Goal: Task Accomplishment & Management: Manage account settings

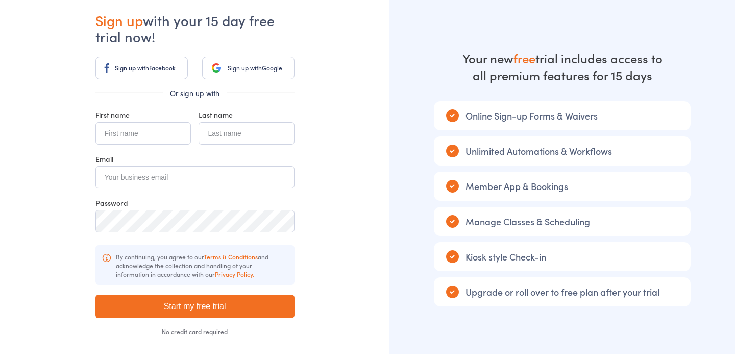
scroll to position [51, 0]
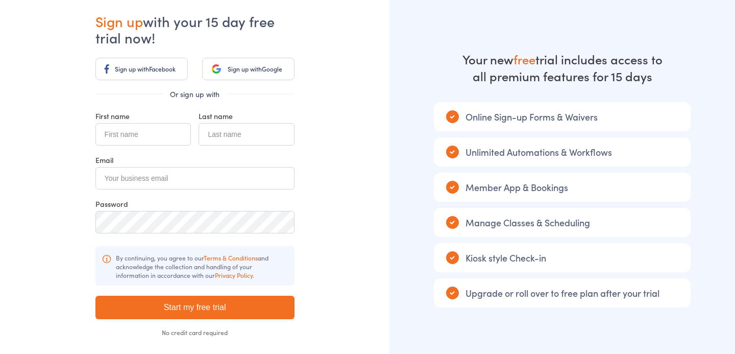
click at [224, 75] on link "Sign up with Google" at bounding box center [248, 69] width 92 height 22
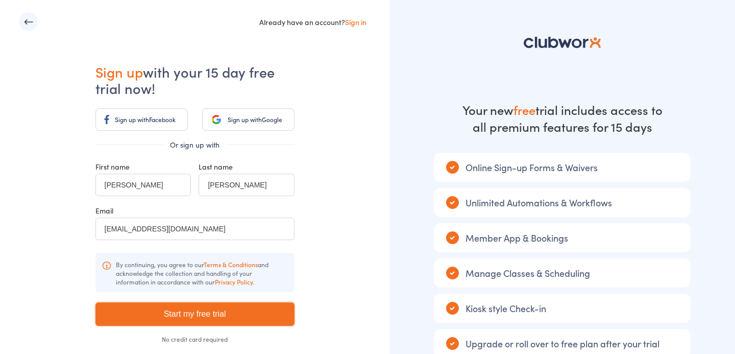
click at [182, 321] on input "Start my free trial" at bounding box center [194, 313] width 199 height 23
type input "Please wait ..."
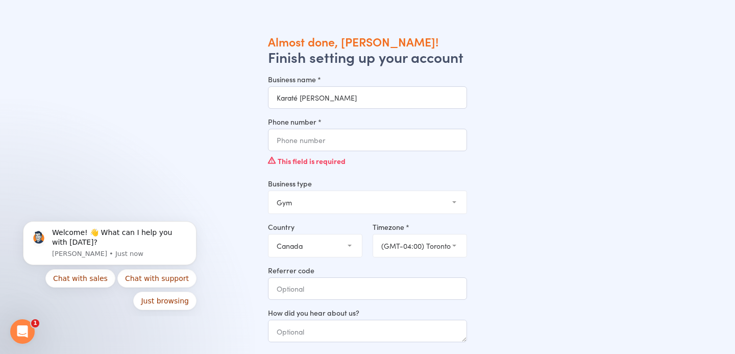
type input "Karaté [PERSON_NAME]"
click at [314, 144] on input "Phone number *" at bounding box center [367, 140] width 199 height 22
type input "5146519080"
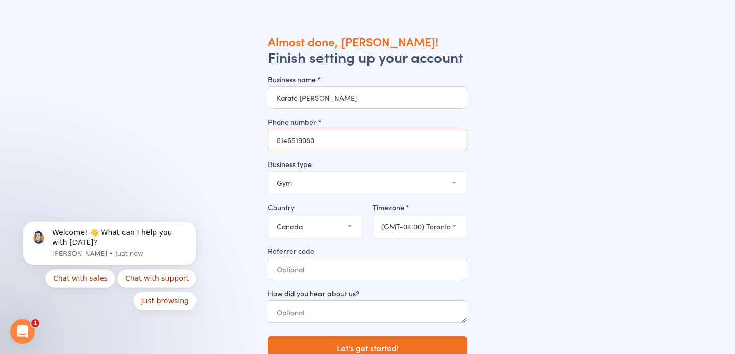
scroll to position [34, 0]
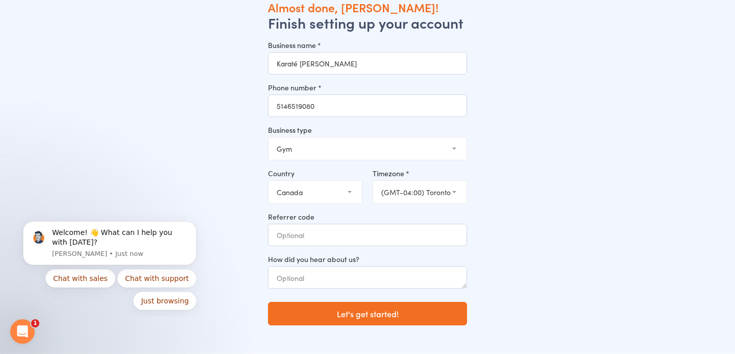
click at [343, 146] on select "Gym Studio Martial Arts Yoga School Dance School Pole Dance Personal Trainer Cr…" at bounding box center [367, 148] width 198 height 22
select select "2"
click at [268, 137] on select "Gym Studio Martial Arts Yoga School Dance School Pole Dance Personal Trainer Cr…" at bounding box center [367, 148] width 198 height 22
click at [325, 232] on input "Referrer code" at bounding box center [367, 235] width 199 height 22
click at [325, 279] on textarea at bounding box center [367, 277] width 199 height 22
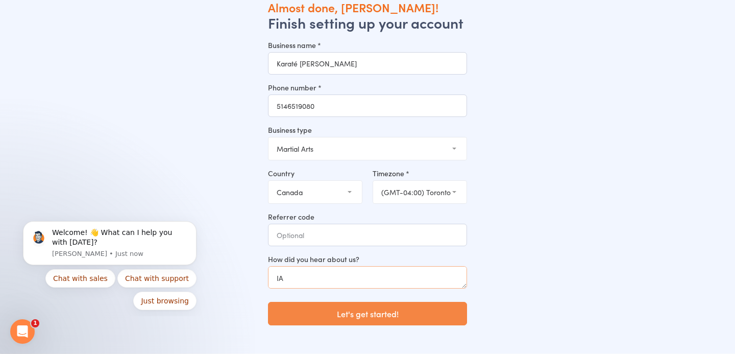
type textarea "IA"
click at [324, 313] on button "Let's get started!" at bounding box center [367, 313] width 199 height 23
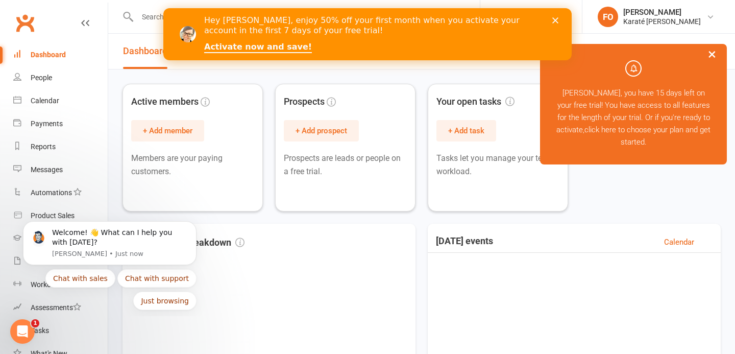
click at [555, 19] on polygon "Close" at bounding box center [555, 20] width 6 height 6
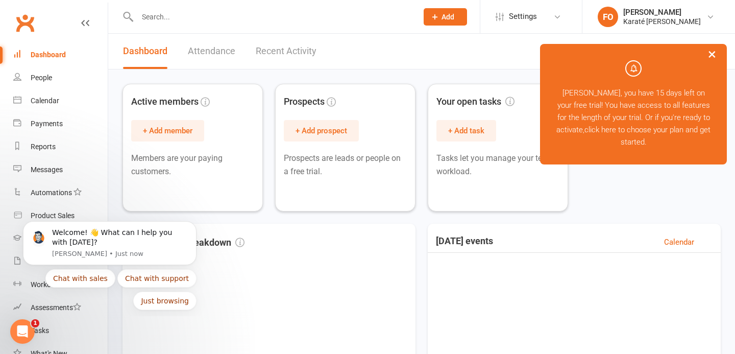
click at [711, 58] on button "×" at bounding box center [712, 54] width 18 height 22
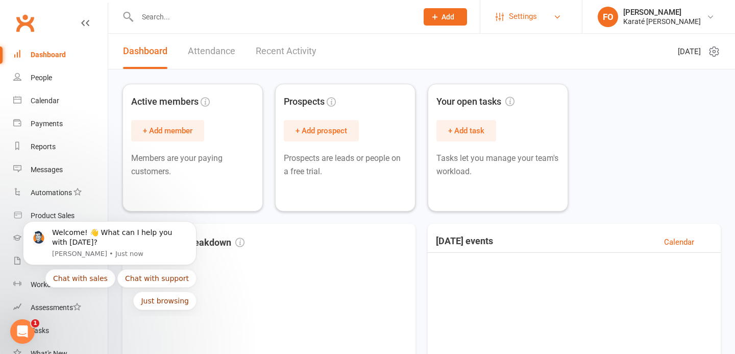
click at [528, 20] on span "Settings" at bounding box center [523, 16] width 28 height 23
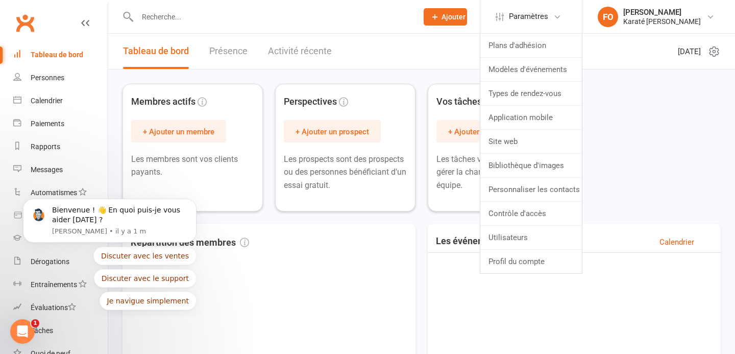
click at [295, 17] on input "text" at bounding box center [272, 17] width 276 height 14
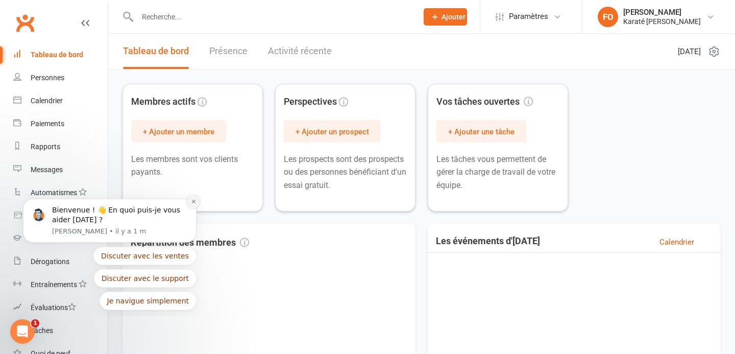
click at [191, 200] on icon "Notification de rejet" at bounding box center [194, 202] width 6 height 6
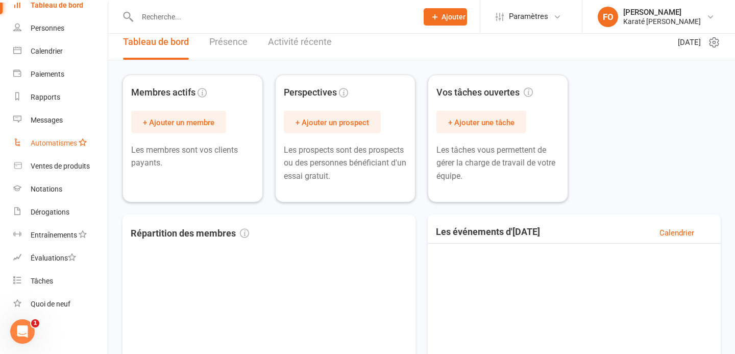
scroll to position [49, 0]
click at [48, 263] on link "Évaluations" at bounding box center [60, 258] width 94 height 23
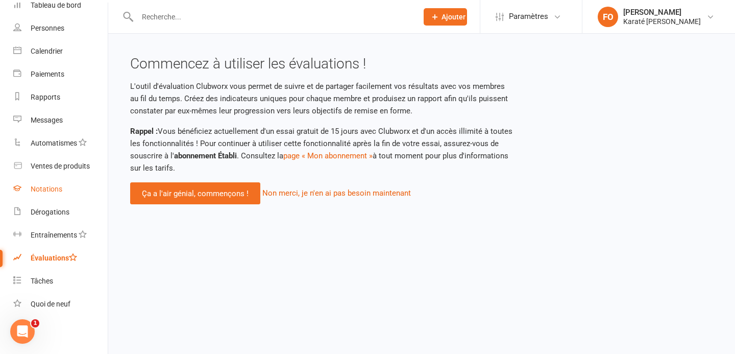
scroll to position [46, 0]
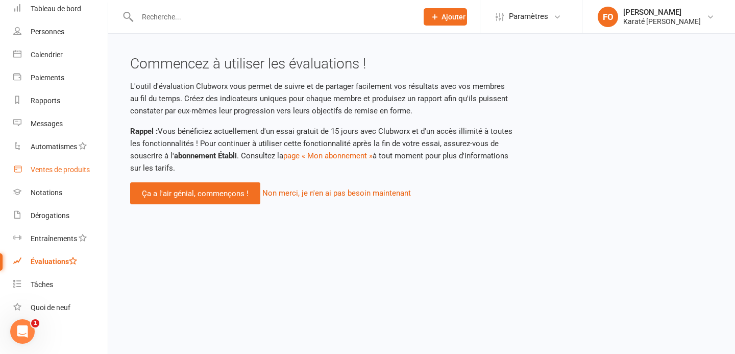
click at [57, 172] on font "Ventes de produits" at bounding box center [60, 169] width 59 height 8
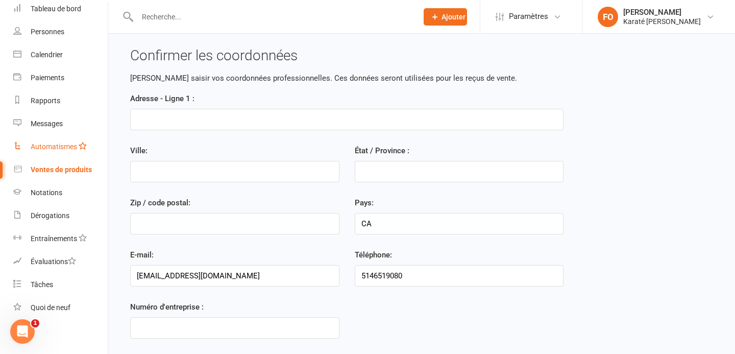
click at [50, 141] on link "Automatismes" at bounding box center [60, 146] width 94 height 23
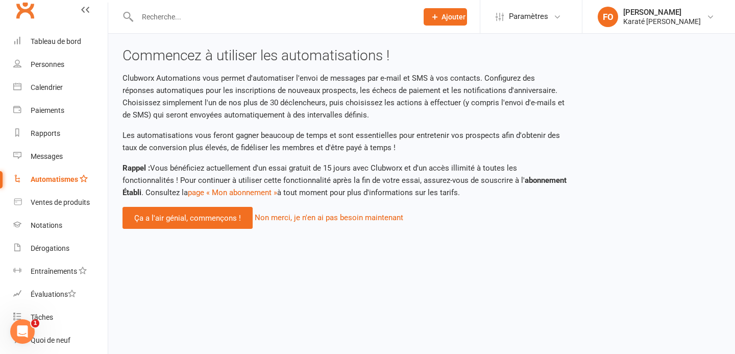
scroll to position [3, 0]
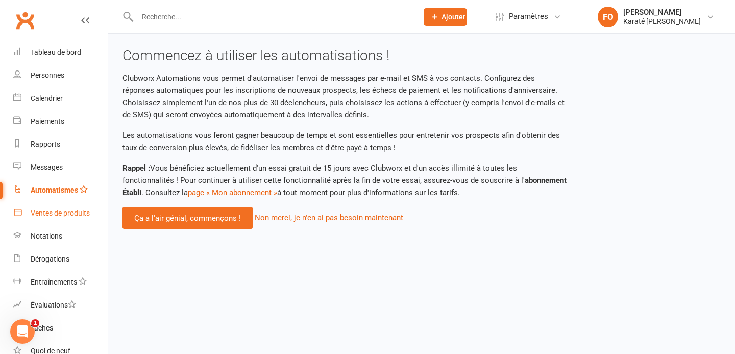
click at [49, 207] on link "Ventes de produits" at bounding box center [60, 213] width 94 height 23
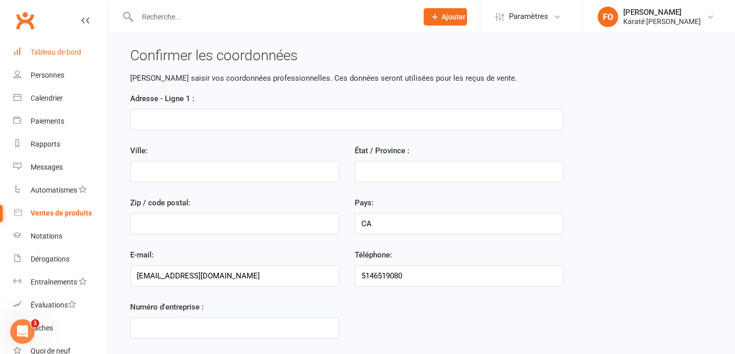
click at [58, 57] on link "Tableau de bord" at bounding box center [60, 52] width 94 height 23
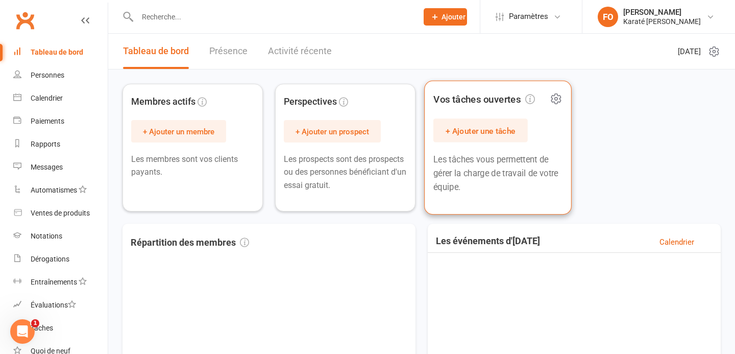
scroll to position [4, 0]
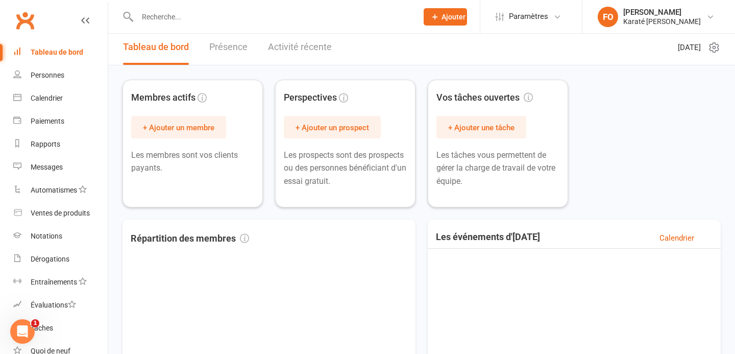
click at [236, 52] on link "Présence" at bounding box center [228, 47] width 38 height 35
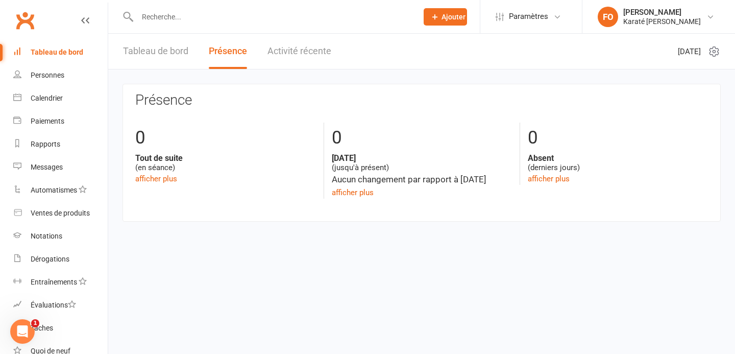
click at [266, 42] on div "Tableau de bord Présence Activité récente" at bounding box center [227, 51] width 238 height 35
click at [290, 53] on font "Activité récente" at bounding box center [299, 50] width 64 height 11
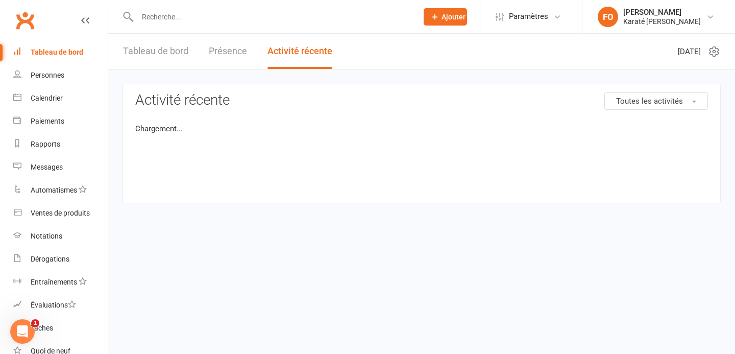
click at [155, 53] on font "Tableau de bord" at bounding box center [155, 50] width 65 height 11
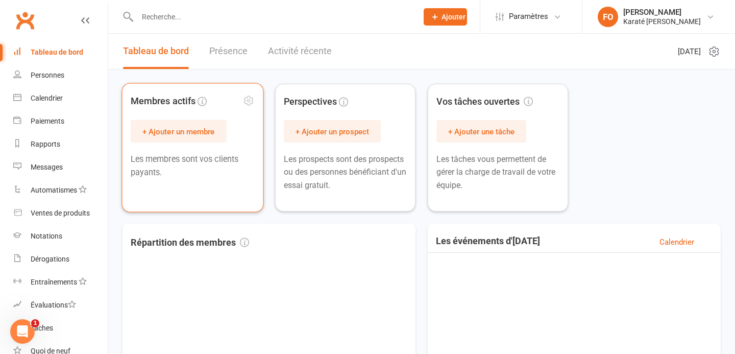
click at [165, 129] on font "+ Ajouter un membre" at bounding box center [178, 131] width 72 height 9
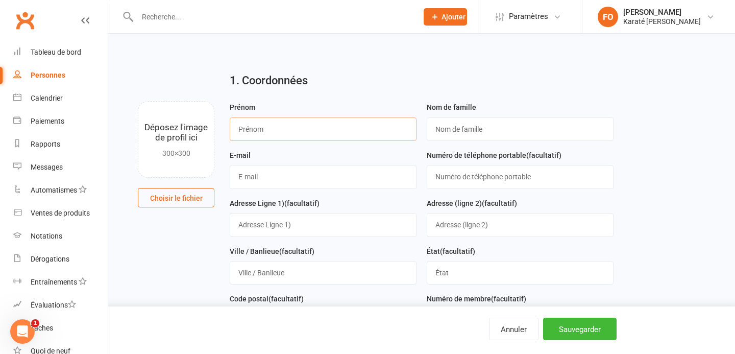
click at [296, 131] on input "text" at bounding box center [323, 128] width 187 height 23
type input "Francis"
type input "Ouellette"
type input "francisouellette75@gmail.com"
type input "5146519080"
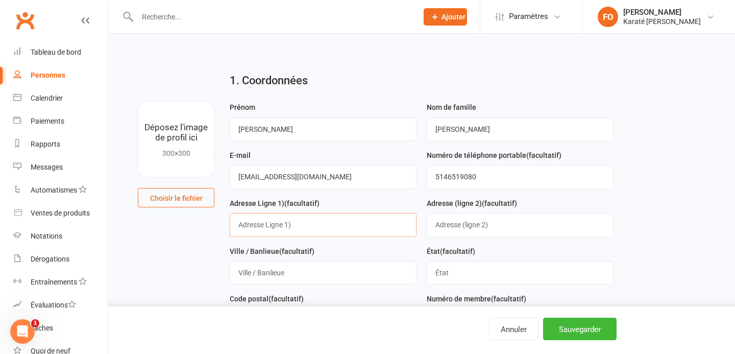
type input "295 Rue Des Capucines"
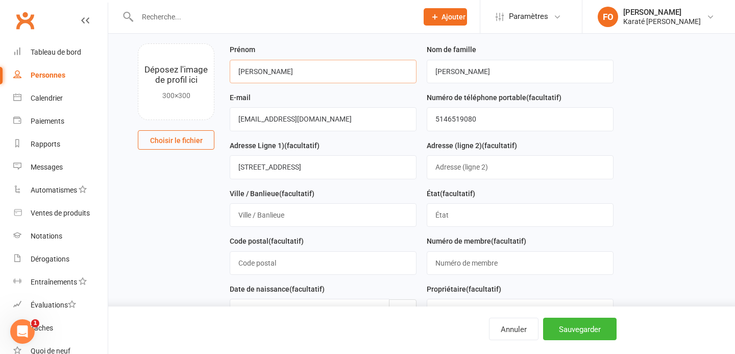
scroll to position [31, 0]
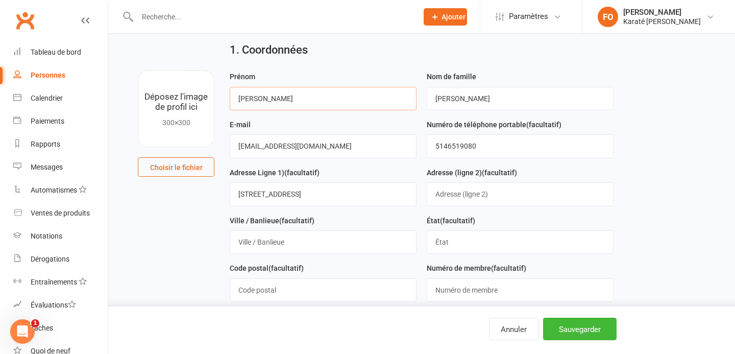
click at [238, 104] on input "Francis" at bounding box center [323, 98] width 187 height 23
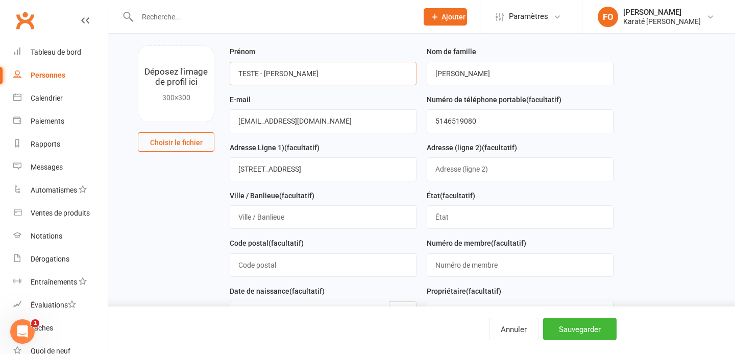
scroll to position [63, 0]
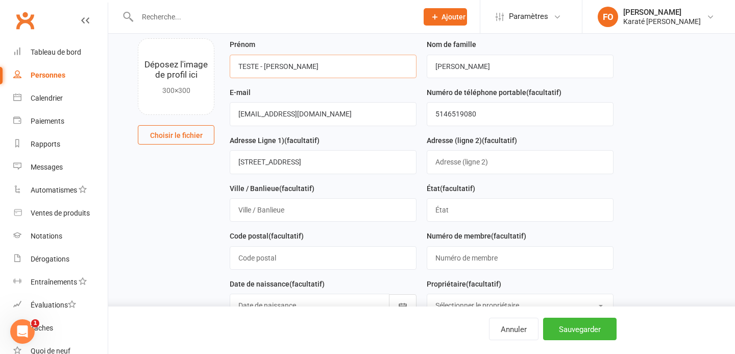
type input "TESTE - Francis"
click at [302, 212] on input "text" at bounding box center [323, 209] width 187 height 23
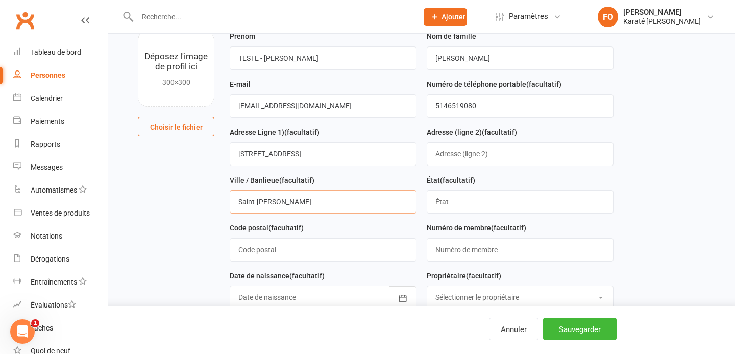
type input "Saint-Eustache"
type input "Québec"
type input "J7P0A&"
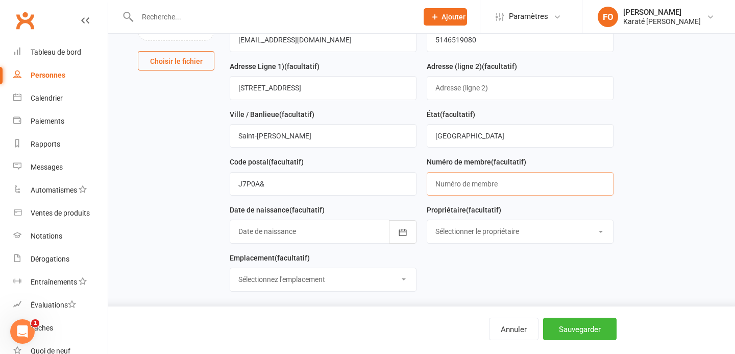
scroll to position [145, 0]
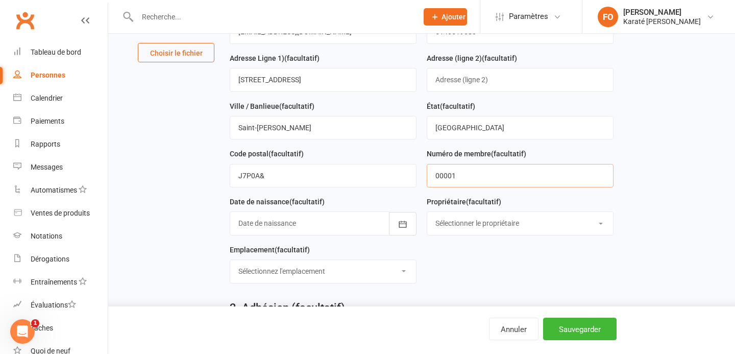
type input "00001"
click at [267, 231] on div at bounding box center [323, 222] width 187 height 23
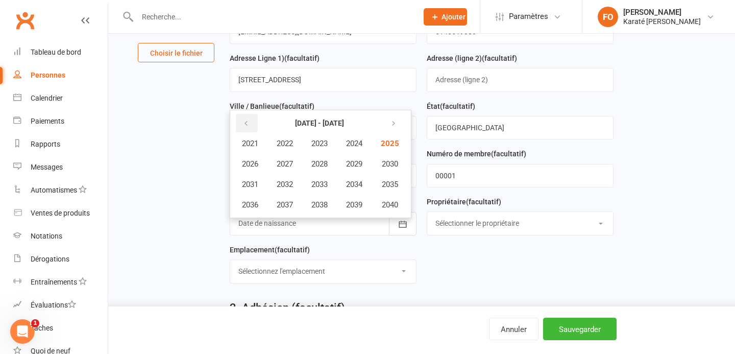
click at [242, 126] on icon "button" at bounding box center [245, 123] width 7 height 8
click at [395, 121] on icon "button" at bounding box center [391, 123] width 7 height 8
click at [362, 184] on span "1994" at bounding box center [354, 184] width 16 height 9
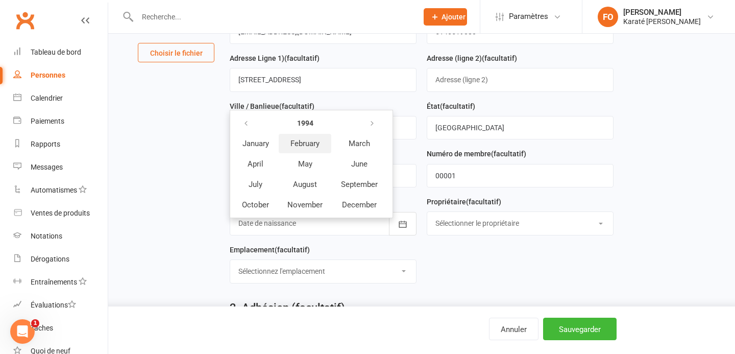
click at [307, 144] on span "February" at bounding box center [304, 143] width 29 height 9
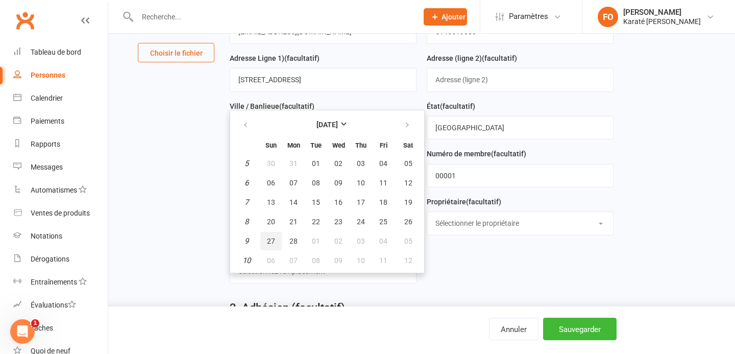
click at [274, 243] on span "27" at bounding box center [271, 241] width 8 height 8
type input "27 Feb 1994"
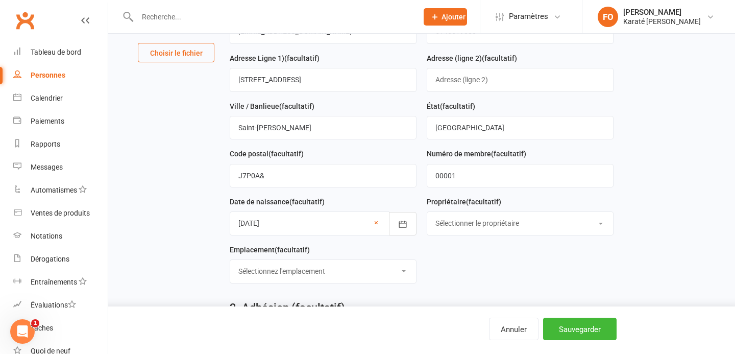
click at [484, 226] on select "Sélectionner le propriétaire Francis Ouellette" at bounding box center [520, 223] width 186 height 22
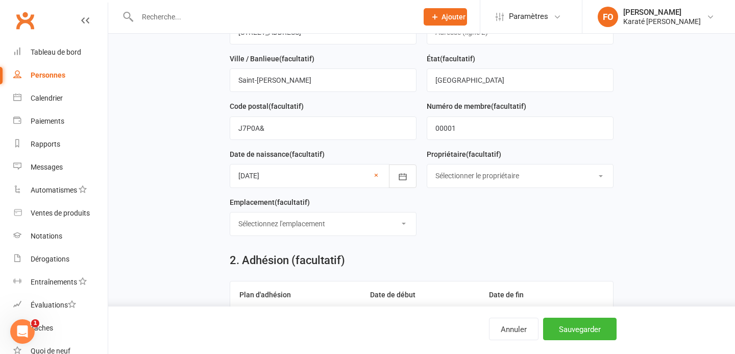
scroll to position [193, 0]
click at [298, 225] on select "Sélectionnez l'emplacement Exemple de salle (Renommez-moi !)" at bounding box center [323, 223] width 186 height 22
click at [253, 224] on select "Sélectionnez l'emplacement Exemple de salle (Renommez-moi !)" at bounding box center [323, 223] width 186 height 22
select select "0"
click at [230, 213] on select "Sélectionnez l'emplacement Exemple de salle (Renommez-moi !)" at bounding box center [323, 223] width 186 height 22
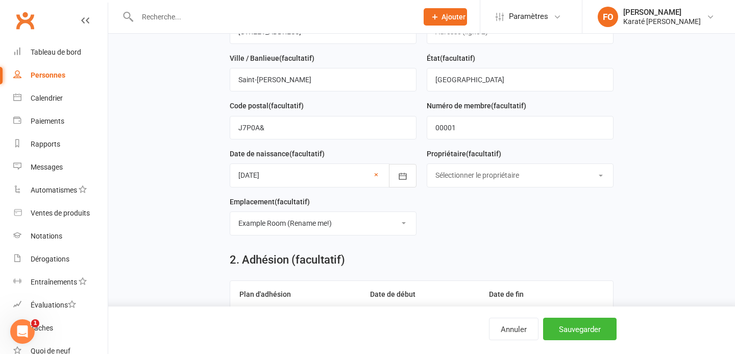
scroll to position [299, 0]
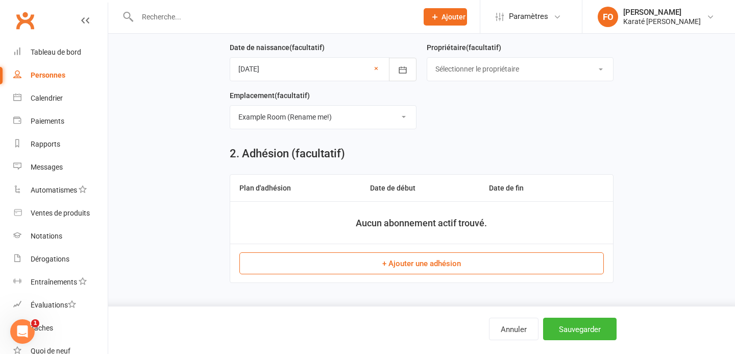
click at [413, 265] on font "+ Ajouter une adhésion" at bounding box center [421, 263] width 79 height 9
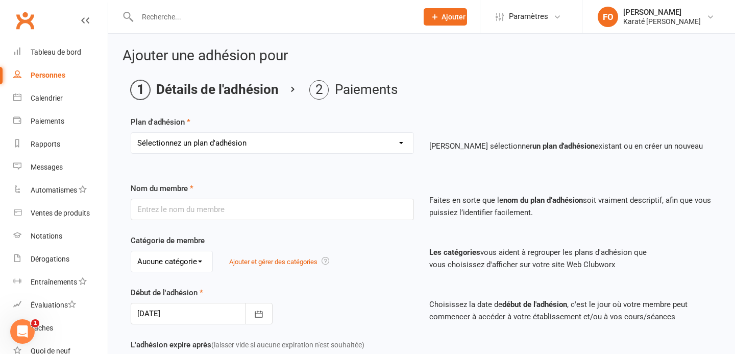
click at [216, 140] on select "Sélectionnez un plan d'adhésion Créer un nouveau plan d'adhésion" at bounding box center [272, 143] width 282 height 20
select select "0"
click at [131, 133] on select "Sélectionnez un plan d'adhésion Créer un nouveau plan d'adhésion" at bounding box center [272, 143] width 282 height 20
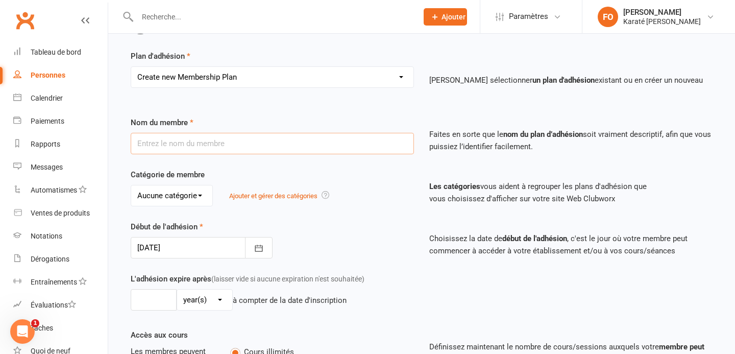
click at [208, 144] on input "text" at bounding box center [272, 143] width 283 height 21
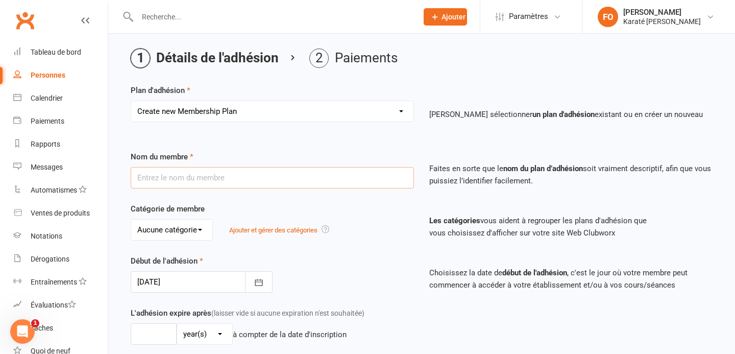
scroll to position [34, 0]
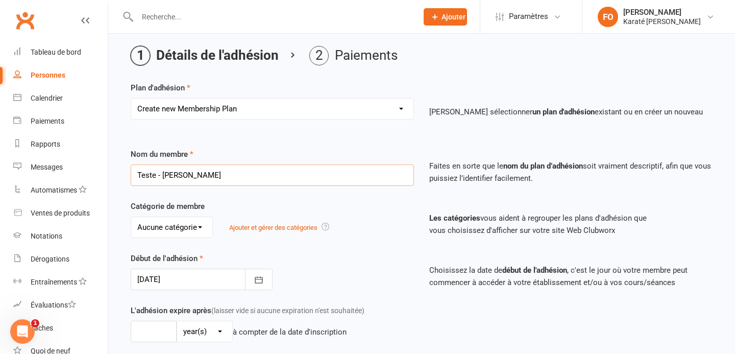
type input "Teste - Francis Ouellette"
click at [177, 220] on select "Aucune catégorie Général" at bounding box center [171, 227] width 81 height 20
select select "0"
click at [131, 217] on select "Aucune catégorie Général" at bounding box center [171, 227] width 81 height 20
click at [280, 228] on font "Ajouter et gérer des catégories" at bounding box center [273, 228] width 88 height 8
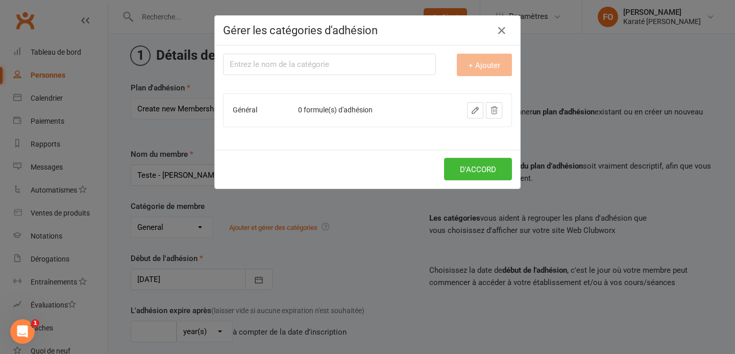
click at [466, 64] on div "+ Ajouter" at bounding box center [482, 65] width 76 height 22
click at [479, 110] on icon "button" at bounding box center [475, 110] width 9 height 9
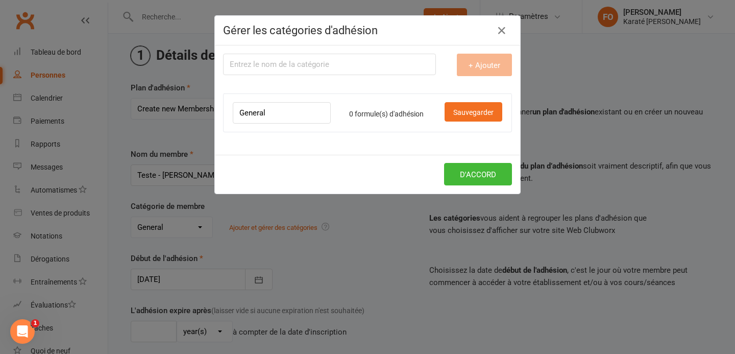
click at [293, 113] on input "General" at bounding box center [282, 112] width 98 height 21
type input "Karatékas"
click at [470, 114] on font "Sauvegarder" at bounding box center [473, 112] width 40 height 8
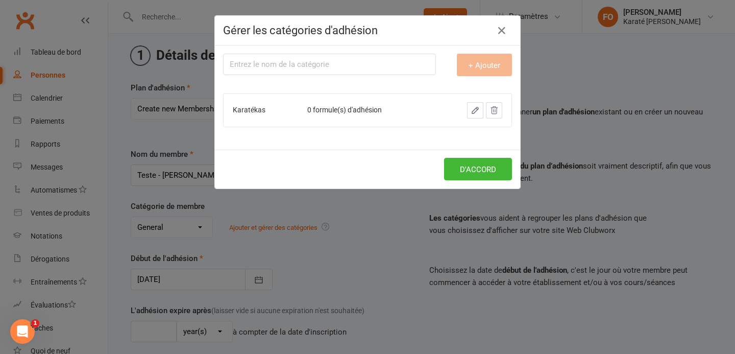
click at [482, 62] on div "+ Ajouter" at bounding box center [482, 65] width 76 height 22
click at [337, 62] on input "text" at bounding box center [329, 64] width 213 height 21
click at [477, 166] on font "D'ACCORD" at bounding box center [478, 169] width 36 height 9
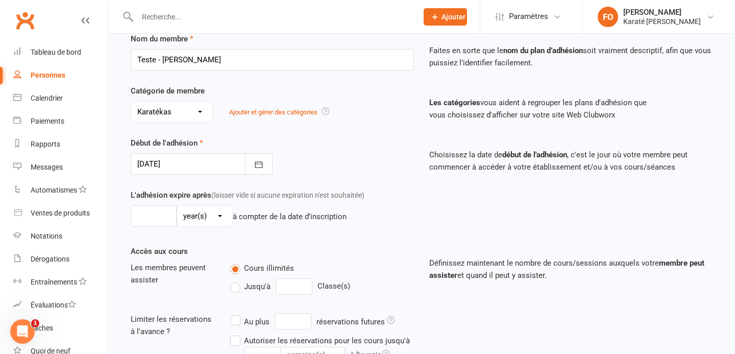
scroll to position [157, 0]
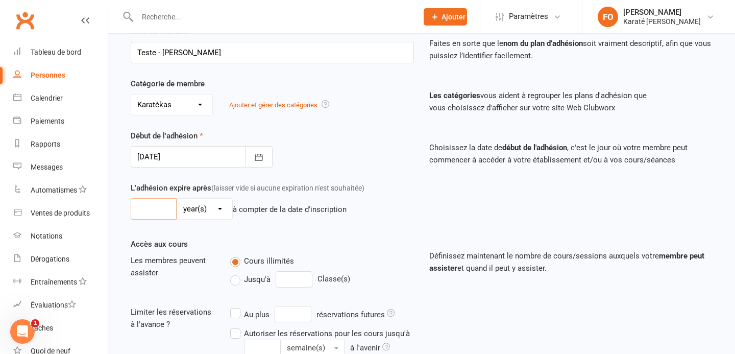
click at [164, 213] on input "number" at bounding box center [154, 208] width 46 height 21
type input "10"
click at [237, 224] on div "L'adhésion expire après (laisser vide si aucune expiration n'est souhaitée) 10 …" at bounding box center [421, 210] width 597 height 56
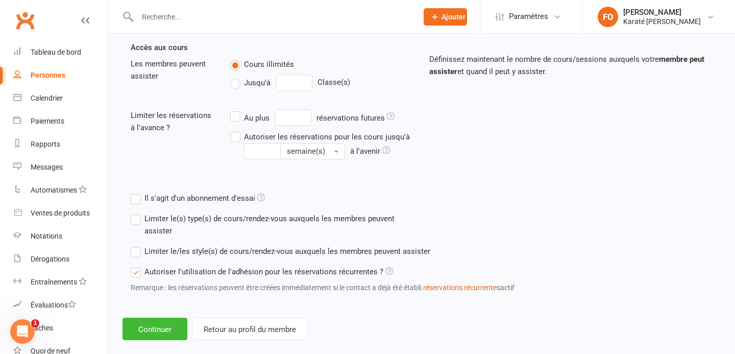
scroll to position [353, 0]
click at [138, 200] on label "Il s'agit d'un abonnement d'essai" at bounding box center [198, 198] width 134 height 12
click at [137, 192] on input "Il s'agit d'un abonnement d'essai" at bounding box center [134, 192] width 7 height 0
click at [133, 199] on label "Il s'agit d'un abonnement d'essai" at bounding box center [198, 198] width 134 height 12
click at [133, 192] on input "Il s'agit d'un abonnement d'essai" at bounding box center [134, 192] width 7 height 0
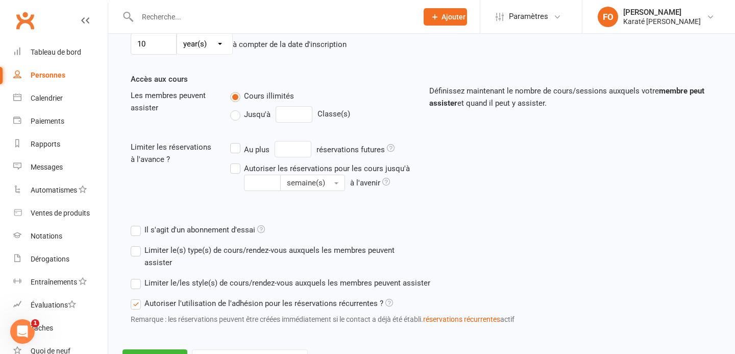
scroll to position [368, 0]
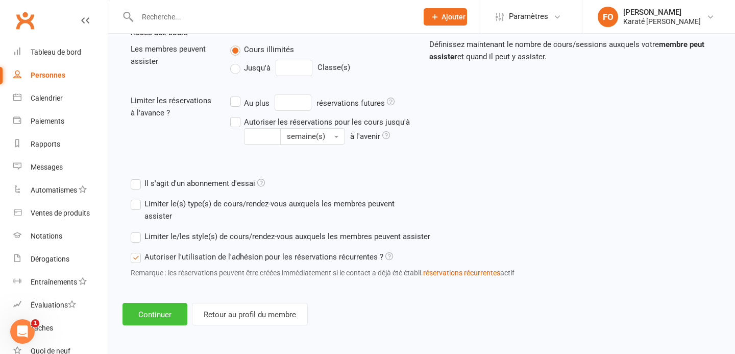
click at [158, 312] on font "Continuer" at bounding box center [154, 314] width 33 height 9
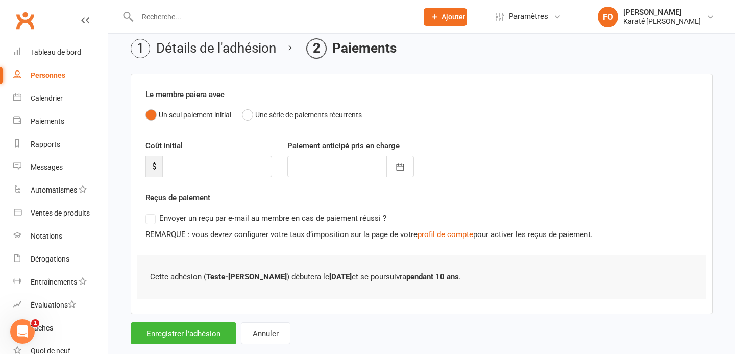
scroll to position [49, 0]
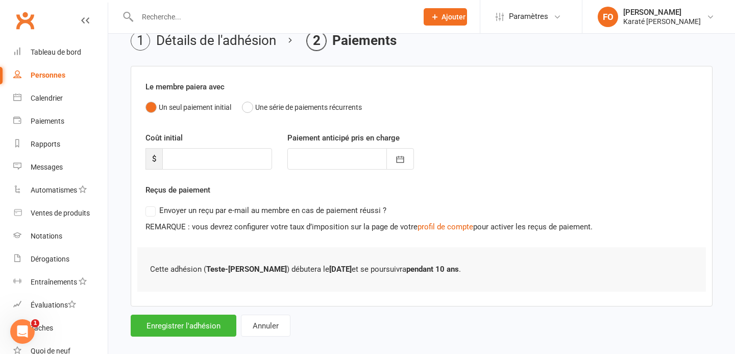
click at [213, 146] on div "Coût initial $" at bounding box center [209, 151] width 142 height 38
click at [213, 160] on input "number" at bounding box center [217, 158] width 110 height 21
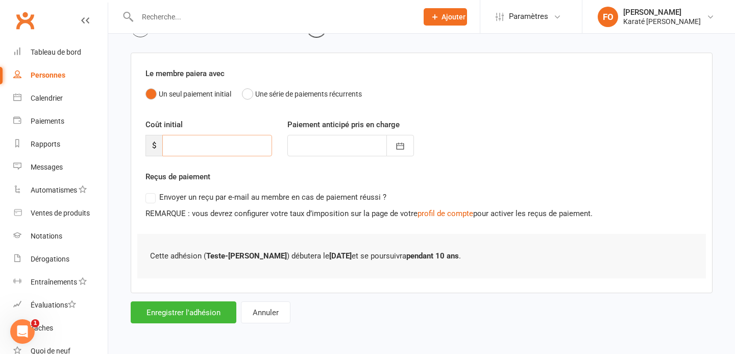
scroll to position [39, 0]
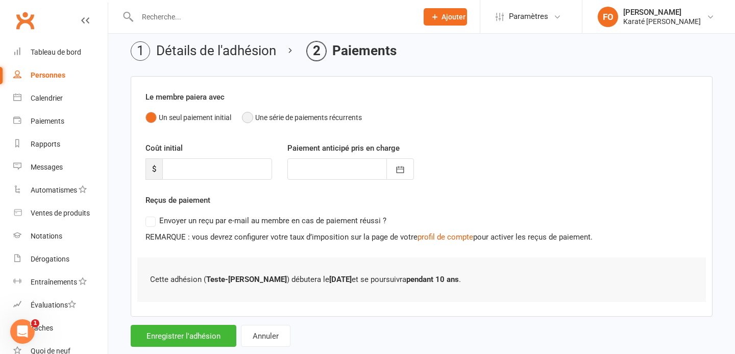
click at [247, 114] on button "Une série de paiements récurrents" at bounding box center [302, 117] width 120 height 20
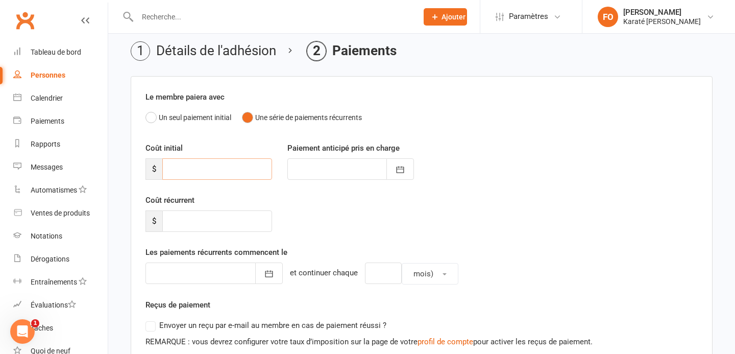
click at [184, 170] on input "number" at bounding box center [217, 168] width 110 height 21
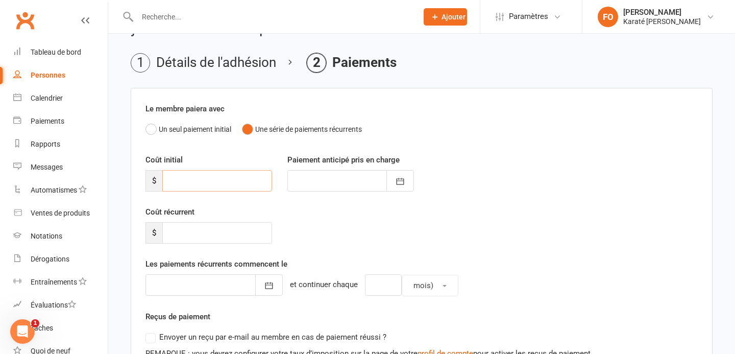
scroll to position [26, 0]
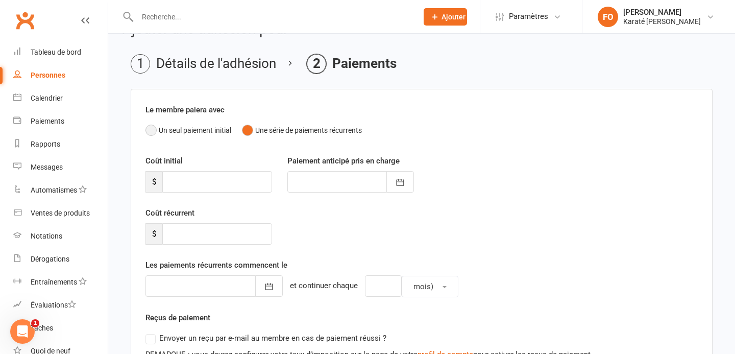
click at [156, 130] on button "Un seul paiement initial" at bounding box center [188, 130] width 86 height 20
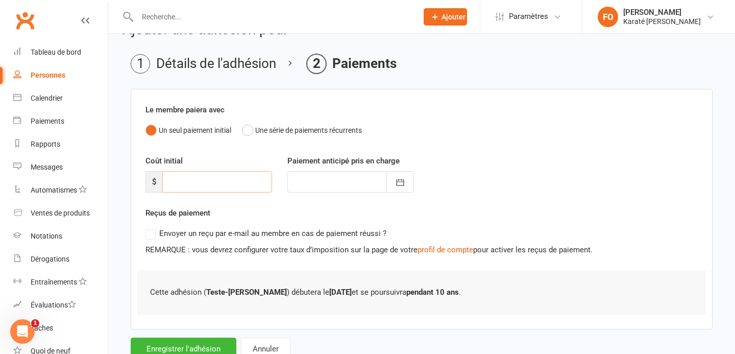
click at [181, 182] on input "number" at bounding box center [217, 181] width 110 height 21
type input "0"
click at [288, 207] on div "Reçus de paiement Envoyer un reçu par e-mail au membre en cas de paiement réuss…" at bounding box center [421, 231] width 552 height 49
click at [305, 180] on div at bounding box center [350, 181] width 127 height 21
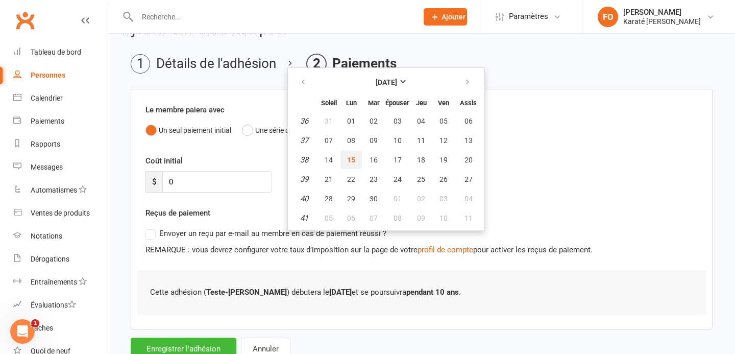
click at [351, 156] on font "15" at bounding box center [351, 160] width 8 height 8
type input "15 Sep 2025"
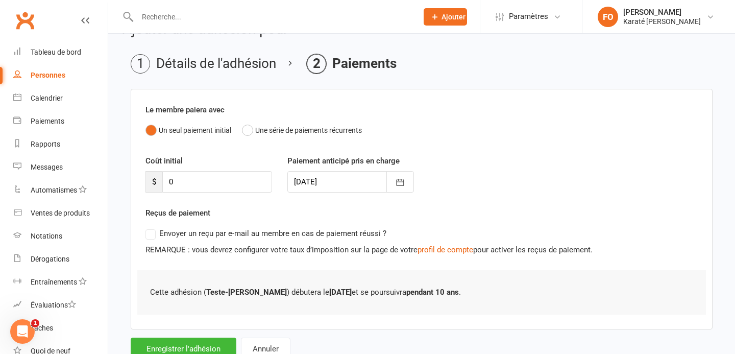
click at [296, 224] on div "Envoyer un reçu par e-mail au membre en cas de paiement réussi ?" at bounding box center [417, 233] width 560 height 20
click at [159, 232] on font "Envoyer un reçu par e-mail au membre en cas de paiement réussi ?" at bounding box center [272, 233] width 227 height 9
click at [151, 234] on label "Envoyer un reçu par e-mail au membre en cas de paiement réussi ?" at bounding box center [265, 233] width 241 height 12
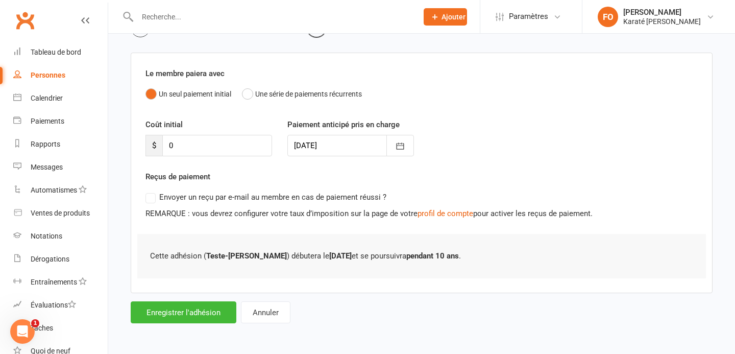
click at [154, 194] on label "Envoyer un reçu par e-mail au membre en cas de paiement réussi ?" at bounding box center [265, 197] width 241 height 12
click at [152, 194] on label "Envoyer un reçu par e-mail au membre en cas de paiement réussi ?" at bounding box center [265, 197] width 241 height 12
click at [191, 210] on font "REMARQUE : vous devrez configurer votre taux d’imposition sur la page de votre" at bounding box center [281, 213] width 272 height 9
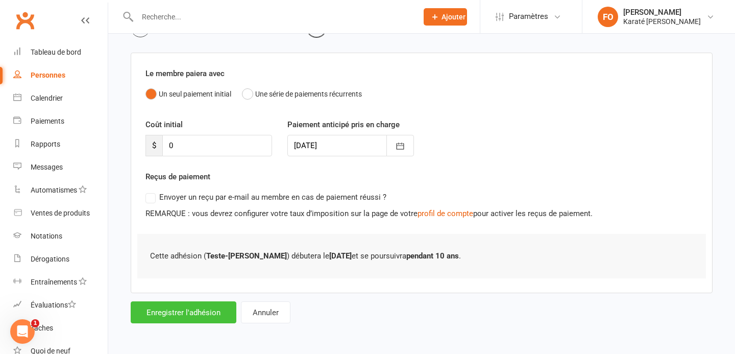
click at [187, 313] on font "Enregistrer l'adhésion" at bounding box center [183, 312] width 74 height 9
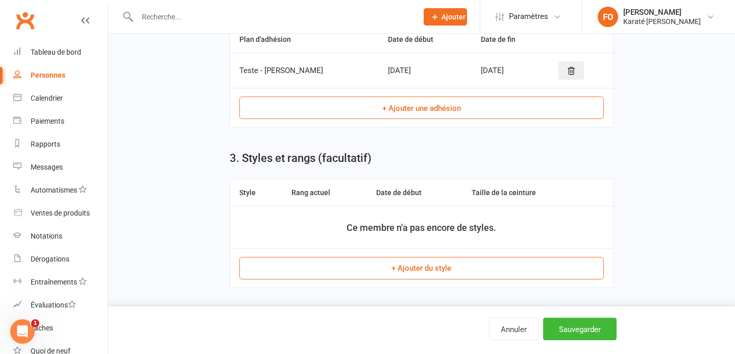
scroll to position [476, 0]
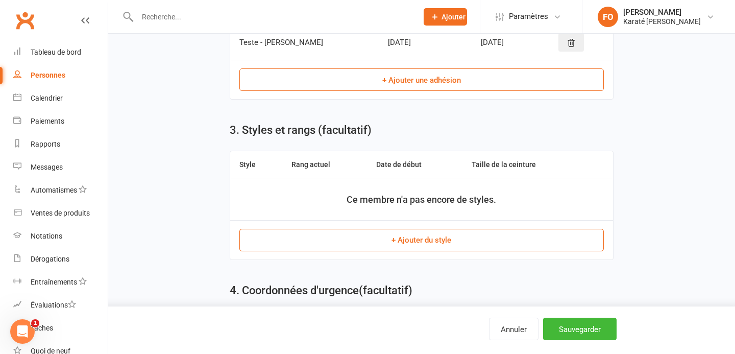
click at [373, 242] on button "+ Ajouter du style" at bounding box center [421, 240] width 364 height 22
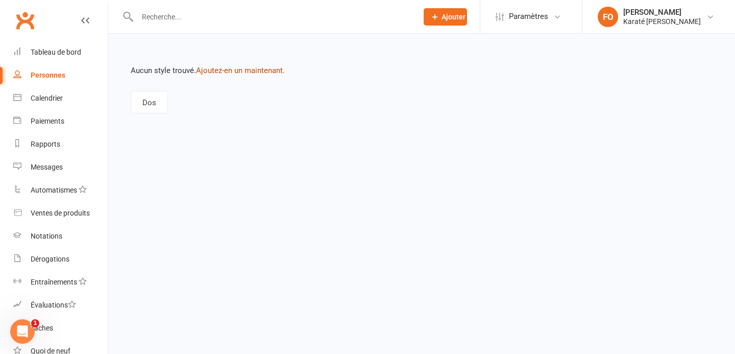
click at [220, 72] on font "Ajoutez-en un maintenant." at bounding box center [240, 70] width 89 height 9
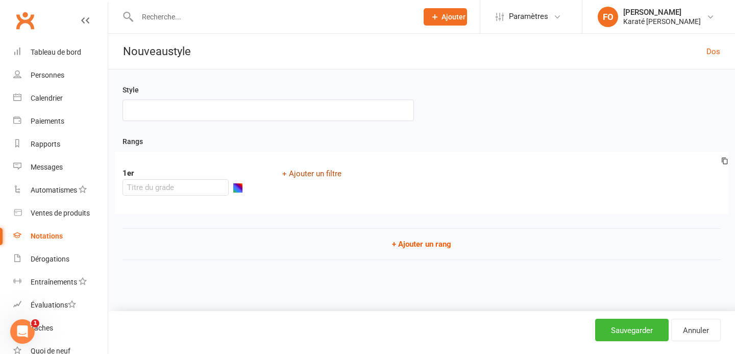
click at [306, 173] on font "+ Ajouter un filtre" at bounding box center [311, 173] width 59 height 9
click at [312, 177] on select "Column name Belt Size Active for Grading? Most Recent Promotion All Classes Att…" at bounding box center [381, 173] width 208 height 15
select select "member_styles:belt_size"
click at [277, 166] on select "Column name Belt Size Active for Grading? Most Recent Promotion All Classes Att…" at bounding box center [381, 173] width 208 height 15
click at [538, 173] on select "Condition Equals Does not equal Contains Does not contain Is blank or does not …" at bounding box center [551, 173] width 117 height 15
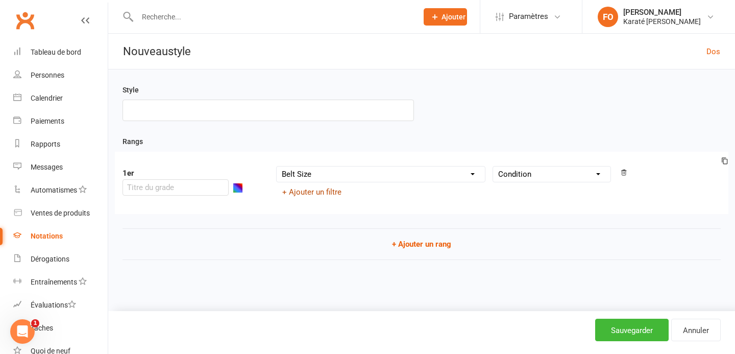
click at [327, 190] on font "+ Ajouter un filtre" at bounding box center [311, 191] width 59 height 9
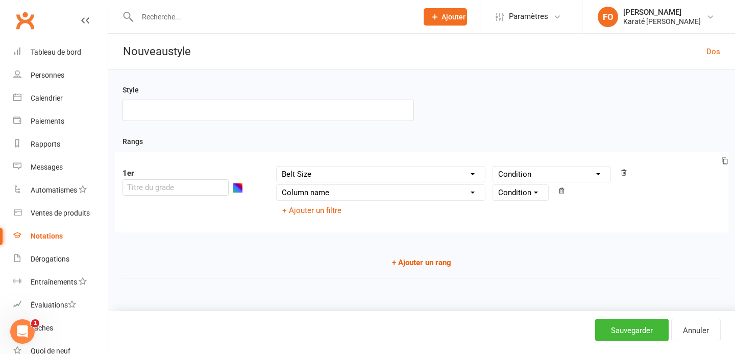
click at [325, 192] on select "Column name Belt Size Active for Grading? Most Recent Promotion All Classes Att…" at bounding box center [381, 192] width 208 height 15
click at [407, 266] on font "+ Ajouter un rang" at bounding box center [421, 262] width 59 height 9
click at [243, 264] on button "button" at bounding box center [238, 269] width 10 height 10
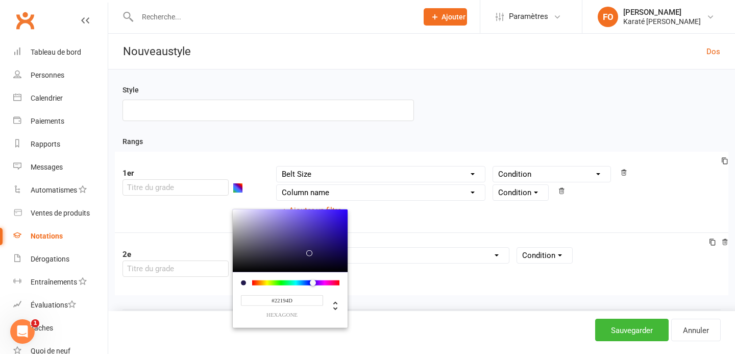
click at [165, 224] on div "1er Column name Belt Size Active for Grading? Most Recent Promotion All Classes…" at bounding box center [421, 192] width 613 height 81
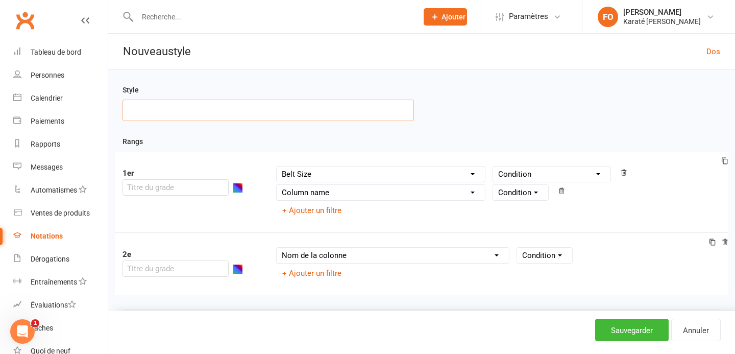
click at [212, 102] on input "text" at bounding box center [267, 110] width 291 height 21
click at [213, 96] on div "Style" at bounding box center [268, 102] width 307 height 37
click at [676, 325] on link "Annuler" at bounding box center [696, 329] width 50 height 22
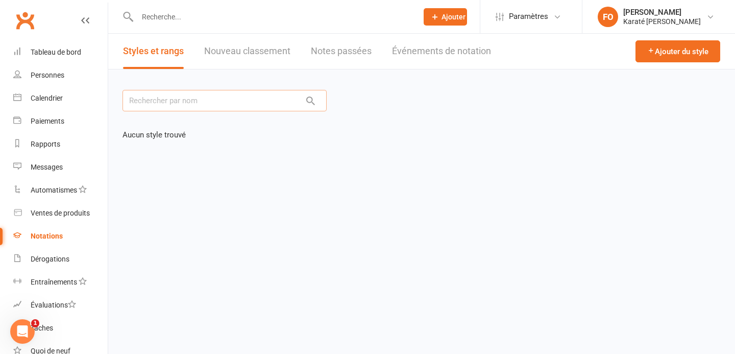
click at [227, 103] on input "text" at bounding box center [224, 100] width 204 height 21
click at [231, 52] on font "Nouveau classement" at bounding box center [247, 50] width 86 height 11
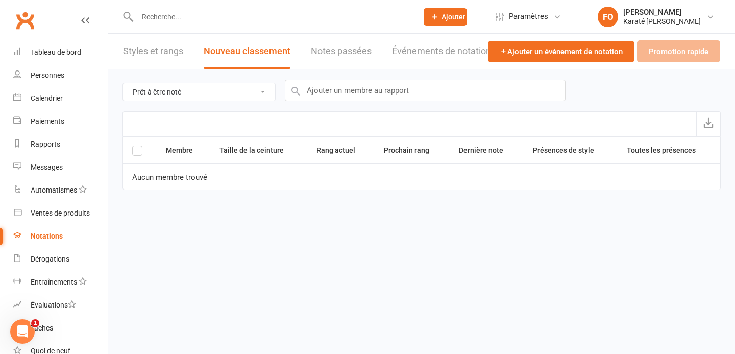
click at [319, 55] on font "Notes passées" at bounding box center [341, 50] width 61 height 11
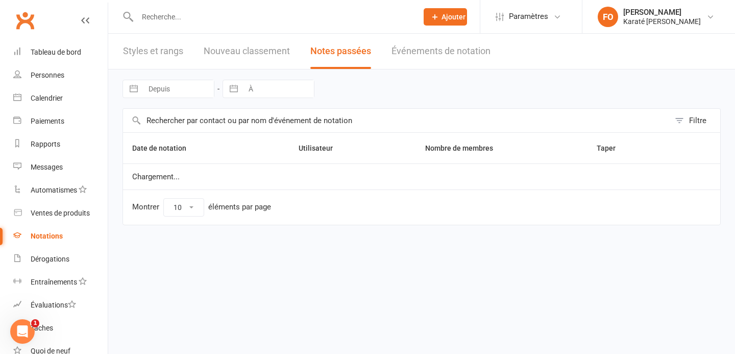
click at [415, 56] on font "Événements de notation" at bounding box center [440, 50] width 99 height 11
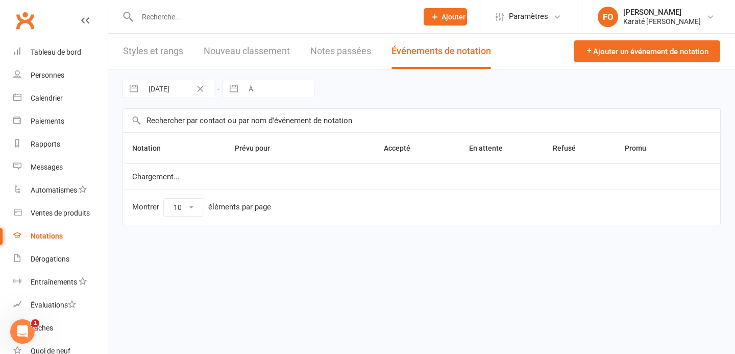
click at [160, 55] on font "Styles et rangs" at bounding box center [153, 50] width 60 height 11
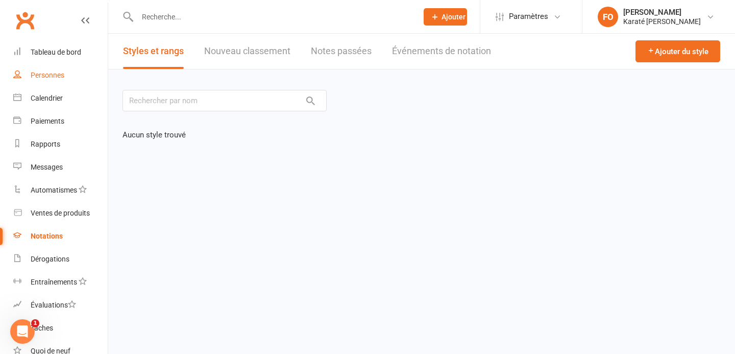
click at [56, 73] on font "Personnes" at bounding box center [48, 75] width 34 height 8
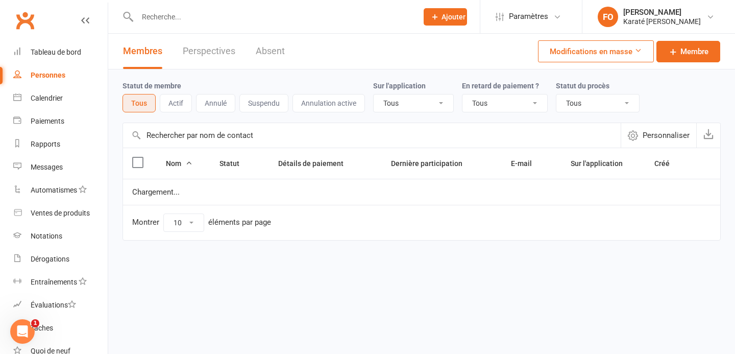
click at [171, 199] on td "Chargement..." at bounding box center [421, 192] width 597 height 26
click at [60, 56] on font "Tableau de bord" at bounding box center [56, 52] width 51 height 8
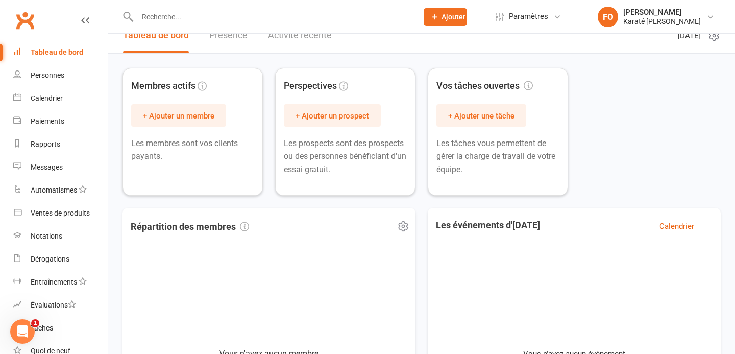
scroll to position [18, 0]
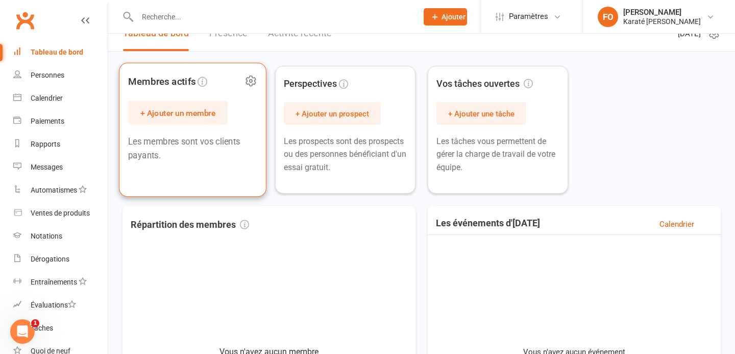
click at [157, 83] on font "Membres actifs" at bounding box center [161, 81] width 67 height 11
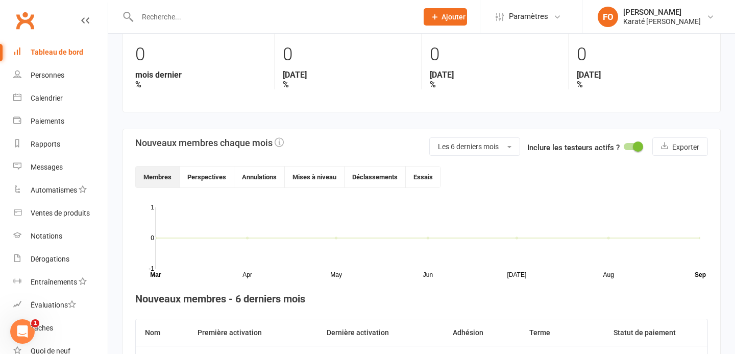
scroll to position [125, 0]
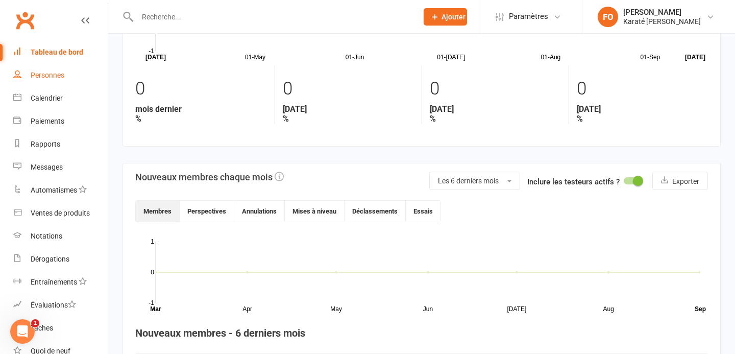
click at [52, 81] on link "Personnes" at bounding box center [60, 75] width 94 height 23
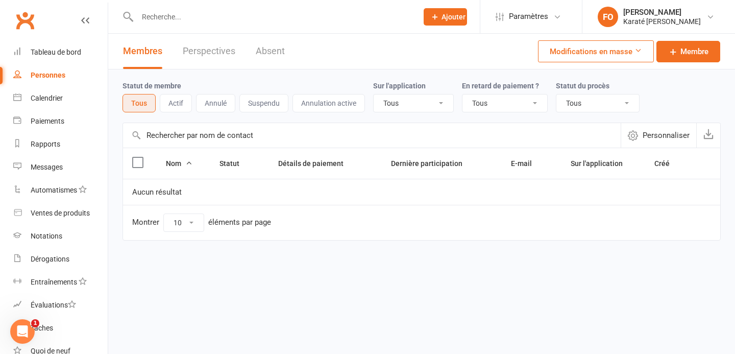
click at [199, 182] on td "Aucun résultat" at bounding box center [421, 192] width 597 height 26
click at [164, 194] on font "Aucun résultat" at bounding box center [157, 191] width 50 height 9
click at [170, 103] on font "Actif" at bounding box center [175, 103] width 15 height 8
click at [222, 103] on font "Annulé" at bounding box center [216, 103] width 22 height 8
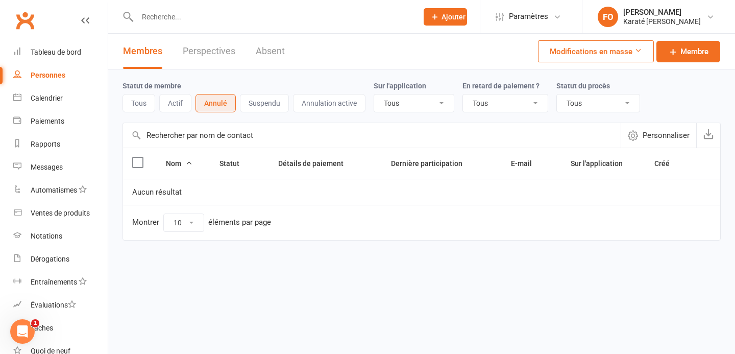
click at [242, 101] on button "Suspendu" at bounding box center [264, 103] width 49 height 18
click at [292, 103] on div "Tous Actif Annulé Suspendu Annulation active" at bounding box center [243, 103] width 242 height 18
click at [313, 103] on font "Annulation active" at bounding box center [328, 103] width 55 height 8
click at [196, 56] on font "Perspectives" at bounding box center [209, 50] width 53 height 11
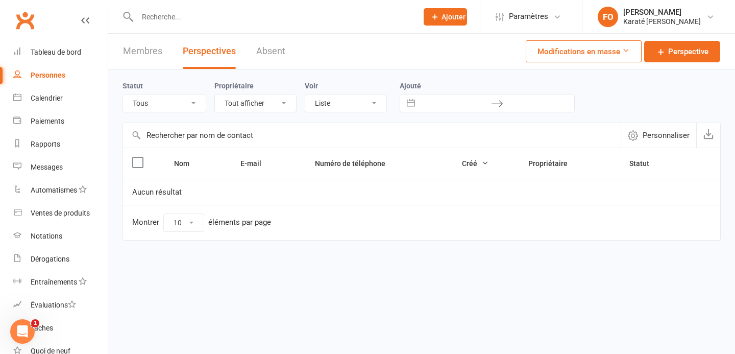
click at [266, 54] on font "Absent" at bounding box center [270, 50] width 29 height 11
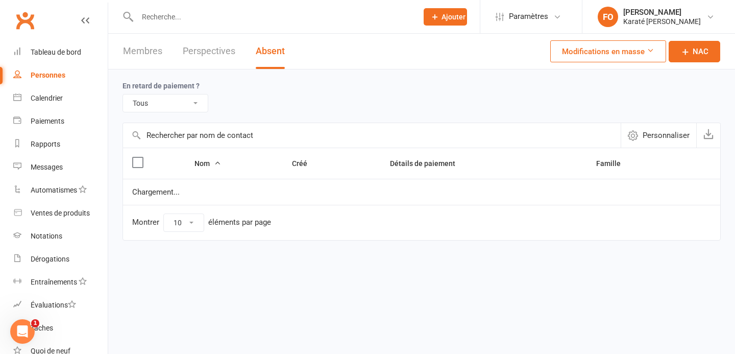
click at [156, 52] on font "Membres" at bounding box center [142, 50] width 39 height 11
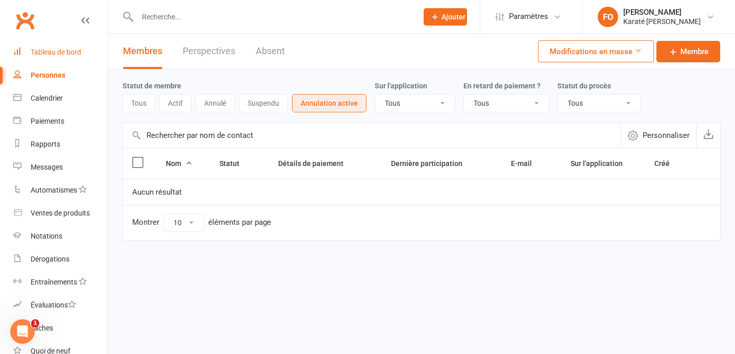
click at [48, 55] on font "Tableau de bord" at bounding box center [56, 52] width 51 height 8
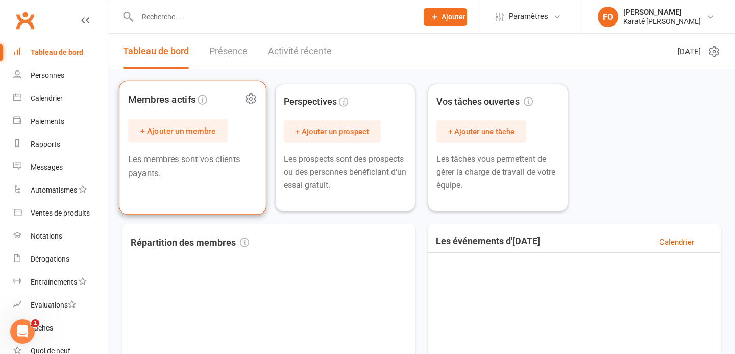
click at [180, 136] on button "+ Ajouter un membre" at bounding box center [178, 129] width 100 height 23
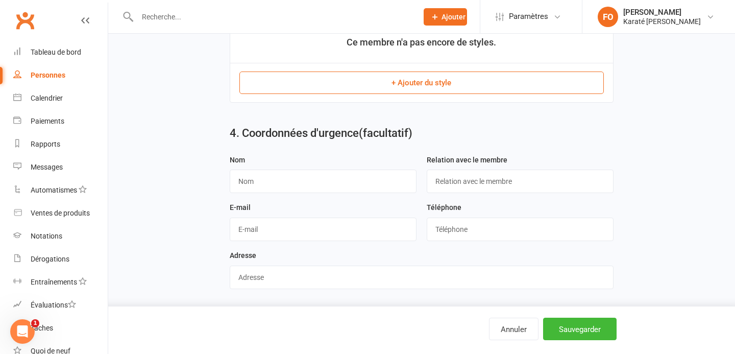
scroll to position [635, 0]
click at [315, 177] on input "text" at bounding box center [323, 180] width 187 height 23
type input "Flavie Duhaime"
type input "[EMAIL_ADDRESS][DOMAIN_NAME]"
type input "5146519080"
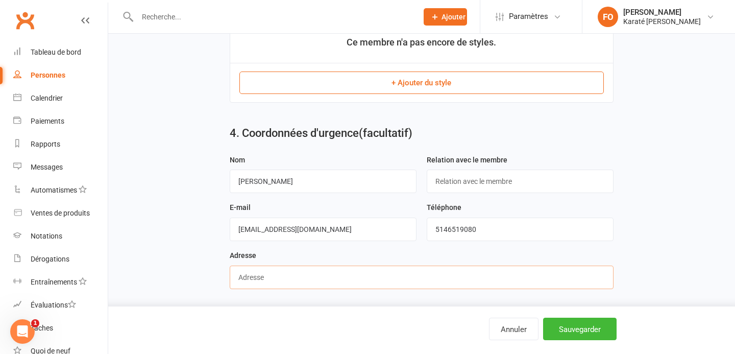
type input "295 rue des Capucines"
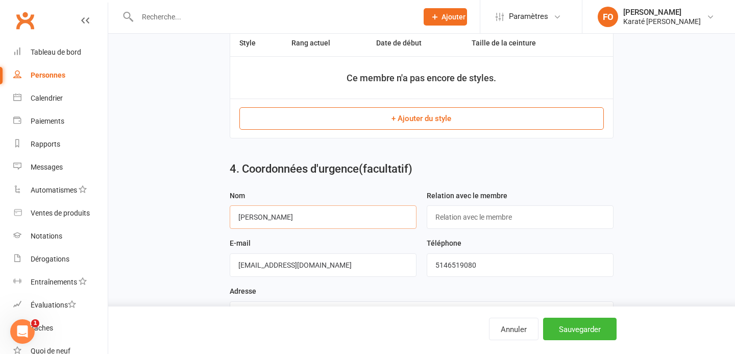
scroll to position [591, 0]
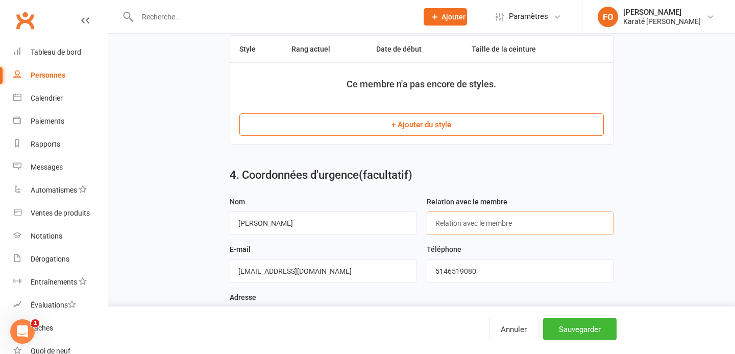
click at [489, 225] on input "text" at bounding box center [520, 222] width 187 height 23
type input "Conjointe"
click at [490, 179] on h2 "4. Coordonnées d'urgence (facultatif)" at bounding box center [421, 175] width 383 height 12
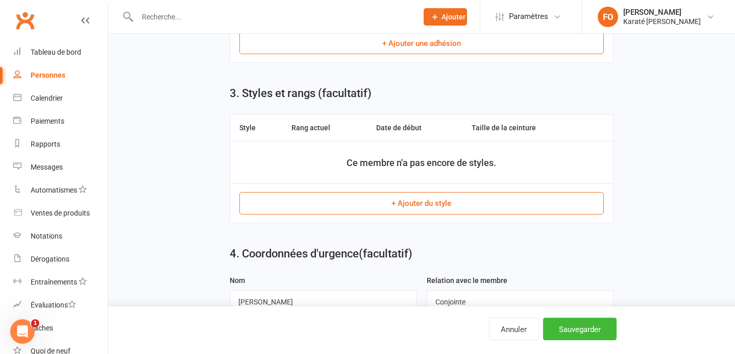
scroll to position [513, 0]
click at [357, 87] on div "3. Styles et rangs (facultatif) Style Rang actuel Date de début Taille de la ce…" at bounding box center [421, 157] width 399 height 160
click at [420, 203] on font "+ Ajouter du style" at bounding box center [421, 203] width 60 height 9
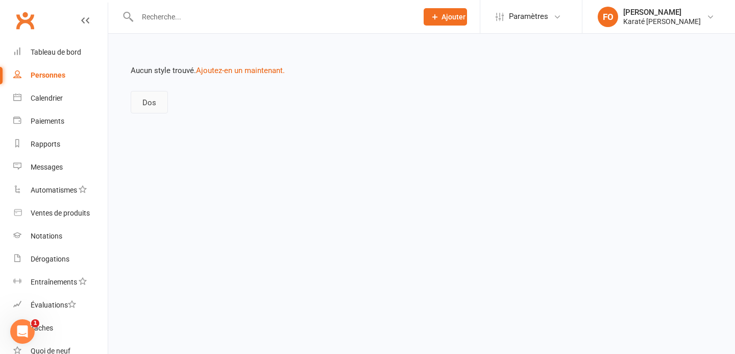
click at [152, 103] on font "Dos" at bounding box center [149, 102] width 14 height 9
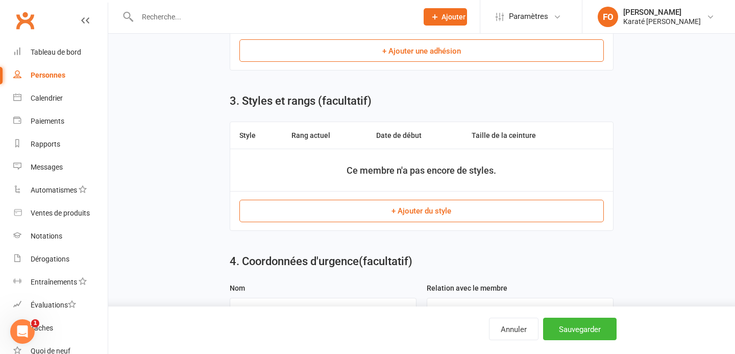
scroll to position [505, 0]
click at [394, 206] on font "+ Ajouter du style" at bounding box center [421, 209] width 60 height 9
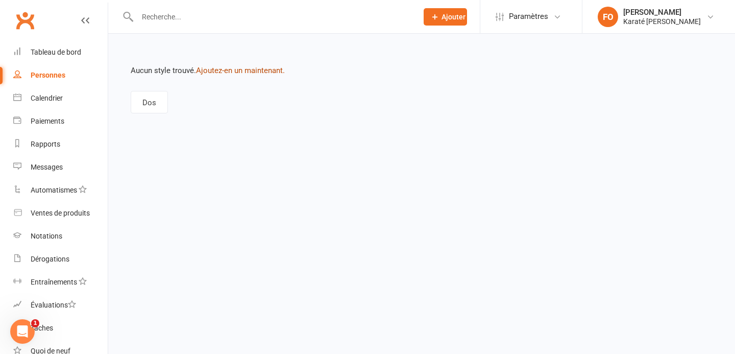
click at [235, 70] on font "Ajoutez-en un maintenant." at bounding box center [240, 70] width 89 height 9
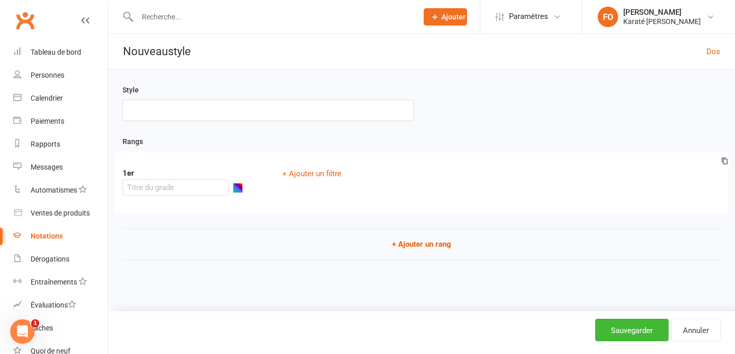
click at [195, 111] on input "text" at bounding box center [267, 110] width 291 height 21
click at [134, 103] on input "text" at bounding box center [267, 110] width 291 height 21
click at [208, 179] on input "text" at bounding box center [175, 187] width 106 height 16
type input "Shodan"
click at [232, 134] on div "Style" at bounding box center [421, 110] width 613 height 52
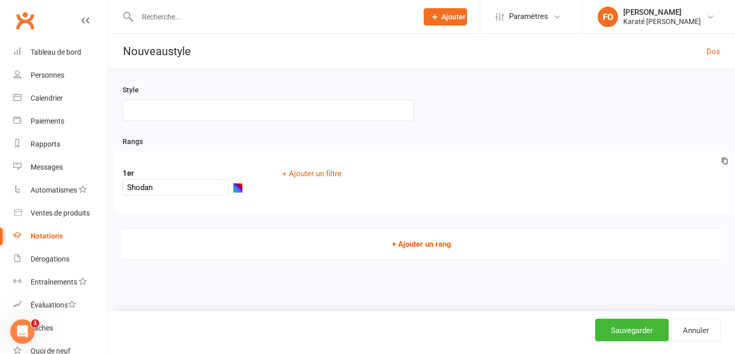
click at [413, 235] on button "+ Ajouter un rang" at bounding box center [421, 244] width 598 height 32
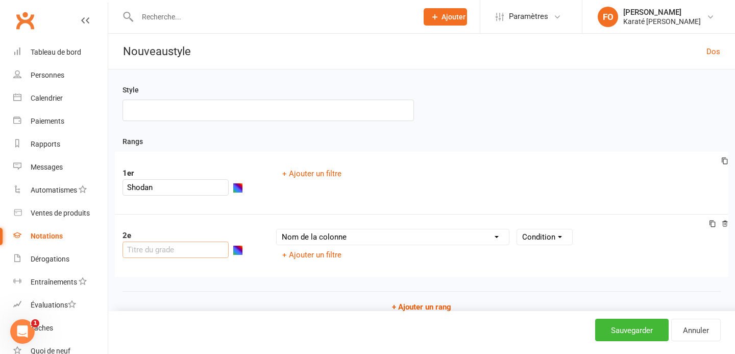
click at [201, 241] on input "text" at bounding box center [175, 249] width 106 height 16
type input "Propriétaire"
click at [615, 326] on font "Sauvegarder" at bounding box center [632, 330] width 42 height 9
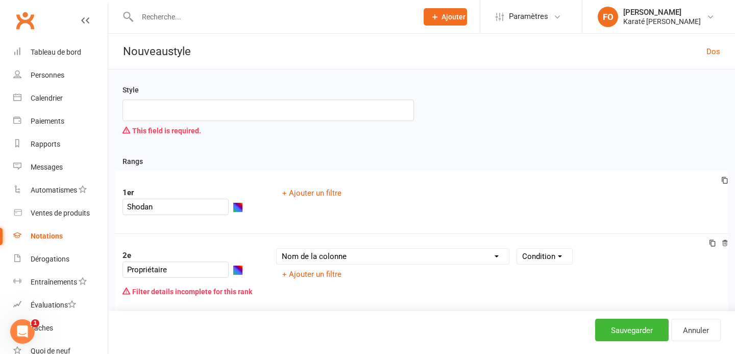
scroll to position [52, 0]
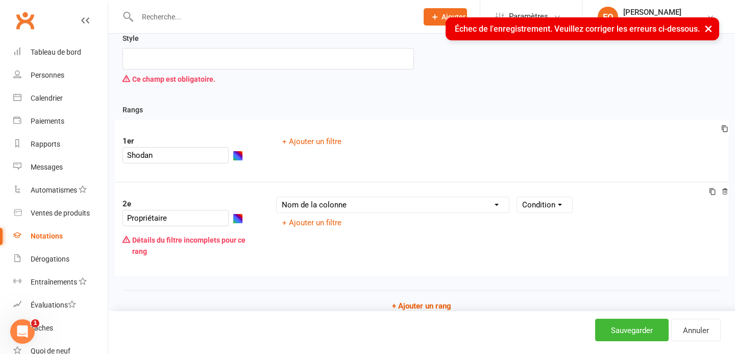
click at [343, 197] on select "Nom de la colonne Taille de la ceinture Actif pour la notation ? Promotion la p…" at bounding box center [393, 204] width 232 height 15
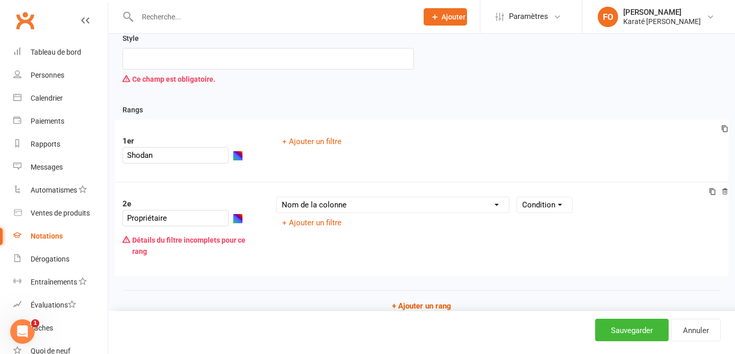
click at [477, 197] on select "Nom de la colonne Taille de la ceinture Actif pour la notation ? Promotion la p…" at bounding box center [393, 204] width 232 height 15
click at [206, 210] on input "Propriétaire" at bounding box center [175, 218] width 106 height 16
click at [358, 228] on div "2e Détails du filtre incomplets pour ce rang Nom de la colonne Taille de la cei…" at bounding box center [421, 229] width 613 height 94
click at [728, 188] on icon at bounding box center [724, 191] width 7 height 7
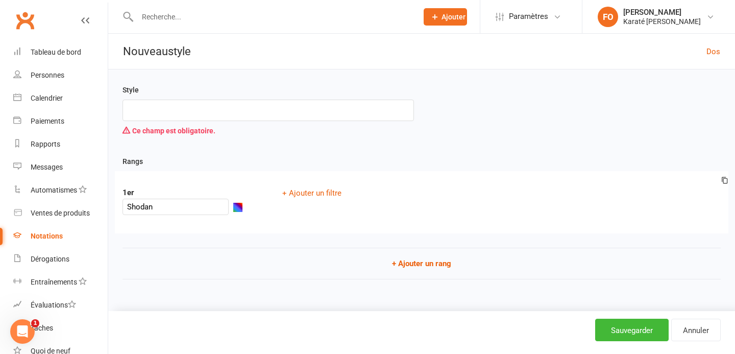
scroll to position [0, 0]
click at [725, 180] on icon at bounding box center [724, 180] width 7 height 7
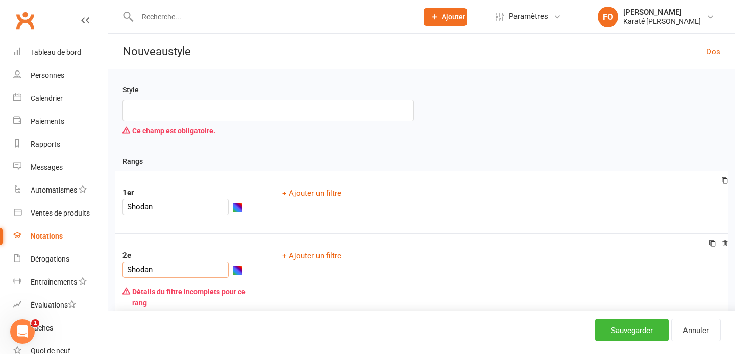
click at [212, 261] on input "Shodan" at bounding box center [175, 269] width 106 height 16
type input "Propriétaire"
click at [235, 158] on div "Rangs 1er Shodan + Ajouter un filtre 2e Propriétaire Détails du filtre incomple…" at bounding box center [421, 271] width 598 height 232
click at [274, 302] on div "Rangs 1er Shodan + Ajouter un filtre 2e Propriétaire Détails du filtre incomple…" at bounding box center [421, 271] width 598 height 232
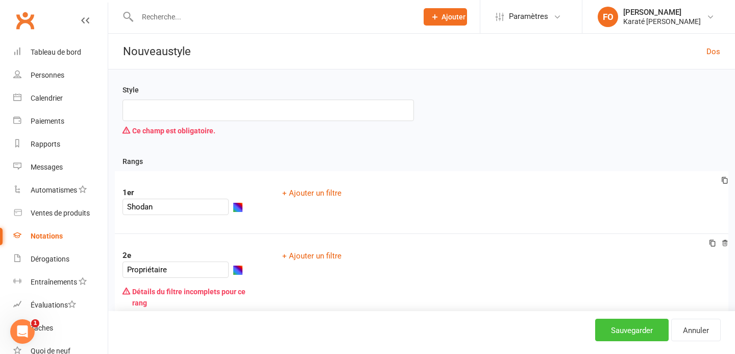
click at [601, 327] on button "Sauvegarder" at bounding box center [631, 329] width 73 height 22
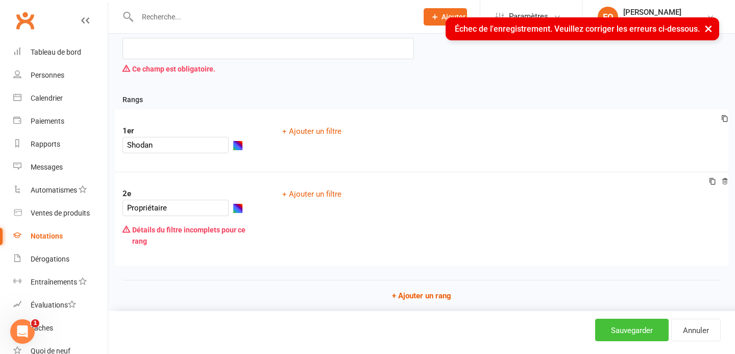
scroll to position [63, 0]
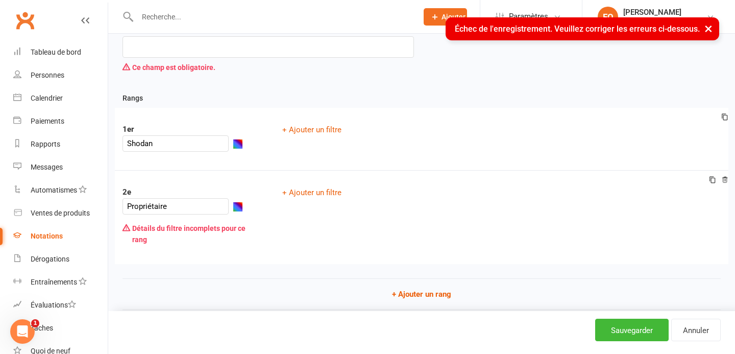
click at [187, 224] on font "Détails du filtre incomplets pour ce rang" at bounding box center [188, 233] width 113 height 19
click at [727, 175] on icon at bounding box center [724, 181] width 7 height 12
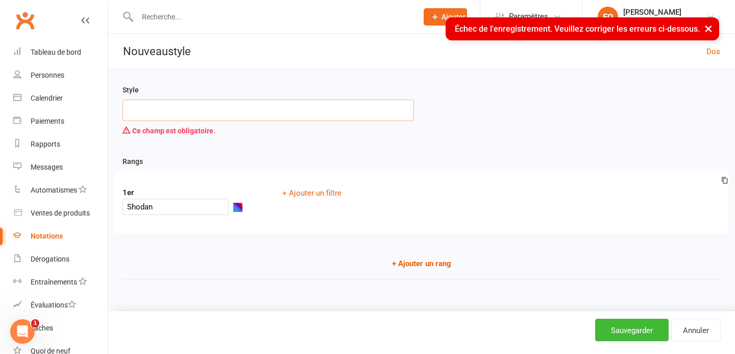
click at [179, 105] on input "text" at bounding box center [267, 110] width 291 height 21
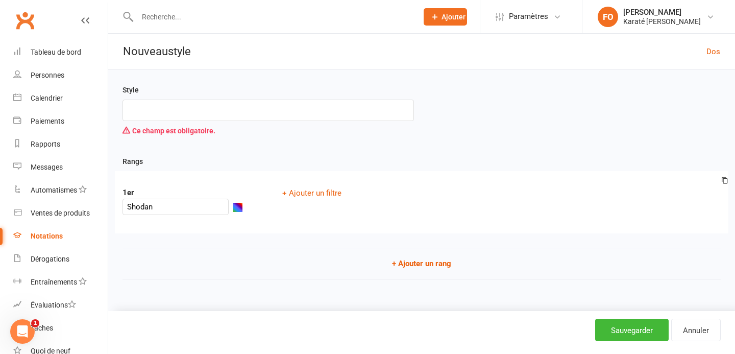
click at [355, 151] on div "Style Ce champ est obligatoire." at bounding box center [421, 119] width 613 height 71
click at [286, 105] on input "text" at bounding box center [267, 110] width 291 height 21
click at [284, 110] on input "text" at bounding box center [267, 110] width 291 height 21
click at [608, 326] on button "Sauvegarder" at bounding box center [631, 329] width 73 height 22
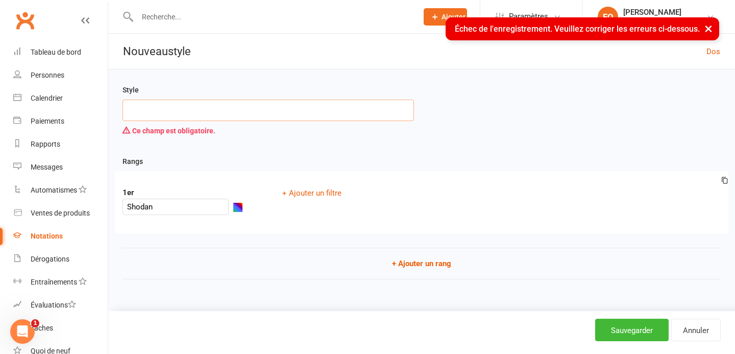
click at [212, 103] on input "text" at bounding box center [267, 110] width 291 height 21
type input "Shodan"
click at [291, 143] on div "Style Shodan Ce champ est obligatoire." at bounding box center [421, 119] width 613 height 71
click at [604, 317] on div "Sauvegarder Annuler" at bounding box center [421, 332] width 627 height 43
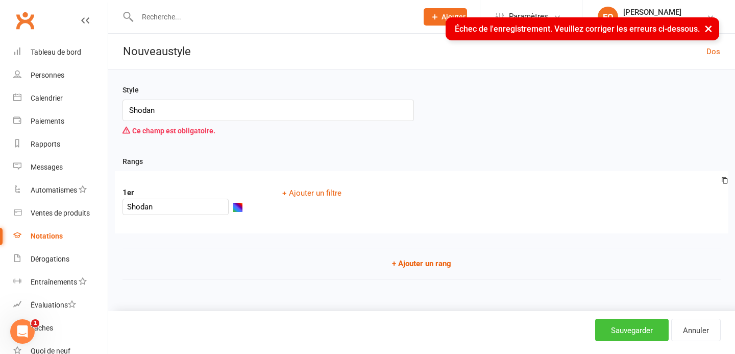
click at [604, 324] on button "Sauvegarder" at bounding box center [631, 329] width 73 height 22
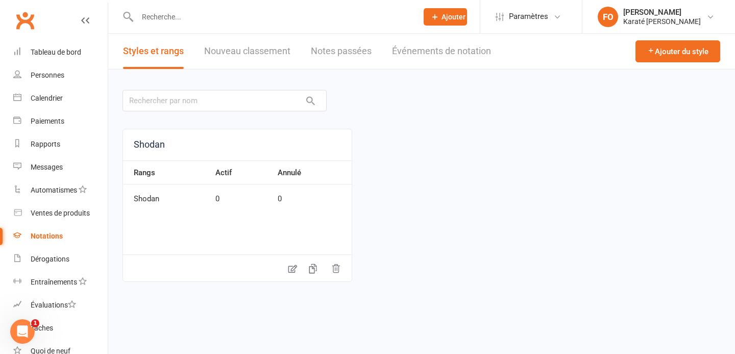
click at [142, 188] on td "Shodan" at bounding box center [166, 194] width 87 height 21
click at [142, 194] on font "Shodan" at bounding box center [147, 198] width 26 height 9
click at [37, 59] on link "Tableau de bord" at bounding box center [60, 52] width 94 height 23
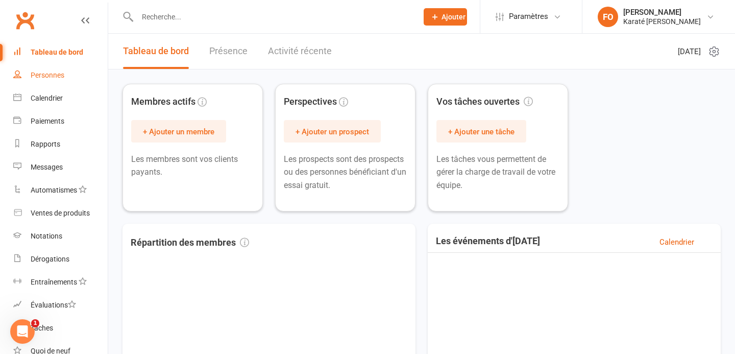
click at [39, 69] on link "Personnes" at bounding box center [60, 75] width 94 height 23
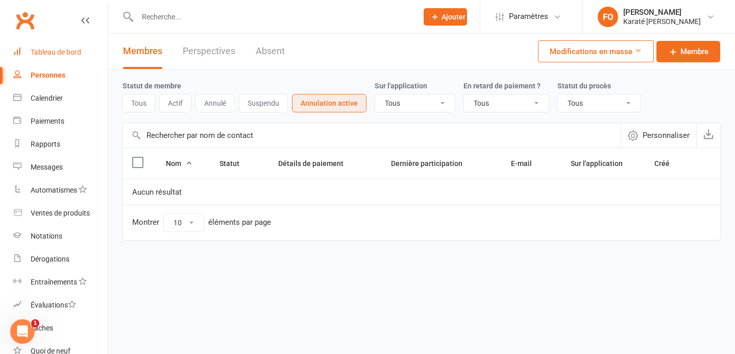
click at [51, 56] on font "Tableau de bord" at bounding box center [56, 52] width 51 height 8
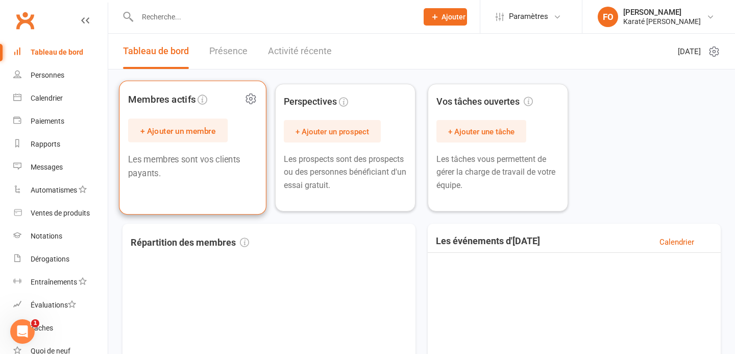
click at [183, 142] on span "Membres actifs + Ajouter un membre Les membres sont vos clients payants." at bounding box center [192, 135] width 129 height 90
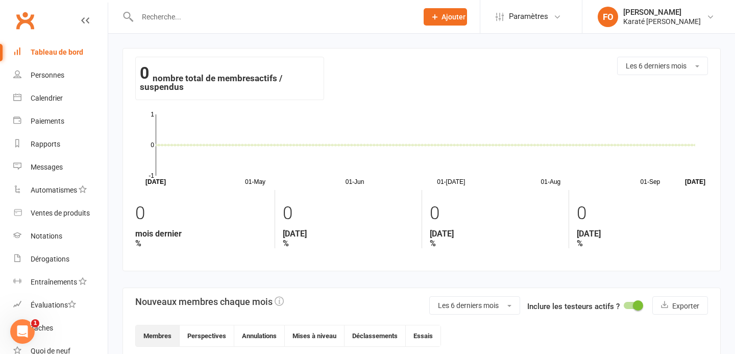
click at [441, 20] on font "Ajouter" at bounding box center [453, 17] width 24 height 8
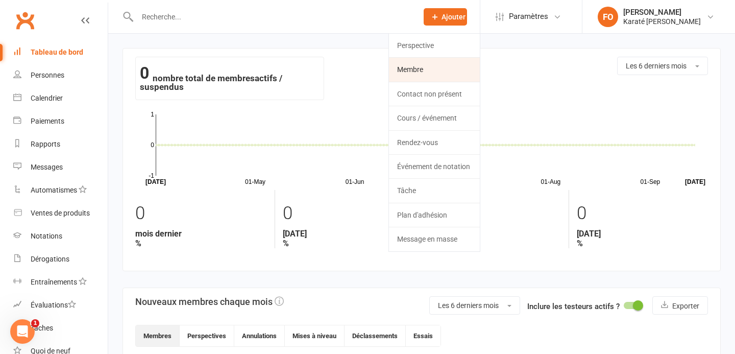
click at [426, 68] on link "Membre" at bounding box center [434, 69] width 91 height 23
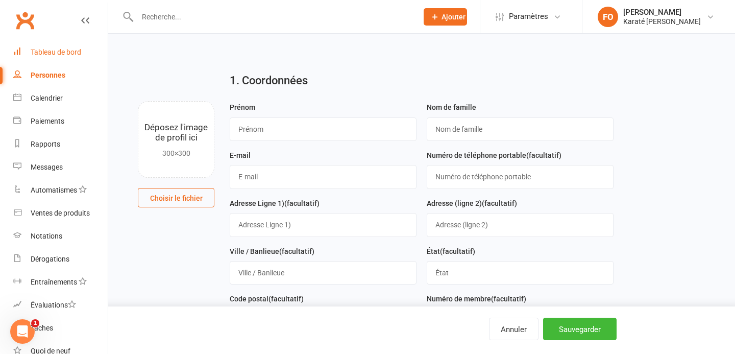
click at [32, 47] on link "Tableau de bord" at bounding box center [60, 52] width 94 height 23
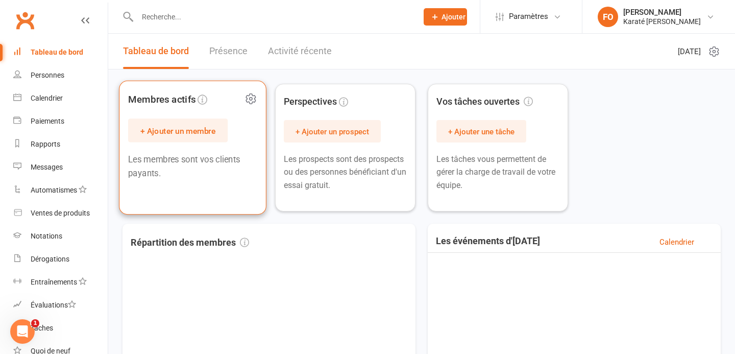
click at [200, 131] on font "+ Ajouter un membre" at bounding box center [177, 131] width 75 height 10
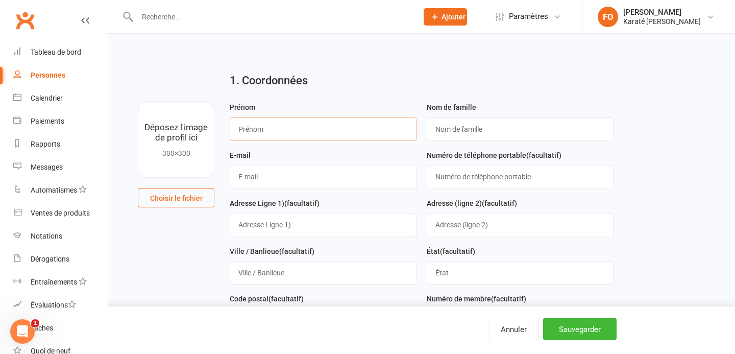
click at [282, 127] on input "text" at bounding box center [323, 128] width 187 height 23
type input "[PERSON_NAME]"
type input "[EMAIL_ADDRESS][DOMAIN_NAME]"
type input "5146519080"
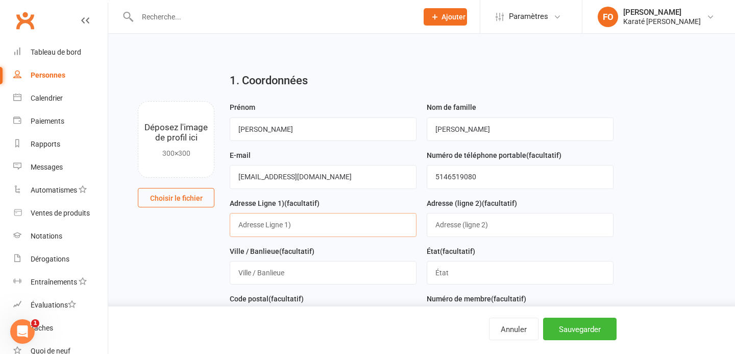
type input "295 Rue Des Capucines"
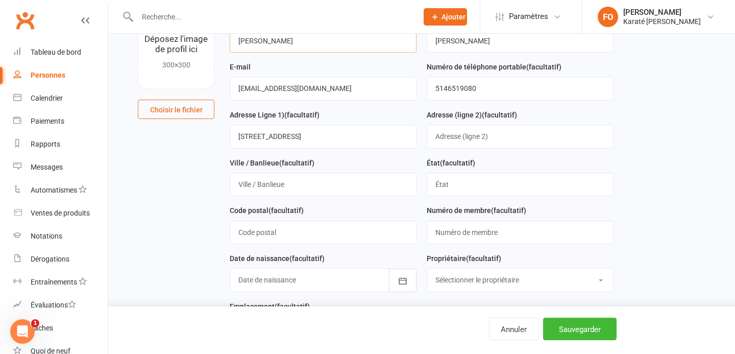
scroll to position [122, 0]
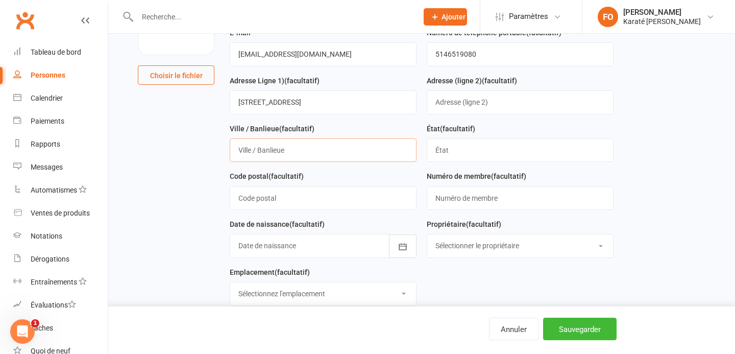
click at [293, 151] on input "text" at bounding box center [323, 149] width 187 height 23
type input "Saint-Eustache"
click at [294, 199] on input "text" at bounding box center [323, 197] width 187 height 23
type input "J7P0A&"
click at [446, 161] on input "text" at bounding box center [520, 149] width 187 height 23
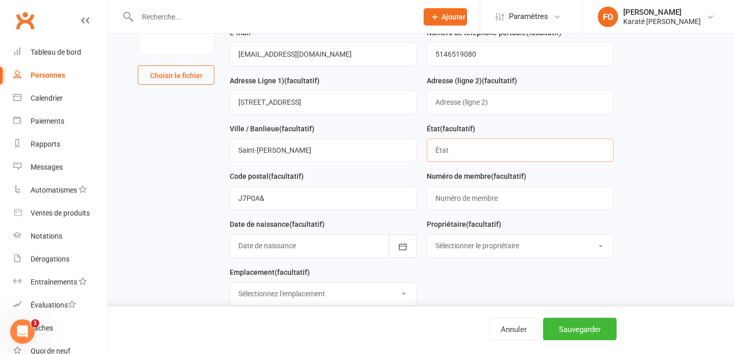
type input "Québec"
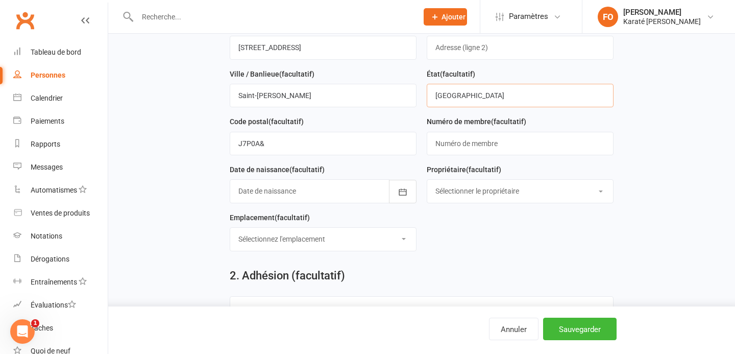
scroll to position [181, 0]
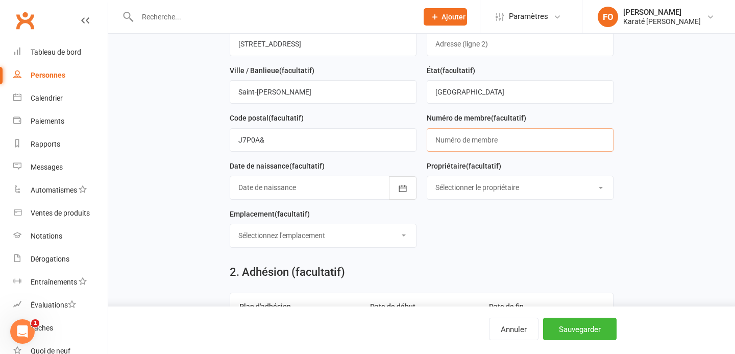
click at [451, 146] on input "text" at bounding box center [520, 139] width 187 height 23
type input "00001"
click at [316, 193] on div at bounding box center [323, 187] width 187 height 23
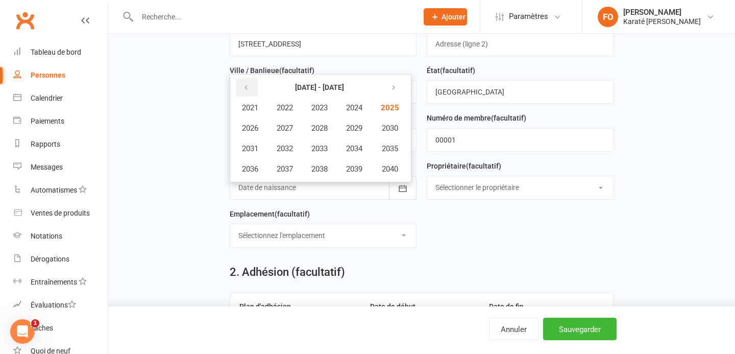
click at [244, 92] on icon "button" at bounding box center [245, 88] width 7 height 8
click at [395, 88] on icon "button" at bounding box center [391, 88] width 7 height 8
click at [359, 146] on span "1994" at bounding box center [354, 148] width 16 height 9
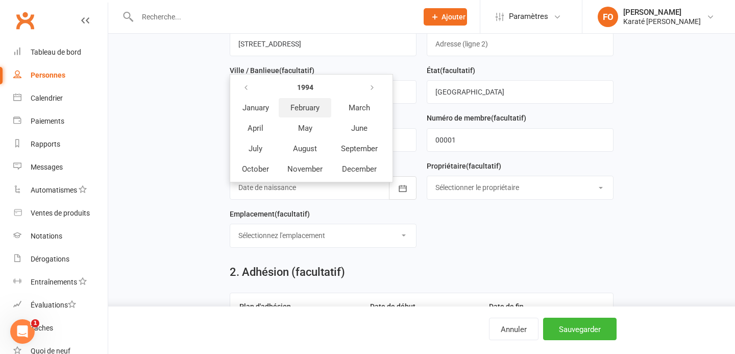
click at [300, 112] on span "February" at bounding box center [304, 107] width 29 height 9
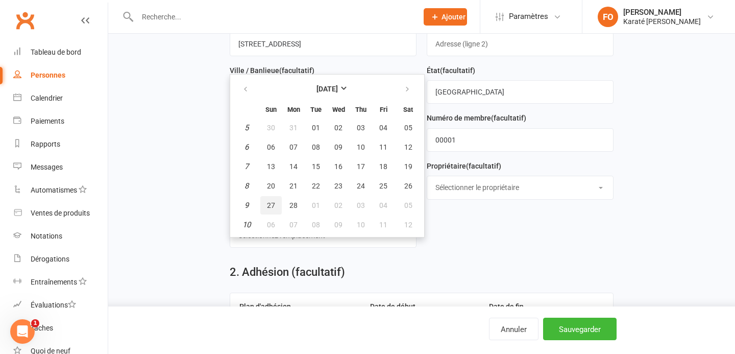
click at [271, 209] on span "27" at bounding box center [271, 205] width 8 height 8
type input "27 Feb 1994"
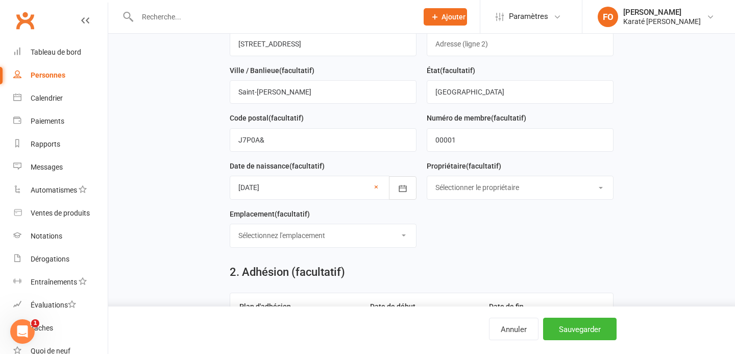
click at [463, 190] on select "Sélectionner le propriétaire Francis Ouellette" at bounding box center [520, 187] width 186 height 22
click at [359, 232] on select "Sélectionnez l'emplacement Exemple de salle (Renommez-moi !)" at bounding box center [323, 235] width 186 height 22
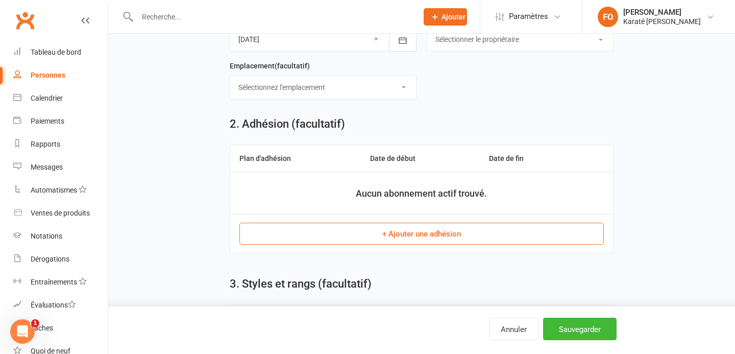
scroll to position [340, 0]
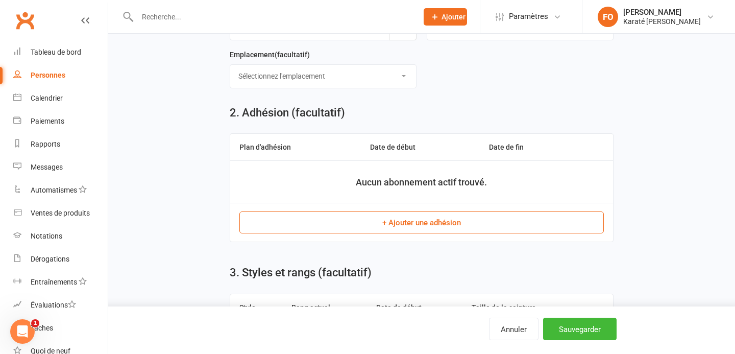
click at [400, 227] on font "+ Ajouter une adhésion" at bounding box center [421, 222] width 79 height 9
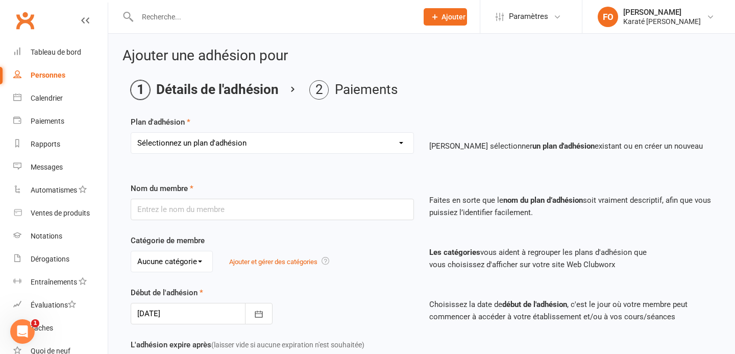
click at [232, 149] on select "Sélectionnez un plan d'adhésion Créer un nouveau plan d'adhésion" at bounding box center [272, 143] width 282 height 20
select select "0"
click at [131, 133] on select "Sélectionnez un plan d'adhésion Créer un nouveau plan d'adhésion" at bounding box center [272, 143] width 282 height 20
click at [194, 218] on input "text" at bounding box center [272, 209] width 283 height 21
type input "Teste - Francis Ouellette"
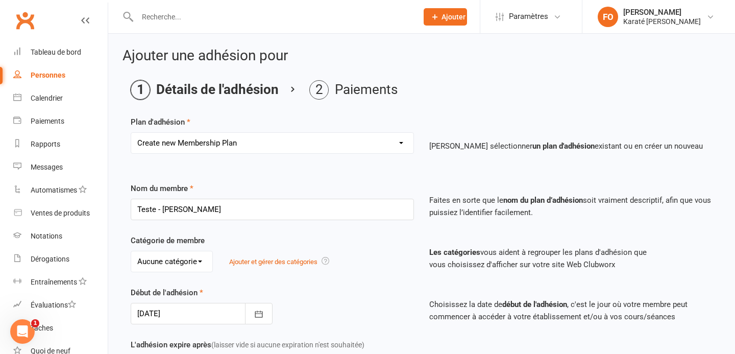
click at [177, 272] on div "Catégorie de membre Aucune catégorie Karatékas Ajouter et gérer des catégories …" at bounding box center [421, 260] width 597 height 52
click at [179, 266] on select "Aucune catégorie Karatékas" at bounding box center [171, 261] width 81 height 20
select select "0"
click at [131, 251] on select "Aucune catégorie Karatékas" at bounding box center [171, 261] width 81 height 20
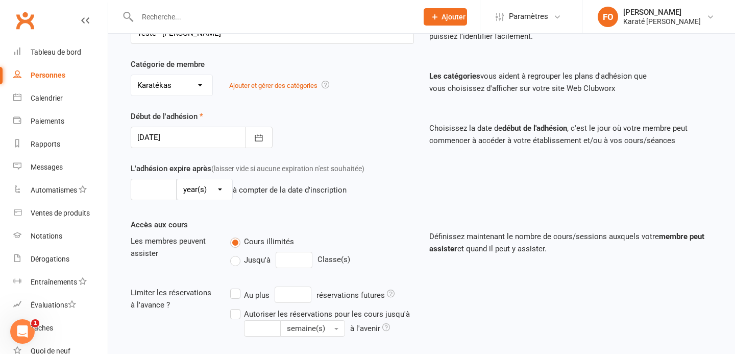
scroll to position [176, 0]
click at [156, 191] on input "number" at bounding box center [154, 189] width 46 height 21
click at [264, 214] on div "L'adhésion expire après (laisser vide si aucune expiration n'est souhaitée) 10 …" at bounding box center [421, 191] width 597 height 56
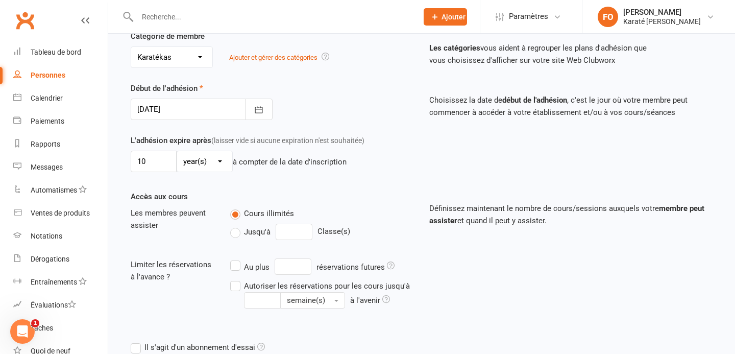
scroll to position [206, 0]
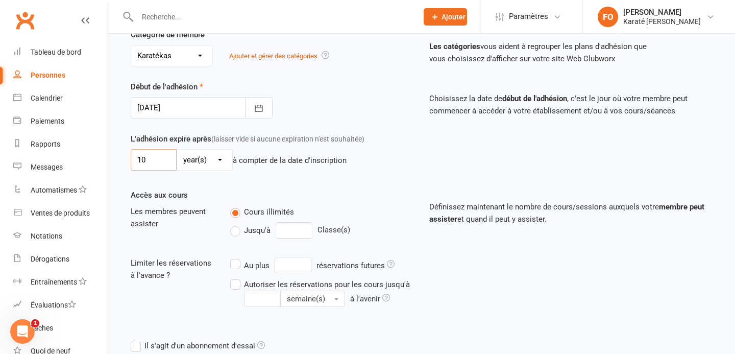
click at [164, 162] on input "10" at bounding box center [154, 159] width 46 height 21
type input "1"
click at [216, 165] on select "jours) semaine(s) mois) années)" at bounding box center [204, 160] width 55 height 20
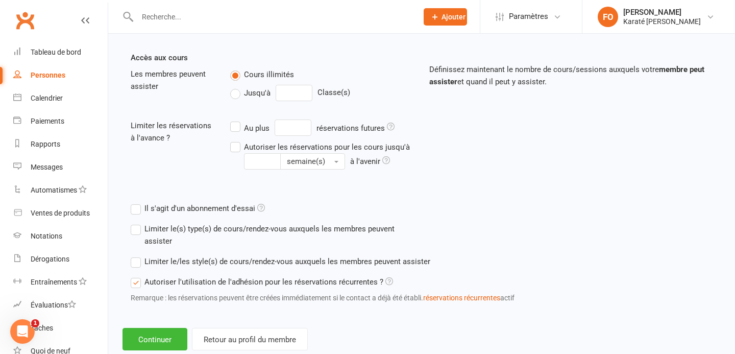
scroll to position [368, 0]
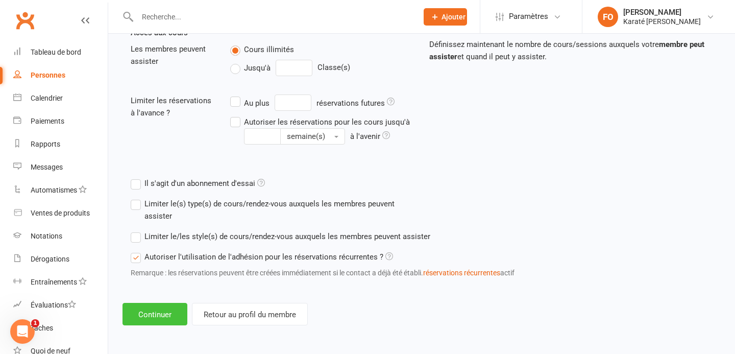
click at [158, 307] on button "Continuer" at bounding box center [154, 314] width 65 height 22
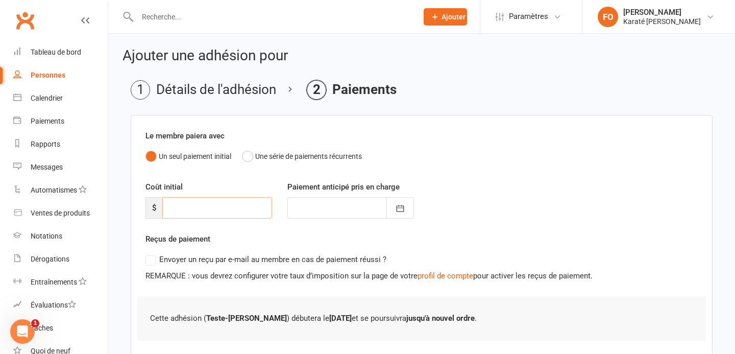
click at [196, 214] on input "number" at bounding box center [217, 207] width 110 height 21
type input "0"
click at [235, 235] on div "Reçus de paiement Envoyer un reçu par e-mail au membre en cas de paiement réuss…" at bounding box center [421, 257] width 552 height 49
click at [220, 199] on input "0" at bounding box center [217, 207] width 110 height 21
click at [220, 200] on input "0" at bounding box center [217, 207] width 110 height 21
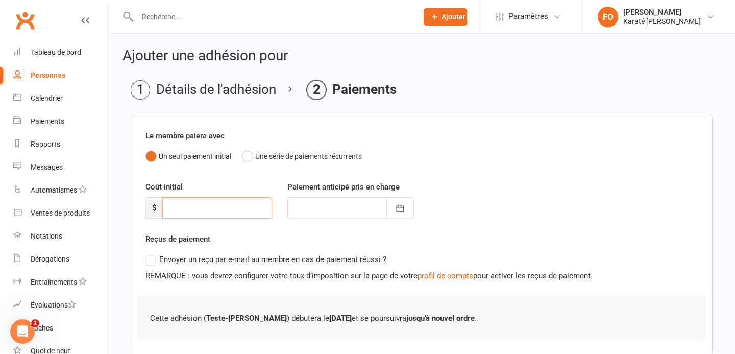
type input "1"
type input "15 Sep 2025"
type input "10"
click at [255, 230] on div "Coût initial $ 10 Paiement anticipé pris en charge 15 Sep 2025 Septembre 2025 S…" at bounding box center [422, 207] width 568 height 52
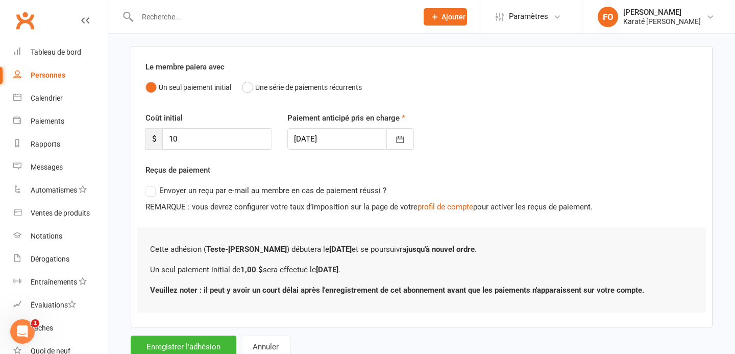
scroll to position [68, 0]
click at [153, 188] on label "Envoyer un reçu par e-mail au membre en cas de paiement réussi ?" at bounding box center [265, 191] width 241 height 12
click at [154, 194] on label "Envoyer un reçu par e-mail au membre en cas de paiement réussi ?" at bounding box center [265, 191] width 241 height 12
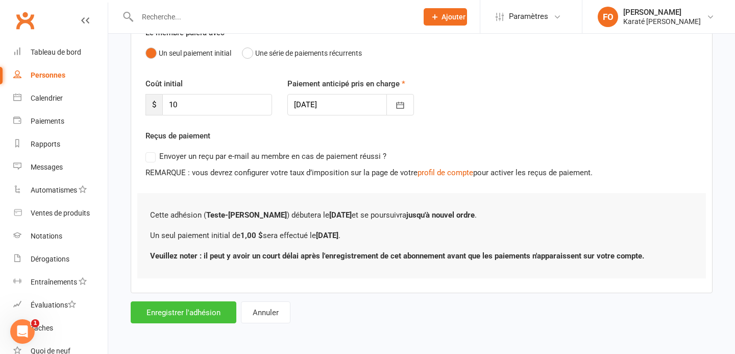
click at [177, 309] on font "Enregistrer l'adhésion" at bounding box center [183, 312] width 74 height 9
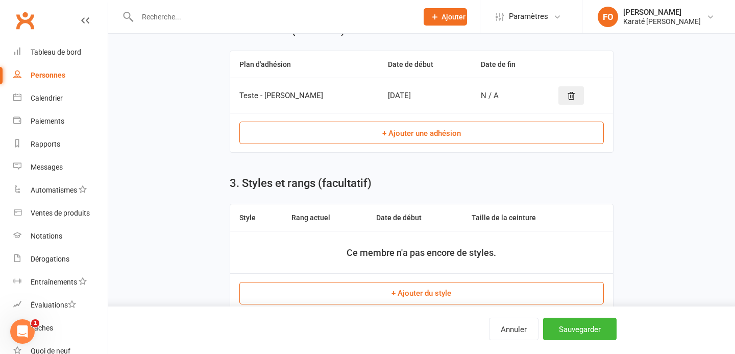
scroll to position [422, 0]
click at [353, 293] on button "+ Ajouter du style" at bounding box center [421, 294] width 364 height 22
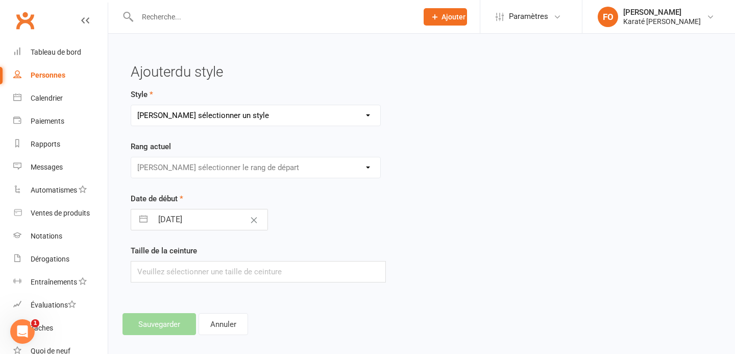
click at [190, 119] on select "Veuillez sélectionner un style Shodan" at bounding box center [255, 115] width 249 height 20
select select "3768"
click at [131, 105] on select "Veuillez sélectionner un style Shodan" at bounding box center [255, 115] width 249 height 20
click at [173, 175] on select "Veuillez sélectionner le rang de départ" at bounding box center [255, 167] width 249 height 20
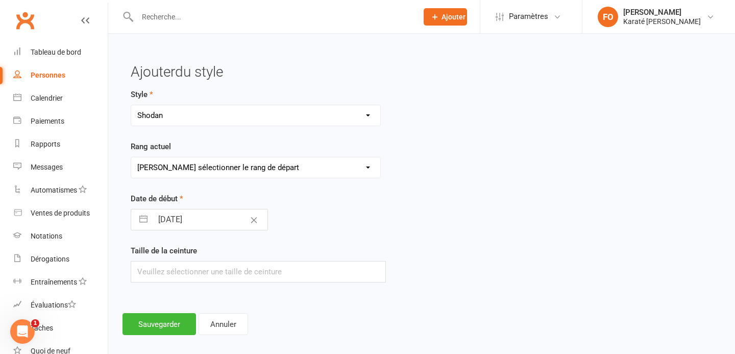
select select "45266"
click at [131, 157] on select "Veuillez sélectionner le rang de départ Shodan" at bounding box center [255, 167] width 249 height 20
click at [166, 170] on select "Veuillez sélectionner le rang de départ Shodan" at bounding box center [255, 167] width 249 height 20
click at [170, 99] on div "Style Shodan" at bounding box center [322, 107] width 383 height 38
click at [168, 109] on select "Shodan" at bounding box center [255, 115] width 249 height 20
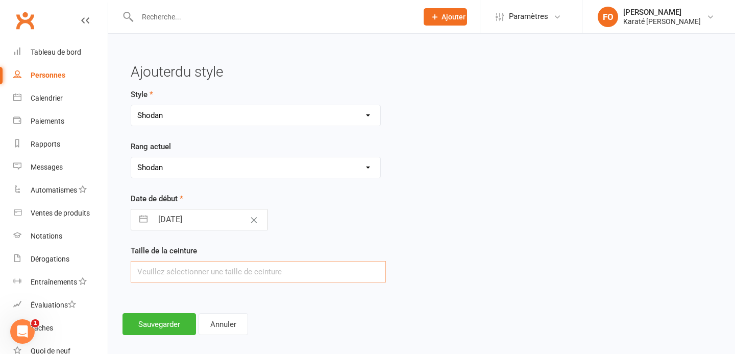
click at [188, 271] on input "text" at bounding box center [258, 271] width 255 height 21
click at [178, 331] on button "Sauvegarder" at bounding box center [158, 324] width 73 height 22
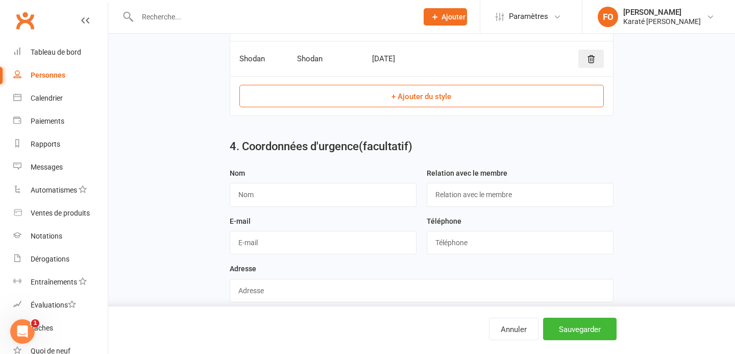
scroll to position [628, 0]
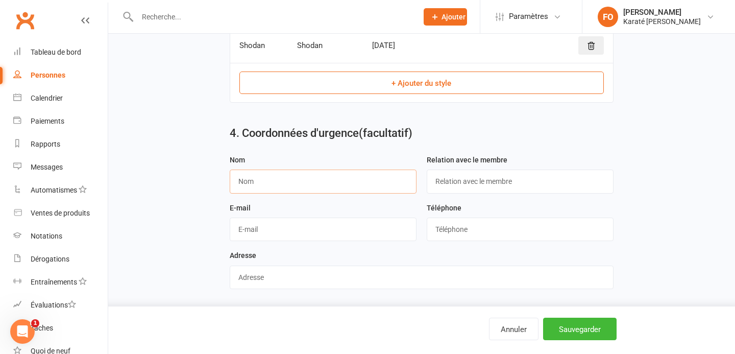
click at [276, 186] on input "text" at bounding box center [323, 180] width 187 height 23
type input "[PERSON_NAME]"
type input "[EMAIL_ADDRESS][DOMAIN_NAME]"
type input "5146519080"
type input "295 Rue Des Capucines"
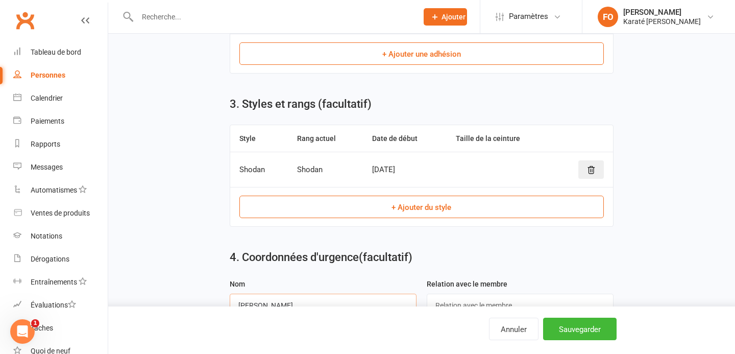
scroll to position [503, 0]
click at [428, 211] on font "+ Ajouter du style" at bounding box center [421, 206] width 60 height 9
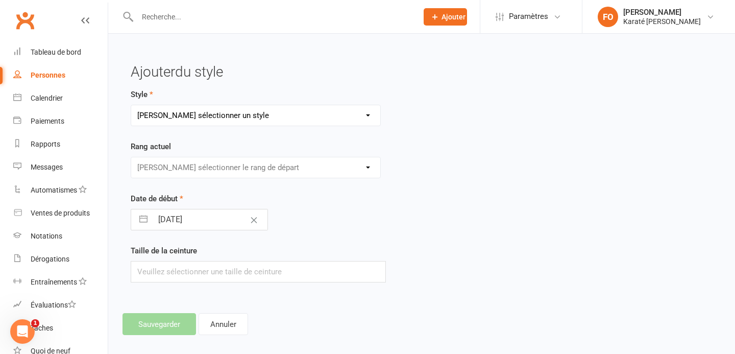
click at [213, 118] on select "Veuillez sélectionner un style Shodan" at bounding box center [255, 115] width 249 height 20
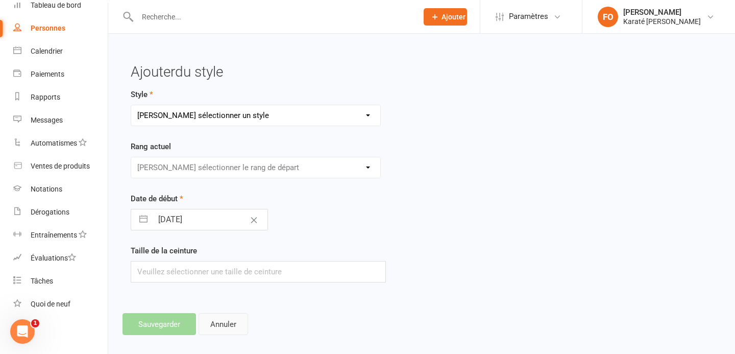
click at [244, 332] on button "Annuler" at bounding box center [224, 324] width 50 height 22
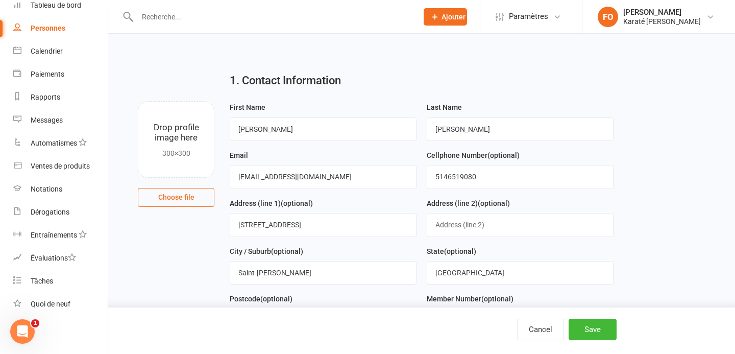
scroll to position [591, 0]
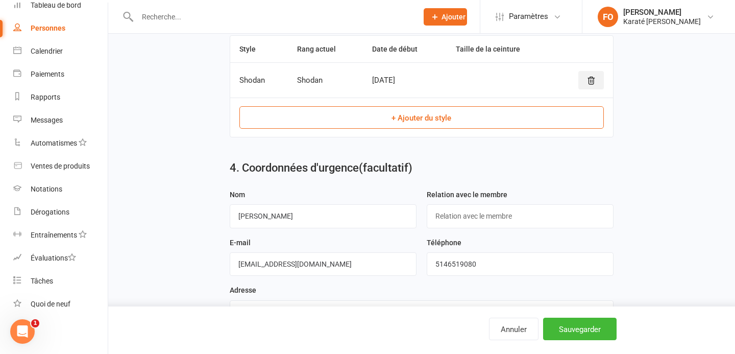
click at [585, 80] on button at bounding box center [591, 80] width 26 height 18
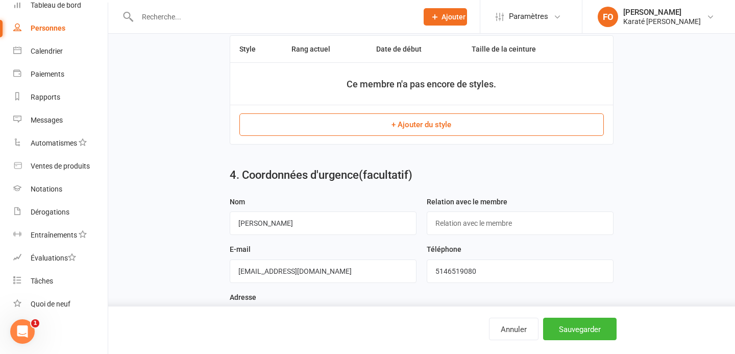
click at [442, 127] on font "+ Ajouter du style" at bounding box center [421, 124] width 60 height 9
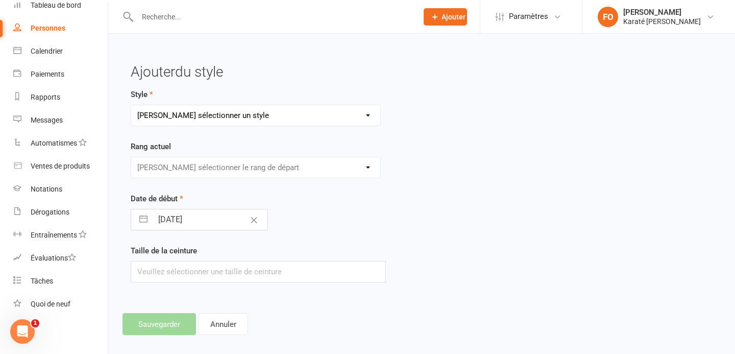
scroll to position [10, 0]
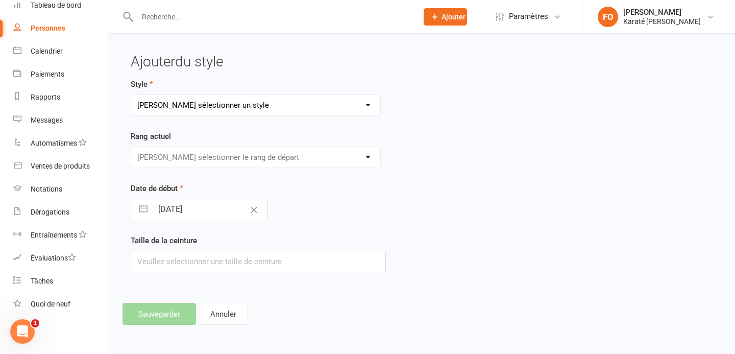
click at [277, 98] on select "Veuillez sélectionner un style Shodan" at bounding box center [255, 105] width 249 height 20
select select "3768"
click at [131, 95] on select "Veuillez sélectionner un style Shodan" at bounding box center [255, 105] width 249 height 20
click at [223, 154] on select "Veuillez sélectionner le rang de départ" at bounding box center [255, 157] width 249 height 20
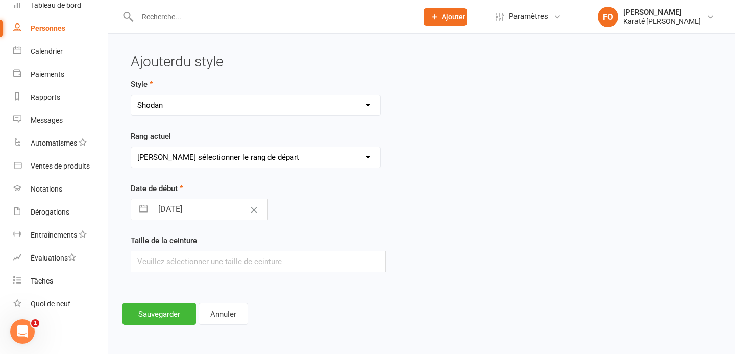
click at [202, 170] on form "Style Shodan Rang actuel Veuillez sélectionner le rang de départ Shodan Date de…" at bounding box center [322, 175] width 383 height 194
click at [202, 159] on select "Veuillez sélectionner le rang de départ Shodan" at bounding box center [255, 157] width 249 height 20
select select "45266"
click at [131, 147] on select "Veuillez sélectionner le rang de départ Shodan" at bounding box center [255, 157] width 249 height 20
click at [164, 311] on font "Sauvegarder" at bounding box center [159, 313] width 42 height 9
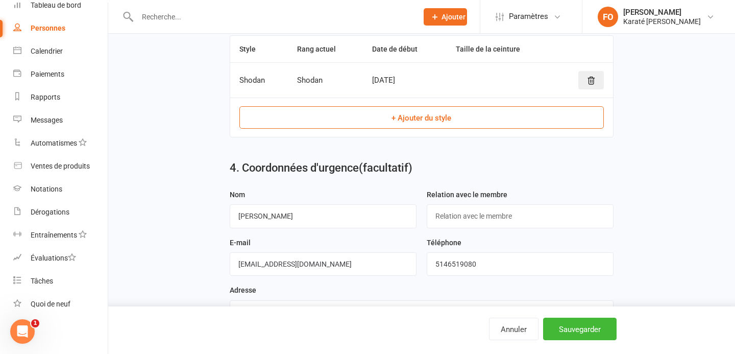
scroll to position [628, 0]
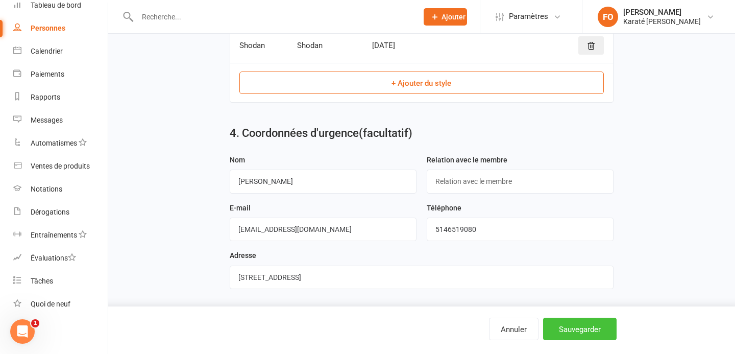
click at [563, 328] on font "Sauvegarder" at bounding box center [580, 329] width 42 height 9
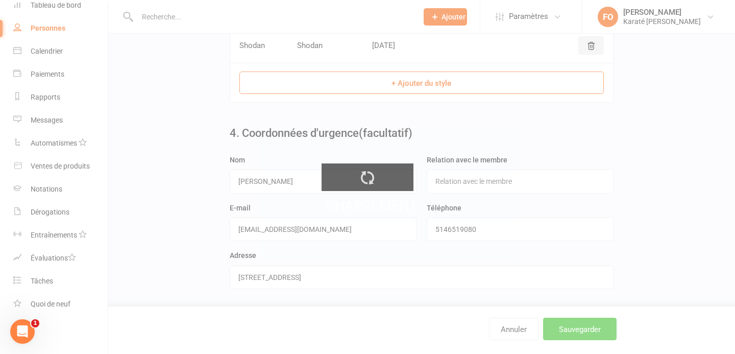
scroll to position [0, 0]
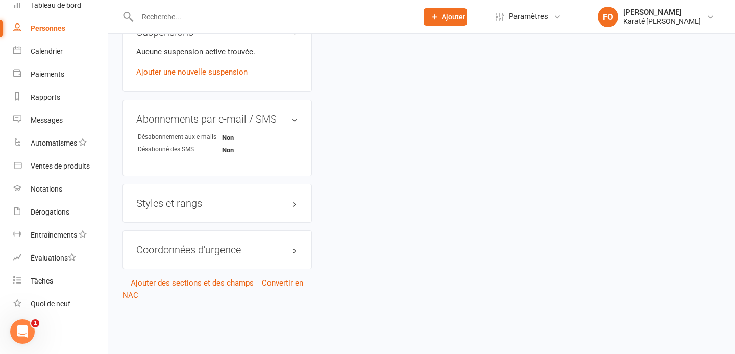
scroll to position [685, 0]
click at [214, 198] on h3 "Styles et rangs" at bounding box center [217, 203] width 162 height 11
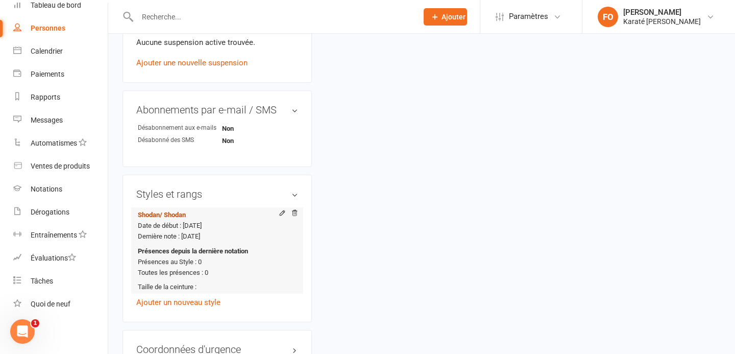
click at [177, 218] on font "/ Shodan" at bounding box center [173, 215] width 26 height 8
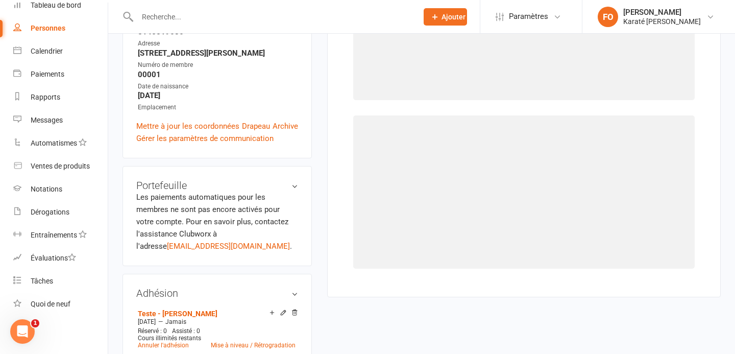
select select "45266"
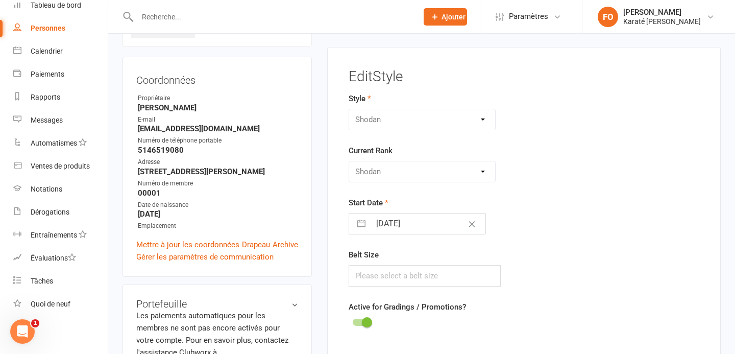
scroll to position [78, 0]
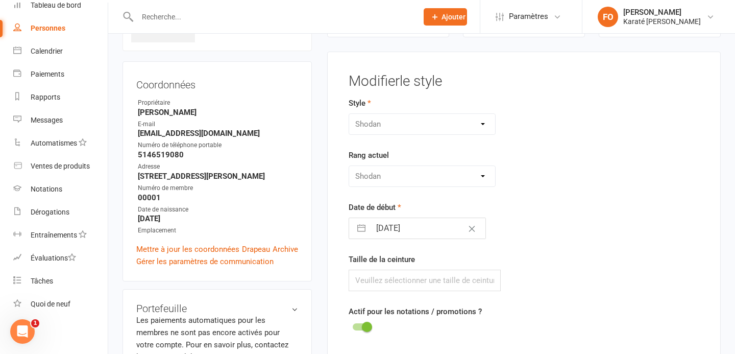
click at [400, 129] on div "Shodan" at bounding box center [422, 123] width 147 height 21
click at [407, 128] on div "Shodan" at bounding box center [422, 123] width 147 height 21
click at [480, 122] on div "Shodan" at bounding box center [422, 123] width 147 height 21
click at [482, 122] on div "Shodan" at bounding box center [422, 123] width 147 height 21
click at [482, 176] on div "Veuillez sélectionner le rang de départ Shodan" at bounding box center [422, 175] width 147 height 21
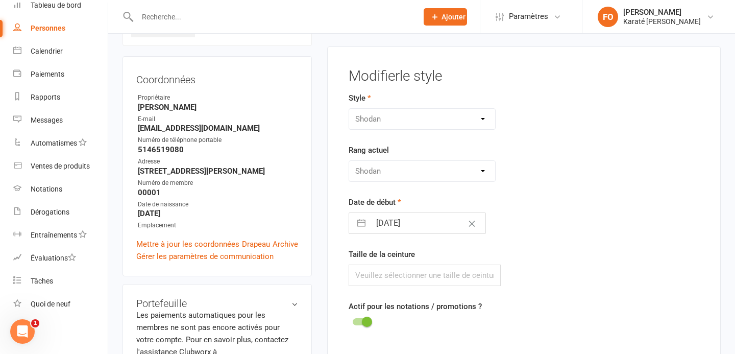
scroll to position [0, 0]
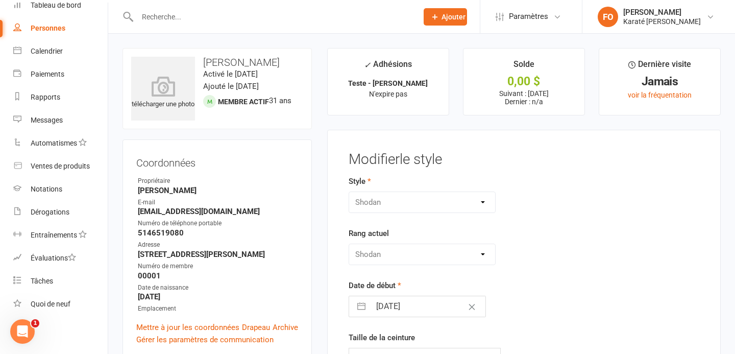
click at [41, 33] on link "Personnes" at bounding box center [60, 28] width 94 height 23
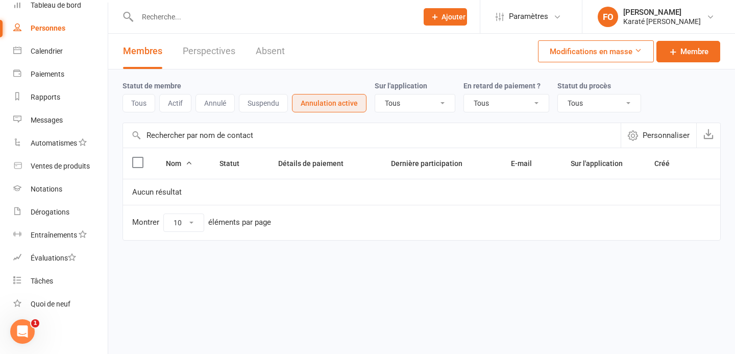
click at [41, 38] on link "Personnes" at bounding box center [60, 28] width 94 height 23
click at [125, 96] on button "Tous" at bounding box center [138, 103] width 33 height 18
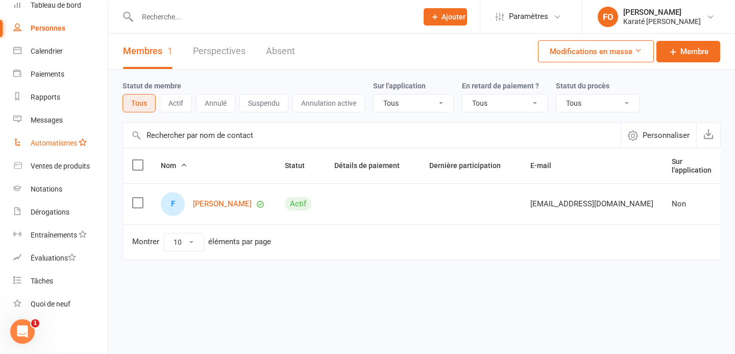
click at [51, 146] on font "Automatismes" at bounding box center [54, 143] width 46 height 8
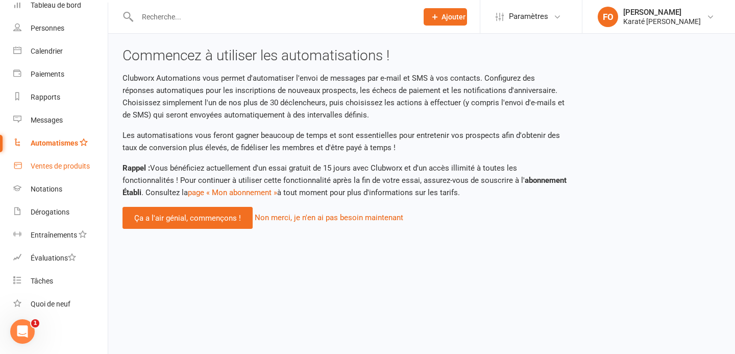
click at [47, 166] on font "Ventes de produits" at bounding box center [60, 166] width 59 height 8
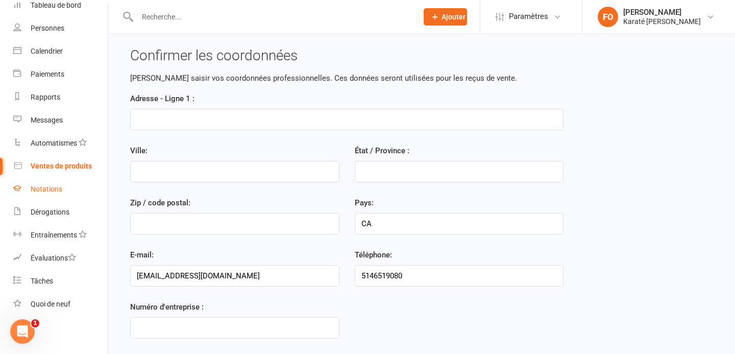
click at [48, 190] on font "Notations" at bounding box center [47, 189] width 32 height 8
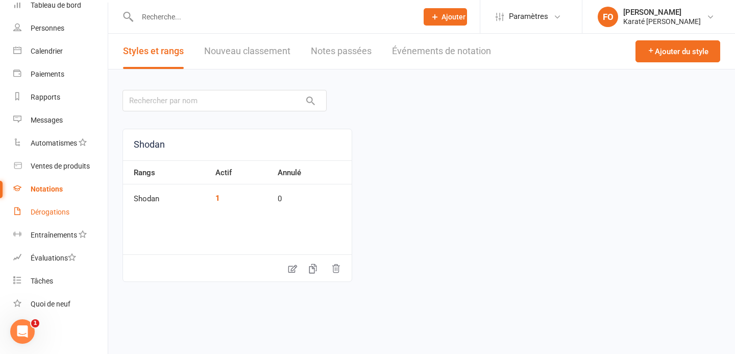
click at [50, 214] on font "Dérogations" at bounding box center [50, 212] width 39 height 8
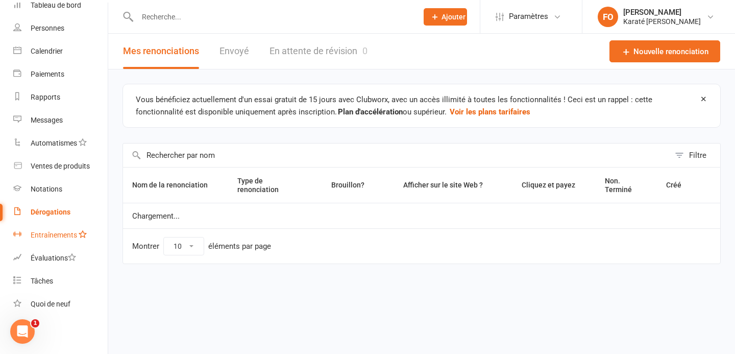
click at [48, 236] on font "Entraînements" at bounding box center [54, 235] width 46 height 8
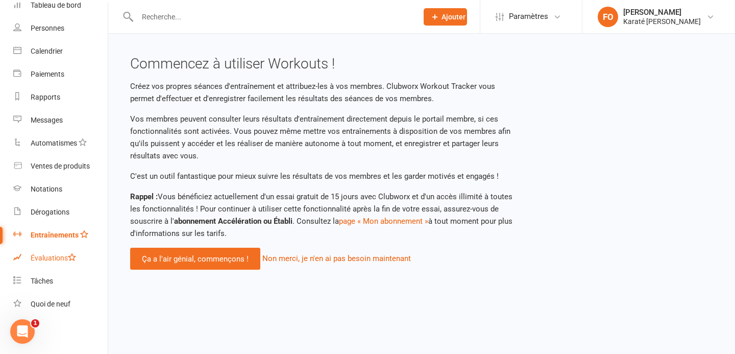
click at [48, 261] on font "Évaluations" at bounding box center [49, 258] width 37 height 8
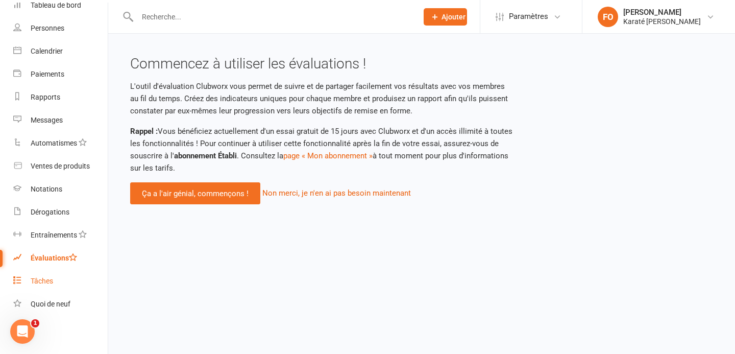
click at [46, 286] on link "Tâches" at bounding box center [60, 280] width 94 height 23
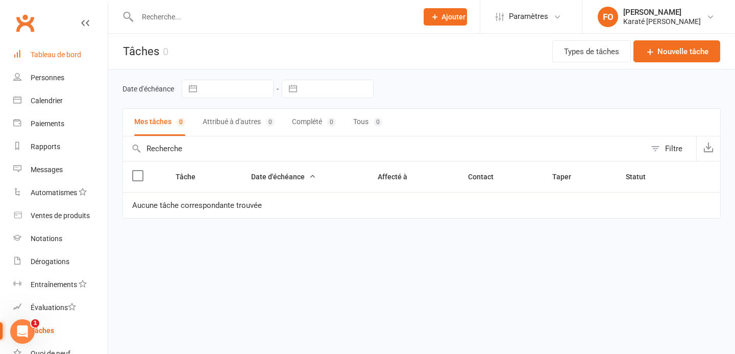
click at [55, 52] on font "Tableau de bord" at bounding box center [56, 55] width 51 height 8
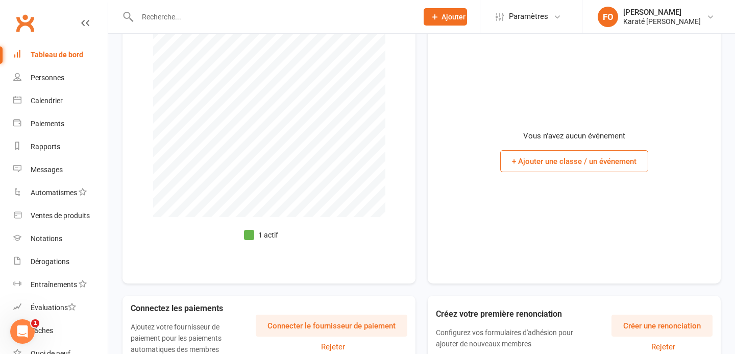
scroll to position [226, 0]
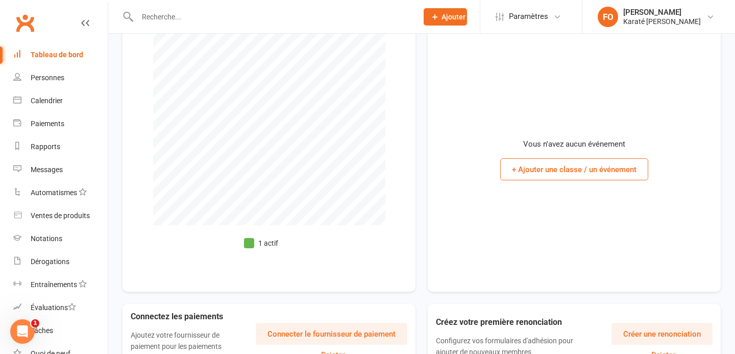
click at [543, 170] on font "+ Ajouter une classe / un événement" at bounding box center [574, 169] width 125 height 9
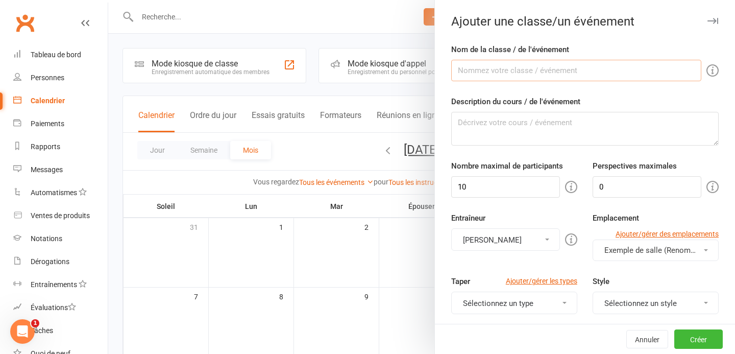
click at [488, 71] on input "Nom de la classe / de l'événement" at bounding box center [576, 70] width 250 height 21
type input "V"
type input "C"
type input "K"
type input "Cours débutants"
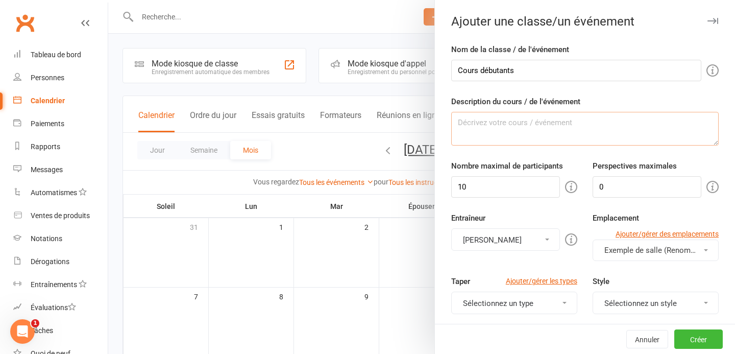
click at [511, 122] on textarea "Description du cours / de l'événement" at bounding box center [584, 129] width 267 height 34
type textarea "bla bla bla"
click at [505, 186] on input "10" at bounding box center [505, 186] width 109 height 21
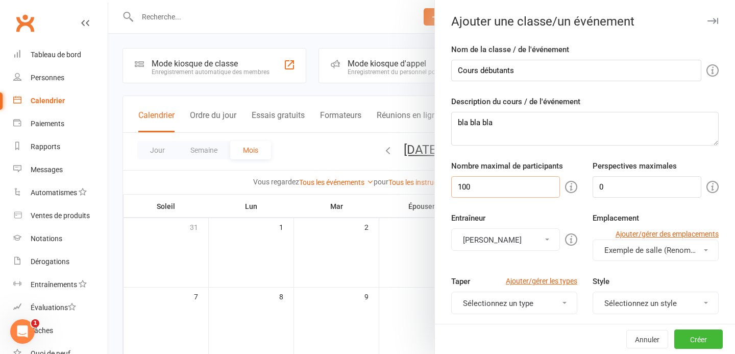
type input "100"
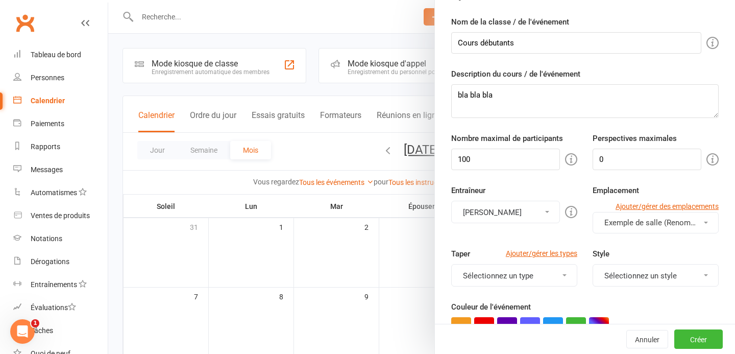
scroll to position [29, 0]
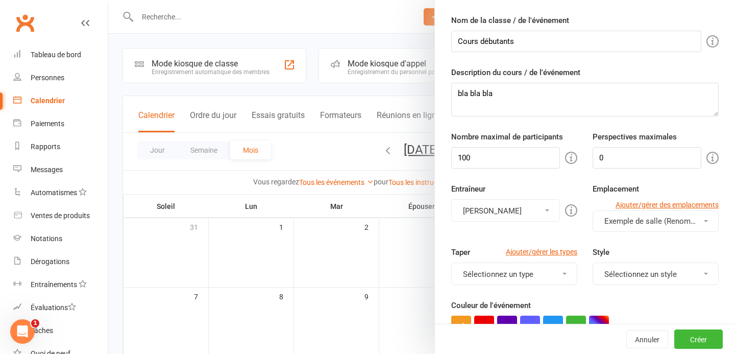
click at [549, 209] on button "[PERSON_NAME]" at bounding box center [505, 210] width 109 height 22
click at [522, 238] on font "[PERSON_NAME]" at bounding box center [498, 235] width 59 height 9
click at [559, 166] on input "100" at bounding box center [505, 157] width 109 height 21
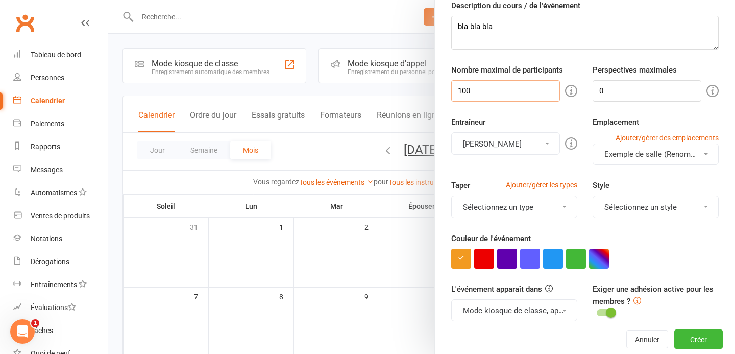
scroll to position [118, 0]
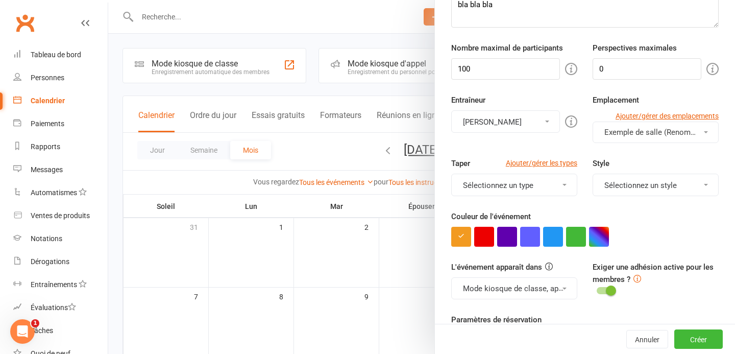
click at [620, 130] on font "Exemple de salle (Renommez-moi !)" at bounding box center [665, 132] width 122 height 9
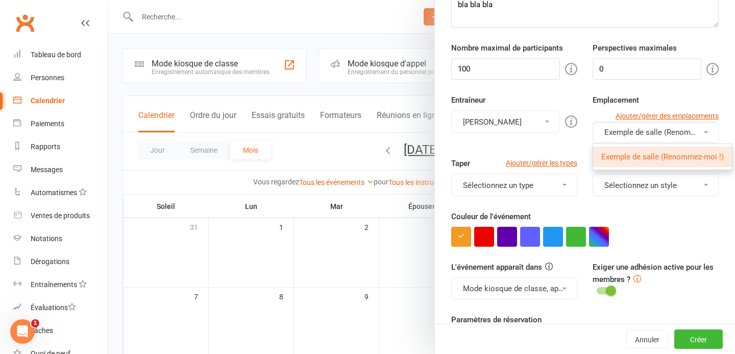
click at [620, 159] on font "Exemple de salle (Renommez-moi !)" at bounding box center [662, 156] width 122 height 9
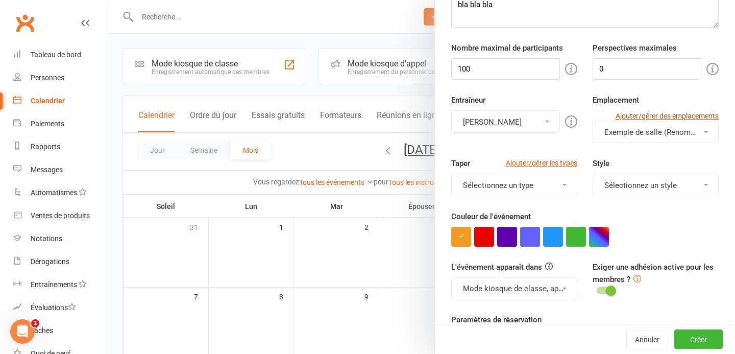
click at [661, 116] on font "Ajouter/gérer des emplacements" at bounding box center [667, 116] width 103 height 8
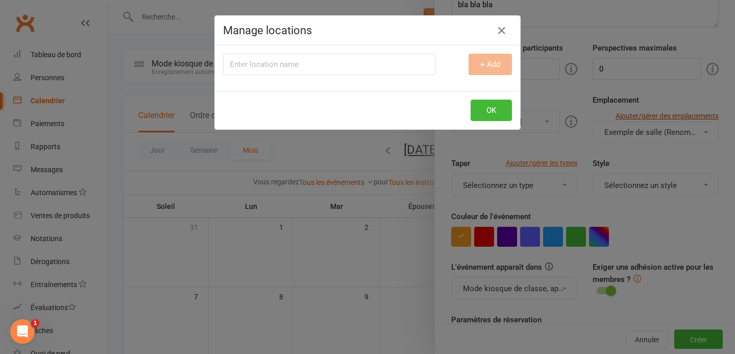
scroll to position [0, 0]
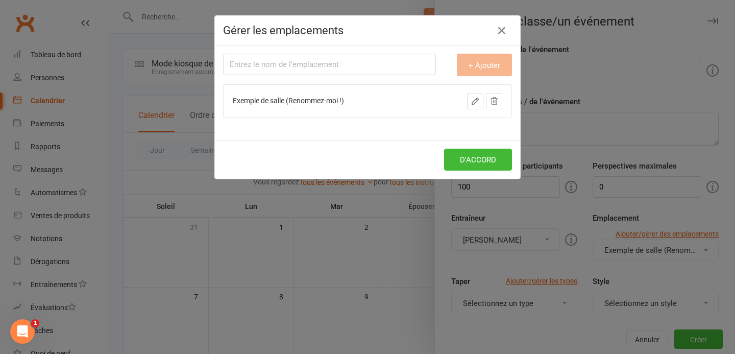
click at [316, 65] on input "text" at bounding box center [329, 64] width 213 height 21
type input "D"
type input "Dojo"
click at [498, 65] on font "+ Ajouter" at bounding box center [485, 65] width 32 height 9
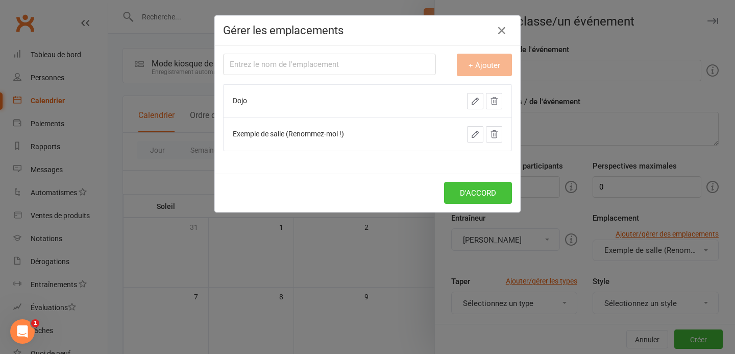
click at [474, 184] on button "D'ACCORD" at bounding box center [478, 193] width 68 height 22
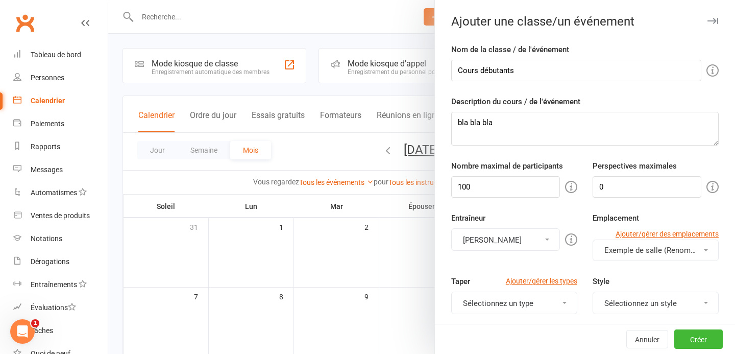
click at [640, 258] on button "Exemple de salle (Renommez-moi !)" at bounding box center [656, 249] width 126 height 21
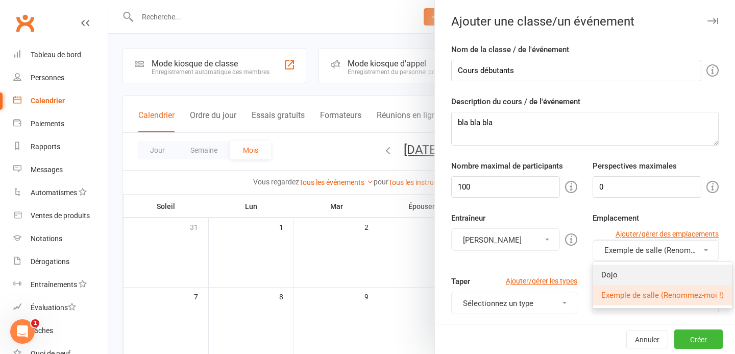
click at [628, 276] on link "Dojo" at bounding box center [662, 274] width 139 height 20
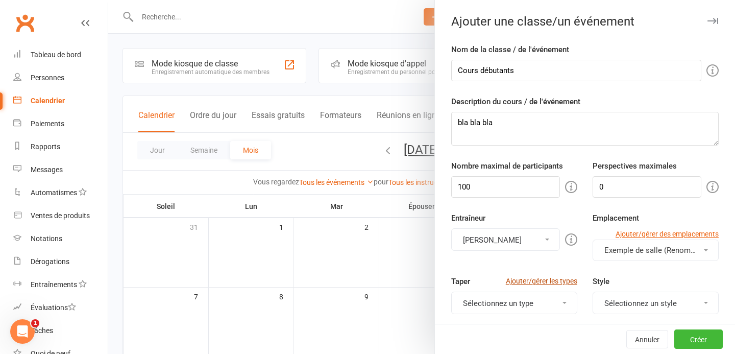
scroll to position [84, 0]
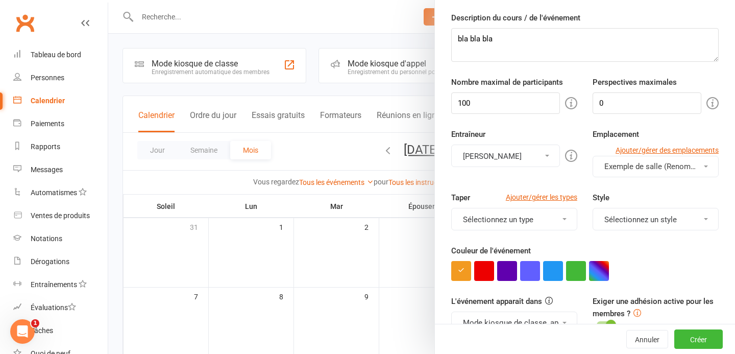
click at [522, 217] on font "Sélectionnez un type" at bounding box center [498, 219] width 70 height 9
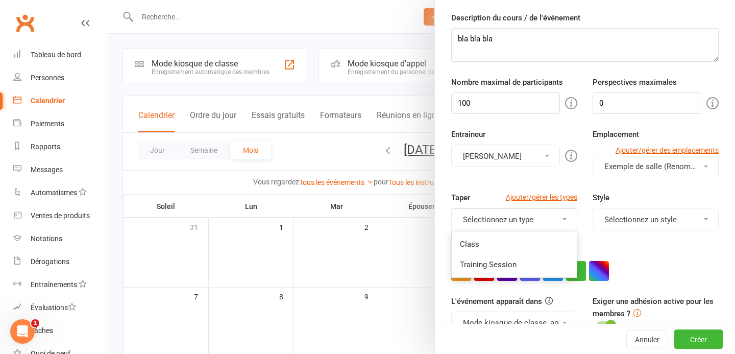
click at [498, 173] on div "Entraîneur Francis Ouellette Francis Ouellette Emplacement Ajouter/gérer des em…" at bounding box center [585, 159] width 283 height 63
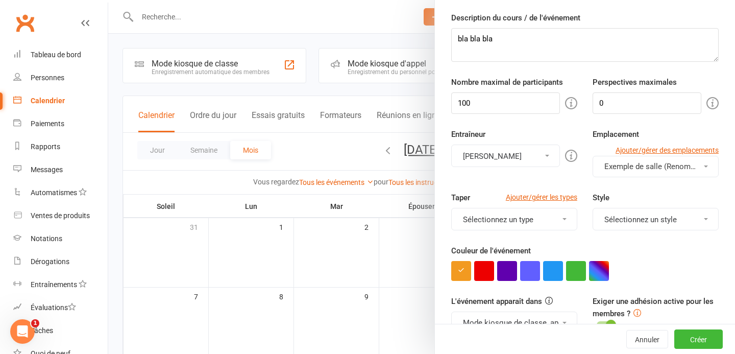
scroll to position [105, 0]
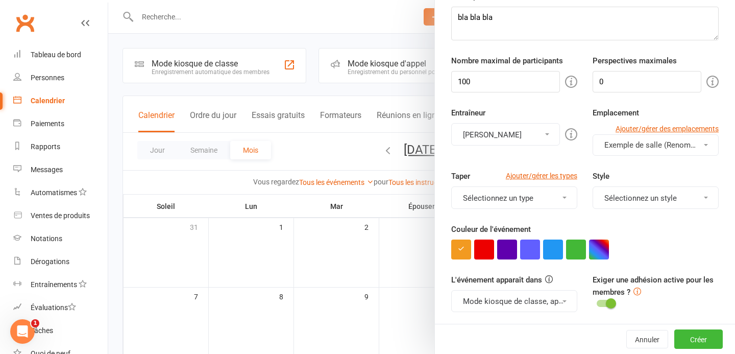
click at [615, 199] on font "Sélectionnez un style" at bounding box center [640, 197] width 72 height 9
click at [572, 165] on div "Entraîneur Francis Ouellette Francis Ouellette Emplacement Ajouter/gérer des em…" at bounding box center [585, 138] width 283 height 63
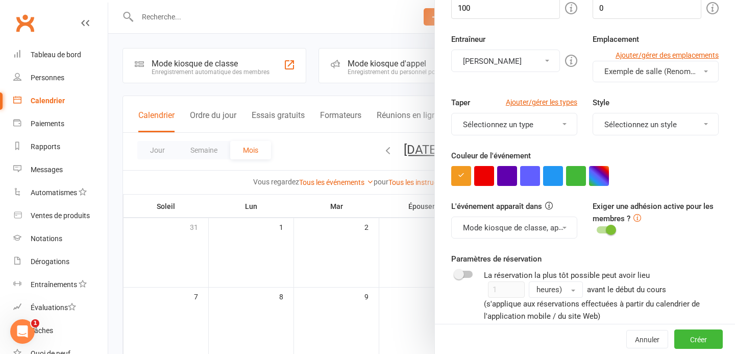
scroll to position [152, 0]
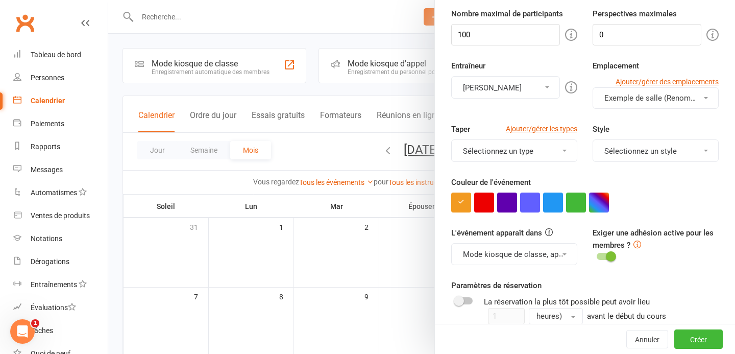
click at [633, 155] on font "Sélectionnez un style" at bounding box center [640, 150] width 72 height 9
click at [567, 182] on div "Couleur de l'événement" at bounding box center [584, 194] width 267 height 36
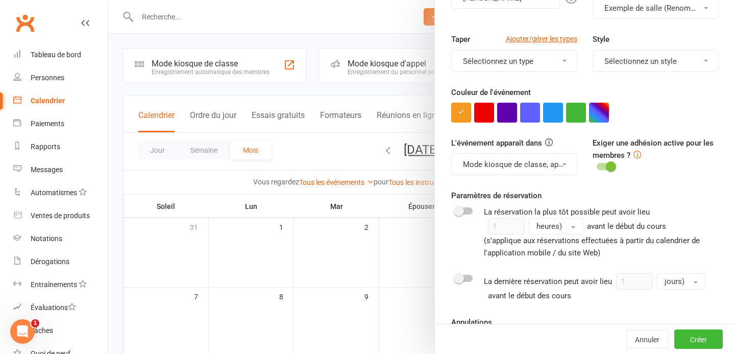
scroll to position [242, 0]
click at [506, 165] on font "Mode kiosque de classe, appel nominal, calendrier du site Web Clubworx et appli…" at bounding box center [624, 164] width 322 height 10
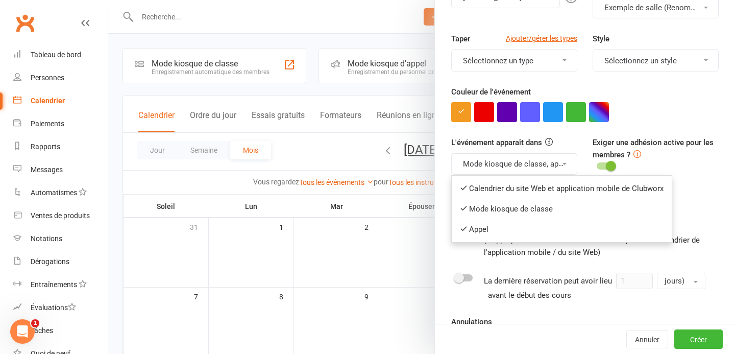
click at [545, 138] on div "L'événement apparaît dans Mode kiosque de classe, appel nominal, calendrier du …" at bounding box center [514, 155] width 141 height 39
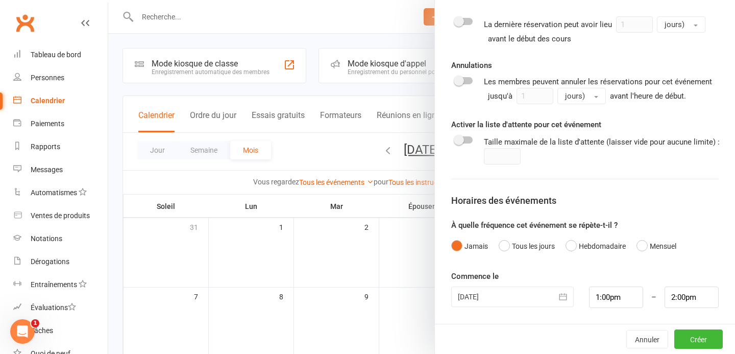
scroll to position [498, 0]
click at [580, 246] on font "Hebdomadaire" at bounding box center [602, 247] width 47 height 8
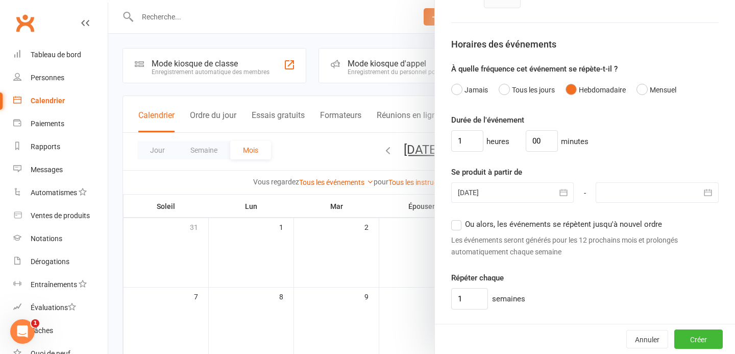
scroll to position [638, 0]
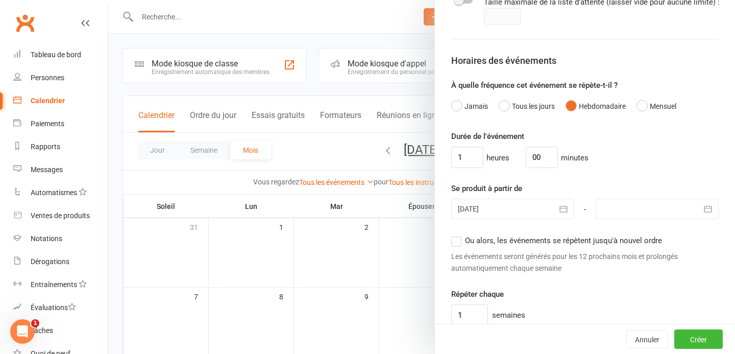
click at [558, 209] on icon "button" at bounding box center [563, 209] width 10 height 10
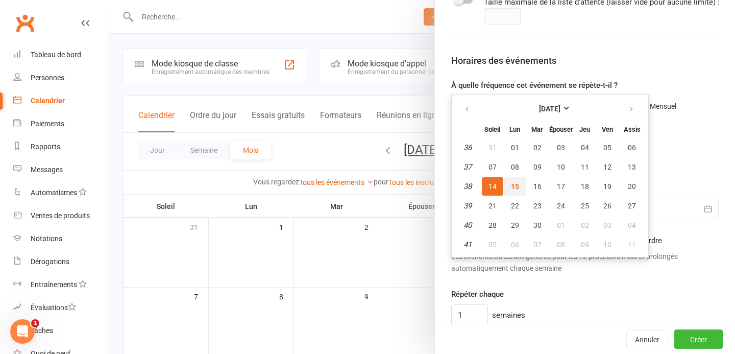
click at [522, 186] on button "15" at bounding box center [514, 186] width 21 height 18
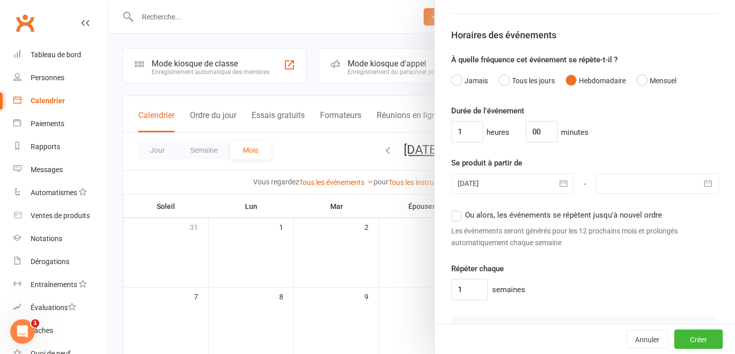
scroll to position [663, 0]
click at [711, 181] on icon "button" at bounding box center [708, 184] width 10 height 10
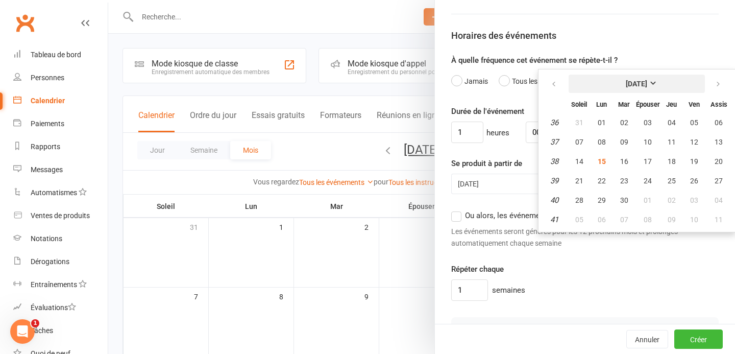
click at [647, 83] on font "Septembre 2025" at bounding box center [636, 84] width 21 height 8
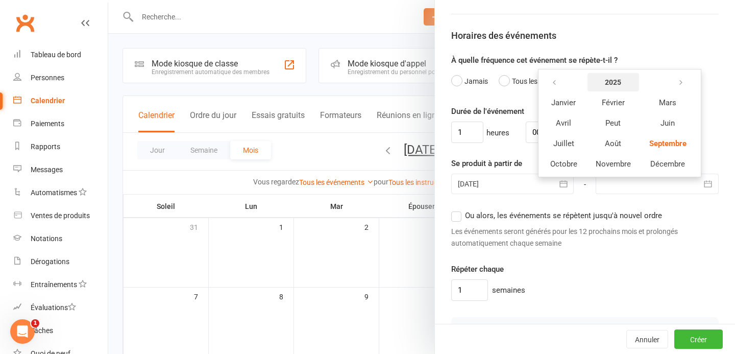
click at [605, 90] on button "2025" at bounding box center [613, 82] width 52 height 18
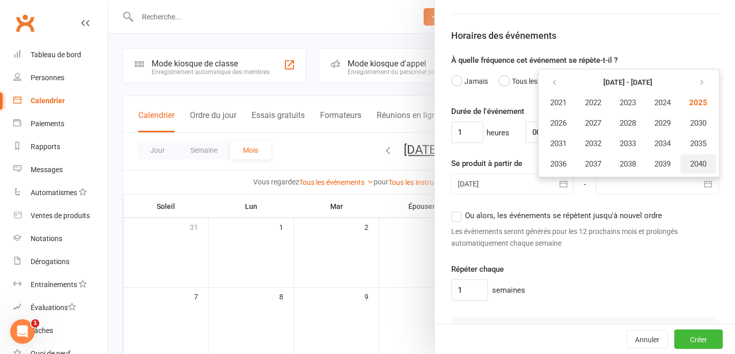
click at [699, 159] on font "2040" at bounding box center [698, 163] width 16 height 9
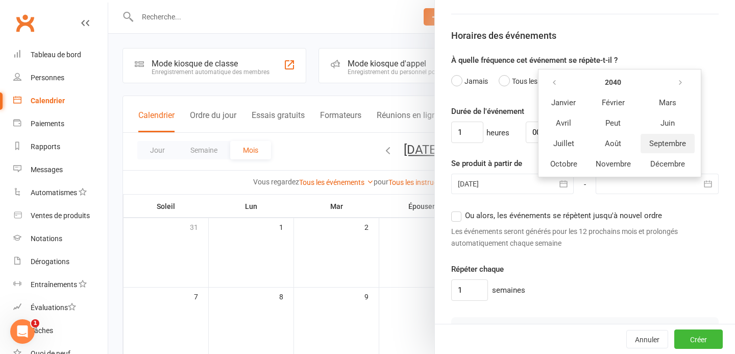
click at [646, 143] on button "Septembre" at bounding box center [668, 143] width 54 height 19
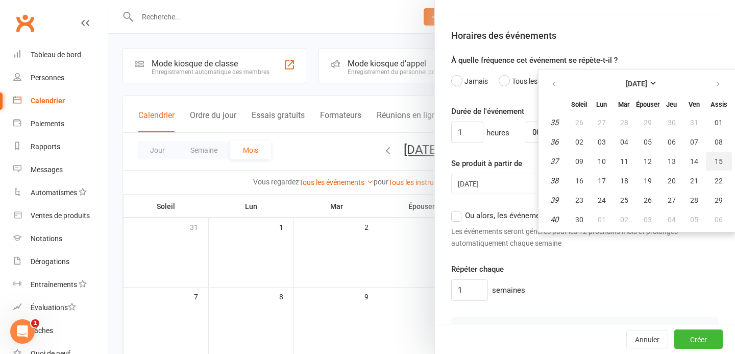
click at [708, 160] on button "15" at bounding box center [719, 161] width 26 height 18
type input "15 Sep 2040"
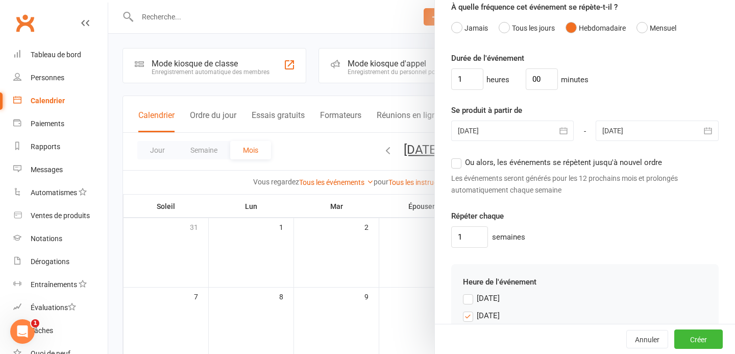
scroll to position [722, 0]
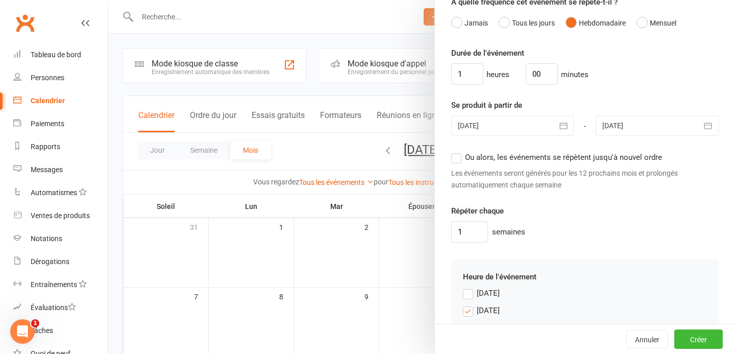
click at [459, 163] on label "Ou alors, les événements se répètent jusqu'à nouvel ordre" at bounding box center [556, 157] width 211 height 12
click at [458, 151] on input "Ou alors, les événements se répètent jusqu'à nouvel ordre" at bounding box center [454, 151] width 7 height 0
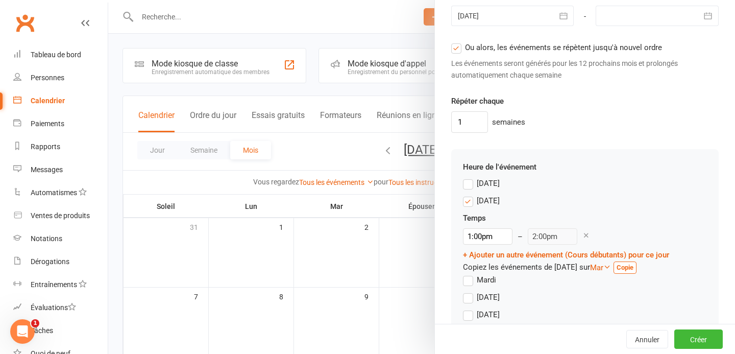
scroll to position [896, 0]
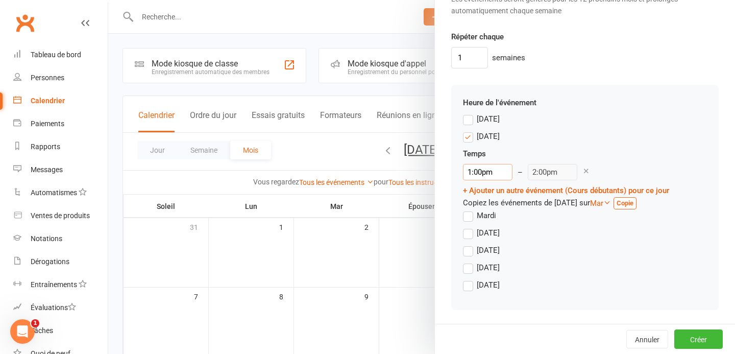
click at [490, 171] on input "1:00pm" at bounding box center [488, 172] width 50 height 16
click at [518, 156] on div "Temps" at bounding box center [566, 153] width 206 height 12
click at [486, 168] on input "1:00pm" at bounding box center [488, 172] width 50 height 16
click at [475, 168] on input "1:00pm" at bounding box center [488, 172] width 50 height 16
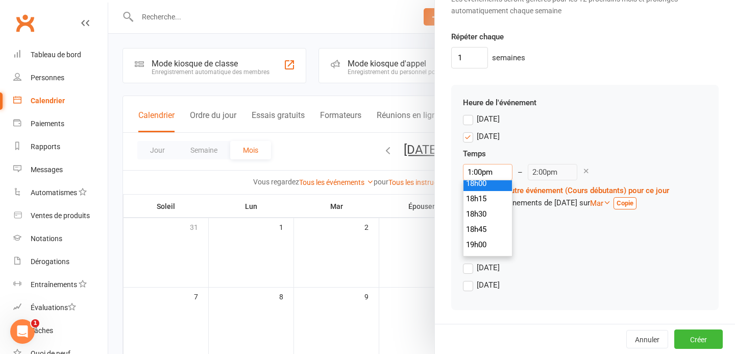
scroll to position [1107, 0]
type input "7:00pm"
type input "8:00pm"
click at [482, 242] on font "19h00" at bounding box center [476, 244] width 20 height 9
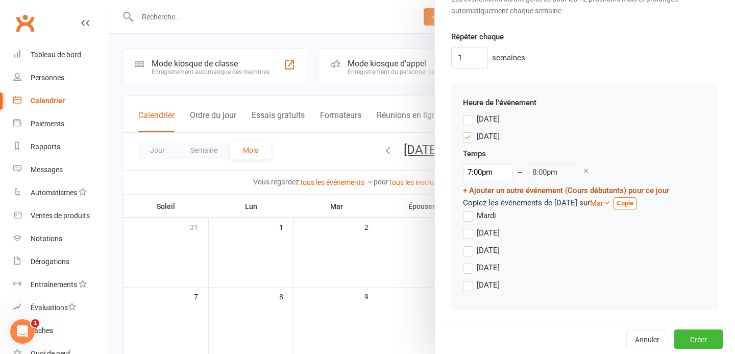
click at [489, 190] on font "+ Ajouter un autre événement (Cours débutants) pour ce jour" at bounding box center [566, 190] width 206 height 9
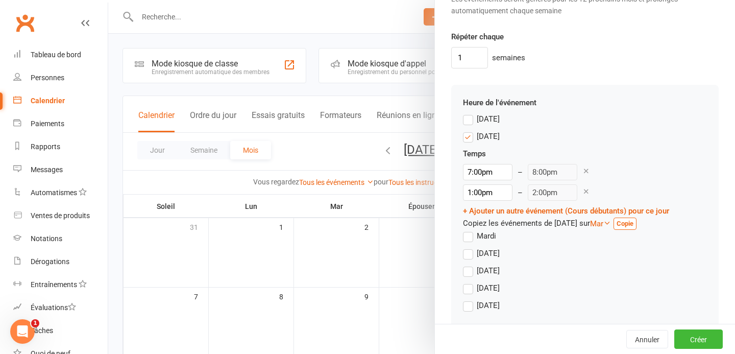
click at [582, 190] on icon at bounding box center [586, 191] width 8 height 8
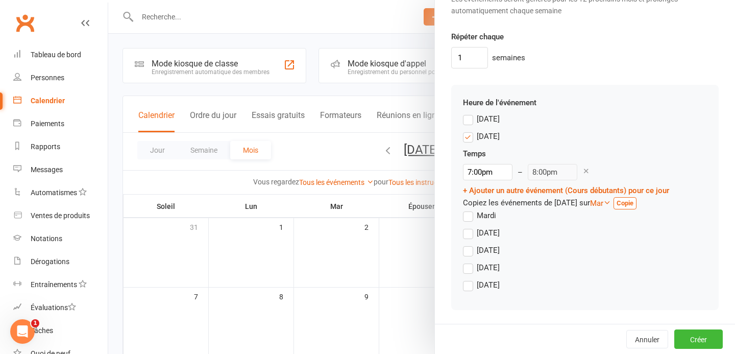
click at [470, 234] on label "Mercredi" at bounding box center [481, 233] width 37 height 12
click at [470, 227] on input "Mercredi" at bounding box center [466, 227] width 7 height 0
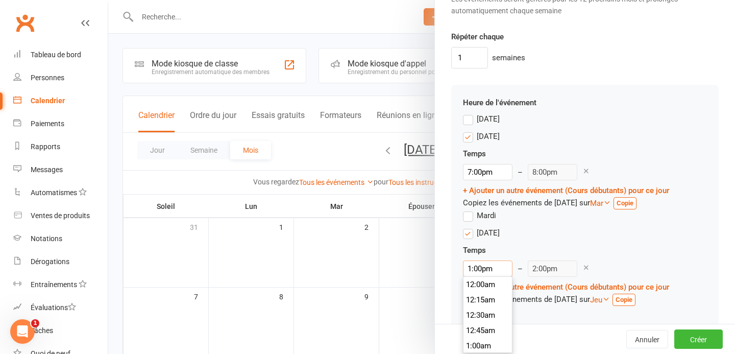
click at [473, 266] on input "1:00pm" at bounding box center [488, 268] width 50 height 16
type input "7:00pm"
type input "8:00pm"
click at [486, 308] on font "19h00" at bounding box center [476, 308] width 20 height 9
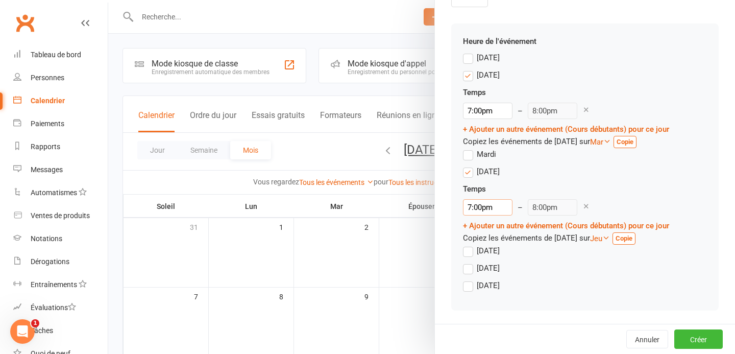
scroll to position [957, 0]
click at [698, 341] on font "Créer" at bounding box center [698, 339] width 17 height 8
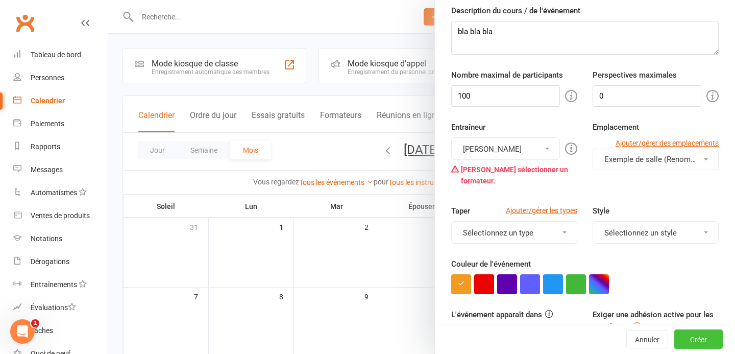
scroll to position [76, 0]
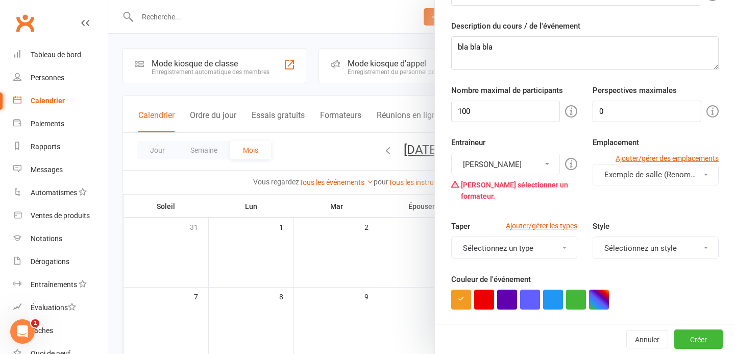
click at [553, 165] on button "[PERSON_NAME]" at bounding box center [505, 164] width 109 height 22
click at [523, 192] on link "[PERSON_NAME]" at bounding box center [506, 189] width 108 height 20
click at [565, 193] on div "Veuillez sélectionner un formateur." at bounding box center [514, 190] width 126 height 31
click at [540, 187] on font "Veuillez sélectionner un formateur." at bounding box center [514, 190] width 107 height 19
click at [537, 165] on button "[PERSON_NAME]" at bounding box center [505, 164] width 109 height 22
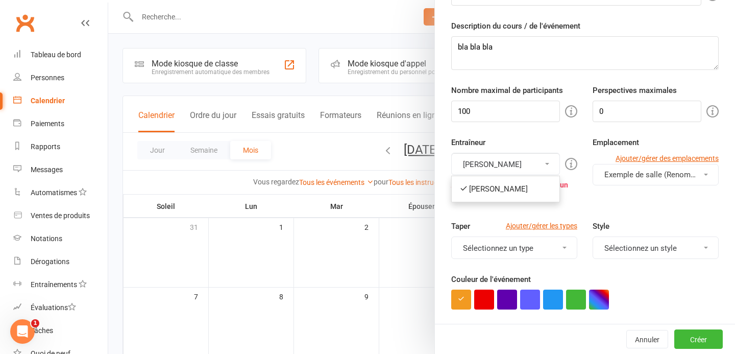
click at [579, 164] on div "Entraîneur Francis Ouellette Francis Ouellette Veuillez sélectionner un formate…" at bounding box center [514, 170] width 141 height 69
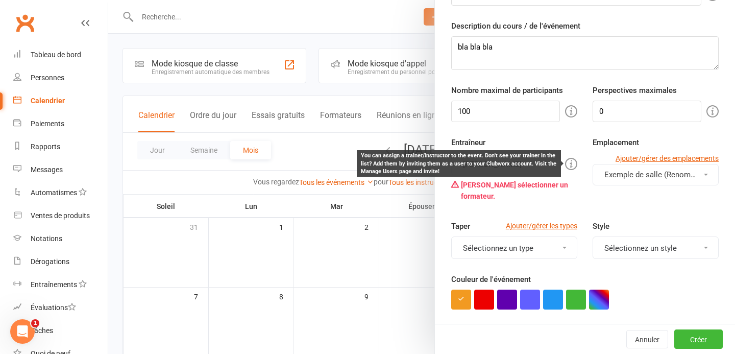
click at [573, 164] on icon at bounding box center [571, 164] width 12 height 12
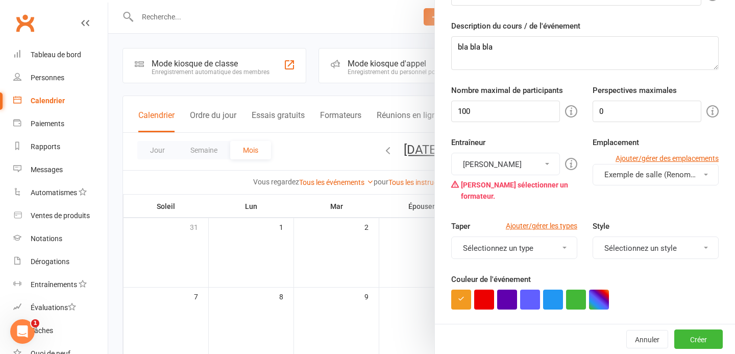
click at [566, 143] on div "Entraîneur Francis Ouellette Francis Ouellette Veuillez sélectionner un formate…" at bounding box center [514, 170] width 141 height 69
click at [530, 166] on button "[PERSON_NAME]" at bounding box center [505, 164] width 109 height 22
click at [519, 193] on link "[PERSON_NAME]" at bounding box center [506, 189] width 108 height 20
click at [586, 202] on div "Entraîneur Francis Ouellette Francis Ouellette Veuillez sélectionner un formate…" at bounding box center [585, 178] width 283 height 84
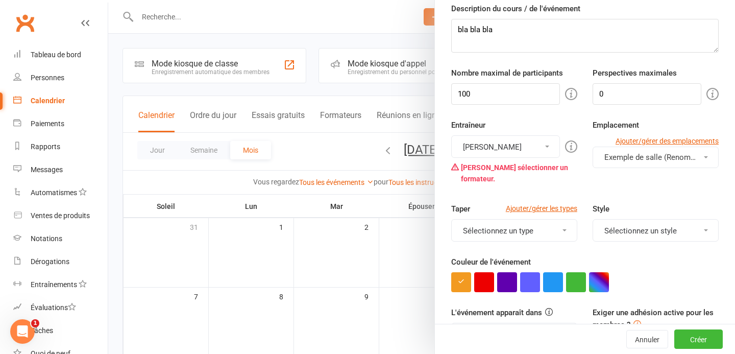
scroll to position [135, 0]
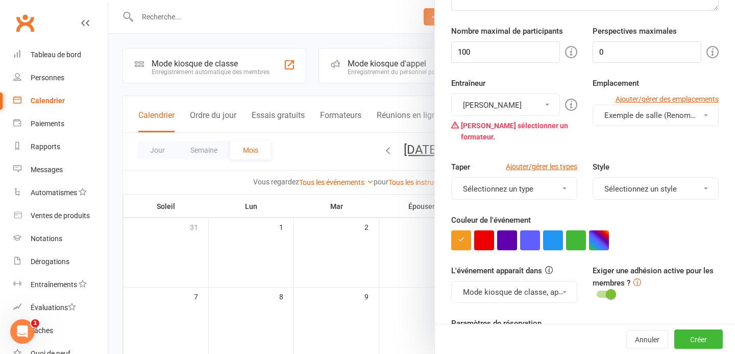
click at [623, 120] on button "Exemple de salle (Renommez-moi !)" at bounding box center [656, 115] width 126 height 21
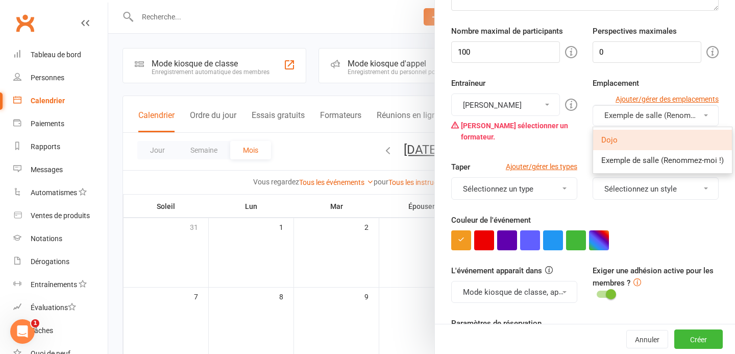
click at [616, 141] on font "Dojo" at bounding box center [609, 139] width 16 height 9
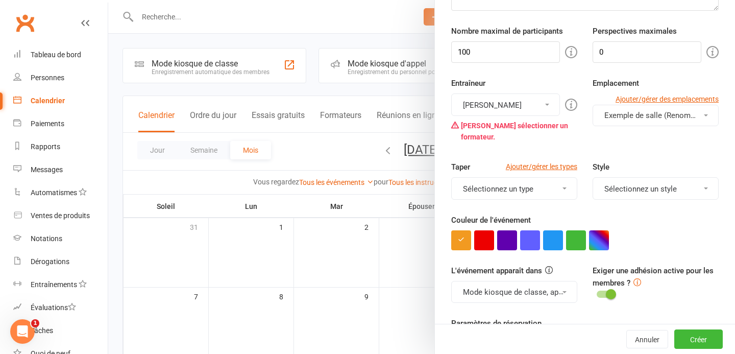
click at [614, 141] on div "Entraîneur Francis Ouellette Francis Ouellette Veuillez sélectionner un formate…" at bounding box center [585, 119] width 283 height 84
click at [655, 118] on font "Exemple de salle (Renommez-moi !)" at bounding box center [665, 115] width 122 height 9
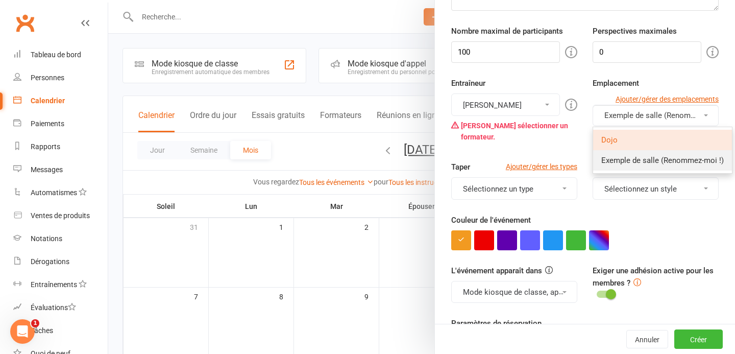
click at [640, 159] on font "Exemple de salle (Renommez-moi !)" at bounding box center [662, 160] width 122 height 9
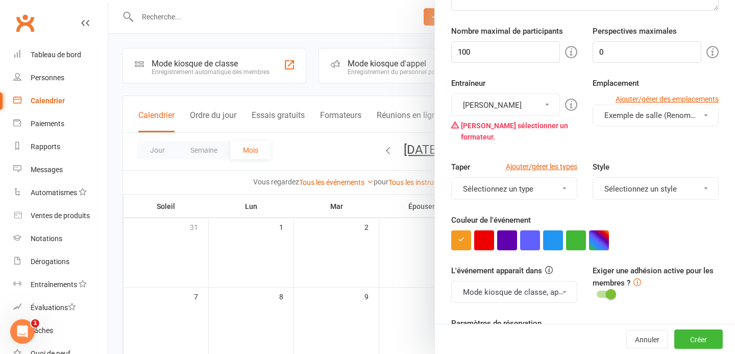
click at [635, 112] on font "Exemple de salle (Renommez-moi !)" at bounding box center [665, 115] width 122 height 9
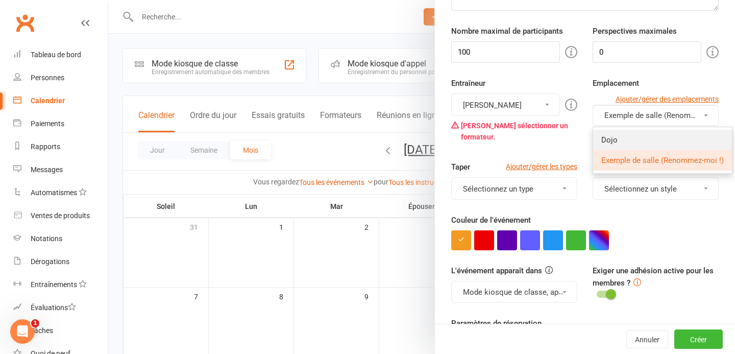
click at [611, 141] on font "Dojo" at bounding box center [609, 139] width 16 height 9
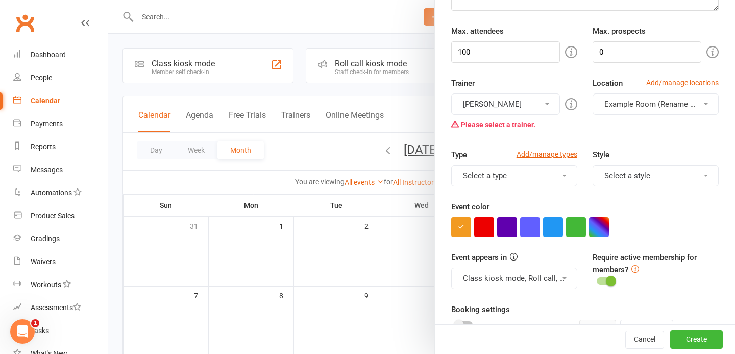
click at [590, 138] on div "Trainer Francis Ouellette Francis Ouellette Please select a trainer. Location A…" at bounding box center [585, 112] width 283 height 71
click at [524, 96] on button "[PERSON_NAME]" at bounding box center [505, 103] width 109 height 21
click at [507, 121] on link "[PERSON_NAME]" at bounding box center [506, 128] width 108 height 20
click at [620, 97] on button "Example Room (Rename me!)" at bounding box center [656, 103] width 126 height 21
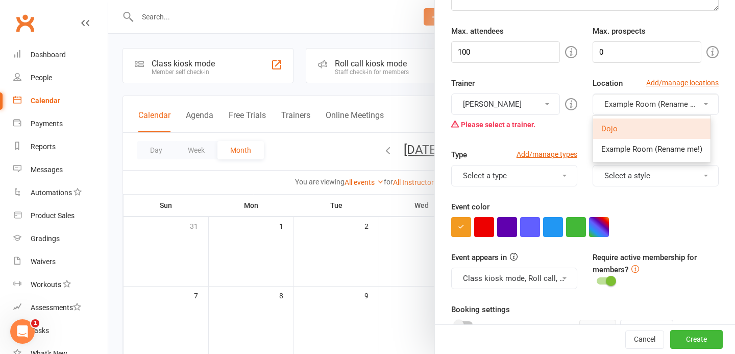
click at [622, 132] on link "Dojo" at bounding box center [651, 128] width 117 height 20
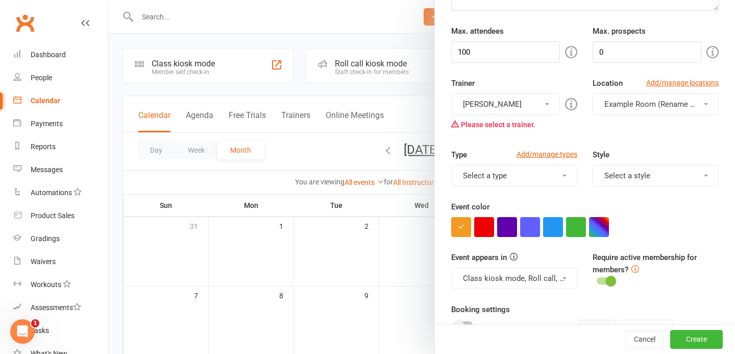
click at [618, 142] on div "Trainer Francis Ouellette Francis Ouellette Please select a trainer. Location A…" at bounding box center [585, 112] width 283 height 71
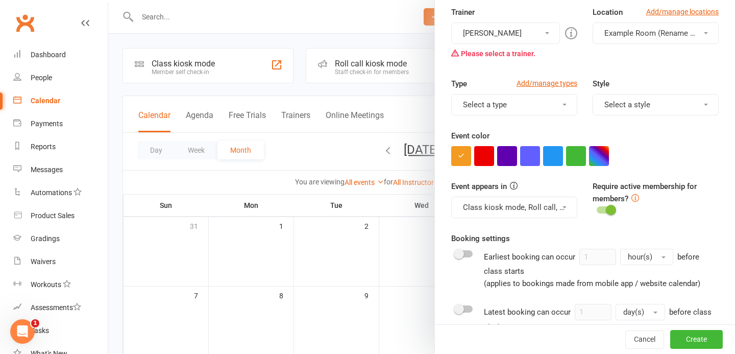
scroll to position [216, 0]
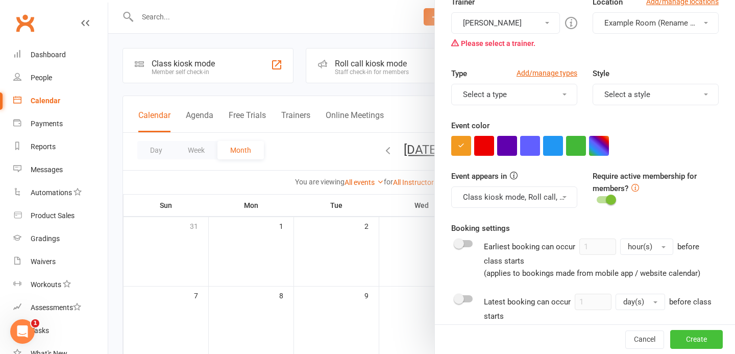
click at [688, 345] on button "Create" at bounding box center [696, 339] width 53 height 18
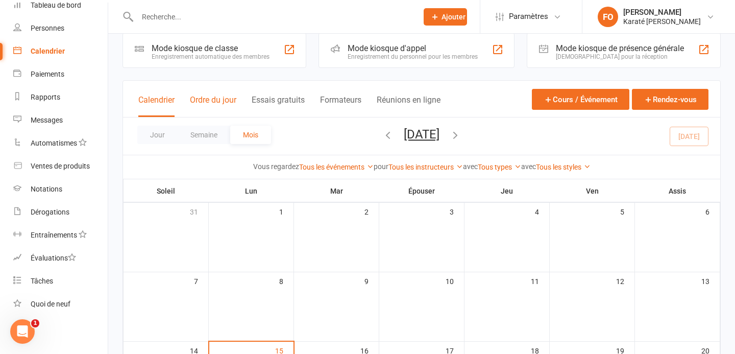
scroll to position [0, 0]
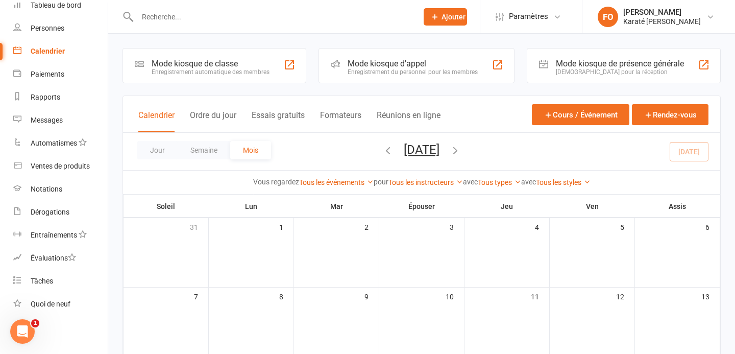
click at [190, 62] on font "Mode kiosque de classe" at bounding box center [195, 64] width 86 height 10
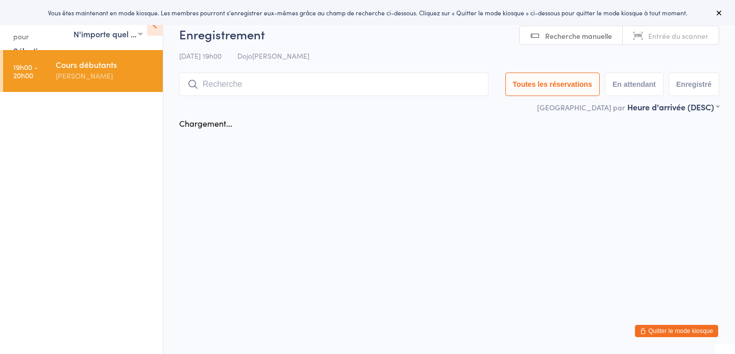
click at [114, 73] on div "[PERSON_NAME]" at bounding box center [105, 76] width 99 height 12
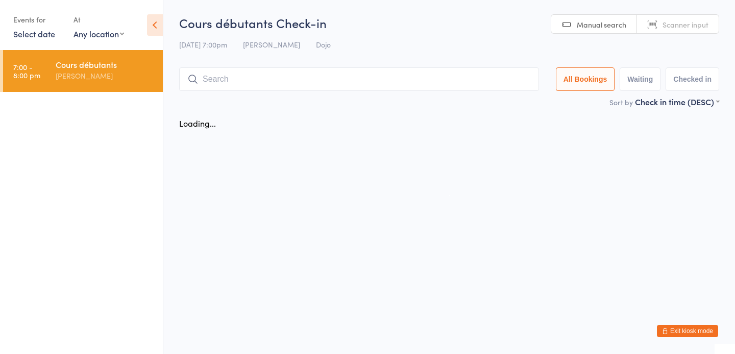
click at [40, 36] on link "Select date" at bounding box center [34, 33] width 42 height 11
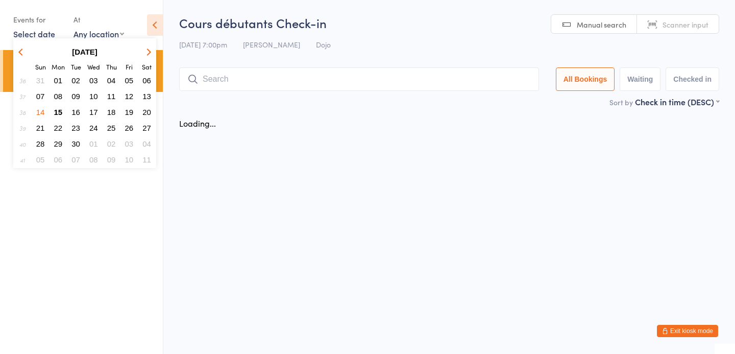
click at [57, 109] on span "15" at bounding box center [58, 112] width 9 height 9
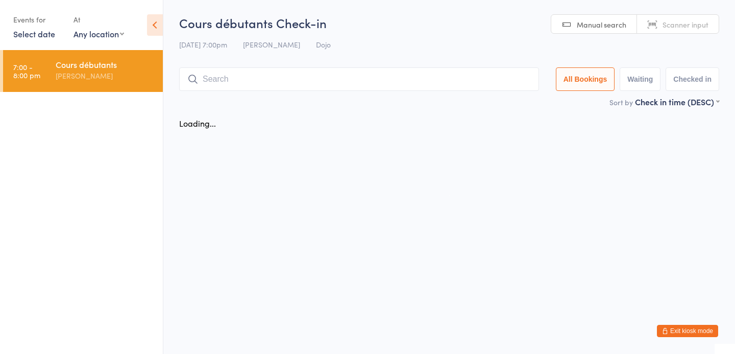
click at [84, 33] on select "Any location Example Room (Rename me!) Dojo" at bounding box center [98, 33] width 51 height 11
select select "1"
click at [73, 28] on select "Any location Example Room (Rename me!) Dojo" at bounding box center [98, 33] width 51 height 11
click at [101, 136] on ul "7:00 - 8:00 pm Cours débutants Francis Ouellette" at bounding box center [81, 202] width 163 height 304
click at [289, 79] on input "search" at bounding box center [359, 78] width 360 height 23
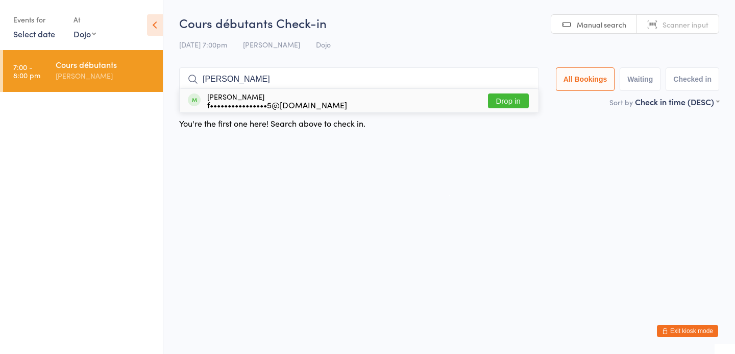
type input "francis"
click at [515, 102] on button "Drop in" at bounding box center [508, 100] width 41 height 15
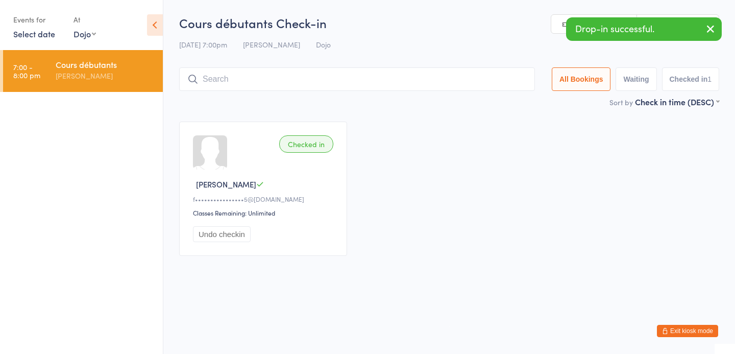
click at [387, 176] on div "Checked in Francis O f••••••••••••••••5@gmail.com Classes Remaining: Unlimited …" at bounding box center [449, 188] width 558 height 153
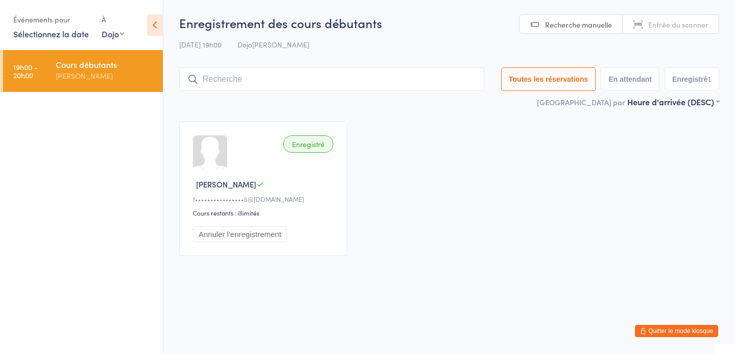
click at [460, 193] on div "Enregistré [PERSON_NAME] f••••••••••••••••5@[DOMAIN_NAME] Cours restants : illi…" at bounding box center [449, 188] width 558 height 153
click at [680, 88] on button "Enregistré 1" at bounding box center [692, 78] width 55 height 23
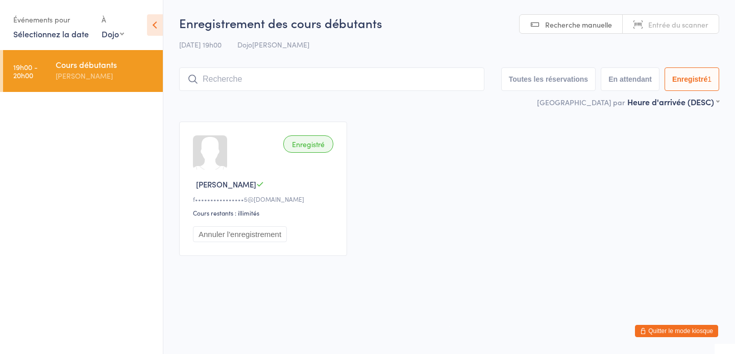
click at [672, 26] on font "Entrée du scanner" at bounding box center [678, 24] width 60 height 10
click at [662, 27] on font "Entrée du scanner" at bounding box center [678, 24] width 60 height 10
click at [657, 21] on font "Entrée du scanner" at bounding box center [678, 24] width 60 height 10
click at [660, 333] on font "Quitter le mode kiosque" at bounding box center [680, 330] width 65 height 7
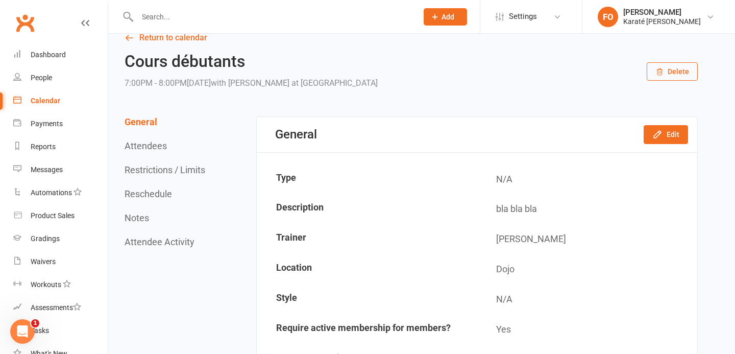
scroll to position [15, 0]
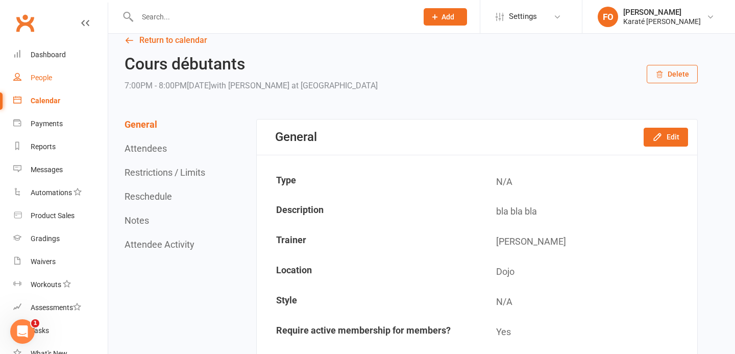
click at [47, 80] on div "People" at bounding box center [41, 77] width 21 height 8
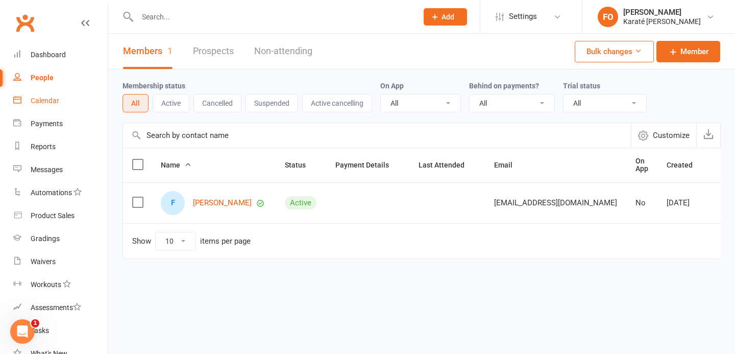
click at [44, 103] on div "Calendar" at bounding box center [45, 100] width 29 height 8
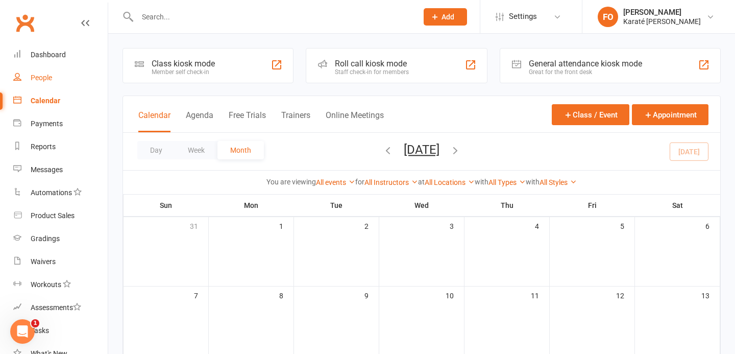
click at [41, 74] on div "People" at bounding box center [41, 77] width 21 height 8
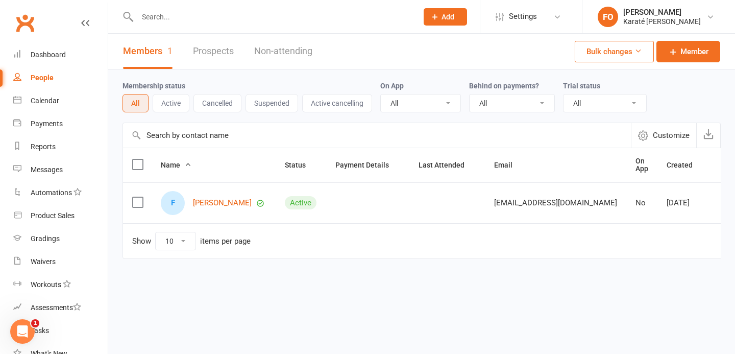
click at [351, 208] on td at bounding box center [367, 202] width 83 height 41
click at [204, 201] on link "[PERSON_NAME]" at bounding box center [222, 203] width 59 height 9
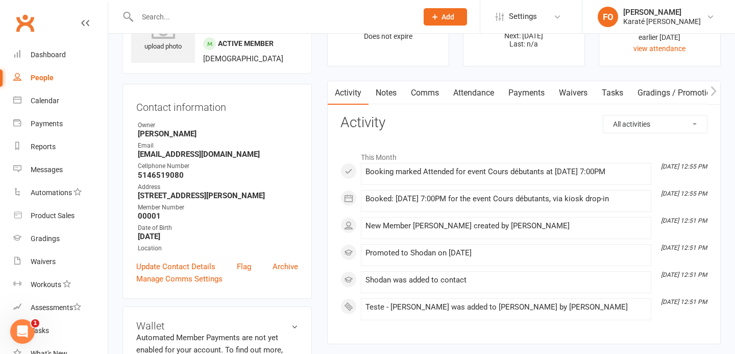
scroll to position [55, 0]
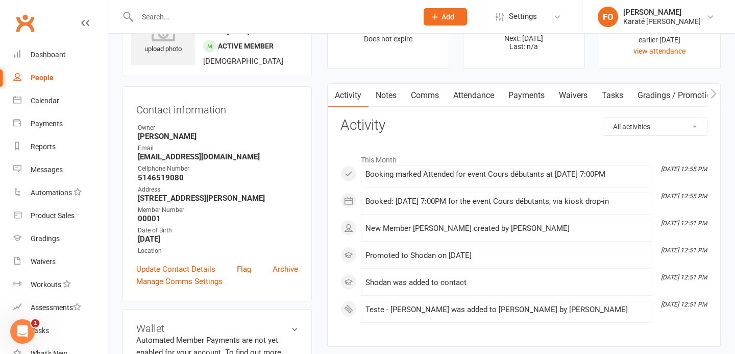
click at [585, 97] on link "Waivers" at bounding box center [573, 95] width 43 height 23
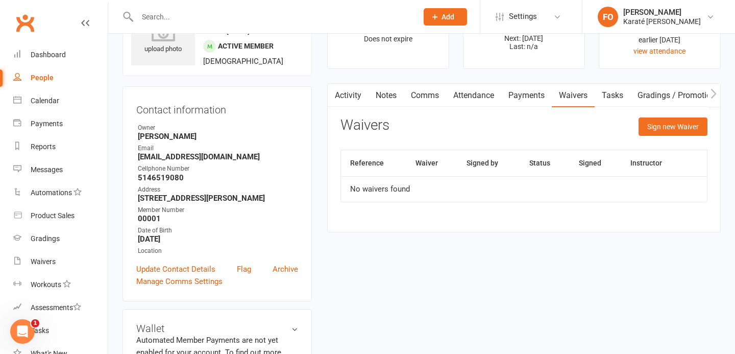
click at [665, 94] on link "Gradings / Promotions" at bounding box center [678, 95] width 96 height 23
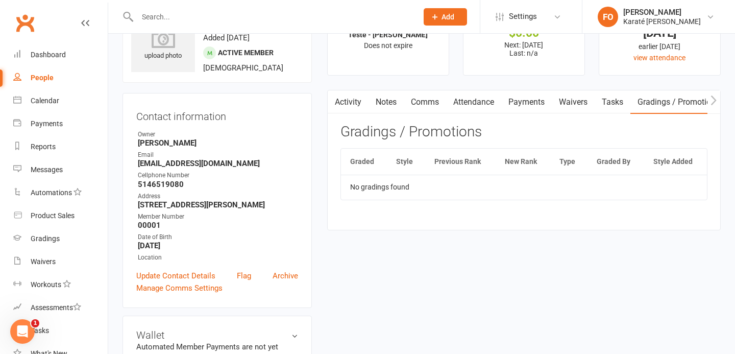
scroll to position [48, 0]
click at [619, 100] on link "Tasks" at bounding box center [613, 102] width 36 height 23
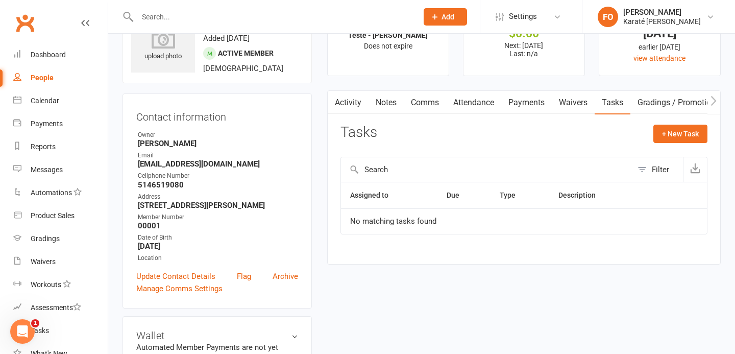
click at [574, 104] on link "Waivers" at bounding box center [573, 102] width 43 height 23
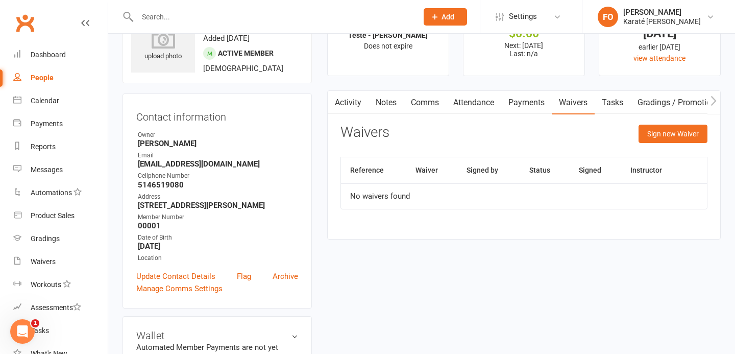
click at [530, 107] on link "Payments" at bounding box center [526, 102] width 51 height 23
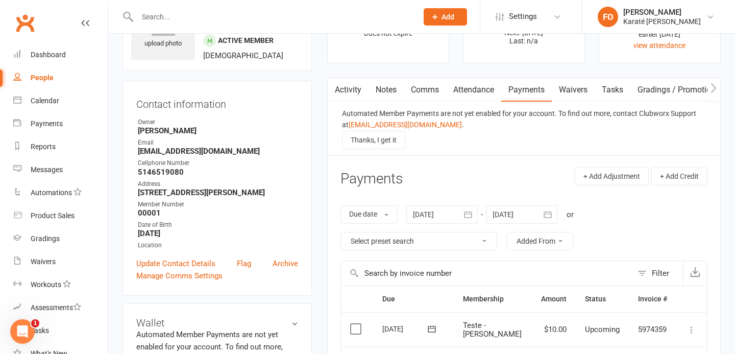
scroll to position [52, 0]
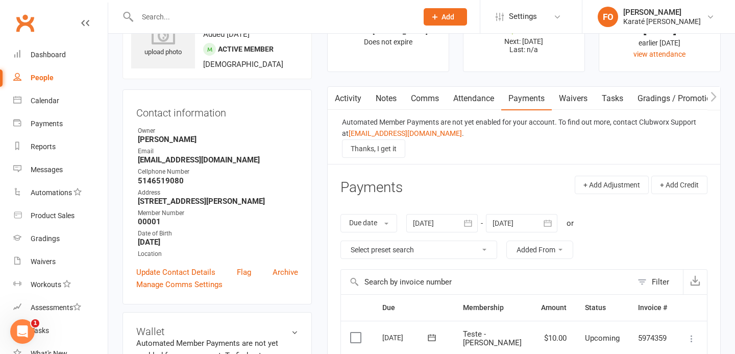
click at [476, 102] on link "Attendance" at bounding box center [473, 98] width 55 height 23
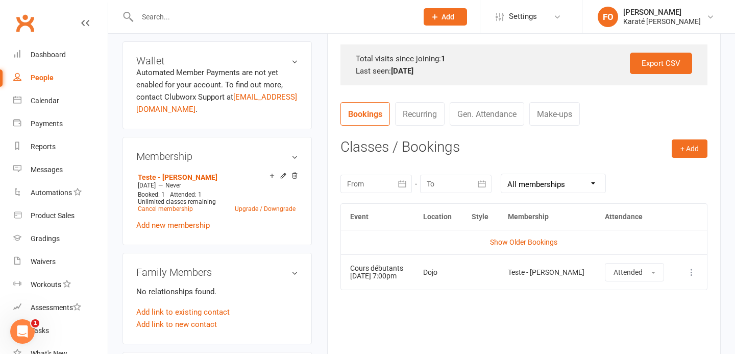
scroll to position [339, 0]
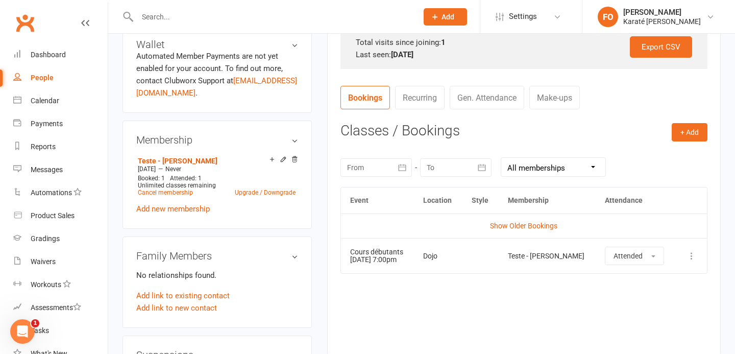
click at [415, 102] on link "Recurring" at bounding box center [420, 97] width 50 height 23
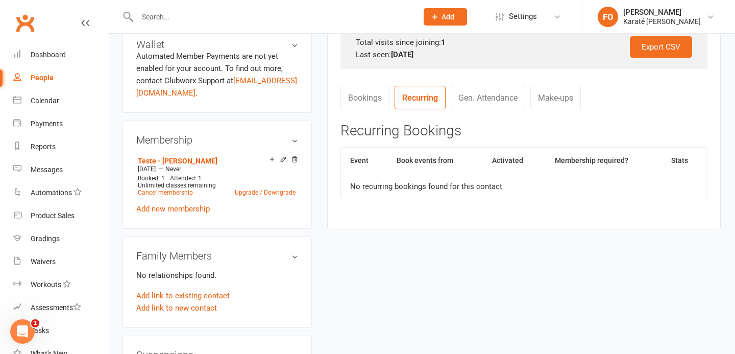
click at [506, 96] on link "Gen. Attendance" at bounding box center [488, 97] width 75 height 23
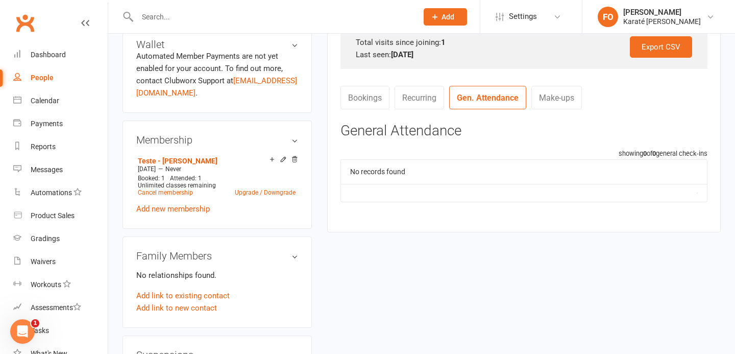
click at [564, 101] on link "Make-ups" at bounding box center [556, 97] width 51 height 23
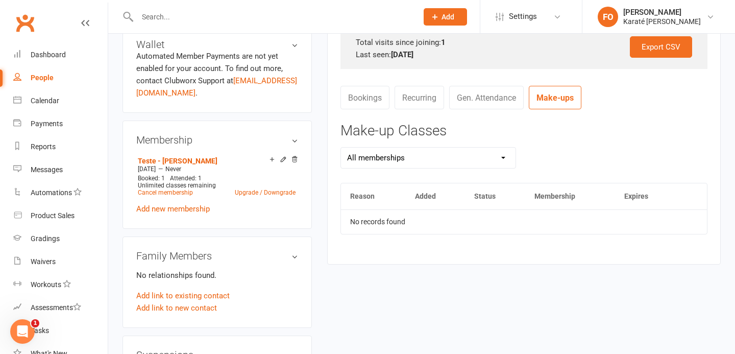
click at [373, 99] on link "Bookings" at bounding box center [364, 97] width 49 height 23
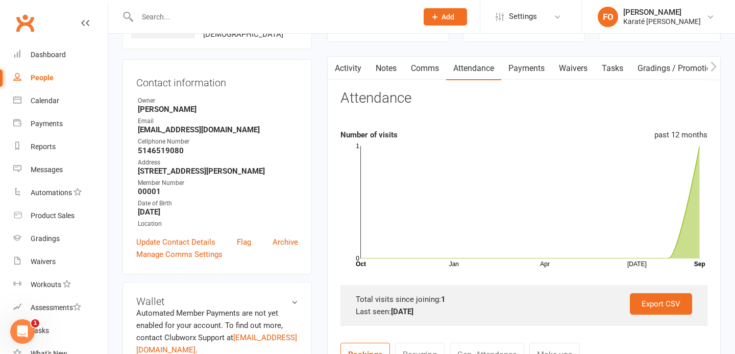
scroll to position [39, 0]
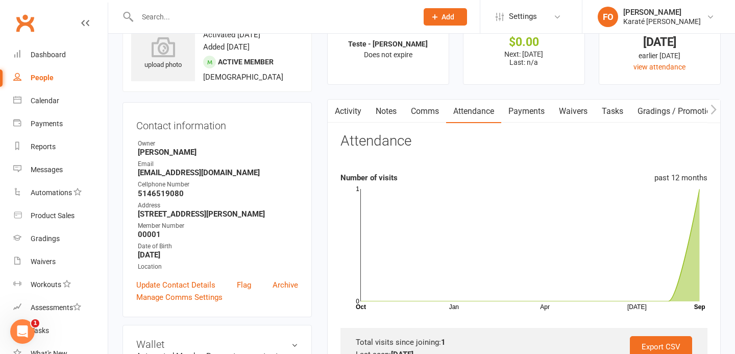
click at [429, 116] on link "Comms" at bounding box center [425, 111] width 42 height 23
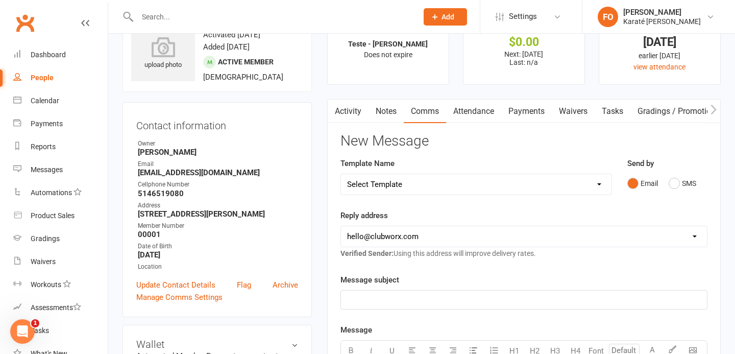
click at [399, 183] on select "Select Template [SMS] [Default template - review before using] Appointment remi…" at bounding box center [476, 184] width 271 height 20
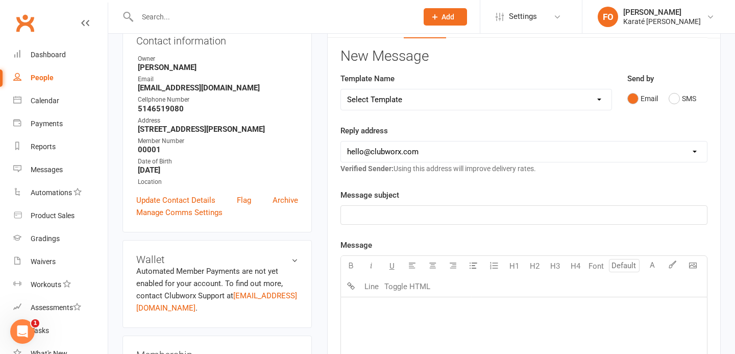
scroll to position [72, 0]
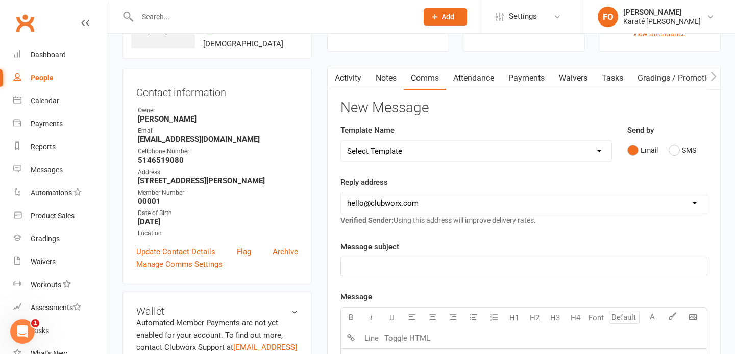
click at [387, 85] on link "Notes" at bounding box center [385, 77] width 35 height 23
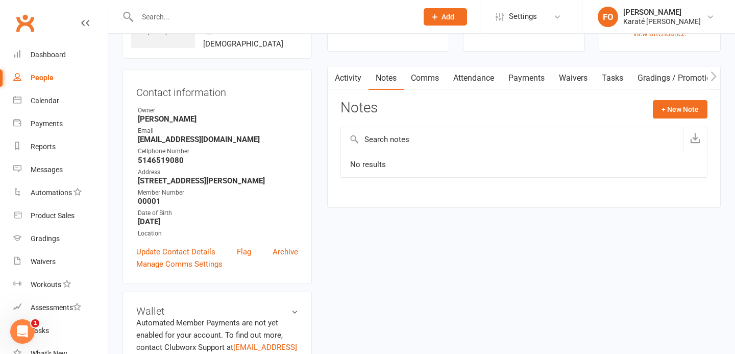
click at [350, 80] on link "Activity" at bounding box center [348, 77] width 41 height 23
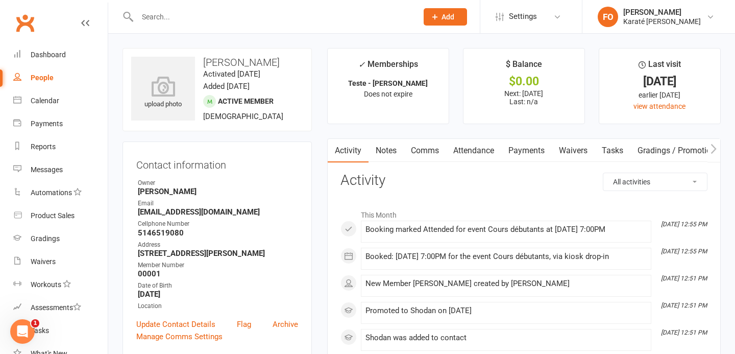
click at [217, 110] on div "upload photo Francis Ouellette Activated 15 September, 2025 Added 15 September,…" at bounding box center [216, 89] width 189 height 83
click at [643, 107] on link "view attendance" at bounding box center [659, 106] width 52 height 8
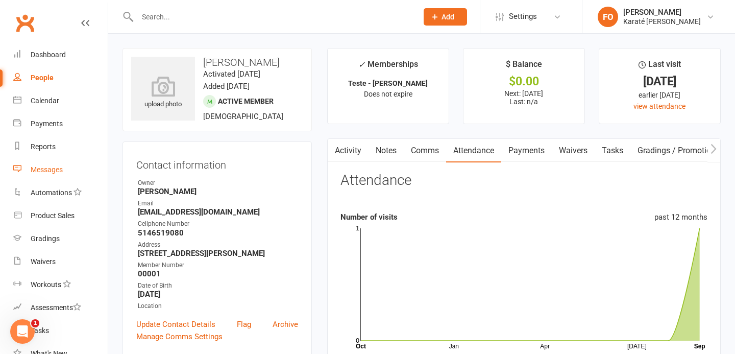
click at [38, 167] on div "Messages" at bounding box center [47, 169] width 32 height 8
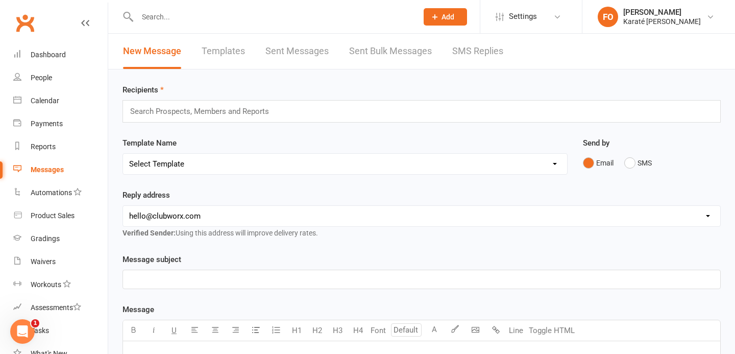
click at [184, 110] on input "text" at bounding box center [204, 111] width 150 height 13
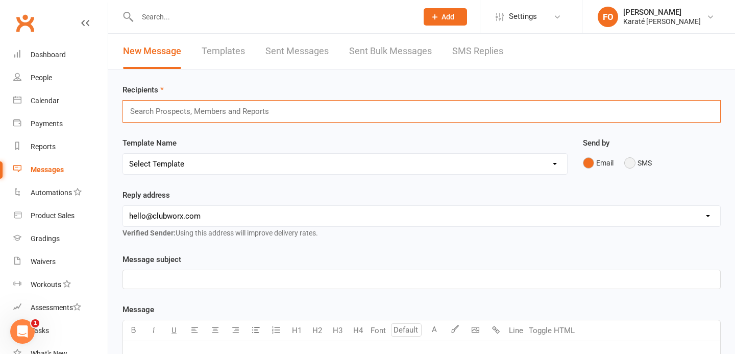
click at [631, 156] on button "SMS" at bounding box center [638, 162] width 28 height 19
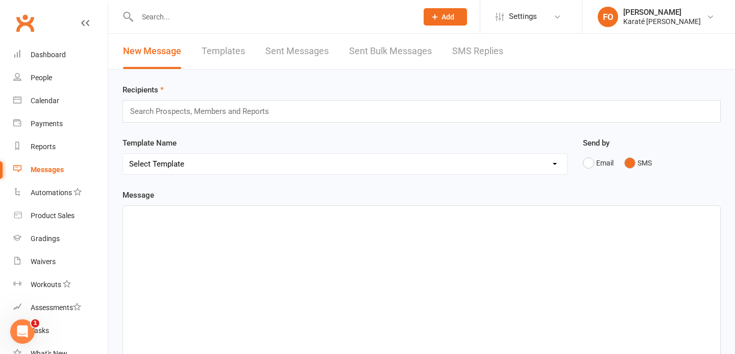
click at [252, 167] on select "Select Template [SMS] [Default template - review before using] Appointment remi…" at bounding box center [345, 164] width 444 height 20
select select "0"
click at [123, 154] on select "Select Template [SMS] [Default template - review before using] Appointment remi…" at bounding box center [345, 164] width 444 height 20
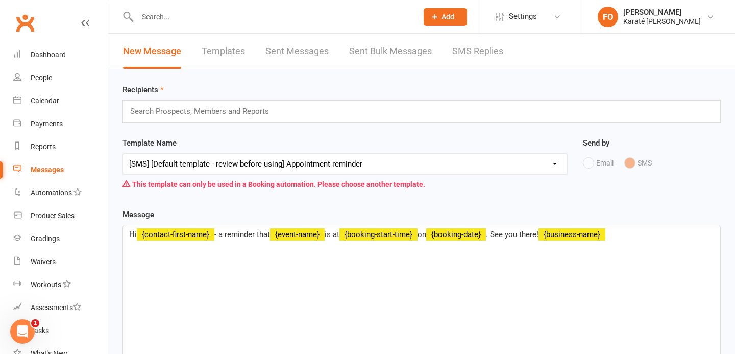
click at [353, 162] on select "Select Template [SMS] [Default template - review before using] Appointment remi…" at bounding box center [345, 164] width 444 height 20
click at [123, 154] on select "Select Template [SMS] [Default template - review before using] Appointment remi…" at bounding box center [345, 164] width 444 height 20
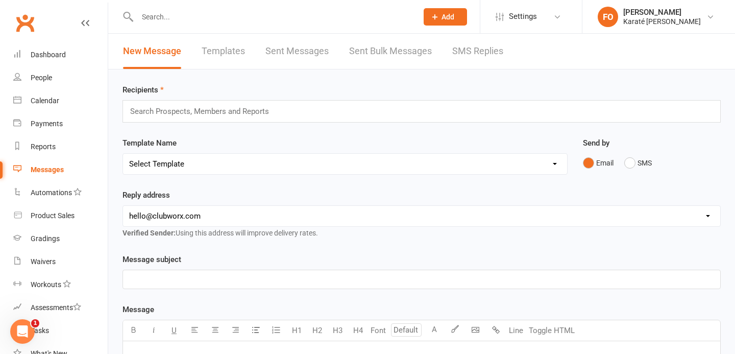
click at [222, 164] on select "Select Template [SMS] [Default template - review before using] Appointment remi…" at bounding box center [345, 164] width 444 height 20
select select "5"
click at [123, 154] on select "Select Template [SMS] [Default template - review before using] Appointment remi…" at bounding box center [345, 164] width 444 height 20
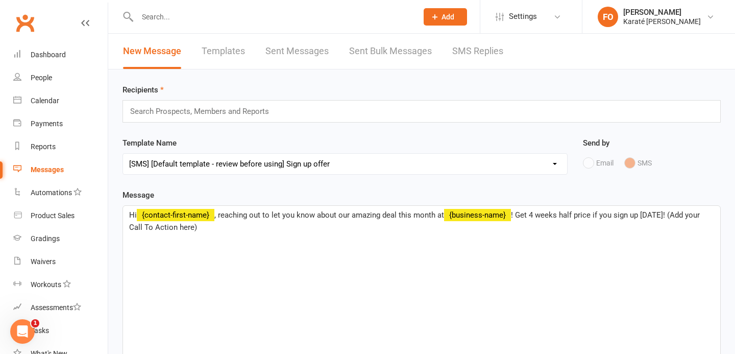
click at [254, 232] on p "Hi ﻿ {contact-first-name} , reaching out to let you know about our amazing deal…" at bounding box center [421, 221] width 585 height 24
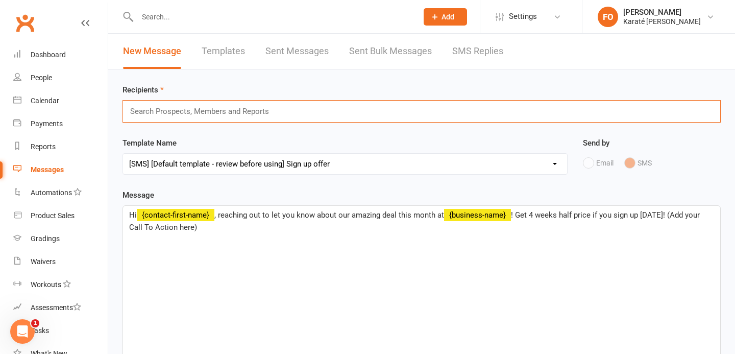
click at [229, 110] on input "text" at bounding box center [204, 111] width 150 height 13
click at [217, 141] on div "Template Name Select Template [SMS] [Default template - review before using] Ap…" at bounding box center [344, 156] width 445 height 38
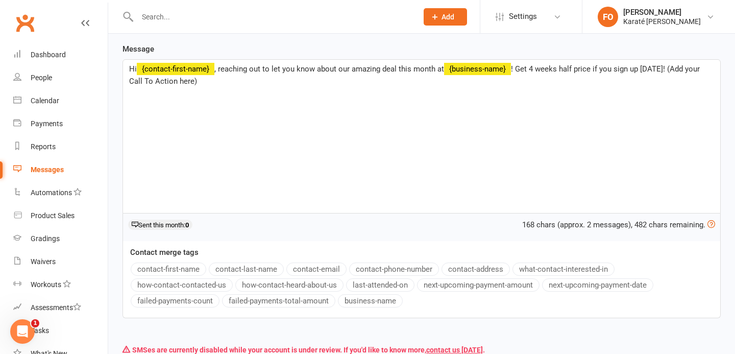
scroll to position [229, 0]
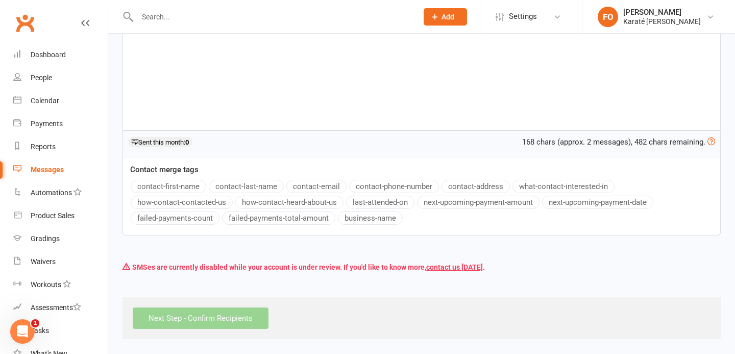
click at [169, 267] on div "SMSes are currently disabled while your account is under review. If you'd like …" at bounding box center [421, 266] width 598 height 19
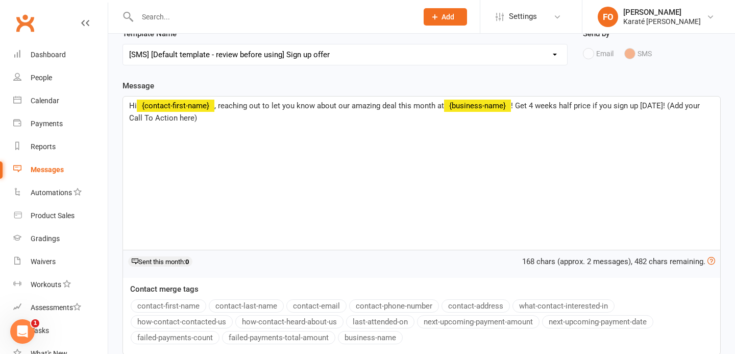
scroll to position [0, 0]
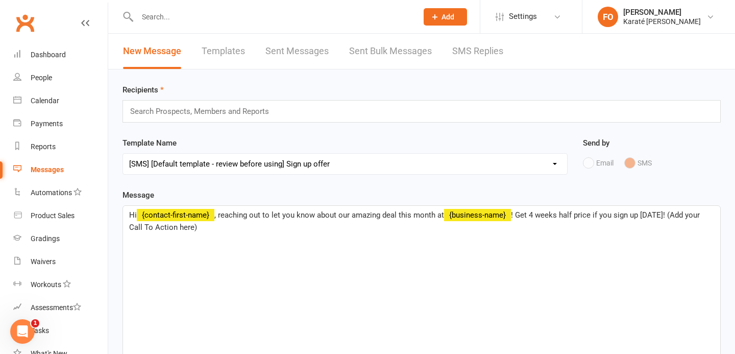
click at [199, 212] on span "﻿ {contact-first-name}" at bounding box center [176, 214] width 78 height 9
click at [214, 214] on span "﻿ {contact-first-name}" at bounding box center [176, 214] width 78 height 9
click at [164, 107] on input "text" at bounding box center [204, 111] width 150 height 13
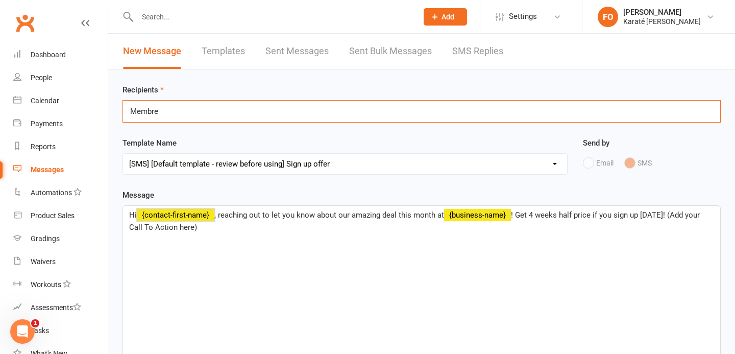
click at [178, 116] on div "Membre Membre" at bounding box center [421, 111] width 598 height 22
type input "M"
click at [193, 93] on div "Recipients Shodan Shodan" at bounding box center [421, 103] width 598 height 39
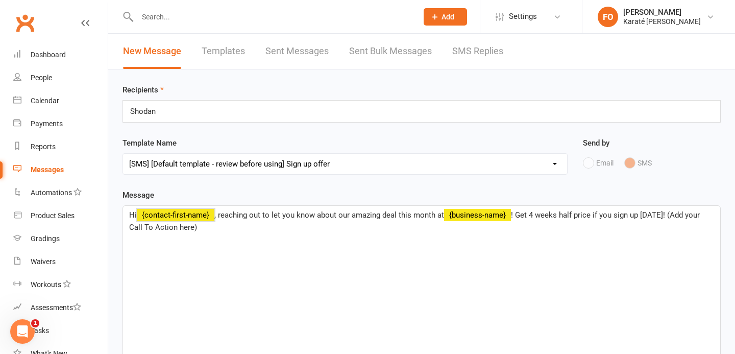
click at [161, 89] on label "Recipients" at bounding box center [142, 90] width 41 height 12
click at [161, 111] on input "Shodan" at bounding box center [146, 111] width 35 height 13
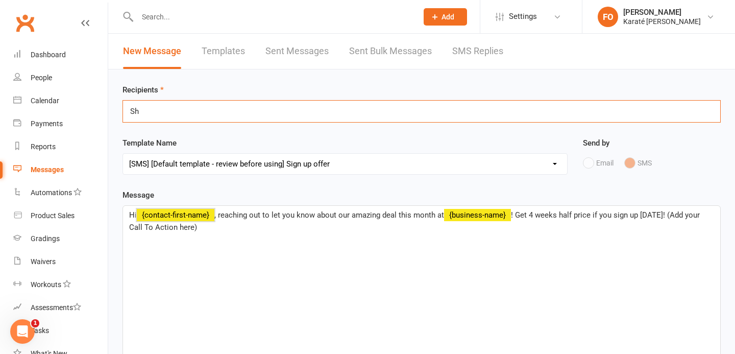
type input "S"
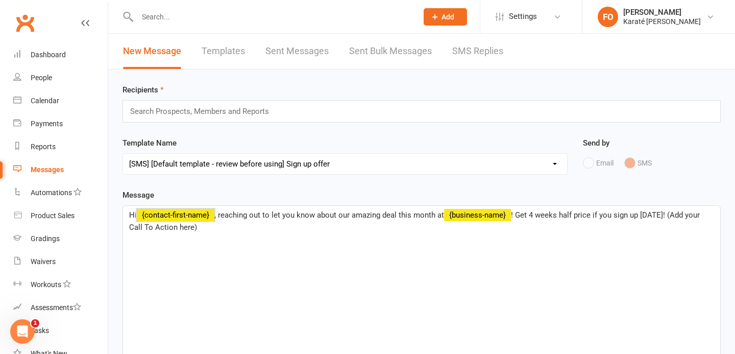
click at [163, 81] on div "Recipients Search Prospects, Members and Reports Template Name Select Template …" at bounding box center [421, 318] width 627 height 498
click at [161, 108] on input "text" at bounding box center [204, 111] width 150 height 13
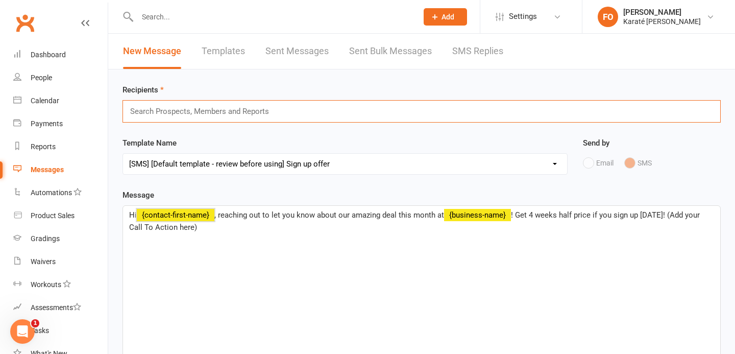
click at [161, 108] on input "text" at bounding box center [204, 111] width 150 height 13
click at [161, 83] on div "Recipients Search Prospects, Members and Reports Template Name Select Template …" at bounding box center [421, 318] width 627 height 498
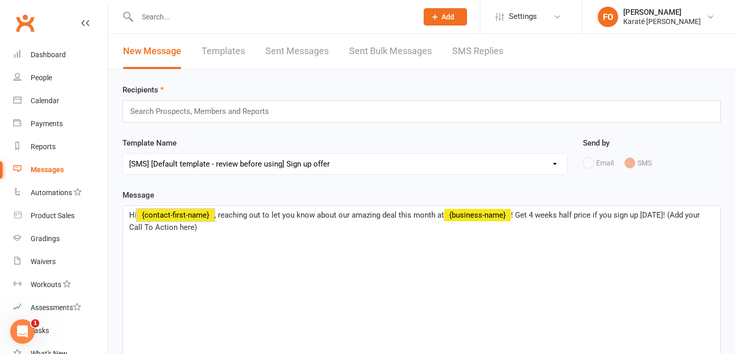
click at [161, 88] on label "Recipients" at bounding box center [142, 90] width 41 height 12
click at [173, 110] on input "text" at bounding box center [204, 111] width 150 height 13
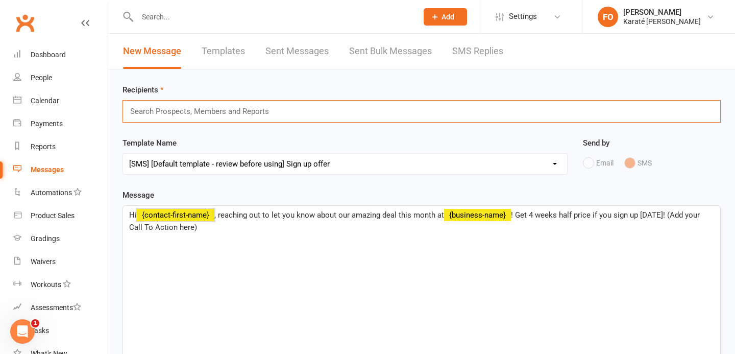
click at [173, 110] on input "text" at bounding box center [204, 111] width 150 height 13
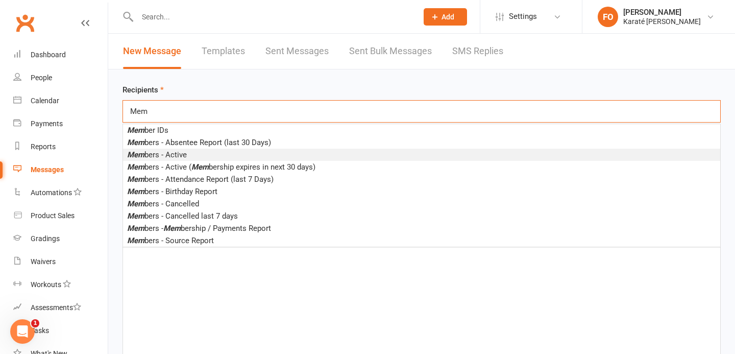
type input "Mem"
click at [195, 157] on li "Mem bers - Active" at bounding box center [421, 155] width 597 height 12
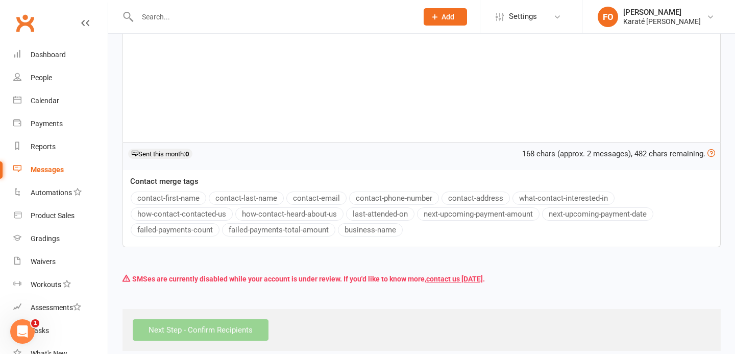
scroll to position [232, 0]
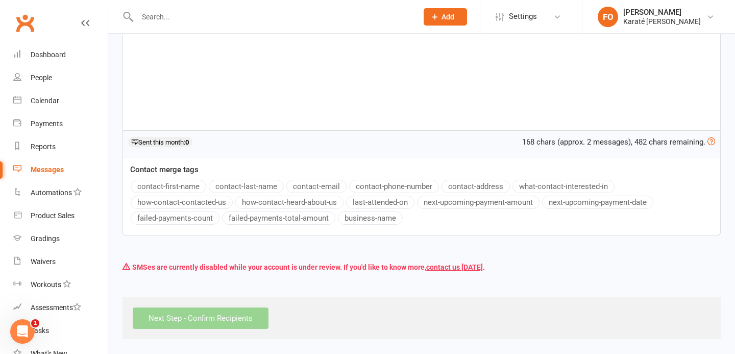
click at [195, 279] on div "Recipients × Members - Active (1 recipients) Search Prospects, Members and Repo…" at bounding box center [421, 88] width 627 height 501
click at [189, 313] on div "Next Step - Confirm Recipients" at bounding box center [421, 318] width 598 height 42
click at [168, 267] on div "SMSes are currently disabled while your account is under review. If you'd like …" at bounding box center [421, 266] width 598 height 19
click at [261, 263] on div "SMSes are currently disabled while your account is under review. If you'd like …" at bounding box center [421, 266] width 598 height 19
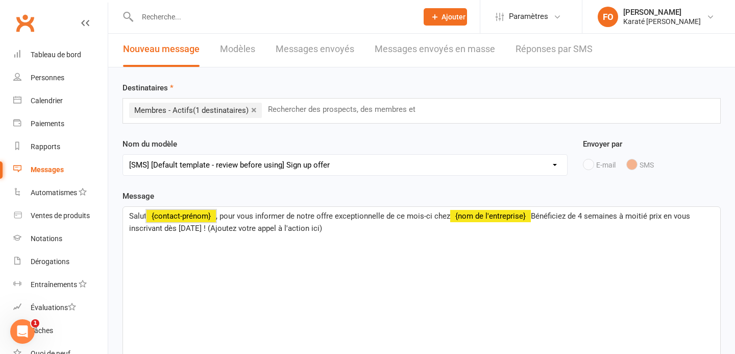
scroll to position [0, 0]
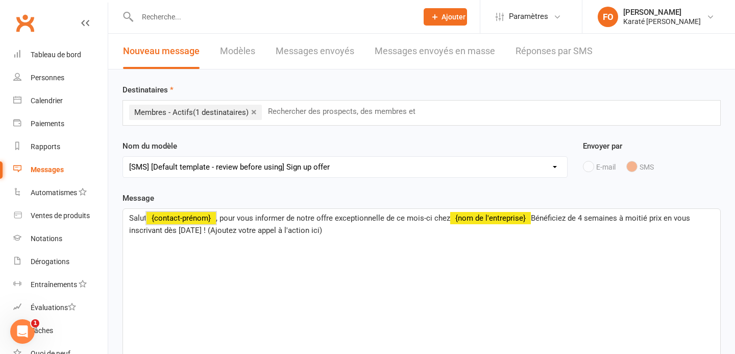
click at [395, 66] on link "Messages envoyés en masse" at bounding box center [435, 51] width 120 height 35
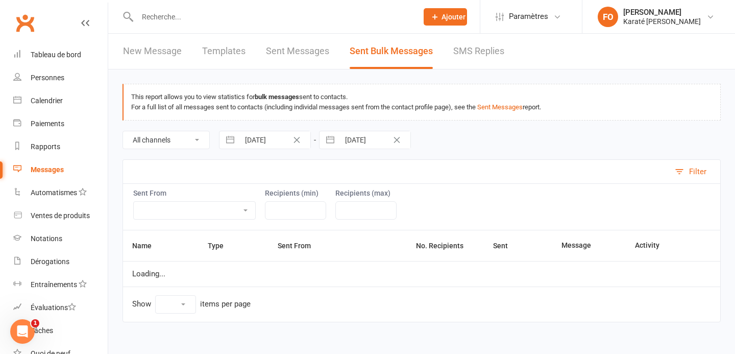
select select "10"
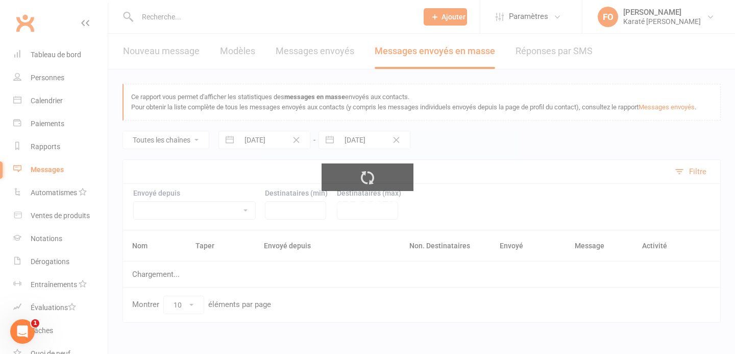
scroll to position [12, 0]
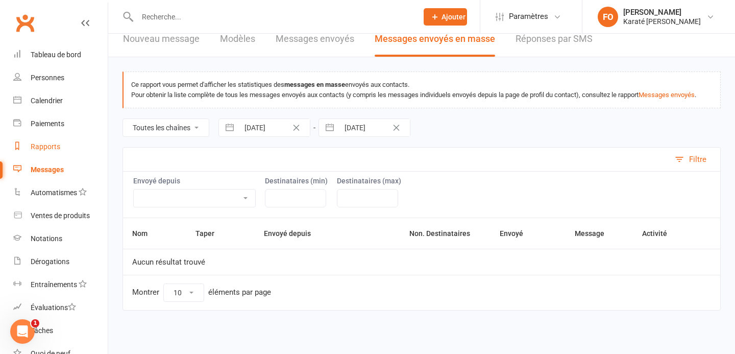
click at [40, 147] on font "Rapports" at bounding box center [46, 146] width 30 height 8
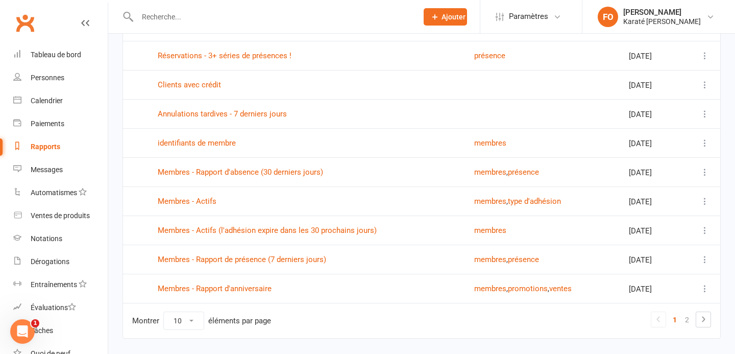
scroll to position [155, 0]
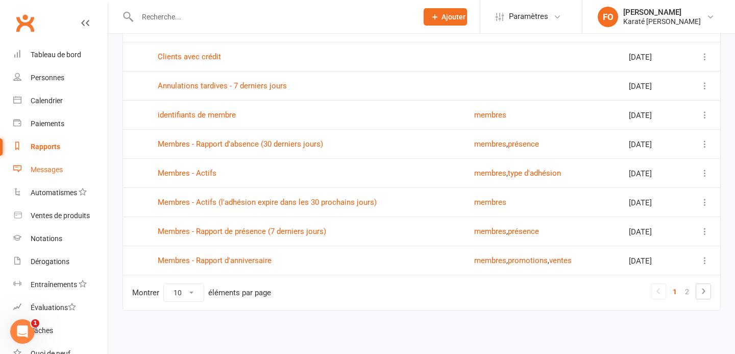
click at [48, 171] on font "Messages" at bounding box center [47, 169] width 32 height 8
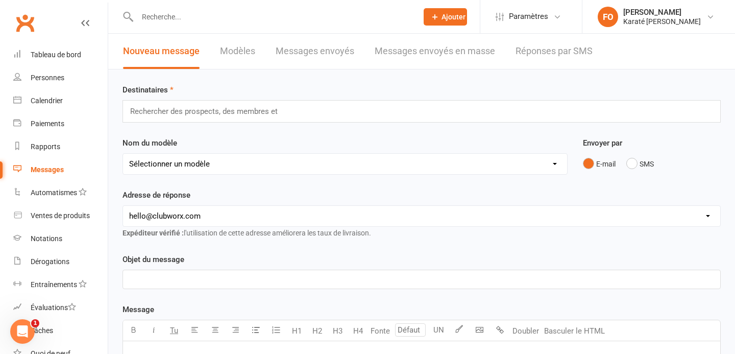
click at [251, 116] on input "text" at bounding box center [204, 111] width 150 height 13
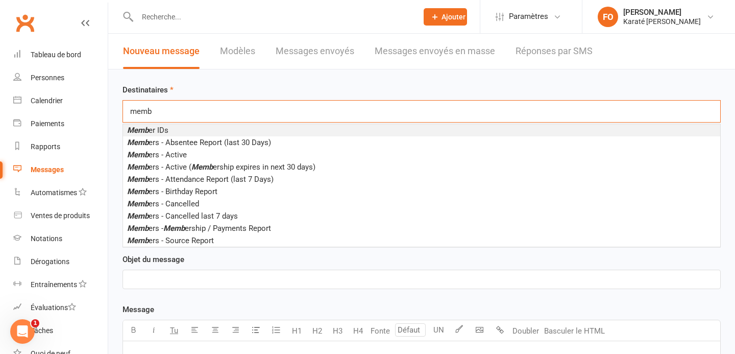
type input "memb"
click at [164, 131] on span "Memb er IDs" at bounding box center [147, 130] width 41 height 9
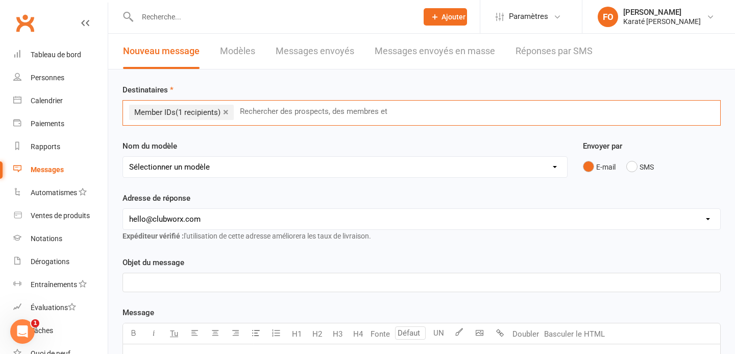
click at [207, 170] on select "Sélectionner un modèle [SMS] [Modèle par défaut - à vérifier avant utilisation]…" at bounding box center [345, 167] width 444 height 20
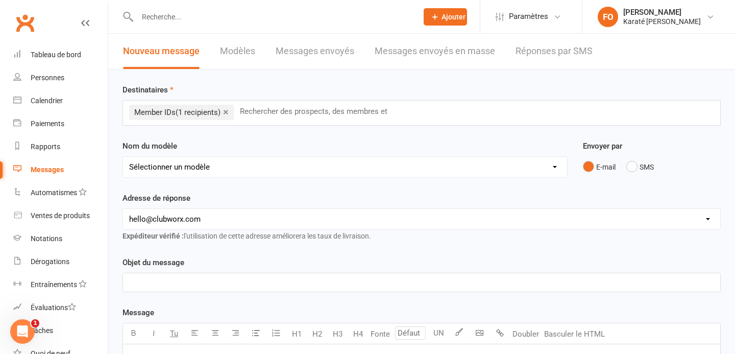
select select "3"
click at [123, 157] on select "Sélectionner un modèle [SMS] [Modèle par défaut - à vérifier avant utilisation]…" at bounding box center [345, 167] width 444 height 20
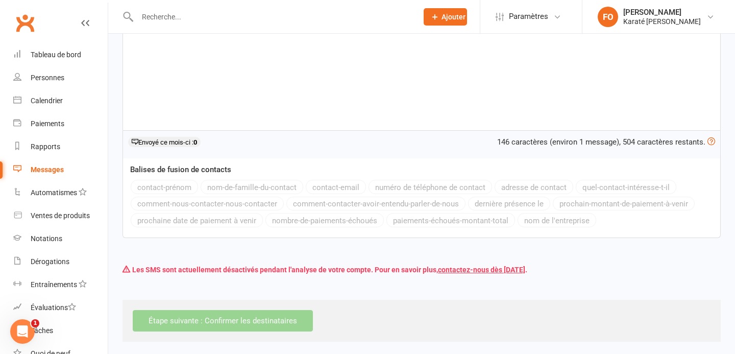
scroll to position [234, 0]
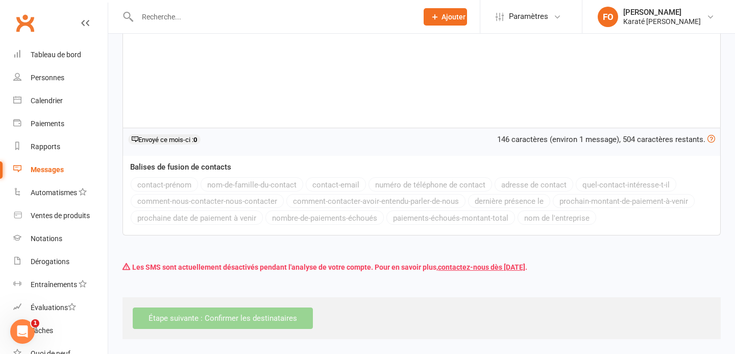
click at [235, 277] on div "Destinataires × Member IDs (1 recipients) Search Prospects, Members and Reports…" at bounding box center [421, 87] width 627 height 504
click at [208, 265] on font "Les SMS sont actuellement désactivés pendant l'analyse de votre compte. Pour en…" at bounding box center [285, 267] width 306 height 8
click at [272, 265] on font "Les SMS sont actuellement désactivés pendant l'analyse de votre compte. Pour en…" at bounding box center [285, 267] width 306 height 8
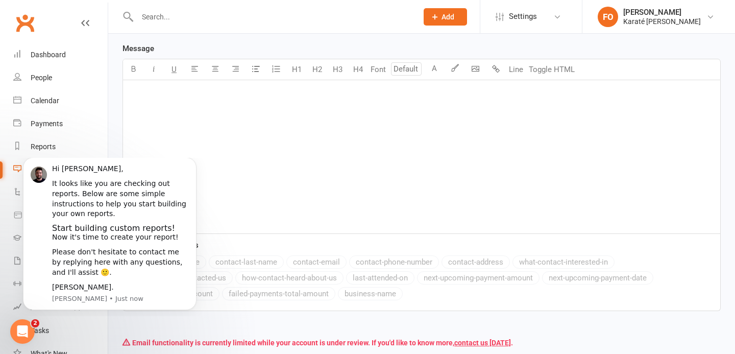
scroll to position [30, 0]
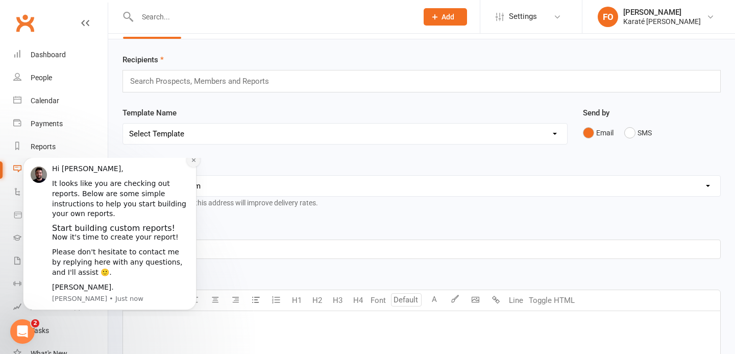
click at [191, 167] on button "Dismiss notification" at bounding box center [193, 160] width 13 height 13
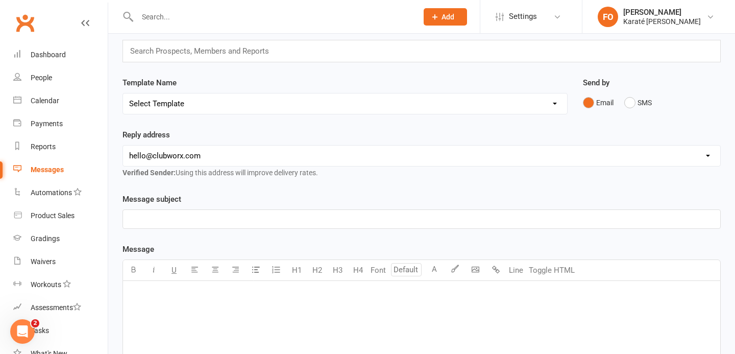
scroll to position [59, 0]
click at [70, 214] on div "Product Sales" at bounding box center [53, 215] width 44 height 8
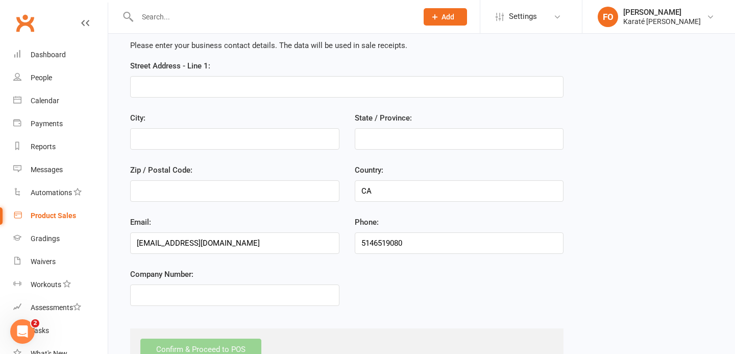
scroll to position [30, 0]
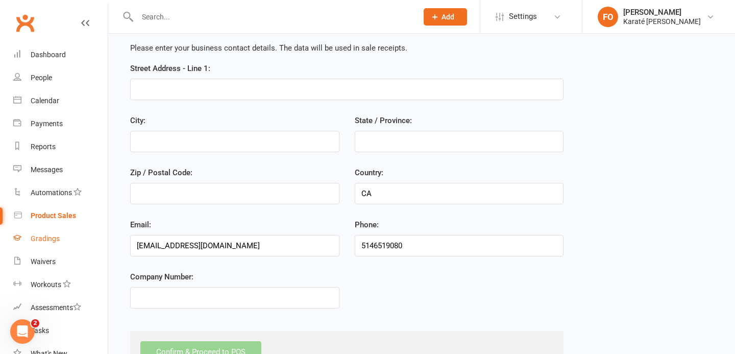
click at [29, 233] on link "Gradings" at bounding box center [60, 238] width 94 height 23
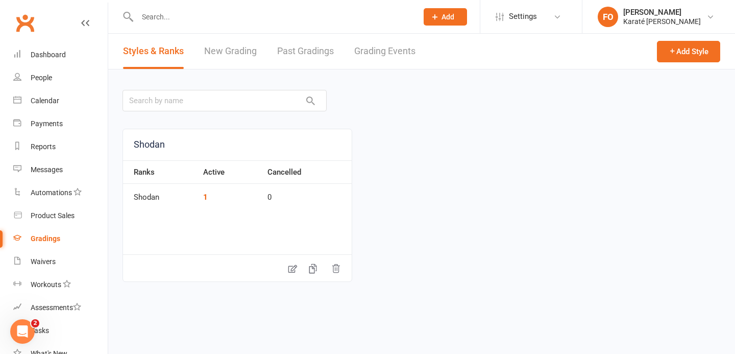
click at [222, 53] on link "New Grading" at bounding box center [230, 51] width 53 height 35
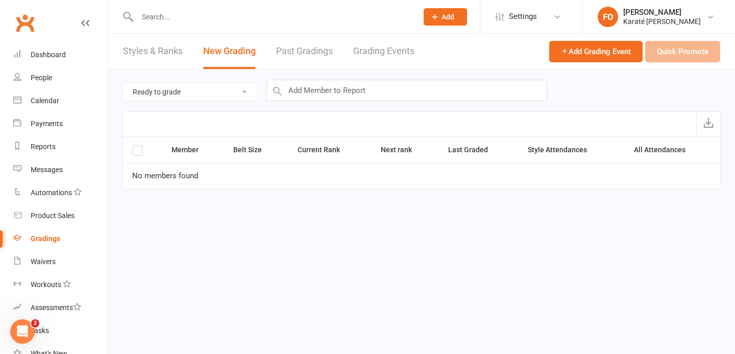
click at [321, 56] on link "Past Gradings" at bounding box center [304, 51] width 57 height 35
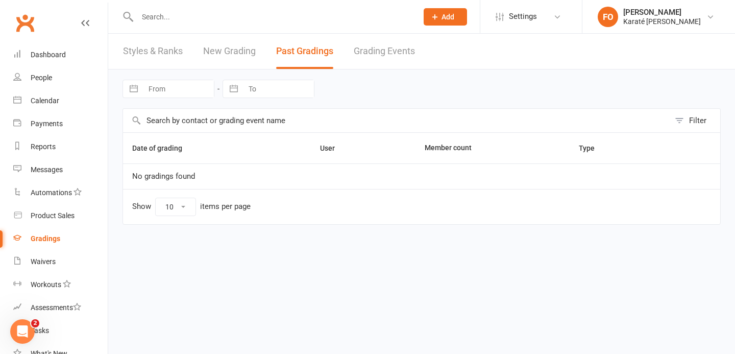
click at [380, 56] on link "Grading Events" at bounding box center [384, 51] width 61 height 35
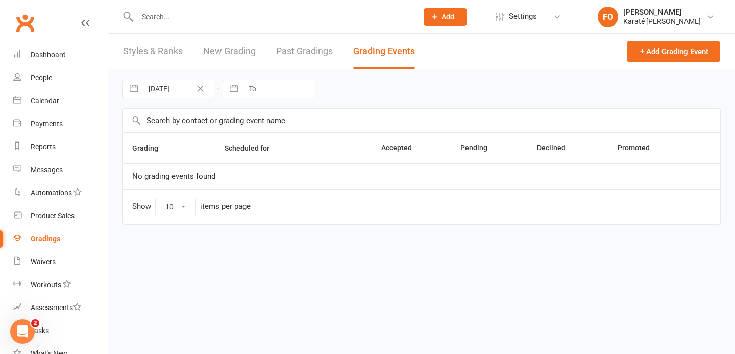
click at [176, 53] on link "Styles & Ranks" at bounding box center [153, 51] width 60 height 35
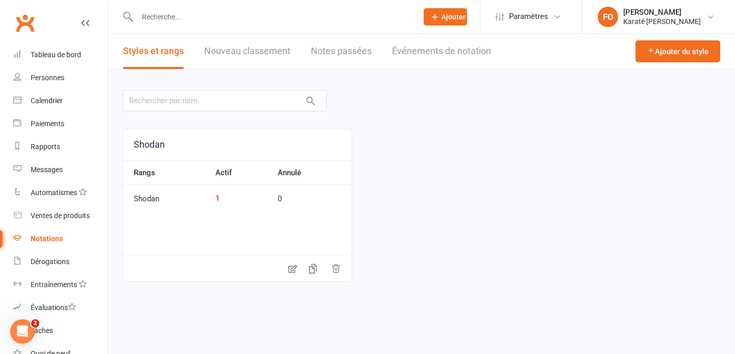
click at [260, 47] on font "Nouveau classement" at bounding box center [247, 50] width 86 height 11
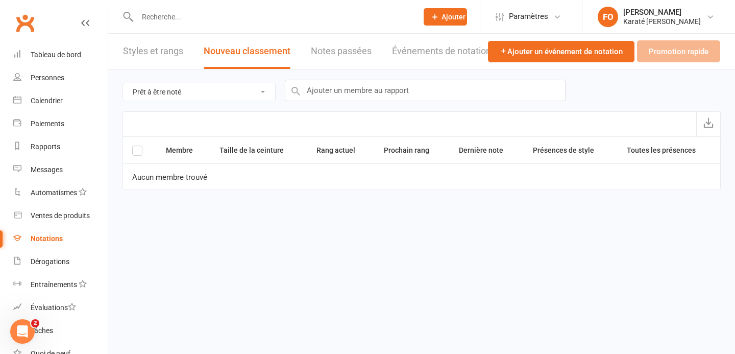
click at [341, 51] on font "Notes passées" at bounding box center [341, 50] width 61 height 11
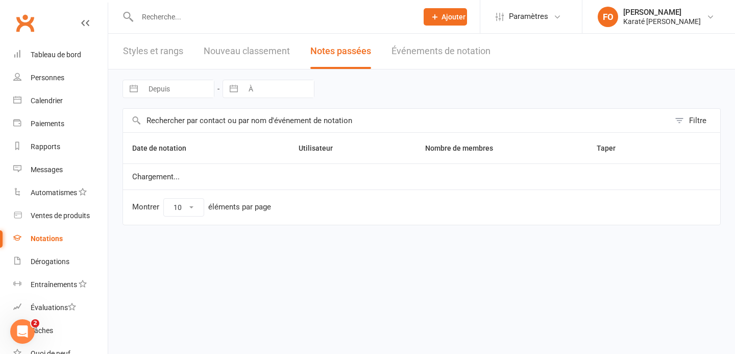
click at [416, 53] on font "Événements de notation" at bounding box center [440, 50] width 99 height 11
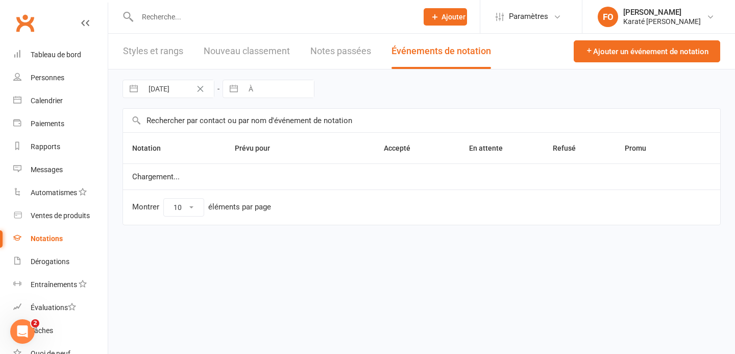
click at [165, 48] on font "Styles et rangs" at bounding box center [153, 50] width 60 height 11
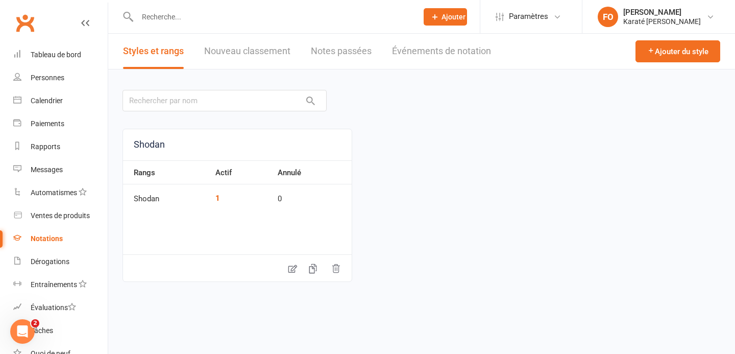
click at [145, 176] on font "Rangs" at bounding box center [144, 172] width 21 height 9
click at [290, 266] on icon at bounding box center [292, 269] width 9 height 8
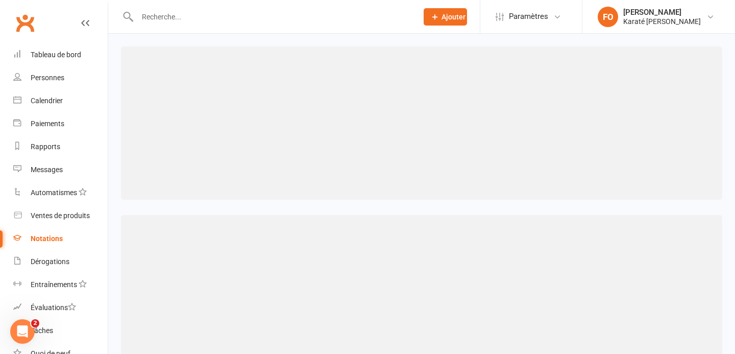
select select ">="
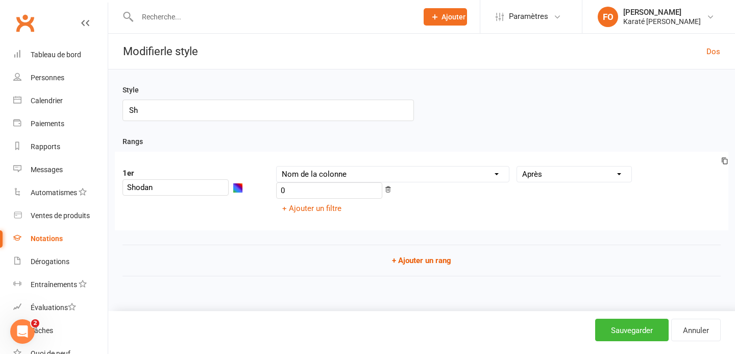
type input "S"
type input "C"
type input "Ceinture"
click at [237, 135] on div "Style Ceinture Rangs 1er Shodan Nom de la colonne Taille de la ceinture Actif p…" at bounding box center [421, 186] width 627 height 235
click at [259, 207] on div "1er Shodan Nom de la colonne Taille de la ceinture Actif pour la notation ? Pro…" at bounding box center [421, 191] width 613 height 79
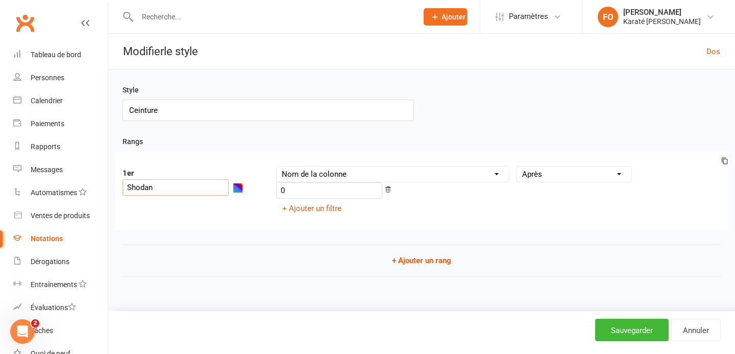
click at [200, 179] on input "Shodan" at bounding box center [175, 187] width 106 height 16
click at [316, 211] on font "+ Ajouter un filtre" at bounding box center [311, 208] width 59 height 9
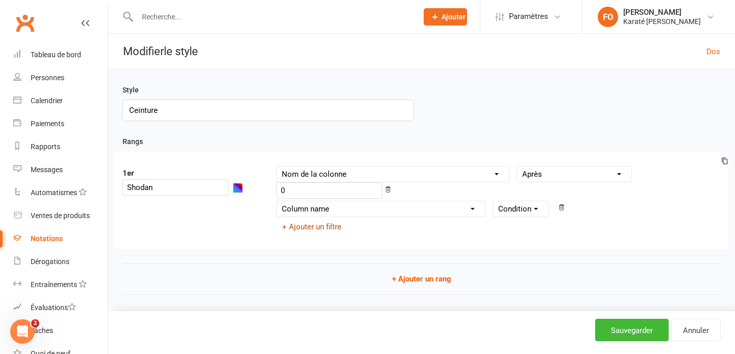
click at [559, 208] on icon at bounding box center [561, 207] width 5 height 6
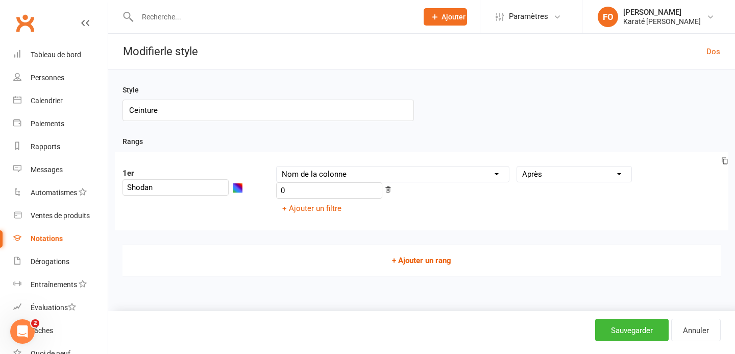
click at [415, 262] on font "+ Ajouter un rang" at bounding box center [421, 260] width 59 height 9
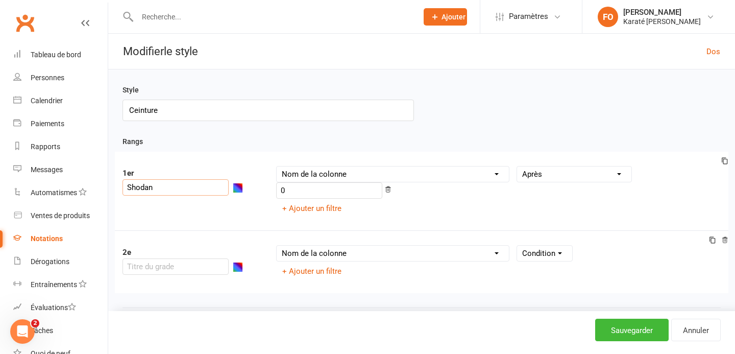
click at [183, 179] on input "Shodan" at bounding box center [175, 187] width 106 height 16
type input "Blanche"
click at [243, 183] on button "button" at bounding box center [238, 188] width 10 height 10
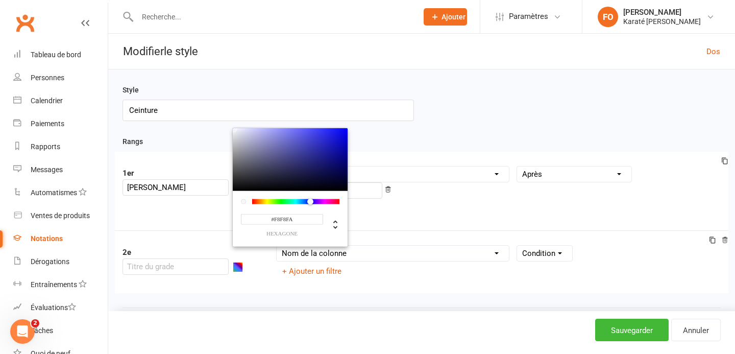
type input "#FAFAFC"
drag, startPoint x: 270, startPoint y: 159, endPoint x: 240, endPoint y: 116, distance: 52.8
click at [240, 128] on div at bounding box center [290, 159] width 115 height 63
click at [219, 203] on div "1er Blanche #FAFAFC hexagone Nom de la colonne Taille de la ceinture Actif pour…" at bounding box center [421, 191] width 613 height 79
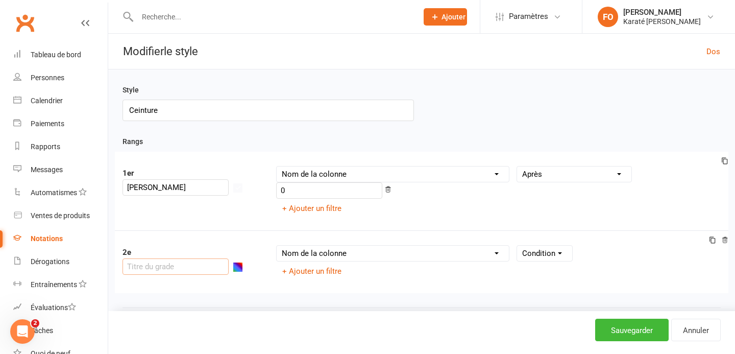
click at [187, 258] on input "text" at bounding box center [175, 266] width 106 height 16
click at [231, 234] on div "2e Orange Nom de la colonne Taille de la ceinture Actif pour la notation ? Prom…" at bounding box center [421, 261] width 613 height 63
type input "Orange"
click at [320, 255] on select "Nom de la colonne Taille de la ceinture Actif pour la notation ? Promotion la p…" at bounding box center [393, 252] width 232 height 15
click at [390, 177] on select "Nom de la colonne Taille de la ceinture Actif pour la notation ? Promotion la p…" at bounding box center [393, 173] width 232 height 15
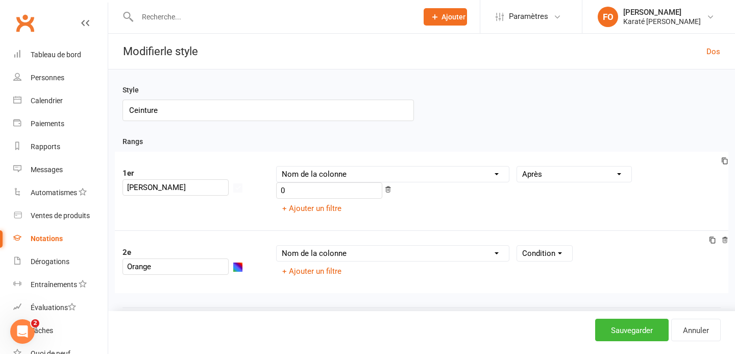
click at [552, 255] on select "Condition" at bounding box center [544, 252] width 55 height 15
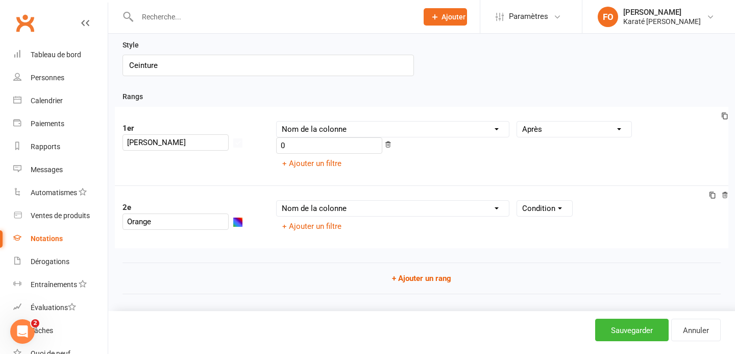
click at [244, 217] on span at bounding box center [239, 221] width 12 height 9
click at [243, 217] on button "button" at bounding box center [238, 222] width 10 height 10
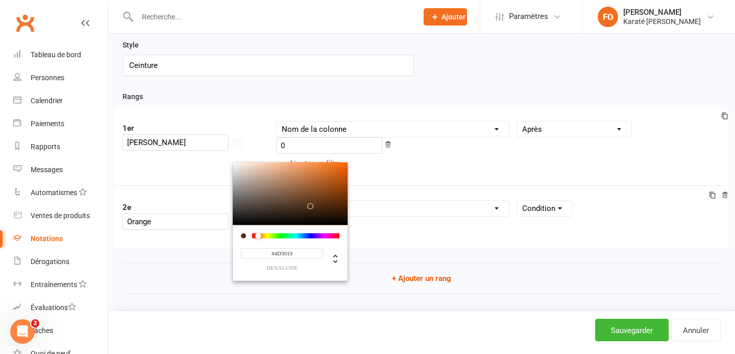
drag, startPoint x: 268, startPoint y: 220, endPoint x: 262, endPoint y: 222, distance: 5.8
click at [262, 233] on div at bounding box center [295, 235] width 87 height 5
type input "#FF7100"
drag, startPoint x: 331, startPoint y: 174, endPoint x: 352, endPoint y: 148, distance: 33.4
click at [352, 148] on div "1er Blanche Nom de la colonne Taille de la ceinture Actif pour la notation ? Pr…" at bounding box center [421, 177] width 598 height 141
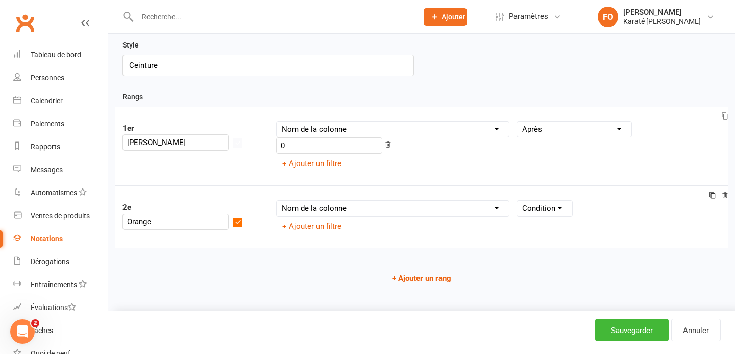
click at [184, 241] on div "2e Orange Nom de la colonne Taille de la ceinture Actif pour la notation ? Prom…" at bounding box center [421, 216] width 613 height 63
click at [405, 281] on font "+ Ajouter un rang" at bounding box center [421, 278] width 59 height 9
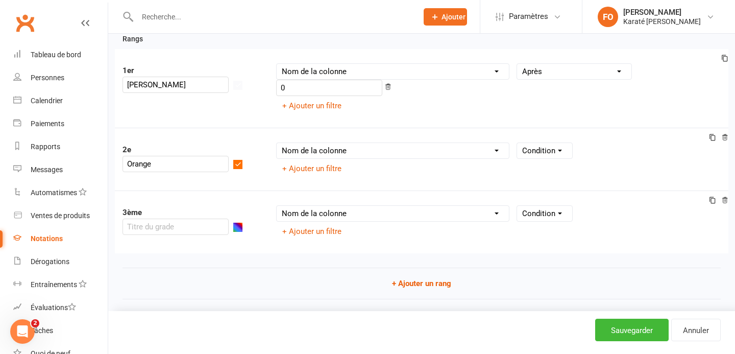
scroll to position [114, 0]
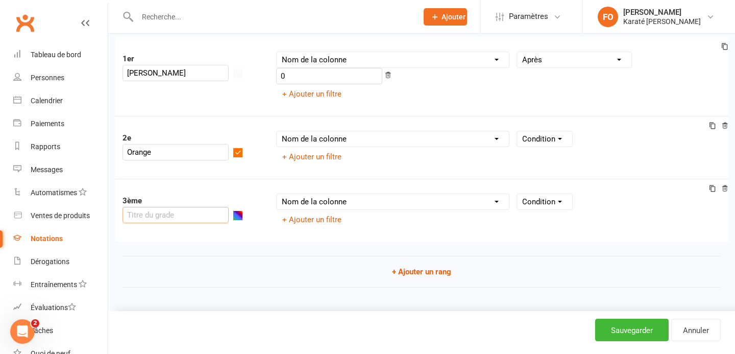
click at [156, 217] on input "text" at bounding box center [175, 215] width 106 height 16
click at [223, 221] on div "Bleue" at bounding box center [183, 215] width 122 height 16
type input "Bleue"
click at [233, 217] on button "button" at bounding box center [238, 215] width 10 height 10
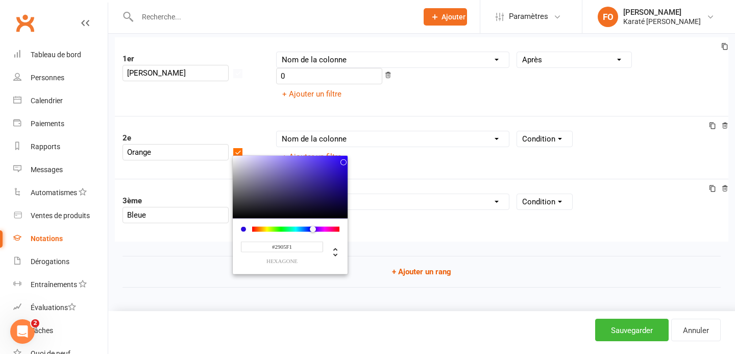
drag, startPoint x: 313, startPoint y: 193, endPoint x: 329, endPoint y: 157, distance: 39.5
click at [329, 157] on div at bounding box center [290, 186] width 115 height 63
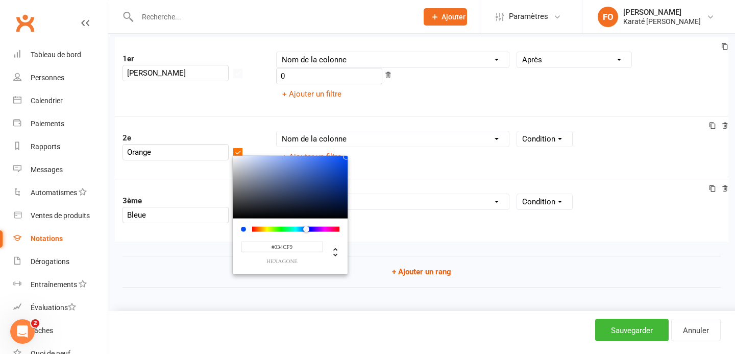
drag, startPoint x: 294, startPoint y: 229, endPoint x: 289, endPoint y: 231, distance: 5.5
click at [303, 231] on div at bounding box center [306, 229] width 6 height 6
type input "#0547E9"
click at [328, 161] on div at bounding box center [290, 186] width 115 height 63
click at [356, 295] on div "Rangs 1er Blanche Nom de la colonne Taille de la ceinture Actif pour la notatio…" at bounding box center [421, 161] width 598 height 280
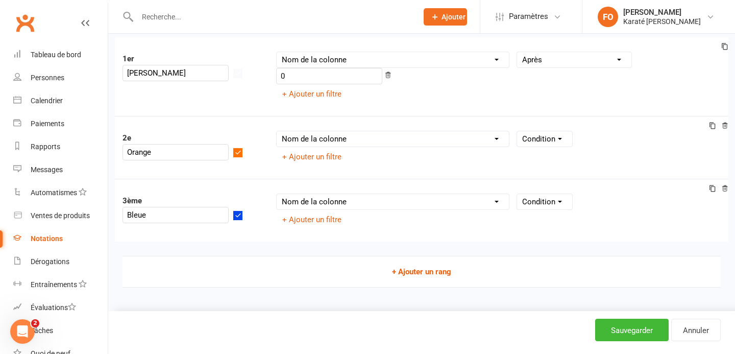
click at [288, 277] on button "+ Ajouter un rang" at bounding box center [421, 272] width 598 height 32
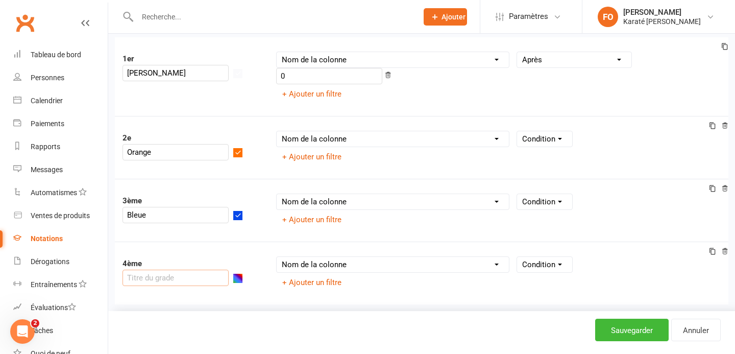
click at [175, 276] on input "text" at bounding box center [175, 277] width 106 height 16
type input "C"
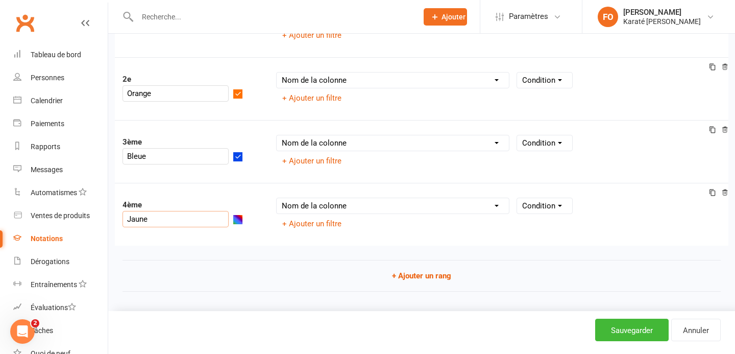
scroll to position [177, 0]
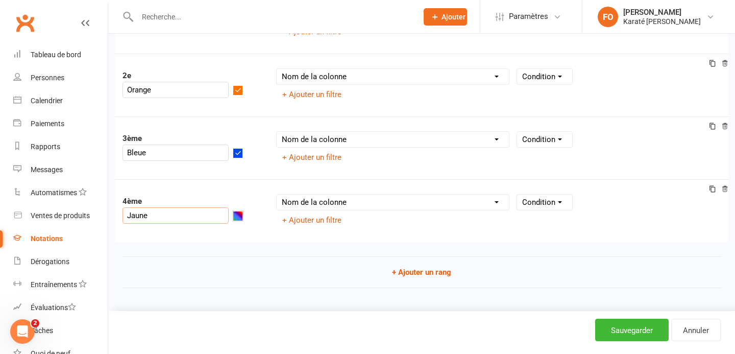
type input "Jaune"
click at [233, 217] on button "button" at bounding box center [238, 216] width 10 height 10
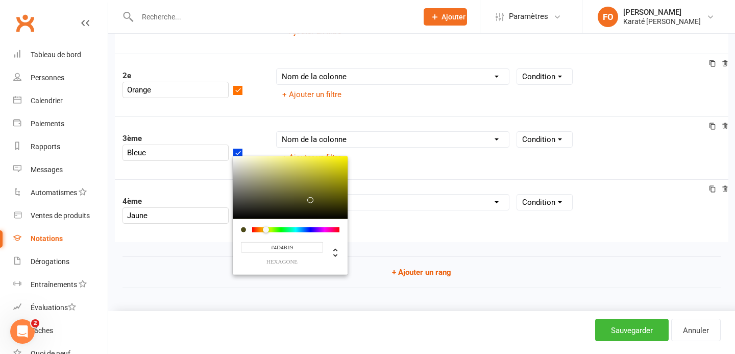
drag, startPoint x: 255, startPoint y: 231, endPoint x: 249, endPoint y: 231, distance: 6.1
click at [252, 231] on div at bounding box center [295, 229] width 87 height 5
drag, startPoint x: 310, startPoint y: 175, endPoint x: 331, endPoint y: 154, distance: 30.3
click at [331, 154] on div "1er Blanche Nom de la colonne Taille de la ceinture Actif pour la notation ? Pr…" at bounding box center [421, 108] width 598 height 267
click at [266, 231] on div at bounding box center [269, 230] width 6 height 6
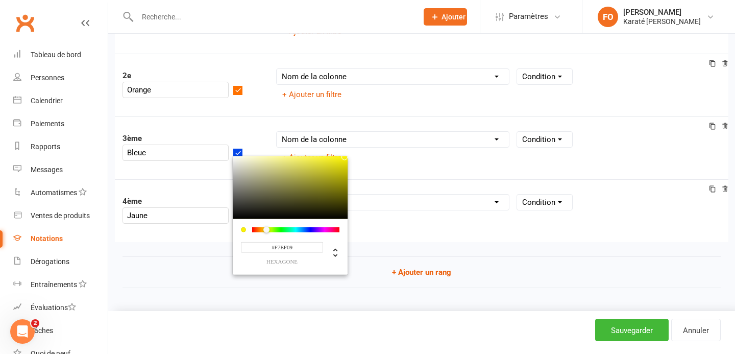
type input "#F5ED0A"
click at [326, 159] on div at bounding box center [290, 187] width 115 height 63
click at [413, 274] on font "+ Ajouter un rang" at bounding box center [421, 271] width 59 height 9
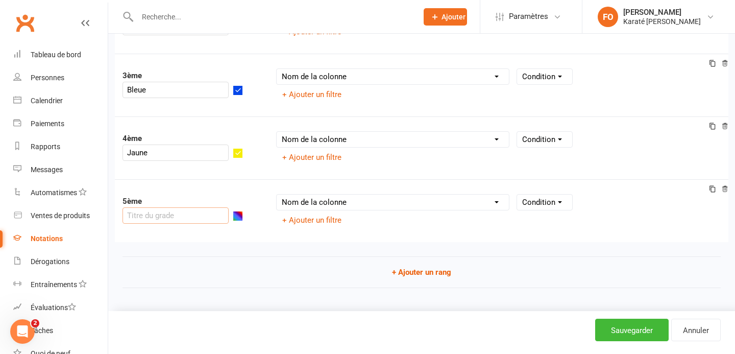
click at [182, 212] on input "text" at bounding box center [175, 215] width 106 height 16
type input "Verte"
click at [233, 217] on button "button" at bounding box center [238, 216] width 10 height 10
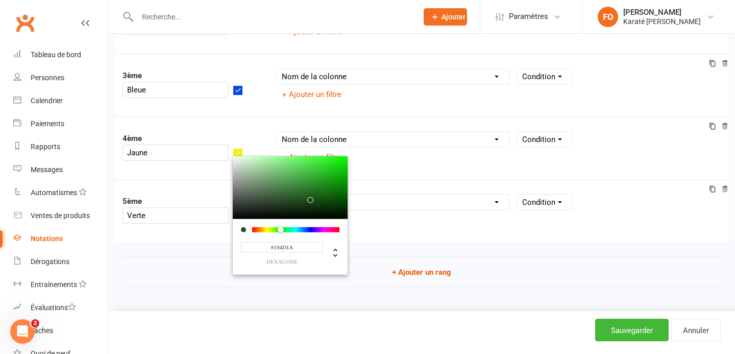
click at [264, 229] on div at bounding box center [295, 229] width 87 height 5
type input "#00A102"
drag, startPoint x: 313, startPoint y: 192, endPoint x: 331, endPoint y: 180, distance: 21.5
click at [331, 180] on div "5ème Verte #00A102 hexagone Nom de la colonne Taille de la ceinture Actif pour …" at bounding box center [421, 210] width 613 height 63
click at [387, 261] on button "+ Ajouter un rang" at bounding box center [421, 272] width 598 height 32
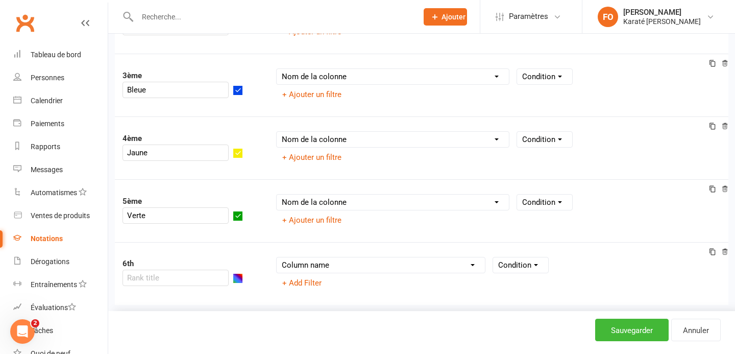
scroll to position [302, 0]
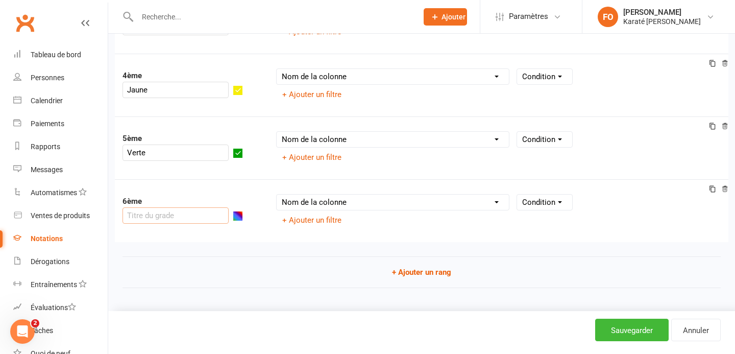
click at [187, 217] on input "text" at bounding box center [175, 215] width 106 height 16
type input "Brune"
click at [233, 220] on button "button" at bounding box center [238, 216] width 10 height 10
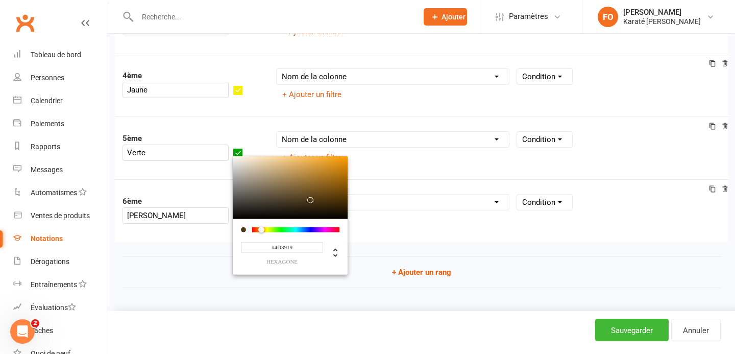
drag, startPoint x: 296, startPoint y: 227, endPoint x: 244, endPoint y: 234, distance: 52.0
click at [244, 234] on div "#4D3919 hexagone" at bounding box center [290, 247] width 115 height 56
type input "#8C5702"
drag, startPoint x: 321, startPoint y: 181, endPoint x: 329, endPoint y: 185, distance: 8.9
click at [329, 185] on div at bounding box center [290, 187] width 115 height 63
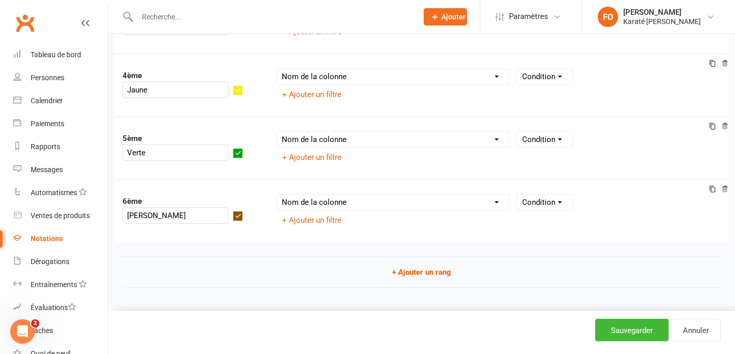
click at [384, 228] on div "Nom de la colonne Taille de la ceinture Actif pour la notation ? Promotion la p…" at bounding box center [498, 211] width 460 height 34
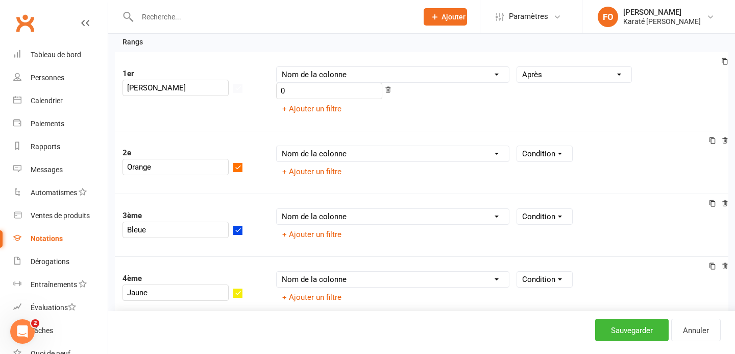
scroll to position [0, 0]
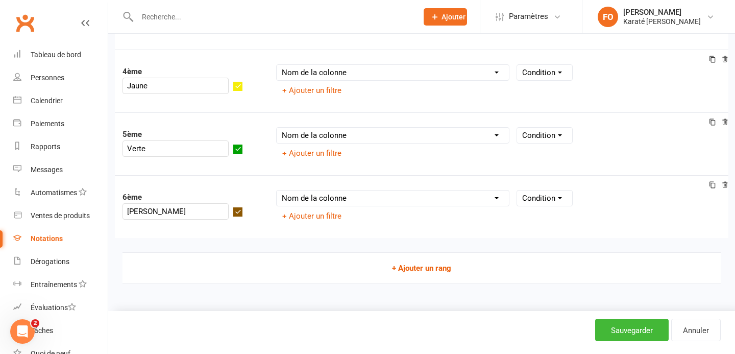
click at [218, 273] on button "+ Ajouter un rang" at bounding box center [421, 268] width 598 height 32
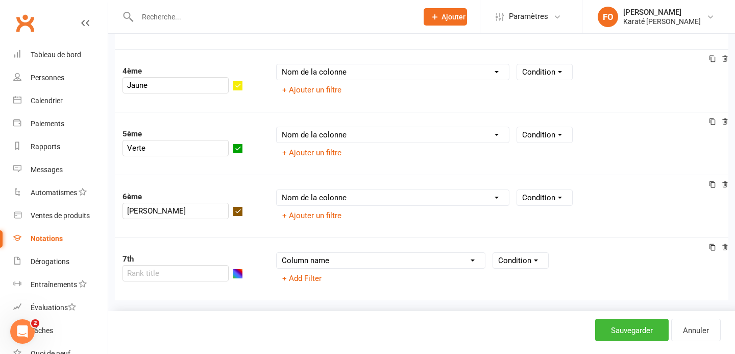
scroll to position [370, 0]
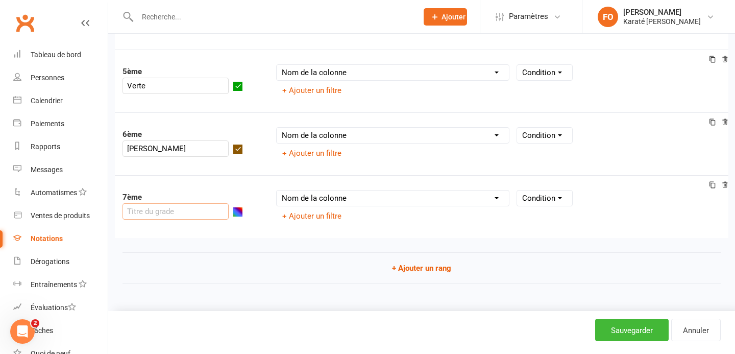
click at [188, 212] on input "text" at bounding box center [175, 211] width 106 height 16
type input "Shodan"
click at [233, 216] on button "button" at bounding box center [238, 212] width 10 height 10
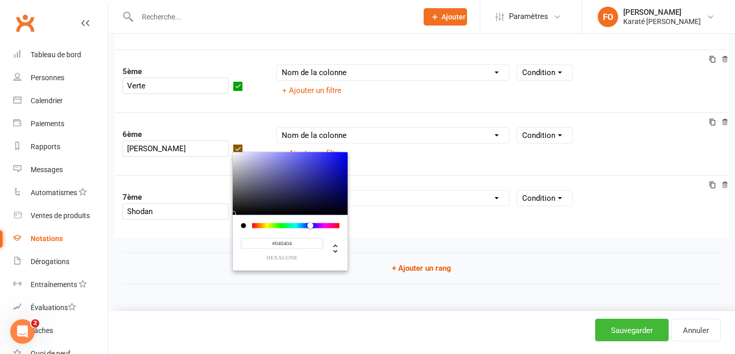
type input "#000000"
drag, startPoint x: 229, startPoint y: 210, endPoint x: 212, endPoint y: 215, distance: 18.1
click at [212, 215] on div "Shodan #000000 hexagone" at bounding box center [183, 211] width 122 height 16
click at [192, 240] on div "Rangs 1er Blanche Nom de la colonne Taille de la ceinture Actif pour la notatio…" at bounding box center [421, 31] width 598 height 531
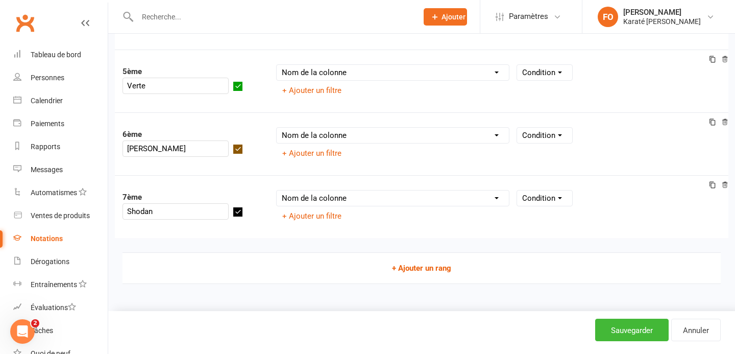
click at [396, 268] on font "+ Ajouter un rang" at bounding box center [421, 267] width 59 height 9
click at [197, 203] on input "text" at bounding box center [175, 211] width 106 height 16
type input "Nidan"
click at [242, 207] on button "button" at bounding box center [238, 212] width 10 height 10
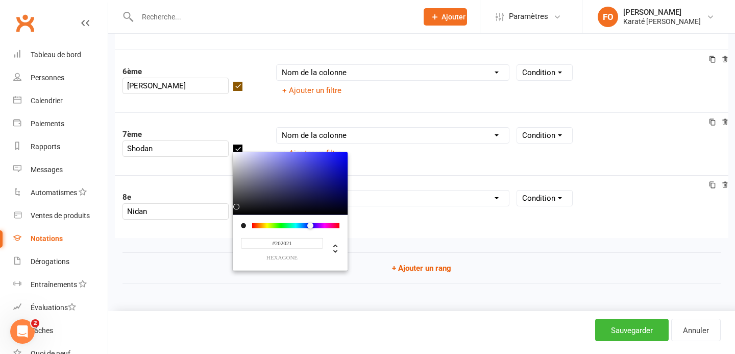
click at [241, 193] on div at bounding box center [290, 183] width 115 height 63
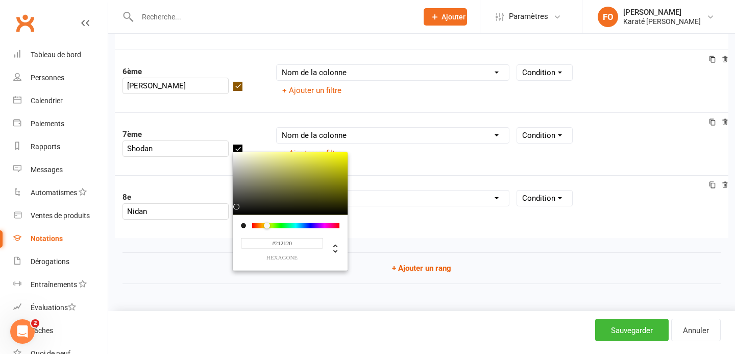
click at [266, 223] on div at bounding box center [295, 225] width 87 height 5
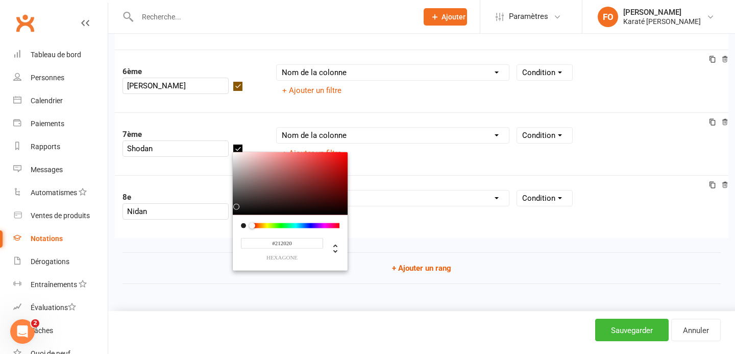
click at [262, 223] on div at bounding box center [295, 225] width 87 height 5
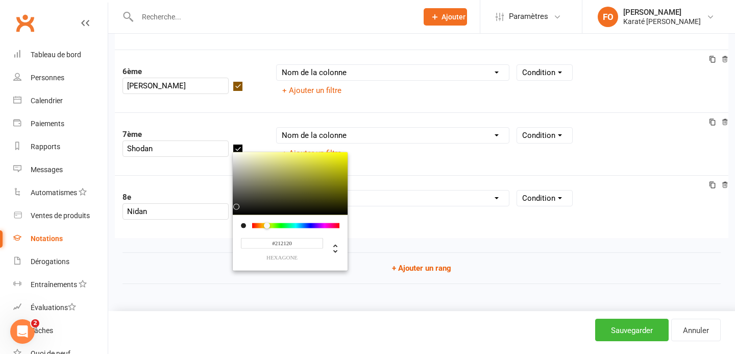
click at [265, 223] on div at bounding box center [295, 225] width 87 height 5
drag, startPoint x: 274, startPoint y: 187, endPoint x: 345, endPoint y: 157, distance: 77.5
click at [345, 157] on div at bounding box center [290, 183] width 115 height 63
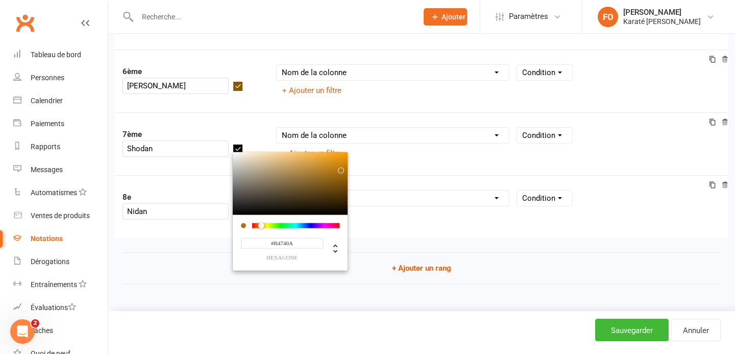
click at [264, 223] on div at bounding box center [261, 226] width 6 height 6
type input "#D58500"
drag, startPoint x: 343, startPoint y: 160, endPoint x: 352, endPoint y: 149, distance: 13.9
click at [193, 234] on div "8e Nidan #D58500 hexagone Nom de la colonne Taille de la ceinture Actif pour la…" at bounding box center [421, 206] width 613 height 63
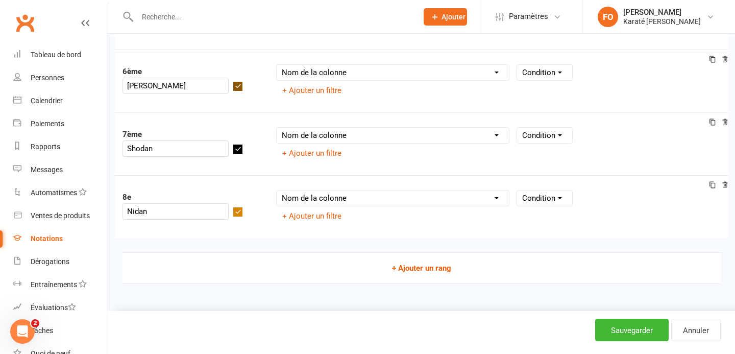
click at [409, 269] on font "+ Ajouter un rang" at bounding box center [421, 267] width 59 height 9
click at [211, 203] on input "text" at bounding box center [175, 211] width 106 height 16
type input "Sanda"
click at [243, 207] on button "button" at bounding box center [238, 212] width 10 height 10
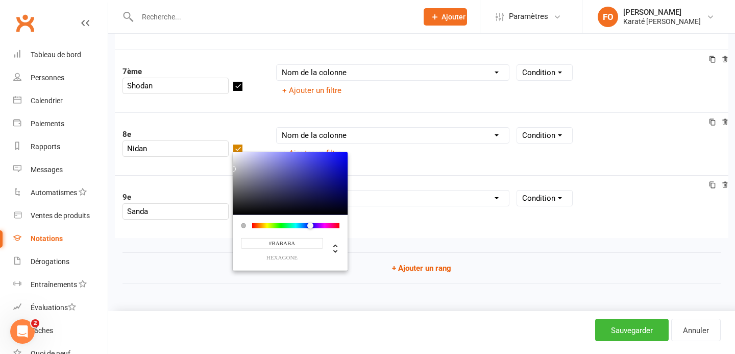
type input "#B8B8B8"
drag, startPoint x: 254, startPoint y: 167, endPoint x: 236, endPoint y: 156, distance: 21.1
click at [236, 156] on div at bounding box center [290, 183] width 115 height 63
click at [430, 272] on font "+ Ajouter un rang" at bounding box center [421, 267] width 59 height 9
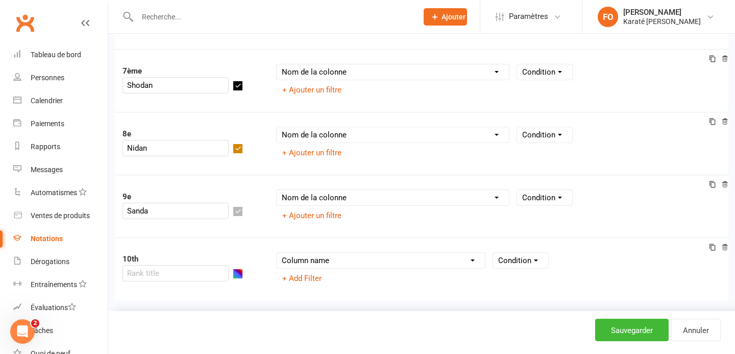
scroll to position [558, 0]
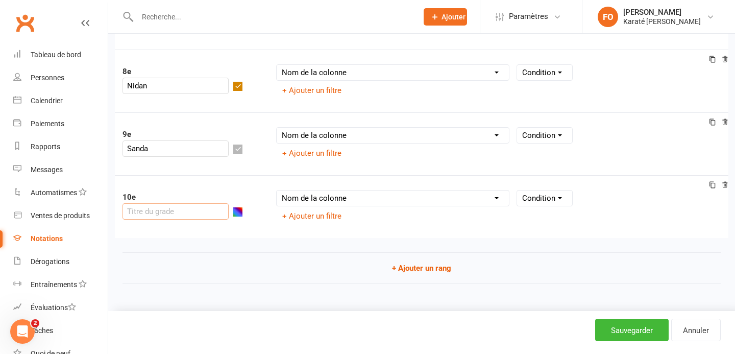
click at [152, 210] on input "text" at bounding box center [175, 211] width 106 height 16
type input "Yondan"
click at [233, 213] on button "button" at bounding box center [238, 212] width 10 height 10
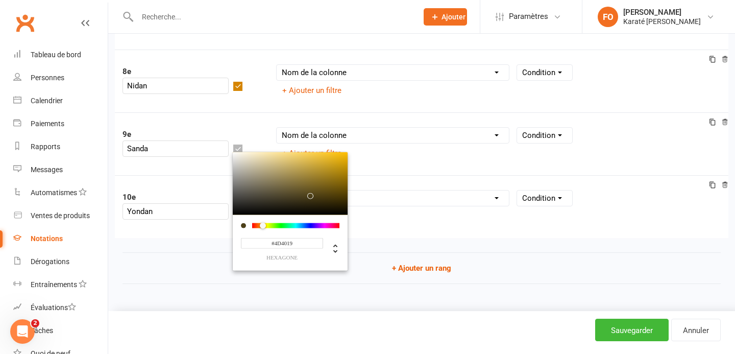
click at [252, 226] on div at bounding box center [295, 225] width 87 height 5
drag, startPoint x: 320, startPoint y: 188, endPoint x: 334, endPoint y: 170, distance: 23.3
type input "#B59500"
click at [261, 226] on div at bounding box center [264, 226] width 6 height 6
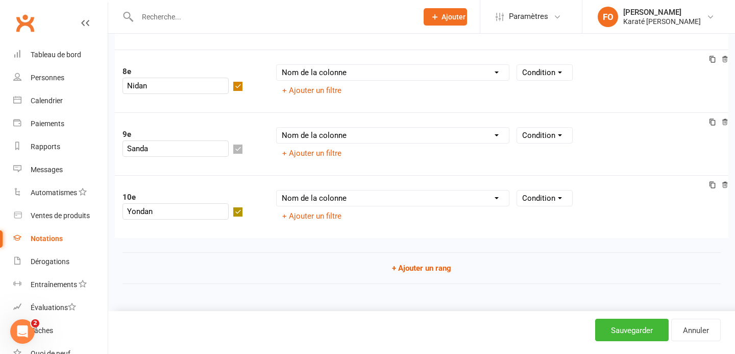
click at [379, 232] on div "10e Yondan Nom de la colonne Taille de la ceinture Actif pour la notation ? Pro…" at bounding box center [421, 206] width 613 height 63
click at [626, 332] on font "Sauvegarder" at bounding box center [632, 330] width 42 height 9
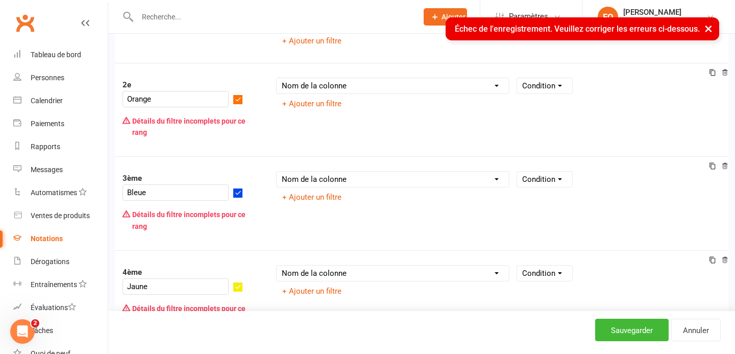
scroll to position [175, 0]
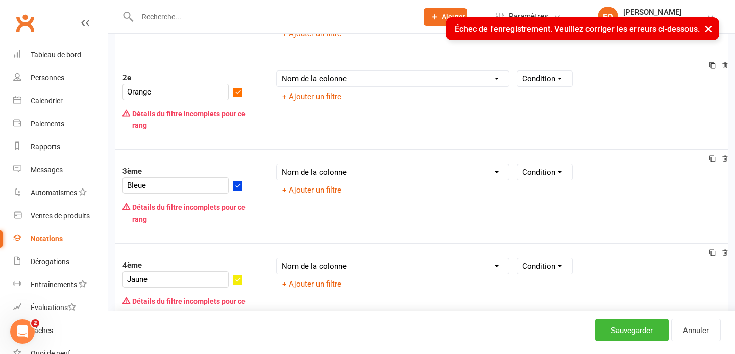
click at [338, 77] on select "Nom de la colonne Taille de la ceinture Actif pour la notation ? Promotion la p…" at bounding box center [393, 78] width 232 height 15
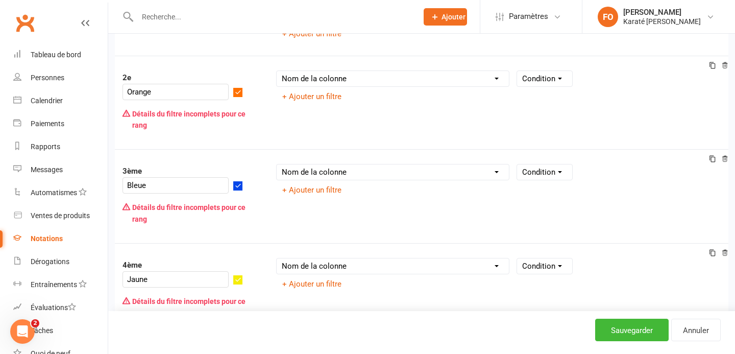
select select "member_styles:belt_size"
click at [277, 71] on select "Nom de la colonne Taille de la ceinture Actif pour la notation ? Promotion la p…" at bounding box center [393, 78] width 232 height 15
click at [536, 85] on select "Condition Equals Does not equal Contains Does not contain Is blank or does not …" at bounding box center [575, 78] width 117 height 15
click at [448, 72] on select "Nom de la colonne Taille de la ceinture Actif pour la notation ? Promotion la p…" at bounding box center [393, 78] width 232 height 15
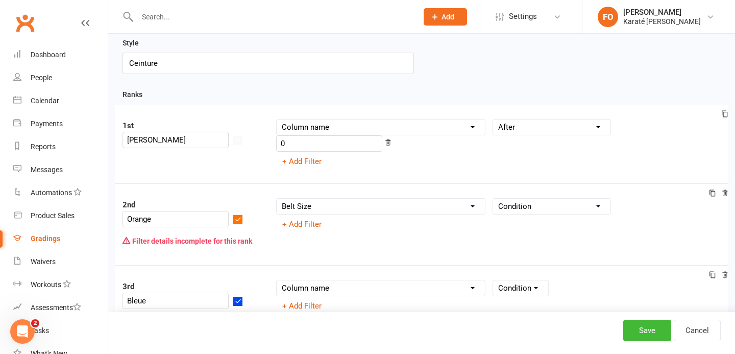
scroll to position [48, 0]
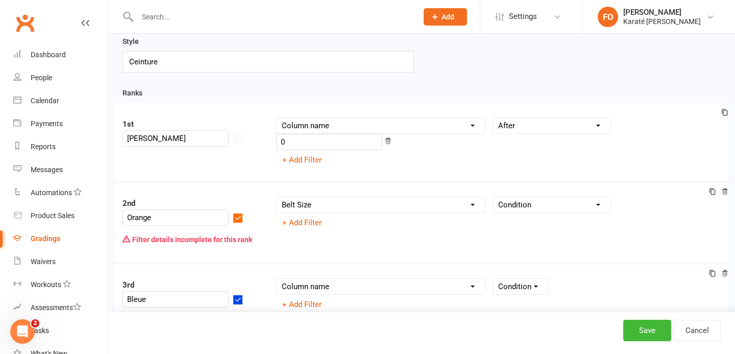
click at [342, 199] on div "Column name Belt Size Active for Grading? Most Recent Promotion All Classes Att…" at bounding box center [498, 213] width 460 height 34
click at [344, 197] on select "Column name Belt Size Active for Grading? Most Recent Promotion All Classes Att…" at bounding box center [381, 204] width 208 height 15
click at [277, 197] on select "Column name Belt Size Active for Grading? Most Recent Promotion All Classes Att…" at bounding box center [381, 204] width 208 height 15
click at [330, 130] on select "Column name Belt Size Active for Grading? Most Recent Promotion All Classes Att…" at bounding box center [381, 125] width 208 height 15
select select "member_styles:belt_size"
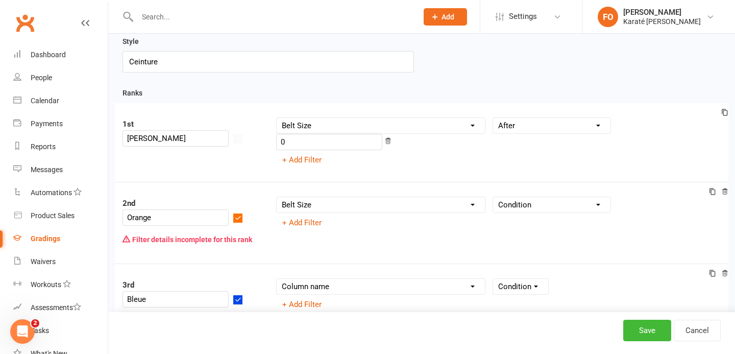
click at [277, 118] on select "Column name Belt Size Active for Grading? Most Recent Promotion All Classes Att…" at bounding box center [381, 125] width 208 height 15
select select
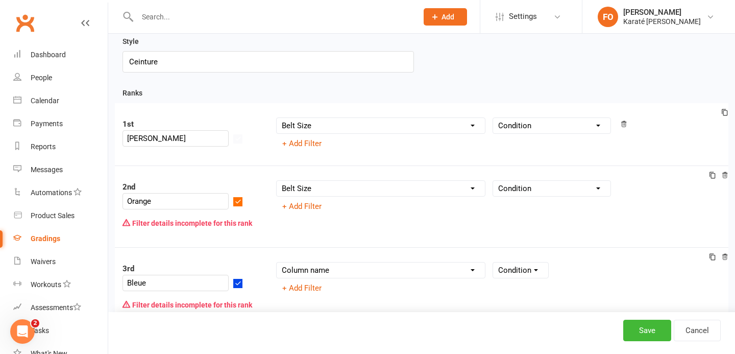
click at [539, 122] on select "Condition Equals Does not equal Contains Does not contain Is blank or does not …" at bounding box center [551, 125] width 117 height 15
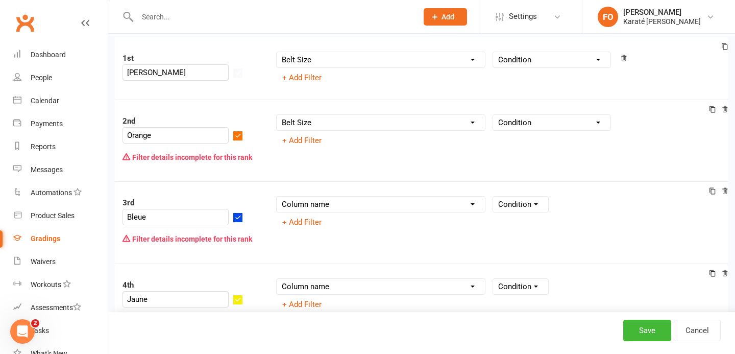
scroll to position [121, 0]
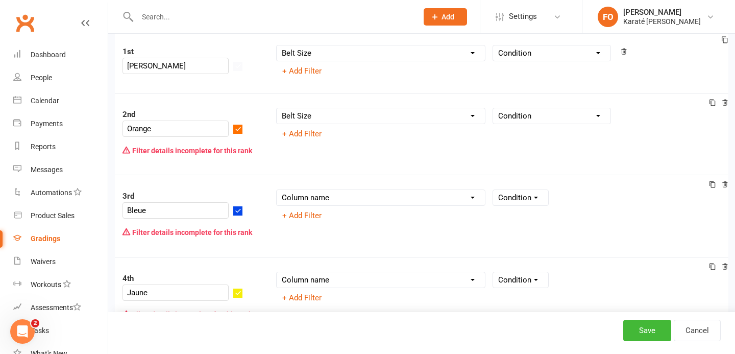
click at [385, 206] on div "Column name Belt Size Active for Grading? Most Recent Promotion All Classes Att…" at bounding box center [498, 206] width 460 height 34
click at [383, 201] on select "Column name Belt Size Active for Grading? Most Recent Promotion All Classes Att…" at bounding box center [381, 197] width 208 height 15
select select "member_styles:belt_size"
click at [277, 190] on select "Column name Belt Size Active for Grading? Most Recent Promotion All Classes Att…" at bounding box center [381, 197] width 208 height 15
click at [340, 273] on select "Column name Belt Size Active for Grading? Most Recent Promotion All Classes Att…" at bounding box center [381, 279] width 208 height 15
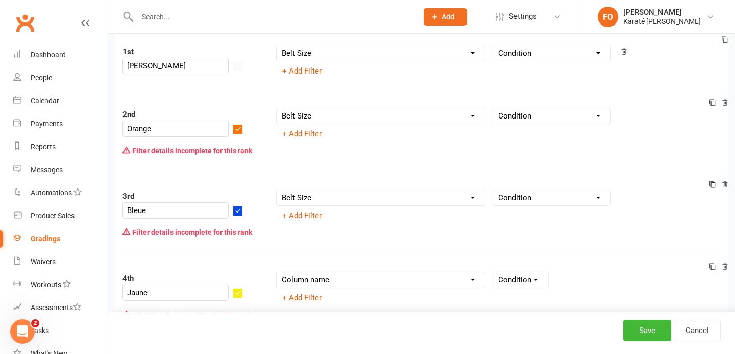
select select "member_styles:belt_size"
click at [277, 272] on select "Column name Belt Size Active for Grading? Most Recent Promotion All Classes Att…" at bounding box center [381, 279] width 208 height 15
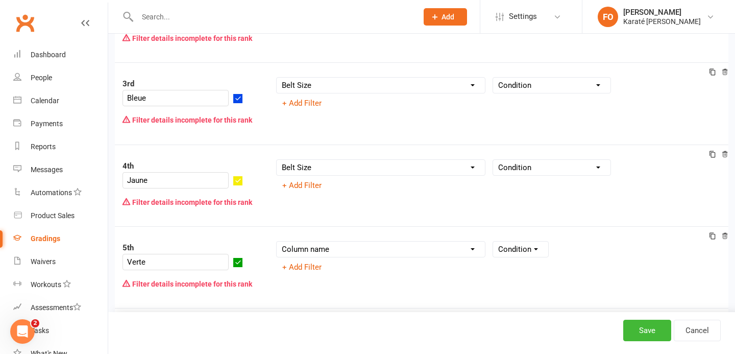
scroll to position [266, 0]
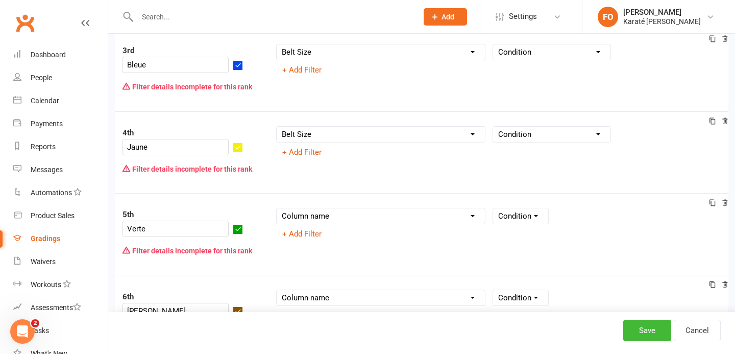
click at [341, 208] on select "Column name Belt Size Active for Grading? Most Recent Promotion All Classes Att…" at bounding box center [381, 215] width 208 height 15
select select "member_styles:belt_size"
click at [277, 208] on select "Column name Belt Size Active for Grading? Most Recent Promotion All Classes Att…" at bounding box center [381, 215] width 208 height 15
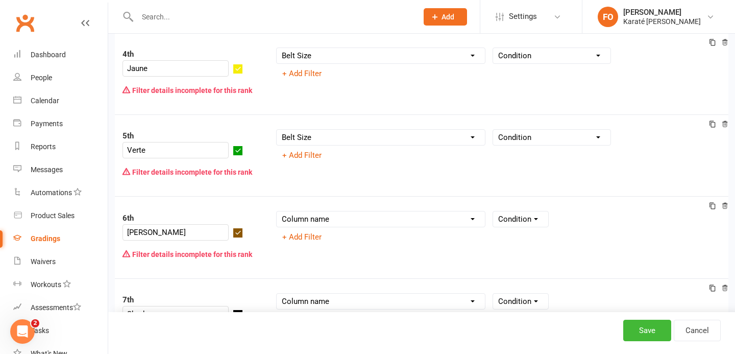
scroll to position [360, 0]
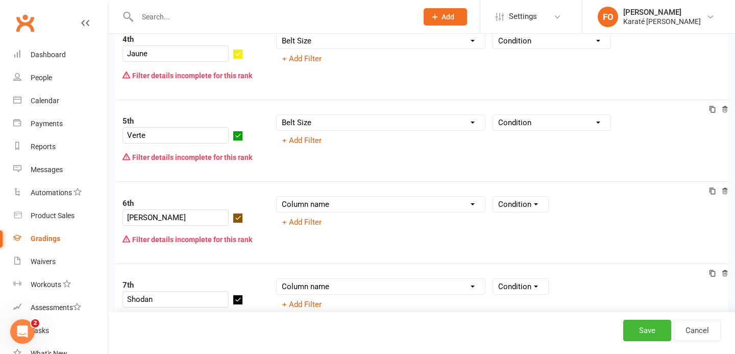
click at [345, 196] on select "Column name Belt Size Active for Grading? Most Recent Promotion All Classes Att…" at bounding box center [381, 203] width 208 height 15
select select "member_styles:belt_size"
click at [277, 196] on select "Column name Belt Size Active for Grading? Most Recent Promotion All Classes Att…" at bounding box center [381, 203] width 208 height 15
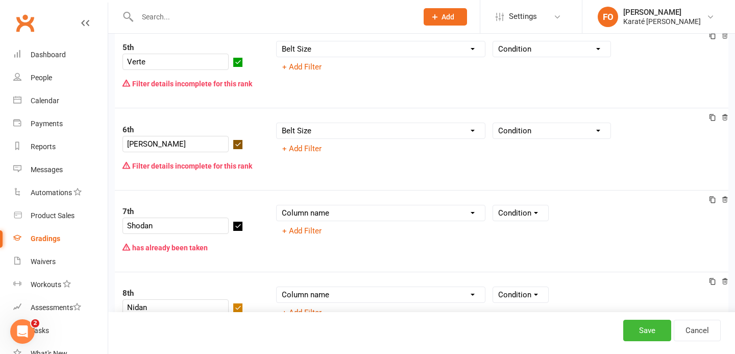
scroll to position [433, 0]
click at [325, 206] on select "Column name Belt Size Active for Grading? Most Recent Promotion All Classes Att…" at bounding box center [381, 213] width 208 height 15
select select "member_styles:belt_size"
click at [277, 206] on select "Column name Belt Size Active for Grading? Most Recent Promotion All Classes Att…" at bounding box center [381, 213] width 208 height 15
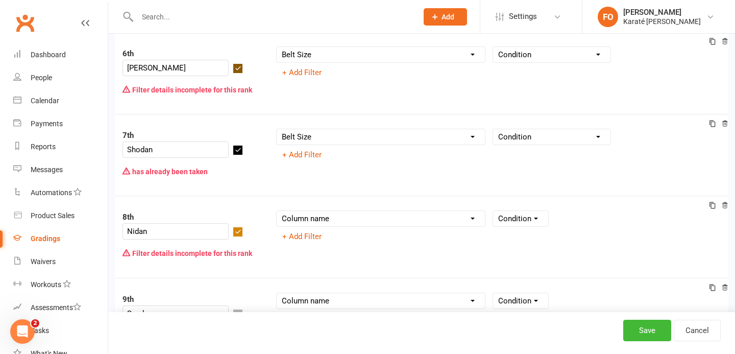
scroll to position [513, 0]
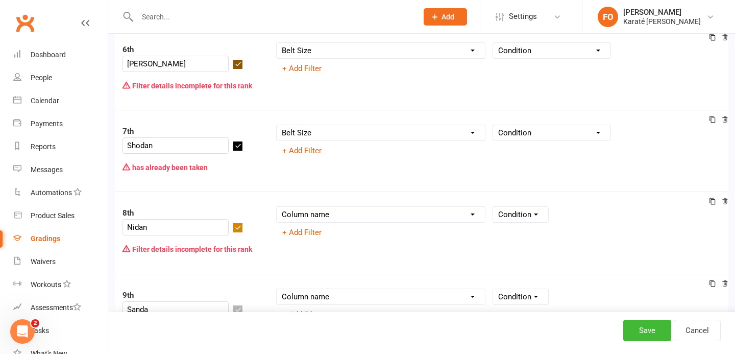
click at [335, 206] on div "Column name Belt Size Active for Grading? Most Recent Promotion All Classes Att…" at bounding box center [380, 214] width 209 height 16
click at [312, 207] on select "Column name Belt Size Active for Grading? Most Recent Promotion All Classes Att…" at bounding box center [381, 214] width 208 height 15
select select "member_styles:belt_size"
click at [277, 207] on select "Column name Belt Size Active for Grading? Most Recent Promotion All Classes Att…" at bounding box center [381, 214] width 208 height 15
click at [310, 289] on select "Column name Belt Size Active for Grading? Most Recent Promotion All Classes Att…" at bounding box center [381, 296] width 208 height 15
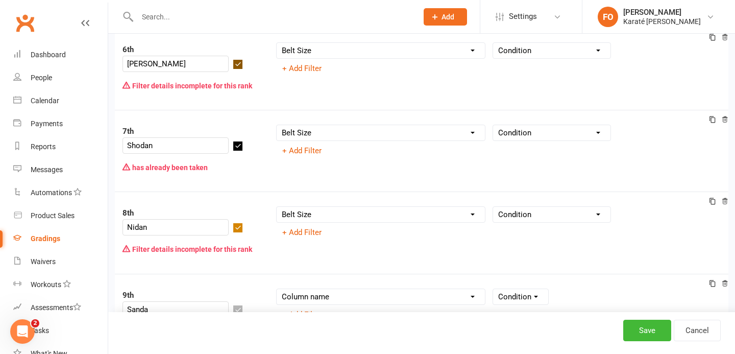
select select "member_styles:belt_size"
click at [277, 289] on select "Column name Belt Size Active for Grading? Most Recent Promotion All Classes Att…" at bounding box center [381, 296] width 208 height 15
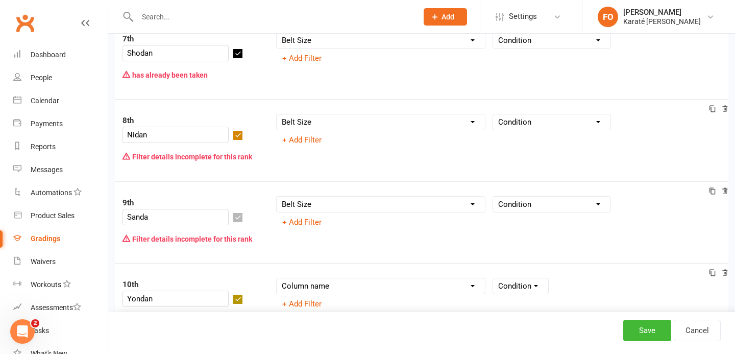
scroll to position [608, 0]
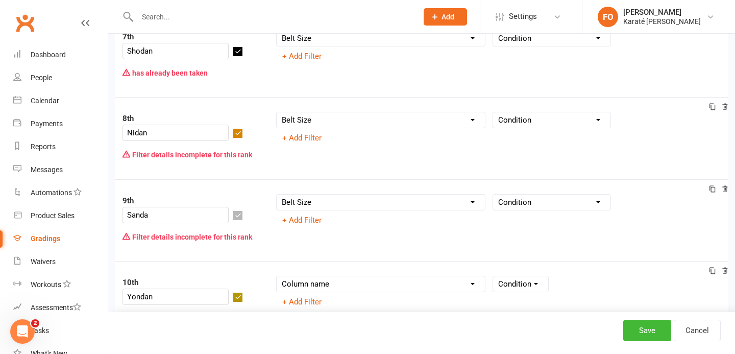
click at [342, 276] on select "Column name Belt Size Active for Grading? Most Recent Promotion All Classes Att…" at bounding box center [381, 283] width 208 height 15
select select "member_styles:belt_size"
click at [277, 276] on select "Column name Belt Size Active for Grading? Most Recent Promotion All Classes Att…" at bounding box center [381, 283] width 208 height 15
click at [650, 331] on button "Save" at bounding box center [647, 329] width 48 height 21
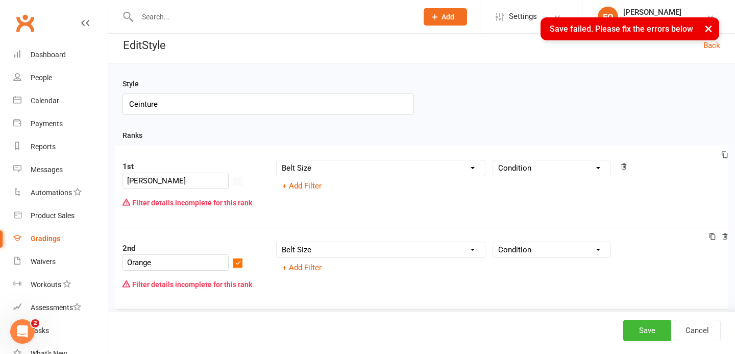
scroll to position [0, 0]
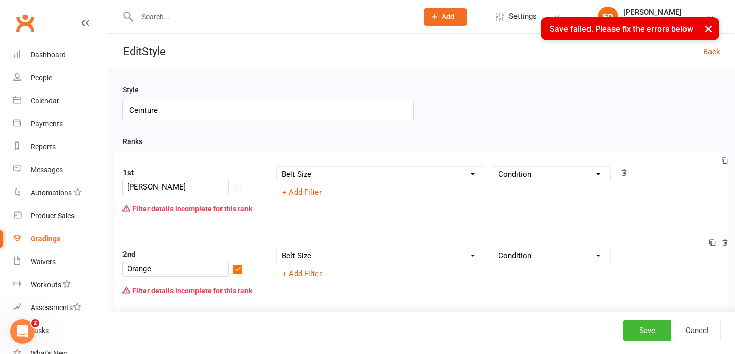
click at [192, 199] on div "Filter details incomplete for this rank" at bounding box center [191, 208] width 138 height 19
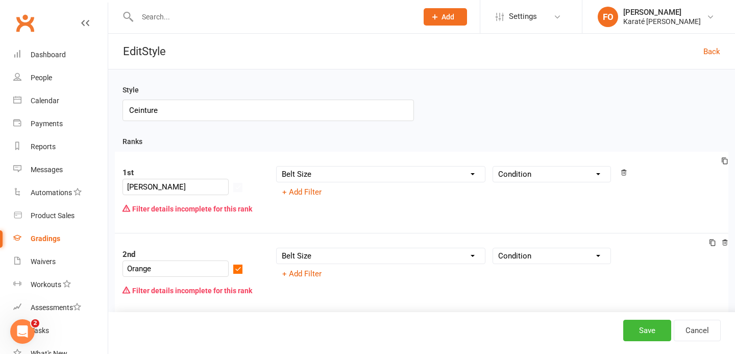
click at [129, 200] on div "Filter details incomplete for this rank" at bounding box center [191, 208] width 138 height 19
click at [124, 199] on div "Filter details incomplete for this rank" at bounding box center [191, 208] width 138 height 19
click at [530, 173] on select "Condition Equals Does not equal Contains Does not contain Is blank or does not …" at bounding box center [551, 173] width 117 height 15
select select "IS BLANK"
click at [493, 166] on select "Condition Equals Does not equal Contains Does not contain Is blank or does not …" at bounding box center [551, 173] width 117 height 15
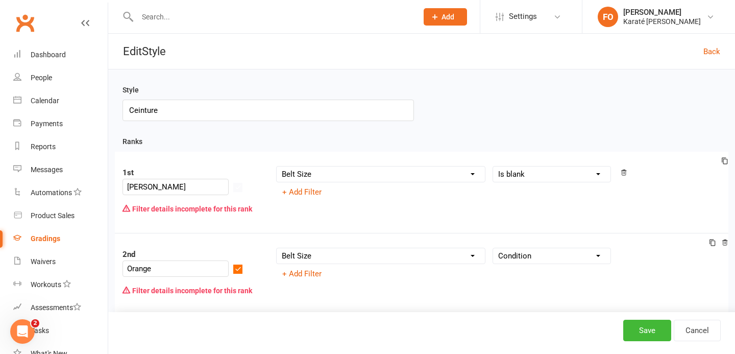
click at [535, 248] on select "Condition Equals Does not equal Contains Does not contain Is blank or does not …" at bounding box center [551, 255] width 117 height 15
select select "IS BLANK"
click at [493, 248] on select "Condition Equals Does not equal Contains Does not contain Is blank or does not …" at bounding box center [551, 255] width 117 height 15
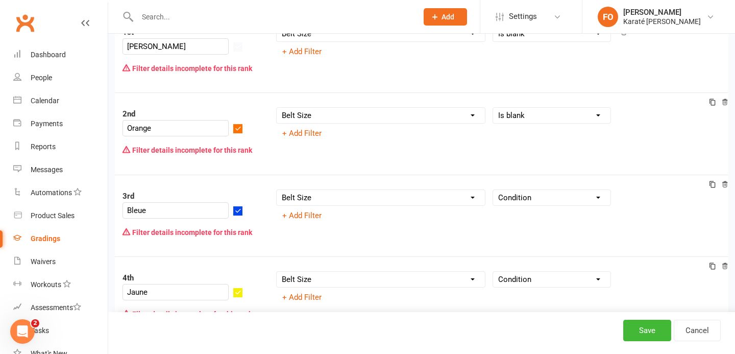
scroll to position [155, 0]
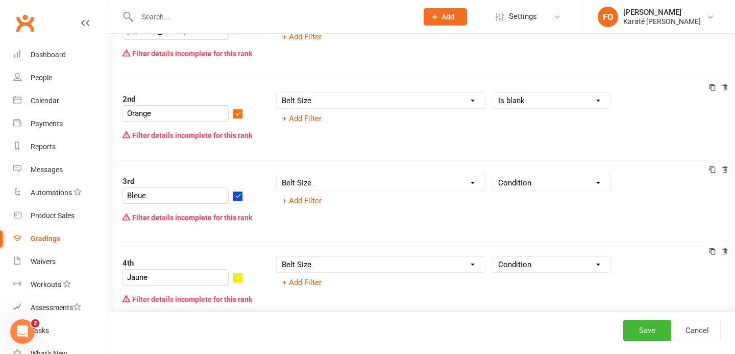
click at [513, 175] on select "Condition Equals Does not equal Contains Does not contain Is blank or does not …" at bounding box center [551, 182] width 117 height 15
select select "IS BLANK"
click at [493, 175] on select "Condition Equals Does not equal Contains Does not contain Is blank or does not …" at bounding box center [551, 182] width 117 height 15
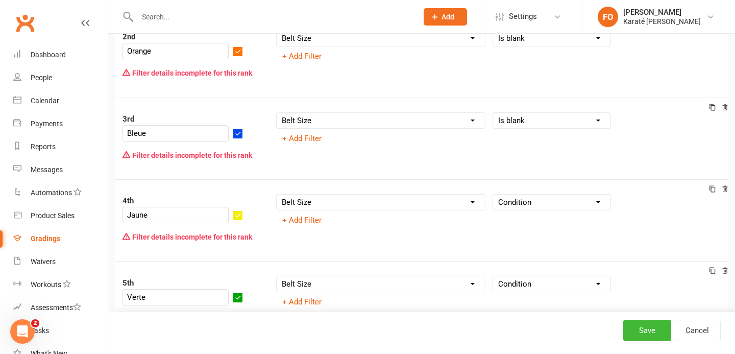
scroll to position [227, 0]
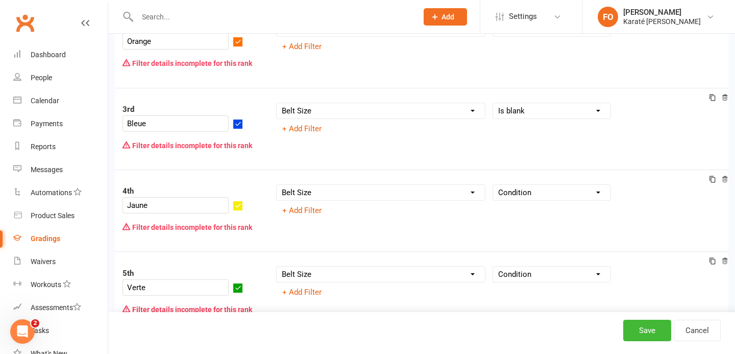
click at [505, 185] on select "Condition Equals Does not equal Contains Does not contain Is blank or does not …" at bounding box center [551, 192] width 117 height 15
select select "IS BLANK"
click at [493, 185] on select "Condition Equals Does not equal Contains Does not contain Is blank or does not …" at bounding box center [551, 192] width 117 height 15
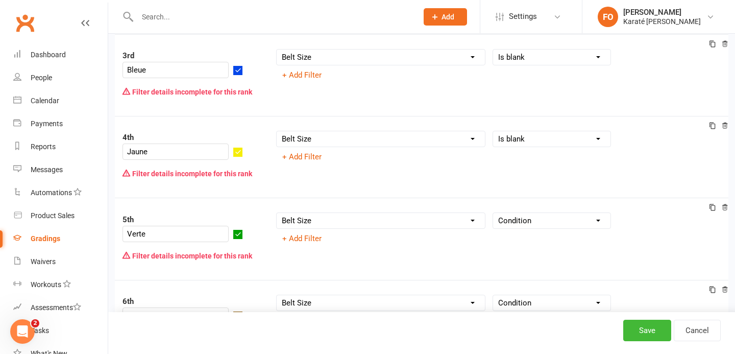
scroll to position [280, 0]
click at [518, 213] on select "Condition Equals Does not equal Contains Does not contain Is blank or does not …" at bounding box center [551, 220] width 117 height 15
select select "IS BLANK"
click at [493, 213] on select "Condition Equals Does not equal Contains Does not contain Is blank or does not …" at bounding box center [551, 220] width 117 height 15
click at [514, 296] on select "Condition Equals Does not equal Contains Does not contain Is blank or does not …" at bounding box center [551, 303] width 117 height 15
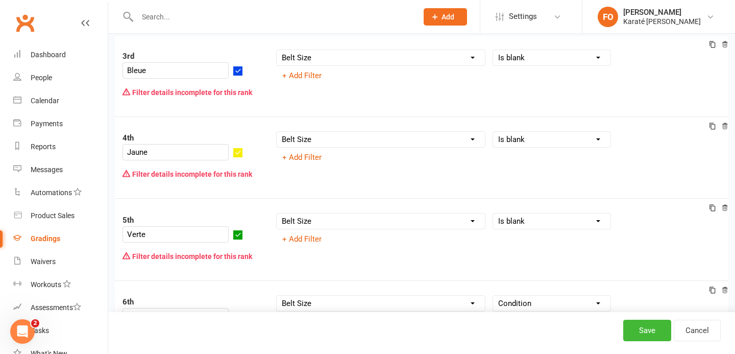
select select "IS BLANK"
click at [493, 296] on select "Condition Equals Does not equal Contains Does not contain Is blank or does not …" at bounding box center [551, 303] width 117 height 15
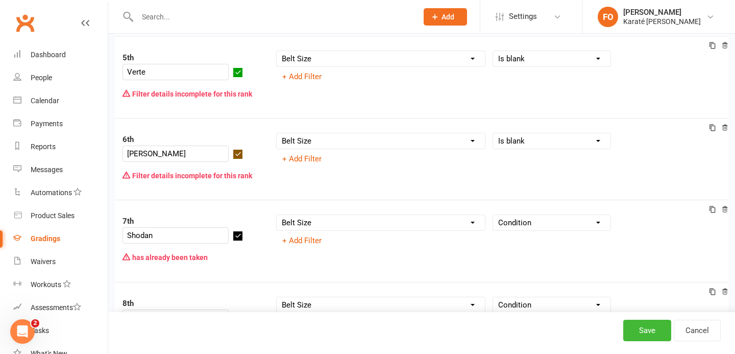
scroll to position [446, 0]
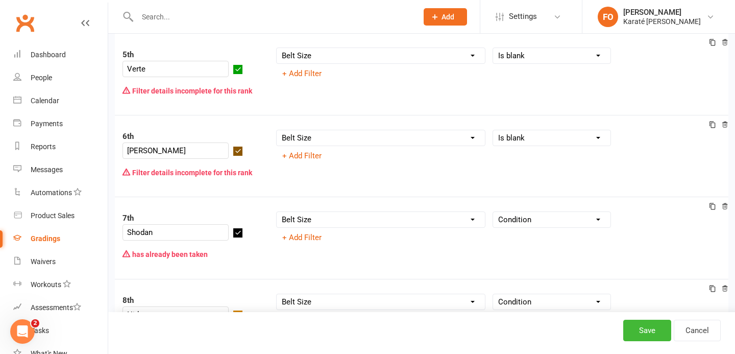
click at [525, 212] on select "Condition Equals Does not equal Contains Does not contain Is blank or does not …" at bounding box center [551, 219] width 117 height 15
select select "IS BLANK"
click at [493, 212] on select "Condition Equals Does not equal Contains Does not contain Is blank or does not …" at bounding box center [551, 219] width 117 height 15
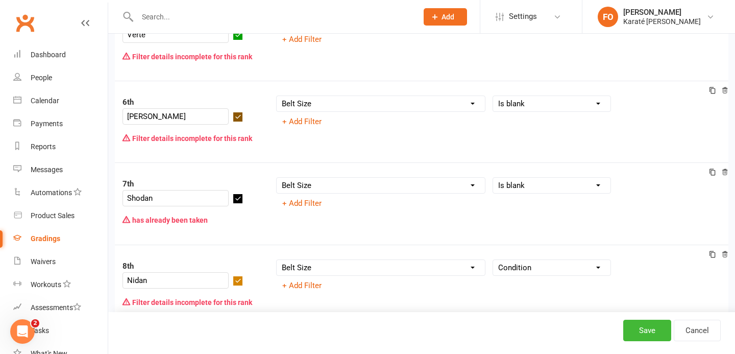
scroll to position [482, 0]
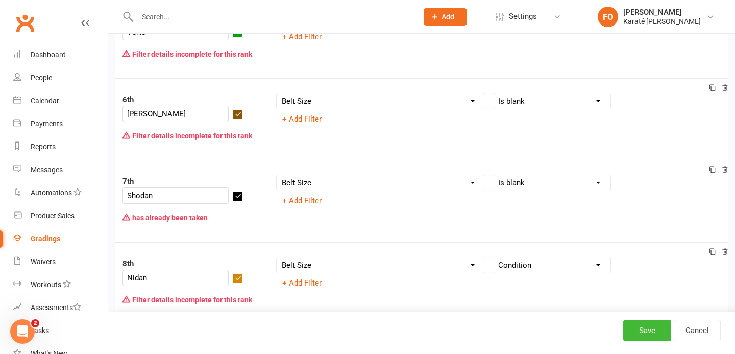
click at [524, 257] on select "Condition Equals Does not equal Contains Does not contain Is blank or does not …" at bounding box center [551, 264] width 117 height 15
select select "IS BLANK"
click at [493, 257] on select "Condition Equals Does not equal Contains Does not contain Is blank or does not …" at bounding box center [551, 264] width 117 height 15
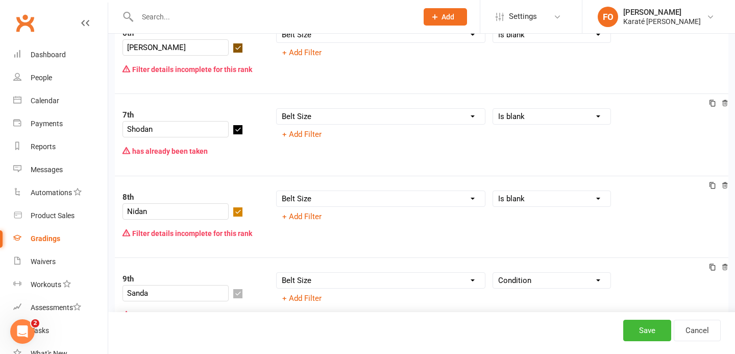
scroll to position [560, 0]
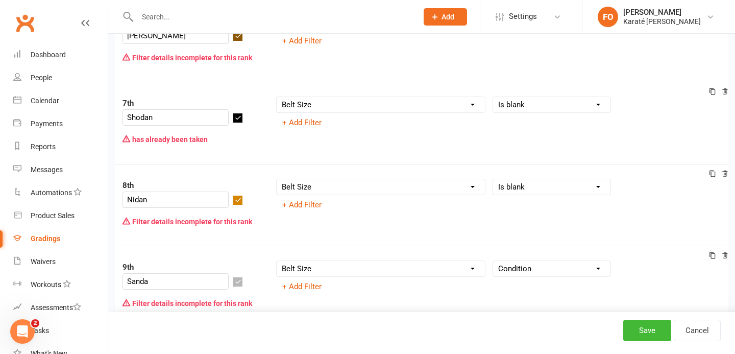
click at [523, 261] on select "Condition Equals Does not equal Contains Does not contain Is blank or does not …" at bounding box center [551, 268] width 117 height 15
select select "IS BLANK"
click at [493, 261] on select "Condition Equals Does not equal Contains Does not contain Is blank or does not …" at bounding box center [551, 268] width 117 height 15
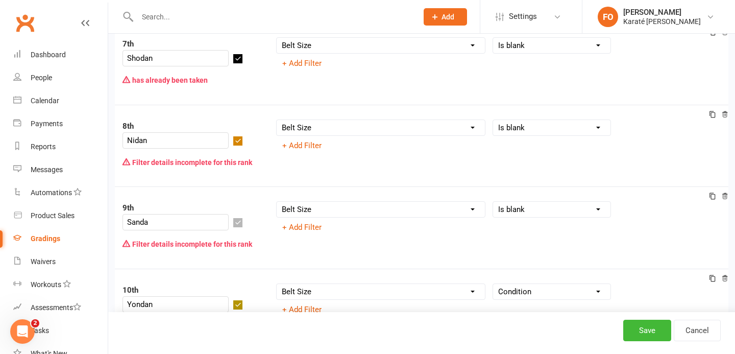
scroll to position [630, 0]
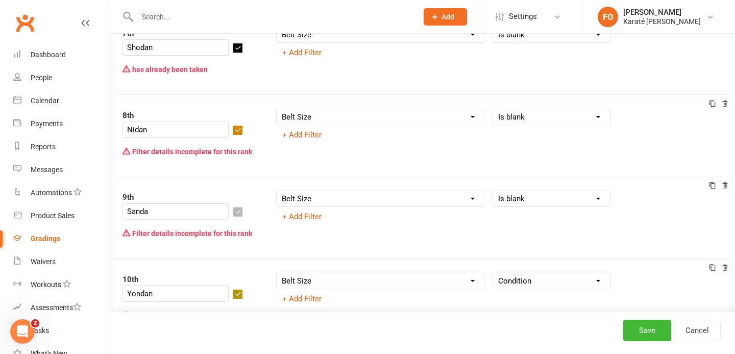
click at [511, 273] on select "Condition Equals Does not equal Contains Does not contain Is blank or does not …" at bounding box center [551, 280] width 117 height 15
select select "IS BLANK"
click at [493, 273] on select "Condition Equals Does not equal Contains Does not contain Is blank or does not …" at bounding box center [551, 280] width 117 height 15
click at [646, 332] on button "Save" at bounding box center [647, 329] width 48 height 21
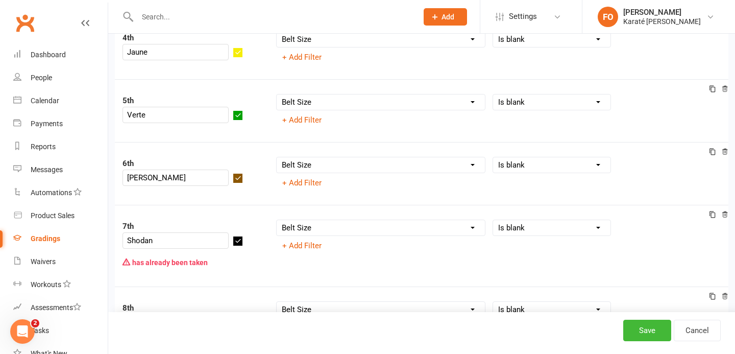
scroll to position [311, 0]
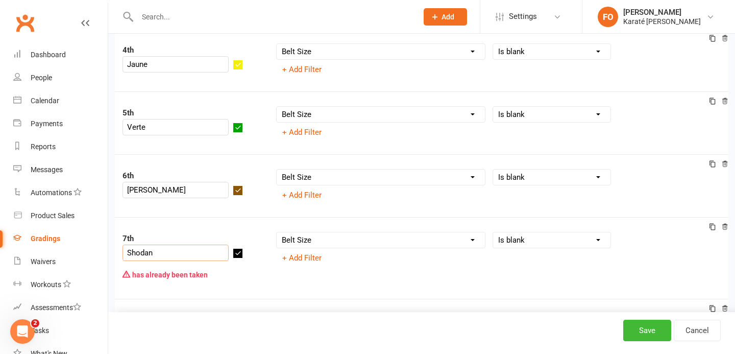
click at [213, 247] on input "Shodan" at bounding box center [175, 252] width 106 height 16
click at [320, 283] on div "7th Shodann has already been taken Column name Belt Size Active for Grading? Mo…" at bounding box center [421, 258] width 613 height 82
type input "Shodann"
click at [633, 334] on button "Save" at bounding box center [647, 329] width 48 height 21
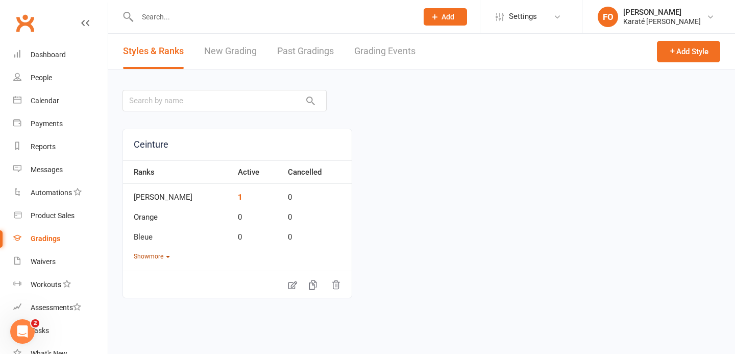
click at [152, 256] on button "Show more" at bounding box center [152, 257] width 36 height 10
click at [146, 195] on td "Blanche" at bounding box center [178, 194] width 110 height 20
click at [40, 71] on link "People" at bounding box center [60, 77] width 94 height 23
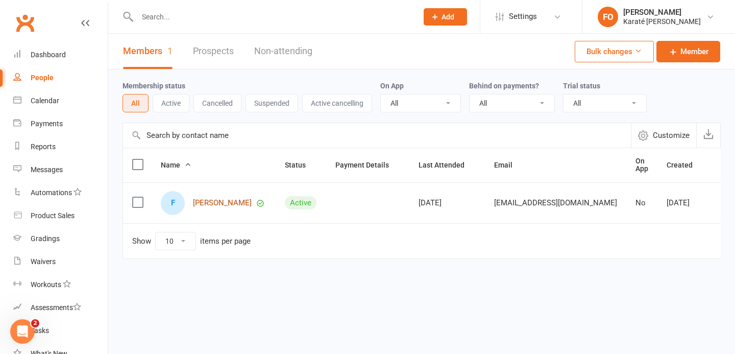
click at [229, 203] on link "[PERSON_NAME]" at bounding box center [222, 203] width 59 height 9
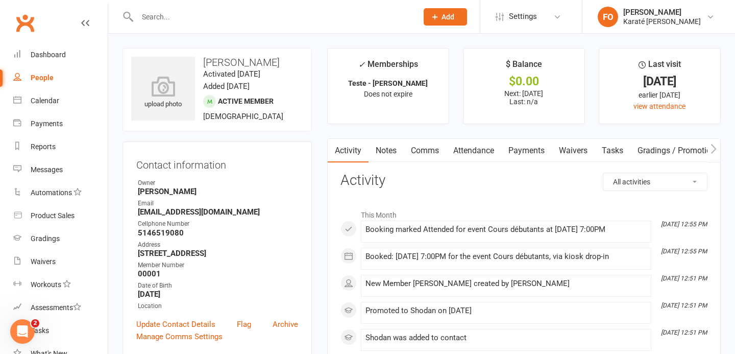
scroll to position [30, 0]
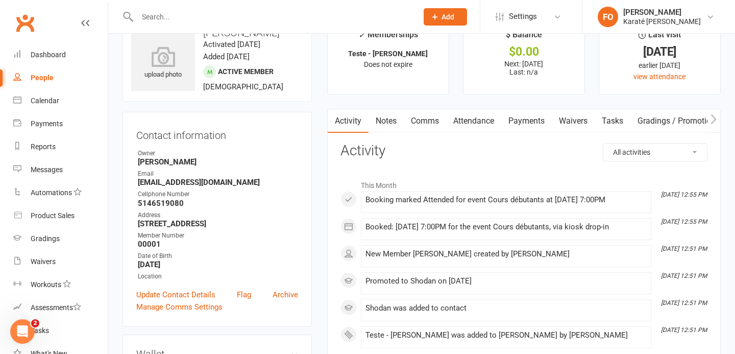
click at [392, 124] on link "Notes" at bounding box center [385, 120] width 35 height 23
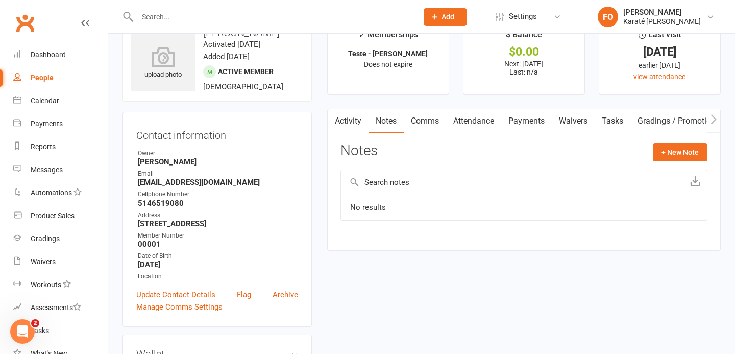
click at [474, 123] on link "Attendance" at bounding box center [473, 120] width 55 height 23
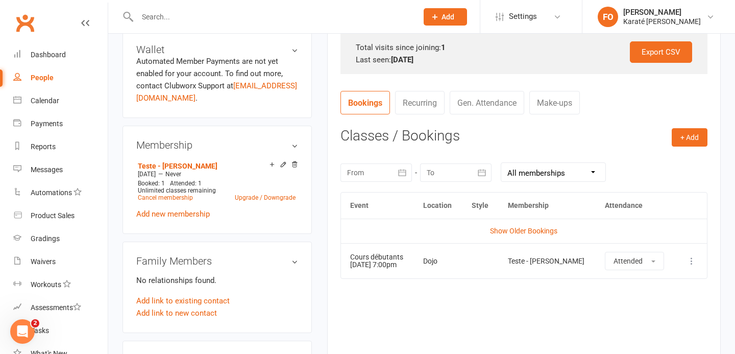
scroll to position [333, 0]
click at [482, 105] on link "Gen. Attendance" at bounding box center [487, 102] width 75 height 23
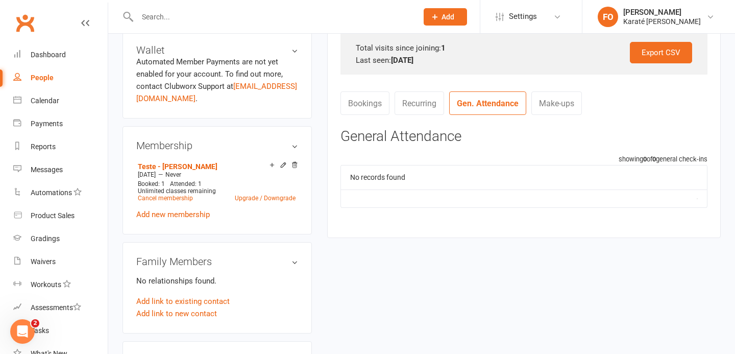
click at [365, 101] on link "Bookings" at bounding box center [364, 102] width 49 height 23
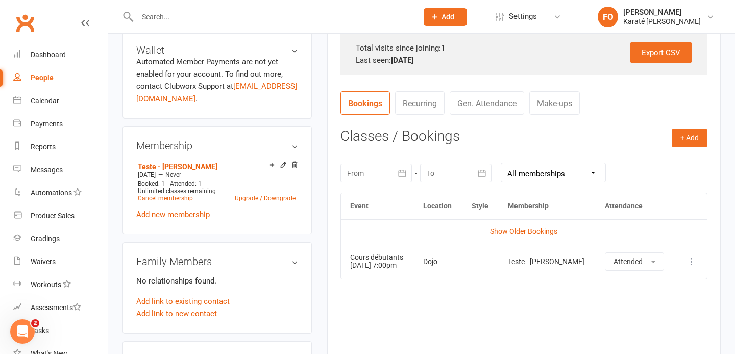
click at [416, 106] on link "Recurring" at bounding box center [420, 102] width 50 height 23
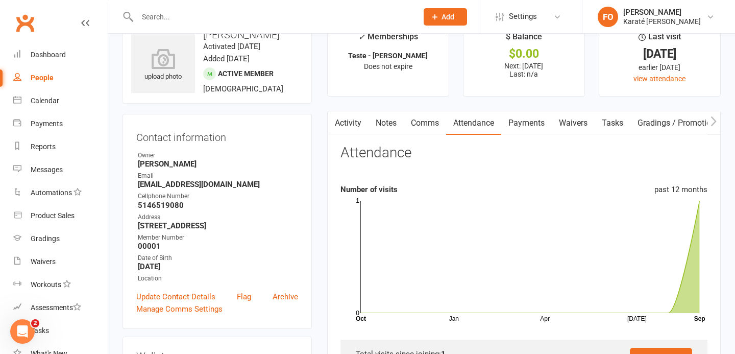
scroll to position [0, 0]
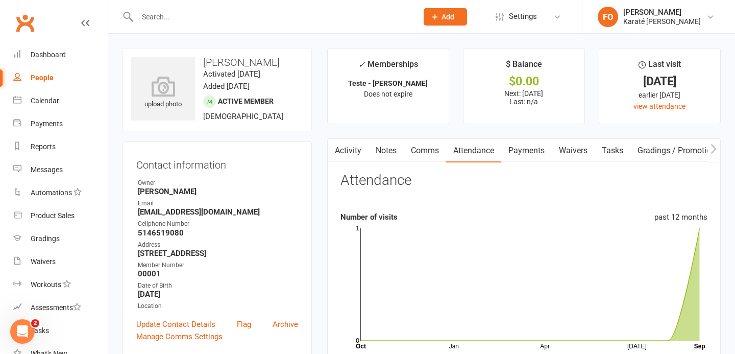
click at [416, 152] on link "Comms" at bounding box center [425, 150] width 42 height 23
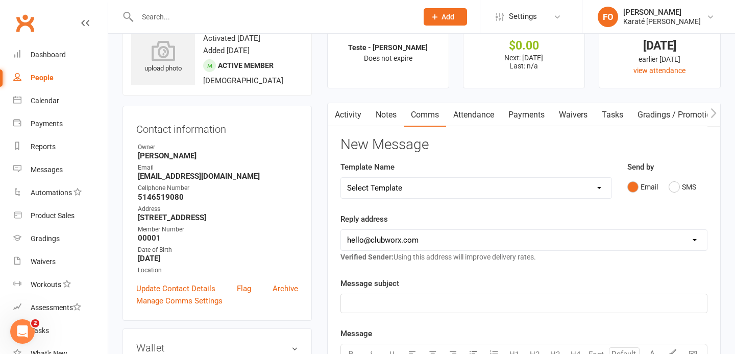
scroll to position [35, 0]
click at [386, 116] on link "Notes" at bounding box center [385, 115] width 35 height 23
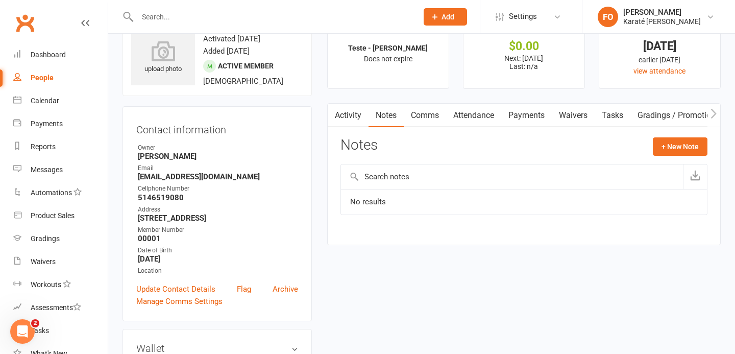
click at [470, 118] on link "Attendance" at bounding box center [473, 115] width 55 height 23
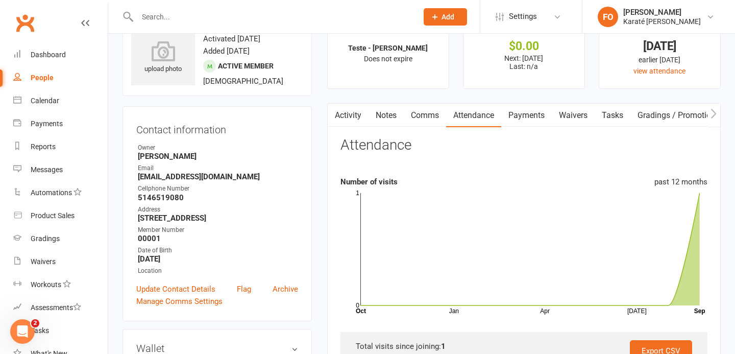
click at [610, 116] on link "Tasks" at bounding box center [613, 115] width 36 height 23
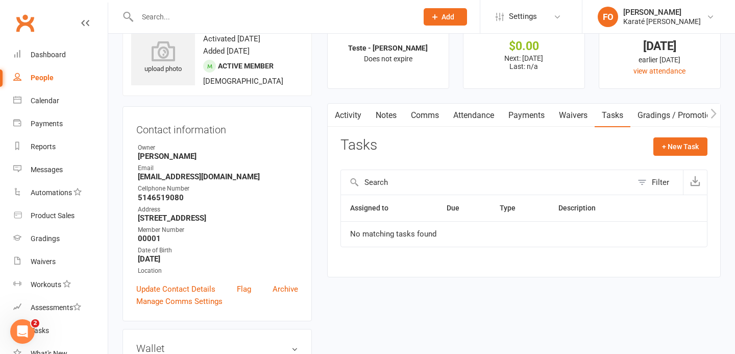
click at [708, 110] on button "button" at bounding box center [713, 115] width 13 height 23
click at [627, 116] on link "Gradings / Promotions" at bounding box center [606, 115] width 96 height 23
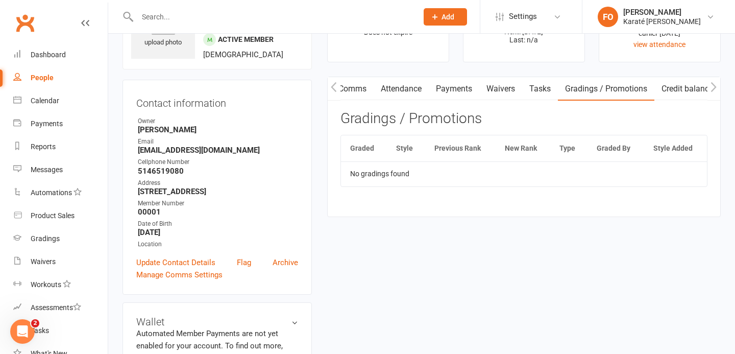
scroll to position [63, 0]
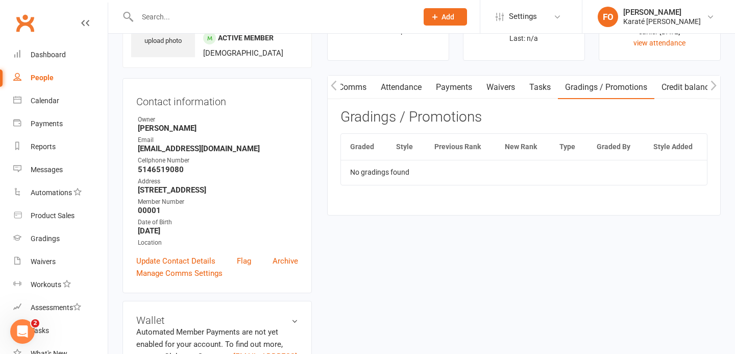
click at [683, 87] on link "Credit balance" at bounding box center [687, 87] width 66 height 23
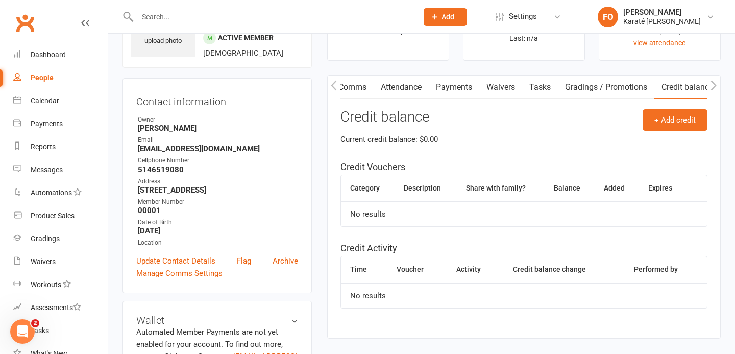
click at [608, 89] on link "Gradings / Promotions" at bounding box center [606, 87] width 96 height 23
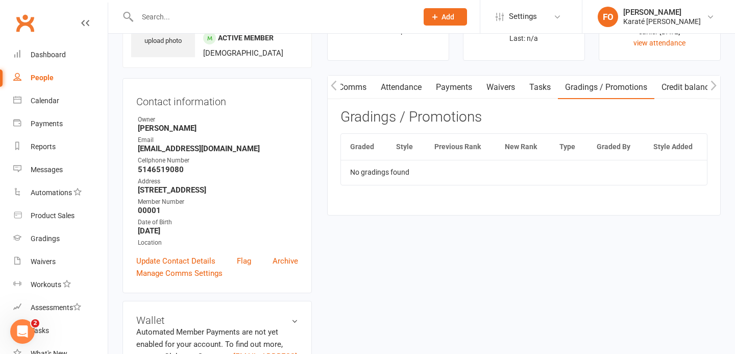
click at [537, 88] on link "Tasks" at bounding box center [540, 87] width 36 height 23
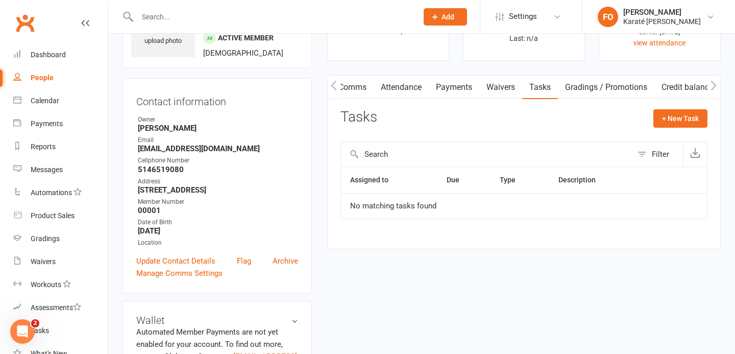
click at [506, 88] on link "Waivers" at bounding box center [500, 87] width 43 height 23
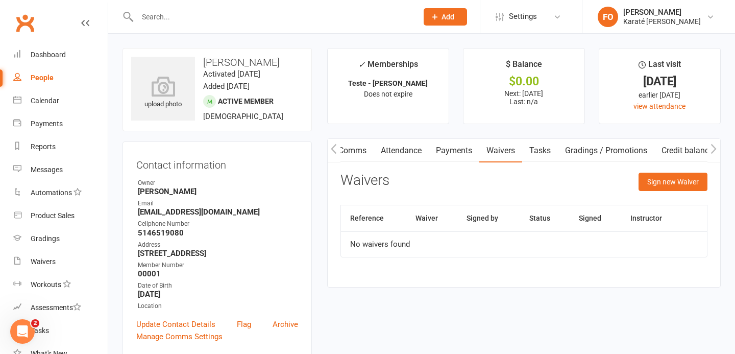
click at [253, 105] on span "Active member" at bounding box center [246, 101] width 56 height 8
click at [377, 92] on span "Does not expire" at bounding box center [388, 94] width 48 height 8
click at [377, 86] on strong "Teste - Francis Ouellette" at bounding box center [388, 83] width 80 height 8
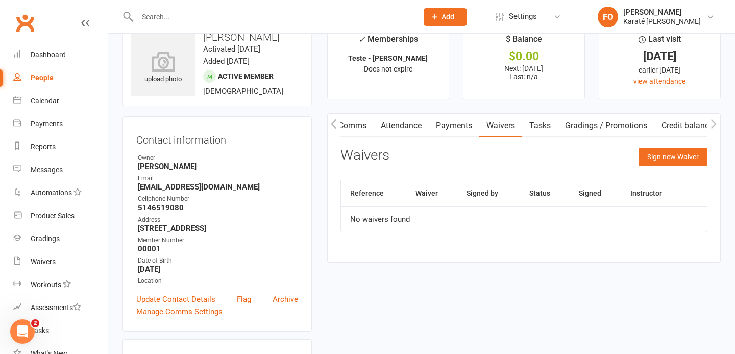
scroll to position [66, 0]
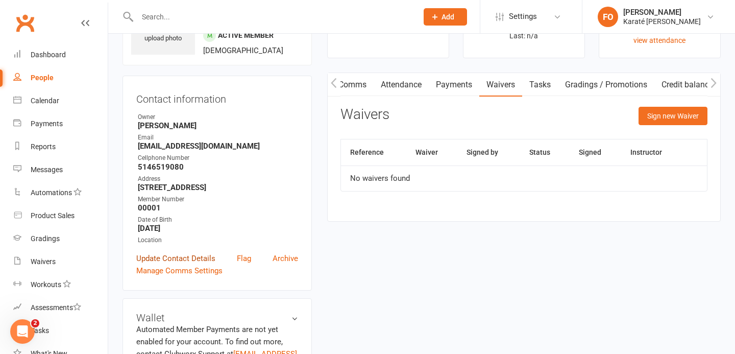
click at [194, 264] on link "Update Contact Details" at bounding box center [175, 258] width 79 height 12
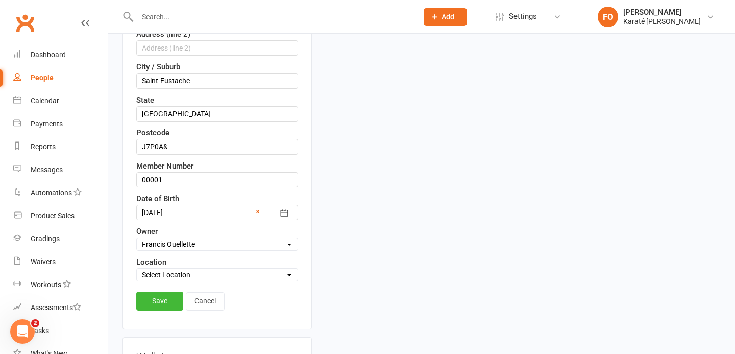
scroll to position [306, 0]
click at [169, 281] on select "Select Location Dojo Example Room (Rename me!)" at bounding box center [217, 275] width 161 height 11
select select "0"
click at [137, 281] on select "Select Location Dojo Example Room (Rename me!)" at bounding box center [217, 275] width 161 height 11
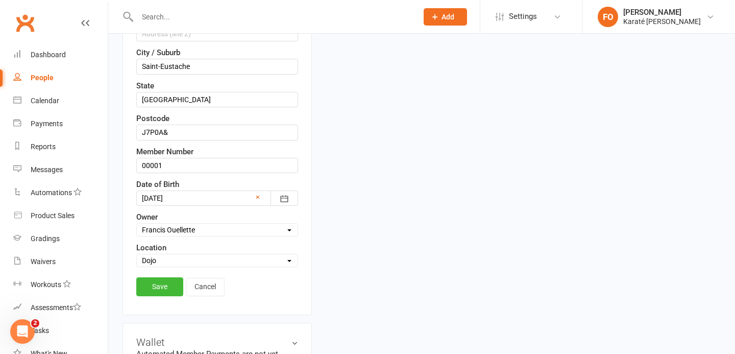
scroll to position [385, 0]
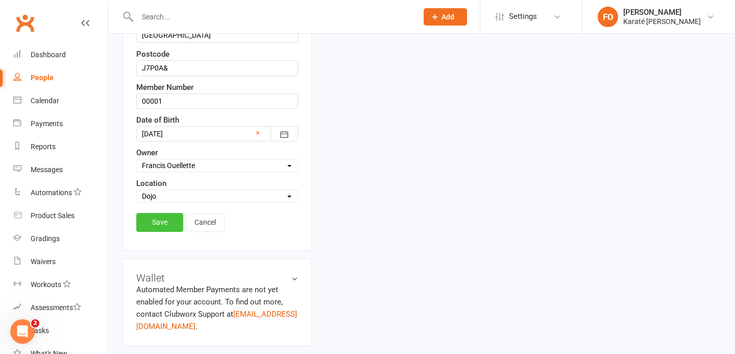
click at [158, 231] on link "Save" at bounding box center [159, 222] width 47 height 18
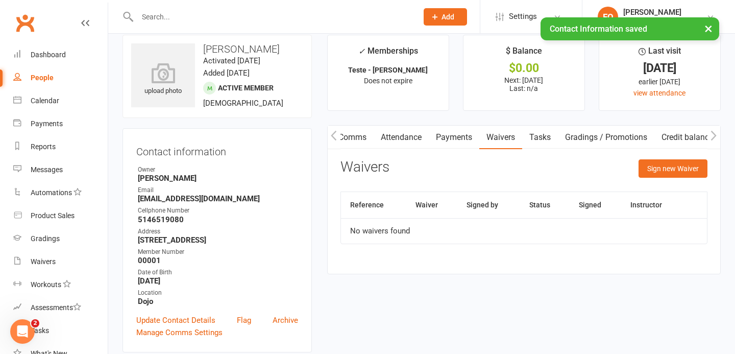
scroll to position [0, 0]
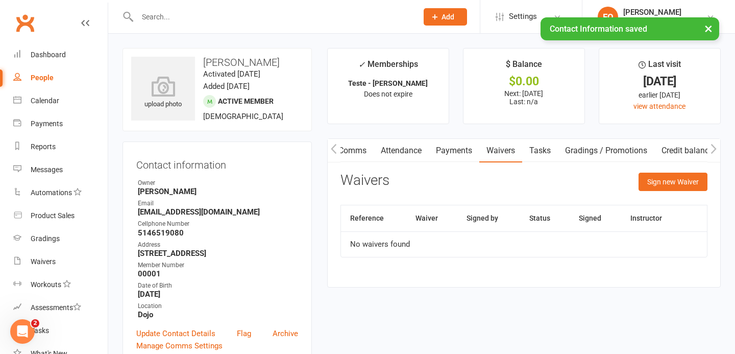
click at [347, 151] on link "Comms" at bounding box center [352, 150] width 42 height 23
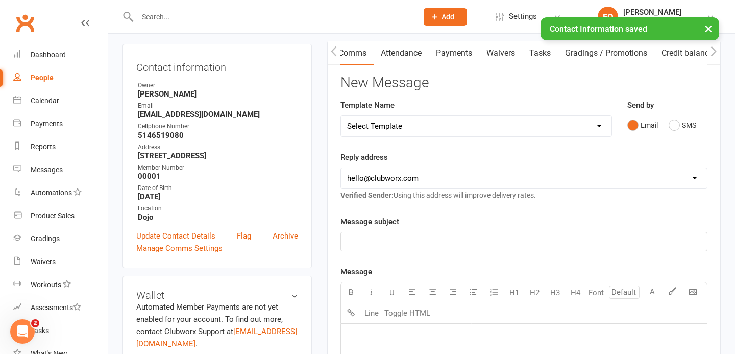
scroll to position [32, 0]
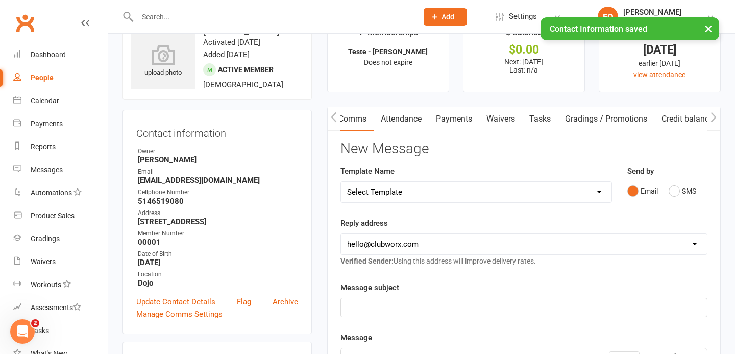
click at [337, 120] on button "button" at bounding box center [334, 118] width 13 height 23
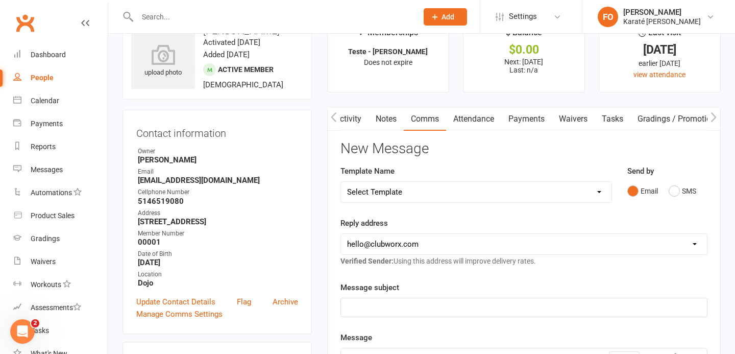
scroll to position [0, 0]
click at [357, 121] on link "Activity" at bounding box center [348, 118] width 41 height 23
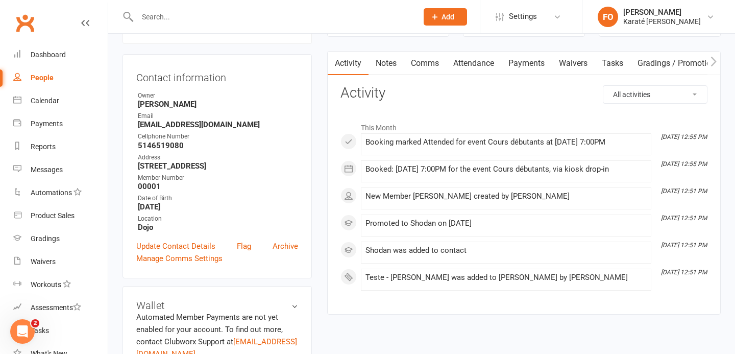
scroll to position [40, 0]
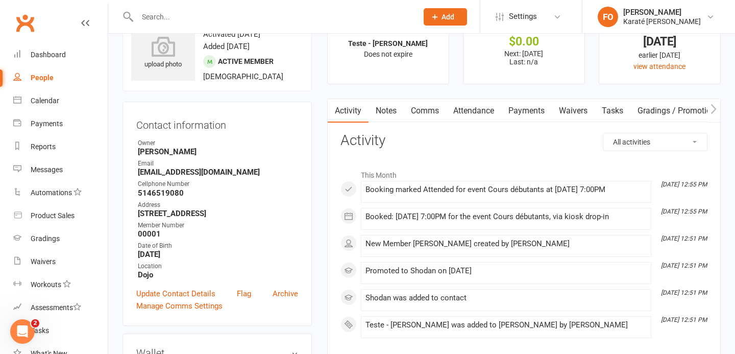
click at [387, 111] on link "Notes" at bounding box center [385, 110] width 35 height 23
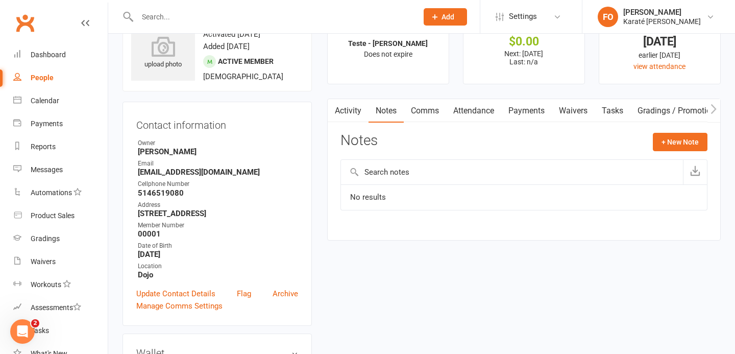
scroll to position [50, 0]
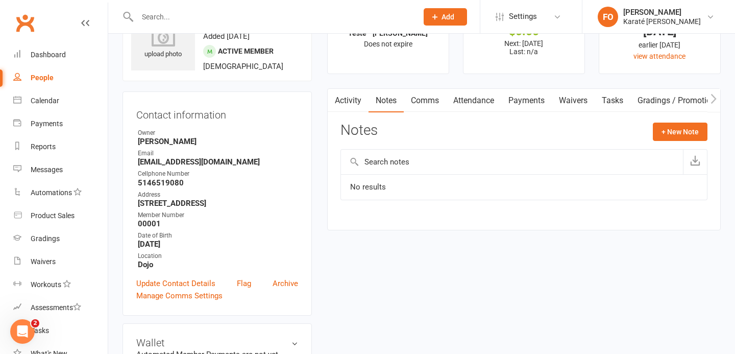
click at [435, 103] on link "Comms" at bounding box center [425, 100] width 42 height 23
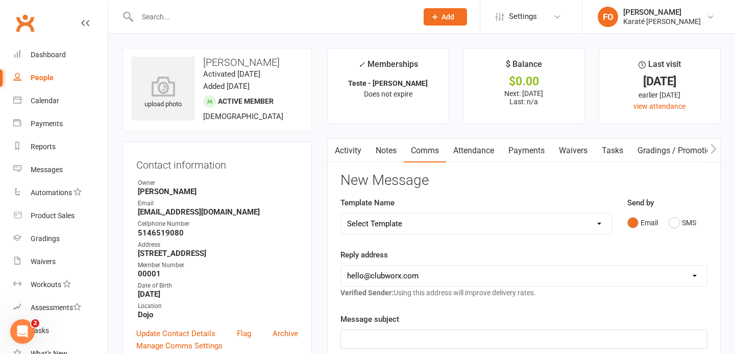
click at [481, 155] on link "Attendance" at bounding box center [473, 150] width 55 height 23
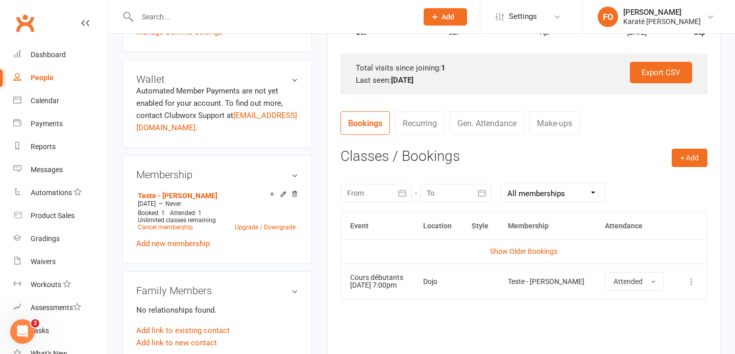
scroll to position [304, 0]
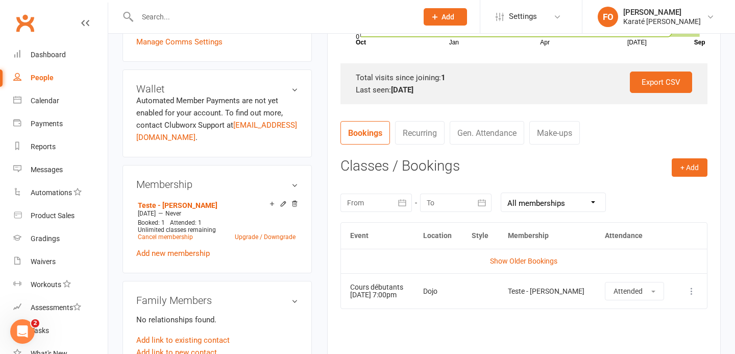
click at [433, 138] on link "Recurring" at bounding box center [420, 132] width 50 height 23
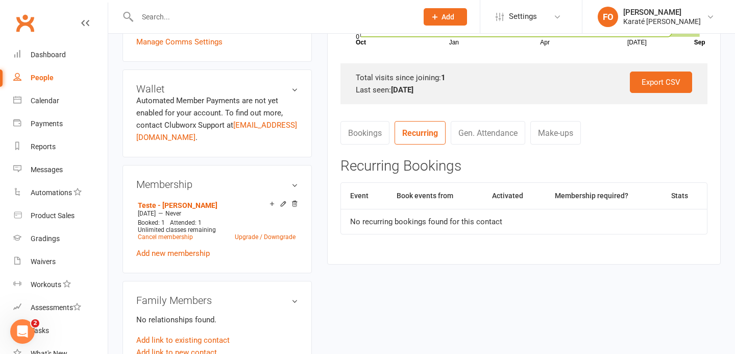
click at [494, 142] on link "Gen. Attendance" at bounding box center [488, 132] width 75 height 23
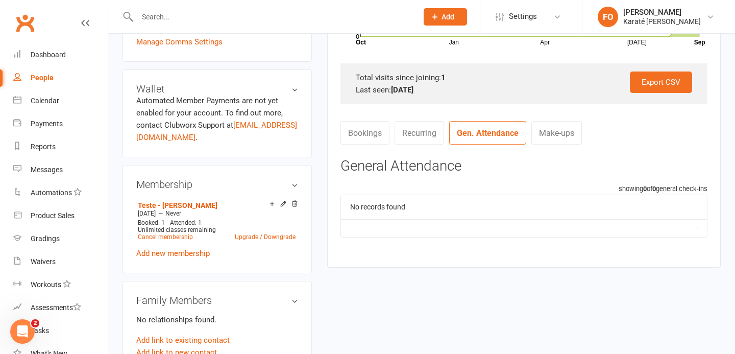
click at [553, 139] on link "Make-ups" at bounding box center [556, 132] width 51 height 23
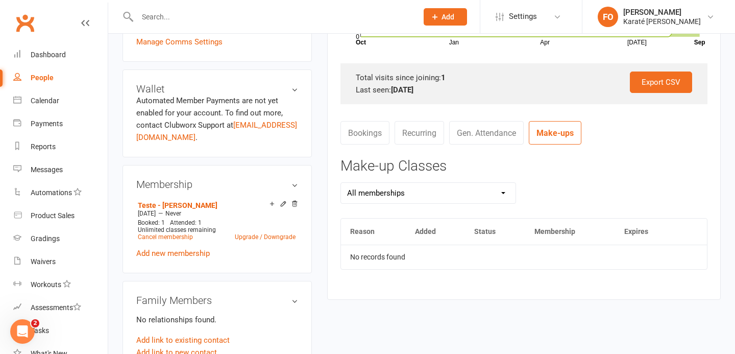
click at [407, 137] on link "Recurring" at bounding box center [420, 132] width 50 height 23
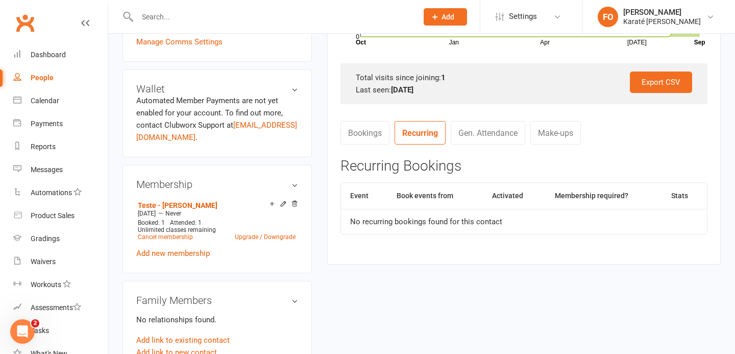
click at [346, 137] on link "Bookings" at bounding box center [364, 132] width 49 height 23
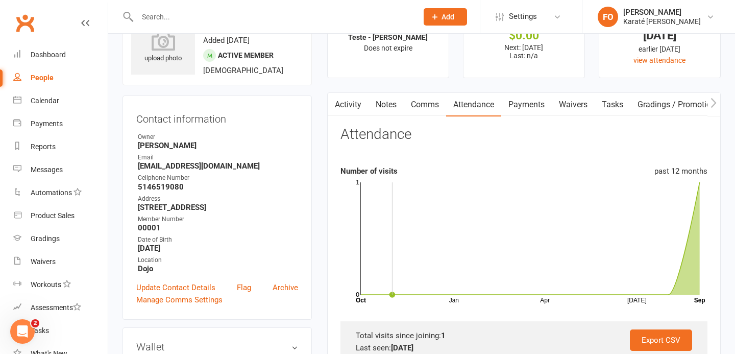
scroll to position [33, 0]
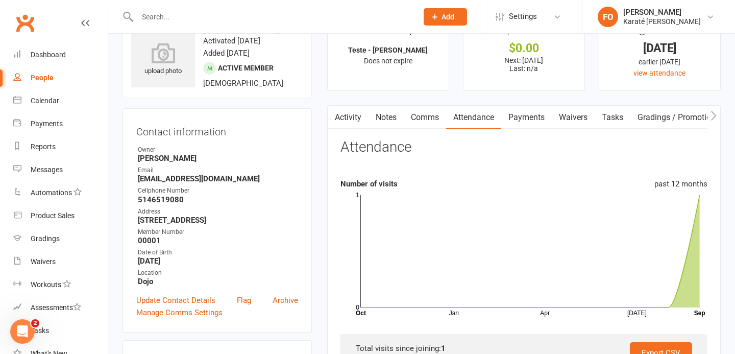
click at [523, 116] on link "Payments" at bounding box center [526, 117] width 51 height 23
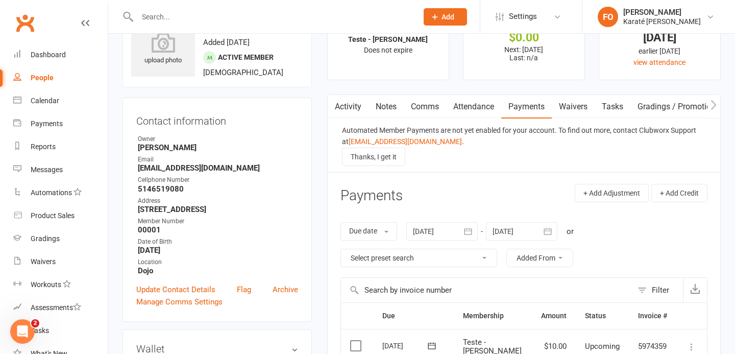
scroll to position [34, 0]
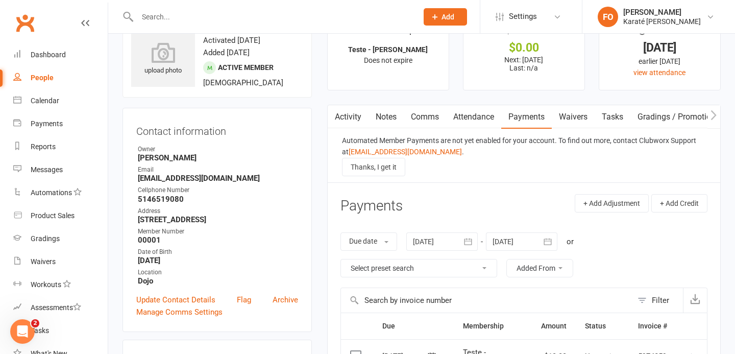
click at [573, 115] on link "Waivers" at bounding box center [573, 116] width 43 height 23
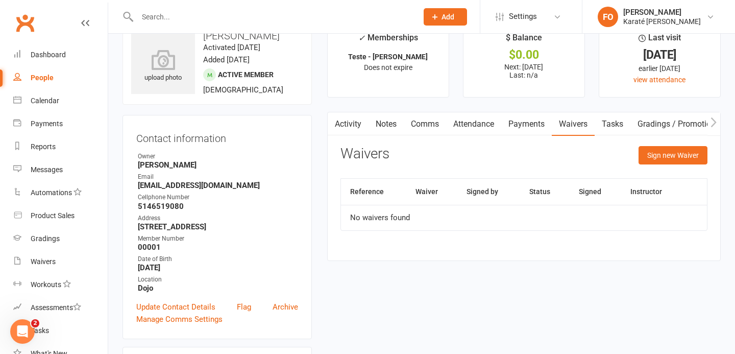
scroll to position [26, 0]
click at [605, 122] on link "Tasks" at bounding box center [613, 124] width 36 height 23
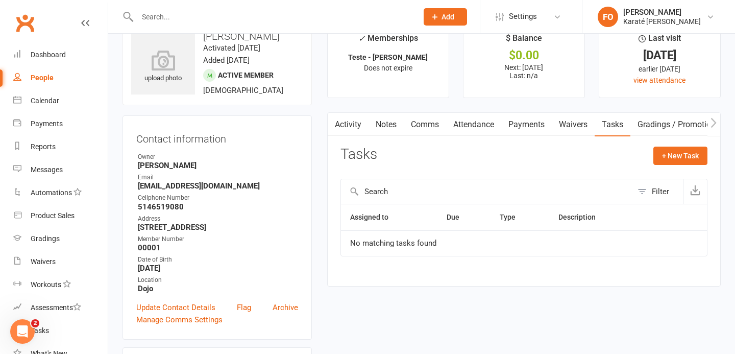
click at [712, 122] on icon "button" at bounding box center [713, 122] width 6 height 11
click at [597, 124] on link "Gradings / Promotions" at bounding box center [606, 124] width 96 height 23
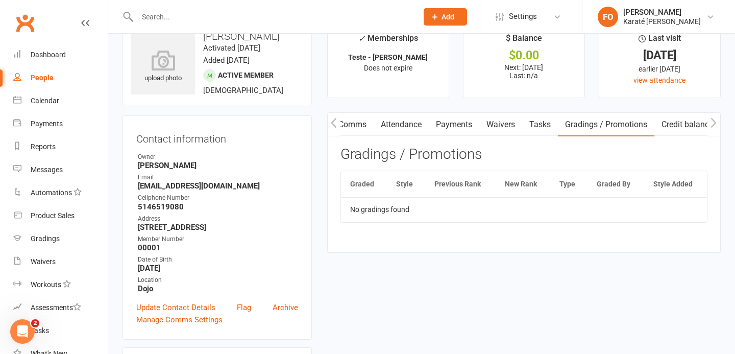
click at [373, 192] on th "Graded" at bounding box center [364, 184] width 46 height 26
click at [363, 182] on th "Graded" at bounding box center [364, 184] width 46 height 26
click at [530, 185] on th "New Rank" at bounding box center [523, 184] width 55 height 26
click at [408, 214] on td "No gradings found" at bounding box center [524, 209] width 366 height 24
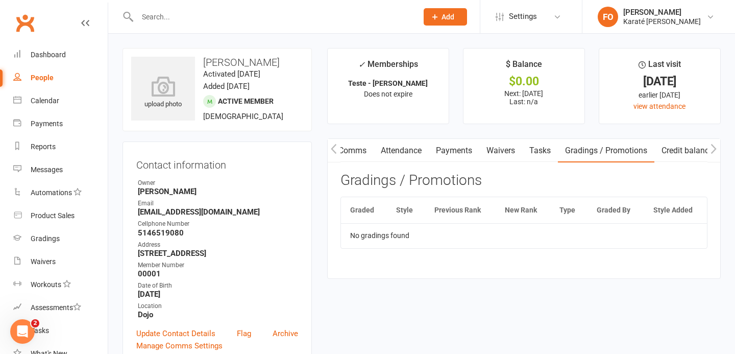
click at [712, 146] on icon "button" at bounding box center [713, 148] width 6 height 11
click at [46, 240] on div "Gradings" at bounding box center [45, 238] width 29 height 8
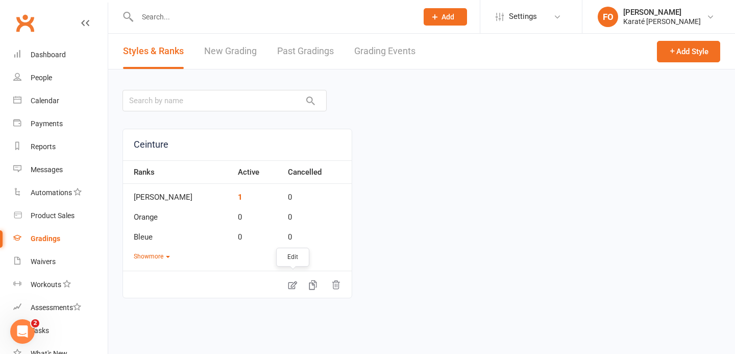
click at [290, 285] on icon at bounding box center [292, 285] width 10 height 10
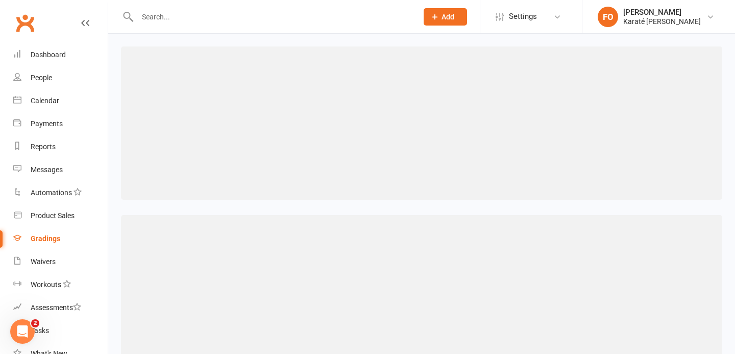
select select "member_styles:belt_size"
select select "IS BLANK"
select select "member_styles:belt_size"
select select "IS BLANK"
select select "member_styles:belt_size"
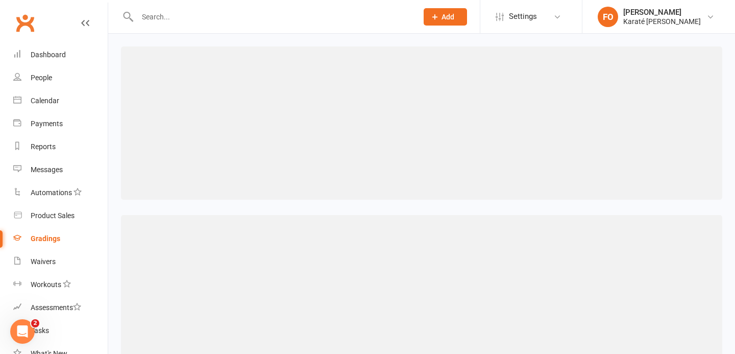
select select "IS BLANK"
select select "member_styles:belt_size"
select select "IS BLANK"
select select "member_styles:belt_size"
select select "IS BLANK"
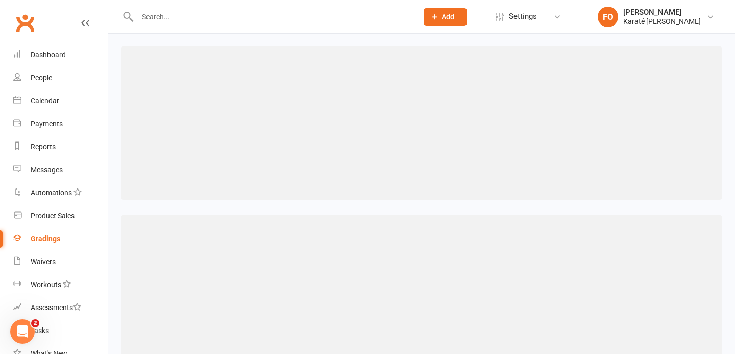
select select "member_styles:belt_size"
select select "IS BLANK"
select select "member_styles:belt_size"
select select "IS BLANK"
select select "member_styles:belt_size"
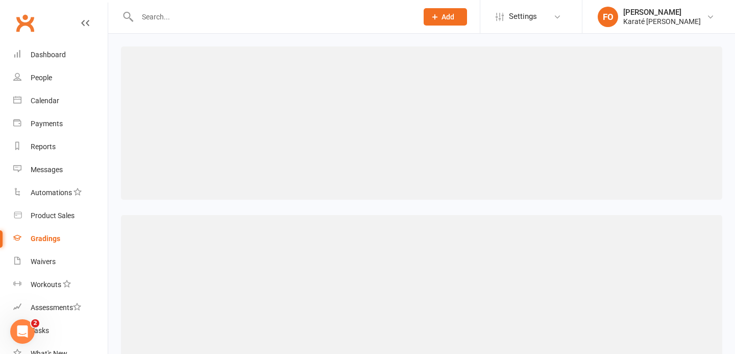
select select "IS BLANK"
select select "member_styles:belt_size"
select select "IS BLANK"
select select "member_styles:belt_size"
select select "IS BLANK"
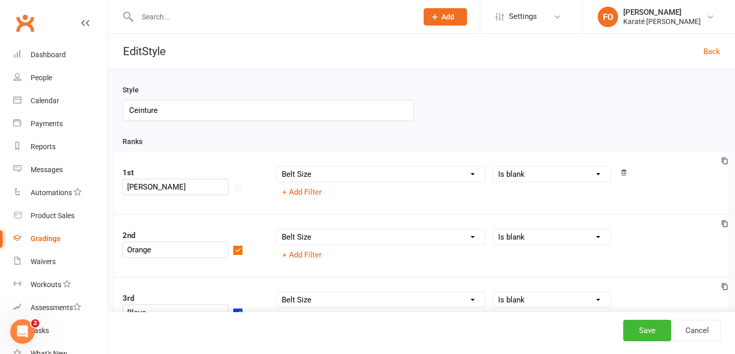
click at [87, 18] on link at bounding box center [85, 32] width 8 height 31
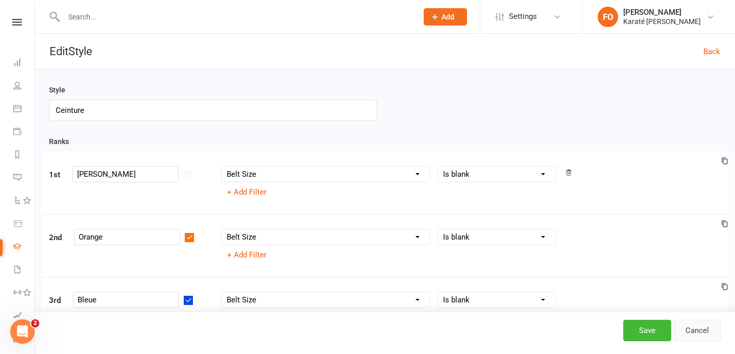
click at [685, 333] on link "Cancel" at bounding box center [697, 329] width 47 height 21
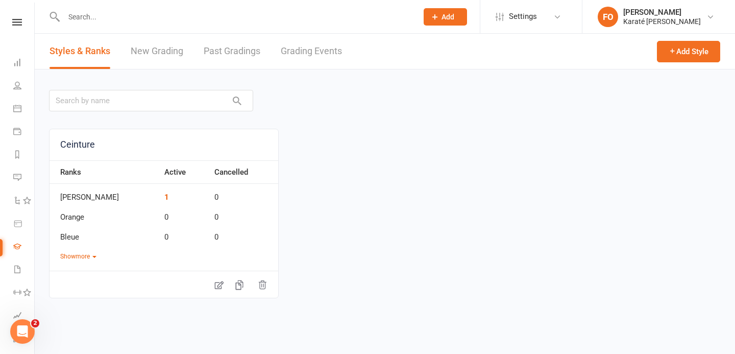
click at [153, 50] on link "New Grading" at bounding box center [157, 51] width 53 height 35
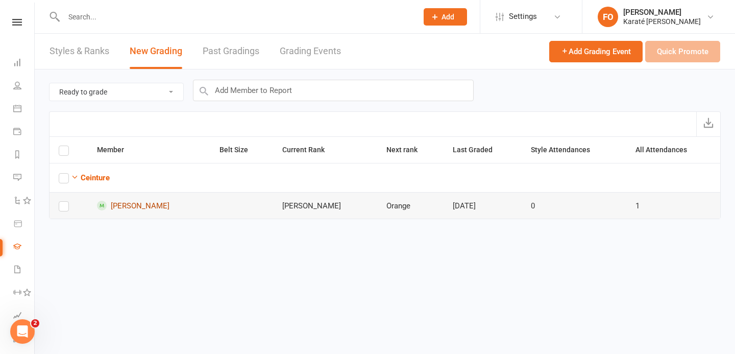
click at [152, 202] on link "[PERSON_NAME]" at bounding box center [149, 206] width 104 height 10
click at [423, 200] on td "Orange" at bounding box center [410, 205] width 66 height 27
click at [444, 200] on td "Sep 15, 2025" at bounding box center [483, 205] width 78 height 27
click at [96, 180] on strong "Ceinture" at bounding box center [95, 177] width 29 height 9
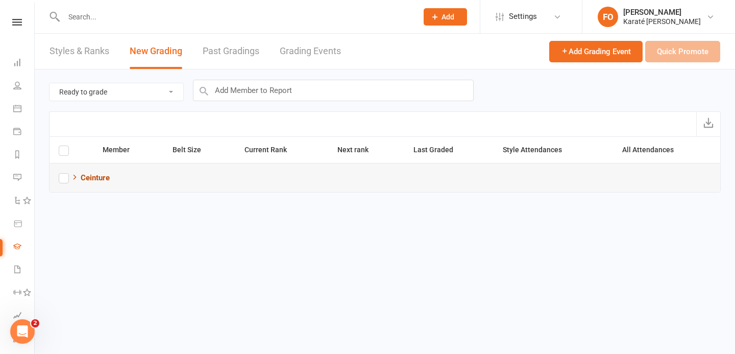
click at [96, 180] on strong "Ceinture" at bounding box center [95, 177] width 29 height 9
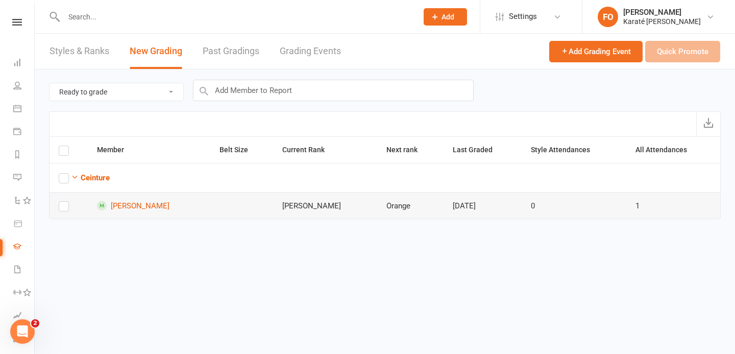
click at [303, 205] on td "Blanche" at bounding box center [325, 205] width 104 height 27
click at [591, 53] on span "Add Grading Event" at bounding box center [596, 51] width 70 height 9
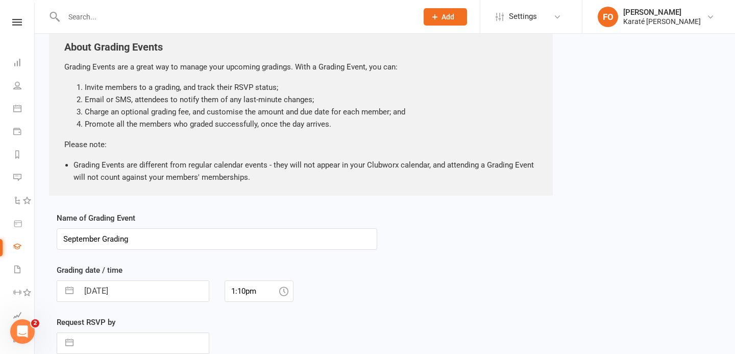
scroll to position [10, 0]
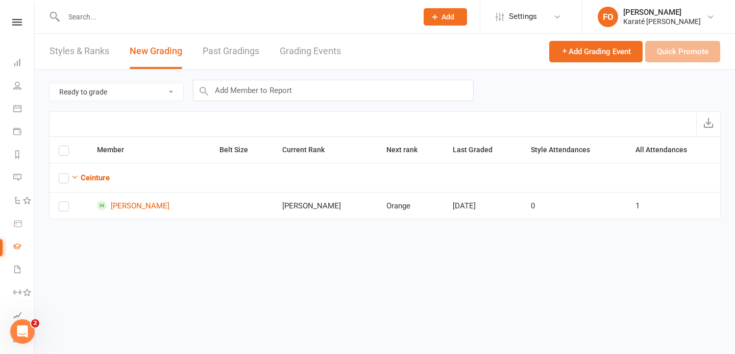
click at [225, 53] on link "Past Gradings" at bounding box center [231, 51] width 57 height 35
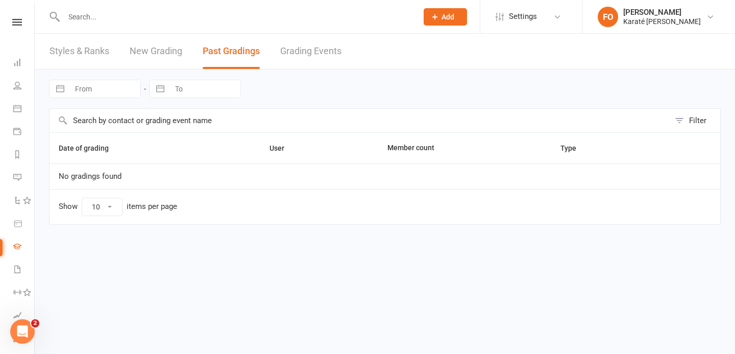
click at [291, 53] on link "Grading Events" at bounding box center [310, 51] width 61 height 35
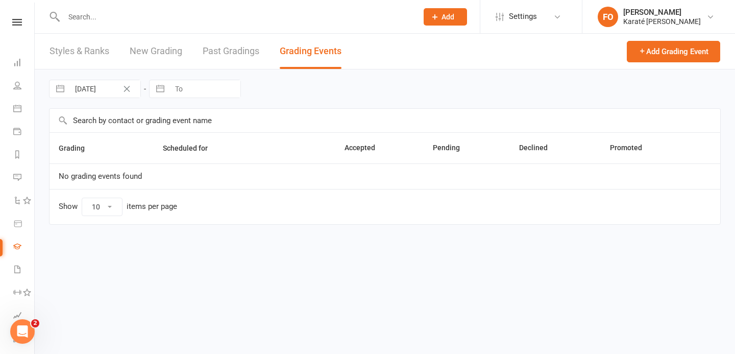
click at [87, 50] on link "Styles & Ranks" at bounding box center [80, 51] width 60 height 35
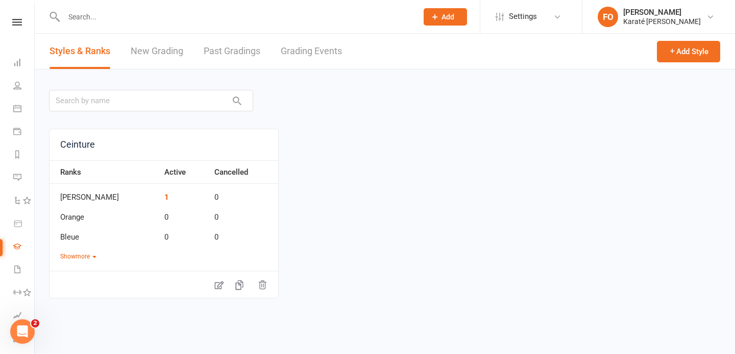
click at [113, 192] on td "Blanche" at bounding box center [105, 194] width 110 height 20
click at [86, 257] on button "Show more" at bounding box center [78, 257] width 36 height 10
click at [170, 56] on link "New Grading" at bounding box center [157, 51] width 53 height 35
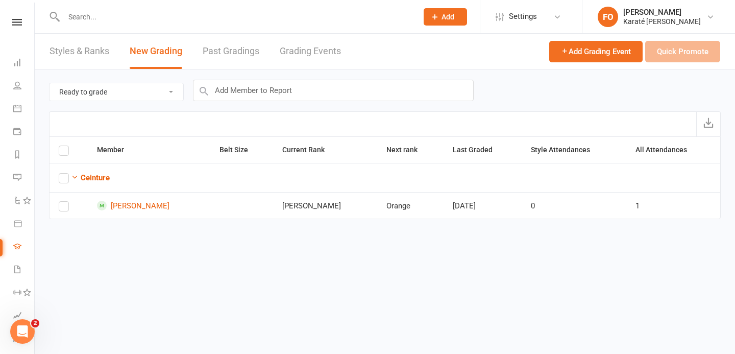
click at [133, 94] on select "Ready to grade All members enrolled in a style Active members enrolled in a sty…" at bounding box center [117, 91] width 134 height 17
click at [50, 83] on select "Ready to grade All members enrolled in a style Active members enrolled in a sty…" at bounding box center [117, 91] width 134 height 17
click at [128, 95] on select "Ready to grade All members enrolled in a style Active members enrolled in a sty…" at bounding box center [117, 91] width 134 height 17
click at [50, 83] on select "Ready to grade All members enrolled in a style Active members enrolled in a sty…" at bounding box center [117, 91] width 134 height 17
click at [132, 85] on select "Ready to grade All members enrolled in a style Active members enrolled in a sty…" at bounding box center [117, 91] width 134 height 17
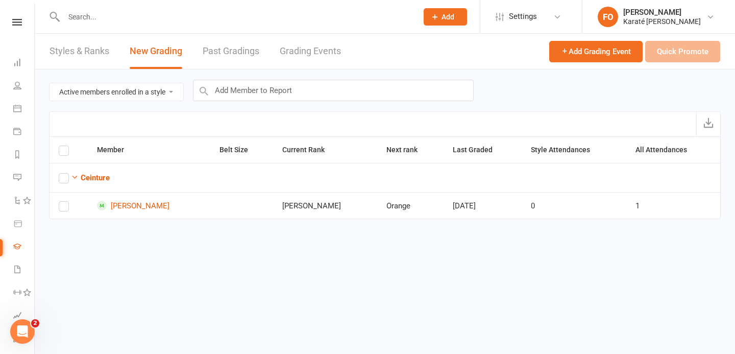
select select "ready_to_grade"
click at [50, 83] on select "Ready to grade All members enrolled in a style Active members enrolled in a sty…" at bounding box center [117, 91] width 134 height 17
click at [357, 210] on td "Blanche" at bounding box center [325, 205] width 104 height 27
click at [122, 203] on link "[PERSON_NAME]" at bounding box center [149, 206] width 104 height 10
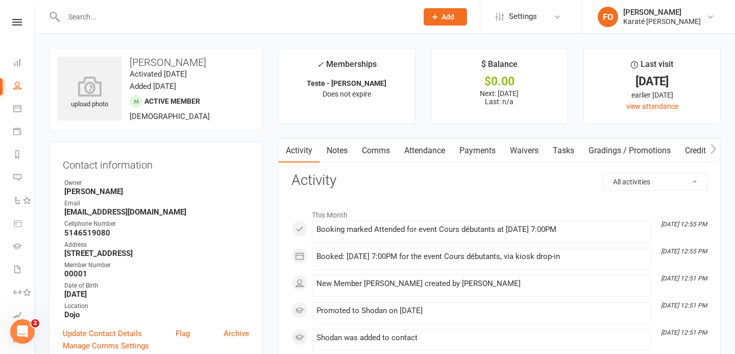
click at [609, 150] on link "Gradings / Promotions" at bounding box center [629, 150] width 96 height 23
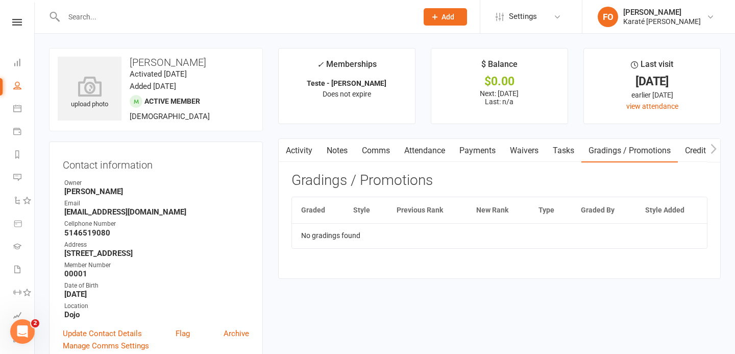
click at [334, 238] on td "No gradings found" at bounding box center [499, 235] width 415 height 24
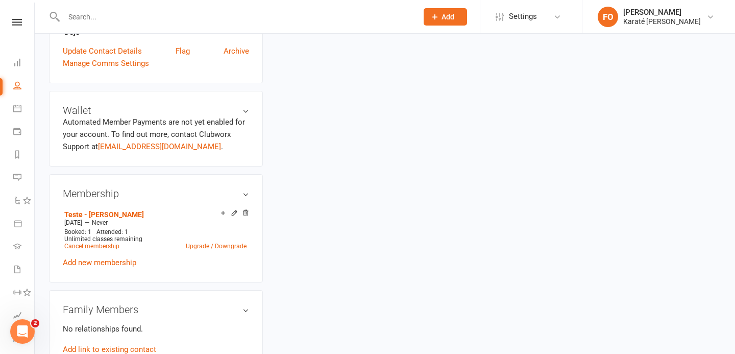
scroll to position [52, 0]
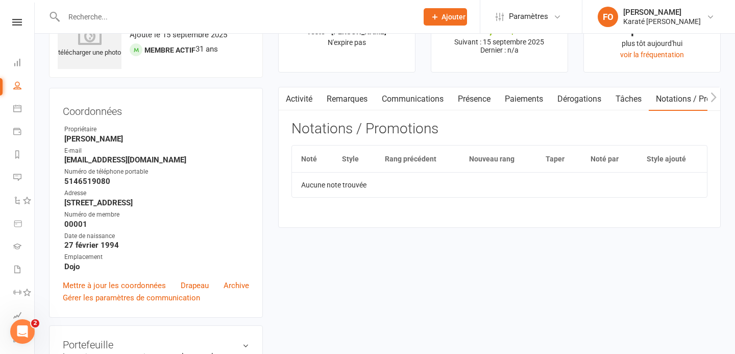
click at [17, 247] on icon at bounding box center [17, 246] width 8 height 8
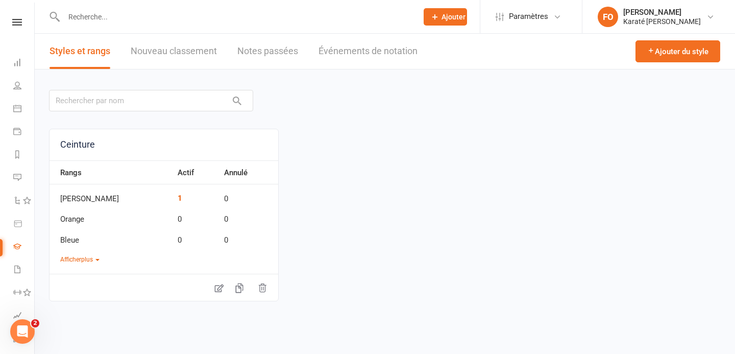
click at [164, 53] on font "Nouveau classement" at bounding box center [174, 50] width 86 height 11
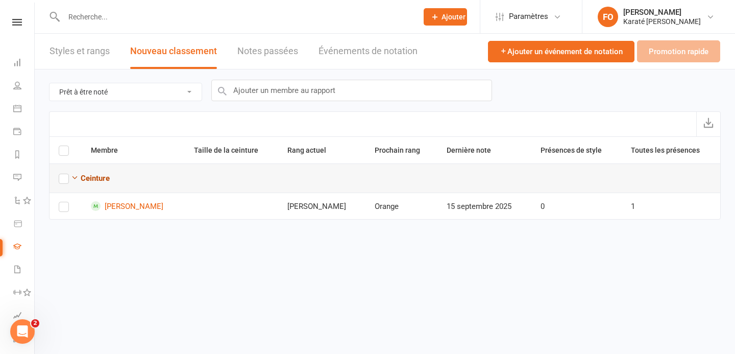
click at [77, 180] on icon "button" at bounding box center [75, 178] width 8 height 8
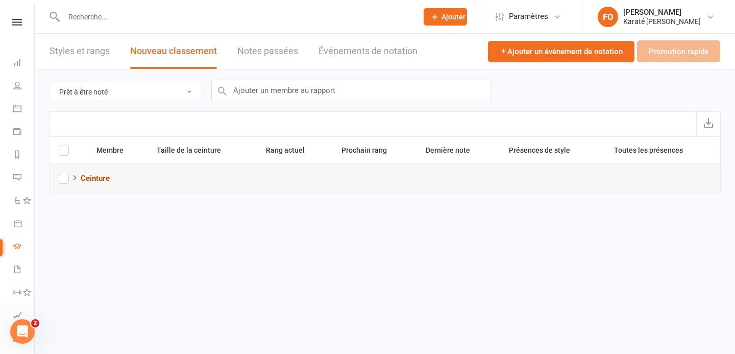
click at [77, 180] on icon "button" at bounding box center [75, 178] width 8 height 8
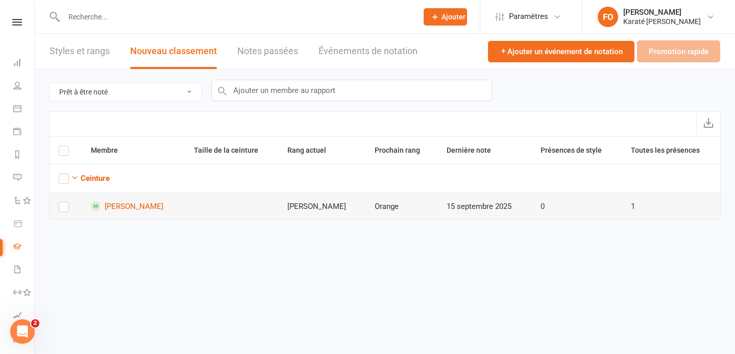
click at [223, 196] on td at bounding box center [231, 205] width 93 height 27
click at [315, 204] on font "Blanche" at bounding box center [316, 206] width 59 height 9
click at [563, 214] on td "0" at bounding box center [576, 205] width 90 height 27
click at [589, 52] on font "Ajouter un événement de notation" at bounding box center [564, 51] width 115 height 9
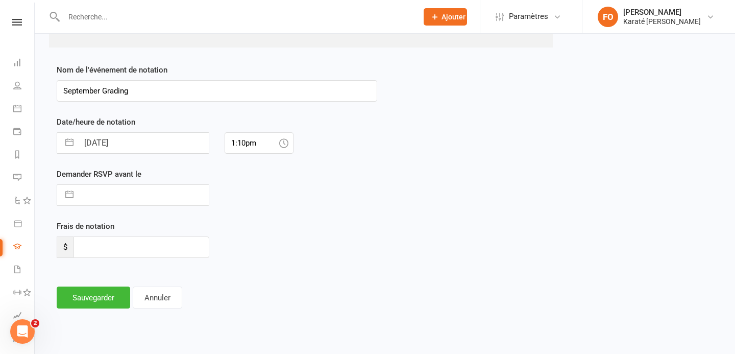
scroll to position [262, 0]
click at [138, 195] on input "text" at bounding box center [144, 195] width 130 height 20
select select "7"
select select "2025"
select select "8"
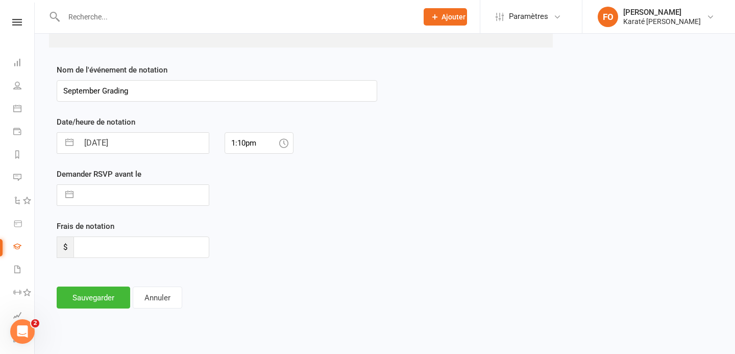
select select "2025"
select select "9"
select select "2025"
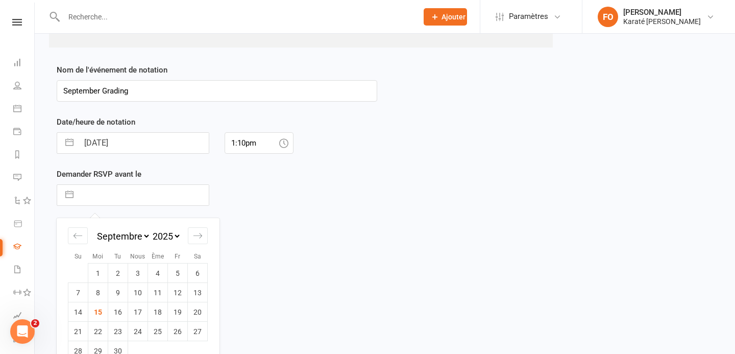
click at [271, 230] on div "Frais de notation $" at bounding box center [217, 246] width 336 height 52
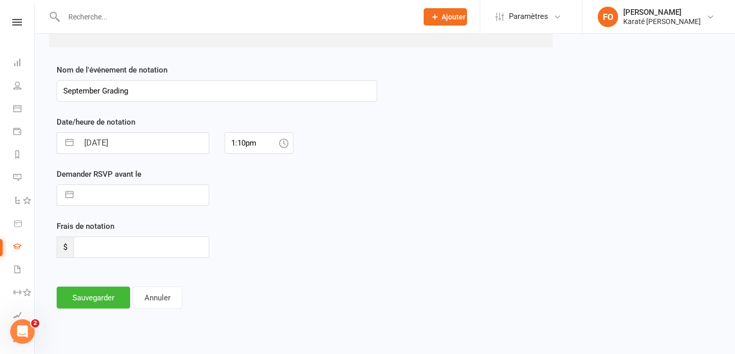
click at [125, 194] on input "text" at bounding box center [144, 195] width 130 height 20
select select "7"
select select "2025"
select select "8"
select select "2025"
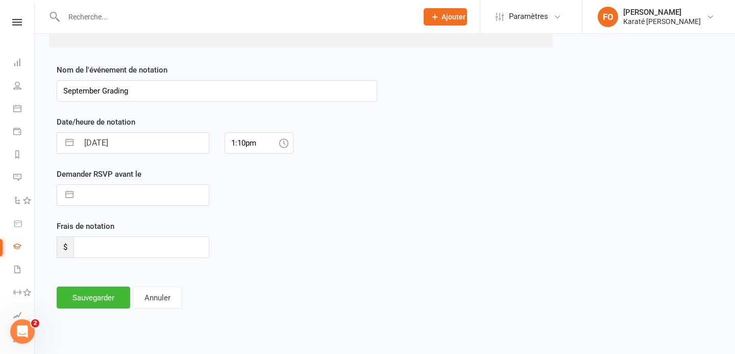
select select "9"
select select "2025"
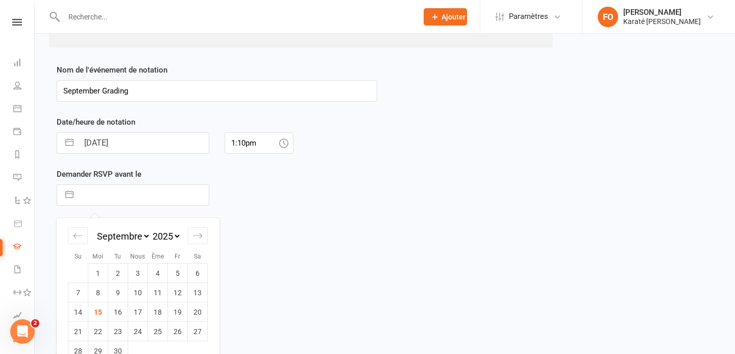
click at [125, 194] on input "text" at bounding box center [144, 195] width 130 height 20
click at [287, 230] on div "Frais de notation $" at bounding box center [217, 246] width 336 height 52
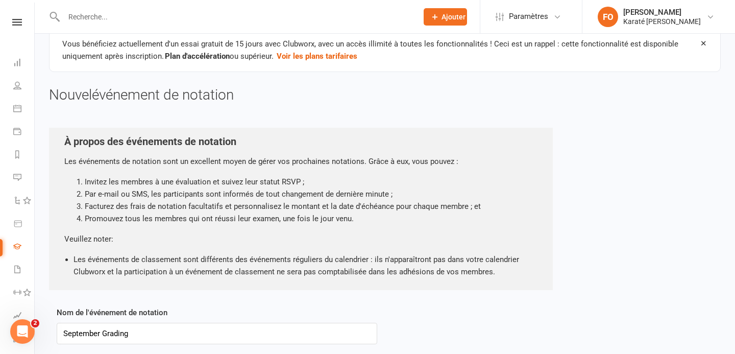
scroll to position [0, 0]
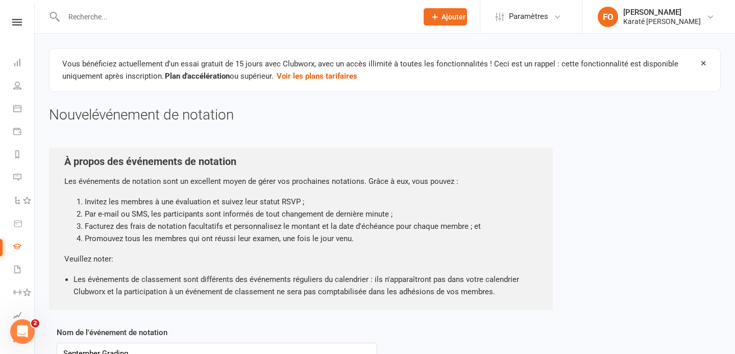
click at [706, 62] on icon at bounding box center [704, 63] width 8 height 8
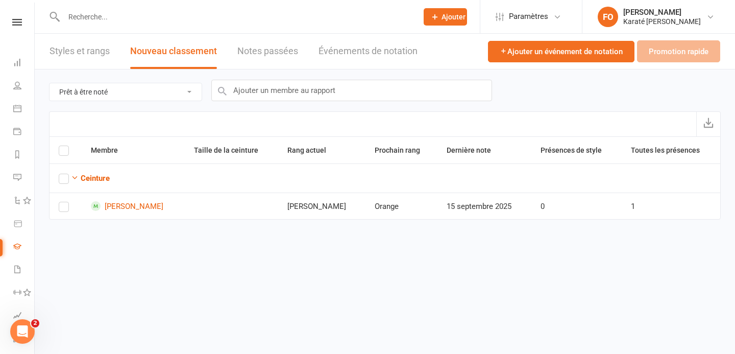
click at [680, 47] on div "Ajouter un événement de notation Promotion rapide" at bounding box center [604, 51] width 232 height 35
drag, startPoint x: 680, startPoint y: 47, endPoint x: 537, endPoint y: 86, distance: 148.6
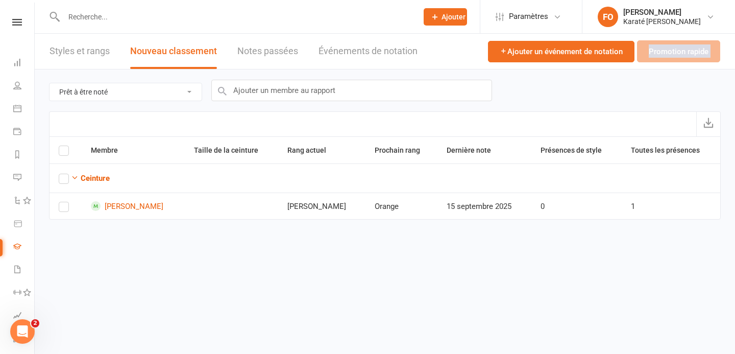
click at [536, 86] on section "Styles et rangs Nouveau classement Notes passées Événements de notation Ajouter…" at bounding box center [385, 134] width 700 height 200
click at [537, 86] on div "Prêt à être noté Tous les membres inscrits dans un style Membres actifs inscrit…" at bounding box center [385, 90] width 672 height 42
click at [665, 54] on div "Ajouter un événement de notation Promotion rapide" at bounding box center [604, 51] width 232 height 35
click at [281, 52] on font "Notes passées" at bounding box center [267, 50] width 61 height 11
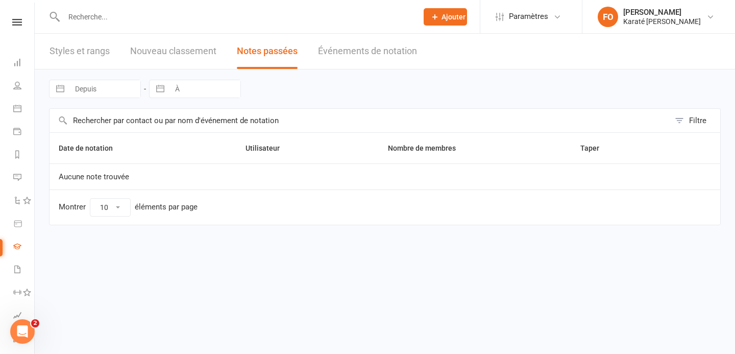
click at [358, 53] on font "Événements de notation" at bounding box center [367, 50] width 99 height 11
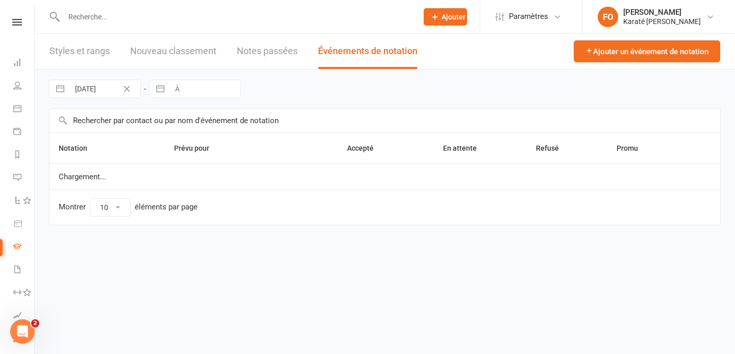
click at [283, 50] on font "Notes passées" at bounding box center [267, 50] width 61 height 11
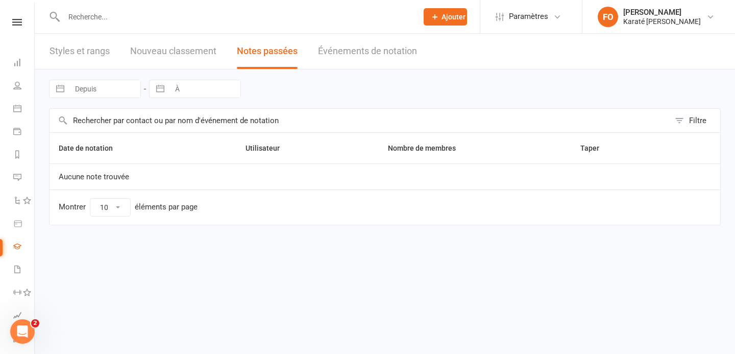
click at [118, 212] on select "10 25 50 100" at bounding box center [110, 207] width 40 height 17
click at [77, 47] on font "Styles et rangs" at bounding box center [80, 50] width 60 height 11
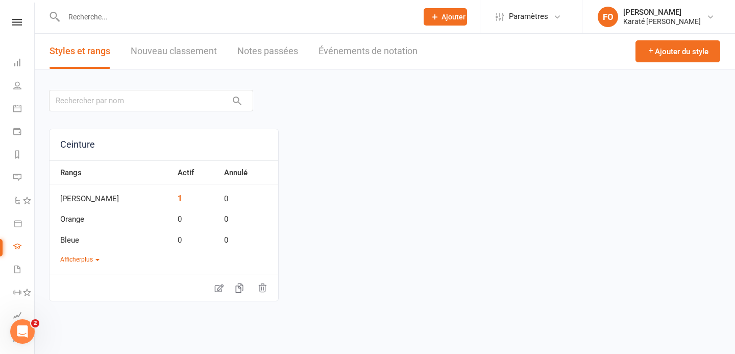
click at [219, 191] on td "0" at bounding box center [248, 194] width 59 height 21
click at [241, 287] on icon "button" at bounding box center [239, 288] width 10 height 10
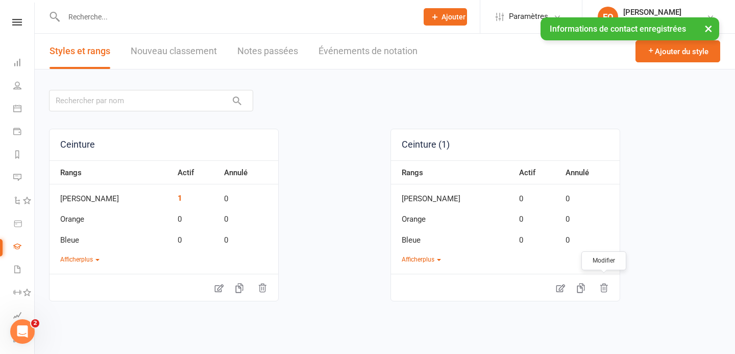
click at [602, 287] on icon "button" at bounding box center [604, 288] width 10 height 10
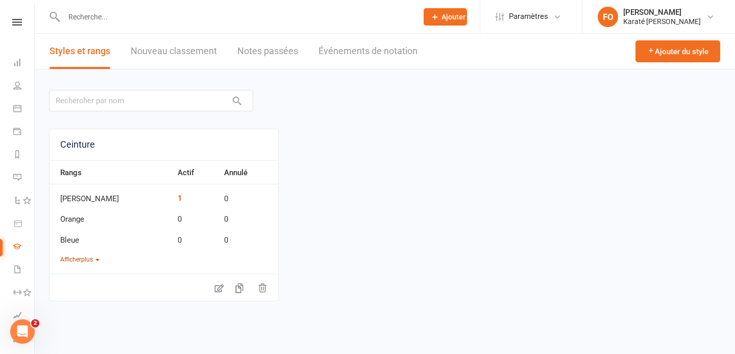
click at [78, 259] on font "Afficher" at bounding box center [70, 259] width 21 height 7
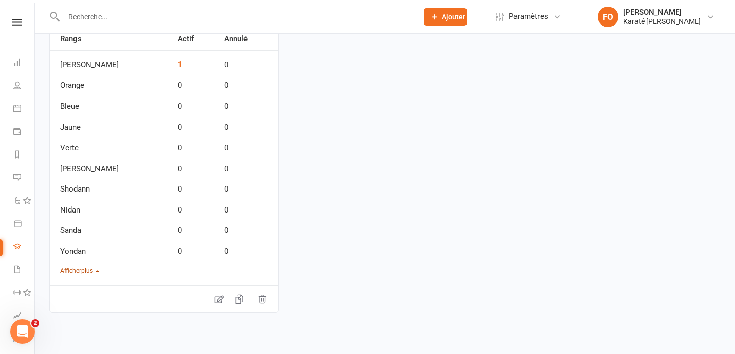
scroll to position [143, 0]
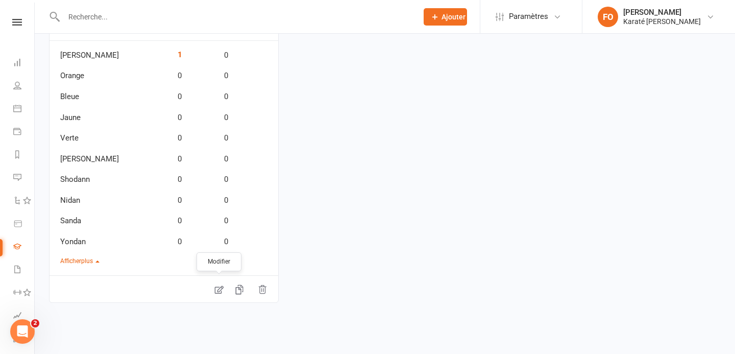
click at [221, 290] on icon at bounding box center [219, 290] width 9 height 8
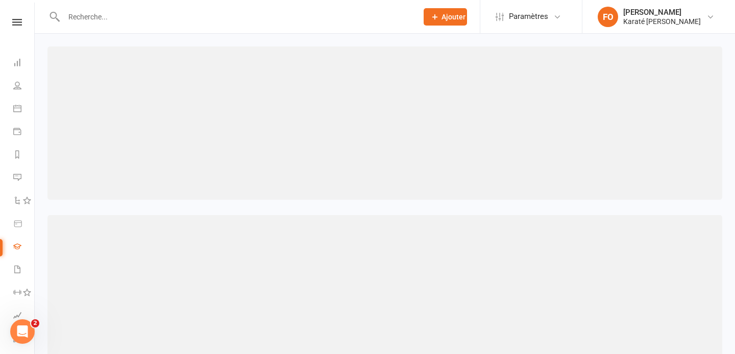
select select "member_styles:belt_size"
select select "IS BLANK"
select select "member_styles:belt_size"
select select "IS BLANK"
select select "member_styles:belt_size"
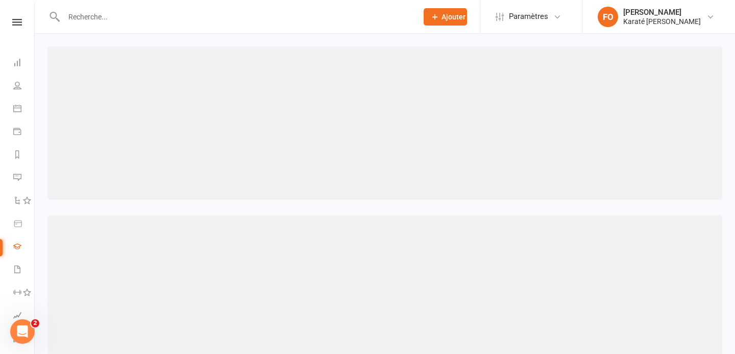
select select "IS BLANK"
select select "member_styles:belt_size"
select select "IS BLANK"
select select "member_styles:belt_size"
select select "IS BLANK"
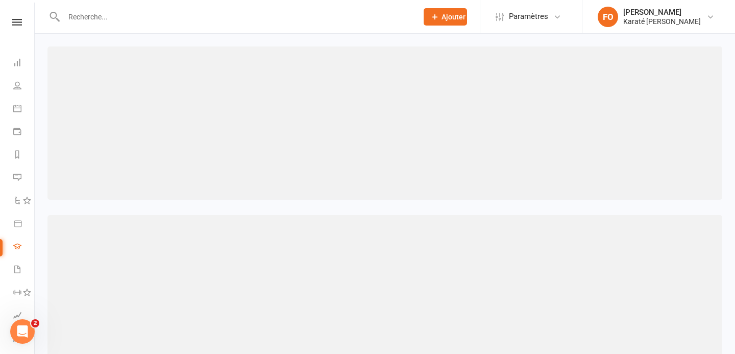
select select "member_styles:belt_size"
select select "IS BLANK"
select select "member_styles:belt_size"
select select "IS BLANK"
select select "member_styles:belt_size"
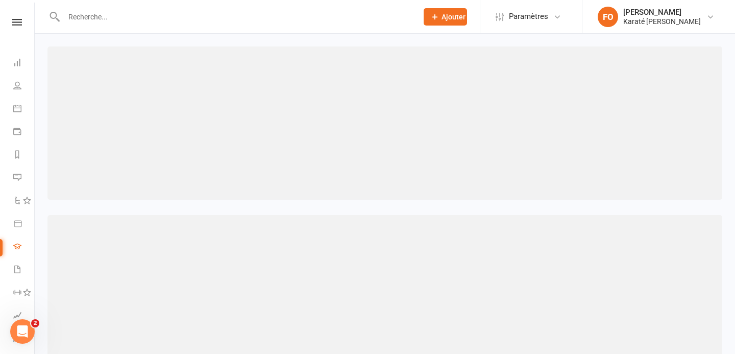
select select "IS BLANK"
select select "member_styles:belt_size"
select select "IS BLANK"
select select "member_styles:belt_size"
select select "IS BLANK"
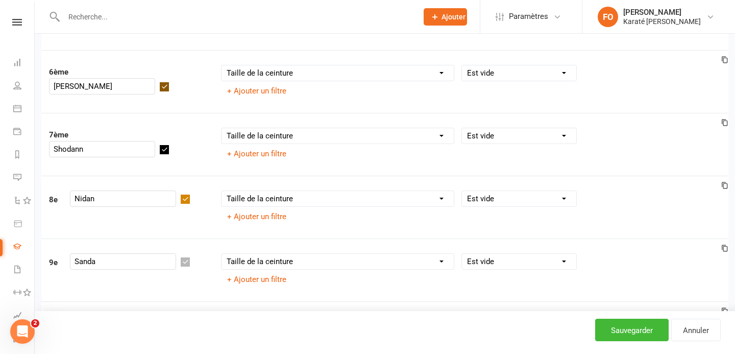
scroll to position [424, 0]
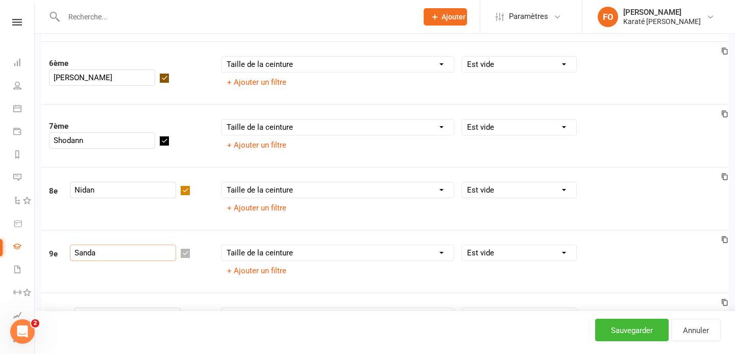
click at [111, 258] on input "Sanda" at bounding box center [123, 252] width 106 height 16
click at [211, 256] on div "9e Sandan" at bounding box center [127, 254] width 172 height 20
type input "Sandan"
click at [268, 255] on select "Nom de la colonne Taille de la ceinture Actif pour la notation ? Promotion la p…" at bounding box center [338, 252] width 232 height 15
select select "contact_summaries:styles_all_class_attendances_since_last_promotion"
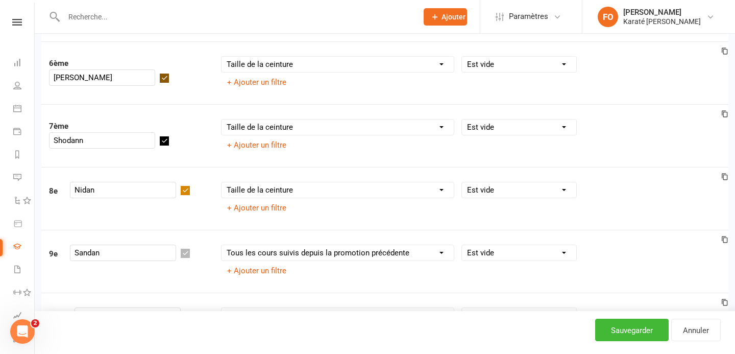
click at [222, 245] on select "Nom de la colonne Taille de la ceinture Actif pour la notation ? Promotion la p…" at bounding box center [338, 252] width 232 height 15
click at [258, 185] on select "Nom de la colonne Taille de la ceinture Actif pour la notation ? Promotion la p…" at bounding box center [338, 189] width 232 height 15
click at [500, 251] on select "Condition Is Is not Less than Greater than Less than or equal to Greater than o…" at bounding box center [513, 252] width 103 height 15
click at [632, 332] on font "Sauvegarder" at bounding box center [632, 330] width 42 height 9
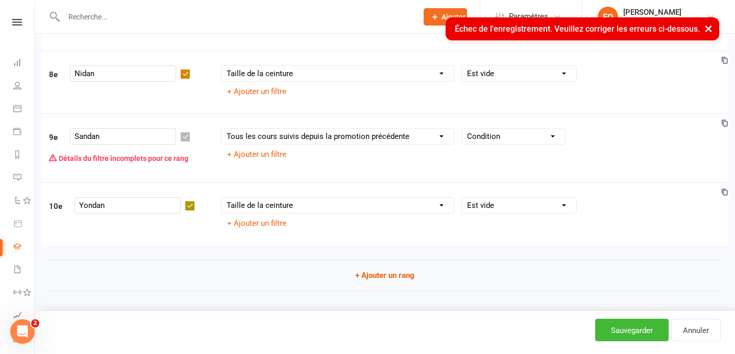
scroll to position [548, 0]
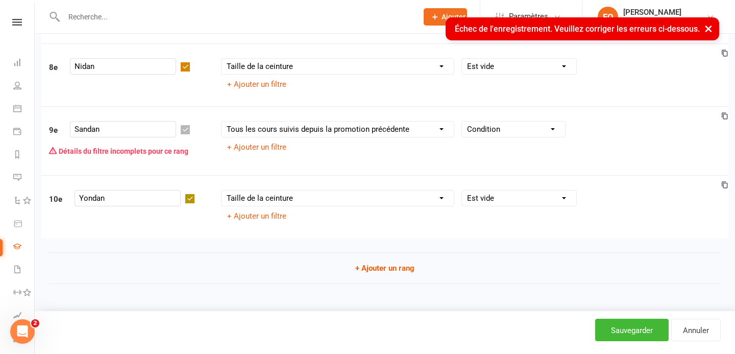
click at [485, 126] on select "Condition Is Is not Less than Greater than Less than or equal to Greater than o…" at bounding box center [513, 128] width 103 height 15
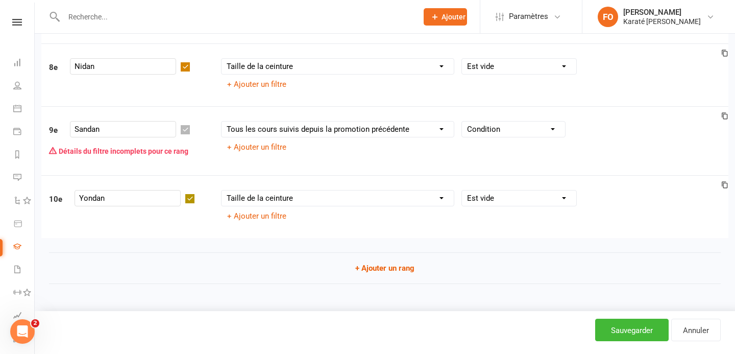
select select "="
click at [462, 122] on select "Condition Is Is not Less than Greater than Less than or equal to Greater than o…" at bounding box center [513, 128] width 103 height 15
click at [603, 132] on input "number" at bounding box center [626, 129] width 106 height 16
click at [602, 150] on div "Nom de la colonne Taille de la ceinture Actif pour la notation ? Promotion la p…" at bounding box center [470, 138] width 515 height 34
click at [601, 146] on div "Nom de la colonne Taille de la ceinture Actif pour la notation ? Promotion la p…" at bounding box center [470, 138] width 515 height 34
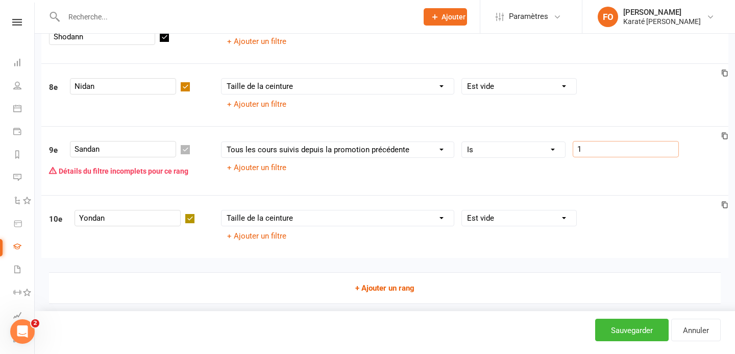
scroll to position [545, 0]
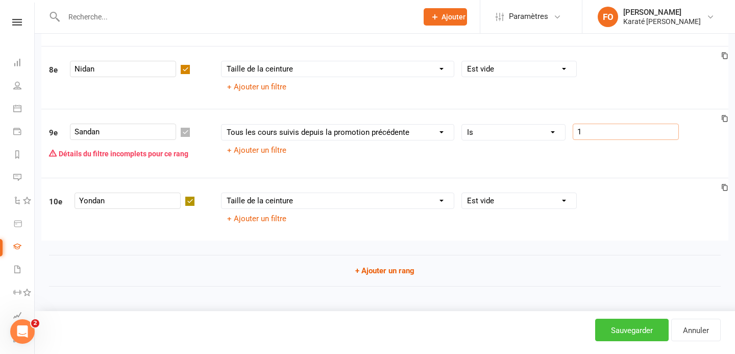
type input "1"
click at [611, 328] on font "Sauvegarder" at bounding box center [632, 330] width 42 height 9
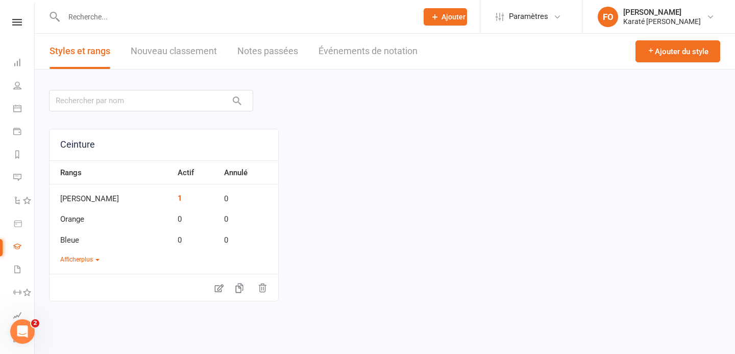
click at [164, 51] on font "Nouveau classement" at bounding box center [174, 50] width 86 height 11
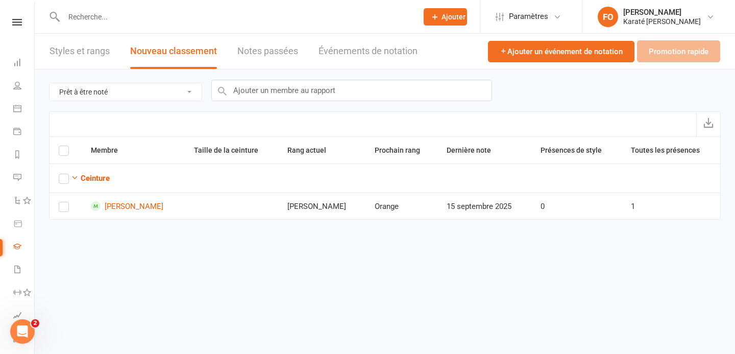
click at [252, 54] on font "Notes passées" at bounding box center [267, 50] width 61 height 11
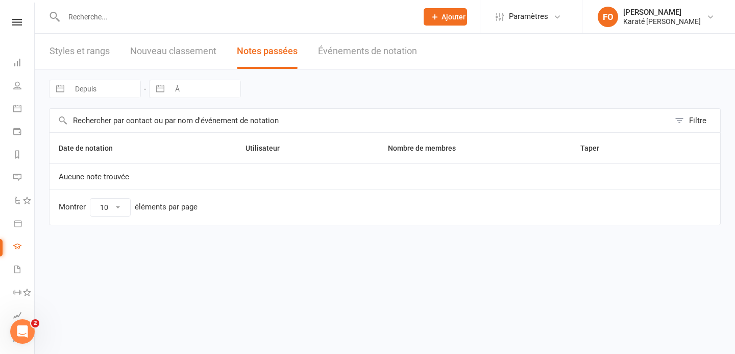
click at [348, 50] on font "Événements de notation" at bounding box center [367, 50] width 99 height 11
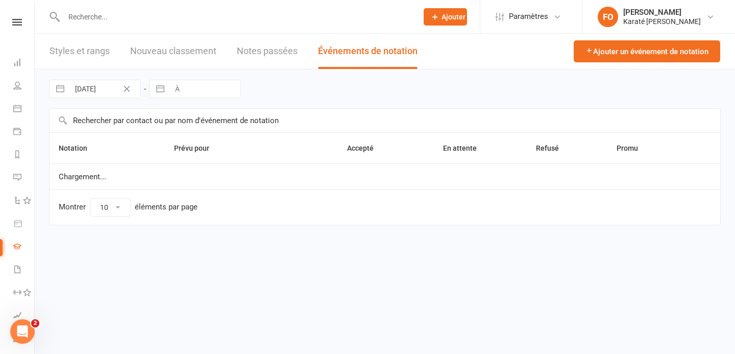
click at [259, 48] on font "Notes passées" at bounding box center [267, 50] width 61 height 11
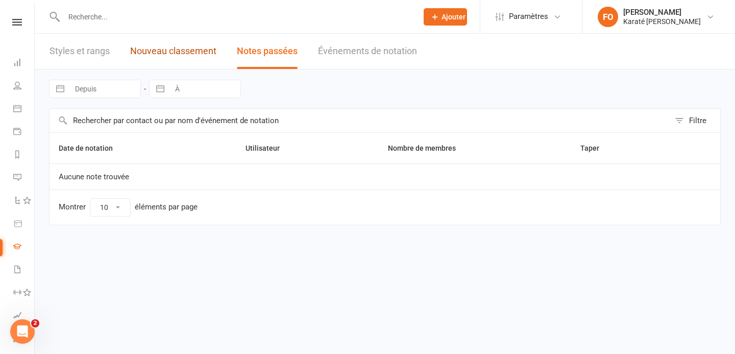
click at [183, 48] on font "Nouveau classement" at bounding box center [173, 50] width 86 height 11
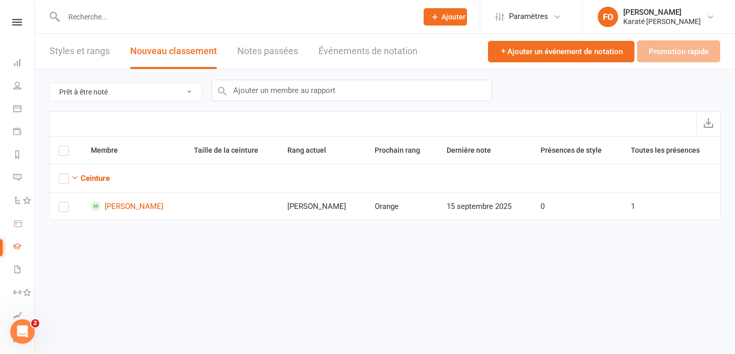
click at [328, 48] on font "Événements de notation" at bounding box center [367, 50] width 99 height 11
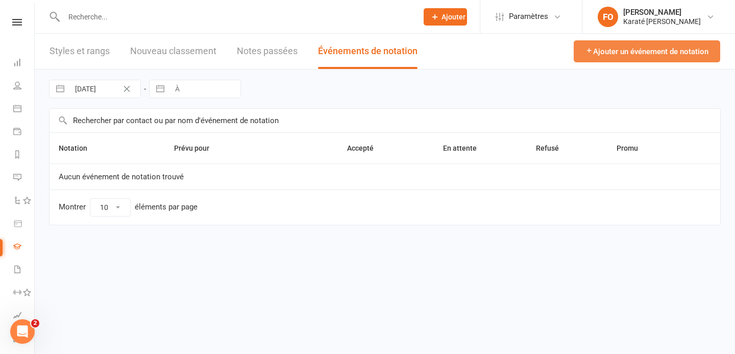
click at [602, 47] on font "Ajouter un événement de notation" at bounding box center [650, 51] width 115 height 9
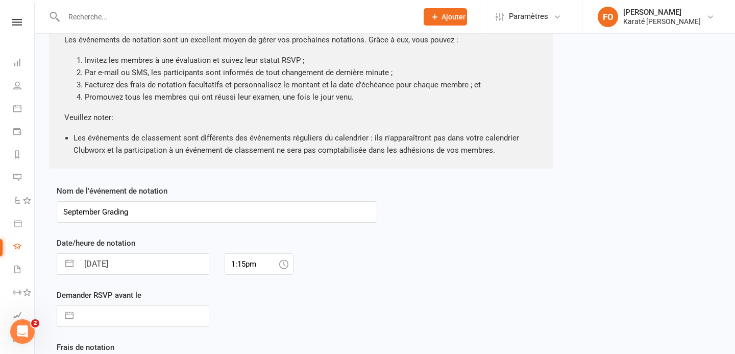
scroll to position [213, 0]
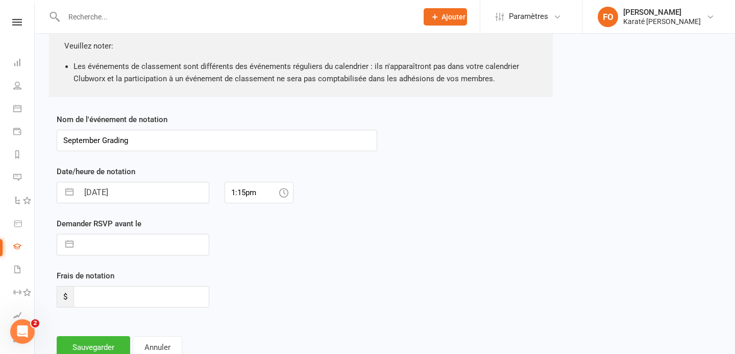
click at [126, 191] on input "15 Sep 2025" at bounding box center [144, 192] width 130 height 20
select select "7"
select select "2025"
select select "8"
select select "2025"
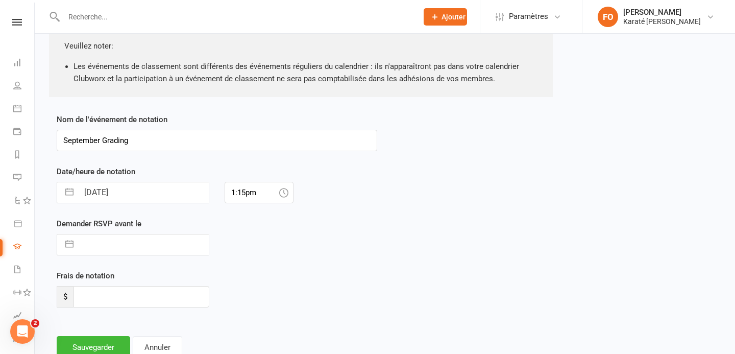
select select "9"
select select "2025"
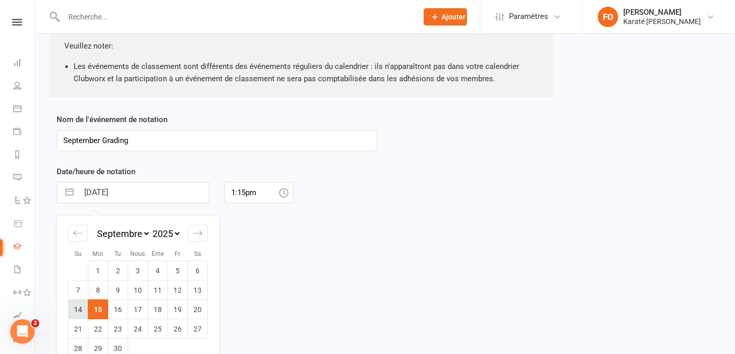
click at [80, 309] on font "14" at bounding box center [78, 309] width 8 height 8
type input "14 Sep 2025"
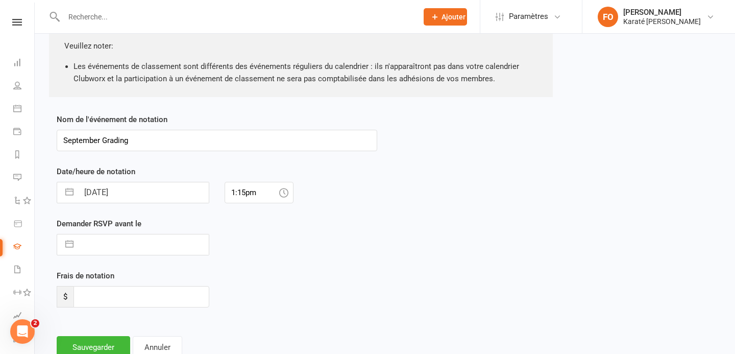
click at [119, 193] on input "14 Sep 2025" at bounding box center [144, 192] width 130 height 20
select select "7"
select select "2025"
select select "8"
select select "2025"
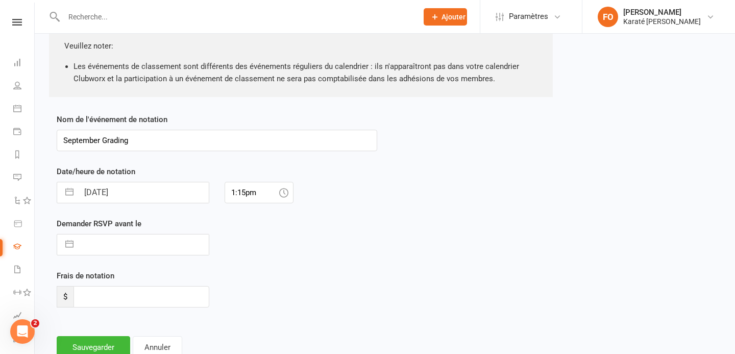
select select "9"
select select "2025"
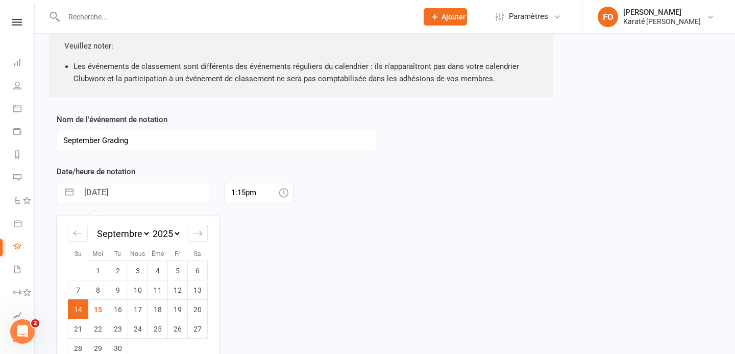
click at [339, 262] on div "Demander RSVP avant le Naviguez vers l'avant pour interagir avec le calendrier …" at bounding box center [217, 243] width 336 height 52
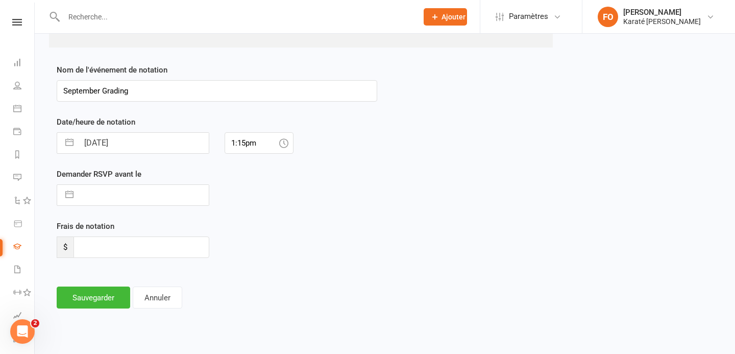
select select "7"
select select "2025"
select select "8"
select select "2025"
select select "9"
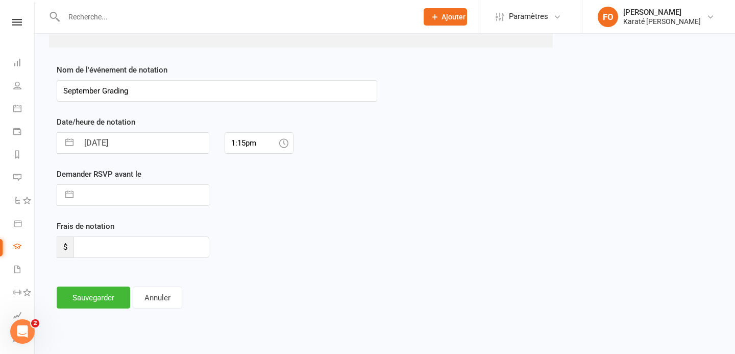
select select "2025"
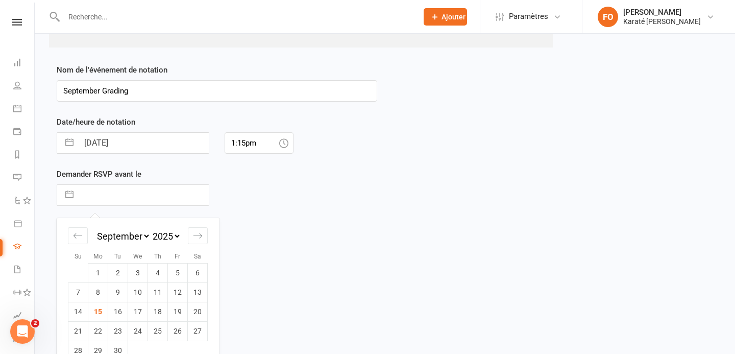
click at [118, 196] on input "text" at bounding box center [144, 195] width 130 height 20
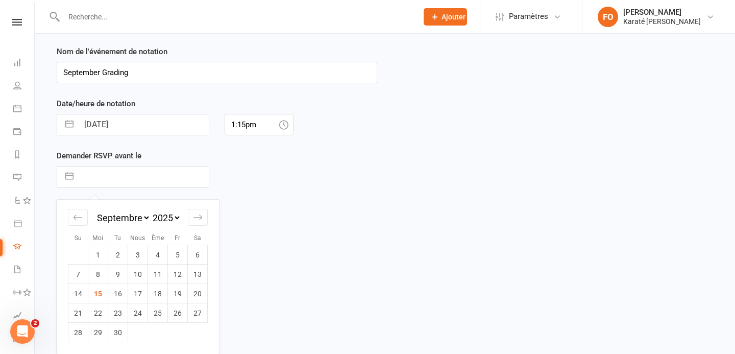
click at [249, 243] on div "Frais de notation $" at bounding box center [217, 228] width 336 height 52
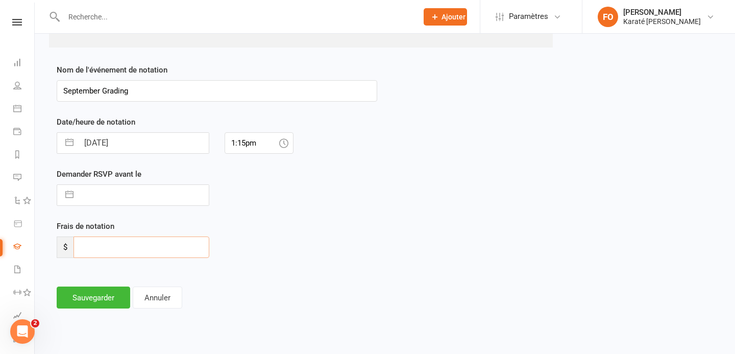
click at [82, 239] on input "number" at bounding box center [141, 246] width 136 height 21
click at [299, 268] on div "Frais de notation $ 0" at bounding box center [217, 246] width 336 height 52
click at [150, 247] on input "0" at bounding box center [141, 246] width 136 height 21
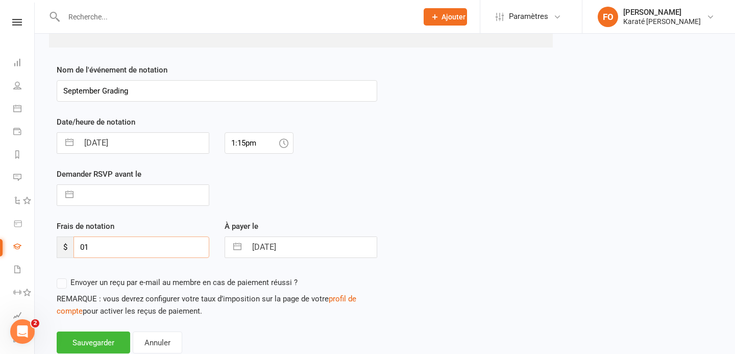
type input "0"
type input "10"
click at [184, 265] on div "Frais de notation $ 10" at bounding box center [133, 246] width 168 height 52
click at [60, 282] on label "Envoyer un reçu par e-mail au membre en cas de paiement réussi ?" at bounding box center [177, 282] width 241 height 12
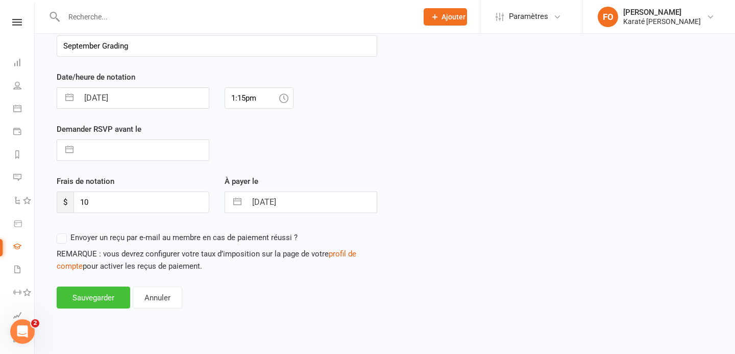
click at [107, 303] on button "Sauvegarder" at bounding box center [93, 297] width 73 height 22
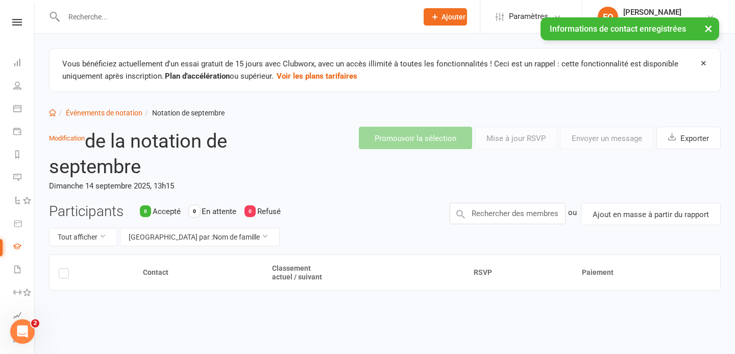
scroll to position [31, 0]
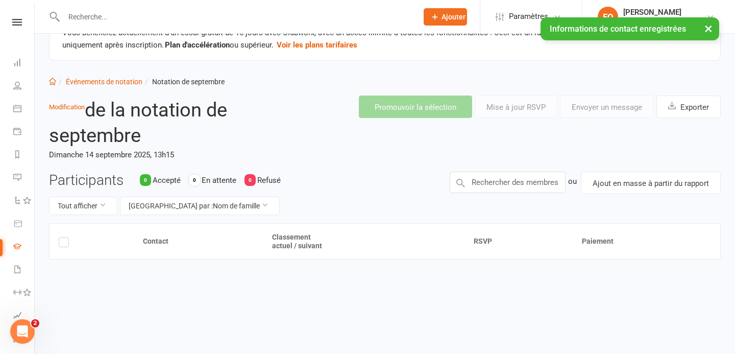
click at [58, 241] on th at bounding box center [92, 241] width 84 height 35
click at [539, 185] on input "text" at bounding box center [508, 181] width 116 height 21
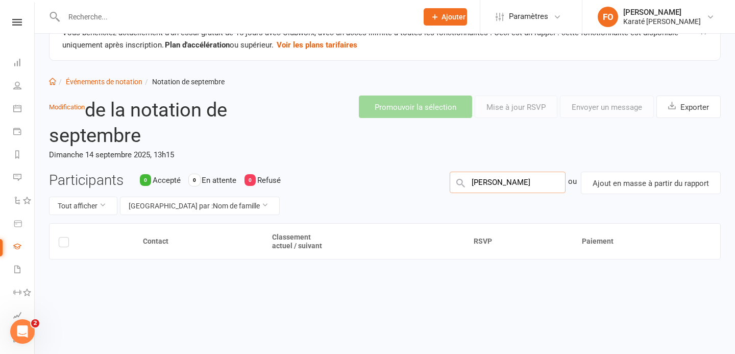
type input "francis"
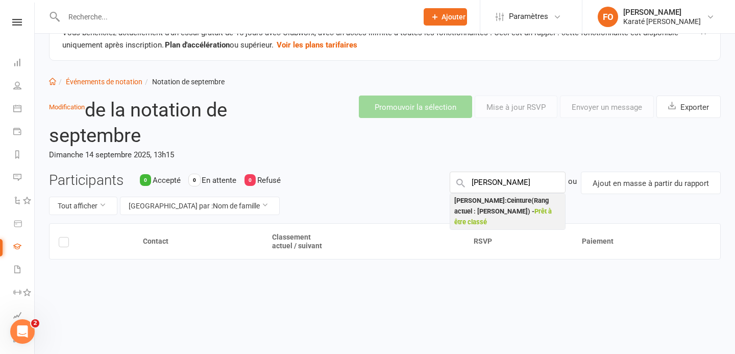
click at [518, 210] on font "Prêt à être classé" at bounding box center [502, 216] width 97 height 18
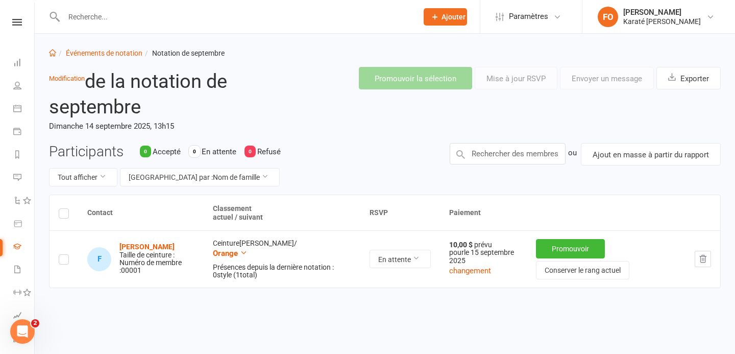
scroll to position [67, 0]
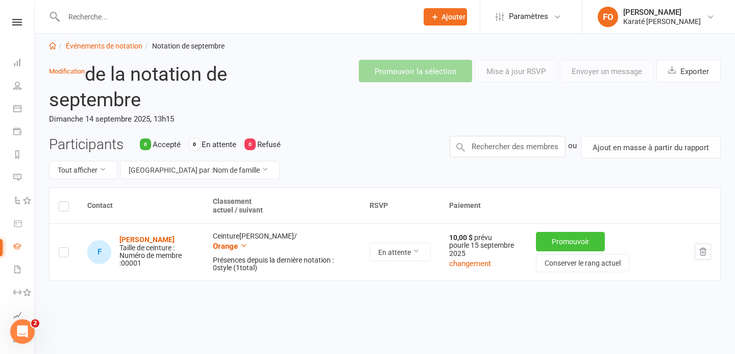
click at [562, 234] on button "Promouvoir" at bounding box center [570, 241] width 69 height 19
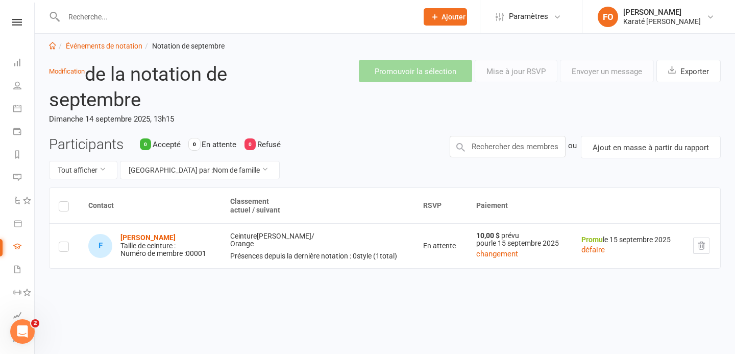
scroll to position [77, 0]
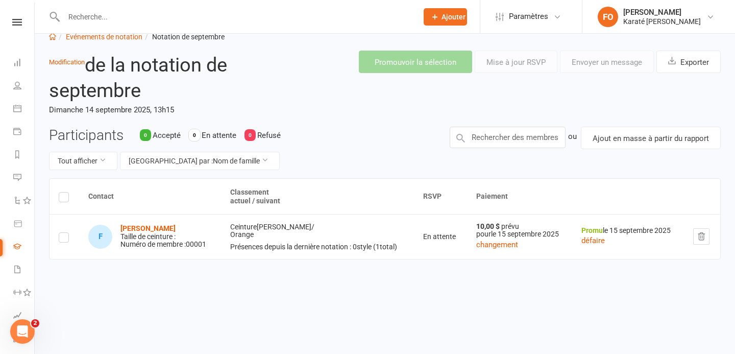
click at [65, 239] on label at bounding box center [64, 239] width 10 height 0
click at [65, 233] on input "checkbox" at bounding box center [64, 233] width 10 height 0
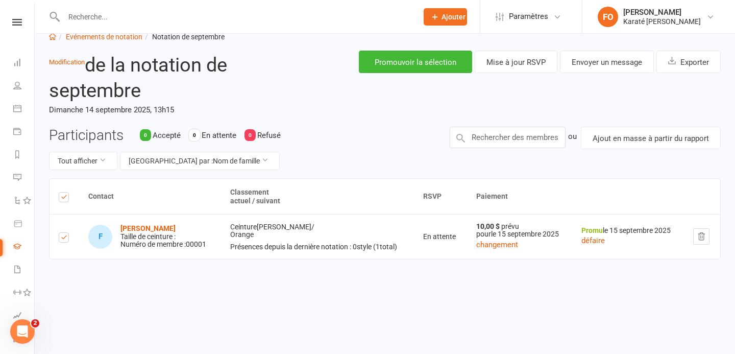
click at [608, 275] on div "Contact Classement actuel / suivant RSVP Paiement F Francis Ouellette Taille de…" at bounding box center [385, 251] width 672 height 146
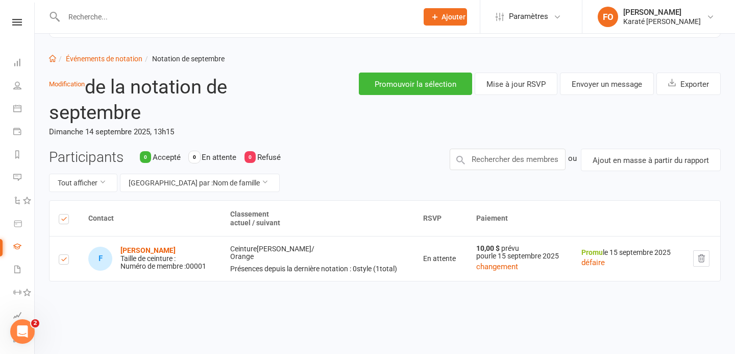
scroll to position [51, 0]
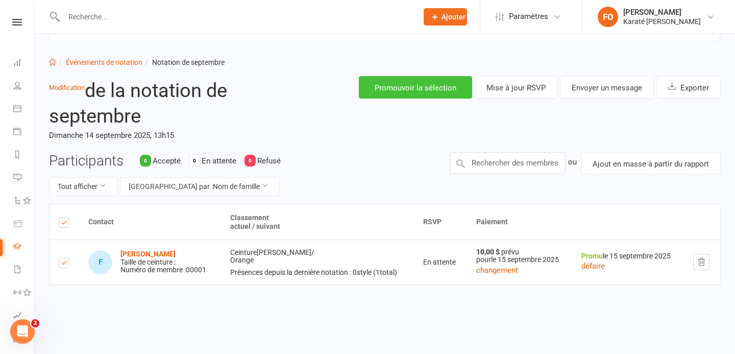
click at [416, 91] on font "Promouvoir la sélection" at bounding box center [416, 87] width 82 height 9
click at [518, 93] on button "Mise à jour RSVP" at bounding box center [516, 87] width 83 height 22
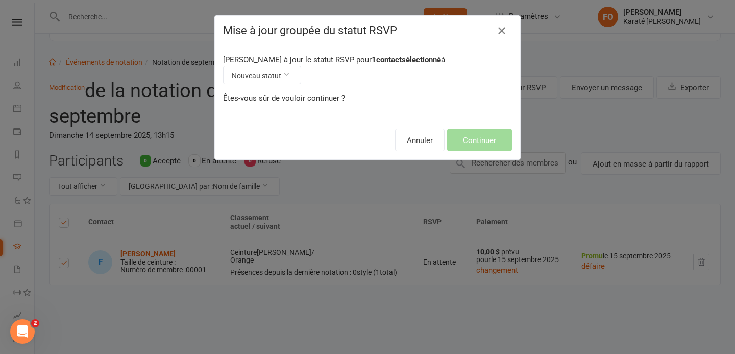
click at [506, 30] on icon "button" at bounding box center [502, 30] width 12 height 12
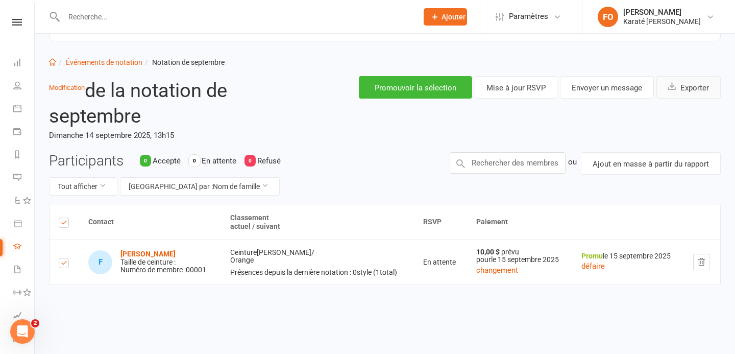
click at [697, 87] on font "Exporter" at bounding box center [694, 87] width 29 height 9
click at [17, 89] on link "Personnes" at bounding box center [23, 86] width 21 height 23
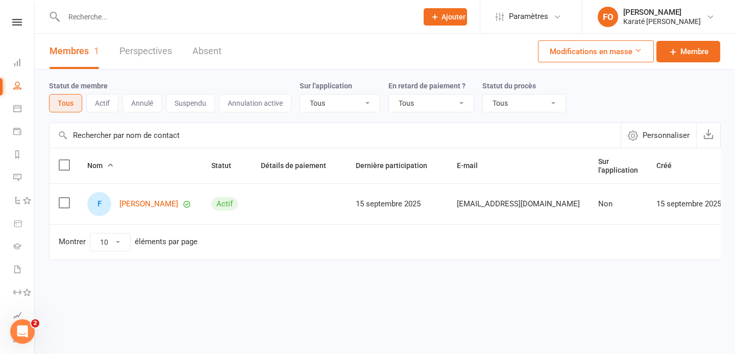
click at [285, 203] on td at bounding box center [299, 203] width 95 height 41
click at [127, 202] on font "[PERSON_NAME]" at bounding box center [148, 203] width 59 height 9
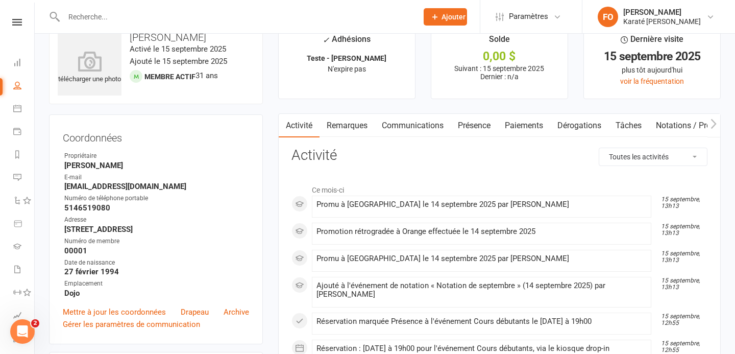
scroll to position [34, 0]
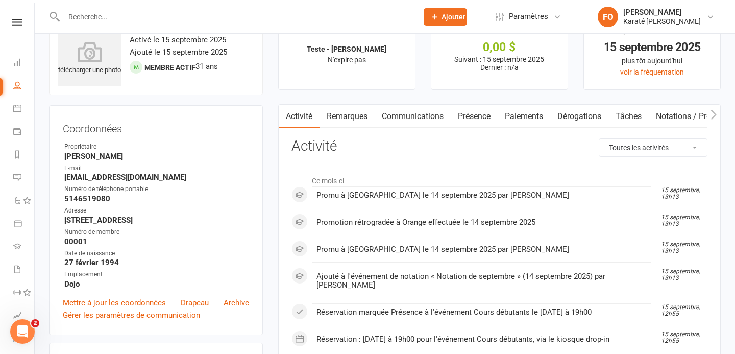
click at [681, 117] on font "Notations / Promotions" at bounding box center [698, 116] width 85 height 10
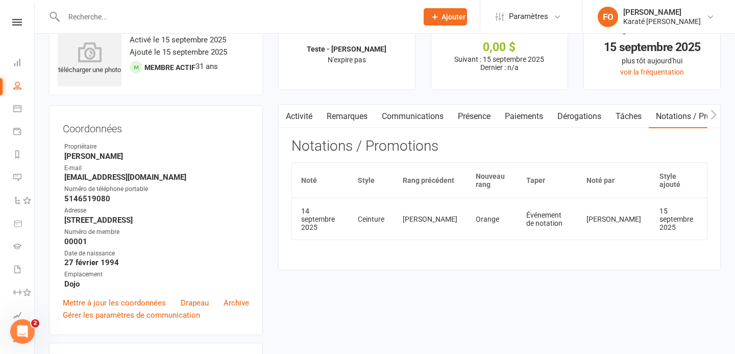
click at [384, 215] on font "Ceinture" at bounding box center [371, 219] width 27 height 8
click at [480, 228] on td "Orange" at bounding box center [491, 219] width 51 height 42
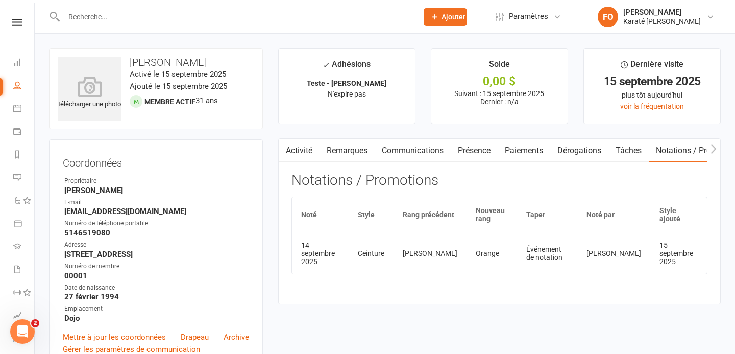
click at [313, 150] on link "Activité" at bounding box center [299, 150] width 41 height 23
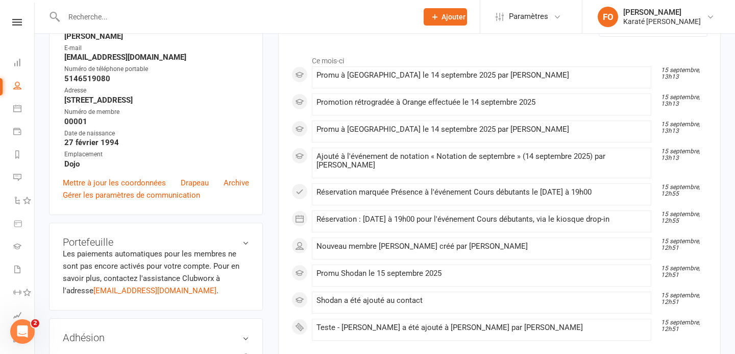
scroll to position [153, 0]
click at [195, 188] on font "Drapeau" at bounding box center [195, 183] width 28 height 9
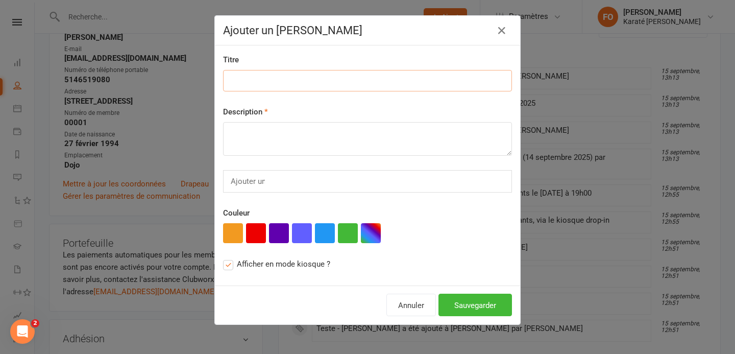
click at [278, 77] on input at bounding box center [367, 80] width 289 height 21
click at [264, 130] on textarea at bounding box center [367, 139] width 289 height 34
click at [264, 184] on input "text" at bounding box center [248, 181] width 36 height 13
click at [374, 233] on button "button" at bounding box center [371, 233] width 20 height 20
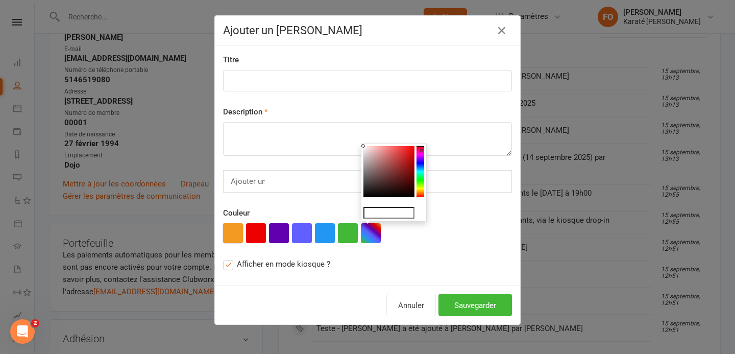
click at [237, 236] on button "button" at bounding box center [233, 233] width 20 height 20
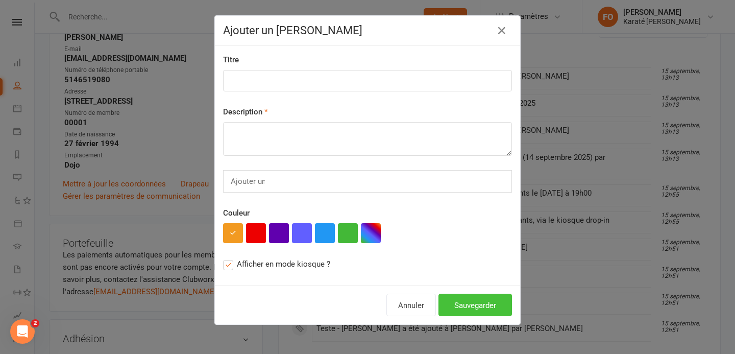
click at [474, 303] on font "Sauvegarder" at bounding box center [475, 305] width 42 height 9
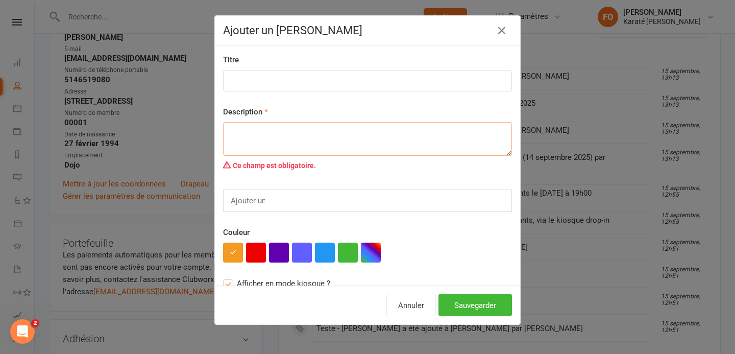
click at [278, 153] on textarea at bounding box center [367, 139] width 289 height 34
click at [279, 148] on textarea at bounding box center [367, 139] width 289 height 34
type textarea "cdd"
click at [357, 205] on div "Ajouter une balise" at bounding box center [367, 200] width 289 height 22
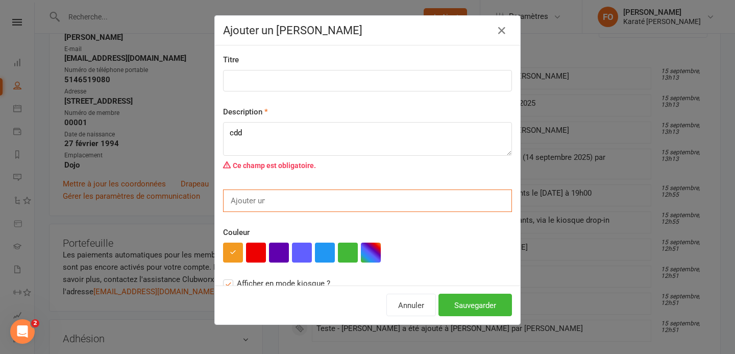
scroll to position [27, 0]
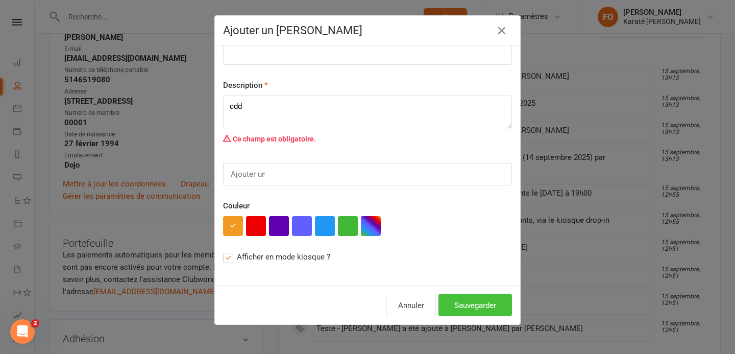
click at [447, 300] on button "Sauvegarder" at bounding box center [474, 304] width 73 height 22
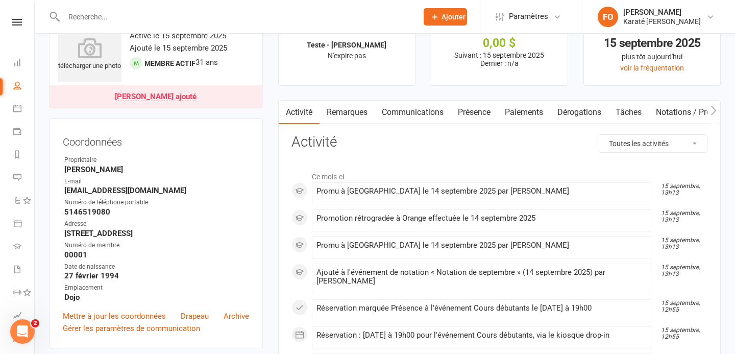
scroll to position [0, 0]
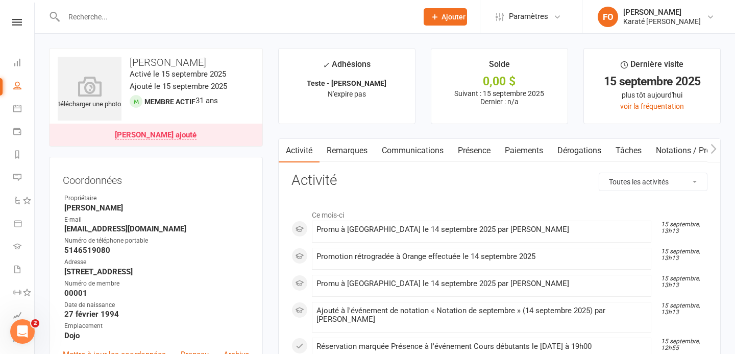
click at [164, 135] on font "Drapeau ajouté" at bounding box center [156, 134] width 82 height 9
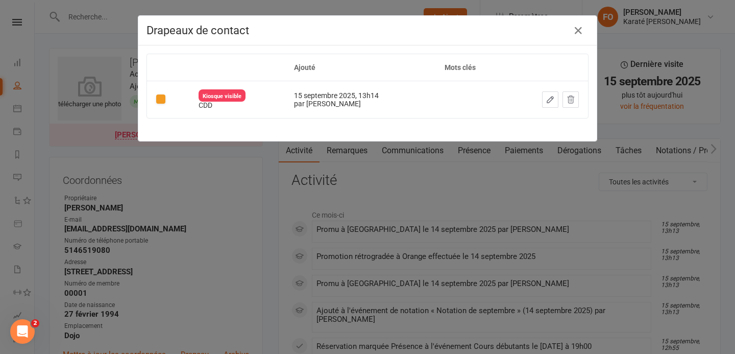
click at [160, 99] on div at bounding box center [160, 98] width 9 height 9
click at [232, 108] on div "CDD" at bounding box center [237, 106] width 77 height 8
click at [581, 33] on icon "button" at bounding box center [578, 30] width 12 height 12
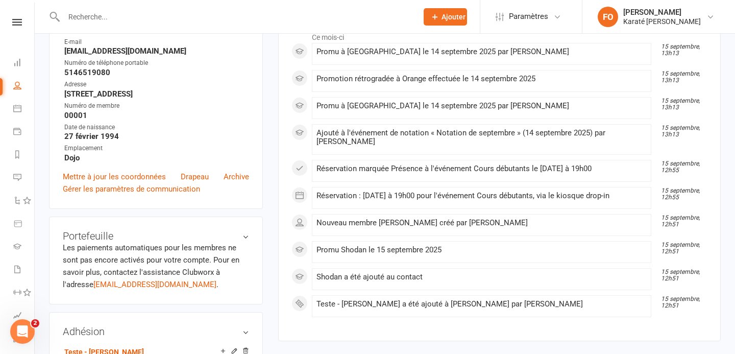
scroll to position [176, 0]
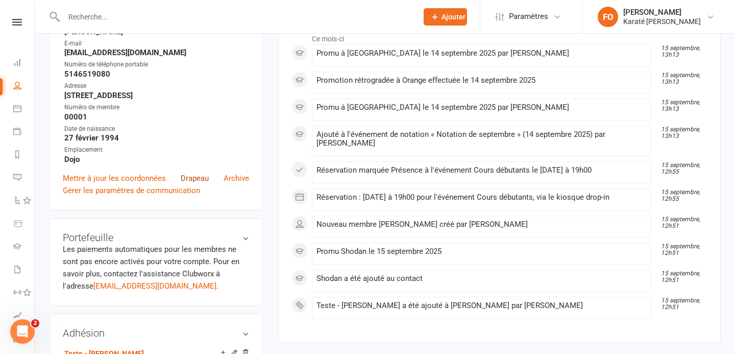
click at [186, 183] on font "Drapeau" at bounding box center [195, 178] width 28 height 9
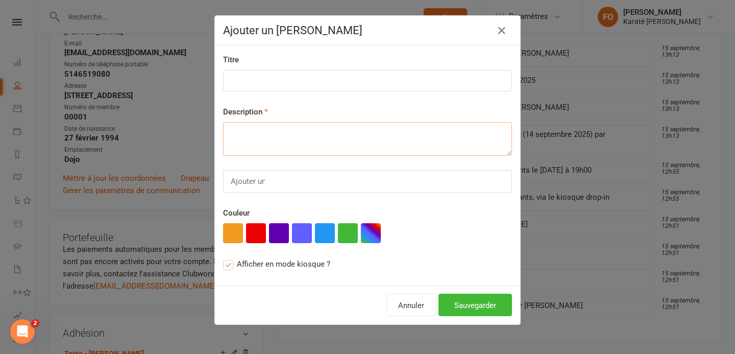
click at [277, 140] on textarea at bounding box center [367, 139] width 289 height 34
type textarea "C"
type textarea "Ceinture Orange"
click at [230, 234] on button "button" at bounding box center [233, 233] width 20 height 20
click at [314, 184] on div "Ajouter une balise" at bounding box center [367, 181] width 289 height 22
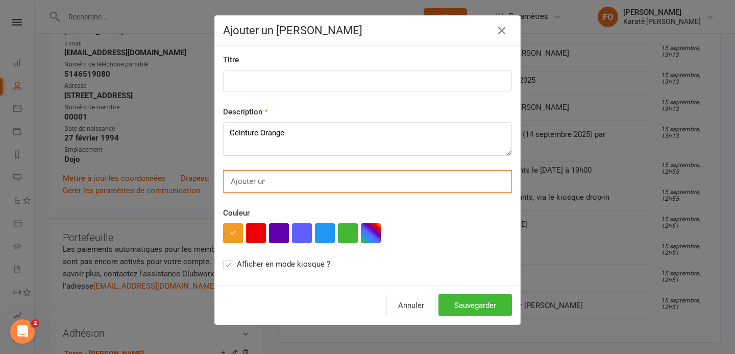
click at [308, 182] on div "Ajouter une balise" at bounding box center [367, 181] width 289 height 22
click at [381, 217] on div "Couleur" at bounding box center [367, 225] width 289 height 36
click at [449, 302] on button "Sauvegarder" at bounding box center [474, 304] width 73 height 22
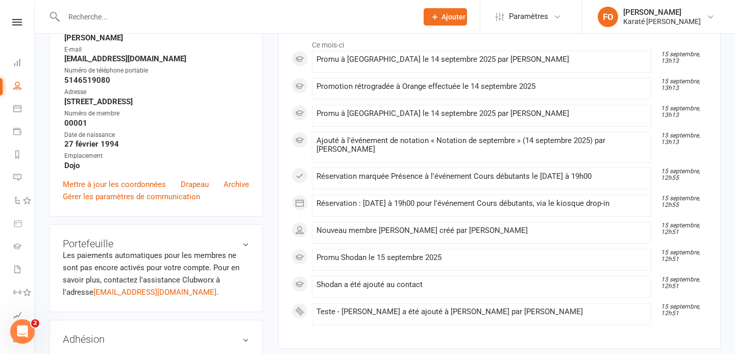
scroll to position [0, 0]
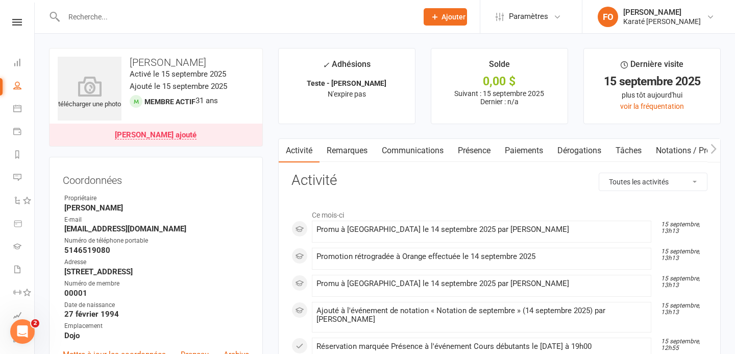
click at [155, 118] on div "télécharger une photo Francis Ouellette Activé le 15 septembre 2025 Ajouté le 1…" at bounding box center [156, 97] width 214 height 99
click at [106, 104] on font "télécharger une photo" at bounding box center [89, 104] width 63 height 8
click at [649, 19] on font "Karaté [PERSON_NAME]" at bounding box center [662, 21] width 78 height 8
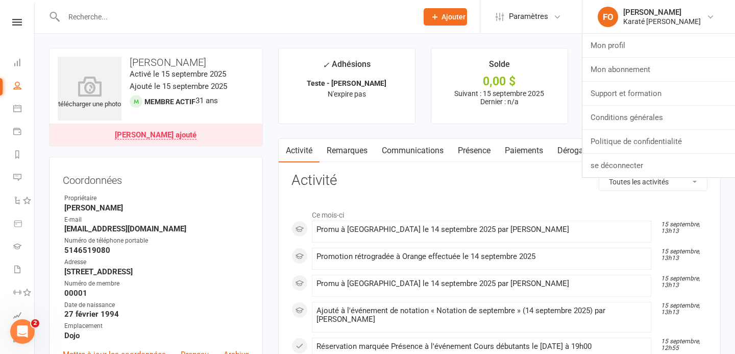
click at [500, 32] on li "Paramètres Plans d'adhésion Modèles d'événements Types de rendez-vous Applicati…" at bounding box center [531, 16] width 102 height 33
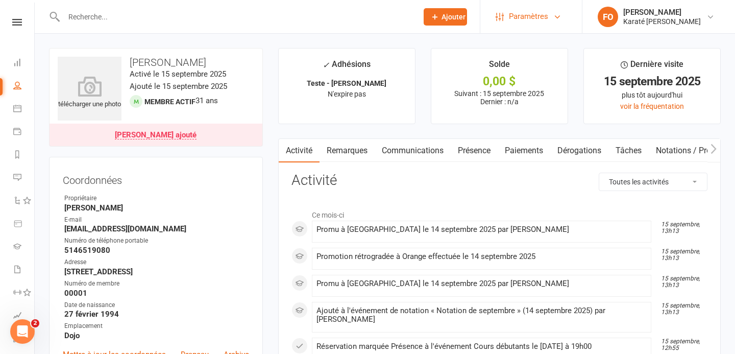
click at [520, 16] on font "Paramètres" at bounding box center [528, 16] width 39 height 9
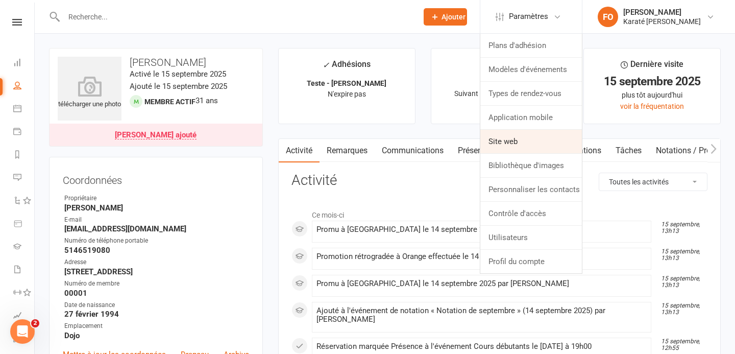
click at [538, 141] on link "Site web" at bounding box center [531, 141] width 102 height 23
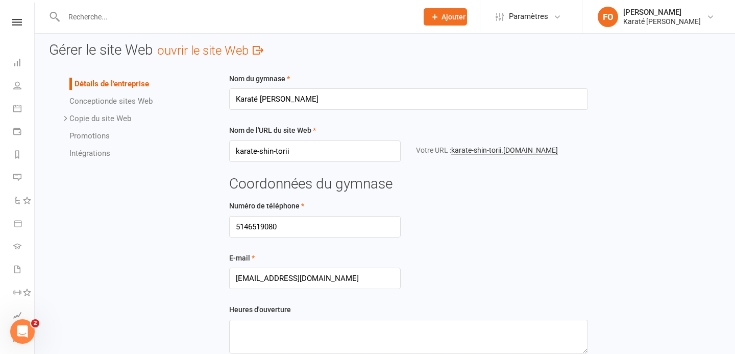
scroll to position [7, 0]
click at [226, 43] on font "ouvrir le site Web" at bounding box center [202, 49] width 91 height 14
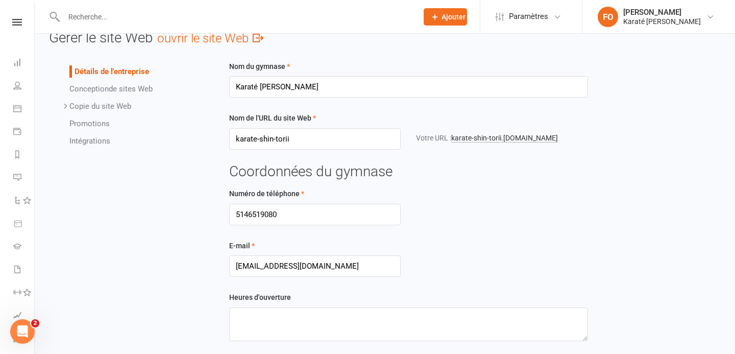
click at [95, 122] on font "Promotions" at bounding box center [89, 123] width 40 height 9
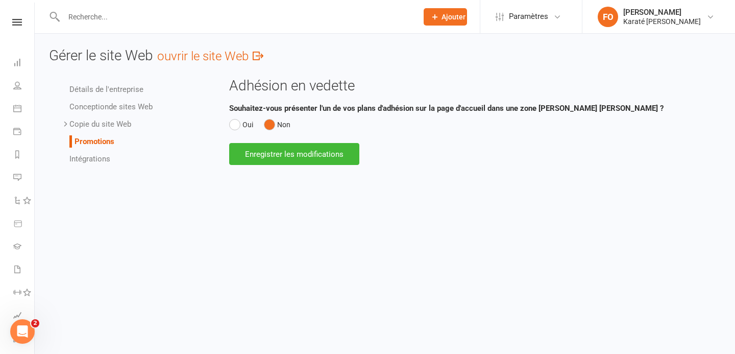
click at [105, 125] on font "Copie du site Web" at bounding box center [100, 123] width 62 height 9
click at [114, 103] on font "de sites Web" at bounding box center [131, 106] width 44 height 9
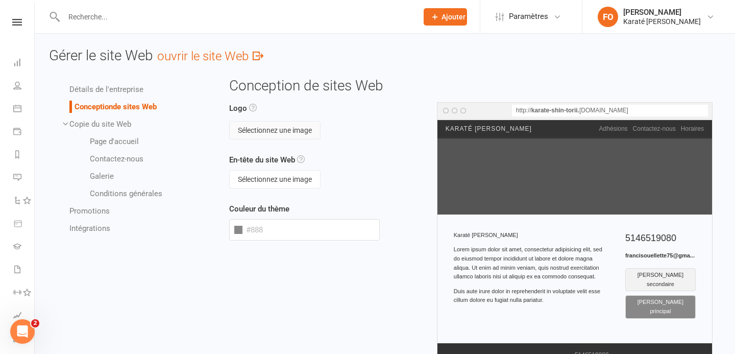
click at [248, 129] on font "Sélectionnez une image" at bounding box center [275, 130] width 74 height 8
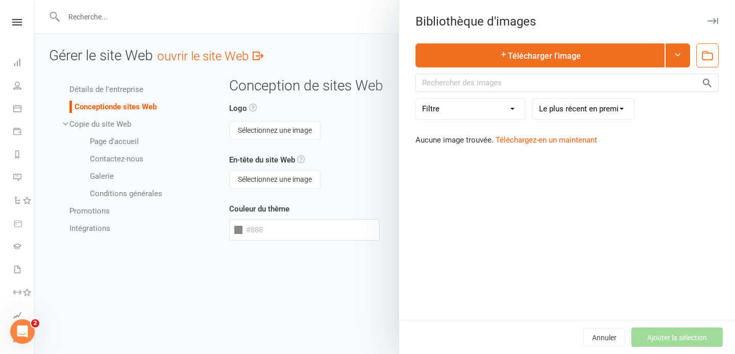
click at [712, 20] on icon "button" at bounding box center [712, 21] width 11 height 6
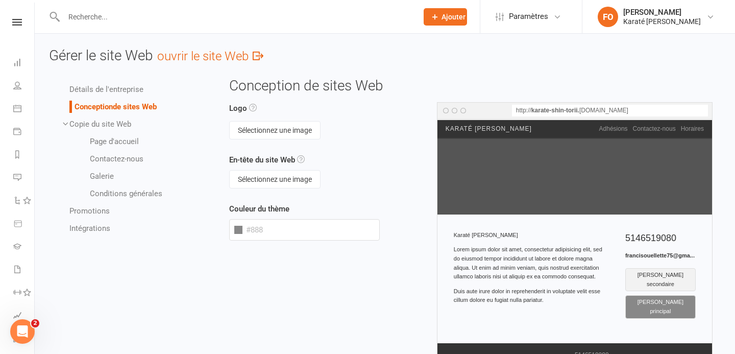
scroll to position [81, 0]
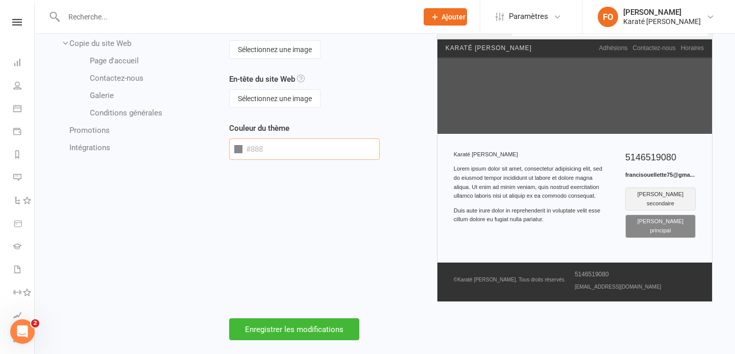
click at [288, 152] on input "text" at bounding box center [304, 148] width 151 height 21
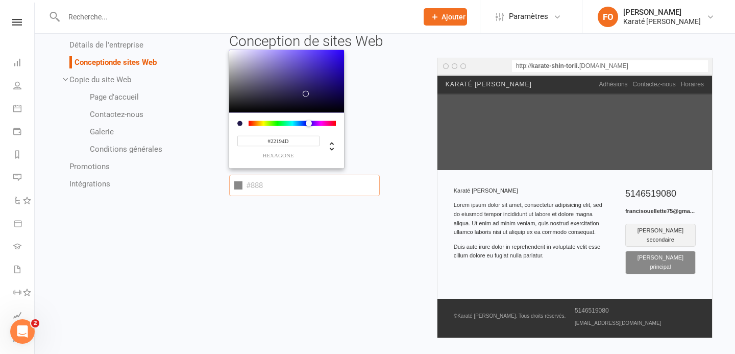
scroll to position [44, 0]
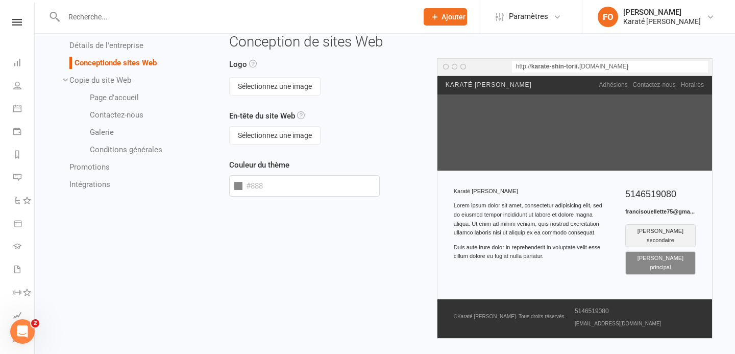
click at [411, 135] on div "Logo Sélectionnez une image En-tête du site Web Sélectionnez une image Couleur …" at bounding box center [471, 206] width 499 height 297
click at [106, 114] on font "Contactez-nous" at bounding box center [117, 114] width 54 height 9
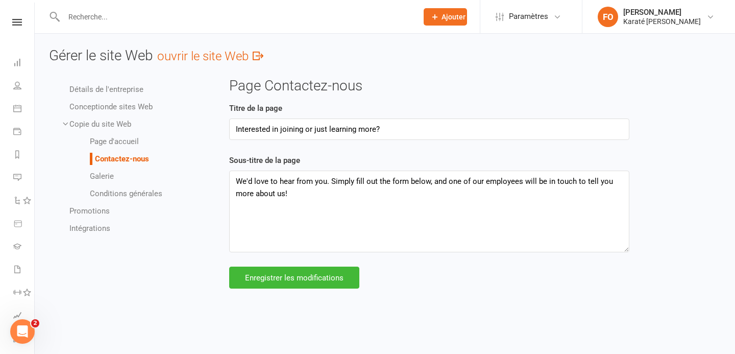
click at [105, 175] on font "Galerie" at bounding box center [102, 175] width 24 height 9
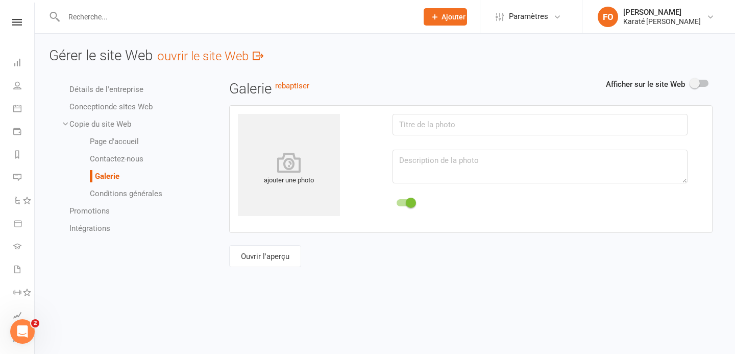
click at [105, 192] on font "Conditions générales" at bounding box center [126, 193] width 72 height 9
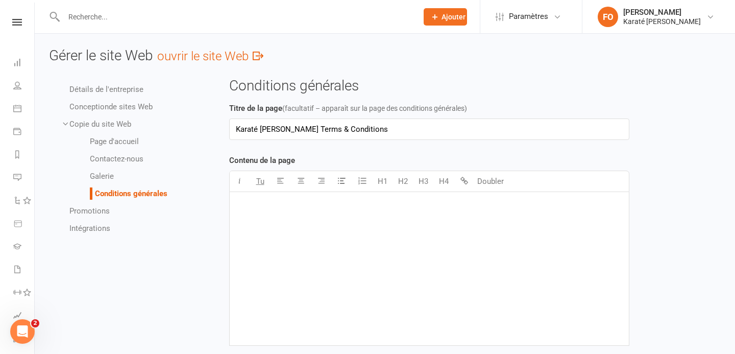
click at [109, 173] on font "Galerie" at bounding box center [102, 175] width 24 height 9
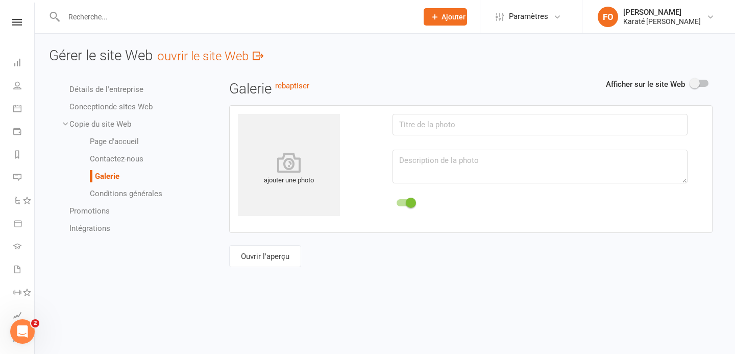
click at [109, 144] on font "Page d'accueil" at bounding box center [114, 141] width 49 height 9
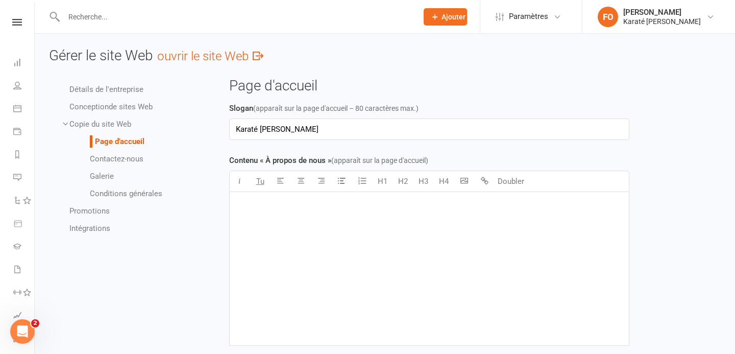
click at [106, 125] on font "Copie du site Web" at bounding box center [100, 123] width 62 height 9
click at [106, 106] on font "Conception" at bounding box center [88, 106] width 39 height 9
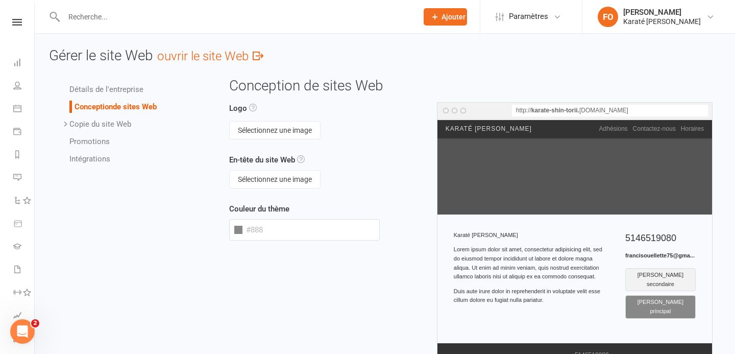
click at [137, 92] on font "Détails de l'entreprise" at bounding box center [106, 89] width 74 height 9
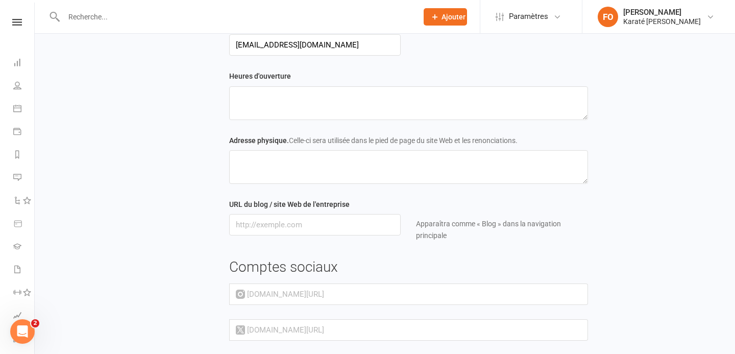
scroll to position [331, 0]
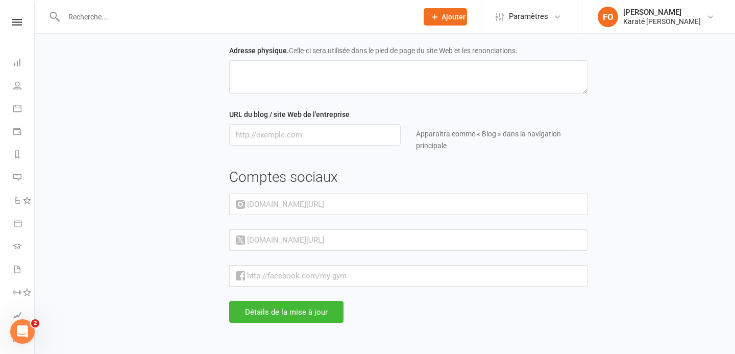
click at [291, 200] on font "instagram.com/" at bounding box center [285, 204] width 77 height 9
click at [190, 212] on div "Détails de l'entreprise Conception de sites Web Copie du site Web Page d'accuei…" at bounding box center [384, 44] width 687 height 590
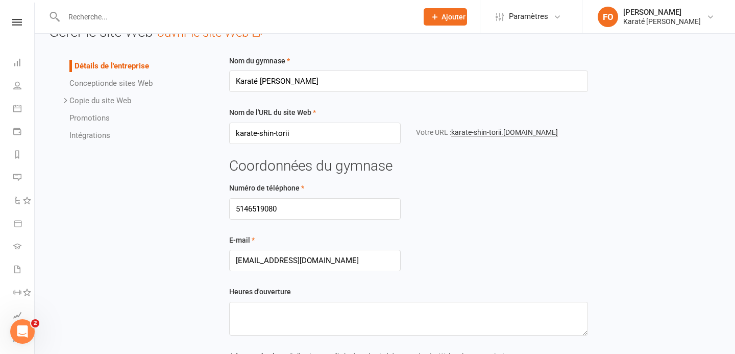
scroll to position [0, 0]
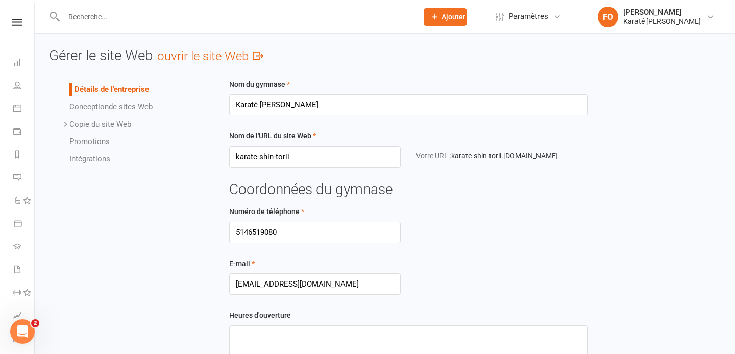
click at [115, 110] on font "de sites Web" at bounding box center [131, 106] width 44 height 9
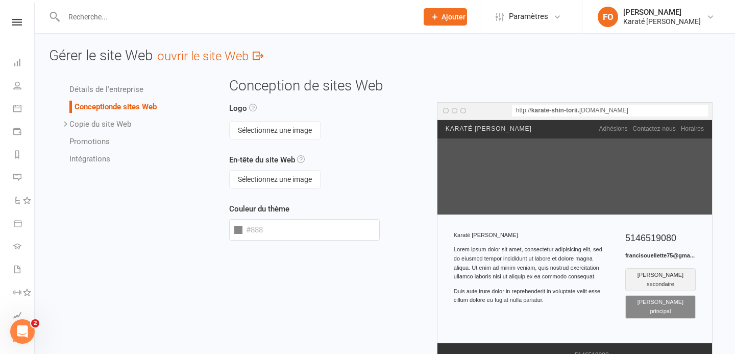
scroll to position [1, 0]
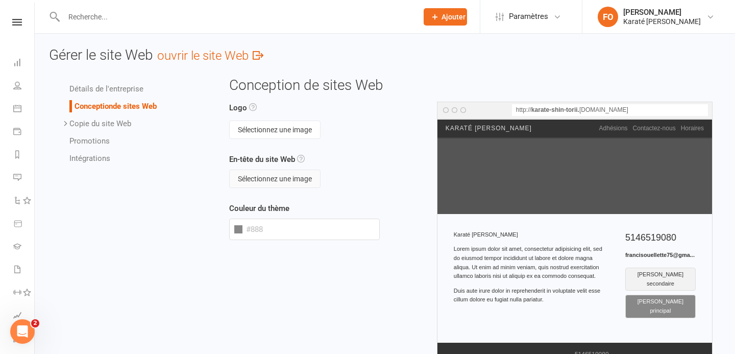
click at [305, 173] on button "Sélectionnez une image" at bounding box center [274, 178] width 91 height 18
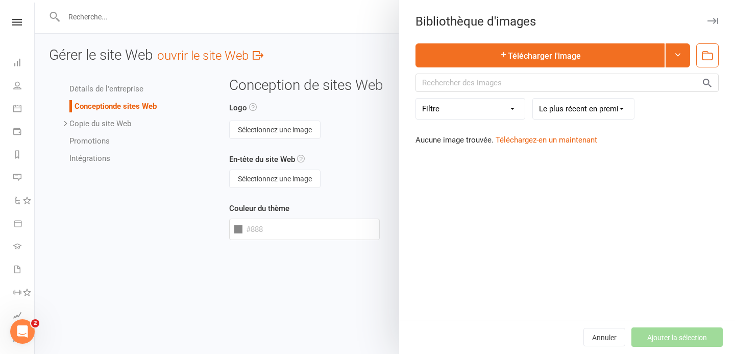
click at [346, 109] on div at bounding box center [385, 177] width 700 height 354
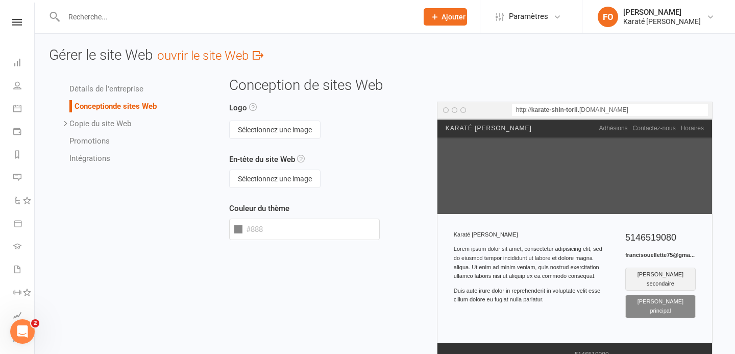
click at [101, 124] on font "Copie du site Web" at bounding box center [100, 123] width 62 height 9
click at [106, 145] on li "Page d'accueil" at bounding box center [148, 141] width 116 height 12
click at [106, 143] on font "Page d'accueil" at bounding box center [114, 140] width 49 height 9
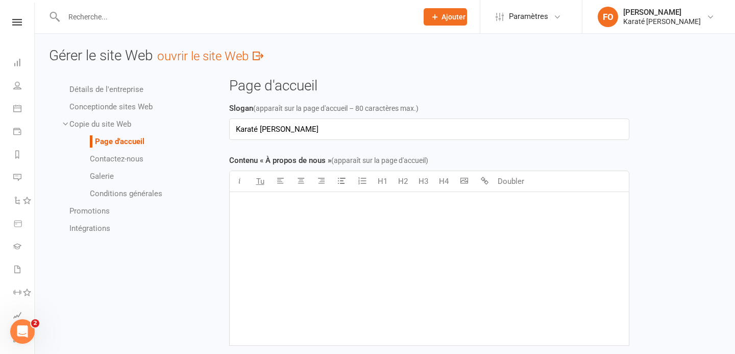
click at [105, 159] on font "Contactez-nous" at bounding box center [117, 158] width 54 height 9
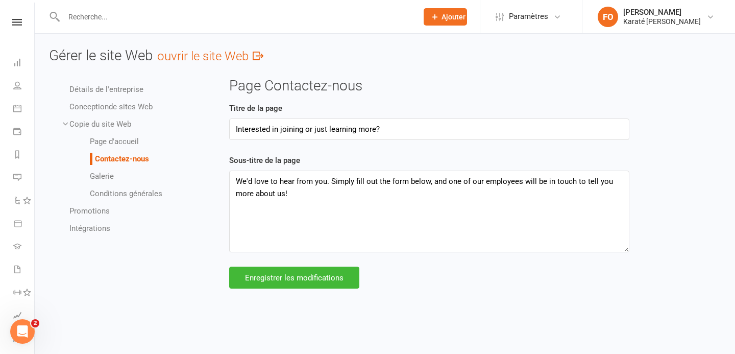
click at [108, 141] on font "Page d'accueil" at bounding box center [114, 141] width 49 height 9
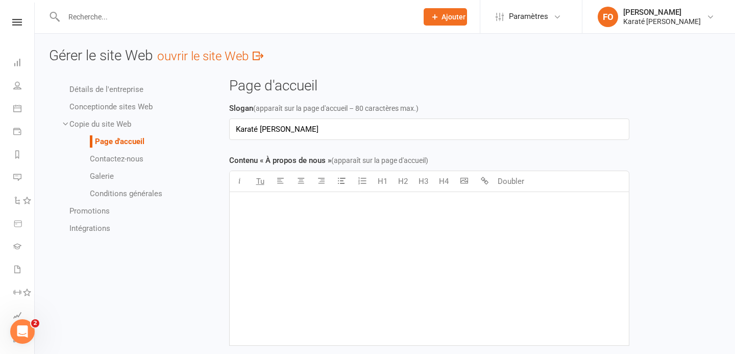
click at [192, 56] on font "ouvrir le site Web" at bounding box center [202, 56] width 91 height 14
click at [22, 115] on link "Calendrier" at bounding box center [23, 109] width 21 height 23
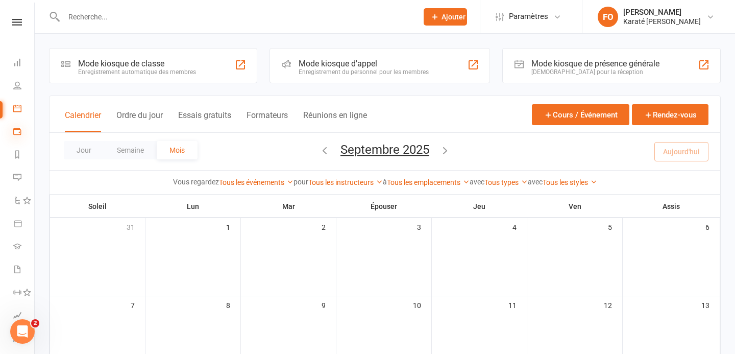
click at [15, 134] on icon at bounding box center [17, 131] width 8 height 8
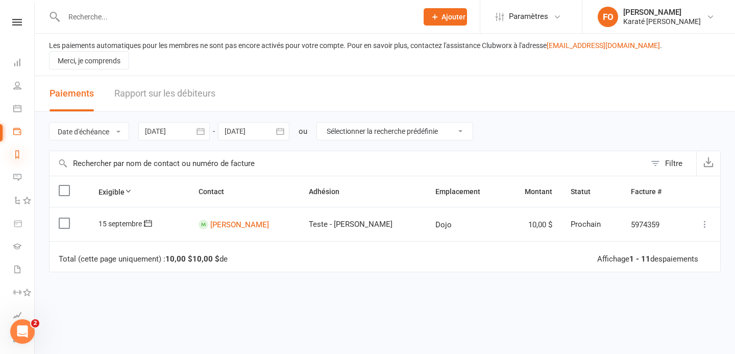
click at [16, 154] on icon at bounding box center [17, 154] width 8 height 8
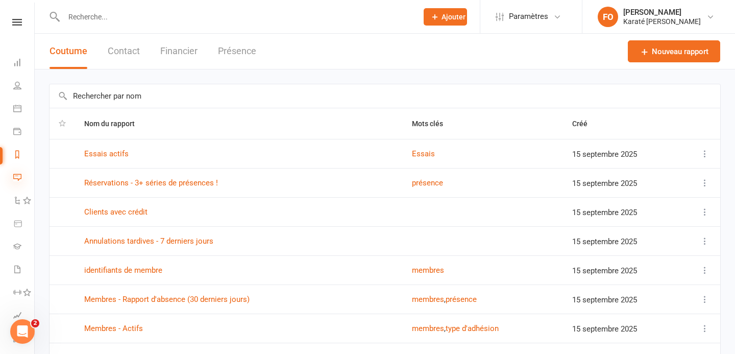
click at [20, 180] on icon at bounding box center [17, 177] width 8 height 8
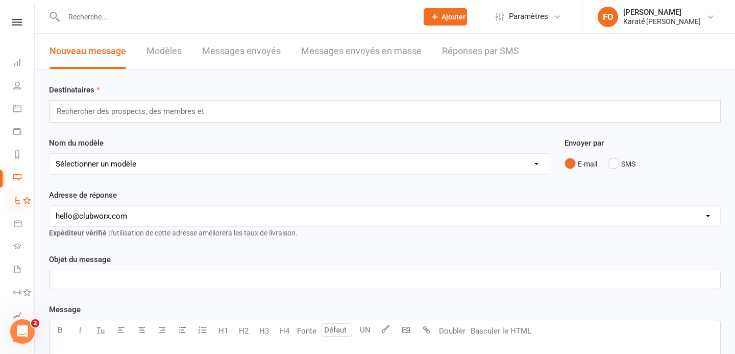
click at [19, 200] on icon at bounding box center [17, 200] width 8 height 8
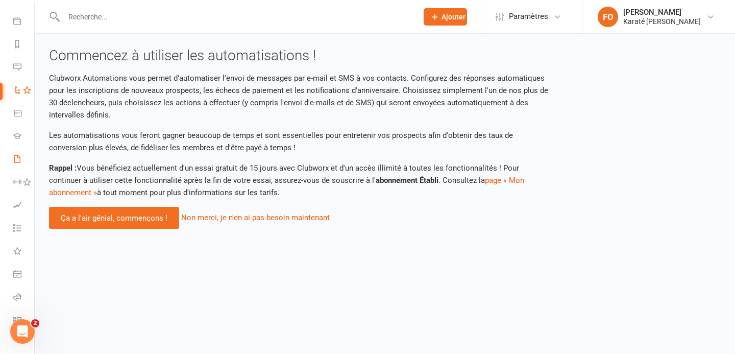
scroll to position [127, 0]
click at [20, 296] on link "Enregistrement en classe" at bounding box center [23, 303] width 21 height 23
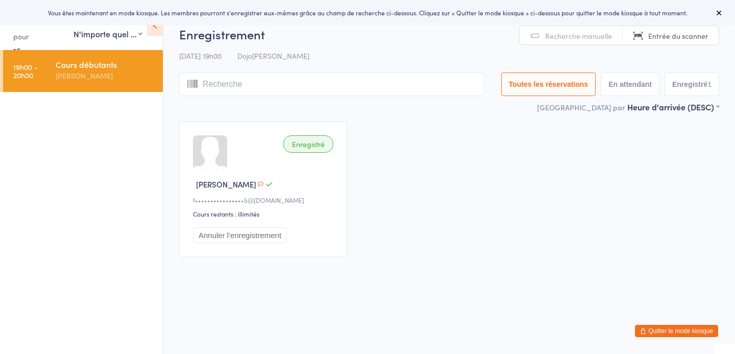
click at [240, 88] on input "search" at bounding box center [331, 83] width 305 height 23
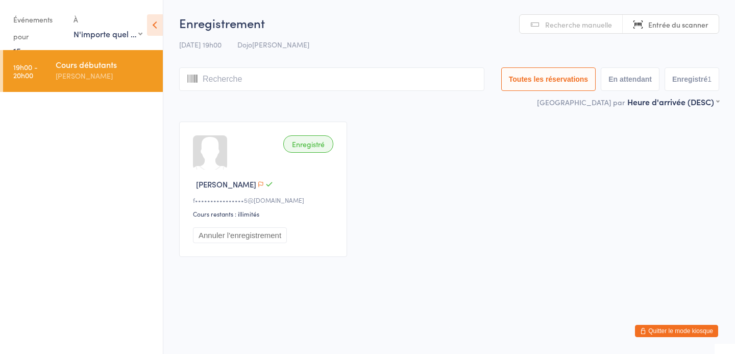
click at [422, 79] on input "search" at bounding box center [331, 78] width 305 height 23
click at [303, 43] on font "[PERSON_NAME]" at bounding box center [280, 44] width 57 height 10
click at [619, 76] on font "En attendant" at bounding box center [629, 79] width 43 height 8
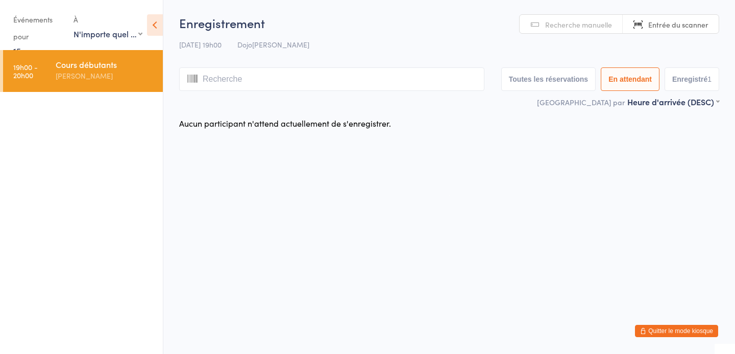
click at [688, 83] on font "Enregistré" at bounding box center [689, 79] width 35 height 8
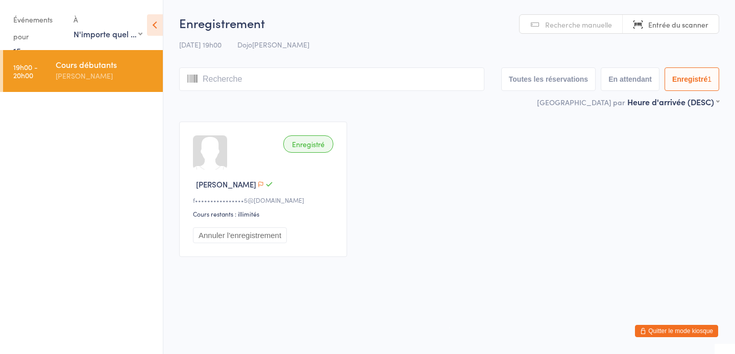
click at [297, 169] on div "Enregistré [PERSON_NAME] f••••••••••••••••5@[DOMAIN_NAME] Cours restants : illi…" at bounding box center [263, 188] width 168 height 135
click at [223, 149] on div at bounding box center [210, 152] width 34 height 34
click at [300, 142] on font "Enregistré" at bounding box center [308, 144] width 33 height 10
click at [213, 165] on div at bounding box center [210, 152] width 34 height 34
click at [633, 82] on font "En attendant" at bounding box center [629, 79] width 43 height 8
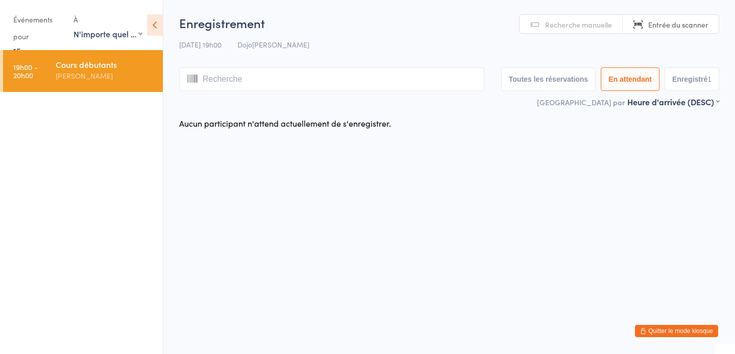
click at [555, 70] on button "Toutes les réservations" at bounding box center [548, 78] width 94 height 23
select select "5"
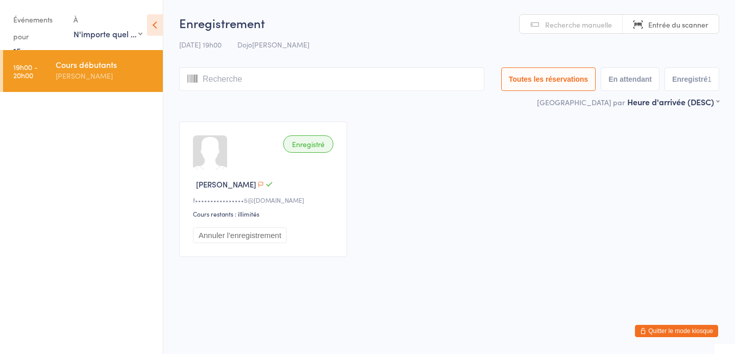
click at [584, 32] on link "Recherche manuelle" at bounding box center [571, 24] width 103 height 19
click at [668, 28] on font "Entrée du scanner" at bounding box center [678, 24] width 60 height 10
click at [649, 26] on font "Entrée du scanner" at bounding box center [678, 24] width 60 height 10
click at [584, 24] on font "Recherche manuelle" at bounding box center [578, 24] width 67 height 10
click at [157, 25] on icon at bounding box center [155, 24] width 16 height 21
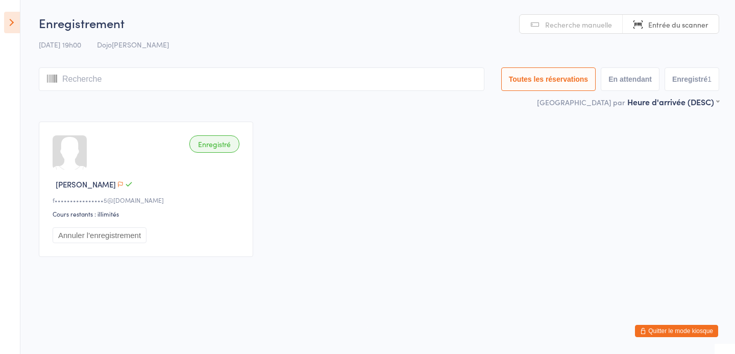
click at [15, 27] on icon at bounding box center [12, 22] width 16 height 21
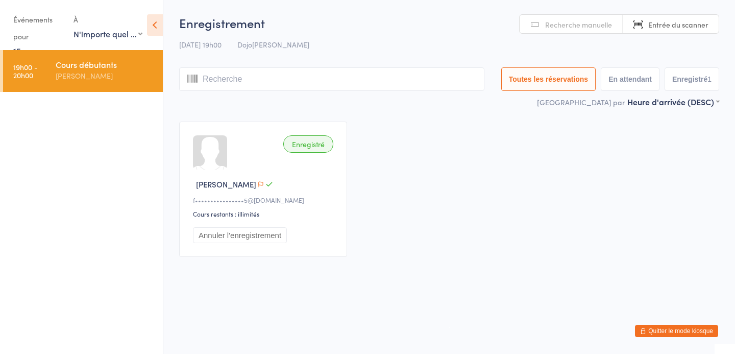
click at [24, 20] on font "Événements pour" at bounding box center [32, 27] width 39 height 27
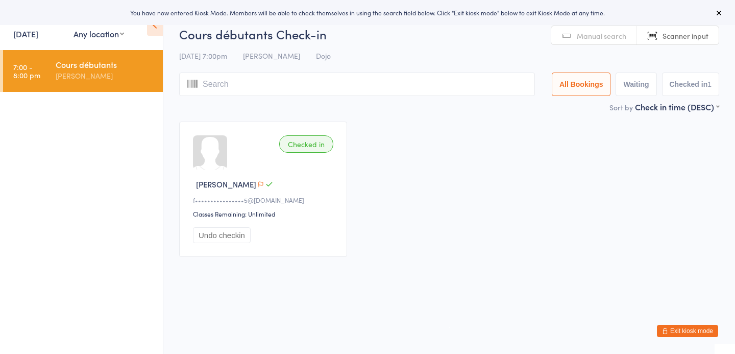
click at [680, 330] on button "Exit kiosk mode" at bounding box center [687, 331] width 61 height 12
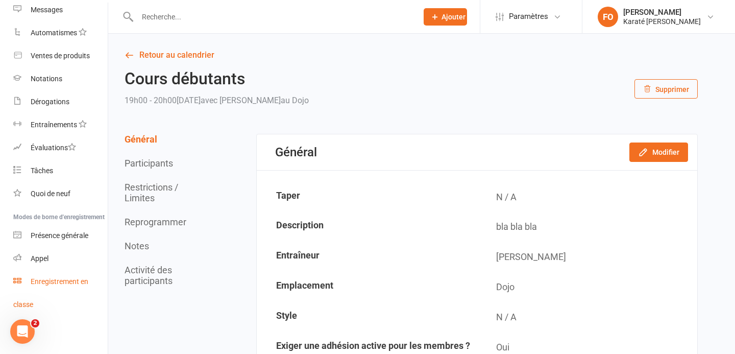
scroll to position [160, 0]
click at [50, 173] on font "Tâches" at bounding box center [42, 170] width 22 height 8
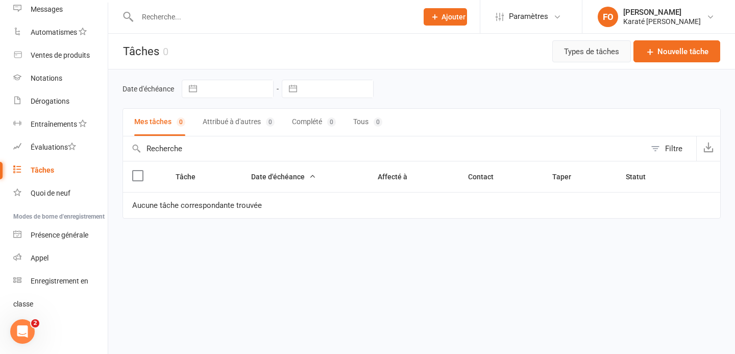
click at [594, 55] on font "Types de tâches" at bounding box center [591, 51] width 55 height 9
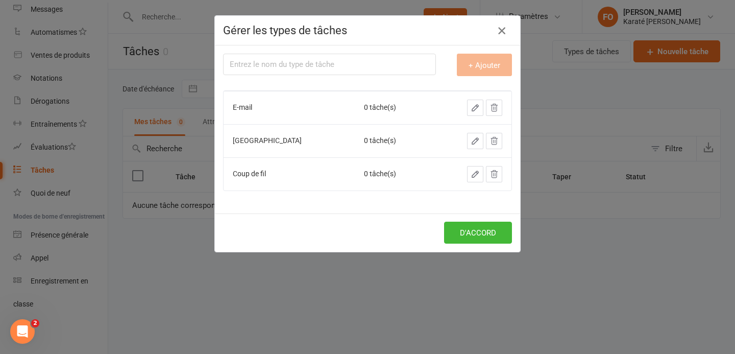
click at [498, 29] on icon "button" at bounding box center [502, 30] width 12 height 12
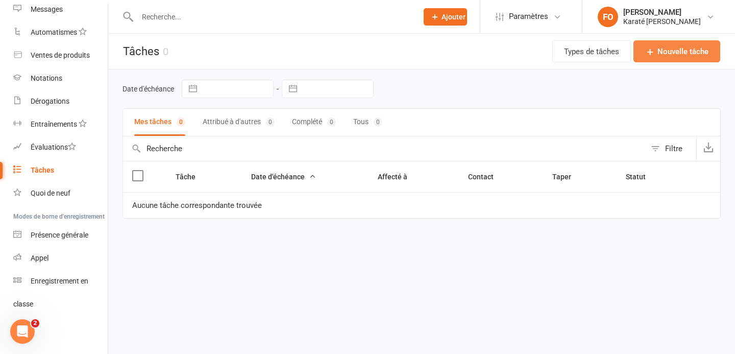
click at [699, 49] on font "Nouvelle tâche" at bounding box center [682, 51] width 51 height 9
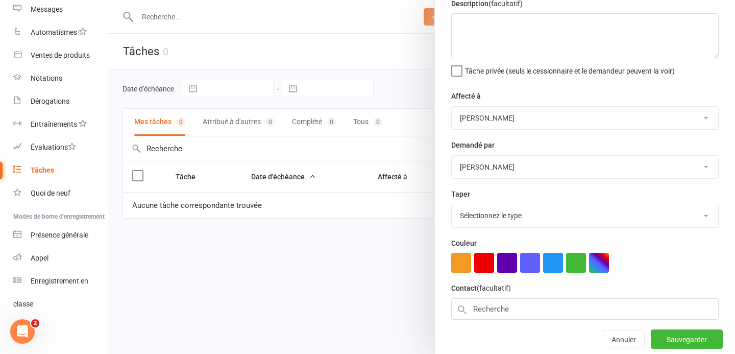
scroll to position [91, 0]
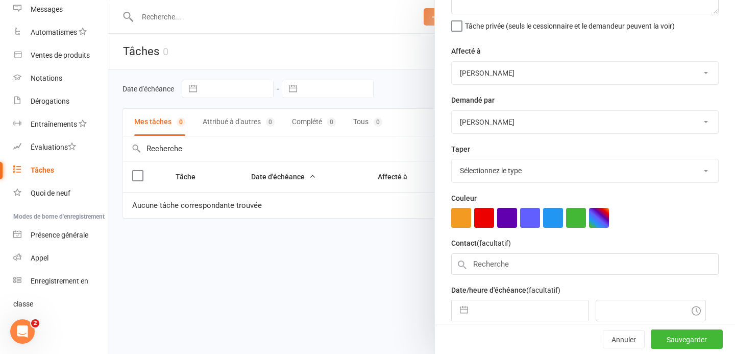
click at [565, 179] on select "Sélectionnez le type E-mail Meeting Phone call Add new task type" at bounding box center [585, 170] width 266 height 22
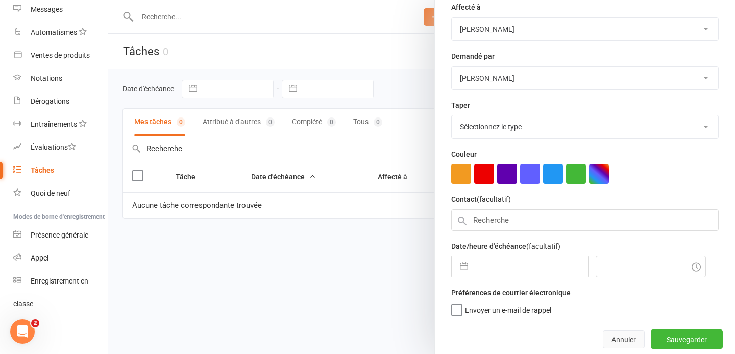
click at [621, 342] on font "Annuler" at bounding box center [623, 339] width 24 height 8
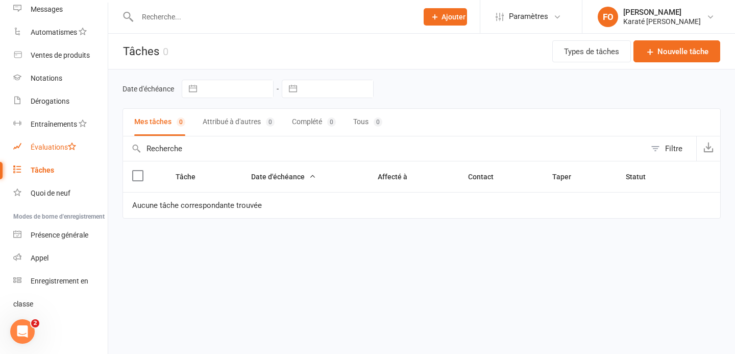
click at [48, 146] on font "Évaluations" at bounding box center [49, 147] width 37 height 8
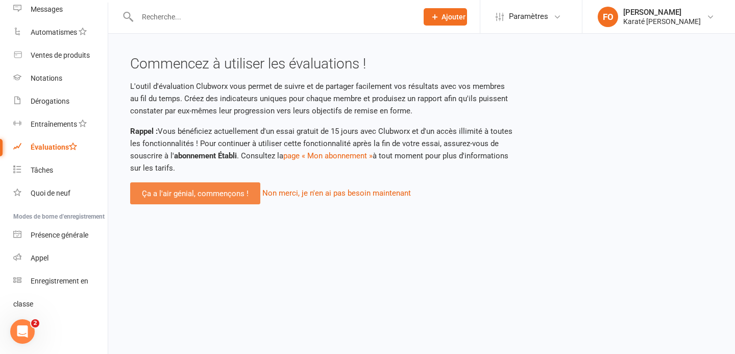
click at [199, 198] on link "Ça a l'air génial, commençons !" at bounding box center [195, 193] width 130 height 22
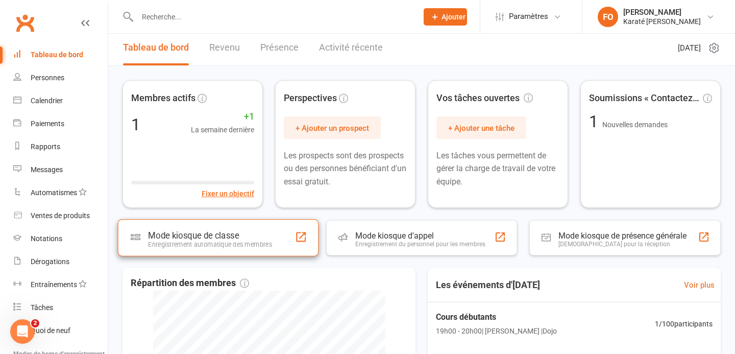
scroll to position [8, 0]
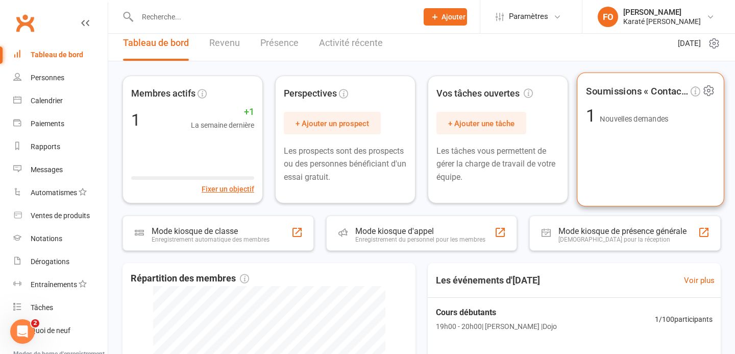
click at [612, 119] on font "Nouvelles demandes" at bounding box center [634, 119] width 68 height 9
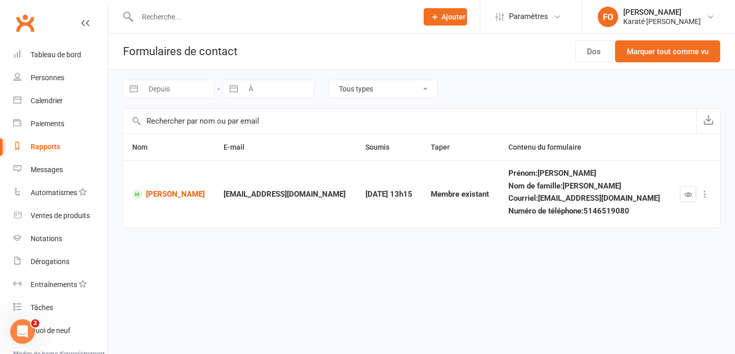
click at [376, 199] on div "[DATE] 13h15" at bounding box center [388, 194] width 47 height 9
click at [445, 200] on td "Membre existant" at bounding box center [460, 193] width 77 height 67
click at [688, 198] on icon "button" at bounding box center [688, 194] width 8 height 8
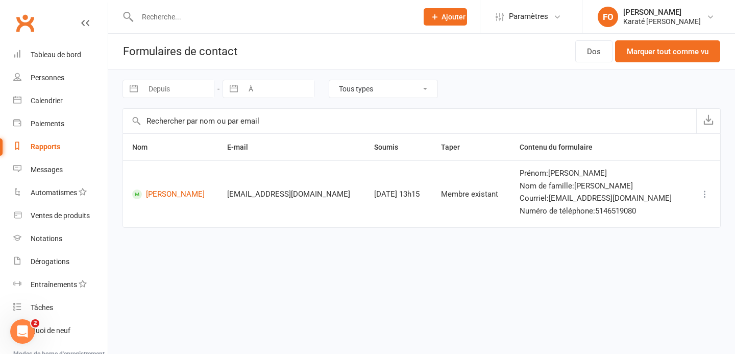
click at [632, 199] on font "[EMAIL_ADDRESS][DOMAIN_NAME]" at bounding box center [610, 197] width 123 height 9
click at [640, 55] on font "Marquer tout comme vu" at bounding box center [668, 51] width 82 height 9
click at [46, 146] on font "Rapports" at bounding box center [46, 146] width 30 height 8
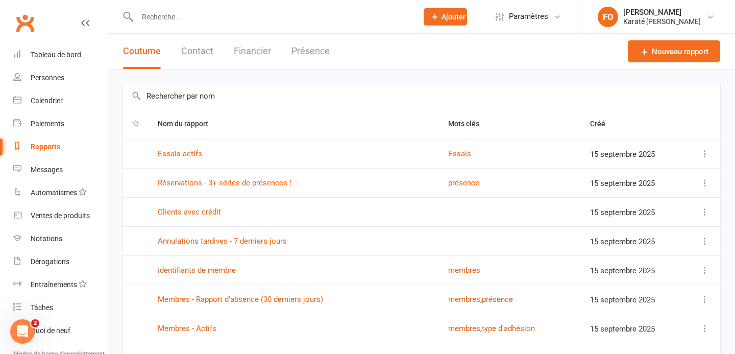
click at [28, 27] on link "Clubworx" at bounding box center [25, 23] width 26 height 26
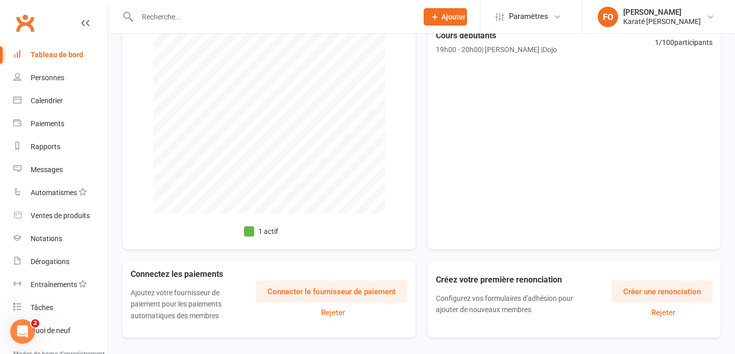
scroll to position [310, 0]
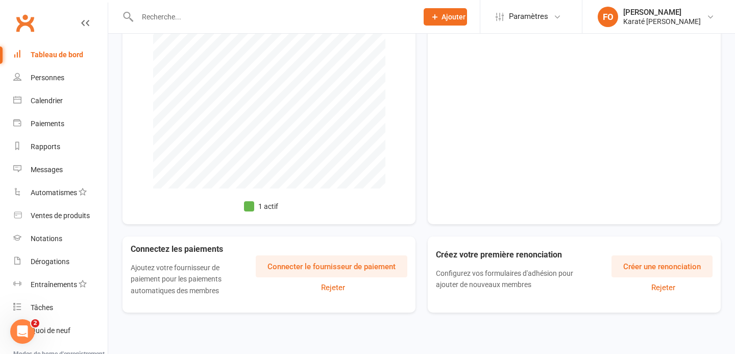
click at [280, 265] on font "Connecter le fournisseur de paiement" at bounding box center [331, 266] width 128 height 9
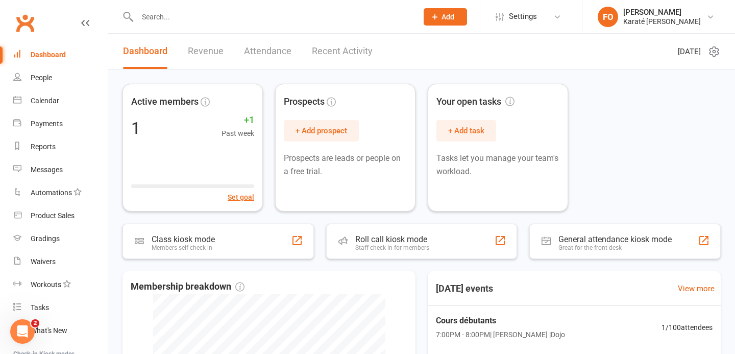
click at [330, 53] on link "Recent Activity" at bounding box center [342, 51] width 61 height 35
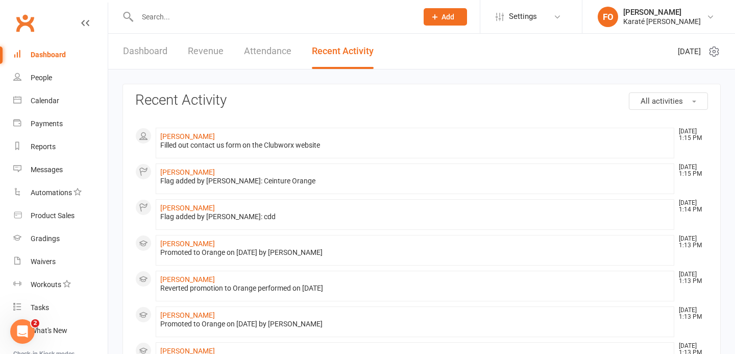
scroll to position [11, 0]
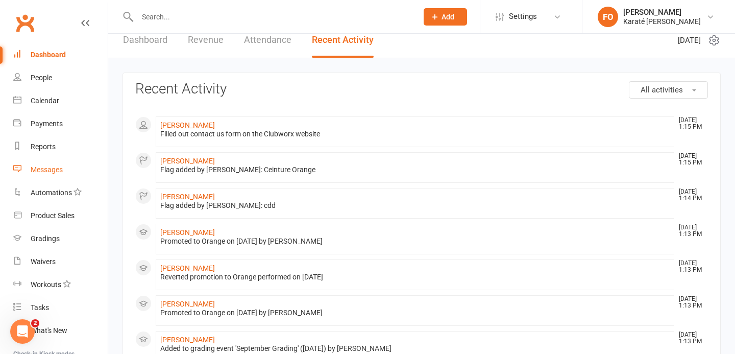
click at [46, 173] on div "Messages" at bounding box center [47, 169] width 32 height 8
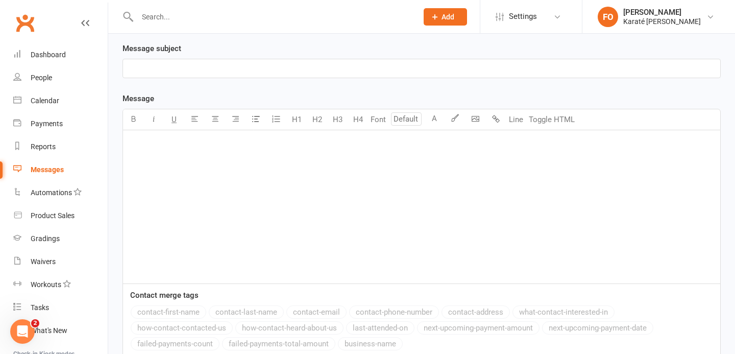
scroll to position [60, 0]
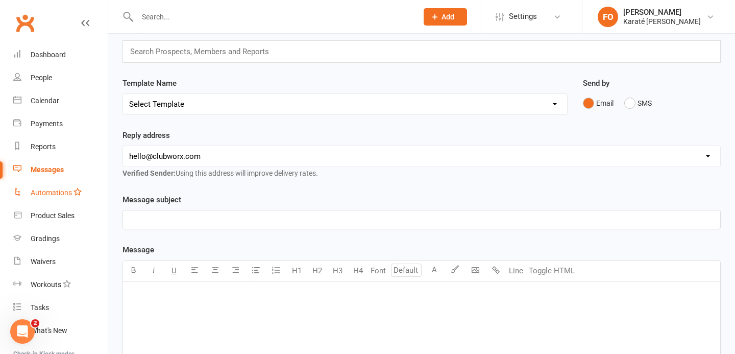
click at [52, 195] on div "Automations" at bounding box center [51, 192] width 41 height 8
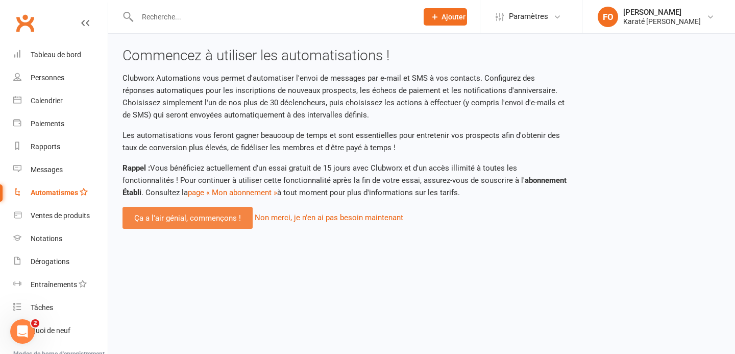
click at [198, 212] on link "Ça a l'air génial, commençons !" at bounding box center [187, 218] width 130 height 22
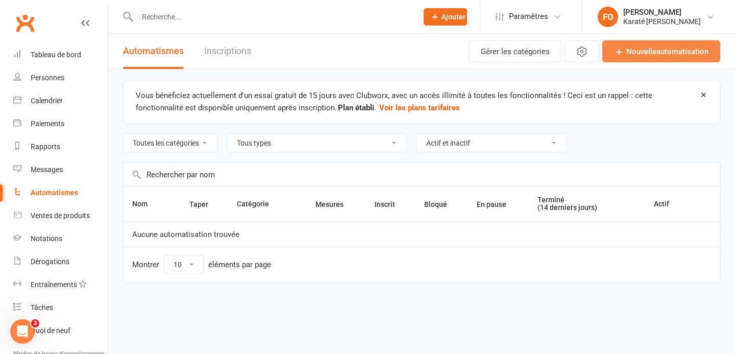
click at [645, 49] on font "Nouvelle" at bounding box center [641, 51] width 30 height 9
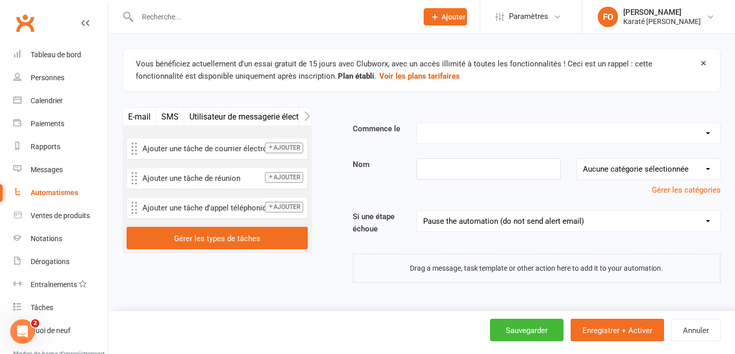
click at [137, 116] on font "E-mail" at bounding box center [139, 117] width 22 height 10
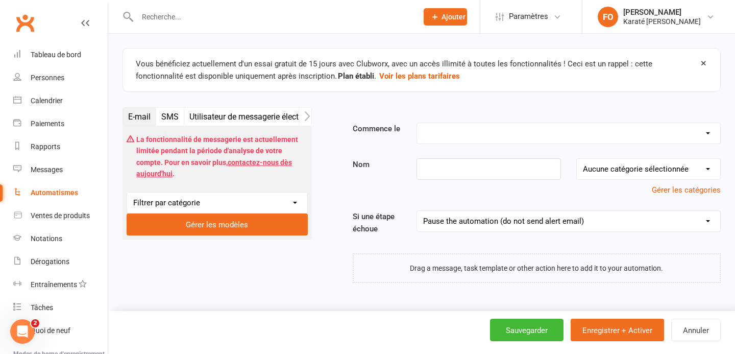
click at [171, 118] on font "SMS" at bounding box center [169, 117] width 17 height 10
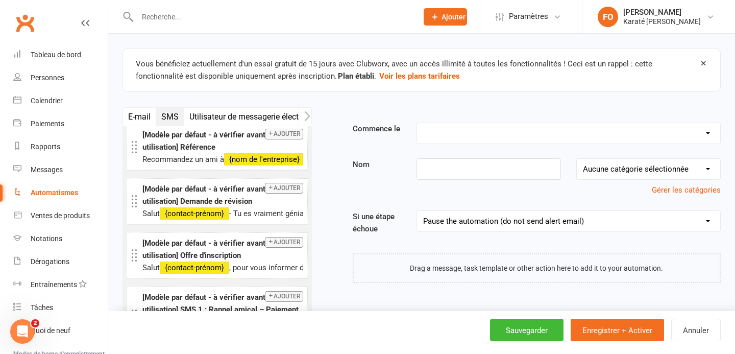
scroll to position [667, 0]
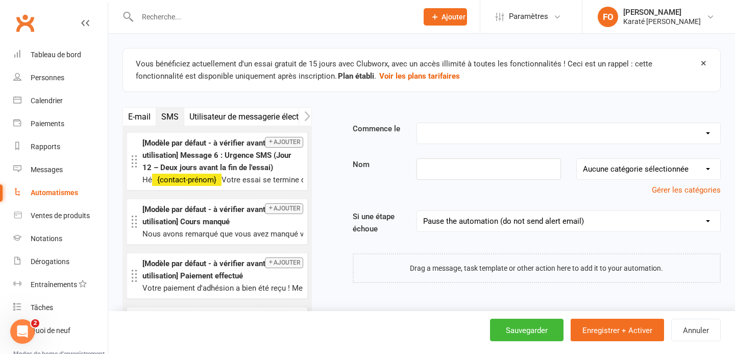
click at [471, 129] on select "Réservation annulée Réservation due Réservation annulée tardivement Réservation…" at bounding box center [568, 133] width 303 height 20
select select "11"
click at [417, 123] on select "Réservation annulée Réservation due Réservation annulée tardivement Réservation…" at bounding box center [568, 133] width 303 height 20
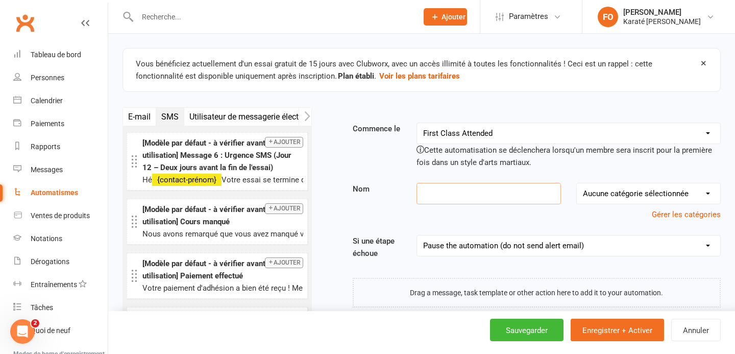
click at [493, 194] on input at bounding box center [488, 193] width 144 height 21
click at [595, 192] on select "Aucune catégorie sélectionnée" at bounding box center [648, 193] width 143 height 20
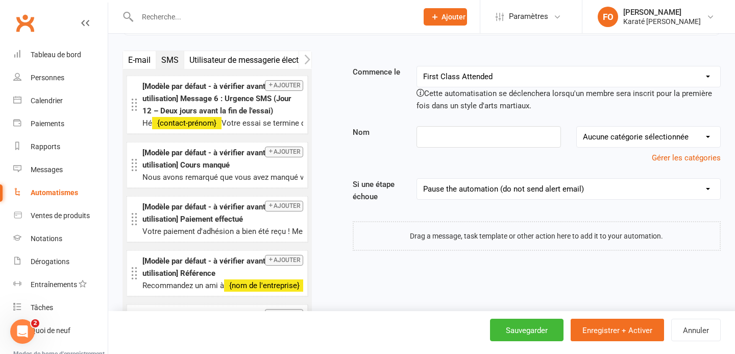
scroll to position [58, 0]
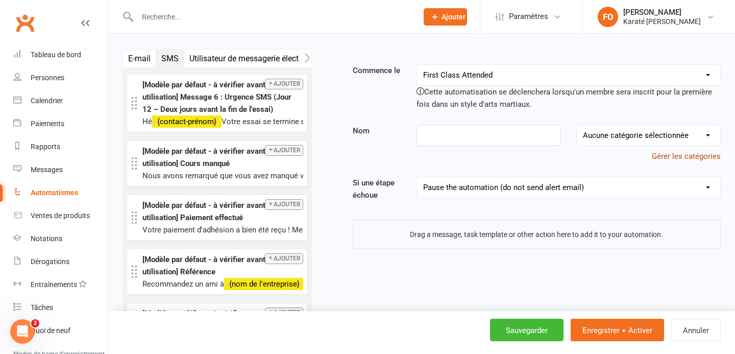
click at [661, 154] on font "Gérer les catégories" at bounding box center [686, 156] width 69 height 9
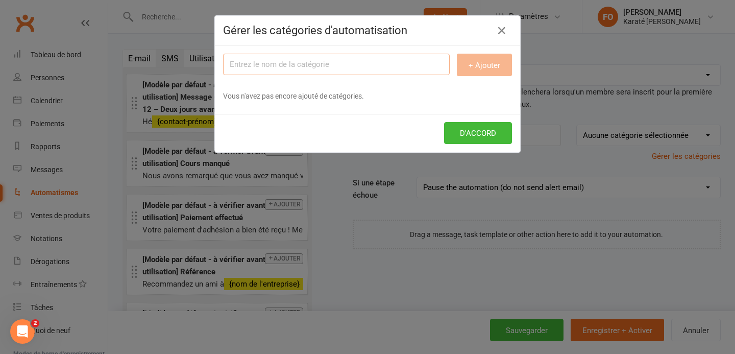
click at [378, 68] on input "text" at bounding box center [336, 64] width 227 height 21
click at [476, 126] on button "D'ACCORD" at bounding box center [478, 133] width 68 height 22
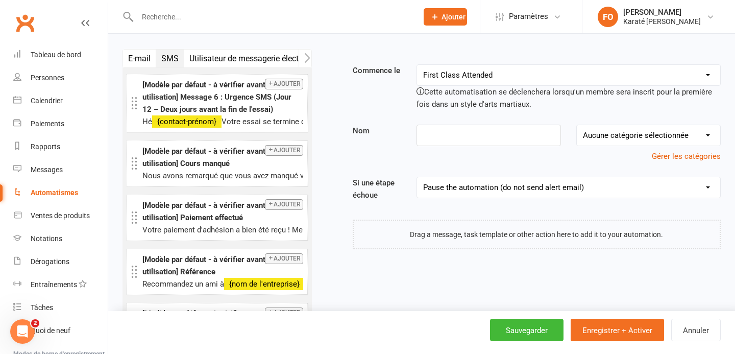
click at [454, 192] on select "Mettre en pause l'automatisation (ne pas envoyer d'e-mail d'alerte) Mettre en p…" at bounding box center [568, 187] width 303 height 20
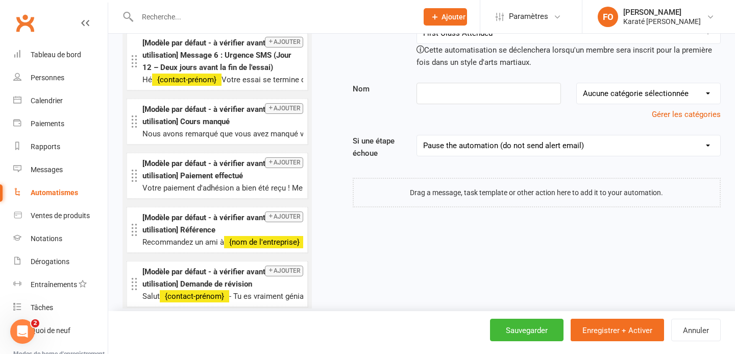
scroll to position [0, 0]
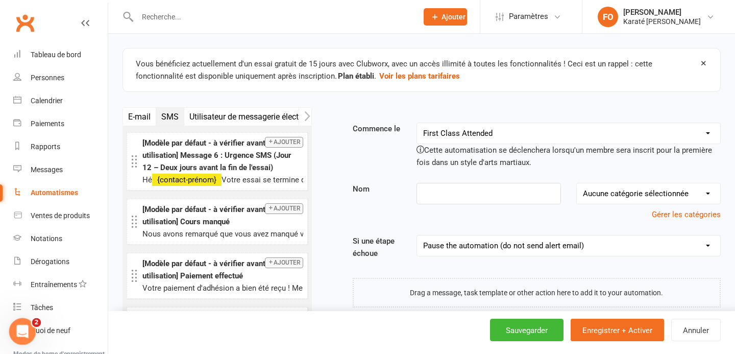
click at [22, 337] on icon "Ouvrir Intercom Messenger" at bounding box center [21, 330] width 17 height 17
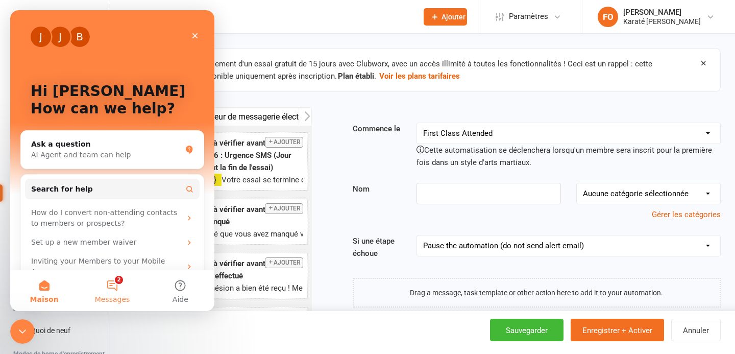
click at [113, 287] on button "2 Messages" at bounding box center [112, 290] width 68 height 41
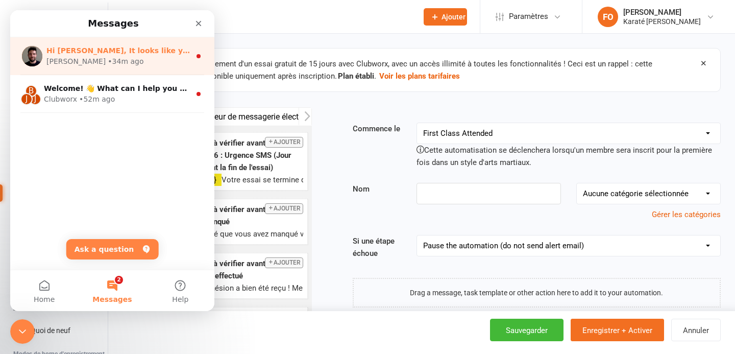
click at [108, 61] on div "• 34m ago" at bounding box center [126, 61] width 36 height 11
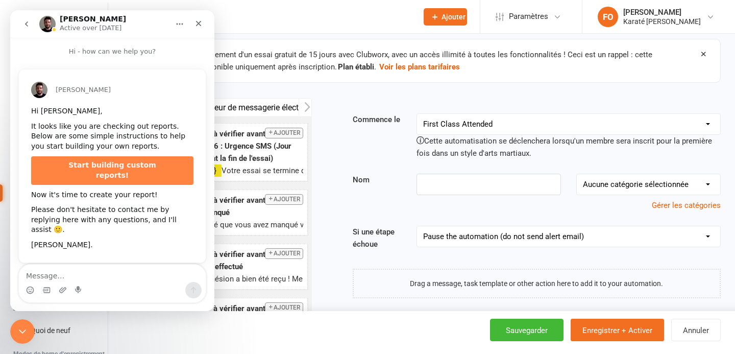
scroll to position [2, 0]
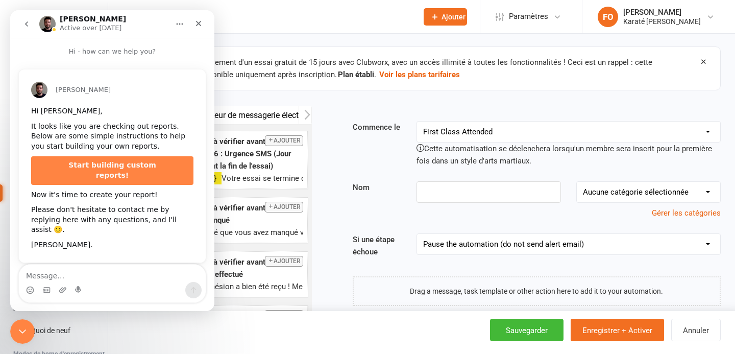
click at [33, 19] on button "go back" at bounding box center [26, 23] width 19 height 19
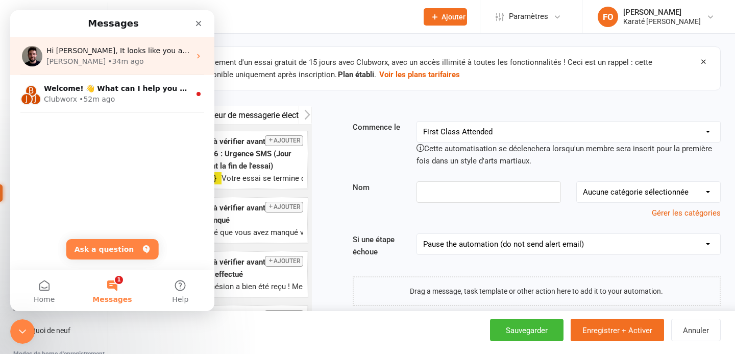
click at [70, 71] on div "Hi Francis, It looks like you are checking out reports. Below are some simple i…" at bounding box center [112, 56] width 204 height 38
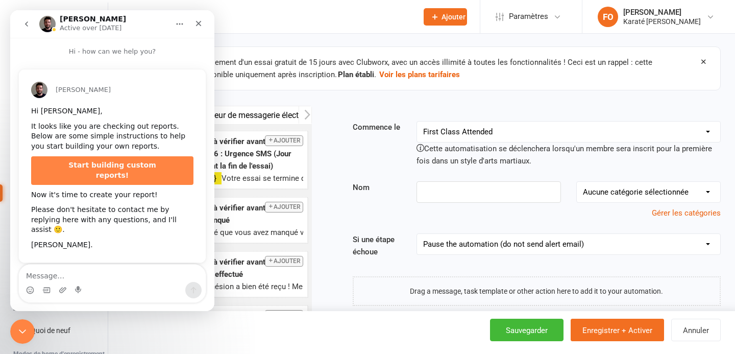
click at [29, 24] on icon "go back" at bounding box center [26, 24] width 8 height 8
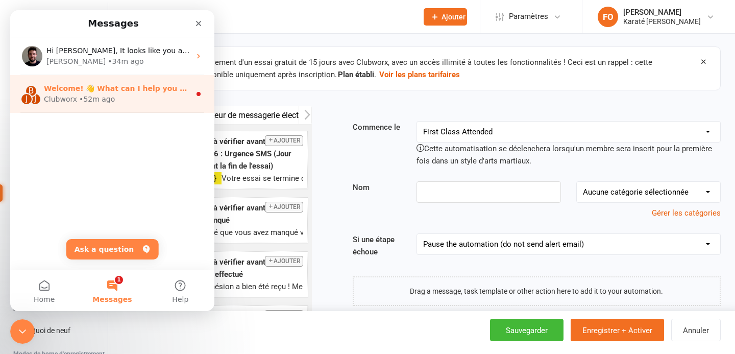
click at [68, 99] on div "Clubworx" at bounding box center [60, 99] width 33 height 11
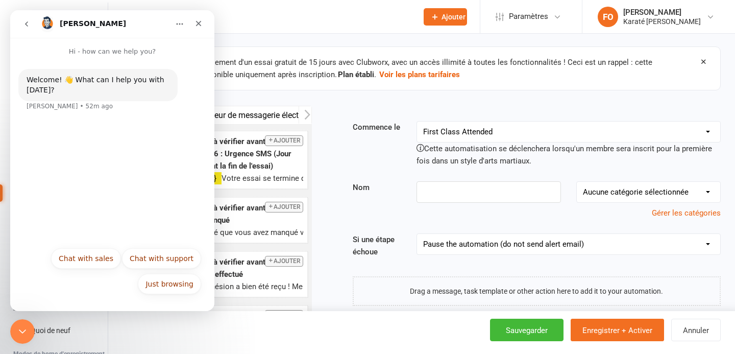
click at [26, 22] on icon "go back" at bounding box center [26, 24] width 8 height 8
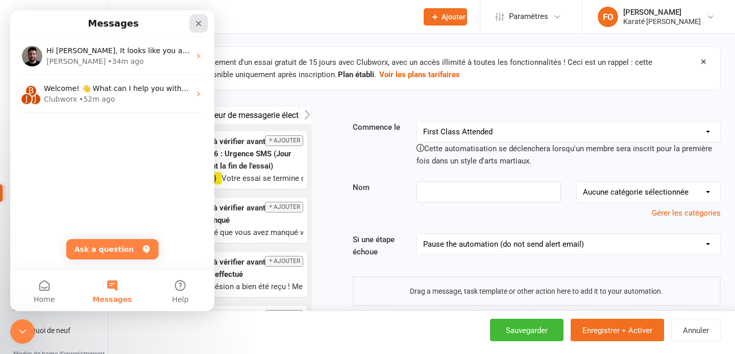
click at [198, 27] on icon "Close" at bounding box center [198, 23] width 8 height 8
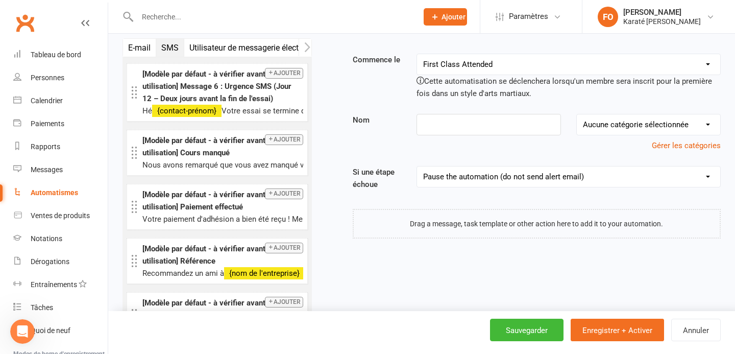
scroll to position [89, 0]
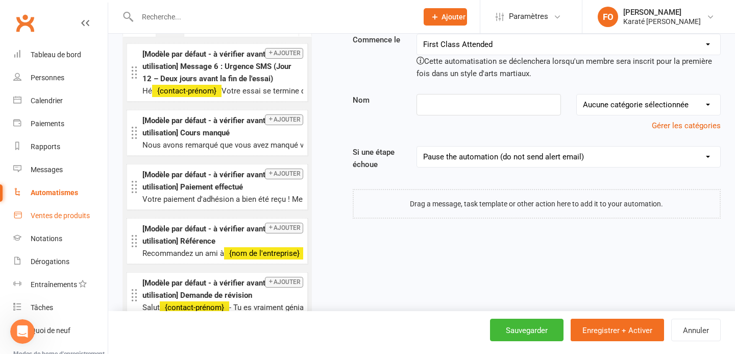
click at [63, 225] on link "Ventes de produits" at bounding box center [60, 215] width 94 height 23
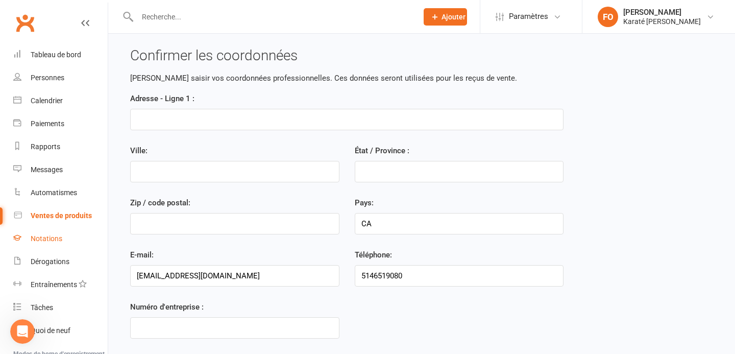
click at [52, 236] on font "Notations" at bounding box center [47, 238] width 32 height 8
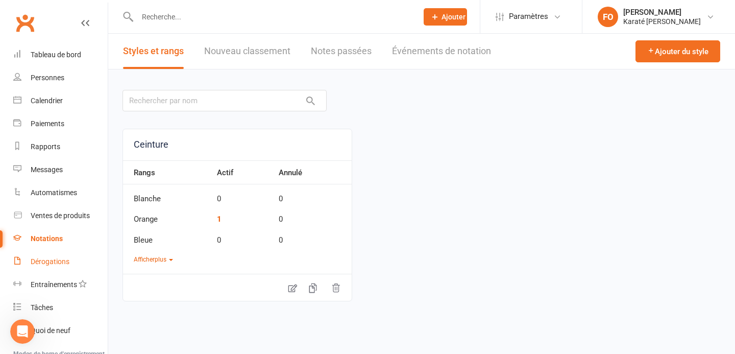
click at [59, 261] on font "Dérogations" at bounding box center [50, 261] width 39 height 8
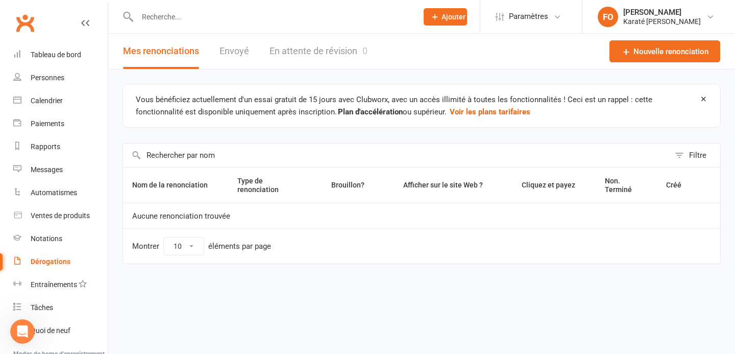
click at [235, 52] on font "Envoyé" at bounding box center [234, 50] width 30 height 11
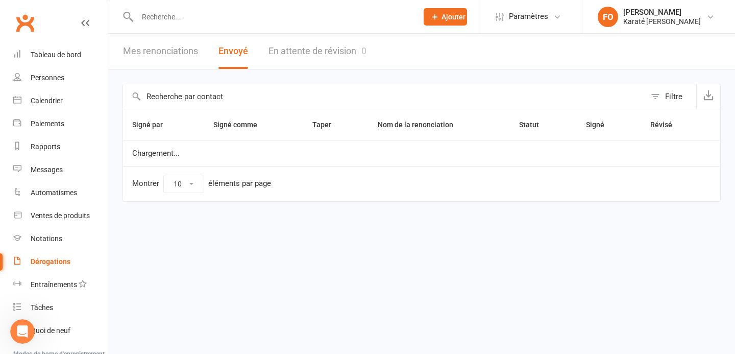
click at [159, 52] on font "Mes renonciations" at bounding box center [160, 50] width 75 height 11
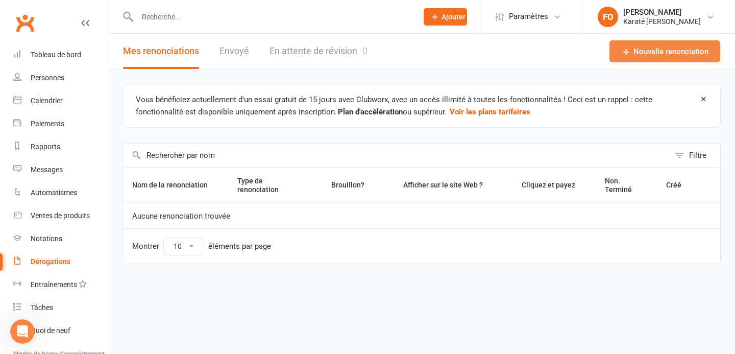
click at [635, 51] on font "Nouvelle renonciation" at bounding box center [670, 51] width 75 height 9
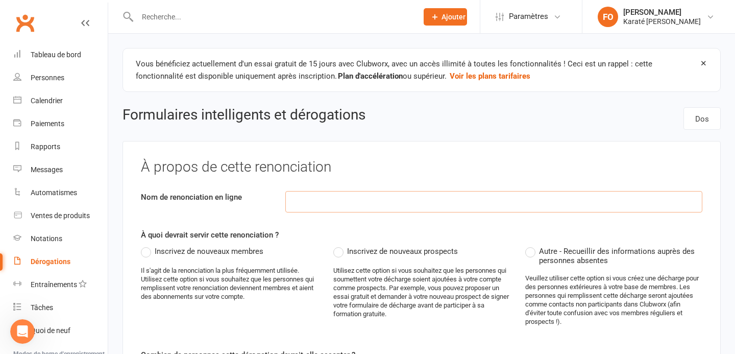
click at [344, 206] on input at bounding box center [493, 201] width 417 height 21
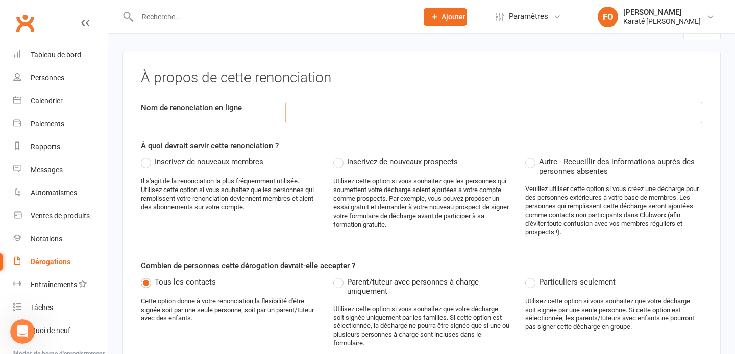
scroll to position [86, 0]
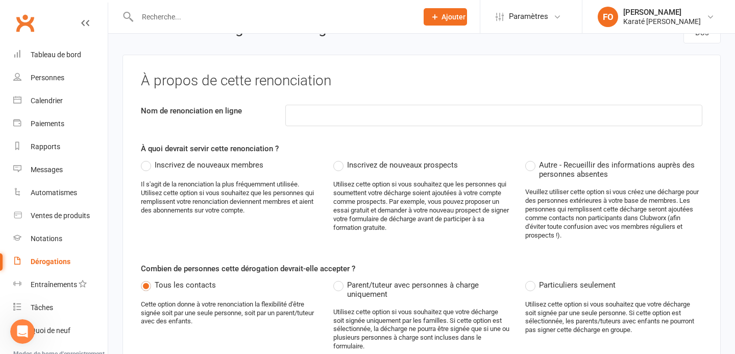
click at [142, 163] on label "Inscrivez de nouveaux membres" at bounding box center [202, 165] width 122 height 12
click at [142, 159] on input "Inscrivez de nouveaux membres" at bounding box center [144, 159] width 7 height 0
click at [312, 113] on input at bounding box center [493, 115] width 417 height 21
type input "Teste 1"
click at [277, 224] on div "Inscrivez de nouveaux membres Il s'agit de la renonciation la plus fréquemment …" at bounding box center [421, 203] width 577 height 89
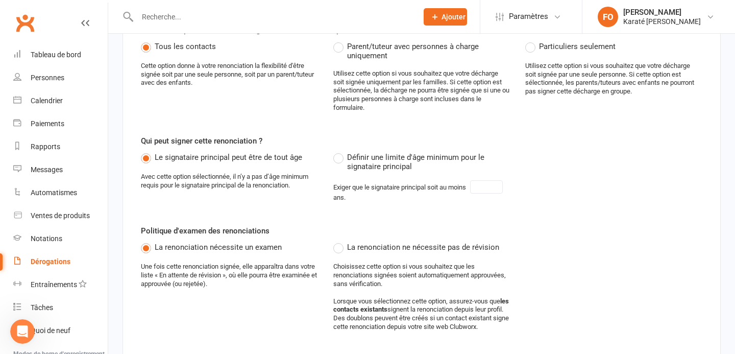
scroll to position [324, 0]
click at [339, 157] on label "Définir une limite d'âge minimum pour le signataire principal" at bounding box center [421, 162] width 177 height 20
click at [339, 152] on input "Définir une limite d'âge minimum pour le signataire principal" at bounding box center [336, 152] width 7 height 0
type input "18"
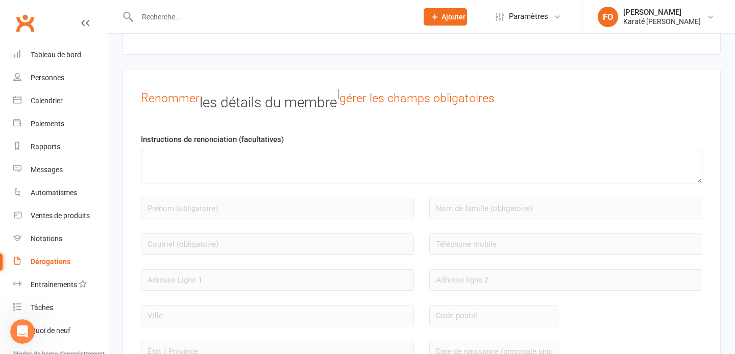
scroll to position [915, 0]
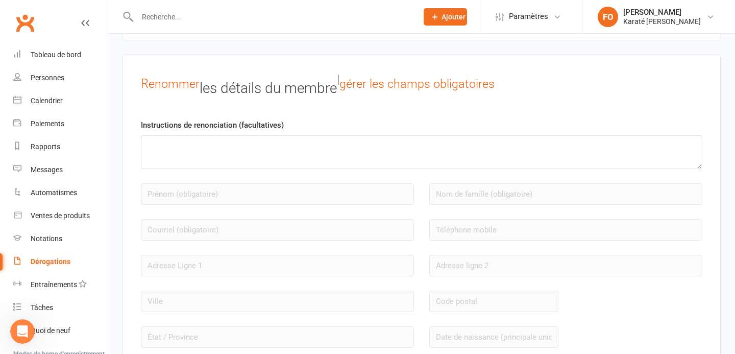
click at [267, 175] on div "Instructions de renonciation (facultatives) Autoriser les nouveaux membres à fo…" at bounding box center [421, 252] width 561 height 267
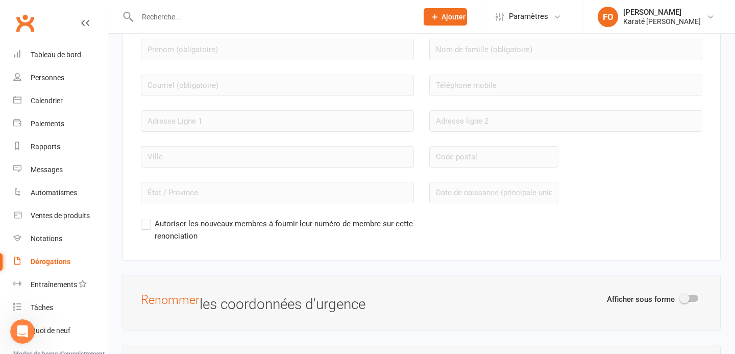
scroll to position [1065, 0]
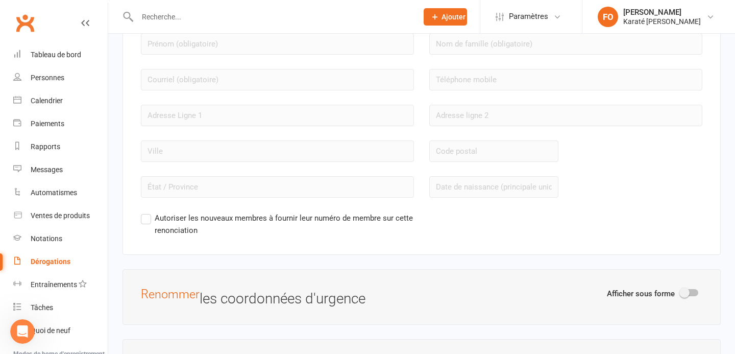
click at [146, 224] on label "Autoriser les nouveaux membres à fournir leur numéro de membre sur cette renonc…" at bounding box center [277, 224] width 273 height 24
click at [146, 212] on input "Autoriser les nouveaux membres à fournir leur numéro de membre sur cette renonc…" at bounding box center [144, 212] width 7 height 0
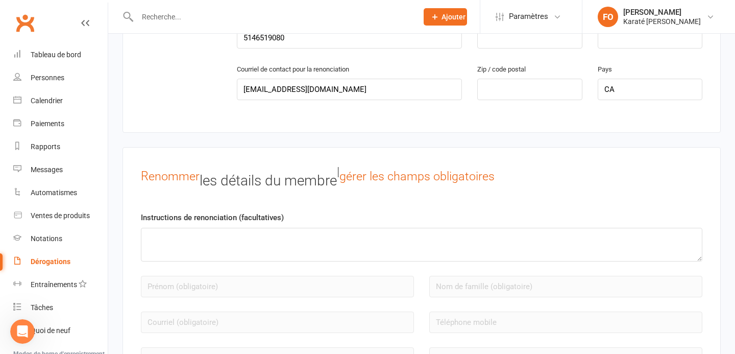
scroll to position [834, 0]
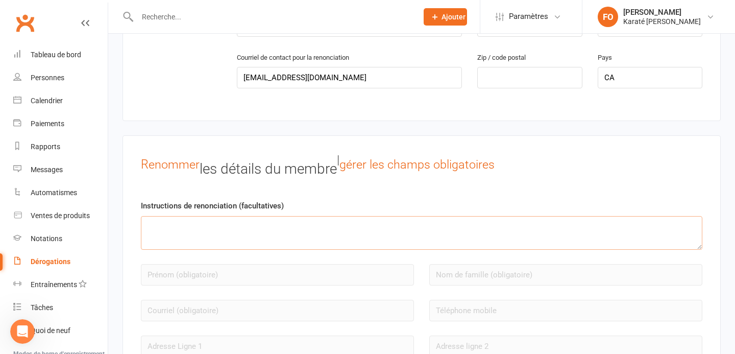
click at [229, 238] on textarea at bounding box center [421, 233] width 561 height 34
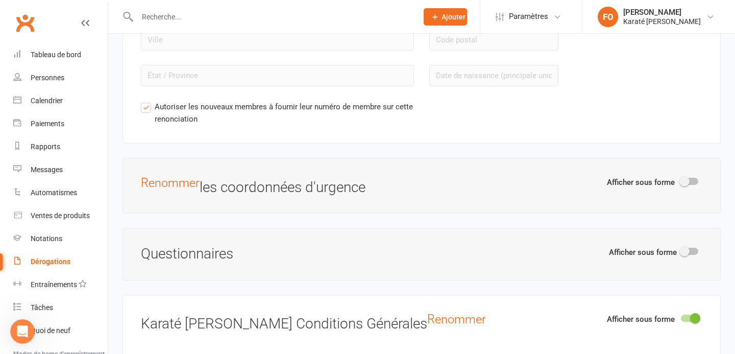
scroll to position [1206, 0]
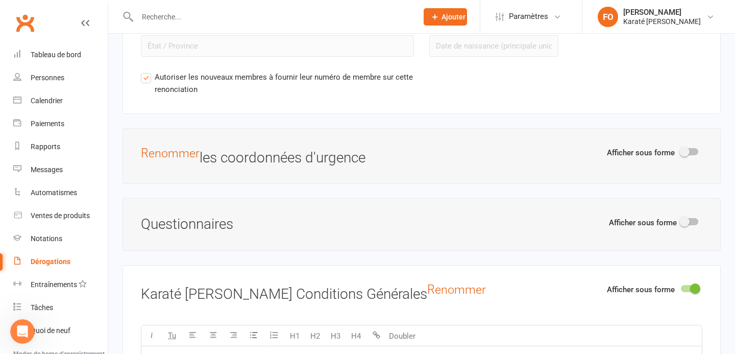
click at [405, 161] on h3 "Renommer les coordonnées d'urgence" at bounding box center [421, 155] width 561 height 19
click at [354, 158] on font "les coordonnées d'urgence" at bounding box center [283, 157] width 166 height 17
click at [689, 157] on span at bounding box center [684, 151] width 10 height 10
click at [681, 150] on input "checkbox" at bounding box center [681, 150] width 0 height 0
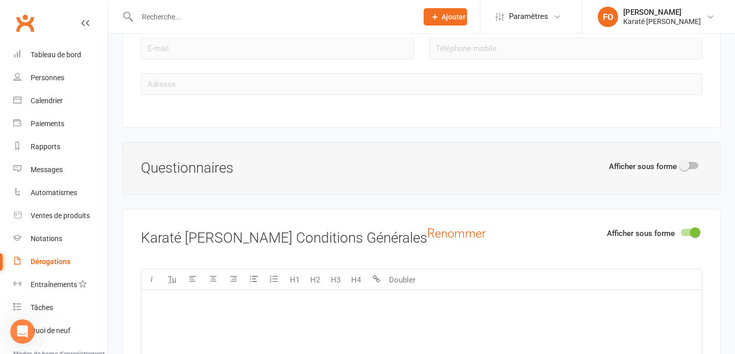
scroll to position [1394, 0]
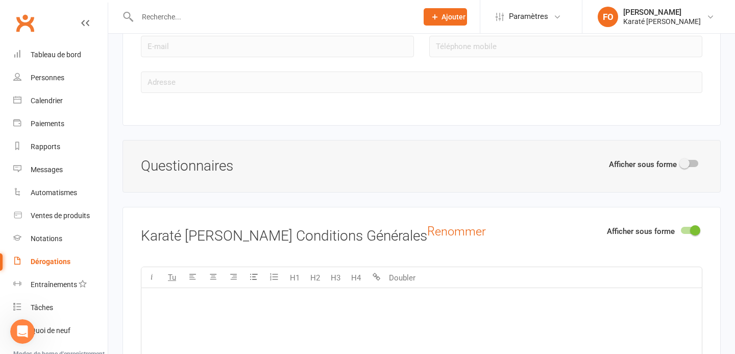
drag, startPoint x: 684, startPoint y: 170, endPoint x: 681, endPoint y: 177, distance: 6.8
click at [684, 168] on span at bounding box center [684, 163] width 10 height 10
click at [681, 162] on input "checkbox" at bounding box center [681, 162] width 0 height 0
select select "do_not_copy_answers"
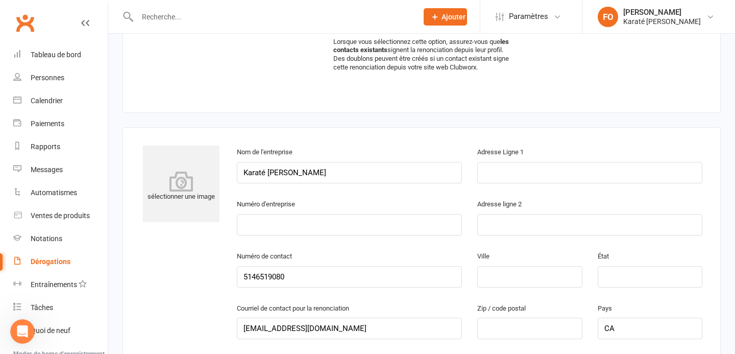
scroll to position [650, 0]
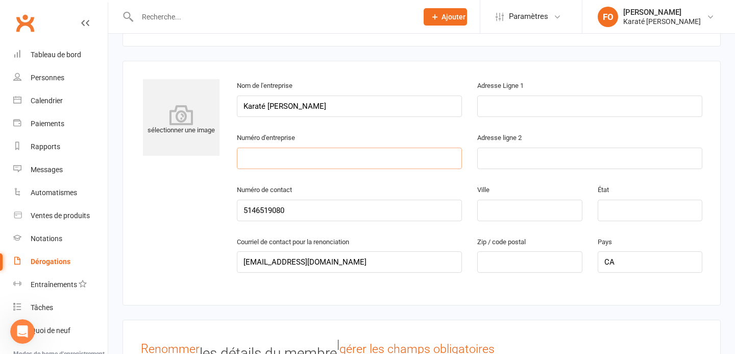
click at [374, 167] on input "text" at bounding box center [349, 157] width 225 height 21
click at [568, 110] on input "text" at bounding box center [589, 105] width 225 height 21
click at [408, 138] on div "Numéro d'entreprise" at bounding box center [349, 150] width 225 height 38
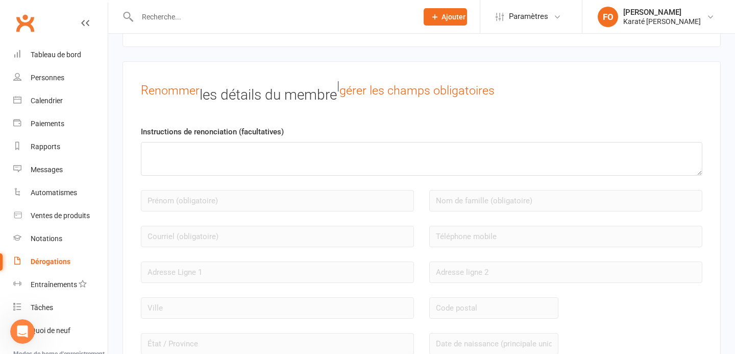
scroll to position [911, 0]
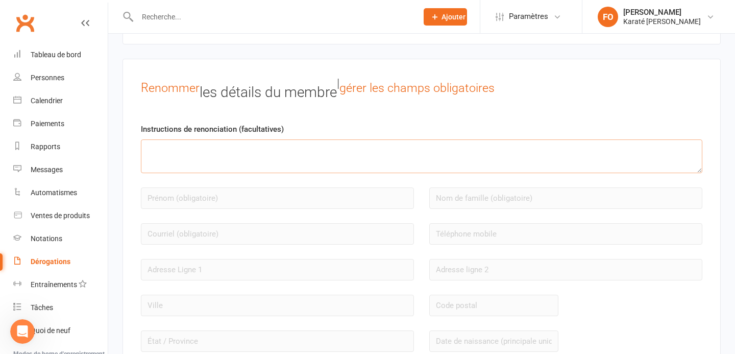
click at [286, 156] on textarea at bounding box center [421, 156] width 561 height 34
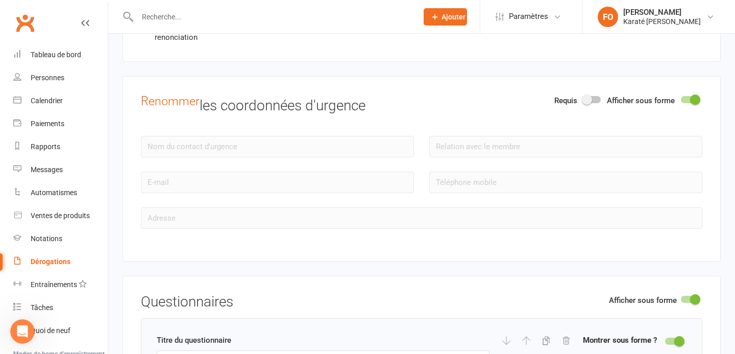
scroll to position [1259, 0]
click at [589, 104] on span at bounding box center [587, 99] width 10 height 10
click at [583, 97] on input "checkbox" at bounding box center [583, 97] width 0 height 0
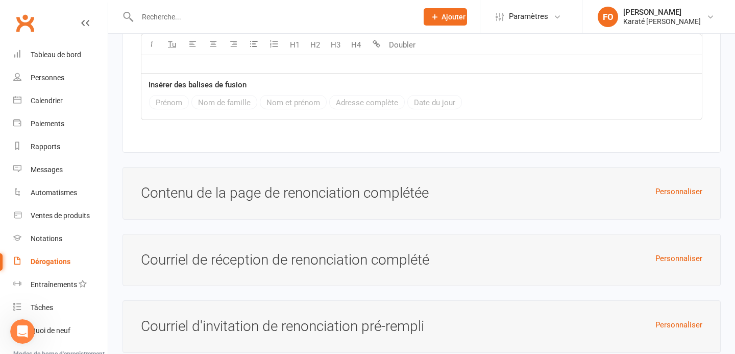
scroll to position [3385, 0]
click at [660, 195] on font "Personnaliser" at bounding box center [678, 190] width 47 height 9
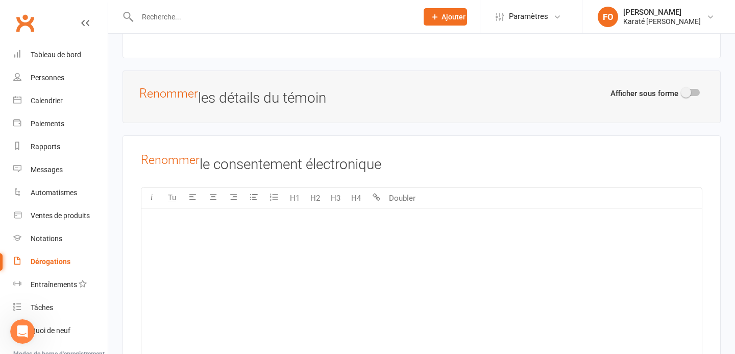
scroll to position [3085, 0]
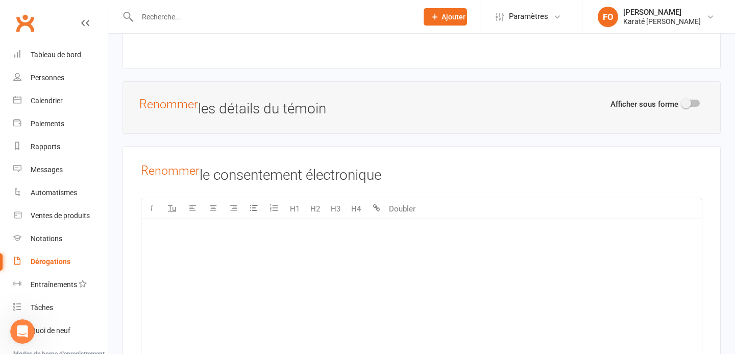
click at [549, 190] on div "Renommer le consentement électronique Tu H1 H2 H3 H4 Doubler ﻿ Insérer des bali…" at bounding box center [421, 299] width 598 height 306
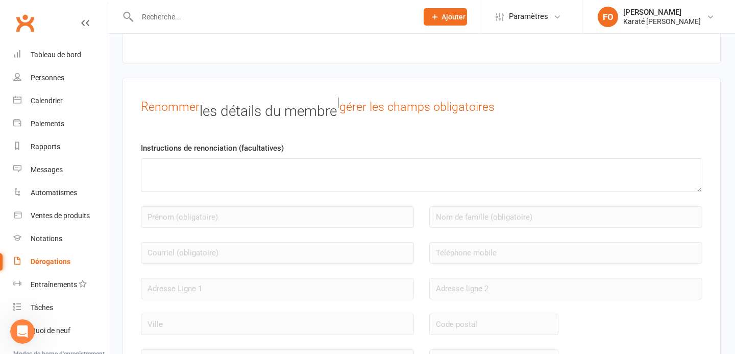
scroll to position [895, 0]
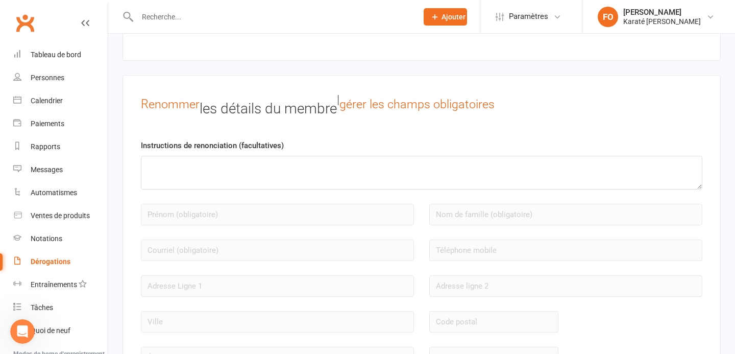
click at [383, 102] on h3 "Renommer les détails du membre | gérer les champs obligatoires" at bounding box center [349, 104] width 417 height 23
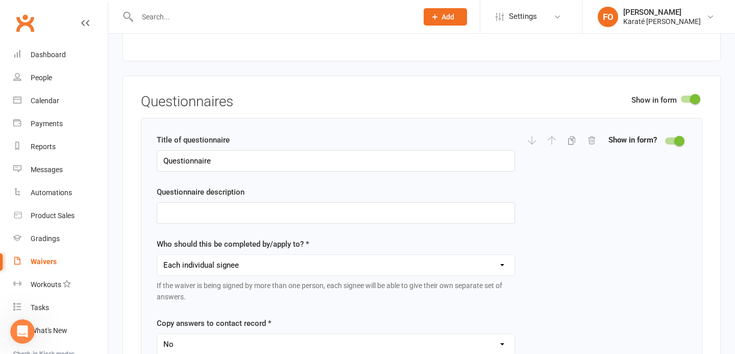
scroll to position [1403, 0]
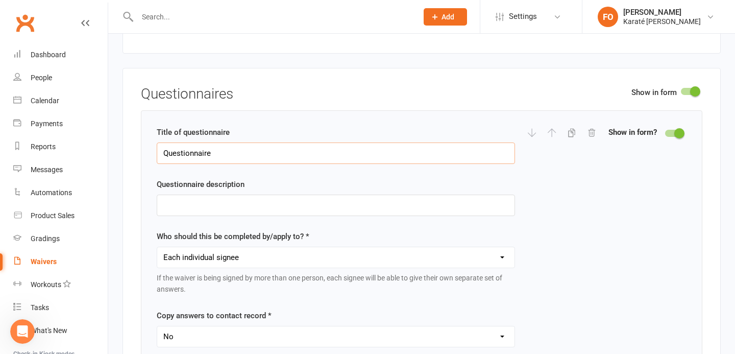
click at [335, 151] on input "Questionnaire" at bounding box center [336, 152] width 358 height 21
click at [485, 152] on input "Questionnaire" at bounding box center [336, 152] width 358 height 21
click at [426, 213] on input "text" at bounding box center [336, 204] width 358 height 21
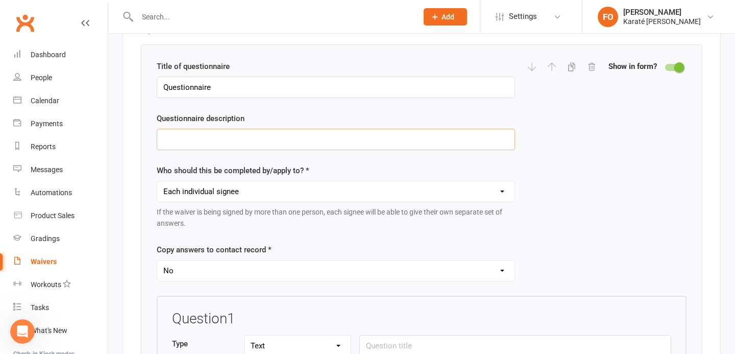
scroll to position [1487, 0]
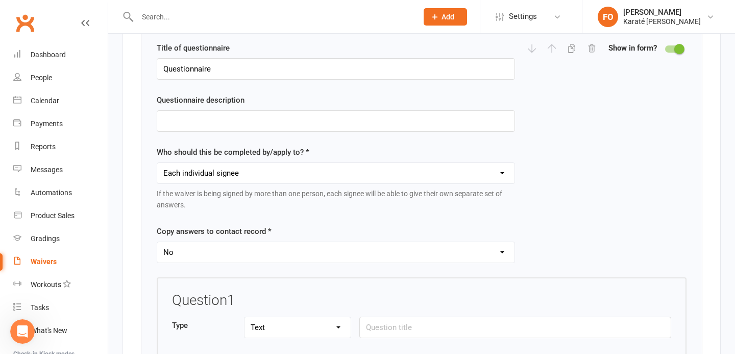
click at [390, 173] on select "Each individual signee Primary signee only Dependent signees only Attending sig…" at bounding box center [335, 173] width 357 height 20
click at [157, 163] on select "Each individual signee Primary signee only Dependent signees only Attending sig…" at bounding box center [335, 173] width 357 height 20
click at [390, 146] on div "Who should this be completed by/apply to? * Each individual signee Primary sign…" at bounding box center [336, 178] width 358 height 65
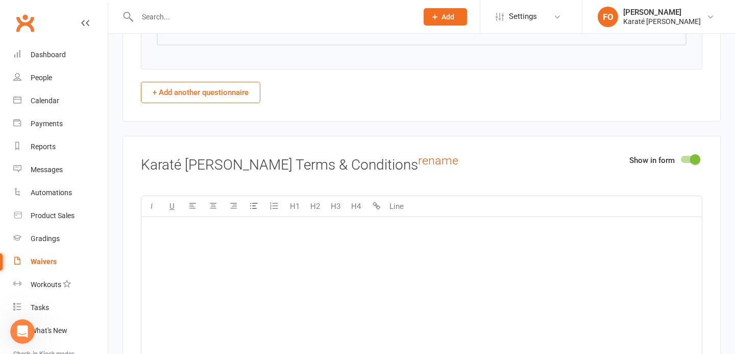
scroll to position [1854, 0]
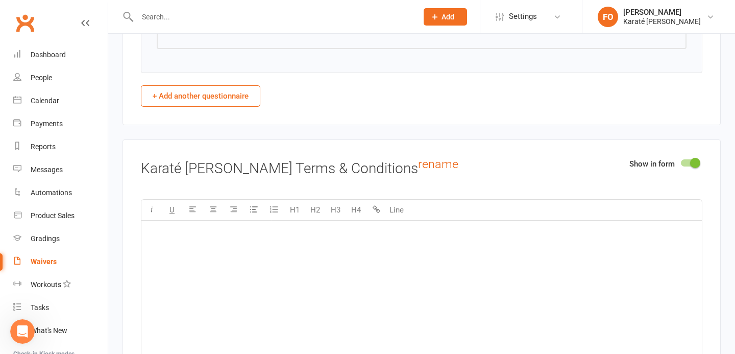
click at [697, 160] on span at bounding box center [695, 163] width 10 height 10
click at [681, 161] on input "checkbox" at bounding box center [681, 161] width 0 height 0
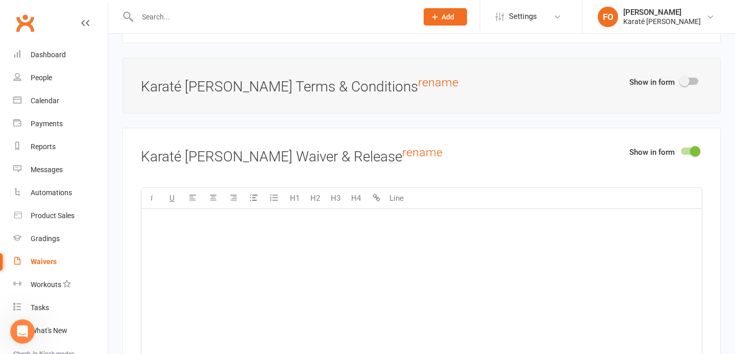
scroll to position [1963, 0]
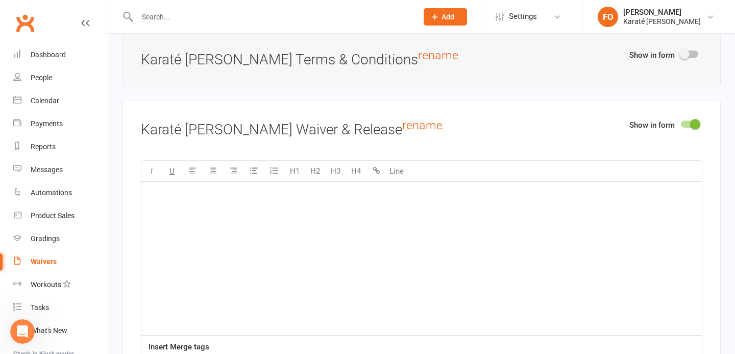
click at [693, 123] on span at bounding box center [695, 124] width 10 height 10
click at [681, 122] on input "checkbox" at bounding box center [681, 122] width 0 height 0
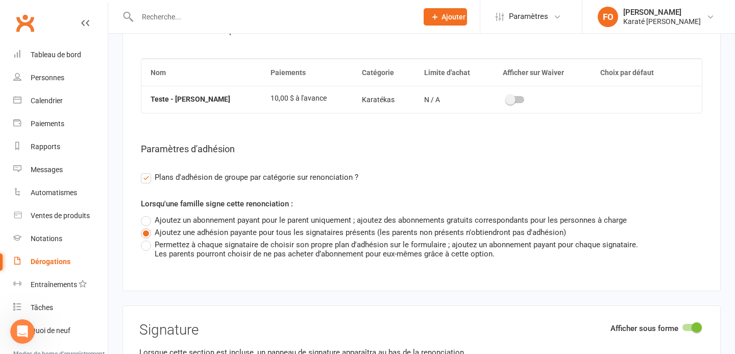
scroll to position [2185, 0]
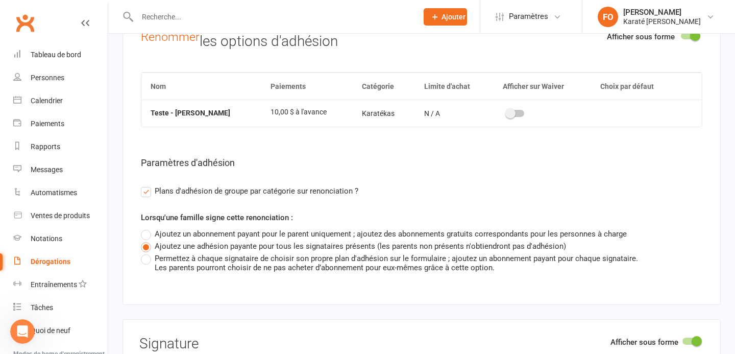
click at [509, 118] on span at bounding box center [510, 113] width 10 height 10
click at [507, 112] on input "checkbox" at bounding box center [507, 112] width 0 height 0
click at [512, 118] on span at bounding box center [516, 113] width 10 height 10
click at [502, 112] on input "checkbox" at bounding box center [502, 112] width 0 height 0
click at [520, 117] on div at bounding box center [515, 113] width 17 height 7
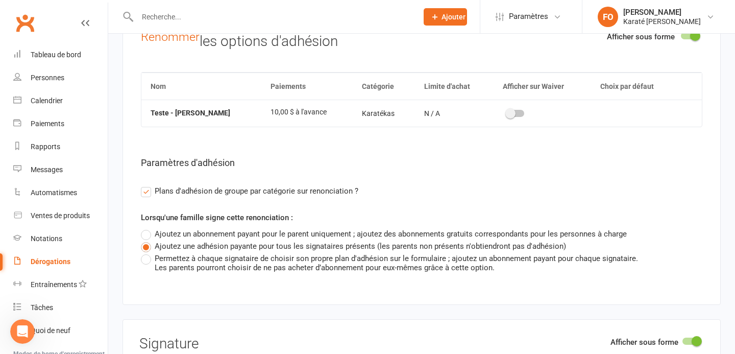
click at [507, 112] on input "checkbox" at bounding box center [507, 112] width 0 height 0
click at [604, 117] on span at bounding box center [601, 113] width 10 height 10
click at [598, 112] on input "checkbox" at bounding box center [598, 112] width 0 height 0
click at [681, 117] on div at bounding box center [686, 113] width 12 height 8
click at [619, 115] on switch at bounding box center [607, 114] width 26 height 8
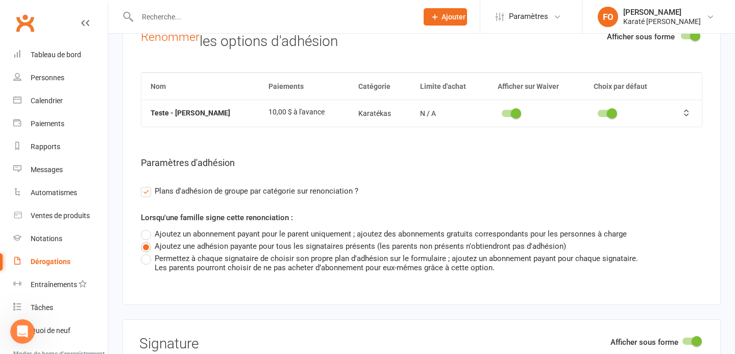
click at [615, 115] on span at bounding box center [612, 113] width 10 height 10
click at [598, 112] on input "checkbox" at bounding box center [598, 112] width 0 height 0
click at [514, 118] on span at bounding box center [516, 113] width 10 height 10
click at [502, 112] on input "checkbox" at bounding box center [502, 112] width 0 height 0
click at [146, 202] on div "Nom Paiements Catégorie Limite d'achat Afficher sur Waiver Choix par défaut Tes…" at bounding box center [421, 172] width 561 height 200
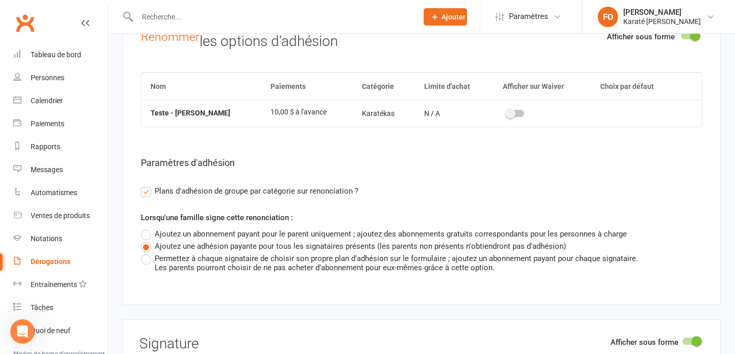
click at [145, 196] on label "Plans d'adhésion de groupe par catégorie sur renonciation ?" at bounding box center [249, 191] width 217 height 12
click at [145, 185] on input "Plans d'adhésion de groupe par catégorie sur renonciation ?" at bounding box center [144, 185] width 7 height 0
click at [146, 195] on label "Plans d'adhésion de groupe par catégorie sur renonciation ?" at bounding box center [249, 191] width 217 height 12
click at [146, 185] on input "Plans d'adhésion de groupe par catégorie sur renonciation ?" at bounding box center [144, 185] width 7 height 0
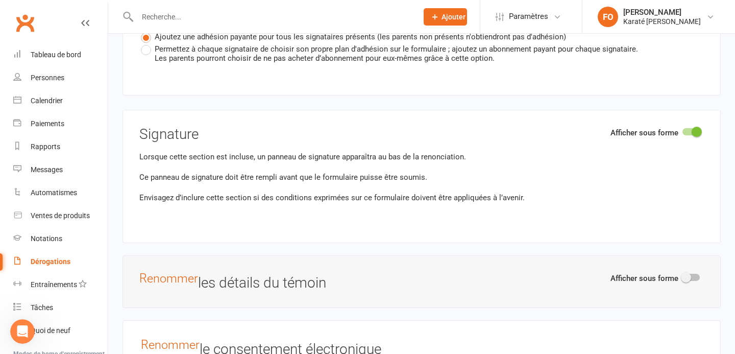
scroll to position [2523, 0]
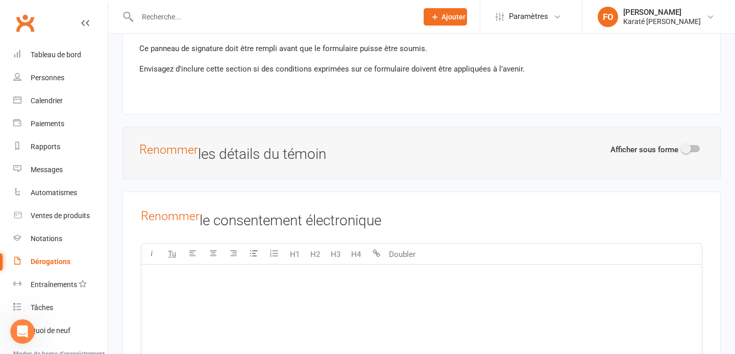
click at [690, 154] on switch at bounding box center [691, 149] width 26 height 9
click at [687, 153] on span at bounding box center [686, 148] width 10 height 10
click at [682, 147] on input "checkbox" at bounding box center [682, 147] width 0 height 0
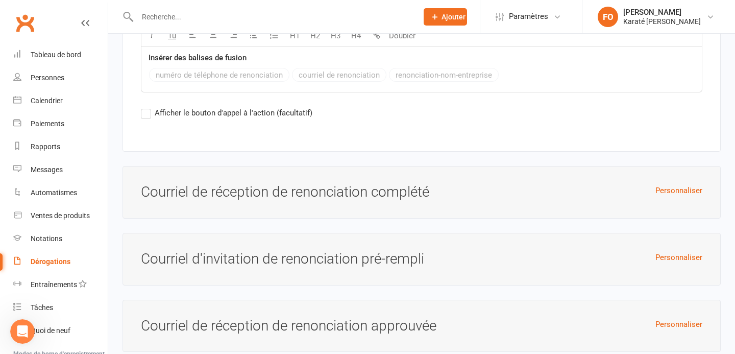
scroll to position [3380, 0]
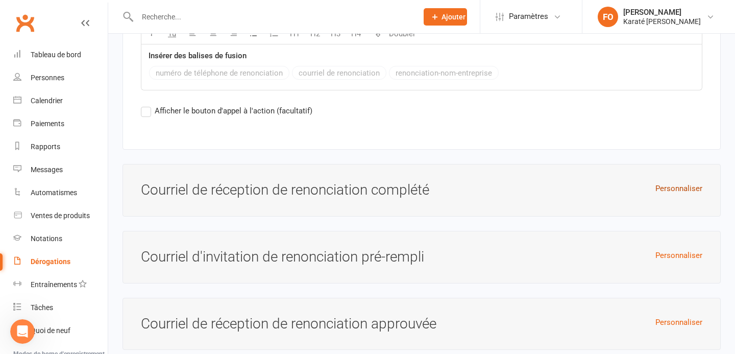
click at [683, 189] on font "Personnaliser" at bounding box center [678, 188] width 47 height 9
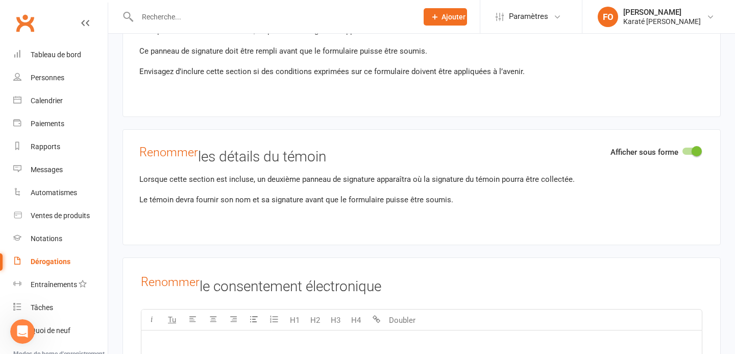
scroll to position [2505, 0]
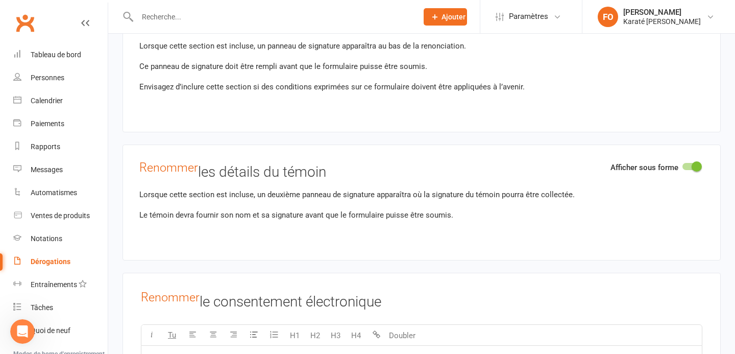
click at [695, 169] on span at bounding box center [697, 166] width 10 height 10
click at [682, 165] on input "checkbox" at bounding box center [682, 165] width 0 height 0
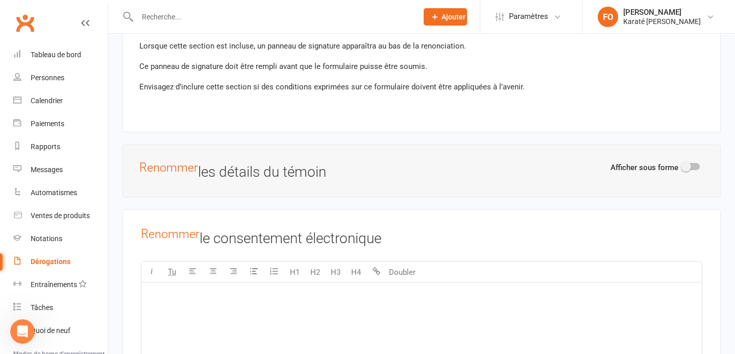
click at [695, 169] on div at bounding box center [690, 166] width 17 height 7
click at [682, 165] on input "checkbox" at bounding box center [682, 165] width 0 height 0
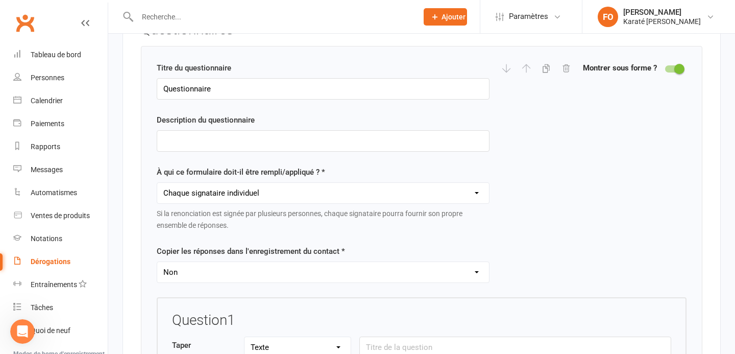
scroll to position [1530, 0]
click at [351, 199] on select "Chaque signataire individuel Signataire principal uniquement Signataires dépend…" at bounding box center [323, 193] width 332 height 20
select select "applies_to_primary_signee"
click at [157, 188] on select "Chaque signataire individuel Signataire principal uniquement Signataires dépend…" at bounding box center [323, 193] width 332 height 20
click at [321, 276] on select "Oui Non" at bounding box center [323, 272] width 332 height 20
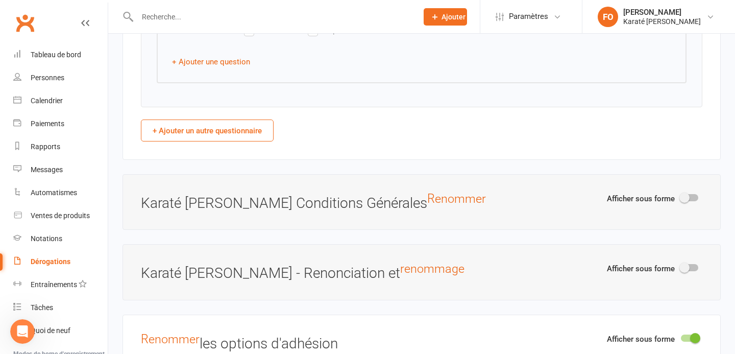
scroll to position [1884, 0]
click at [429, 205] on font "Renommer" at bounding box center [456, 197] width 59 height 14
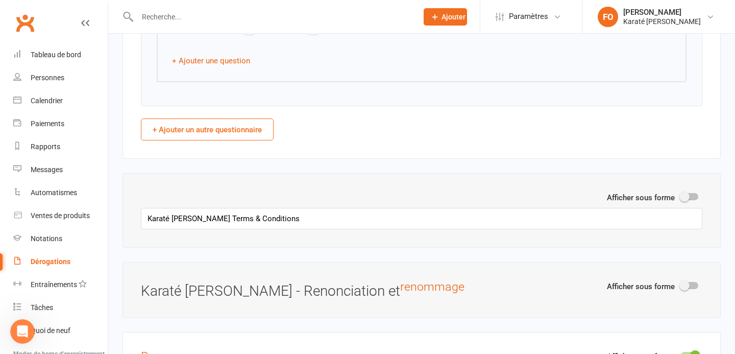
click at [652, 202] on font "Afficher sous forme" at bounding box center [641, 197] width 68 height 9
click at [693, 200] on div at bounding box center [689, 196] width 17 height 7
click at [681, 195] on input "checkbox" at bounding box center [681, 195] width 0 height 0
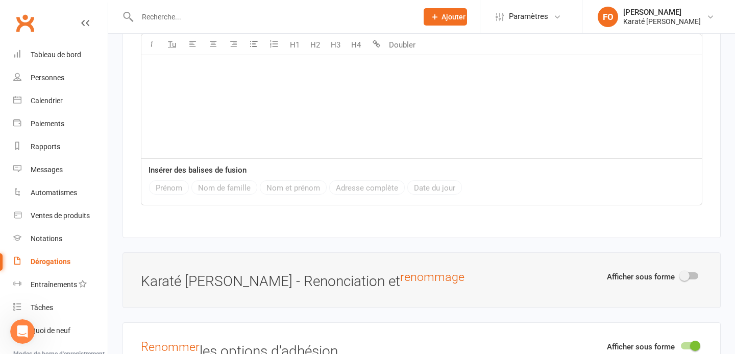
scroll to position [2186, 0]
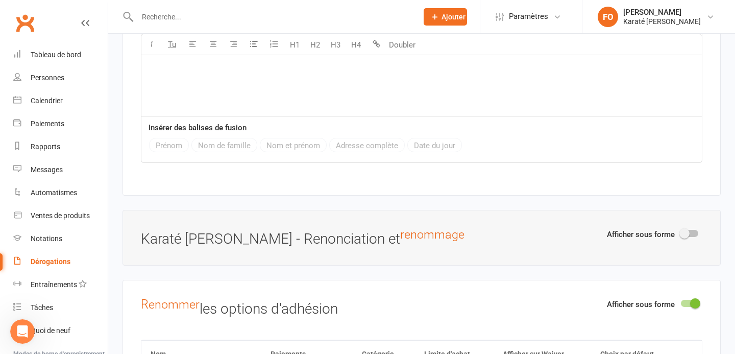
click at [302, 150] on div "Prénom Nom de famille Nom et prénom Adresse complète Date du jour" at bounding box center [306, 146] width 315 height 17
click at [234, 152] on div "Prénom Nom de famille Nom et prénom Adresse complète Date du jour" at bounding box center [306, 146] width 315 height 17
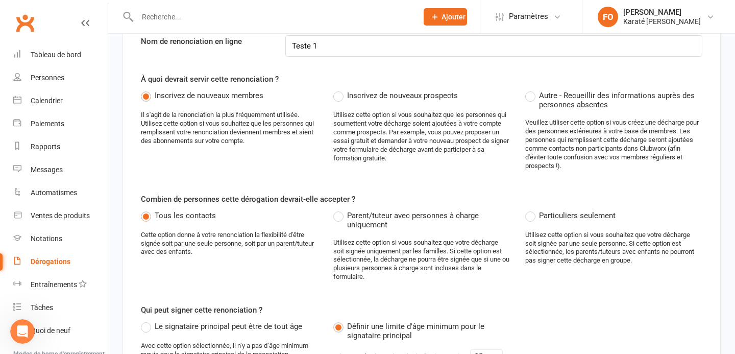
scroll to position [0, 0]
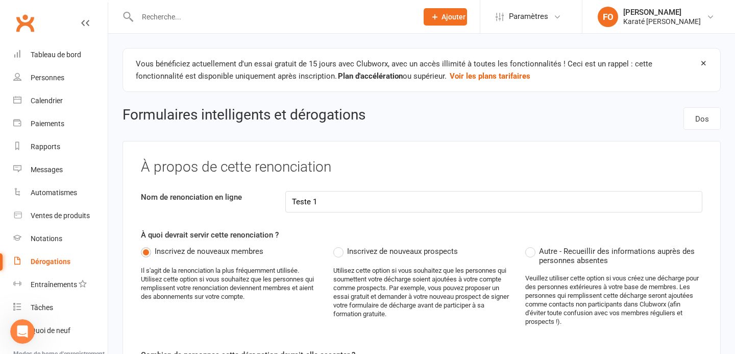
click at [27, 24] on link "Clubworx" at bounding box center [25, 23] width 26 height 26
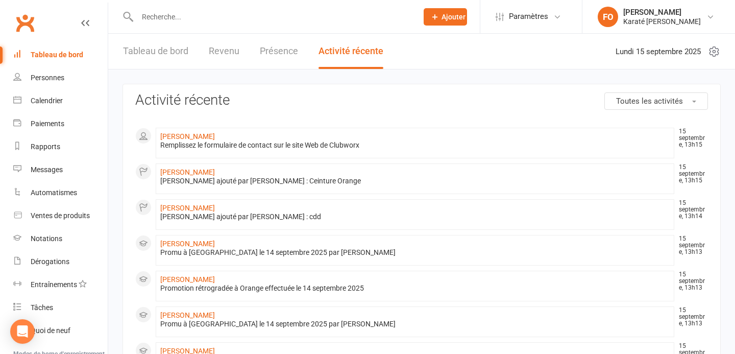
click at [62, 56] on font "Tableau de bord" at bounding box center [57, 55] width 53 height 8
click at [146, 51] on font "Tableau de bord" at bounding box center [155, 50] width 65 height 11
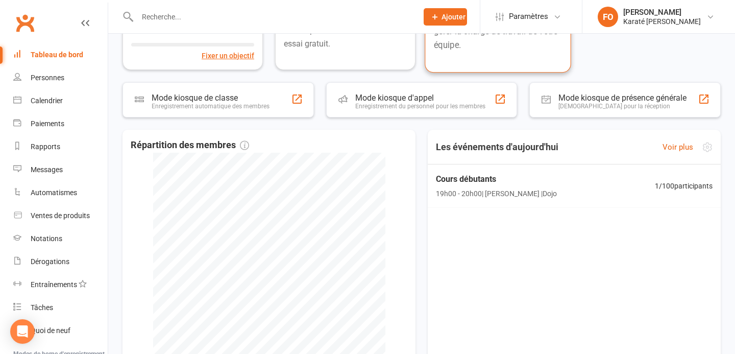
scroll to position [142, 0]
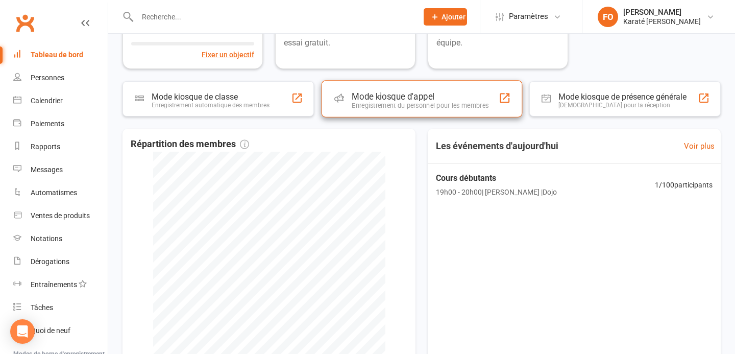
click at [406, 103] on font "Enregistrement du personnel pour les membres" at bounding box center [420, 106] width 137 height 8
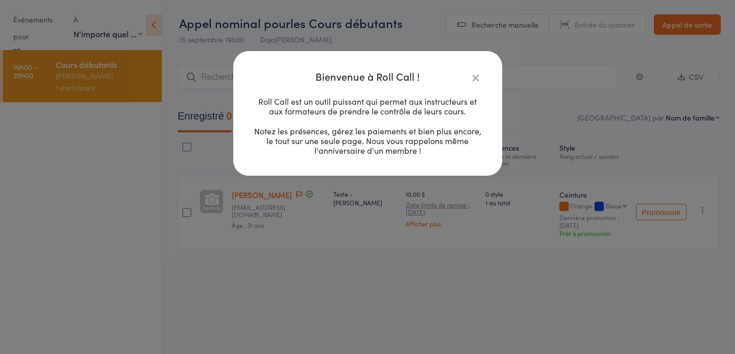
click at [303, 133] on font "Notez les présences, gérez les paiements et bien plus encore, le tout sur une s…" at bounding box center [367, 140] width 227 height 31
click at [473, 75] on icon "button" at bounding box center [475, 77] width 11 height 11
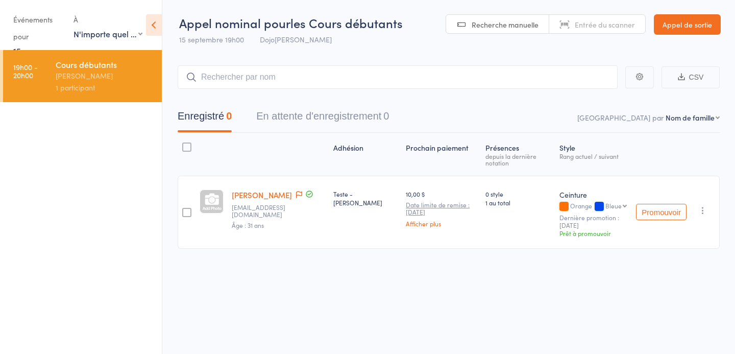
click at [605, 205] on select "Bleue Jaune Verte Brune Shodann Nidan Sandan Yondan" at bounding box center [615, 205] width 21 height 7
click at [570, 208] on font "Orange" at bounding box center [581, 205] width 22 height 9
click at [570, 207] on font "Orange" at bounding box center [581, 205] width 22 height 9
click at [605, 205] on select "Bleue Jaune Verte Brune Shodann Nidan Sandan Yondan" at bounding box center [615, 205] width 21 height 7
click at [605, 202] on select "Bleue Jaune Verte Brune Shodann Nidan Sandan Yondan" at bounding box center [615, 205] width 21 height 7
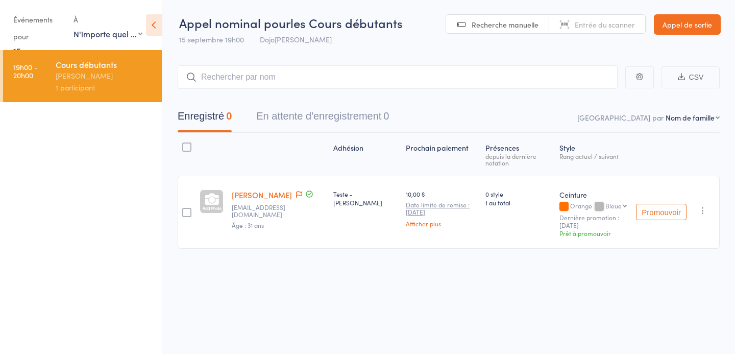
click at [562, 272] on div "Adhésion Prochain paiement Présences depuis la dernière notation Style Rang act…" at bounding box center [449, 213] width 542 height 161
click at [605, 206] on select "Bleue Jaune Verte Brune Shodann Nidan Sandan Yondan" at bounding box center [615, 205] width 21 height 7
select select "5"
click at [605, 202] on select "Bleue Jaune Verte Brune Shodann Nidan Sandan Yondan" at bounding box center [615, 205] width 21 height 7
click at [570, 206] on font "Orange" at bounding box center [581, 205] width 22 height 9
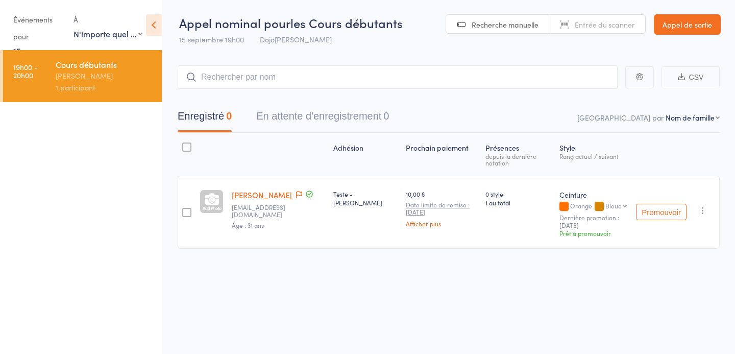
click at [559, 207] on div at bounding box center [563, 206] width 9 height 9
click at [559, 232] on font "Prêt à promouvoir" at bounding box center [585, 233] width 52 height 9
click at [408, 223] on font "Afficher plus" at bounding box center [423, 223] width 35 height 9
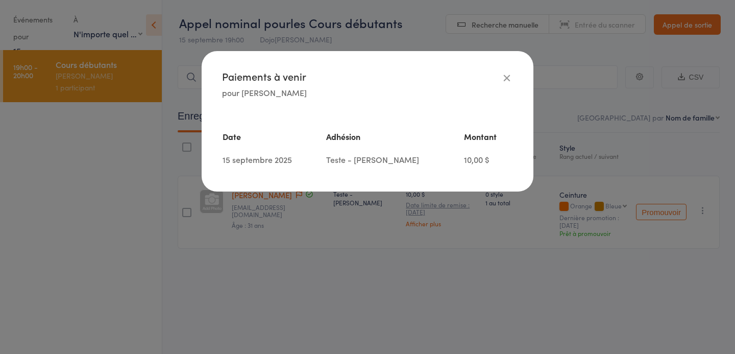
click at [505, 81] on icon "button" at bounding box center [506, 77] width 11 height 11
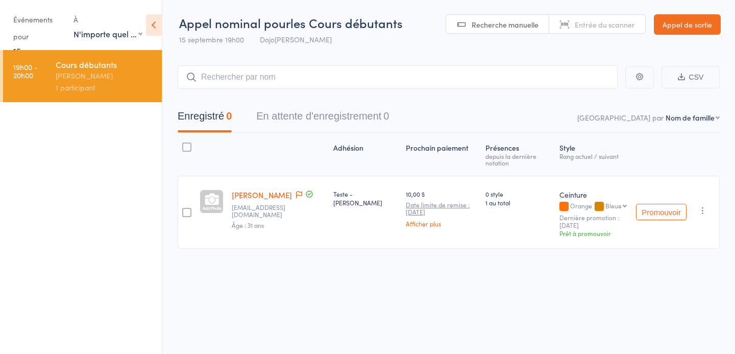
click at [80, 81] on font "[PERSON_NAME]" at bounding box center [84, 75] width 57 height 10
click at [676, 210] on font "Promouvoir" at bounding box center [661, 212] width 39 height 9
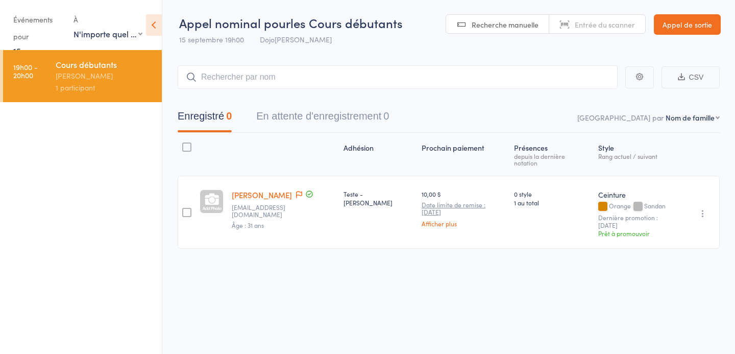
click at [644, 205] on font "Sandan" at bounding box center [654, 205] width 21 height 9
click at [644, 207] on font "Sandan" at bounding box center [654, 205] width 21 height 9
click at [616, 234] on font "Prêt à promouvoir" at bounding box center [624, 233] width 52 height 9
click at [698, 208] on icon "button" at bounding box center [703, 213] width 10 height 10
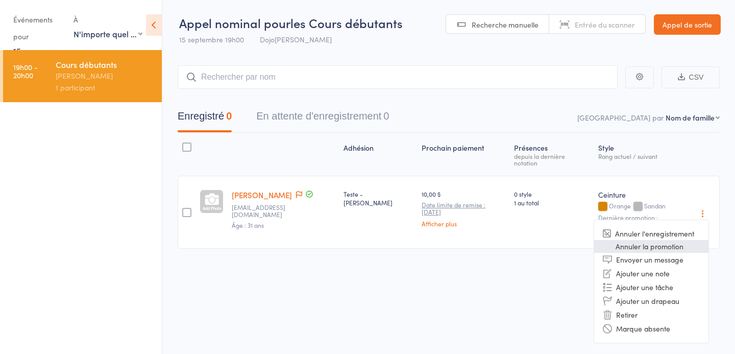
click at [658, 246] on font "Annuler la promotion" at bounding box center [650, 246] width 68 height 10
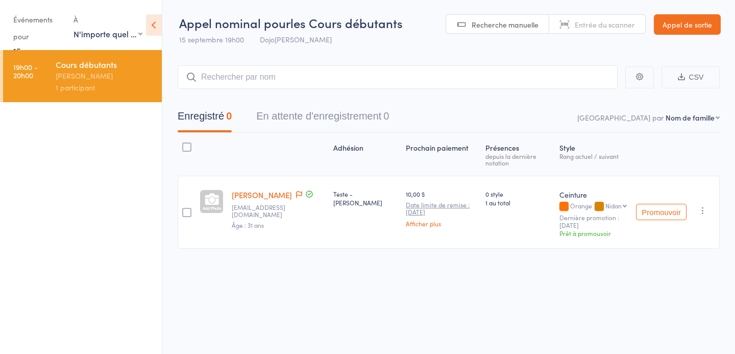
click at [605, 205] on select "Bleue Jaune Verte Brune Shodann Nidan Sandan Yondan" at bounding box center [615, 205] width 21 height 7
click at [559, 207] on div at bounding box center [563, 206] width 9 height 9
click at [568, 233] on font "Prêt à promouvoir" at bounding box center [585, 233] width 52 height 9
click at [699, 208] on icon "button" at bounding box center [703, 210] width 10 height 10
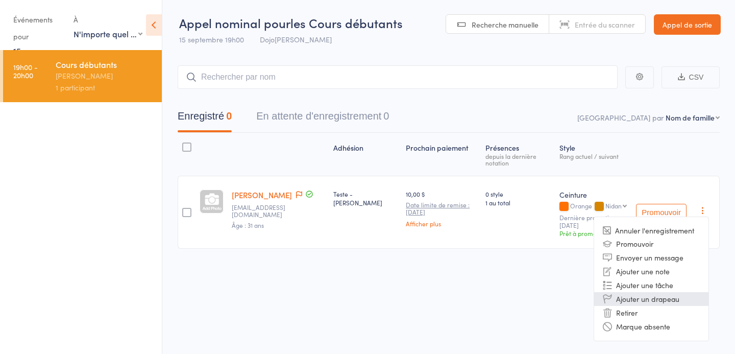
click at [675, 300] on font "Ajouter un drapeau" at bounding box center [647, 298] width 63 height 10
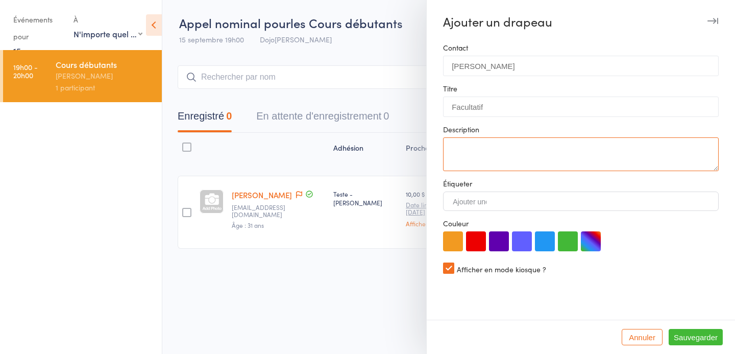
click at [475, 143] on textarea at bounding box center [581, 154] width 276 height 34
click at [476, 202] on input "Ajouter une balise" at bounding box center [470, 201] width 36 height 9
click at [637, 334] on font "Annuler" at bounding box center [642, 337] width 27 height 9
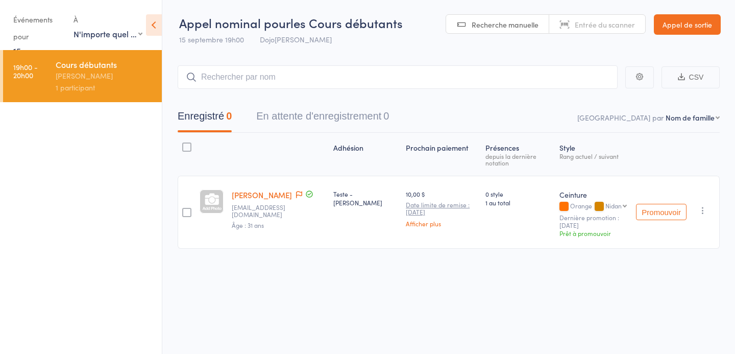
click at [250, 193] on font "[PERSON_NAME]" at bounding box center [262, 194] width 60 height 11
click at [674, 24] on font "Appel de sortie" at bounding box center [687, 24] width 50 height 10
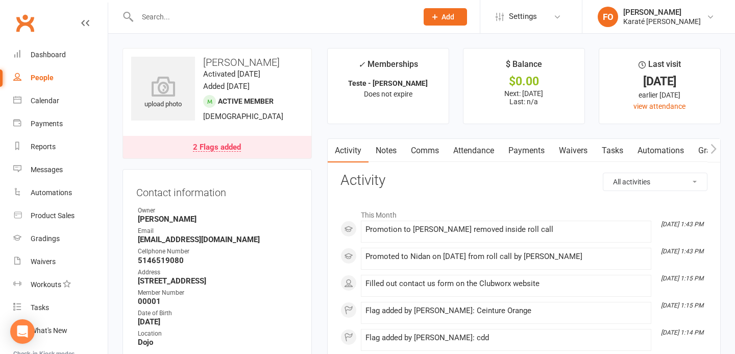
click at [219, 152] on div "2 Flags added" at bounding box center [217, 147] width 48 height 8
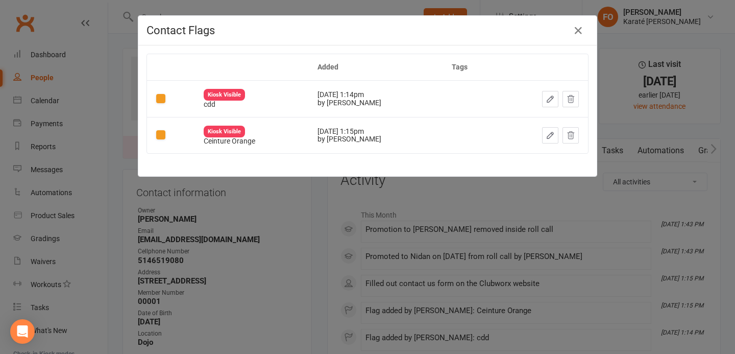
click at [566, 93] on button at bounding box center [570, 99] width 16 height 16
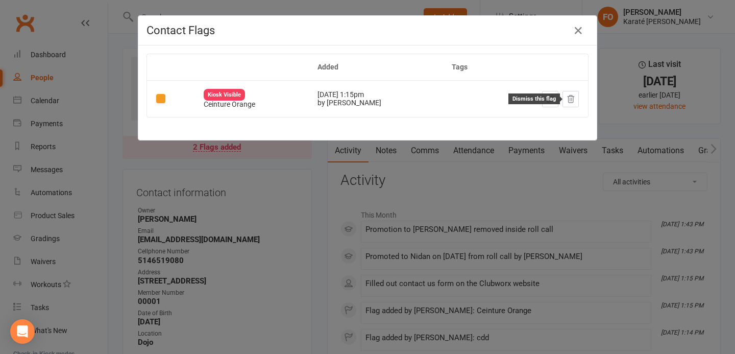
click at [568, 102] on icon at bounding box center [570, 98] width 9 height 9
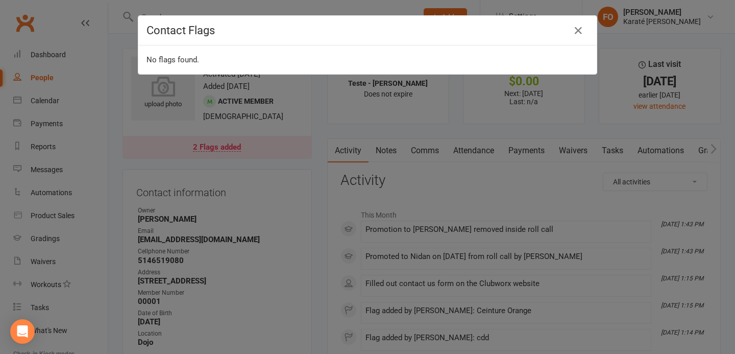
click at [38, 29] on div "Contact Flags No flags found." at bounding box center [367, 177] width 735 height 354
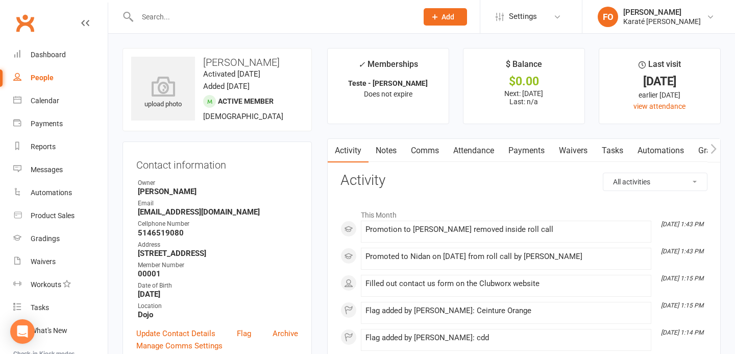
click at [24, 31] on link "Clubworx" at bounding box center [25, 23] width 26 height 26
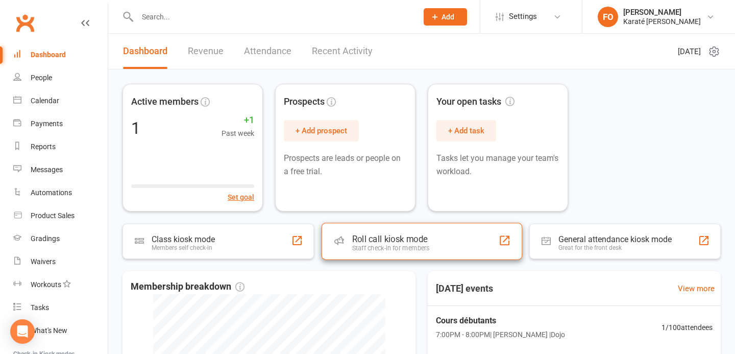
click at [401, 234] on div "Roll call kiosk mode" at bounding box center [391, 239] width 78 height 10
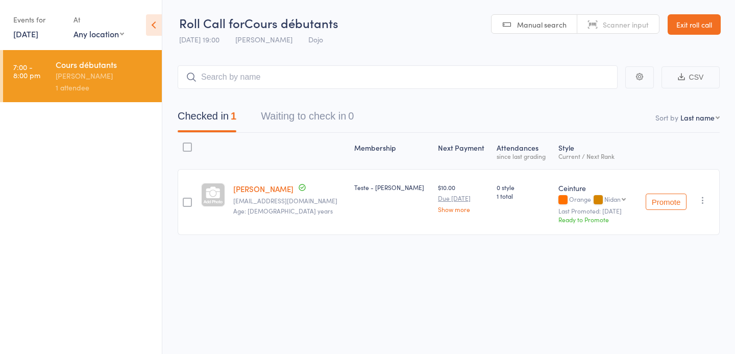
click at [699, 203] on icon "button" at bounding box center [703, 200] width 10 height 10
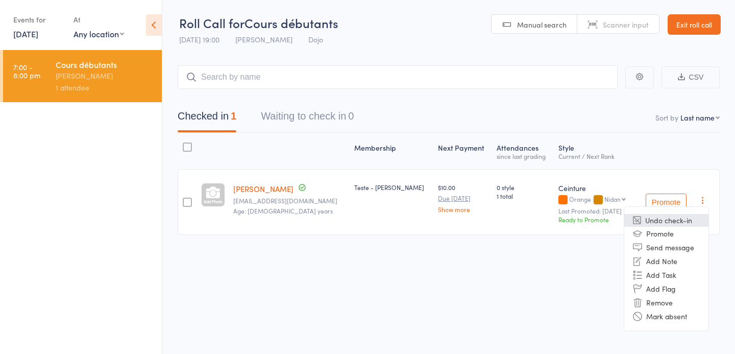
click at [674, 222] on li "Undo check-in" at bounding box center [666, 220] width 84 height 13
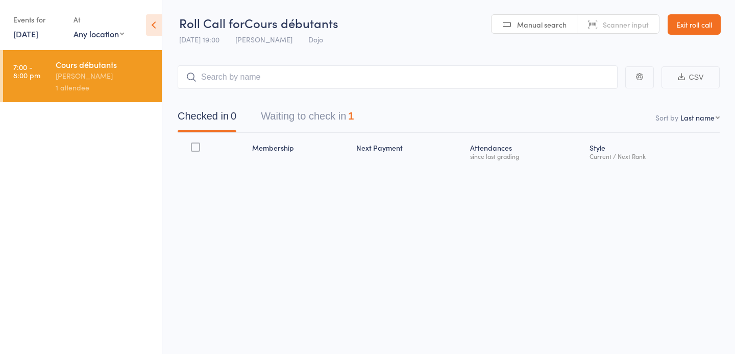
click at [295, 113] on button "Waiting to check in 1" at bounding box center [307, 118] width 93 height 27
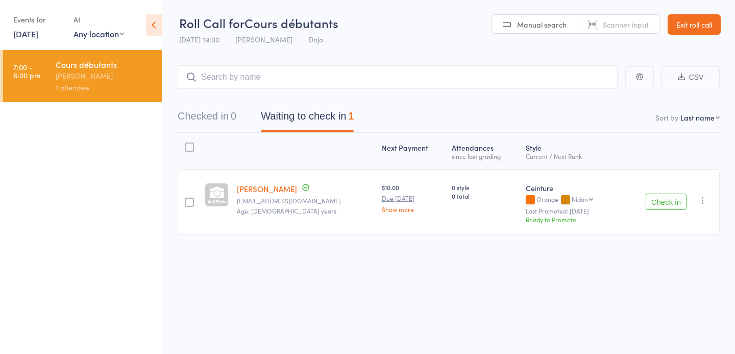
click at [188, 198] on div at bounding box center [189, 202] width 9 height 9
click at [187, 199] on input "checkbox" at bounding box center [187, 199] width 0 height 0
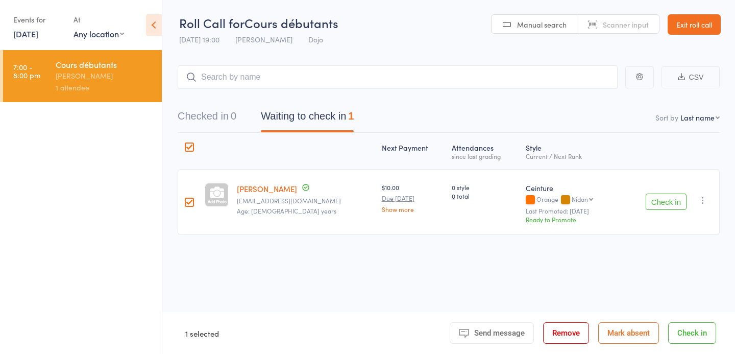
scroll to position [1, 0]
click at [698, 328] on button "Check in" at bounding box center [692, 332] width 48 height 21
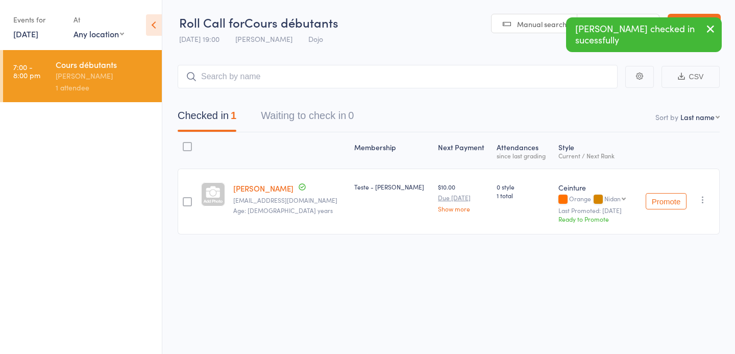
click at [702, 199] on icon "button" at bounding box center [703, 199] width 10 height 10
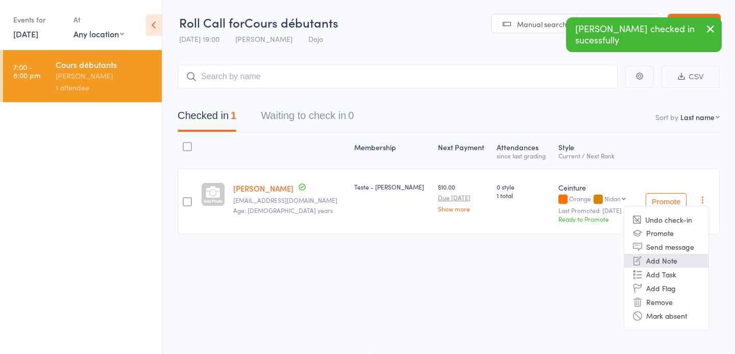
click at [666, 258] on li "Add Note" at bounding box center [666, 261] width 84 height 14
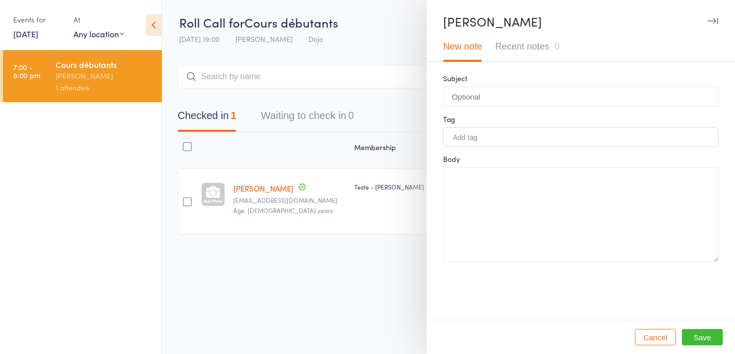
click at [512, 57] on button "Recent notes 0" at bounding box center [527, 47] width 78 height 30
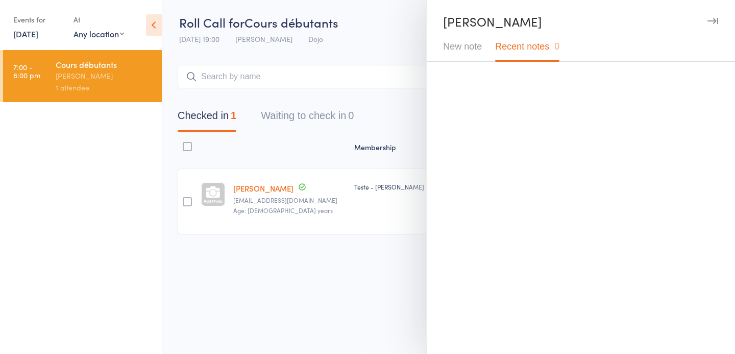
click at [481, 44] on button "New note" at bounding box center [462, 47] width 52 height 30
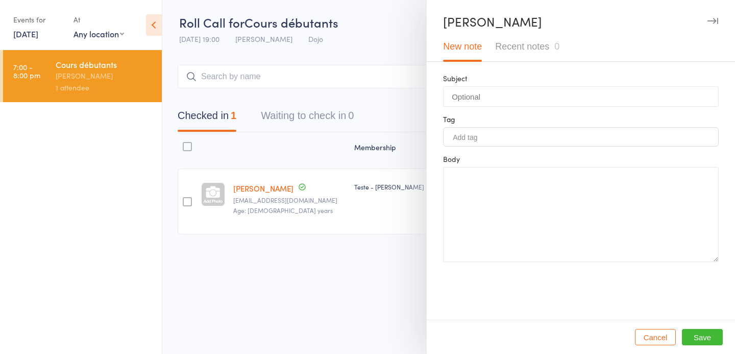
click at [717, 22] on icon "button" at bounding box center [712, 21] width 11 height 6
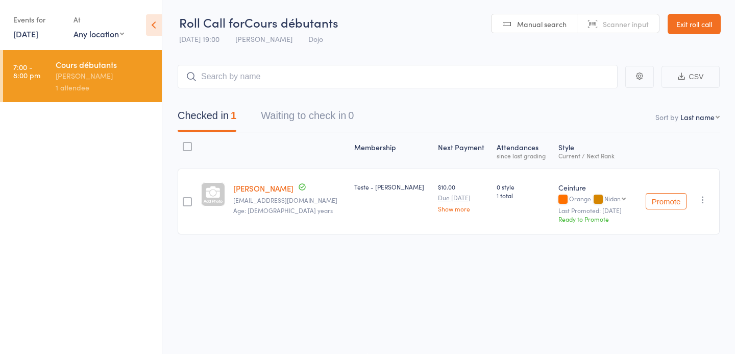
click at [698, 199] on icon "button" at bounding box center [703, 199] width 10 height 10
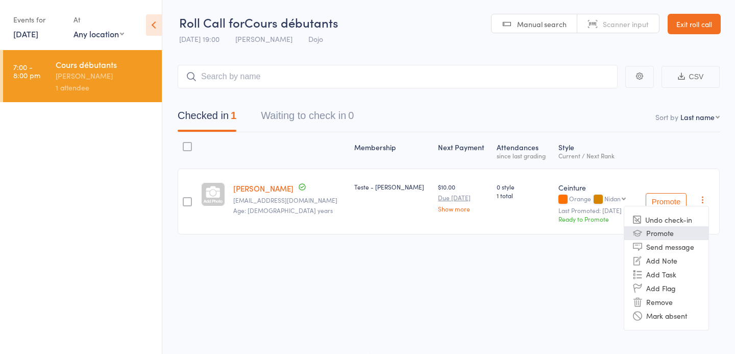
click at [663, 230] on li "Promote" at bounding box center [666, 233] width 84 height 14
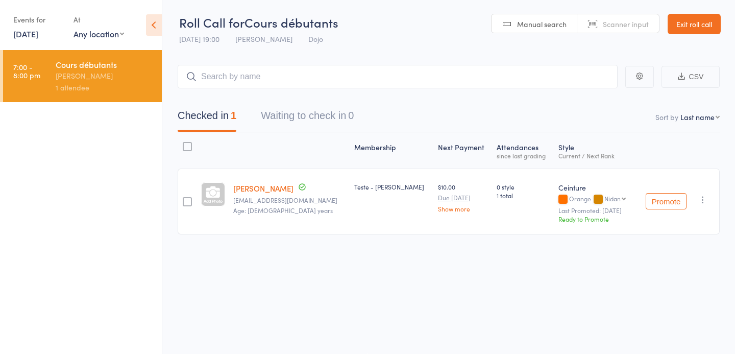
click at [609, 200] on select "Bleue Jaune Verte [PERSON_NAME] Shodann [PERSON_NAME]" at bounding box center [614, 198] width 21 height 7
select select "0"
click at [604, 195] on select "Bleue Jaune Verte [PERSON_NAME] Shodann [PERSON_NAME]" at bounding box center [614, 198] width 21 height 7
click at [671, 195] on button "Promote" at bounding box center [666, 201] width 41 height 16
click at [660, 199] on button "Promote" at bounding box center [666, 201] width 41 height 16
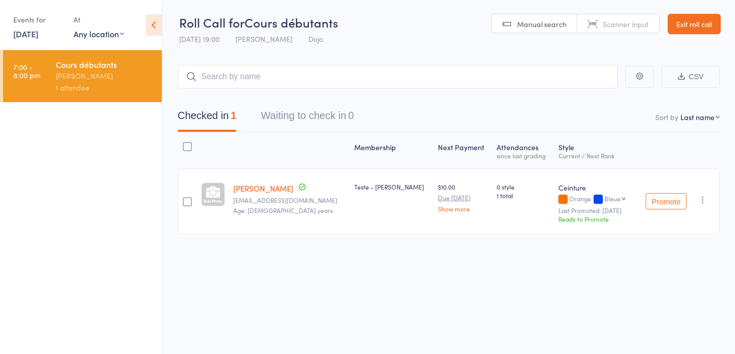
scroll to position [0, 0]
click at [673, 207] on button "Promote" at bounding box center [666, 201] width 41 height 16
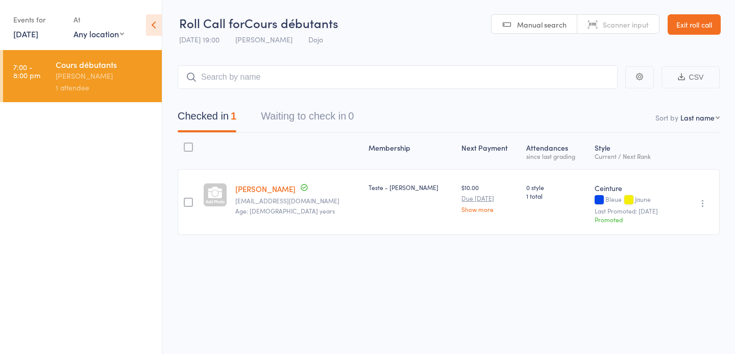
scroll to position [1, 0]
click at [595, 217] on div "Promoted" at bounding box center [633, 218] width 77 height 9
click at [693, 203] on div "Undo check-in Undo promotion Send message Add Note Add Task Add Flag Remove Mar…" at bounding box center [697, 201] width 44 height 66
click at [701, 202] on icon "button" at bounding box center [703, 203] width 10 height 10
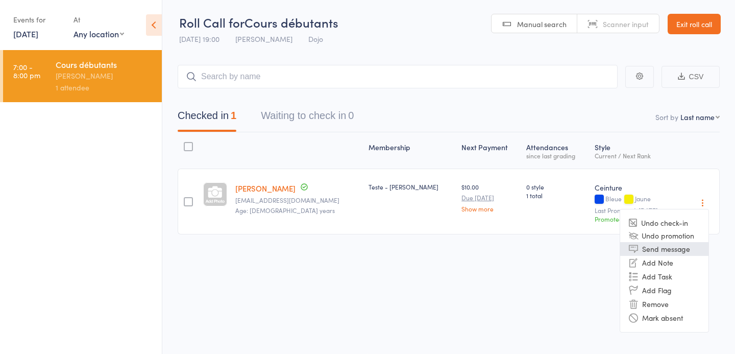
click at [666, 251] on li "Send message" at bounding box center [664, 249] width 88 height 14
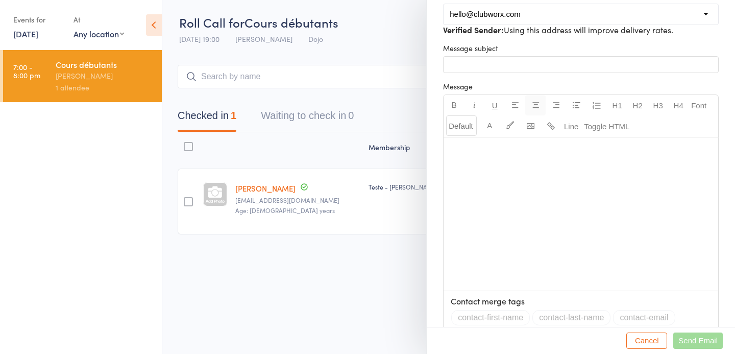
scroll to position [0, 0]
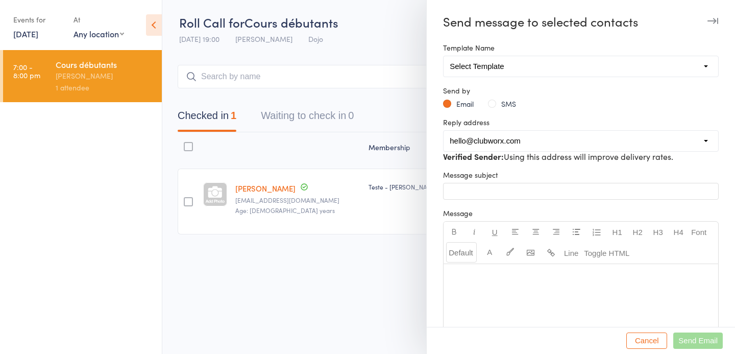
click at [707, 18] on button "button" at bounding box center [712, 21] width 12 height 12
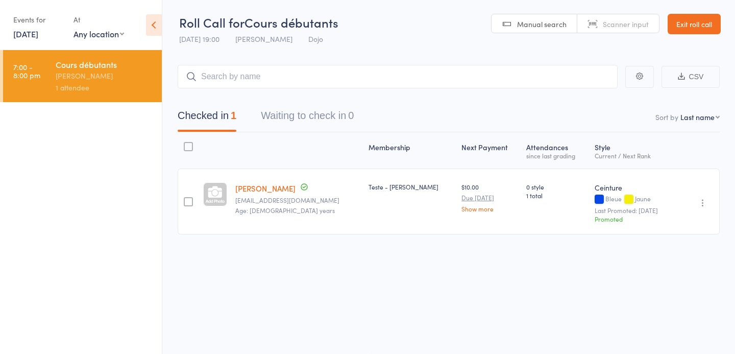
click at [297, 120] on button "Waiting to check in 0" at bounding box center [307, 118] width 93 height 27
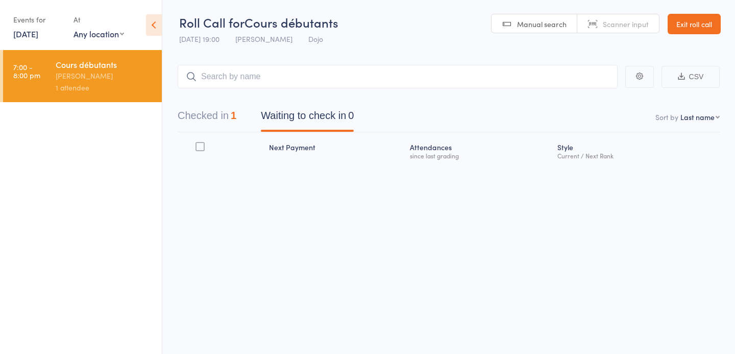
click at [622, 16] on link "Scanner input" at bounding box center [618, 23] width 82 height 19
click at [33, 19] on div "Events for" at bounding box center [38, 19] width 50 height 17
click at [234, 18] on span "Roll Call for" at bounding box center [211, 22] width 65 height 17
click at [691, 33] on link "Exit roll call" at bounding box center [694, 24] width 53 height 20
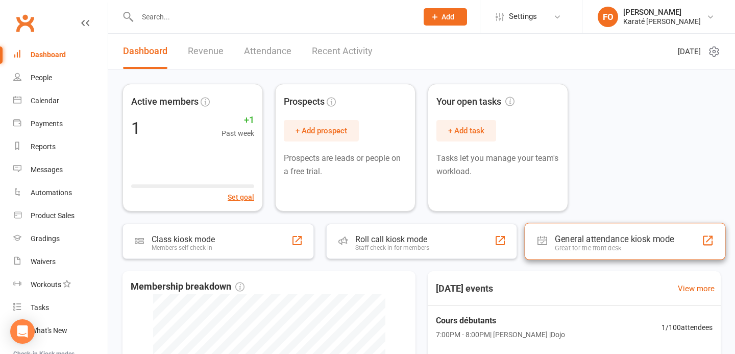
click at [574, 242] on div "General attendance kiosk mode" at bounding box center [614, 239] width 119 height 10
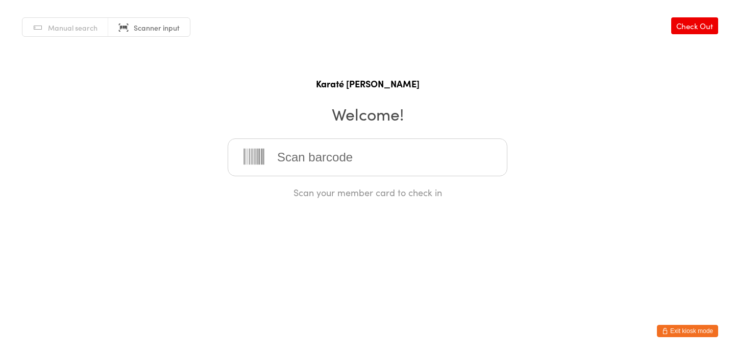
click at [315, 160] on input "search" at bounding box center [368, 157] width 280 height 38
click at [318, 157] on input "search" at bounding box center [368, 157] width 280 height 38
click at [80, 26] on span "Manual search" at bounding box center [73, 27] width 50 height 10
click at [167, 35] on link "Scanner input" at bounding box center [149, 27] width 82 height 19
click at [59, 28] on span "Manual search" at bounding box center [73, 27] width 50 height 10
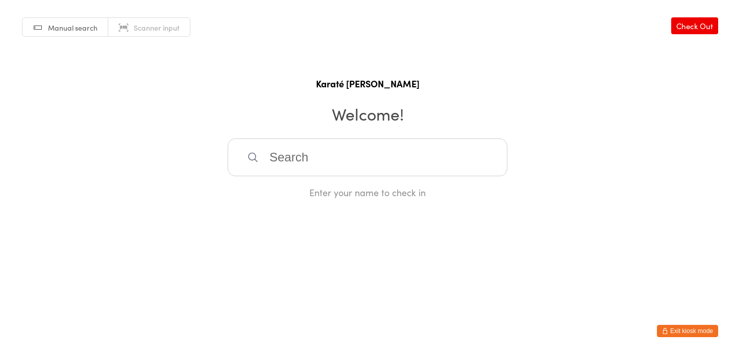
click at [325, 160] on input "search" at bounding box center [368, 157] width 280 height 38
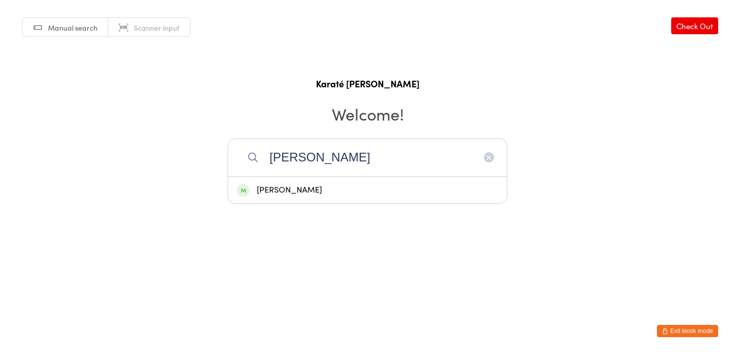
click at [302, 171] on input "[PERSON_NAME]" at bounding box center [368, 157] width 280 height 38
type input "[PERSON_NAME]"
click at [297, 183] on div "[PERSON_NAME]" at bounding box center [367, 190] width 261 height 14
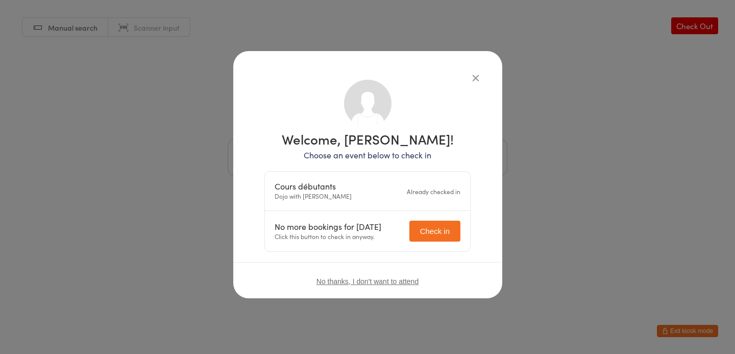
click at [383, 190] on div "Cours débutants Dojo with [PERSON_NAME] Already checked in" at bounding box center [367, 190] width 205 height 39
click at [428, 225] on button "Check in" at bounding box center [434, 230] width 51 height 21
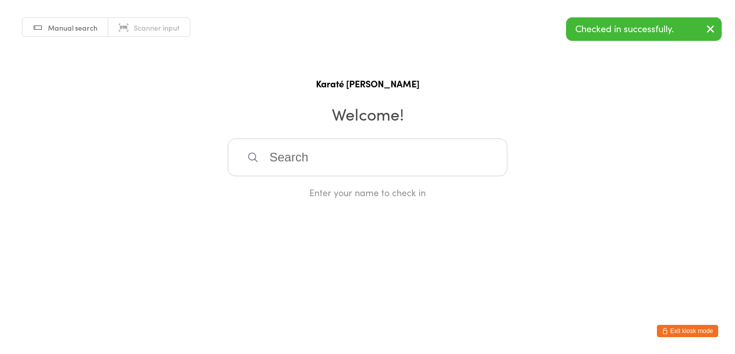
click at [313, 150] on input "search" at bounding box center [368, 157] width 280 height 38
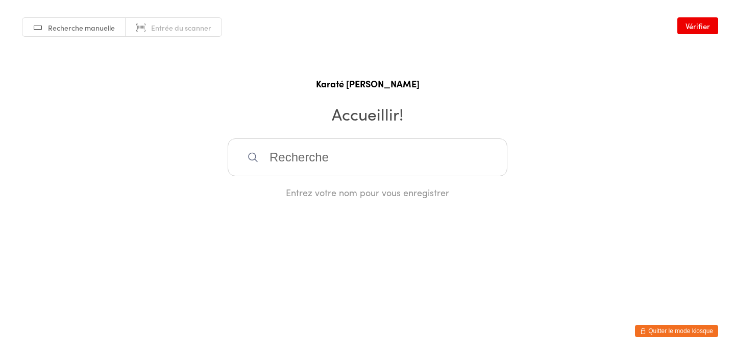
click at [669, 329] on font "Quitter le mode kiosque" at bounding box center [680, 330] width 65 height 7
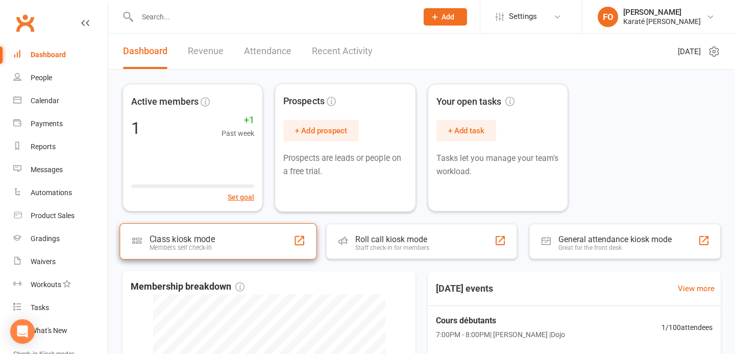
click at [215, 233] on div "Class kiosk mode Members self check-in" at bounding box center [217, 241] width 197 height 36
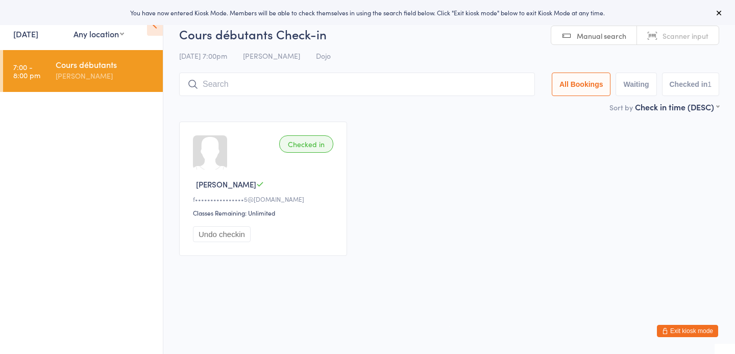
click at [352, 214] on div "Checked in Francis O f••••••••••••••••5@gmail.com Classes Remaining: Unlimited …" at bounding box center [449, 188] width 558 height 153
click at [691, 329] on button "Exit kiosk mode" at bounding box center [687, 331] width 61 height 12
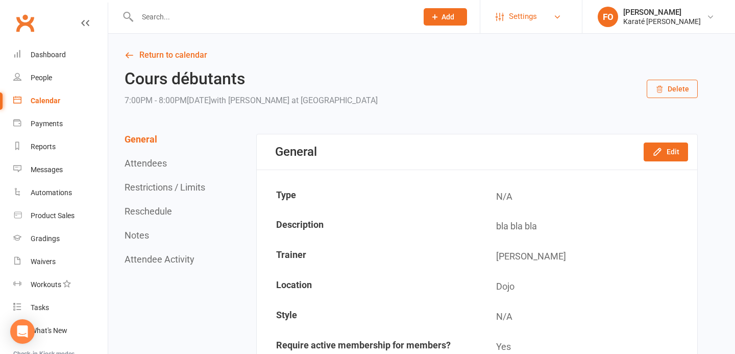
click at [552, 23] on link "Settings" at bounding box center [531, 16] width 71 height 23
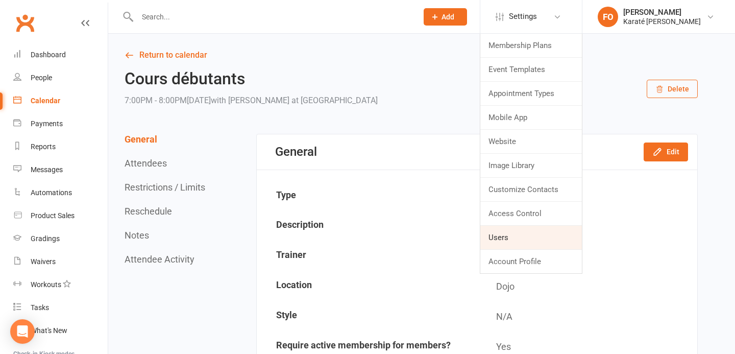
click at [533, 234] on link "Users" at bounding box center [531, 237] width 102 height 23
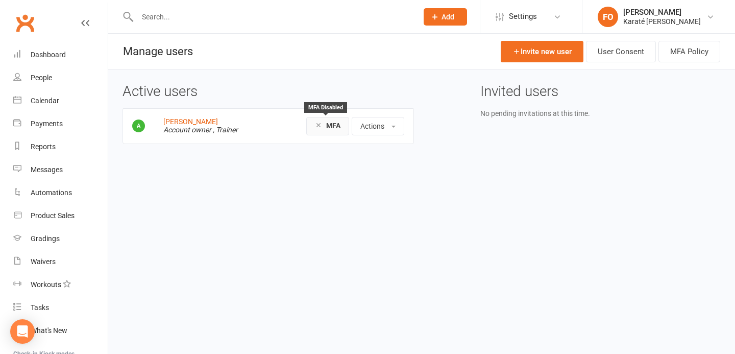
click at [330, 126] on strong "MFA" at bounding box center [333, 125] width 14 height 8
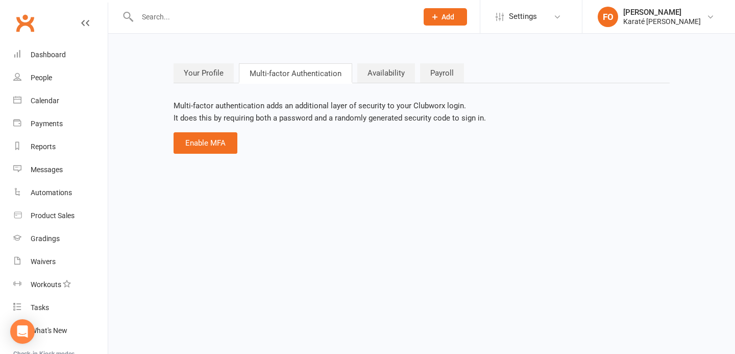
click at [208, 71] on link "Your Profile" at bounding box center [204, 72] width 60 height 19
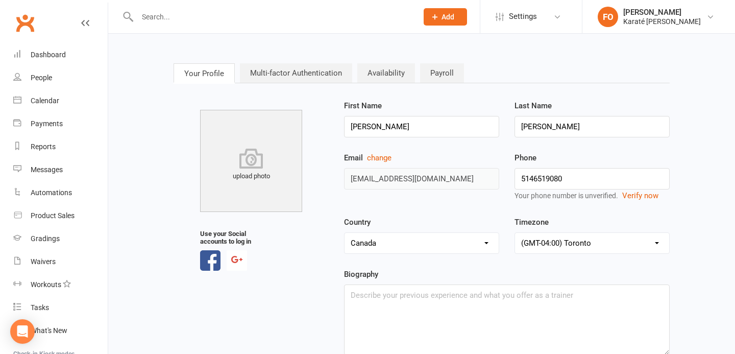
click at [316, 71] on link "Multi-factor Authentication" at bounding box center [296, 72] width 112 height 19
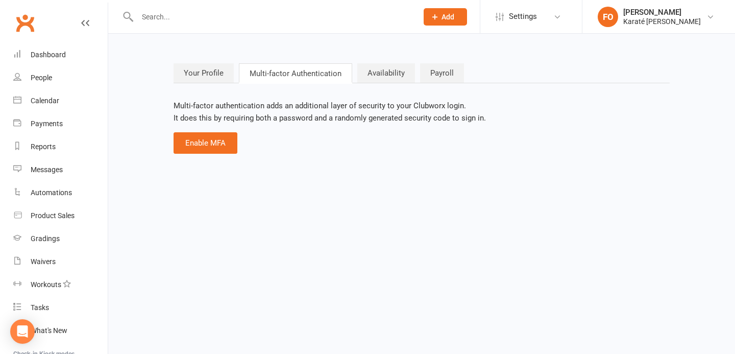
click at [380, 71] on link "Availability" at bounding box center [386, 72] width 58 height 19
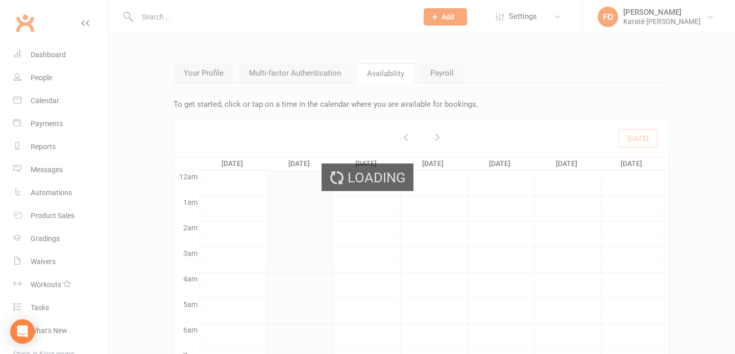
scroll to position [154, 0]
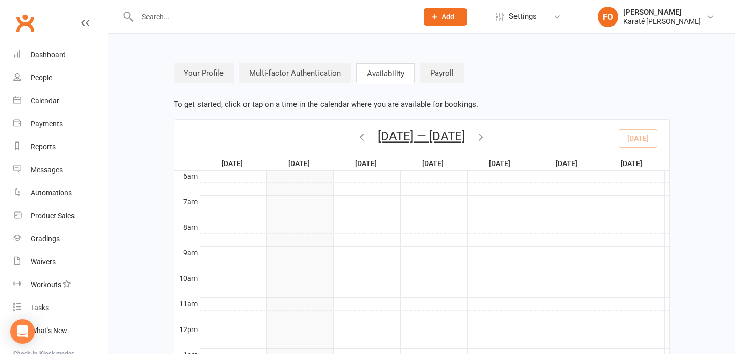
click at [440, 73] on link "Payroll" at bounding box center [442, 72] width 44 height 19
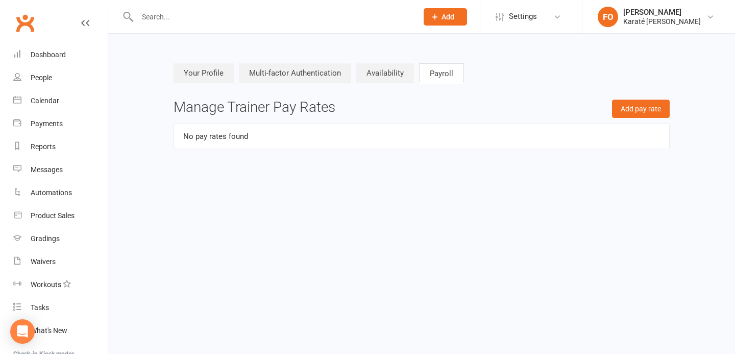
click at [208, 83] on nav "Your Profile Multi-factor Authentication Availability Payroll" at bounding box center [422, 73] width 496 height 21
click at [206, 79] on link "Your Profile" at bounding box center [204, 72] width 60 height 19
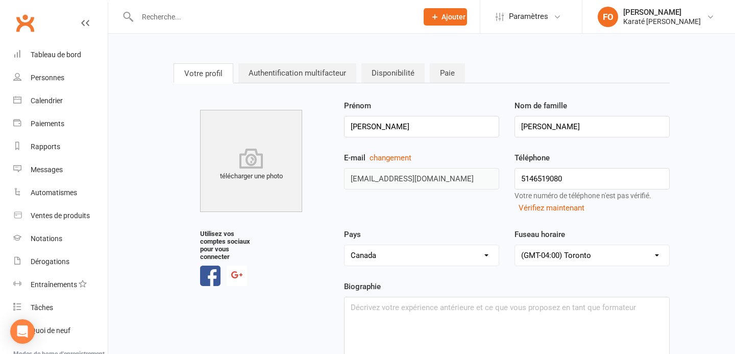
click at [29, 17] on link "Clubworx" at bounding box center [25, 23] width 26 height 26
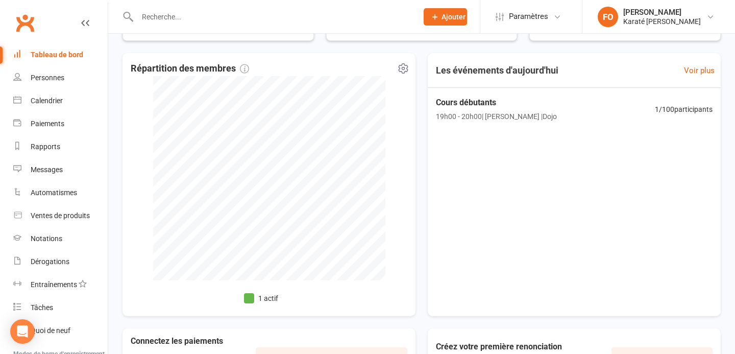
scroll to position [310, 0]
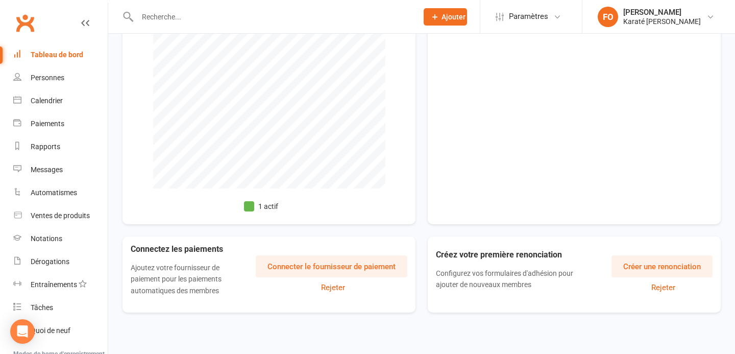
click at [321, 271] on button "Connecter le fournisseur de paiement" at bounding box center [332, 266] width 152 height 22
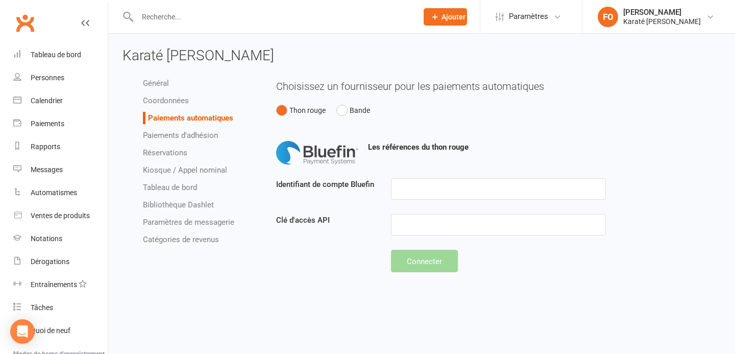
click at [173, 137] on font "Paiements d'adhésion" at bounding box center [180, 135] width 75 height 9
select select "expire_class_packs_on_booking_creation"
select select "allow_make_up_classes_for_expired_memberships_up_to_90d"
select select "autofail_policy_process_manually"
select select "reactivate_if_cancelled_yesterday_or_earlier"
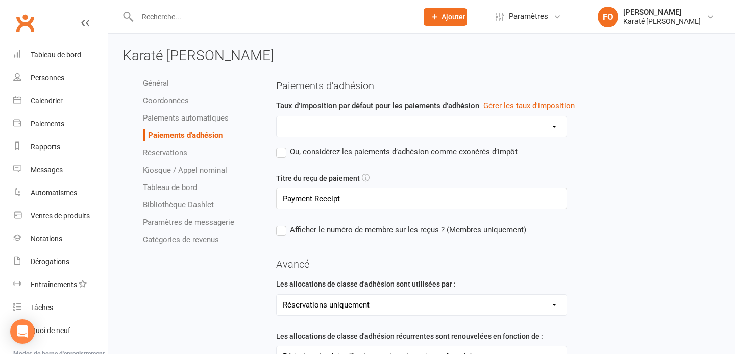
click at [169, 155] on font "Réservations" at bounding box center [165, 152] width 44 height 9
select select "send_booking_confirmation_email_to_none"
select select "send_booking_reminder_to_none"
select select "false"
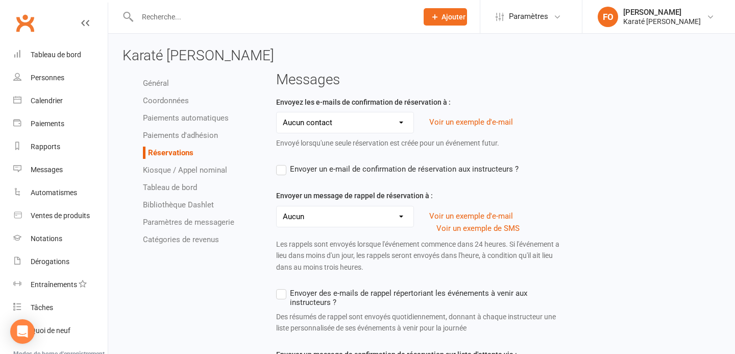
click at [166, 171] on font "Kiosque / Appel nominal" at bounding box center [185, 169] width 84 height 9
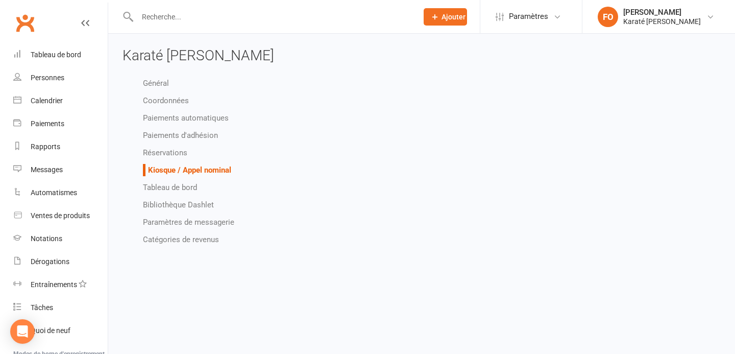
select select "all_attendees_sort_order_checked_in_desc"
select select "checked_in_attendee_sort_order_checked_in_desc"
select select "pending_attendee_sort_order_first_name_asc"
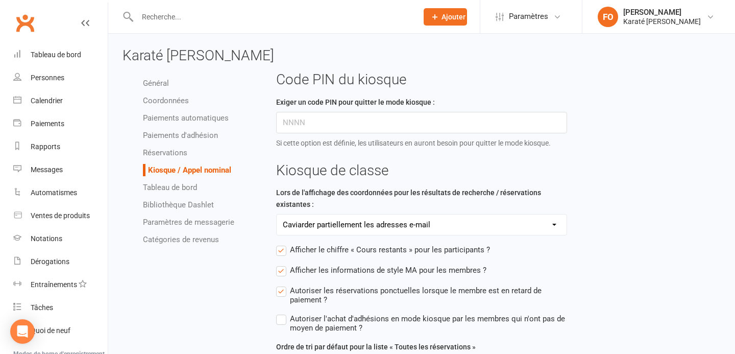
click at [166, 189] on font "Tableau de bord" at bounding box center [170, 187] width 54 height 9
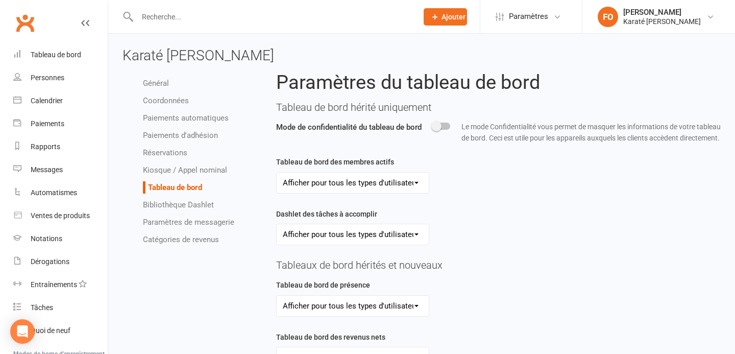
click at [166, 204] on font "Bibliothèque Dashlet" at bounding box center [178, 204] width 71 height 9
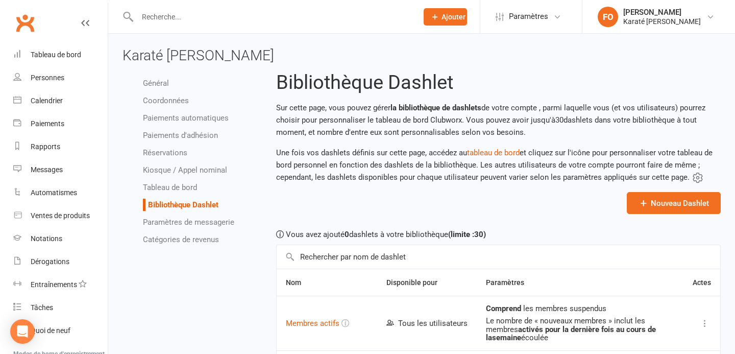
click at [160, 85] on font "Général" at bounding box center [156, 83] width 26 height 9
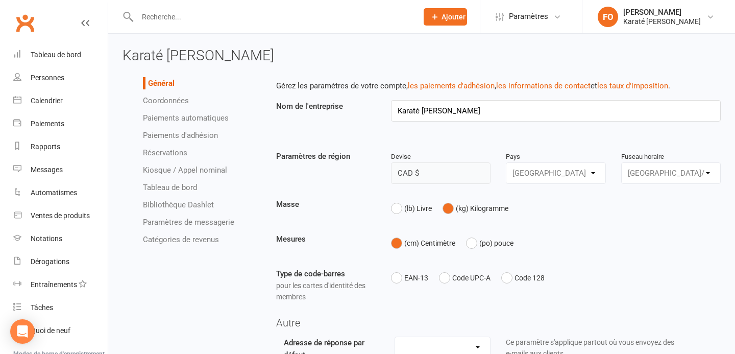
click at [528, 169] on div "Californie" at bounding box center [556, 172] width 100 height 21
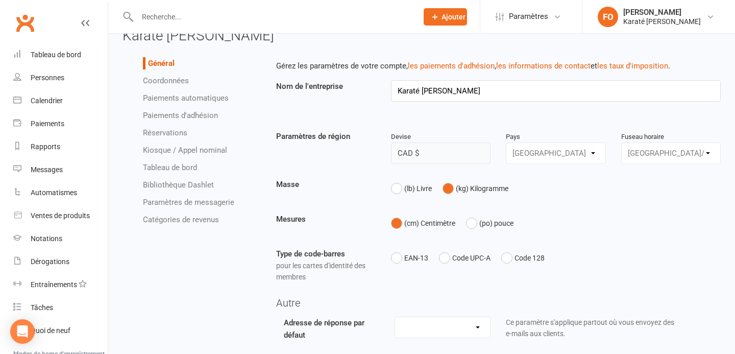
click at [690, 155] on div "Amérique/Toronto" at bounding box center [671, 152] width 100 height 21
click at [536, 158] on div "Californie" at bounding box center [556, 152] width 100 height 21
click at [388, 188] on div "(lb) Livre (kg) Kilogramme" at bounding box center [555, 188] width 345 height 20
click at [401, 188] on button "(lb) Livre" at bounding box center [411, 188] width 41 height 20
select select "Amérique/Toronto"
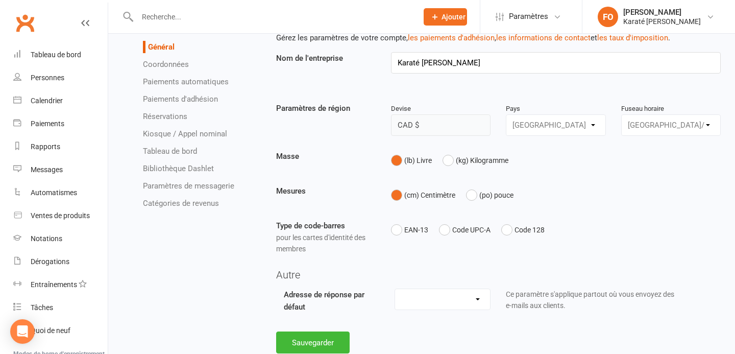
scroll to position [78, 0]
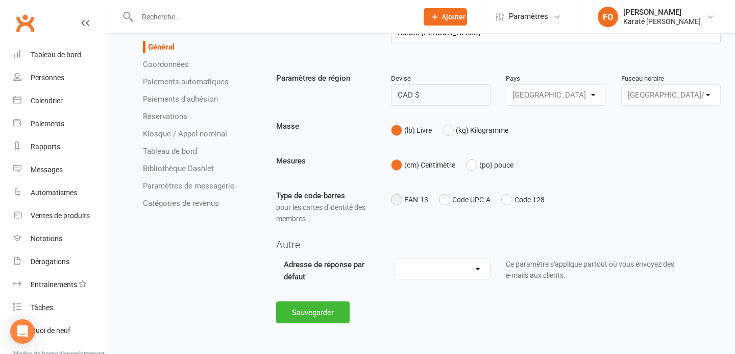
click at [400, 201] on button "EAN-13" at bounding box center [409, 199] width 37 height 20
click at [445, 199] on button "Code UPC-A" at bounding box center [465, 199] width 52 height 20
click at [515, 203] on font "Code 128" at bounding box center [529, 200] width 30 height 8
click at [411, 266] on select "bonjour@clubworx.com" at bounding box center [442, 269] width 95 height 20
click at [170, 62] on font "Coordonnées" at bounding box center [166, 64] width 46 height 9
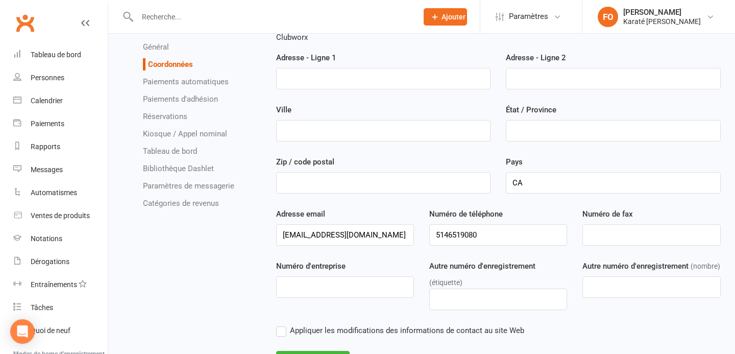
scroll to position [111, 0]
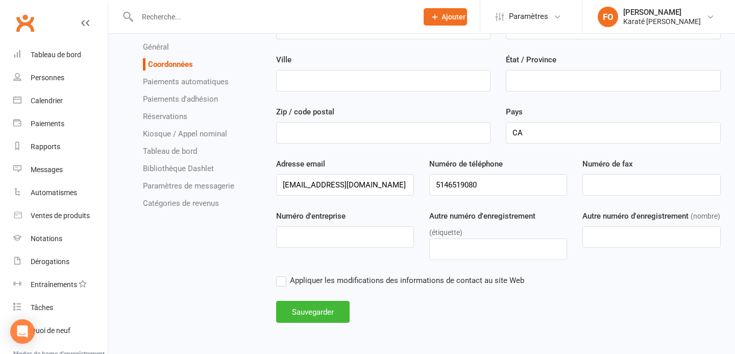
click at [167, 85] on font "Paiements automatiques" at bounding box center [186, 81] width 86 height 9
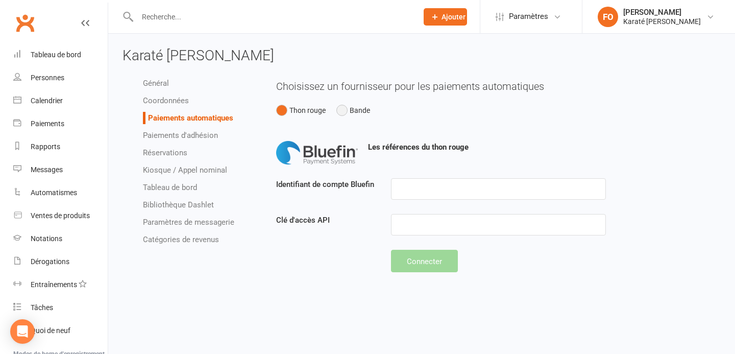
click at [343, 112] on button "Bande" at bounding box center [353, 110] width 34 height 20
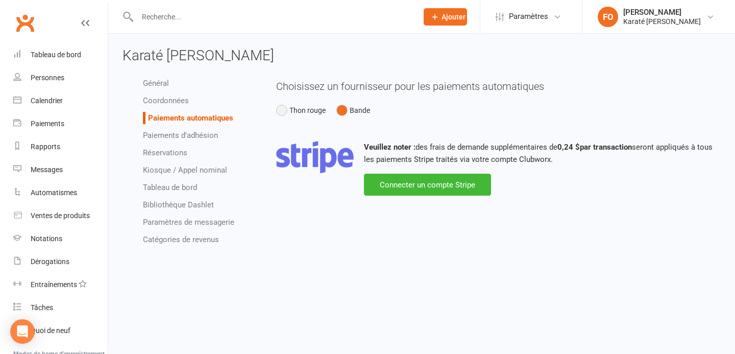
click at [288, 113] on button "Thon rouge" at bounding box center [301, 110] width 50 height 20
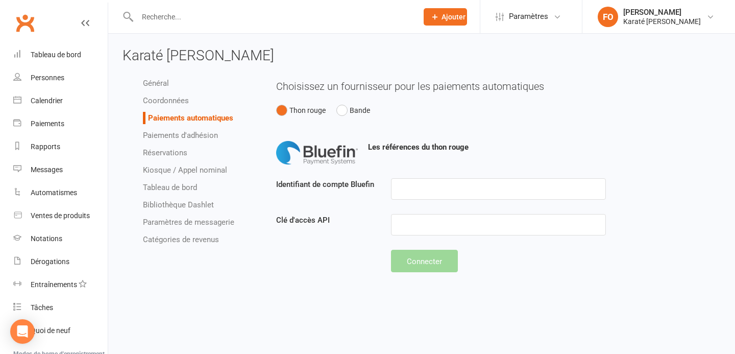
click at [425, 149] on font "Les références du thon rouge" at bounding box center [418, 146] width 101 height 9
click at [428, 186] on input "text" at bounding box center [498, 188] width 215 height 21
click at [407, 223] on input "text" at bounding box center [498, 224] width 215 height 21
click at [308, 224] on label "Clé d'accès API" at bounding box center [325, 220] width 115 height 12
click at [193, 137] on font "Paiements d'adhésion" at bounding box center [180, 135] width 75 height 9
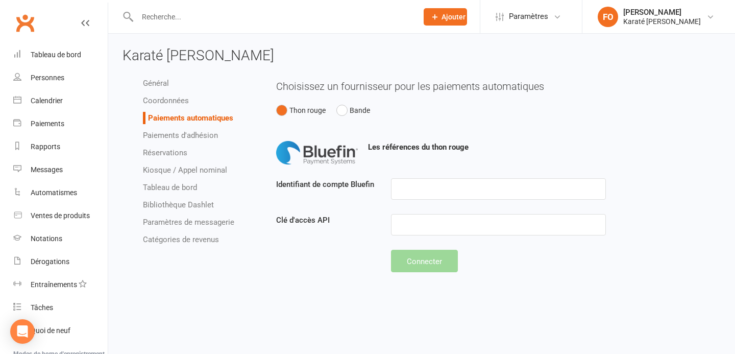
select select "expire_class_packs_on_booking_creation"
select select "allow_make_up_classes_for_expired_memberships_up_to_90d"
select select "autofail_policy_process_manually"
select select "reactivate_if_cancelled_yesterday_or_earlier"
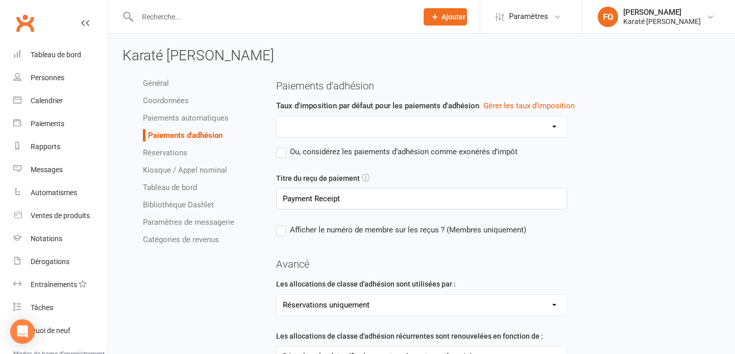
click at [332, 121] on select at bounding box center [422, 126] width 290 height 20
click at [281, 155] on label "Ou, considérez les paiements d’adhésion comme exonérés d’impôt" at bounding box center [396, 151] width 241 height 12
click at [281, 145] on input "Ou, considérez les paiements d’adhésion comme exonérés d’impôt" at bounding box center [396, 145] width 241 height 0
click at [281, 155] on label "Ou, considérez les paiements d’adhésion comme exonérés d’impôt" at bounding box center [396, 151] width 241 height 12
click at [281, 145] on input "Ou, considérez les paiements d’adhésion comme exonérés d’impôt" at bounding box center [396, 145] width 241 height 0
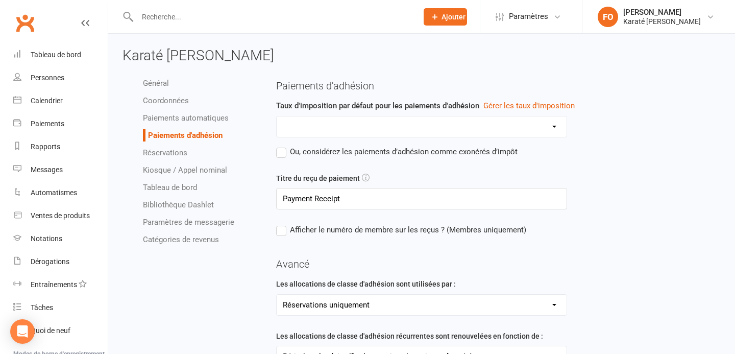
click at [283, 130] on select at bounding box center [422, 126] width 290 height 20
click at [512, 103] on font "Gérer les taux d'imposition" at bounding box center [528, 105] width 91 height 9
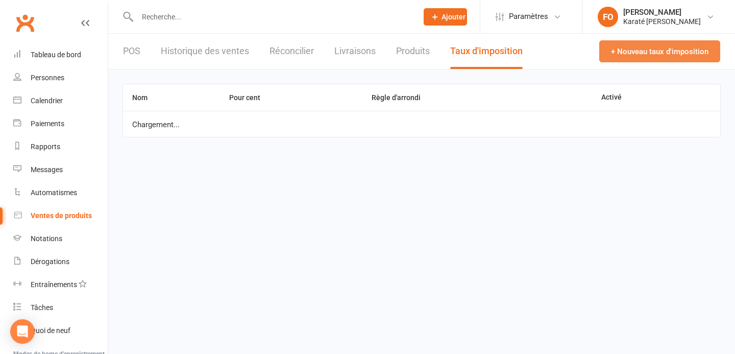
click at [644, 55] on font "+ Nouveau taux d'imposition" at bounding box center [659, 51] width 97 height 9
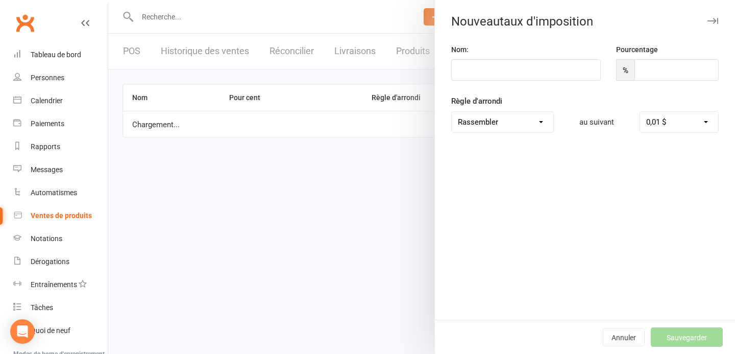
click at [491, 81] on div "Nom: Pourcentage %" at bounding box center [585, 69] width 283 height 52
click at [490, 73] on input "text" at bounding box center [526, 69] width 150 height 21
click at [479, 124] on select "Rassembler Arrondir vers le bas Arrondir au plus proche" at bounding box center [503, 122] width 102 height 20
click at [479, 70] on input "MO - Retrait Garantie légale" at bounding box center [526, 69] width 150 height 21
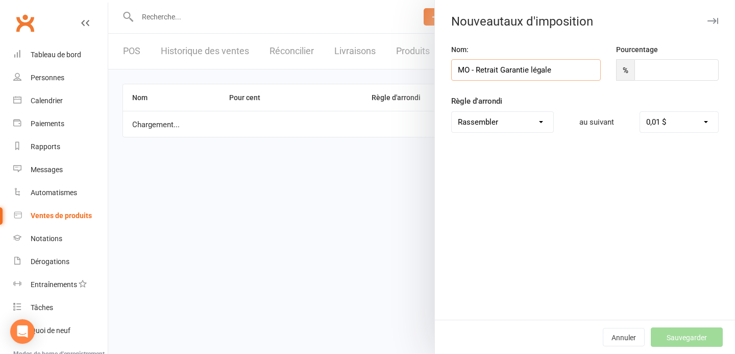
click at [479, 70] on input "MO - Retrait Garantie légale" at bounding box center [526, 69] width 150 height 21
click at [557, 60] on input "MO - Retrait Garantie légale" at bounding box center [526, 69] width 150 height 21
click at [547, 75] on input "MO - Retrait Garantie légale" at bounding box center [526, 69] width 150 height 21
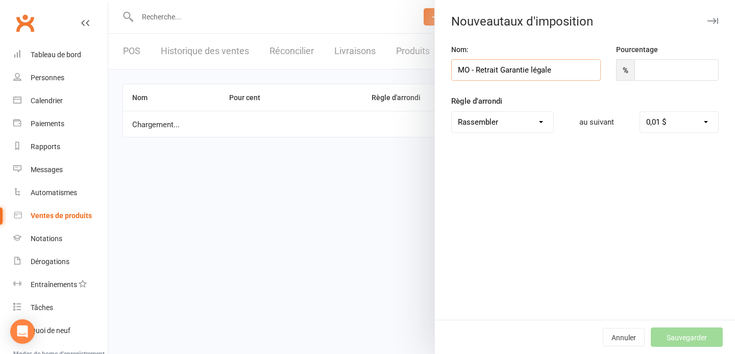
click at [547, 75] on input "MO - Retrait Garantie légale" at bounding box center [526, 69] width 150 height 21
type input "TPS"
click at [676, 64] on input "number" at bounding box center [676, 69] width 84 height 21
type input "9"
click at [641, 165] on div "Nom: TPS Pourcentage % 9 Règle d'arrondi Rassembler Arrondir vers le bas Arrond…" at bounding box center [585, 181] width 300 height 276
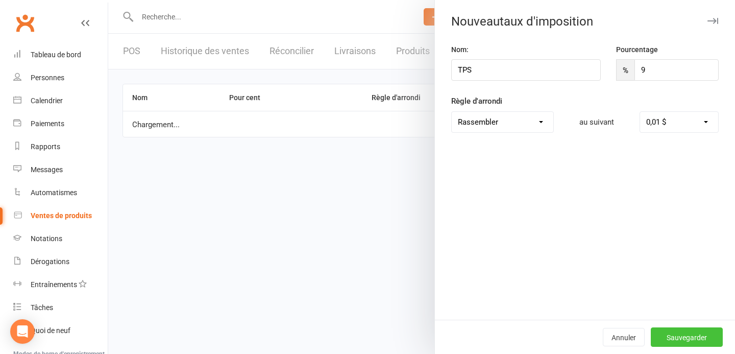
click at [696, 341] on button "Sauvegarder" at bounding box center [687, 336] width 72 height 19
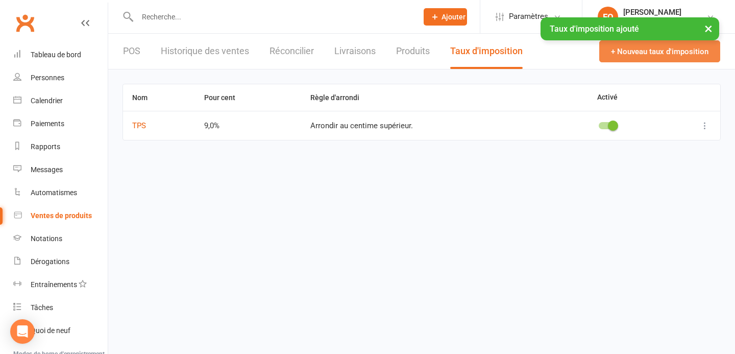
click at [645, 53] on font "+ Nouveau taux d'imposition" at bounding box center [659, 51] width 97 height 9
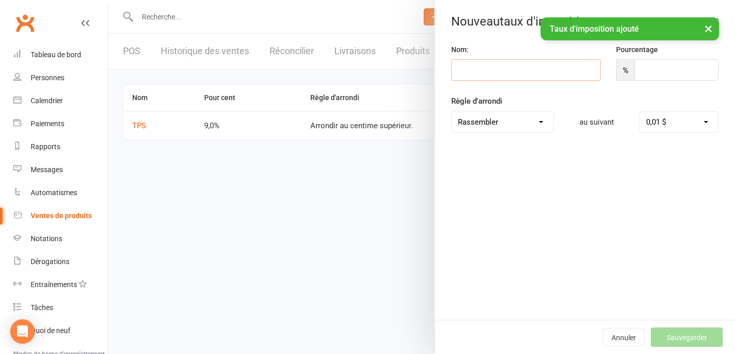
click at [506, 74] on input "text" at bounding box center [526, 69] width 150 height 21
type input "TVQ"
click at [665, 78] on input "number" at bounding box center [676, 69] width 84 height 21
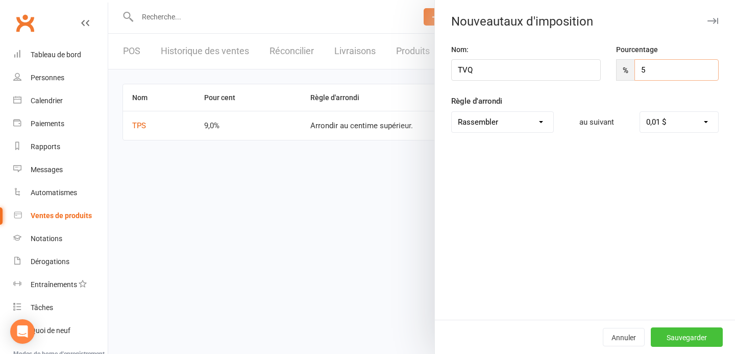
type input "5"
click at [674, 334] on font "Sauvegarder" at bounding box center [687, 337] width 40 height 8
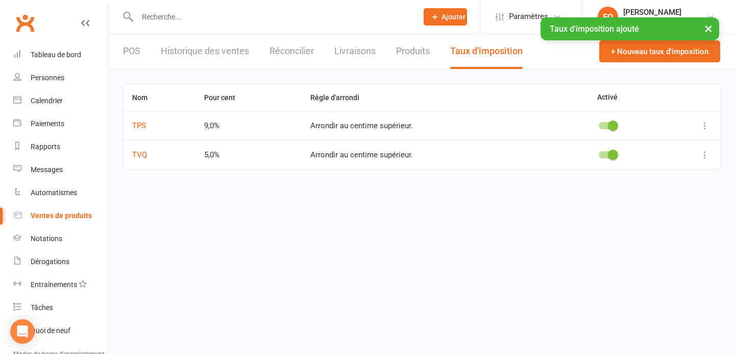
click at [455, 198] on html "Perspective Membre Contact non présent Cours / événement Rendez-vous Événement …" at bounding box center [367, 99] width 735 height 198
click at [407, 50] on font "Produits" at bounding box center [413, 50] width 34 height 11
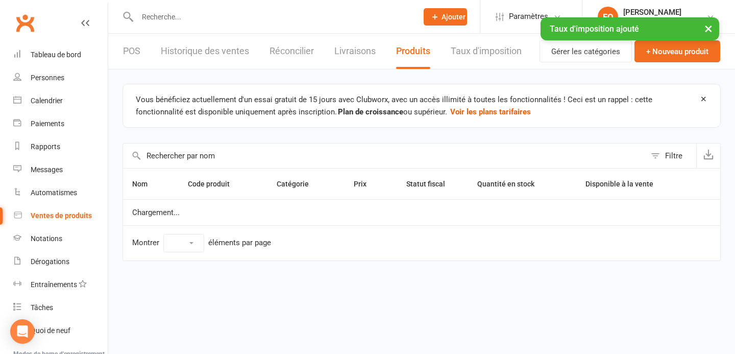
select select "10"
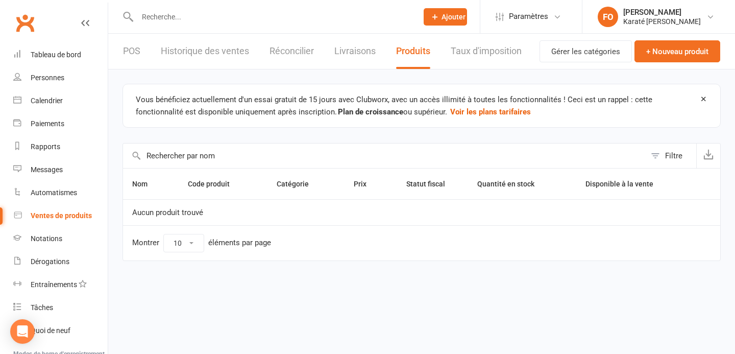
click at [349, 53] on font "Livraisons" at bounding box center [354, 50] width 41 height 11
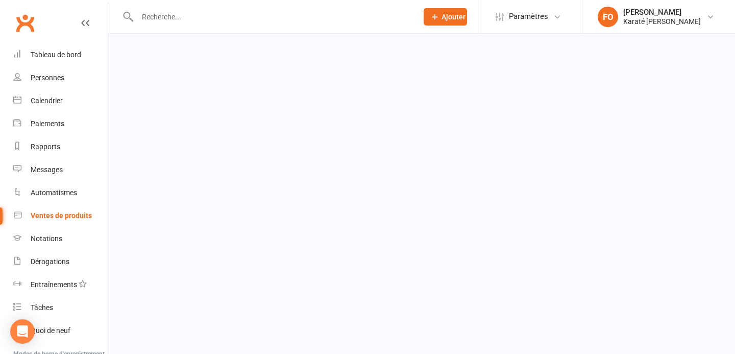
select select "any"
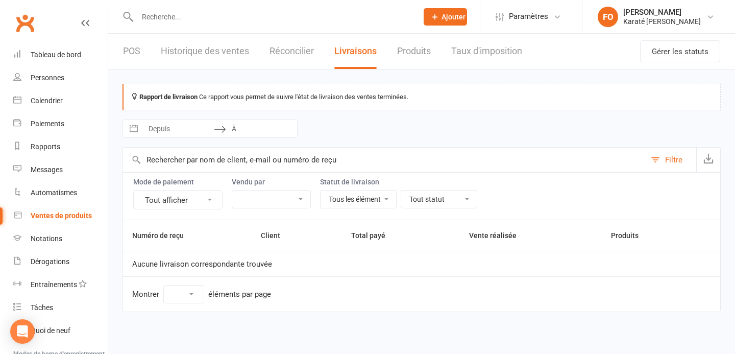
select select "25"
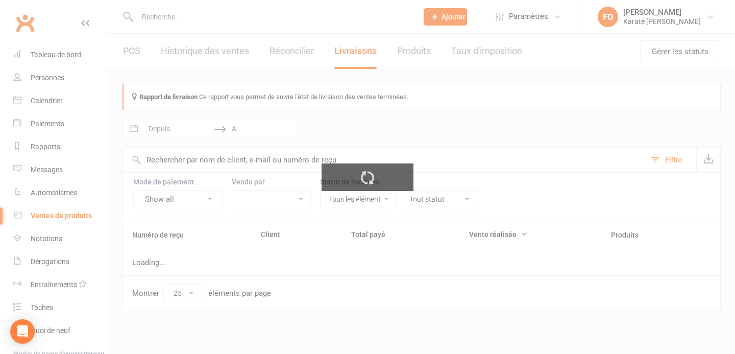
click at [242, 53] on ui-view "Perspective Membre Contact non présent Cours / événement Rendez-vous Événement …" at bounding box center [367, 164] width 735 height 323
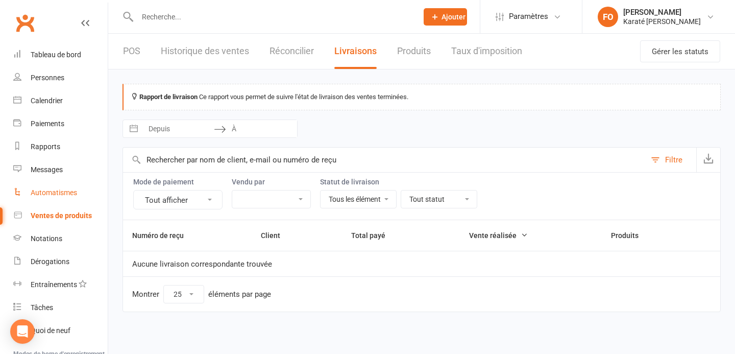
click at [51, 191] on font "Automatismes" at bounding box center [54, 192] width 46 height 8
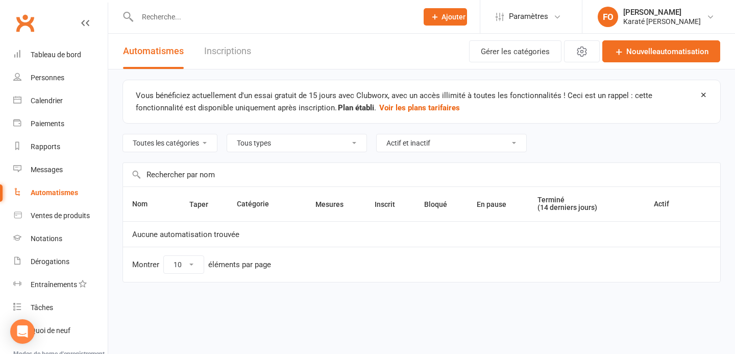
click at [36, 28] on link "Clubworx" at bounding box center [25, 23] width 26 height 26
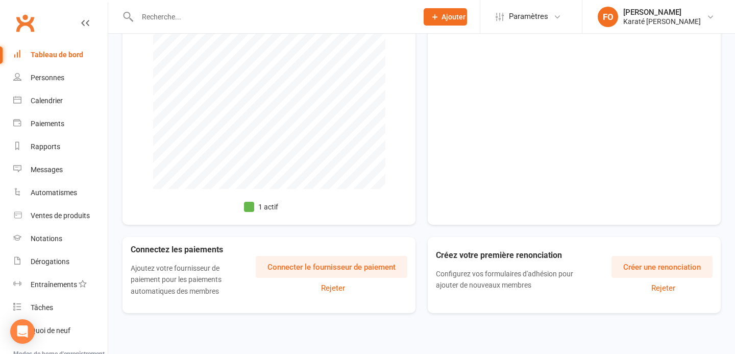
scroll to position [310, 0]
click at [311, 267] on font "Connecter le fournisseur de paiement" at bounding box center [331, 266] width 128 height 9
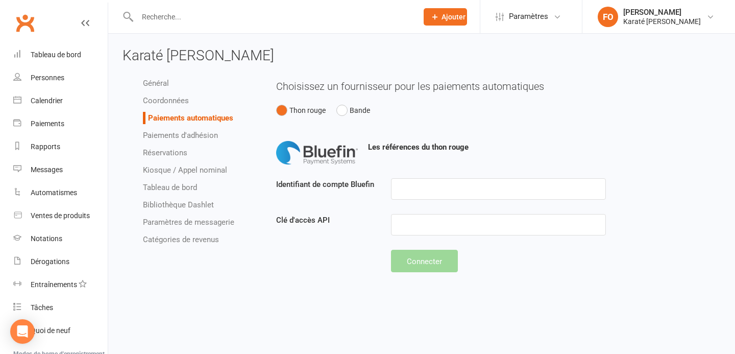
click at [195, 134] on font "Paiements d'adhésion" at bounding box center [180, 135] width 75 height 9
select select "expire_class_packs_on_booking_creation"
select select "allow_make_up_classes_for_expired_memberships_up_to_90d"
select select "autofail_policy_process_manually"
select select "reactivate_if_cancelled_yesterday_or_earlier"
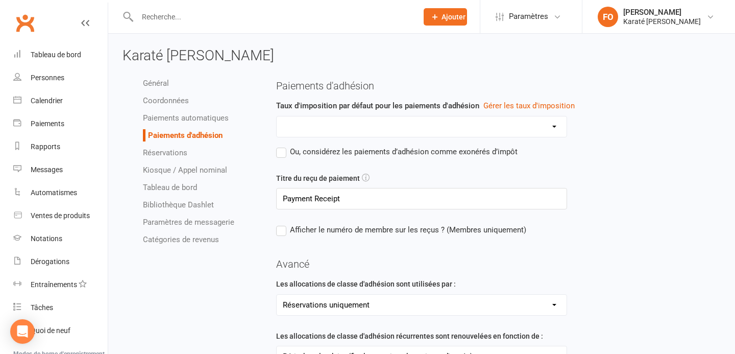
click at [337, 134] on select "TPS TVQ" at bounding box center [422, 126] width 290 height 20
click at [277, 116] on select "TPS TVQ" at bounding box center [422, 126] width 290 height 20
click at [318, 128] on select "TPS TVQ" at bounding box center [422, 126] width 290 height 20
select select "1967"
click at [277, 116] on select "TPS TVQ" at bounding box center [422, 126] width 290 height 20
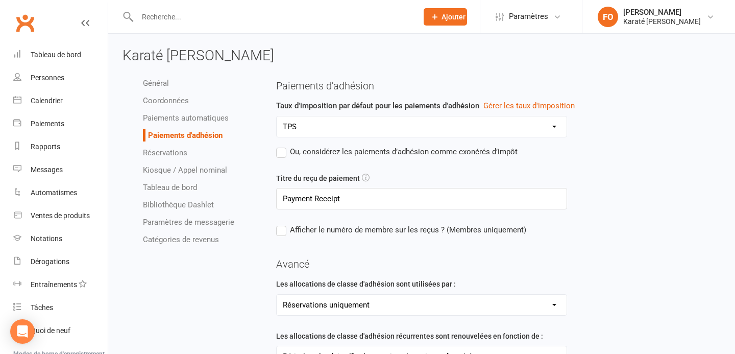
click at [285, 146] on label "Ou, considérez les paiements d’adhésion comme exonérés d’impôt" at bounding box center [396, 151] width 241 height 12
click at [285, 145] on input "Ou, considérez les paiements d’adhésion comme exonérés d’impôt" at bounding box center [396, 145] width 241 height 0
click at [280, 151] on label "Ou, considérez les paiements d’adhésion comme exonérés d’impôt" at bounding box center [396, 151] width 241 height 12
click at [280, 145] on input "Ou, considérez les paiements d’adhésion comme exonérés d’impôt" at bounding box center [396, 145] width 241 height 0
click at [298, 207] on input "Payment Receipt" at bounding box center [421, 198] width 291 height 21
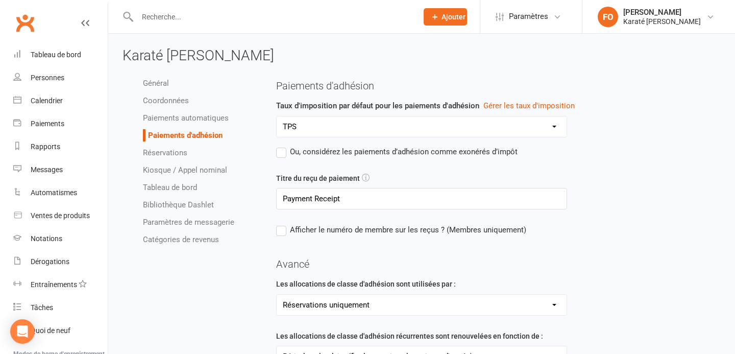
click at [262, 231] on div "Général Coordonnées Paiements automatiques Paiements d'adhésion Réservations Ki…" at bounding box center [192, 161] width 154 height 179
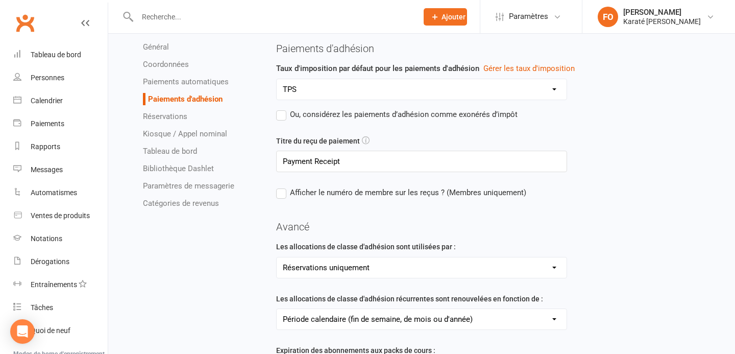
scroll to position [44, 0]
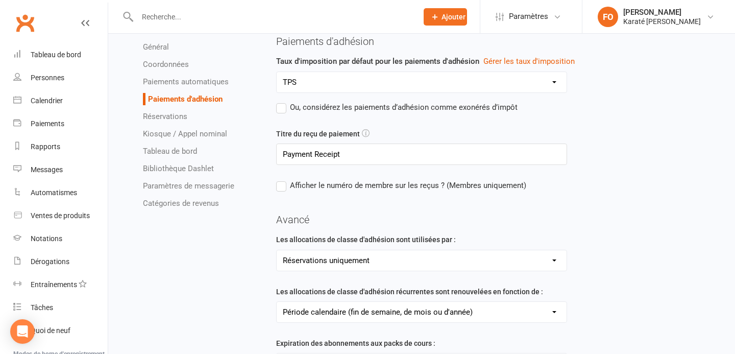
click at [283, 190] on label "Afficher le numéro de membre sur les reçus ? (Membres uniquement)" at bounding box center [401, 185] width 250 height 12
click at [283, 179] on input "Afficher le numéro de membre sur les reçus ? (Membres uniquement)" at bounding box center [401, 179] width 250 height 0
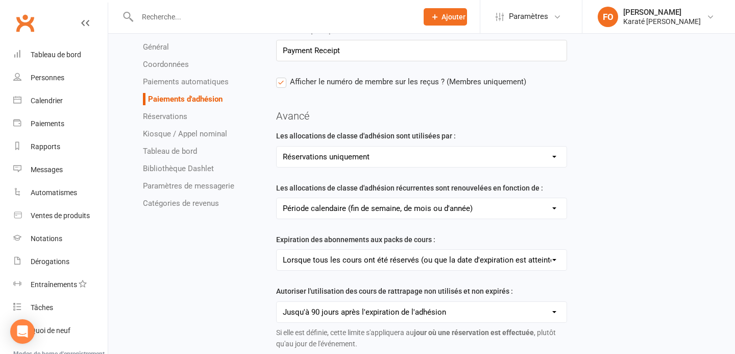
scroll to position [150, 0]
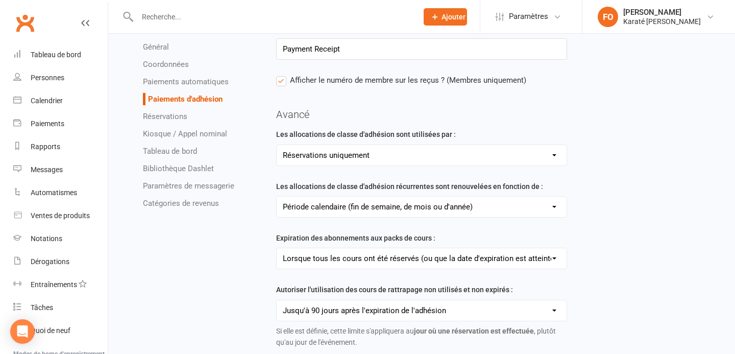
click at [390, 156] on select "Réservations uniquement Réservations et présences générales" at bounding box center [422, 155] width 290 height 20
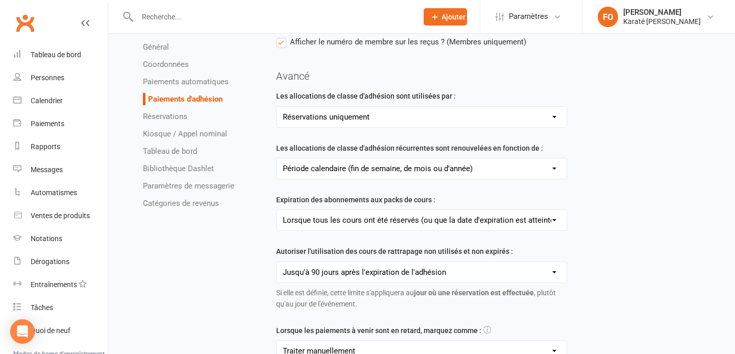
scroll to position [199, 0]
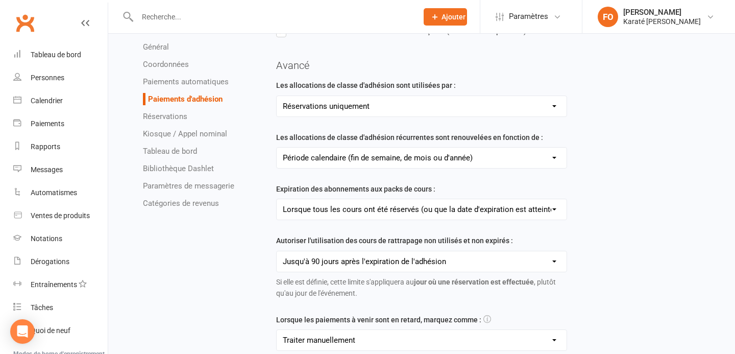
click at [487, 154] on select "Période calendaire (fin de semaine, de mois ou d'année) Anniversaire d'adhésion…" at bounding box center [422, 157] width 290 height 20
click at [277, 148] on select "Période calendaire (fin de semaine, de mois ou d'année) Anniversaire d'adhésion…" at bounding box center [422, 157] width 290 height 20
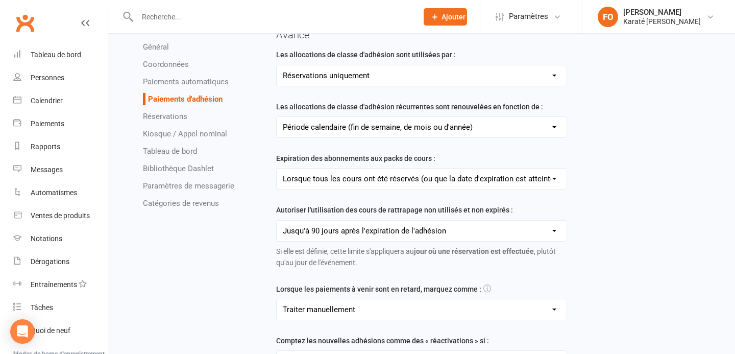
scroll to position [236, 0]
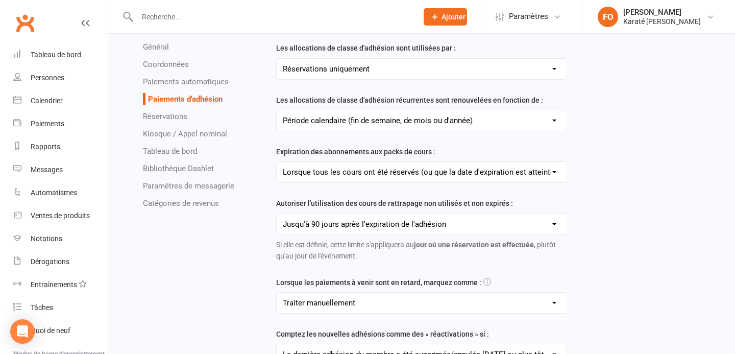
click at [394, 168] on select "Lorsque la date d'expiration de l'adhésion est atteinte Lorsque tous les cours …" at bounding box center [422, 172] width 290 height 20
click at [277, 163] on select "Lorsque la date d'expiration de l'adhésion est atteinte Lorsque tous les cours …" at bounding box center [422, 172] width 290 height 20
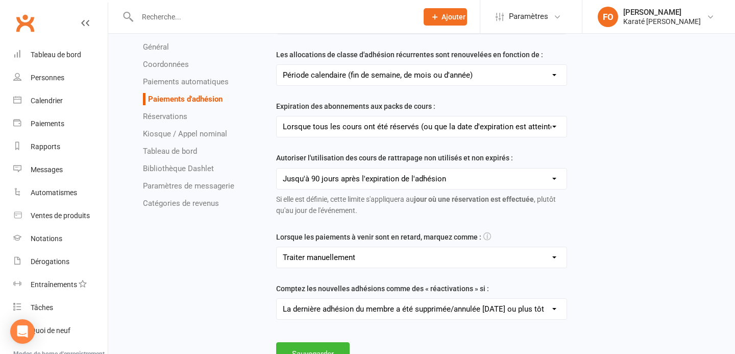
scroll to position [308, 0]
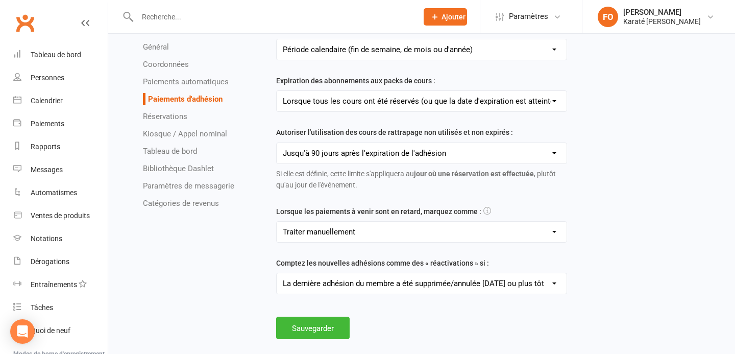
click at [397, 233] on select "Échoué Sauté Payé (en espèces) Payé (POS) Payé (autre) Traiter manuellement" at bounding box center [422, 232] width 290 height 20
click at [277, 222] on select "Échoué Sauté Payé (en espèces) Payé (POS) Payé (autre) Traiter manuellement" at bounding box center [422, 232] width 290 height 20
click at [155, 119] on font "Réservations" at bounding box center [165, 116] width 44 height 9
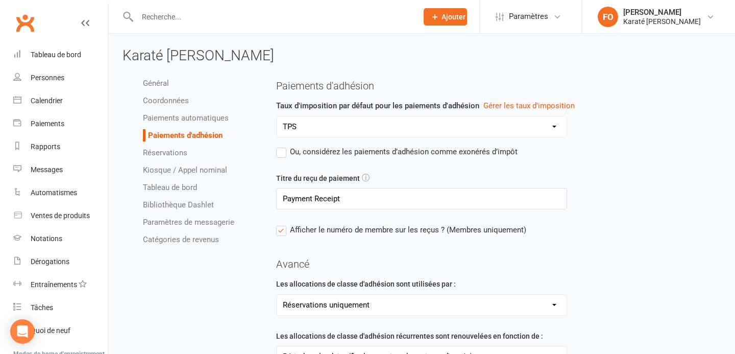
select select "send_booking_confirmation_email_to_none"
select select "send_booking_reminder_to_none"
select select "false"
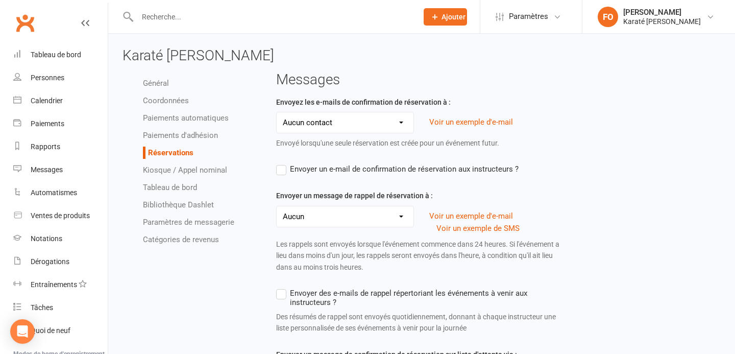
click at [329, 124] on select "Réservé aux membres Prospects uniquement Tous les contacts Aucun contact" at bounding box center [345, 122] width 137 height 20
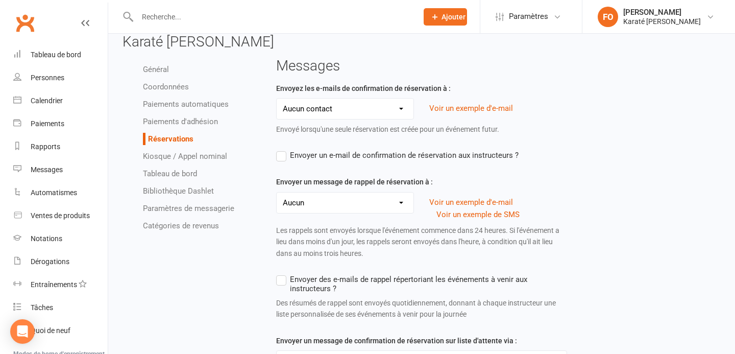
click at [193, 158] on font "Kiosque / Appel nominal" at bounding box center [185, 156] width 84 height 9
select select "all_attendees_sort_order_checked_in_desc"
select select "checked_in_attendee_sort_order_checked_in_desc"
select select "pending_attendee_sort_order_first_name_asc"
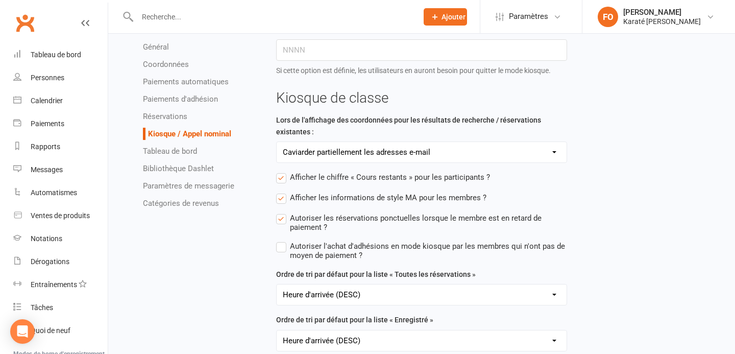
scroll to position [76, 0]
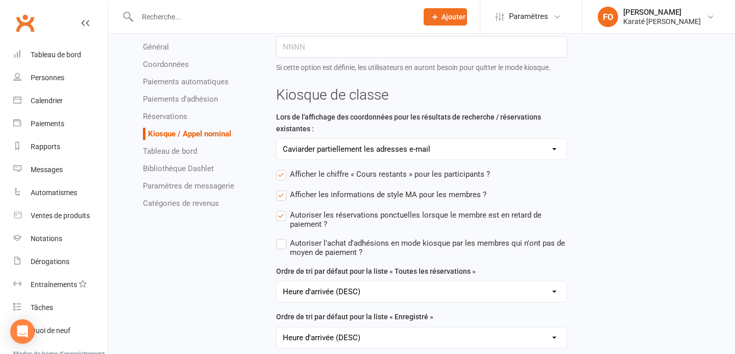
click at [169, 151] on font "Tableau de bord" at bounding box center [170, 150] width 54 height 9
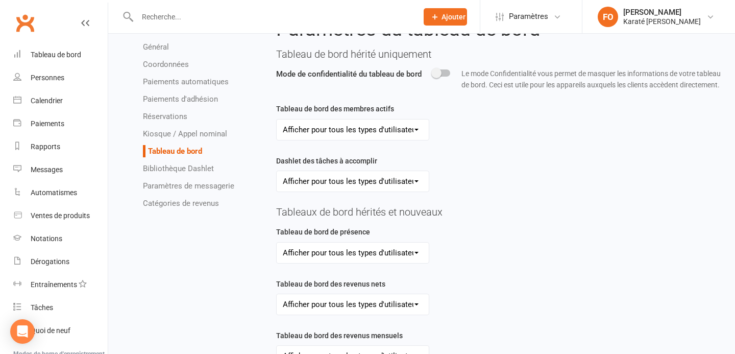
scroll to position [53, 0]
click at [190, 169] on font "Bibliothèque Dashlet" at bounding box center [178, 168] width 71 height 9
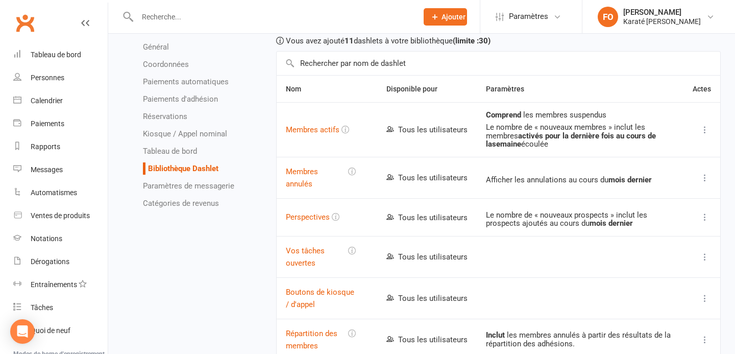
scroll to position [167, 0]
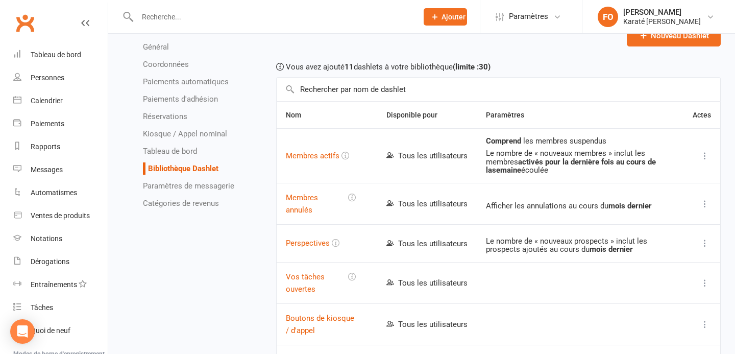
click at [186, 186] on font "Paramètres de messagerie" at bounding box center [188, 185] width 91 height 9
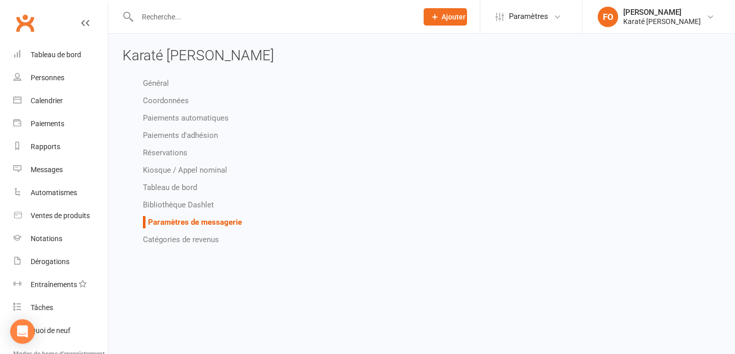
select select "do_not_send"
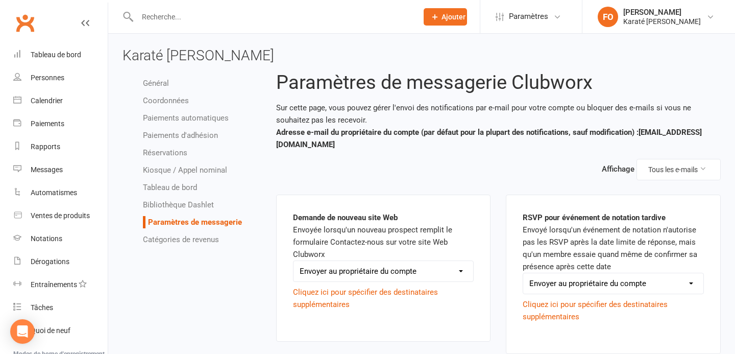
click at [180, 238] on font "Catégories de revenus" at bounding box center [181, 239] width 76 height 9
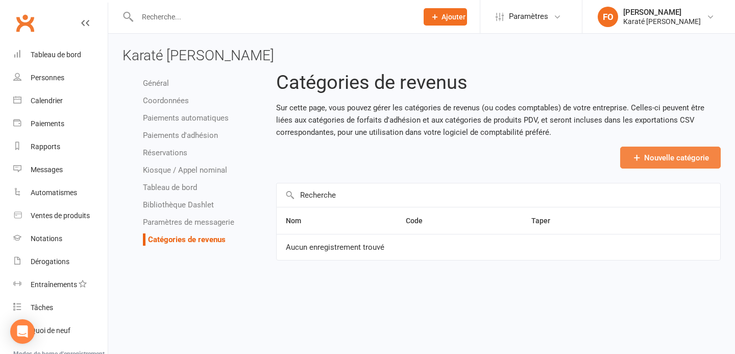
click at [672, 158] on font "Nouvelle catégorie" at bounding box center [676, 157] width 65 height 9
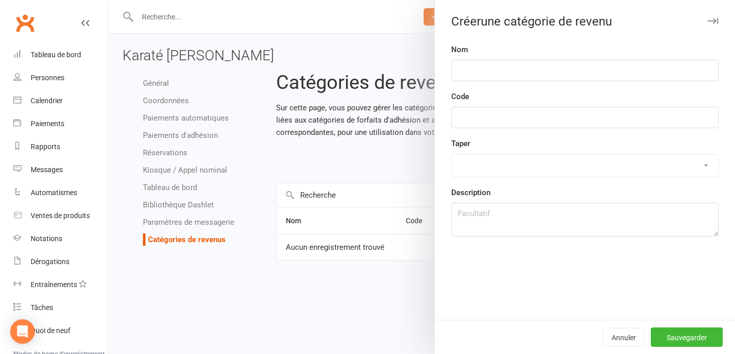
click at [483, 82] on div "Nom Code Taper Paiement de l'adhésion Produit de point de vente Frais d'échec F…" at bounding box center [585, 181] width 300 height 276
click at [482, 67] on input "text" at bounding box center [584, 70] width 267 height 21
click at [483, 120] on input "text" at bounding box center [584, 117] width 267 height 21
click at [483, 160] on select "Paiement de l'adhésion Produit de point de vente Frais d'échec Frais d'annulati…" at bounding box center [585, 165] width 266 height 22
click at [475, 162] on select "Paiement de l'adhésion Produit de point de vente Frais d'échec Frais d'annulati…" at bounding box center [585, 165] width 266 height 22
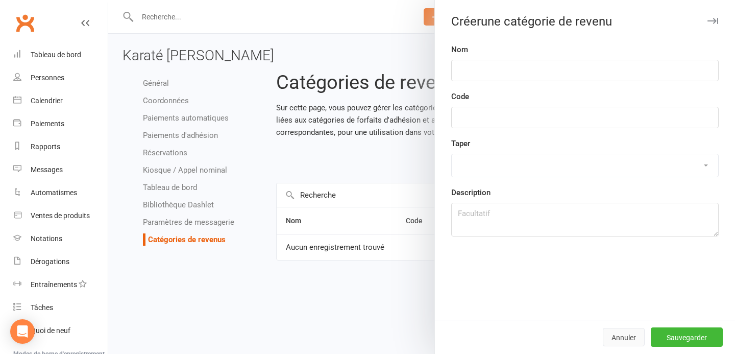
click at [628, 331] on button "Annuler" at bounding box center [624, 337] width 42 height 18
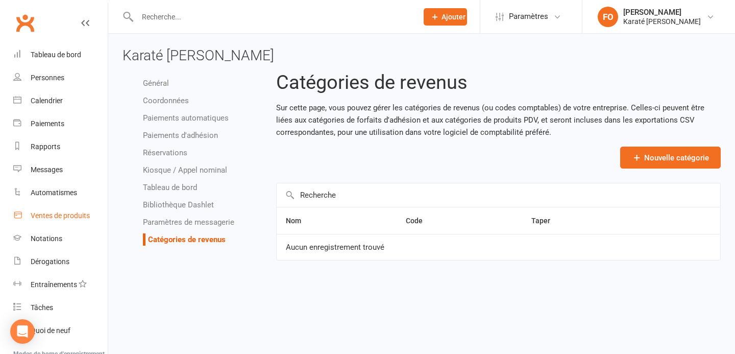
click at [52, 213] on font "Ventes de produits" at bounding box center [60, 215] width 59 height 8
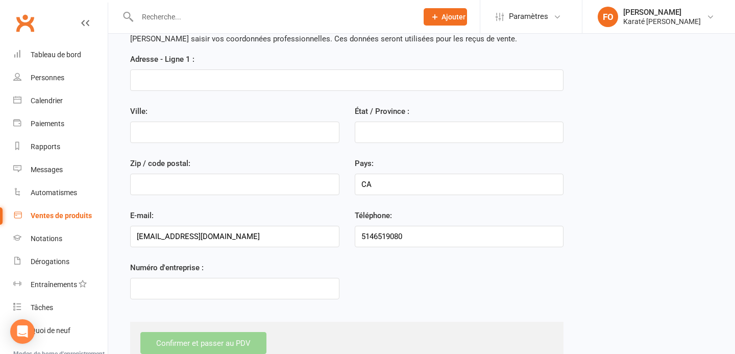
scroll to position [52, 0]
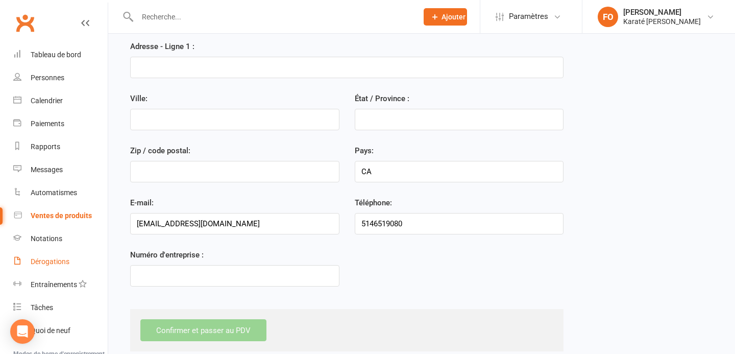
click at [46, 266] on link "Dérogations" at bounding box center [60, 261] width 94 height 23
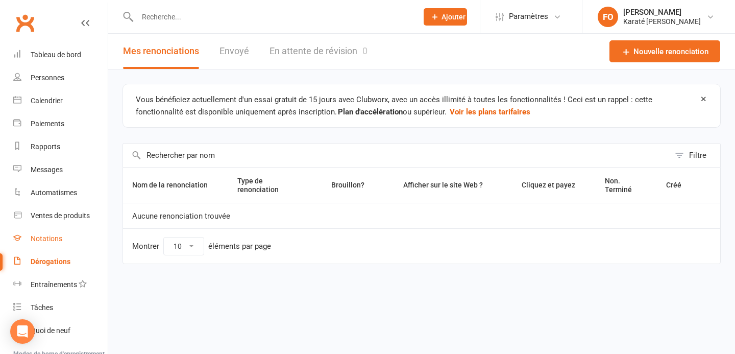
click at [50, 245] on link "Notations" at bounding box center [60, 238] width 94 height 23
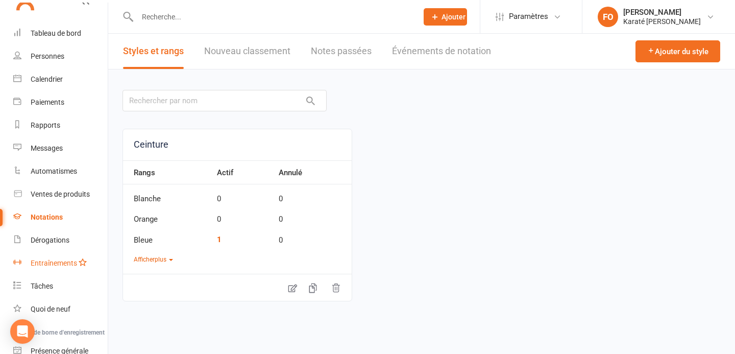
scroll to position [26, 0]
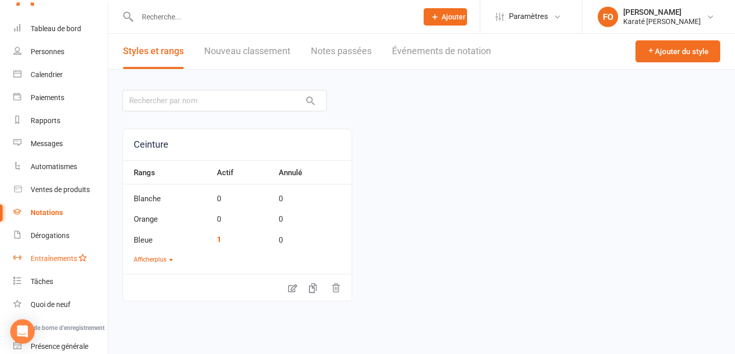
click at [52, 263] on link "Entraînements" at bounding box center [60, 258] width 94 height 23
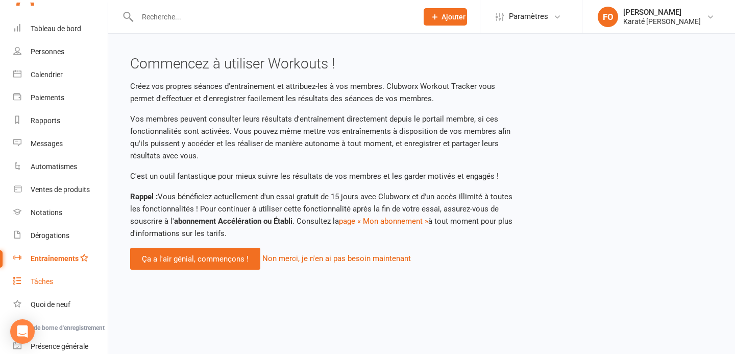
click at [34, 277] on font "Tâches" at bounding box center [42, 281] width 22 height 8
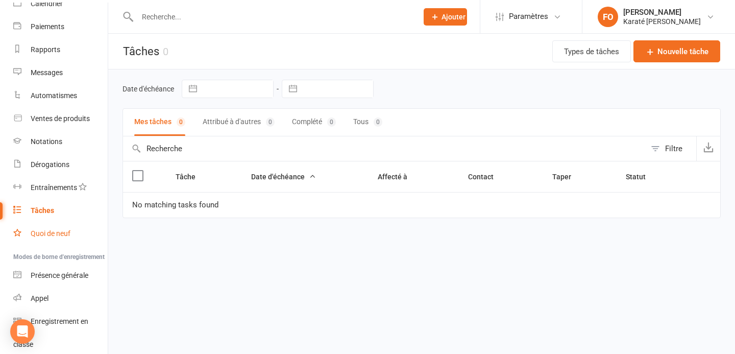
scroll to position [137, 0]
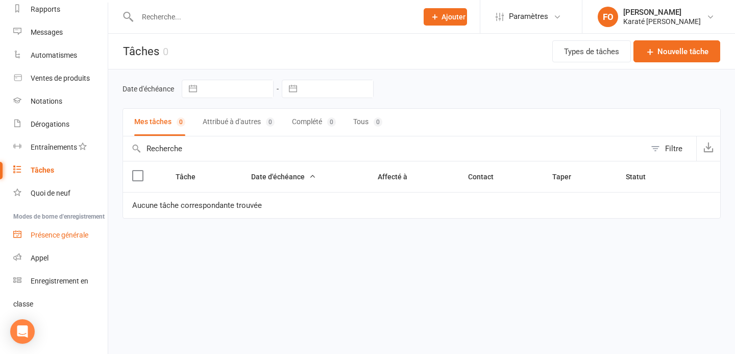
click at [56, 240] on link "Présence générale" at bounding box center [60, 235] width 94 height 23
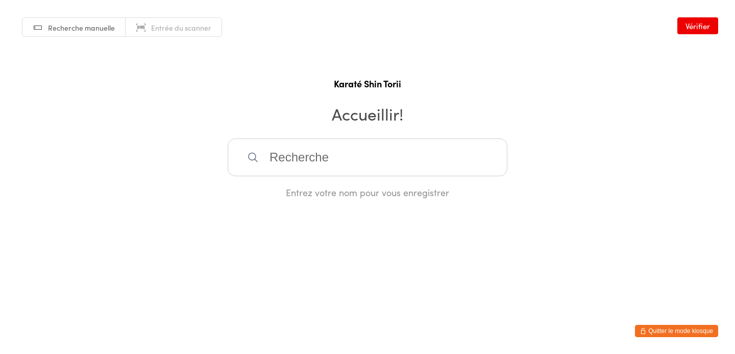
click at [700, 326] on button "Quitter le mode kiosque" at bounding box center [676, 331] width 83 height 12
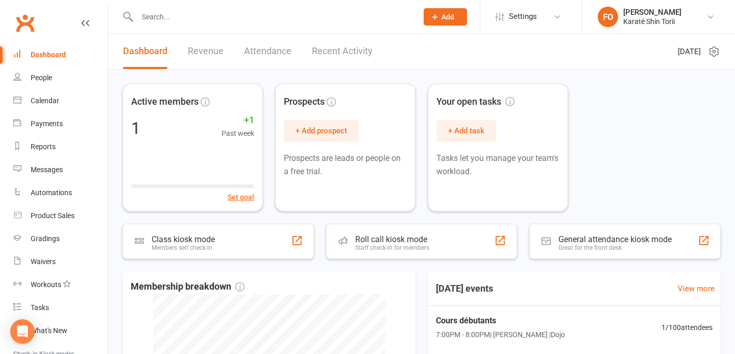
click at [264, 56] on link "Attendance" at bounding box center [267, 51] width 47 height 35
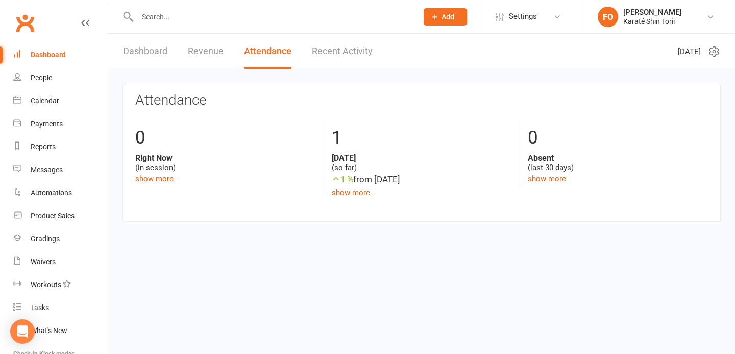
click at [396, 63] on header "Dashboard Revenue Attendance Recent Activity [DATE]" at bounding box center [421, 52] width 627 height 36
click at [366, 57] on link "Recent Activity" at bounding box center [342, 51] width 61 height 35
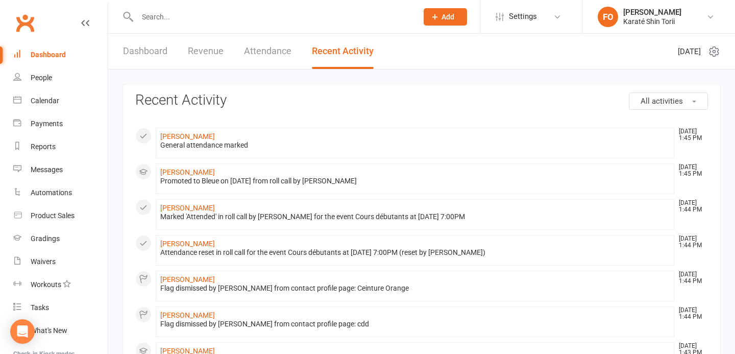
click at [199, 51] on link "Revenue" at bounding box center [206, 51] width 36 height 35
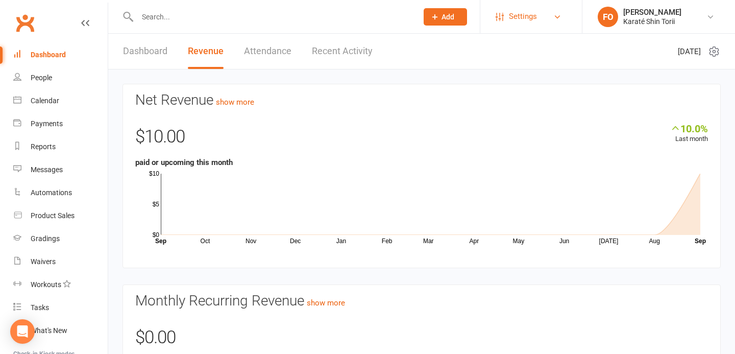
click at [518, 17] on span "Settings" at bounding box center [523, 16] width 28 height 23
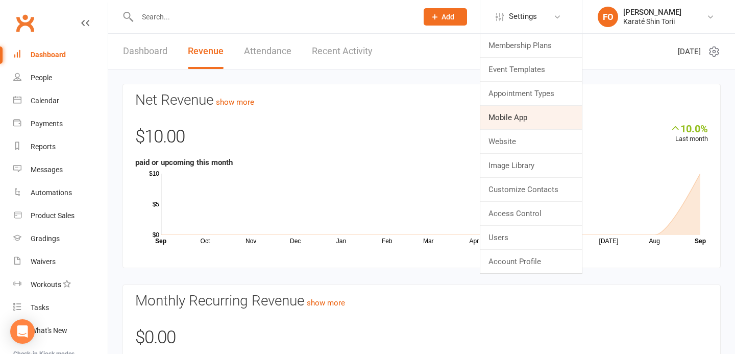
click at [517, 115] on link "Mobile App" at bounding box center [531, 117] width 102 height 23
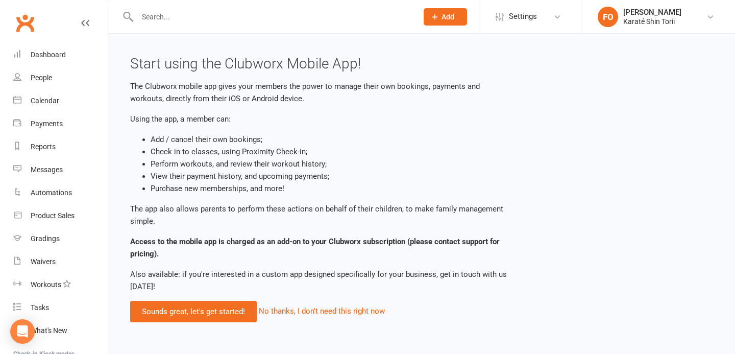
click at [528, 32] on li "Settings Membership Plans Event Templates Appointment Types Mobile App Website …" at bounding box center [531, 16] width 102 height 33
click at [527, 23] on span "Settings" at bounding box center [523, 16] width 28 height 23
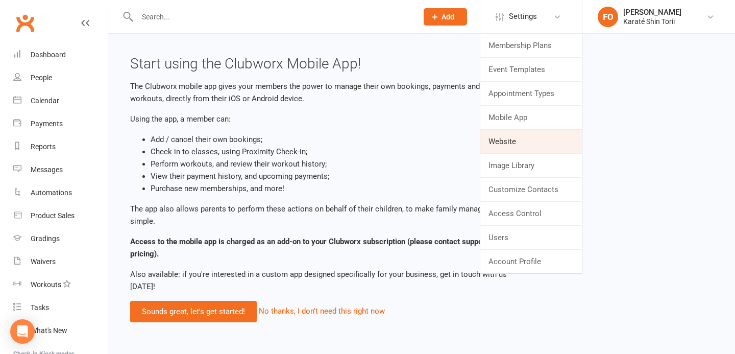
click at [530, 146] on link "Website" at bounding box center [531, 141] width 102 height 23
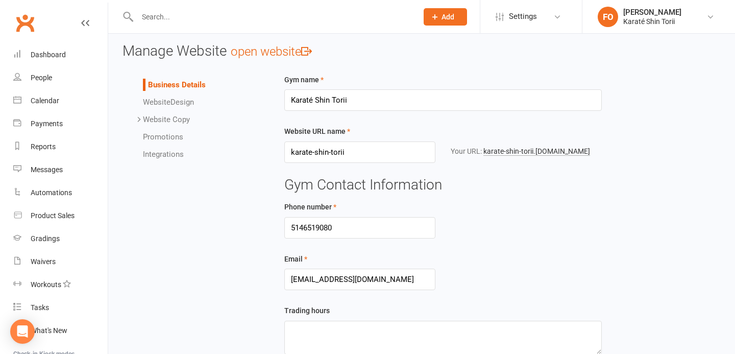
scroll to position [4, 0]
click at [165, 105] on span "Website" at bounding box center [157, 102] width 28 height 9
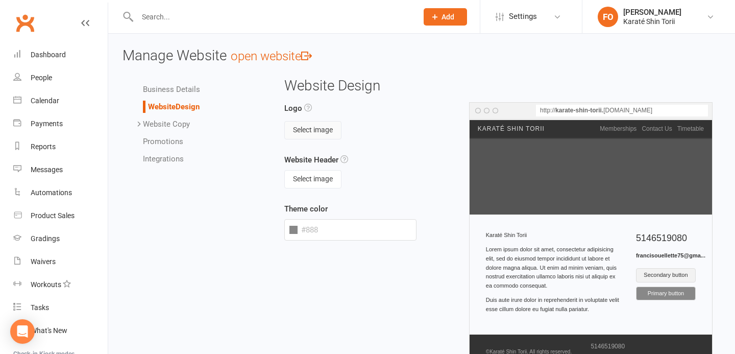
click at [325, 132] on button "Select image" at bounding box center [312, 130] width 57 height 18
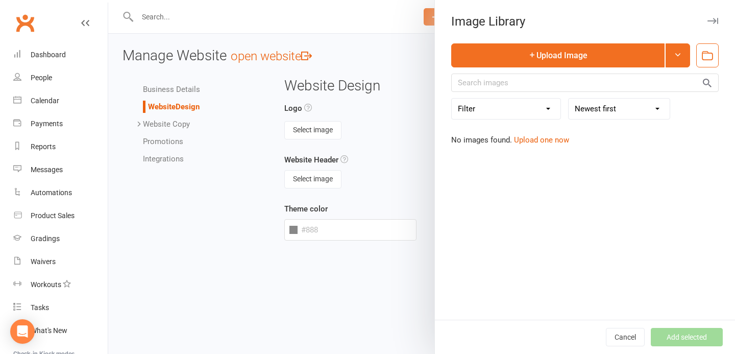
click at [365, 150] on div at bounding box center [421, 177] width 627 height 354
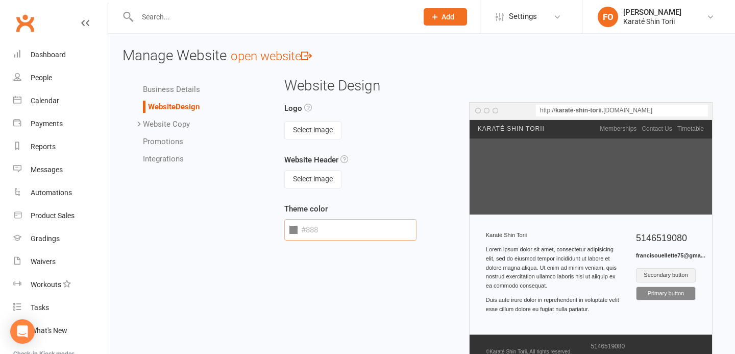
click at [322, 231] on input "text" at bounding box center [350, 229] width 133 height 21
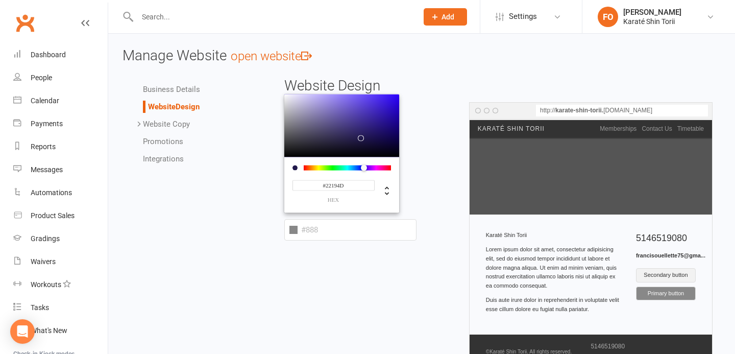
click at [377, 171] on div "#22194D hex" at bounding box center [341, 188] width 99 height 36
type input "#424d19"
type input "#424D19"
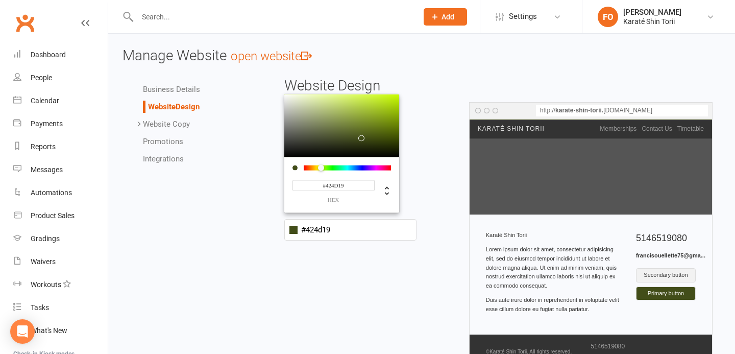
type input "#444d19"
type input "#444D19"
type input "#4b4d19"
type input "#4B4D19"
type input "#4d3d19"
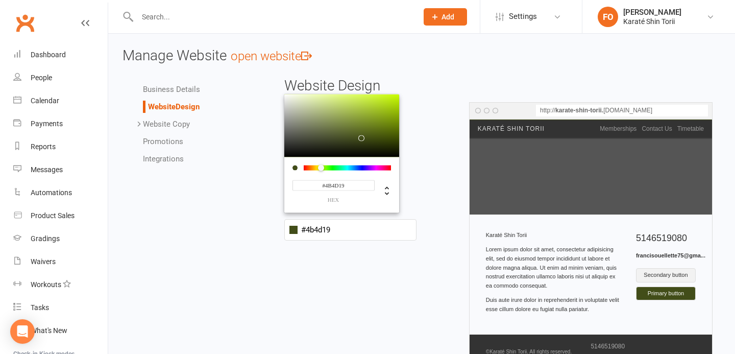
type input "#4D3D19"
type input "#4d3319"
type input "#4D3319"
type input "#4d2e19"
type input "#4D2E19"
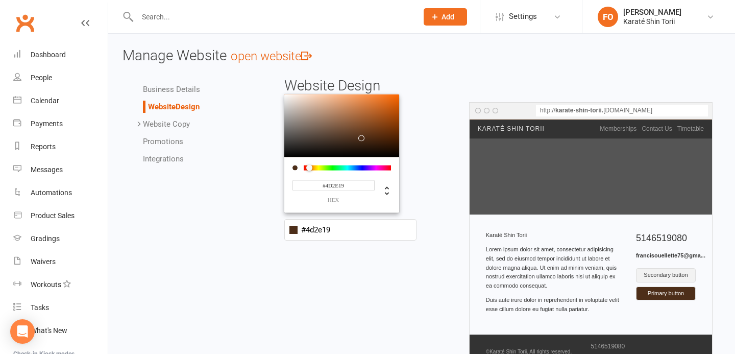
type input "#4d2a19"
type input "#4D2A19"
type input "#4d2719"
type input "#4D2719"
type input "#4d2519"
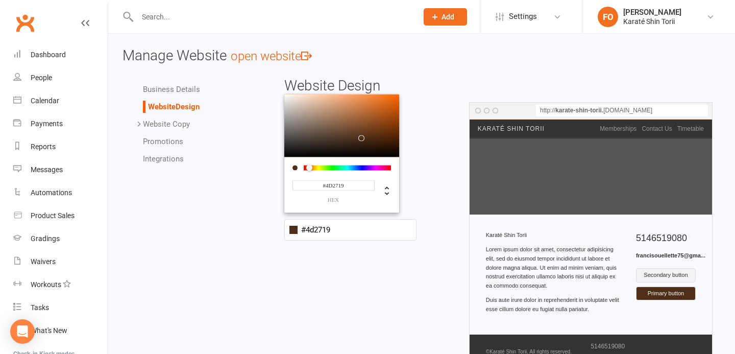
type input "#4D2519"
type input "#4d2319"
type input "#4D2319"
type input "#4d2119"
type input "#4D2119"
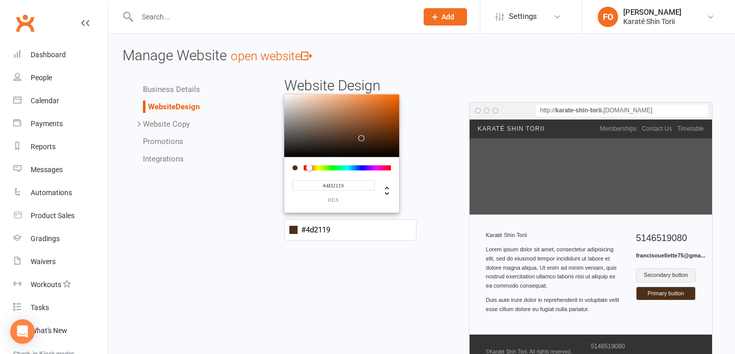
type input "#4d1f19"
type input "#4D1F19"
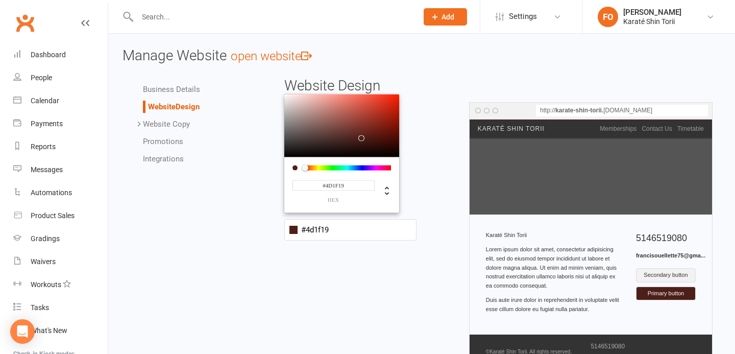
type input "#4d2119"
type input "#4D2119"
type input "#4d2319"
type input "#4D2319"
type input "#4d2519"
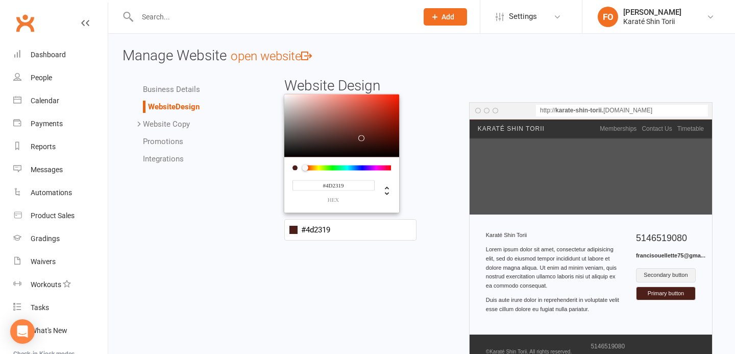
type input "#4D2519"
type input "#4d2719"
type input "#4D2719"
type input "#4d2919"
type input "#4D2919"
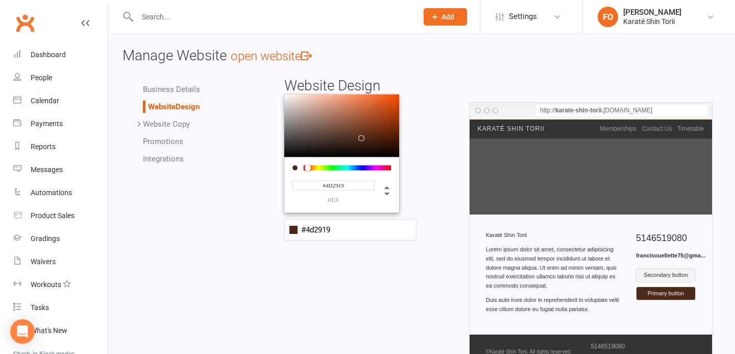
type input "#4d2a19"
type input "#4D2A19"
drag, startPoint x: 321, startPoint y: 167, endPoint x: 308, endPoint y: 167, distance: 12.8
click at [308, 167] on div at bounding box center [347, 167] width 87 height 5
type input "#86401f"
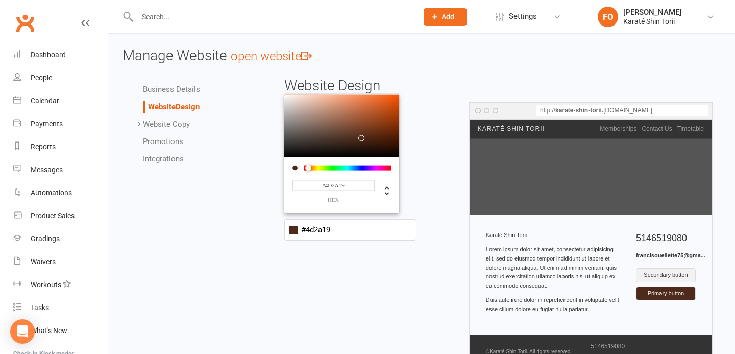
type input "#86401F"
click at [373, 124] on div at bounding box center [341, 125] width 115 height 63
type input "#86531f"
type input "#86531F"
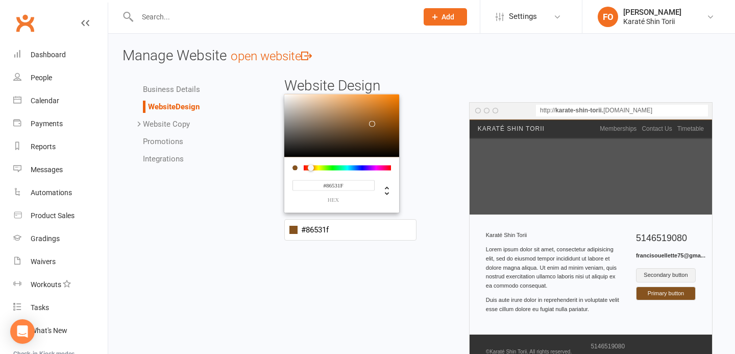
type input "#86501f"
type input "#86501F"
type input "#86491f"
type input "#86491F"
type input "#86451f"
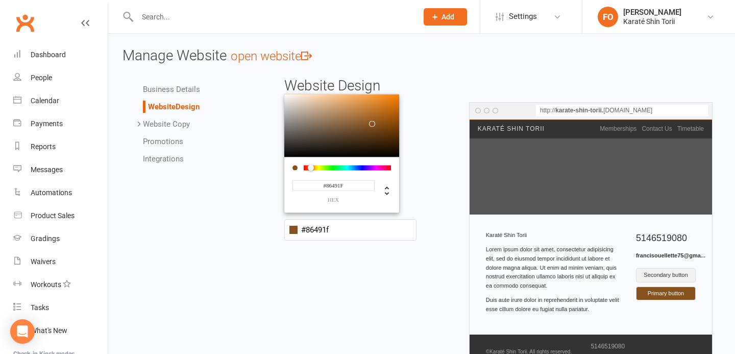
type input "#86451F"
type input "#86411f"
type input "#86411F"
type input "#863e1f"
type input "#863E1F"
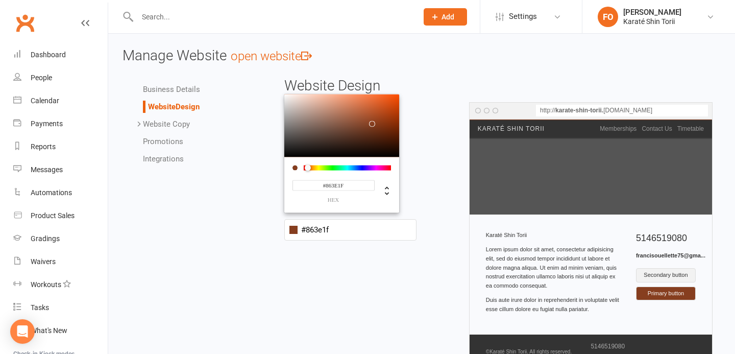
type input "#863a1f"
type input "#863A1F"
type input "#86361f"
type input "#86361F"
type input "#86331f"
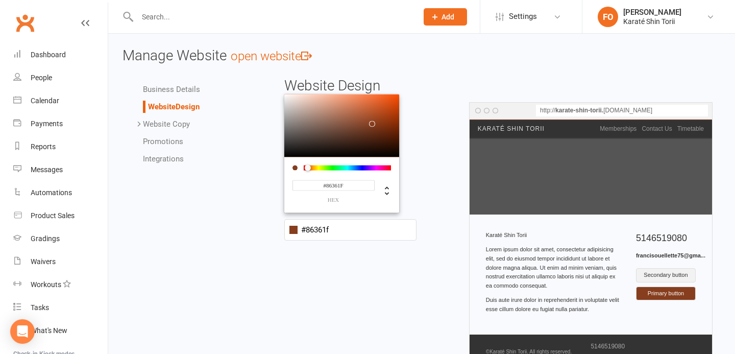
type input "#86331F"
type input "#862f1f"
type input "#862F1F"
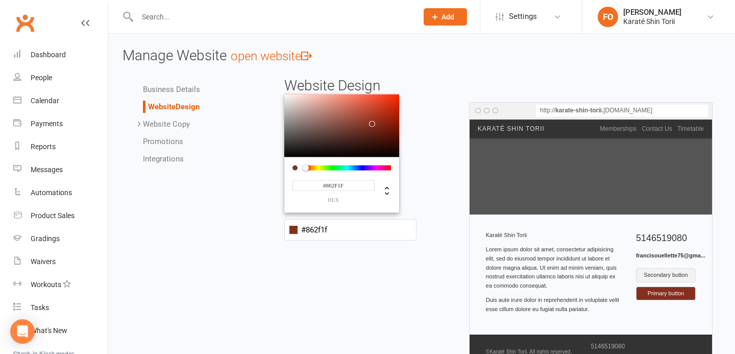
type input "#862c1f"
type input "#862C1F"
type input "#86281f"
type input "#86281F"
type input "#86211f"
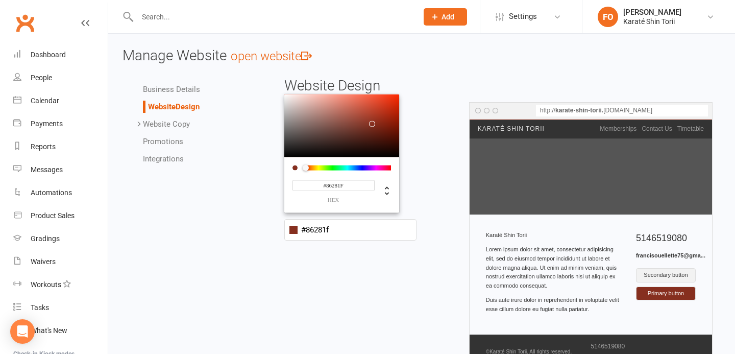
type input "#86211F"
type input "#861f1f"
type input "#861F1F"
type input "#86211f"
type input "#86211F"
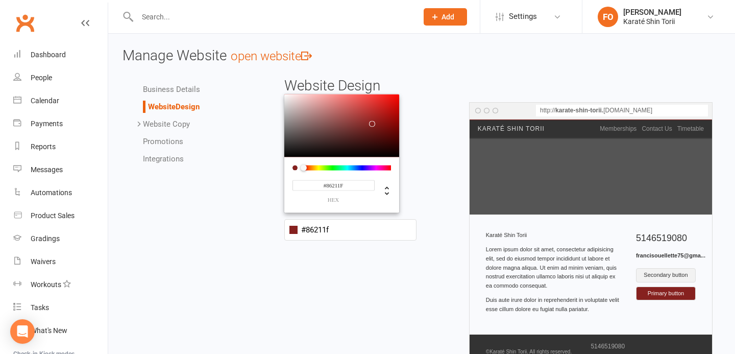
drag, startPoint x: 311, startPoint y: 169, endPoint x: 304, endPoint y: 170, distance: 7.2
click at [304, 170] on div at bounding box center [307, 168] width 6 height 6
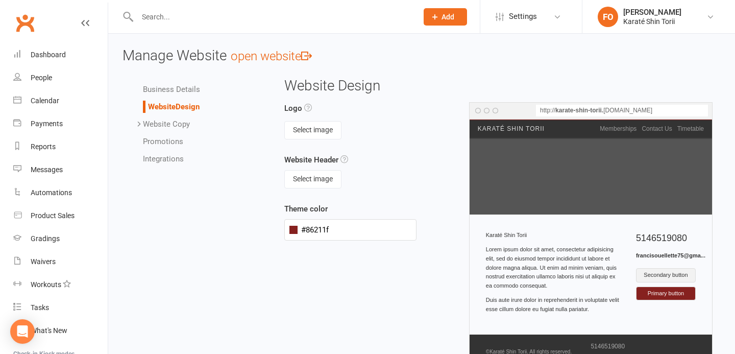
click at [406, 125] on div "Select image" at bounding box center [350, 130] width 133 height 18
click at [292, 226] on span at bounding box center [293, 230] width 8 height 8
click at [302, 233] on input "#86211f" at bounding box center [350, 229] width 133 height 21
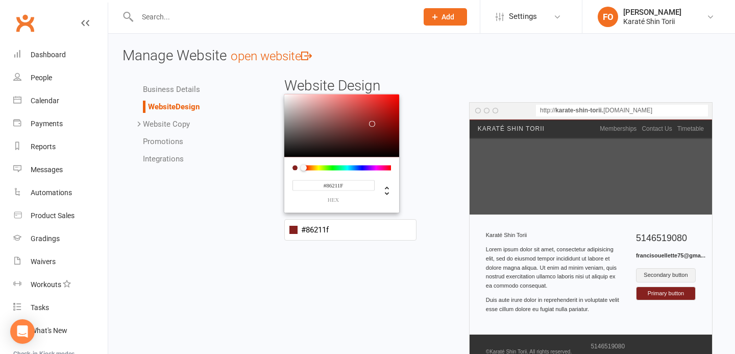
type input "#802220"
type input "#86201e"
type input "#86201E"
type input "#921d1a"
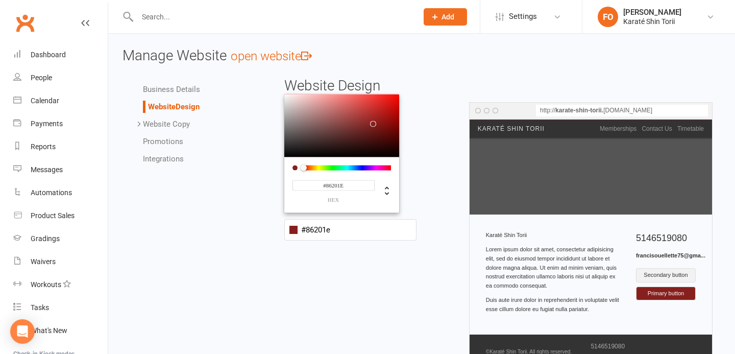
type input "#921D1A"
type input "#9a1c18"
type input "#9A1C18"
type input "#a11a16"
type input "#A11A16"
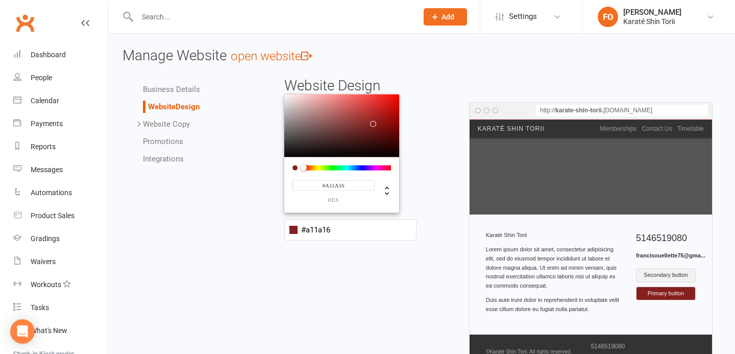
type input "#a51813"
type input "#A51813"
type input "#ab1813"
type input "#AB1813"
type input "#ad1611"
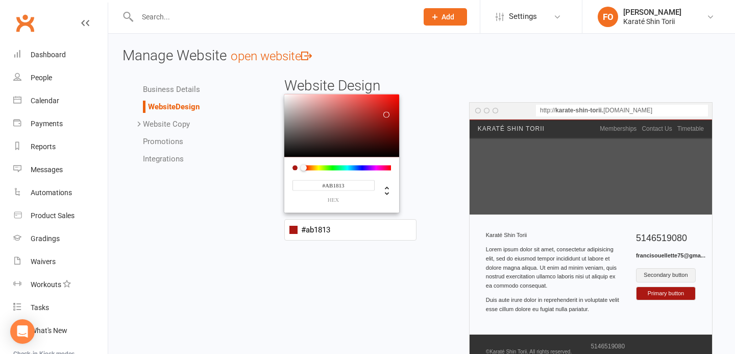
type input "#[DATE]"
type input "#b31510"
type input "#B31510"
type input "#b7130d"
type input "#B7130D"
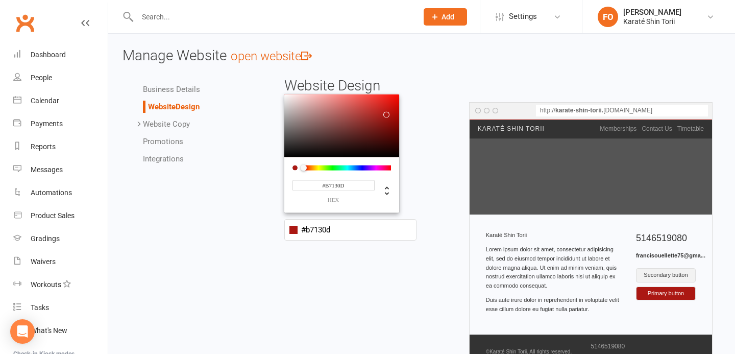
type input "#b7120c"
type input "#B7120C"
type input "#b9110b"
type input "#B9110B"
type input "#bb110a"
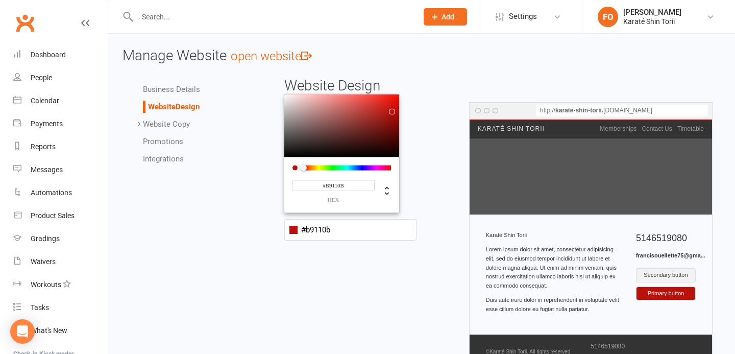
type input "#BB110A"
type input "#bd0e07"
type input "#BD0E07"
type input "#c00c05"
type input "#C00C05"
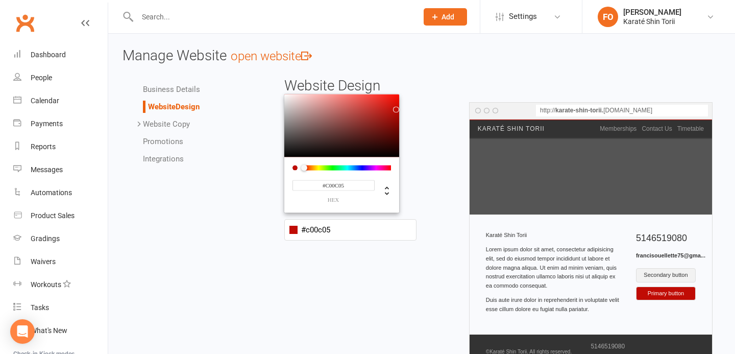
type input "#c20c05"
type input "#C20C05"
type input "#c60c05"
type input "#C60C05"
type input "#c80d06"
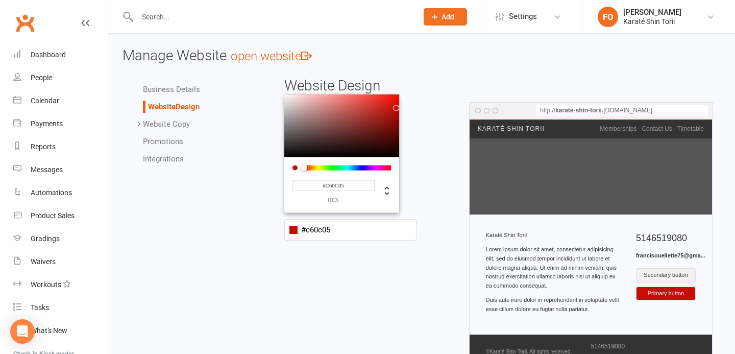
type input "#C80D06"
drag, startPoint x: 370, startPoint y: 126, endPoint x: 396, endPoint y: 108, distance: 31.1
click at [396, 108] on div at bounding box center [395, 108] width 6 height 6
click at [411, 108] on div "Logo Select image" at bounding box center [350, 120] width 133 height 37
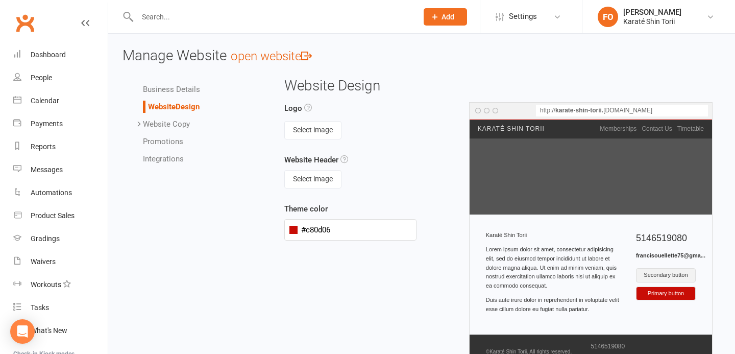
click at [165, 90] on link "Business Details" at bounding box center [171, 89] width 57 height 9
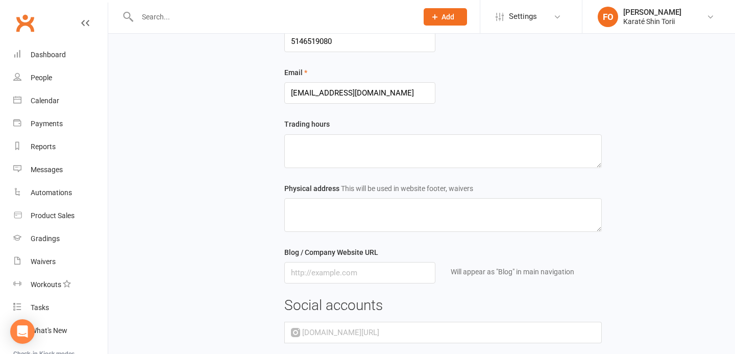
scroll to position [200, 0]
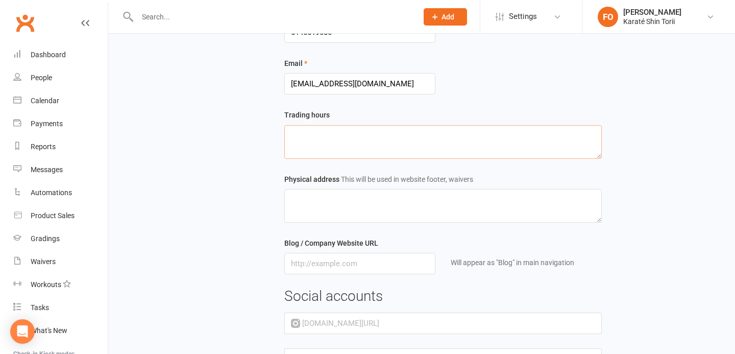
click at [386, 146] on textarea at bounding box center [442, 142] width 317 height 34
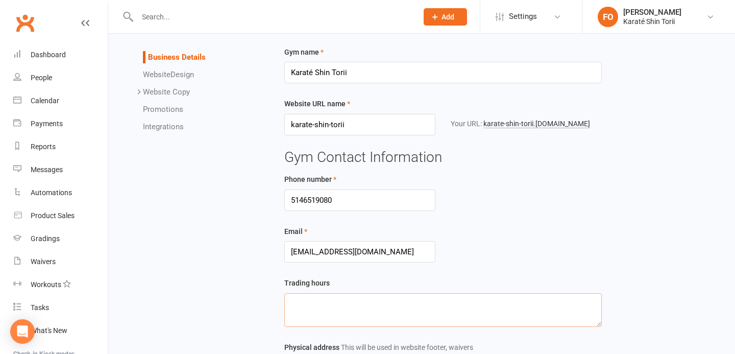
scroll to position [0, 0]
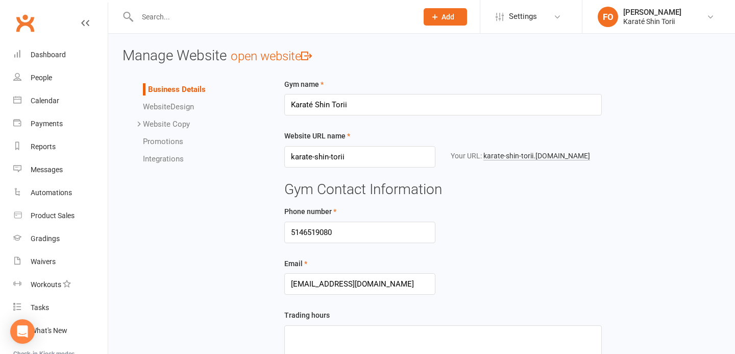
click at [160, 106] on span "Website" at bounding box center [157, 106] width 28 height 9
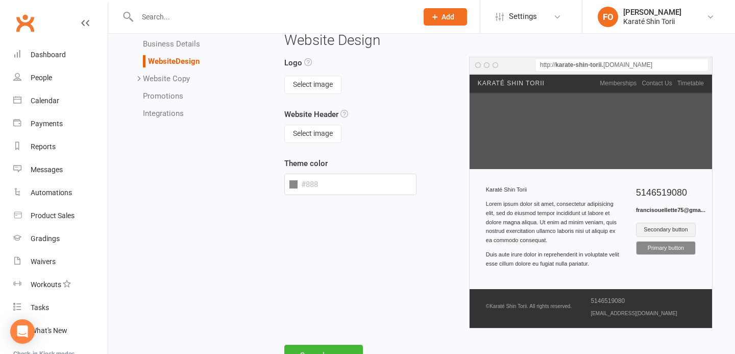
scroll to position [43, 0]
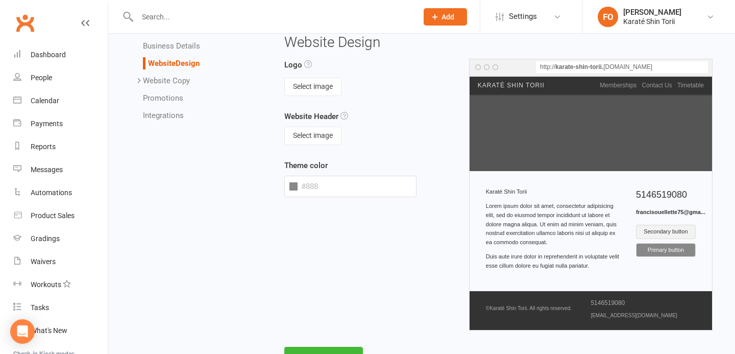
click at [293, 186] on span at bounding box center [293, 186] width 8 height 8
click at [312, 88] on button "Select image" at bounding box center [312, 87] width 57 height 18
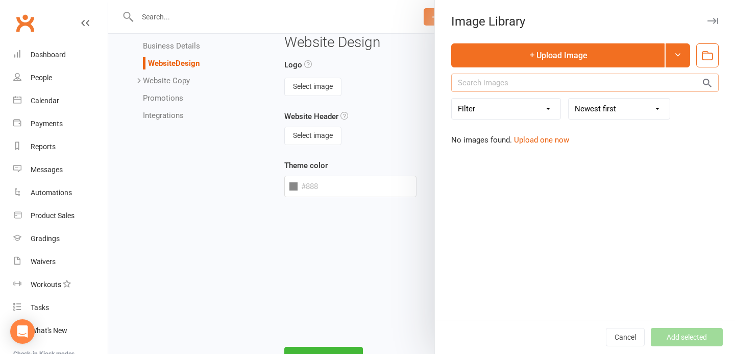
click at [491, 84] on input "text" at bounding box center [584, 82] width 267 height 18
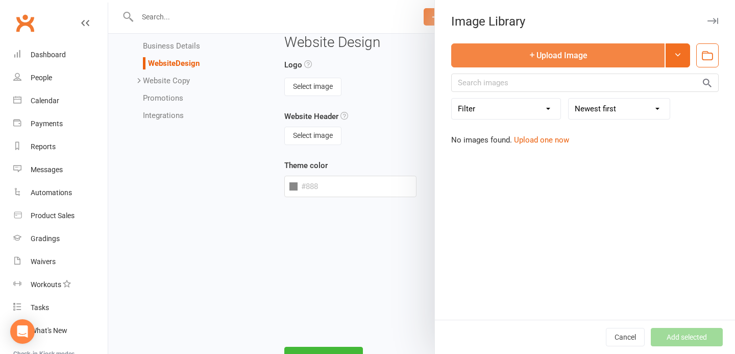
click at [540, 50] on button "Upload Image" at bounding box center [557, 55] width 213 height 24
click at [576, 61] on button "Upload Image" at bounding box center [557, 55] width 213 height 24
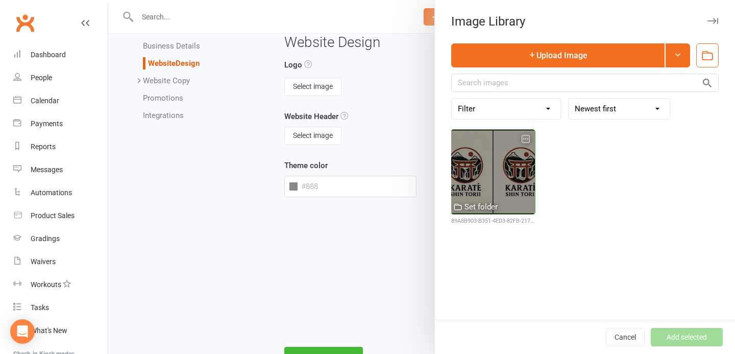
click at [491, 178] on div at bounding box center [493, 172] width 84 height 84
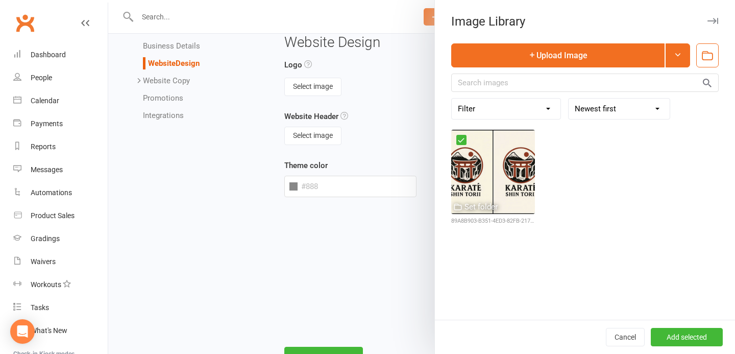
click at [507, 106] on select "Filter Used as Logo Used as Website header Used in Website Gallery Used in Emai…" at bounding box center [506, 109] width 109 height 20
select select "logo"
click at [452, 99] on select "Filter Used as Logo Used as Website header Used in Website Gallery Used in Emai…" at bounding box center [506, 109] width 109 height 20
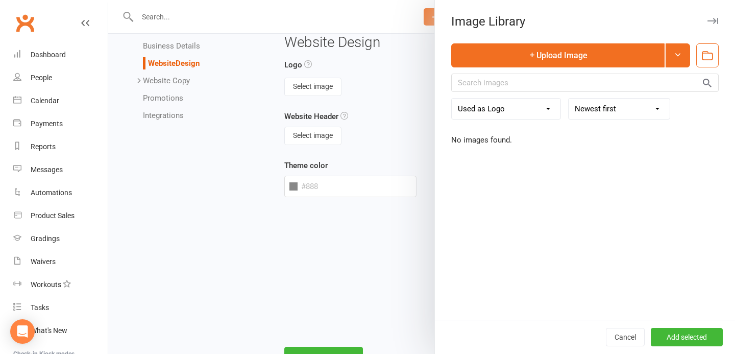
click at [497, 112] on select "Used as Logo Used as Website header Used in Website Gallery Used in Email Templ…" at bounding box center [506, 109] width 109 height 20
select select
click at [452, 99] on select "Used as Logo Used as Website header Used in Website Gallery Used in Email Templ…" at bounding box center [506, 109] width 109 height 20
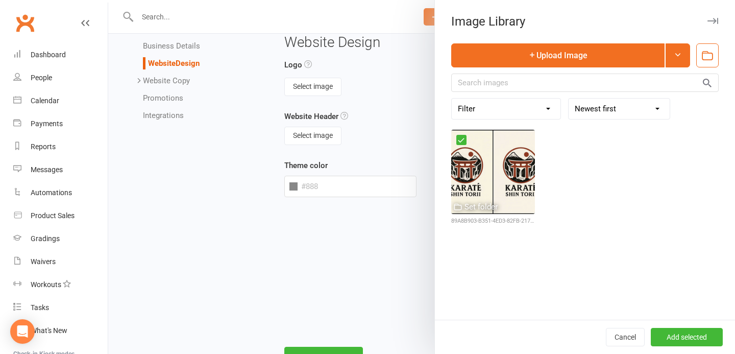
click at [507, 126] on div "Set folder 89A8B903-B351-4ED3-82FB-217894E6092A.png" at bounding box center [584, 179] width 267 height 121
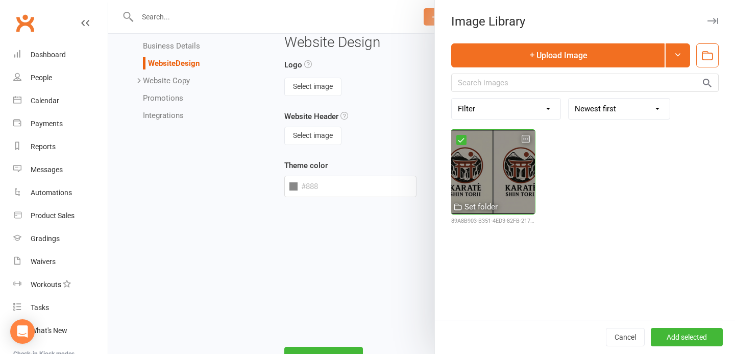
click at [503, 154] on div at bounding box center [493, 172] width 84 height 84
click at [497, 171] on div at bounding box center [493, 172] width 84 height 84
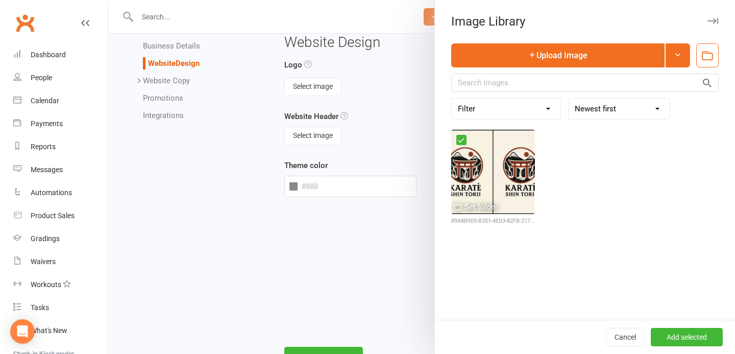
click at [604, 107] on select "Newest first Oldest first A-Z Z-A" at bounding box center [619, 109] width 101 height 20
click at [685, 331] on button "Add selected" at bounding box center [687, 337] width 72 height 18
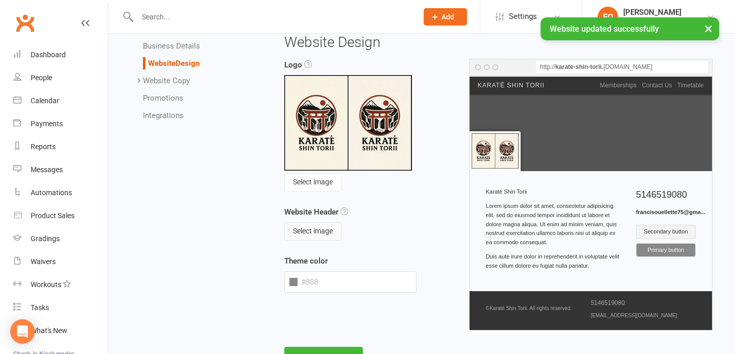
click at [312, 230] on button "Select image" at bounding box center [312, 231] width 57 height 18
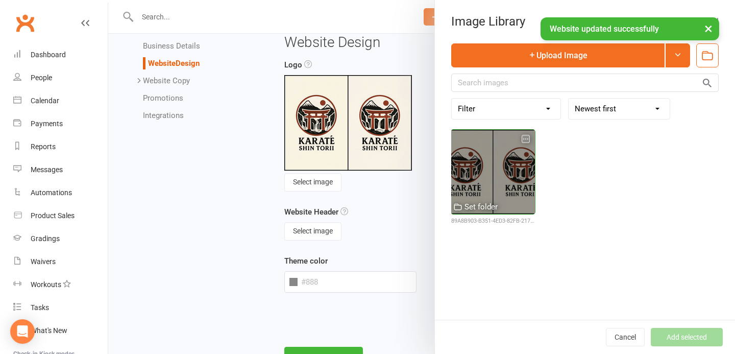
click at [494, 178] on div at bounding box center [493, 172] width 84 height 84
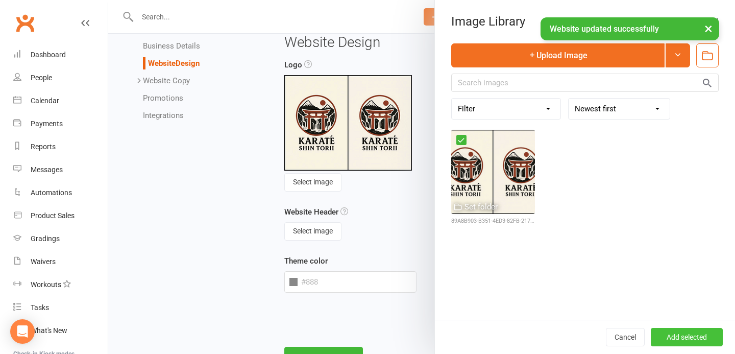
click at [680, 335] on button "Add selected" at bounding box center [687, 337] width 72 height 18
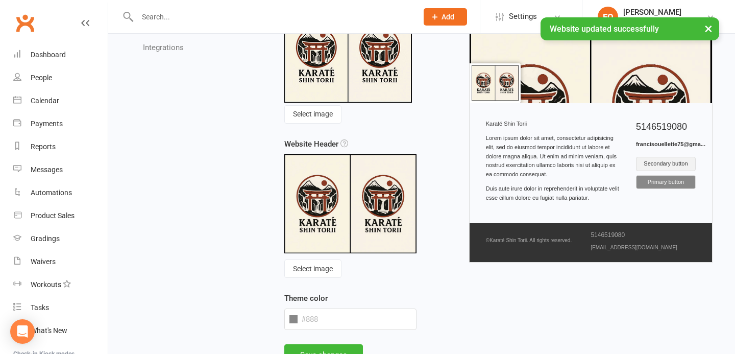
scroll to position [132, 0]
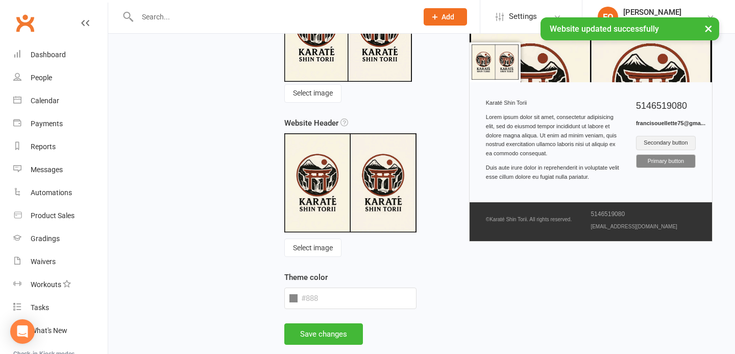
click at [294, 298] on span at bounding box center [293, 298] width 8 height 8
click at [295, 303] on input "text" at bounding box center [350, 297] width 133 height 21
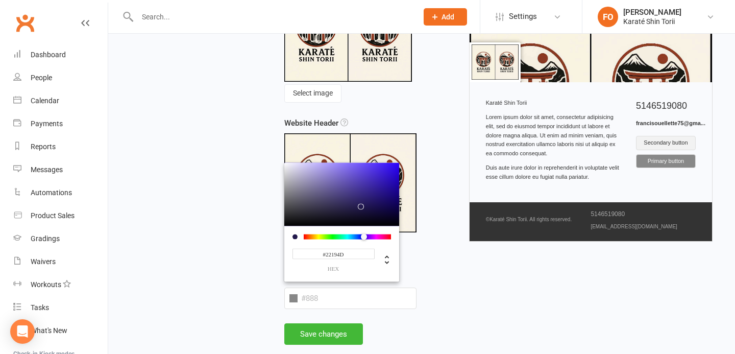
type input "#1e194d"
type input "#1E194D"
type input "#1a194d"
type input "#1A194D"
type input "#191f4d"
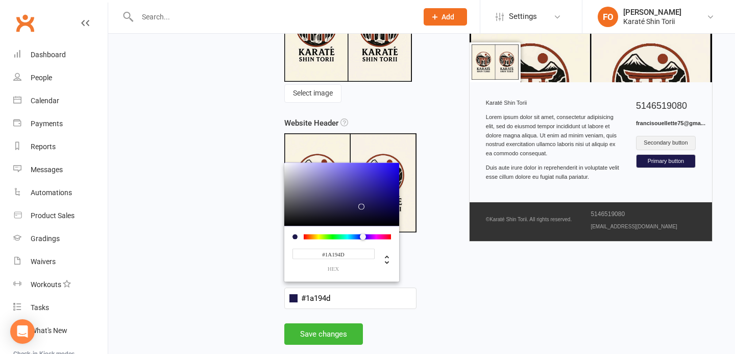
type input "#191F4D"
type input "#19304d"
type input "#19304D"
type input "#194d48"
type input "#194D48"
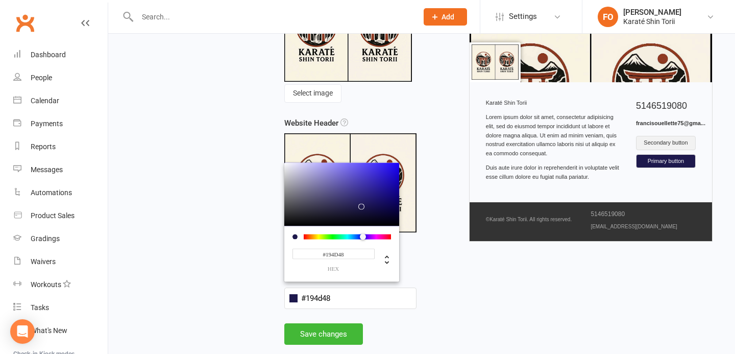
type input "#194d37"
type input "#194D37"
type input "#194d2a"
type input "#194D2A"
type input "#194d21"
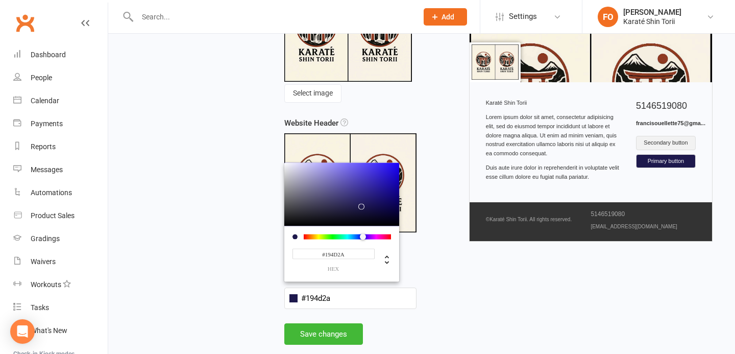
type input "#194D21"
type input "#194d1a"
type input "#194D1A"
type input "#1f4d19"
type input "#1F4D19"
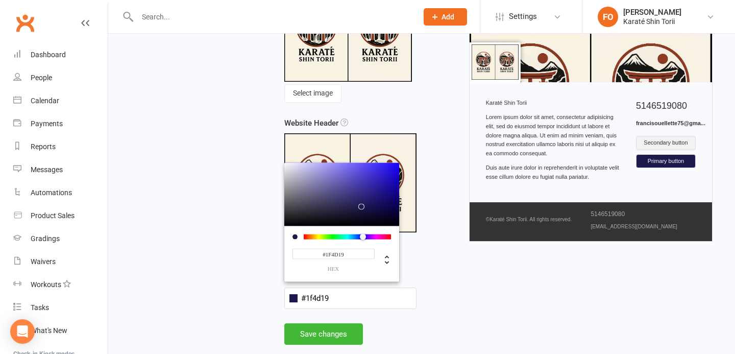
type input "#254d19"
type input "#254D19"
type input "#2a4d19"
type input "#2A4D19"
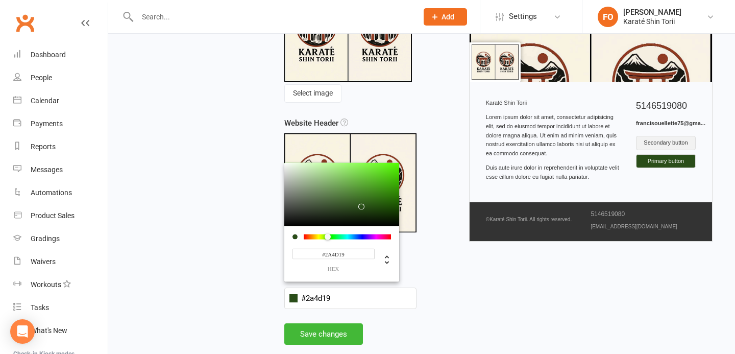
type input "#2e4d19"
type input "#2E4D19"
type input "#324d19"
type input "#324D19"
type input "#334d19"
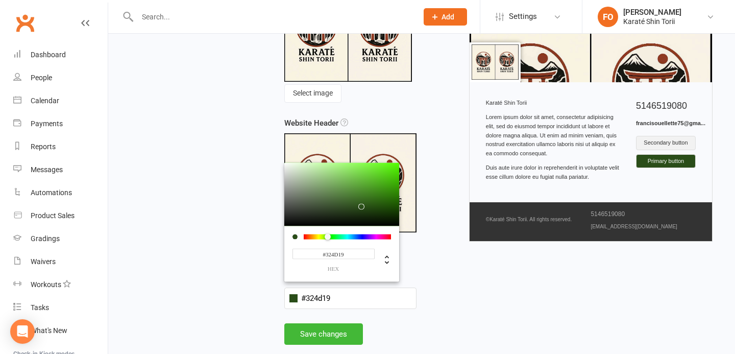
type input "#334D19"
type input "#374d19"
type input "#374D19"
type input "#394d19"
type input "#394D19"
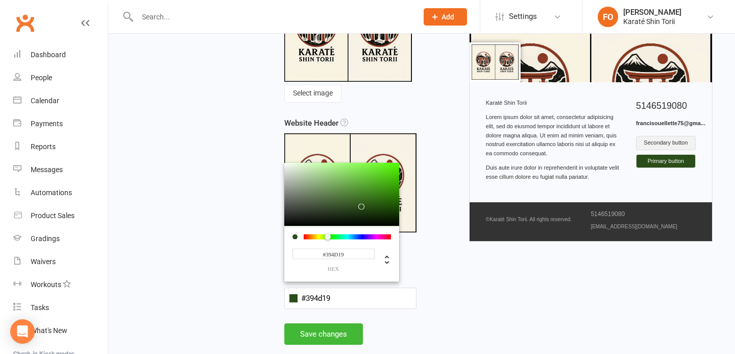
type input "#3b4d19"
type input "#3B4D19"
type input "#3d4d19"
type input "#3D4D19"
type input "#3e4d19"
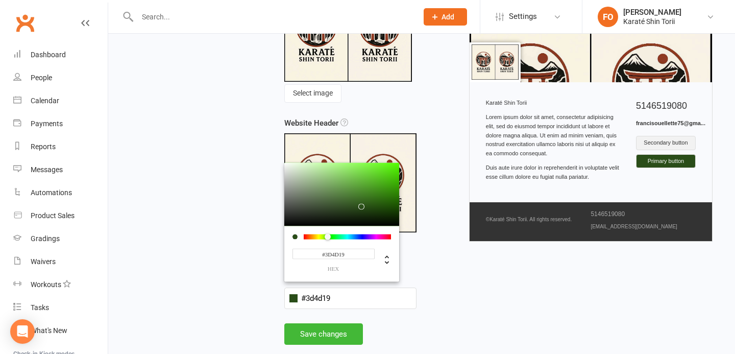
type input "#3E4D19"
type input "#404d19"
type input "#404D19"
type input "#444d19"
type input "#444D19"
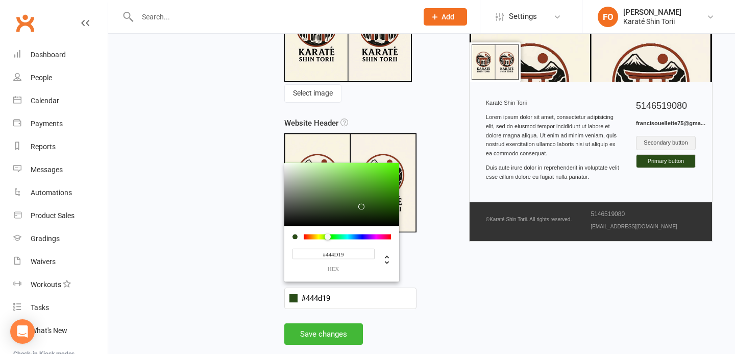
type input "#484d19"
type input "#484D19"
type input "#4b4d19"
type input "#4B4D19"
type input "#4d4919"
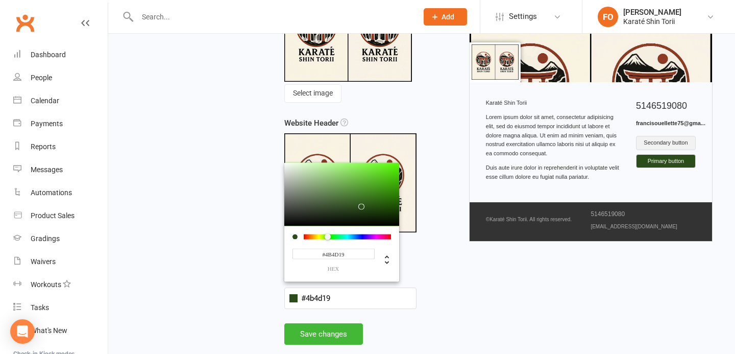
type input "#4D4919"
type input "#4d4419"
type input "#4D4419"
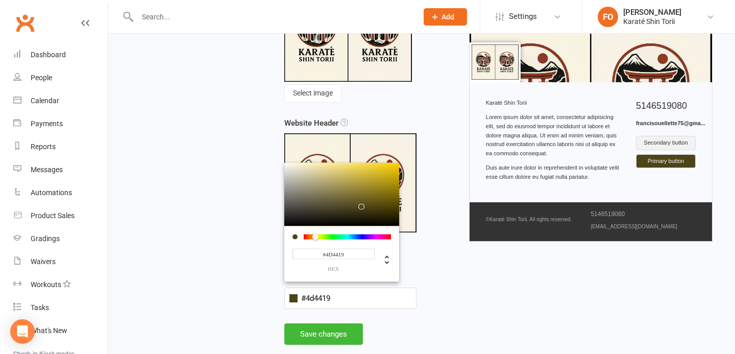
type input "#4d3e19"
type input "#4D3E19"
type input "#4d3b19"
type input "#4D3B19"
type input "#4d3719"
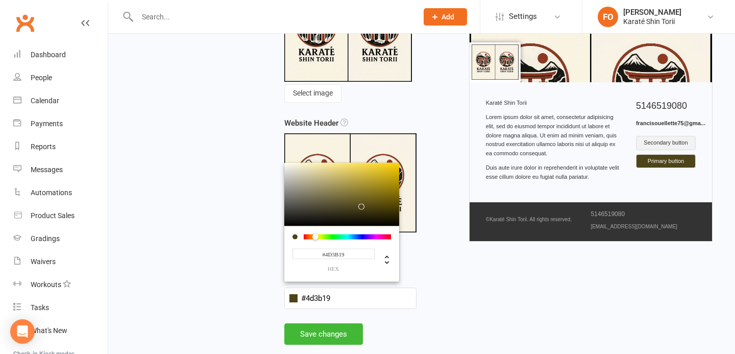
type input "#4D3719"
type input "#4d3519"
type input "#4D3519"
type input "#4d3319"
type input "#4D3319"
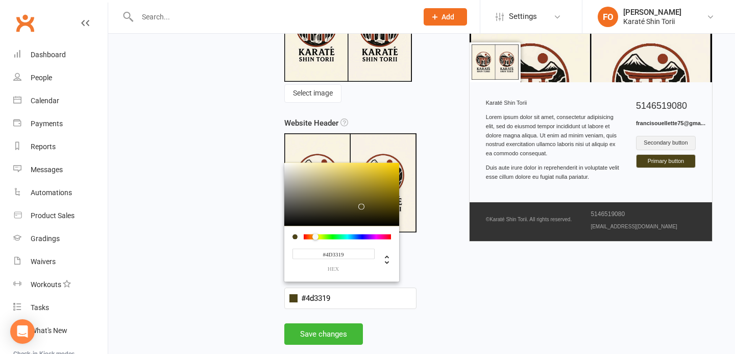
type input "#4d3219"
type input "#4D3219"
type input "#4d3019"
type input "#4D3019"
type input "#4d2e19"
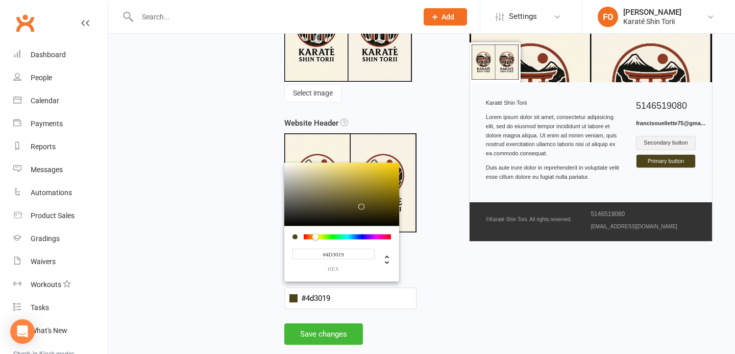
type input "#4D2E19"
type input "#4d2c19"
type input "#4D2C19"
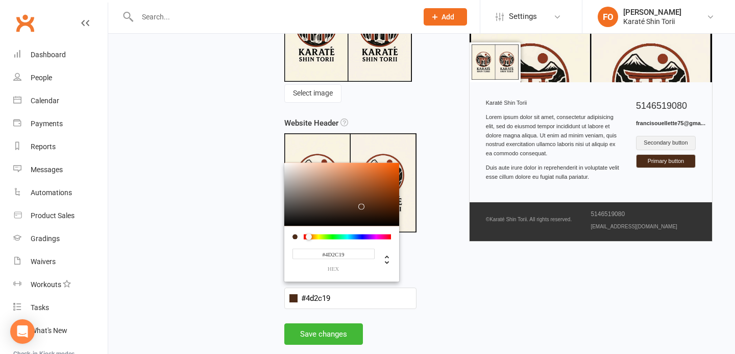
drag, startPoint x: 363, startPoint y: 236, endPoint x: 309, endPoint y: 240, distance: 54.3
click at [309, 240] on div "#4D2C19 hex" at bounding box center [341, 254] width 115 height 56
type input "#c46129"
type input "#C46129"
type input "#c85f23"
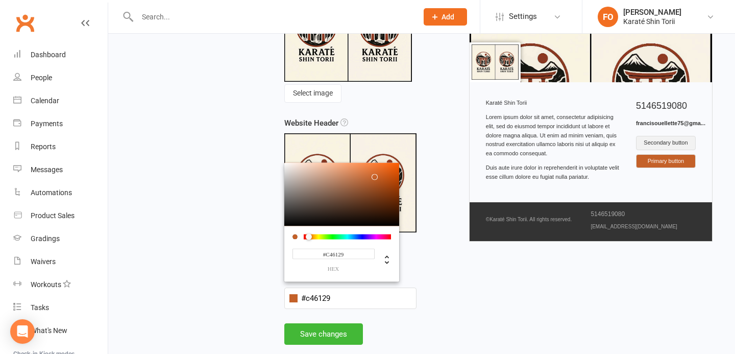
type input "#C85F23"
type input "#cc5c1c"
type input "#CC5C1C"
type input "#d35710"
type input "#D35710"
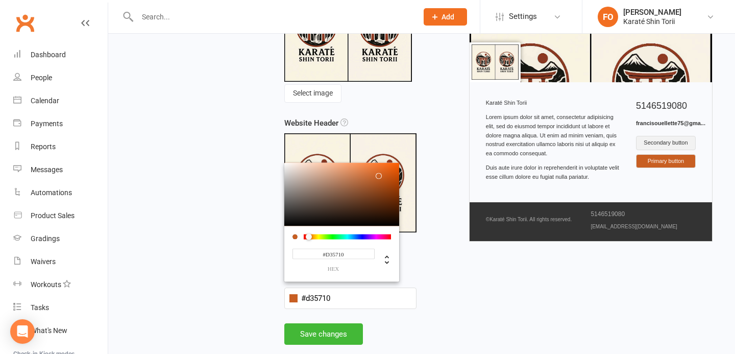
type input "#d95306"
type input "#D95306"
type input "#d94f00"
type input "#D94F00"
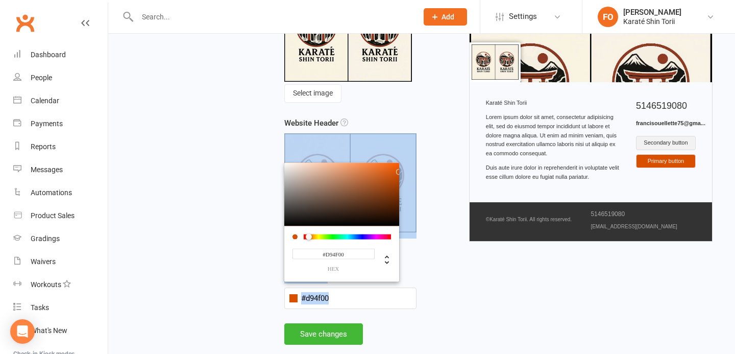
type input "#db5000"
type input "#DB5000"
drag, startPoint x: 375, startPoint y: 177, endPoint x: 400, endPoint y: 171, distance: 25.1
click at [400, 171] on div "Logo Select image Website Header Select image Theme color #db5000 #DB5000 hex" at bounding box center [351, 146] width 148 height 353
type input "#db3a00"
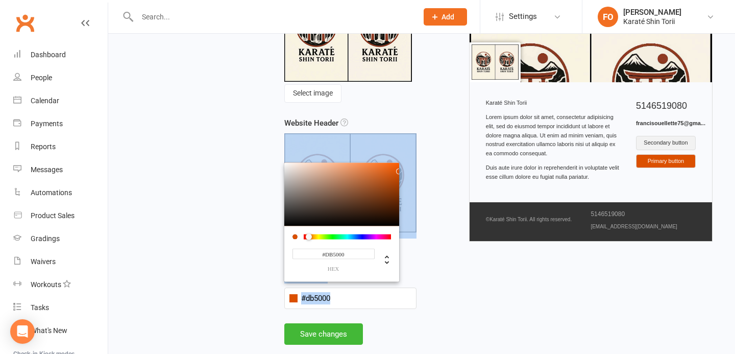
type input "#DB3A00"
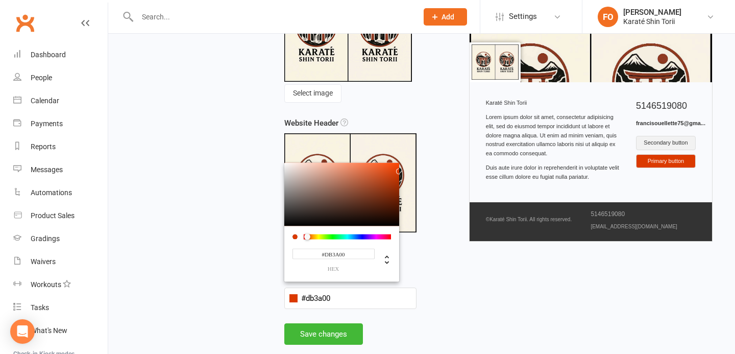
type input "#db3200"
type input "#DB3200"
type input "#db2a00"
type input "#DB2A00"
type input "#db2300"
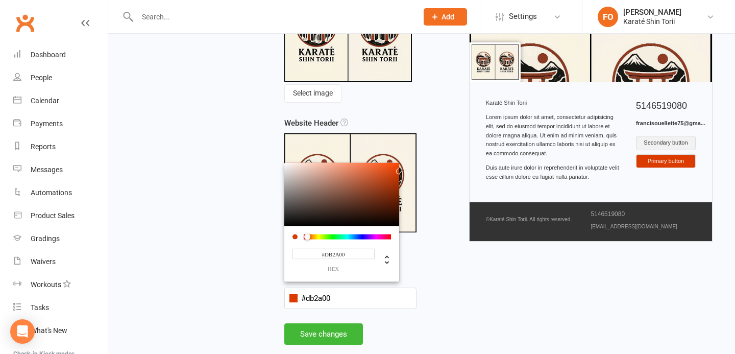
type input "#DB2300"
type input "#db1b00"
type input "#DB1B00"
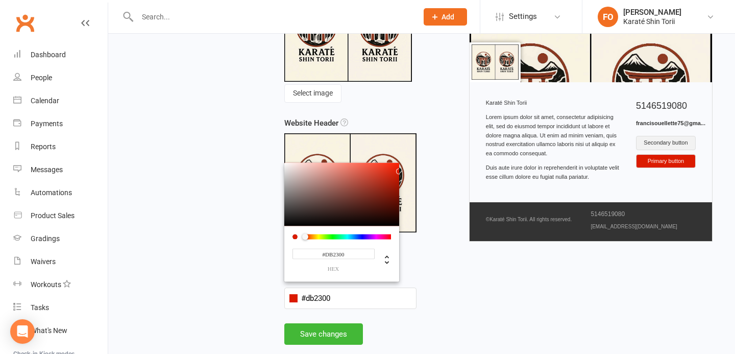
click at [306, 239] on div at bounding box center [305, 236] width 6 height 6
drag, startPoint x: 388, startPoint y: 173, endPoint x: 395, endPoint y: 171, distance: 6.3
click at [394, 171] on div at bounding box center [341, 193] width 115 height 63
click at [435, 288] on div "Logo Select image Website Header Select image Theme color #db2a09 #DB2A09 hex h…" at bounding box center [499, 146] width 444 height 353
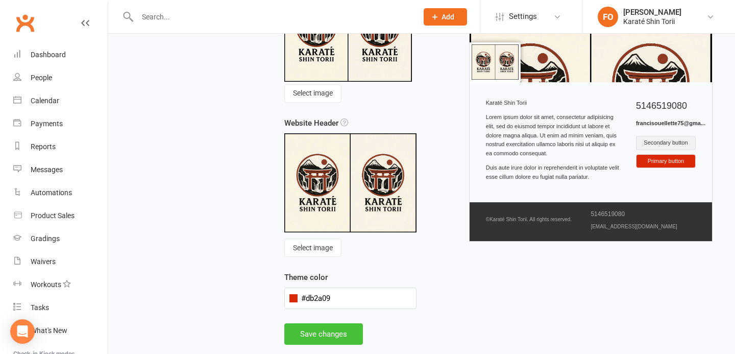
click at [330, 326] on button "Save changes" at bounding box center [323, 333] width 79 height 21
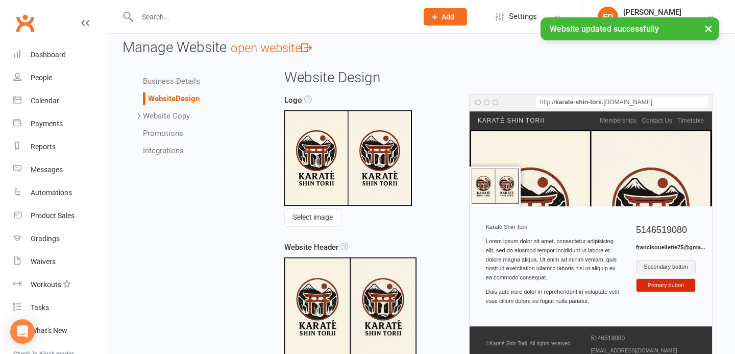
scroll to position [0, 0]
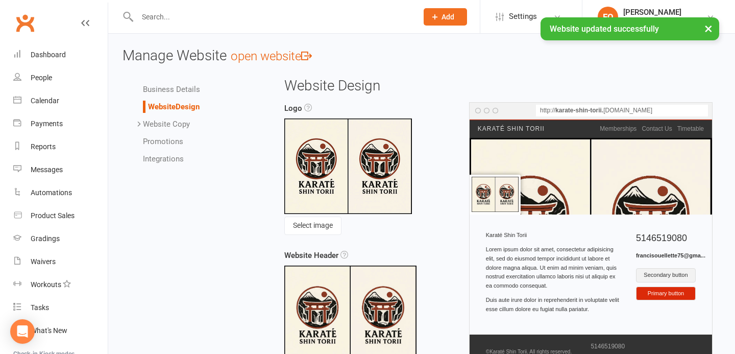
click at [181, 122] on link "Website Copy" at bounding box center [166, 123] width 47 height 9
click at [196, 144] on link "Homepage" at bounding box center [181, 141] width 37 height 9
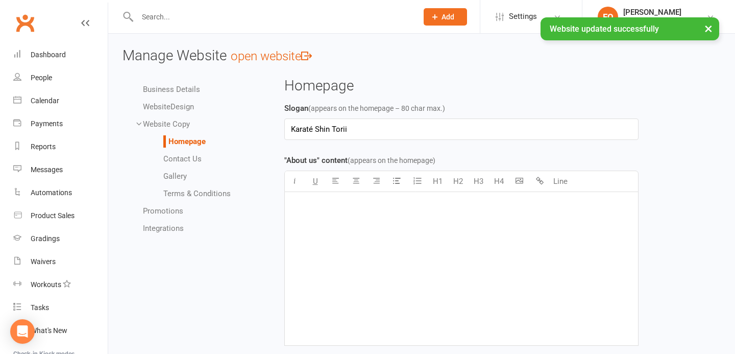
scroll to position [58, 0]
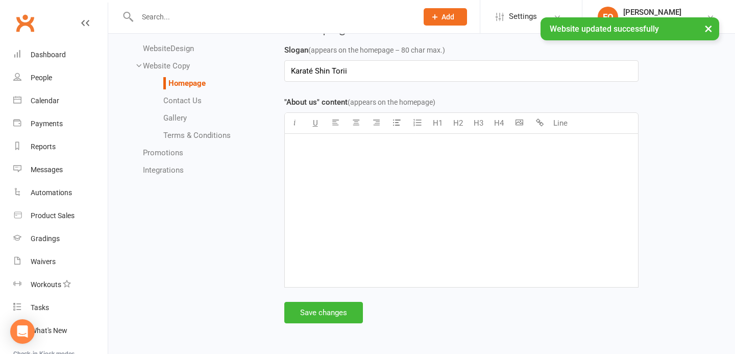
click at [195, 101] on link "Contact Us" at bounding box center [182, 100] width 38 height 9
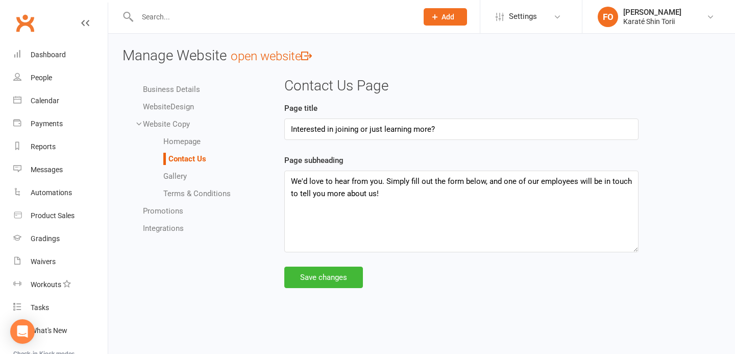
click at [178, 173] on link "Gallery" at bounding box center [174, 175] width 23 height 9
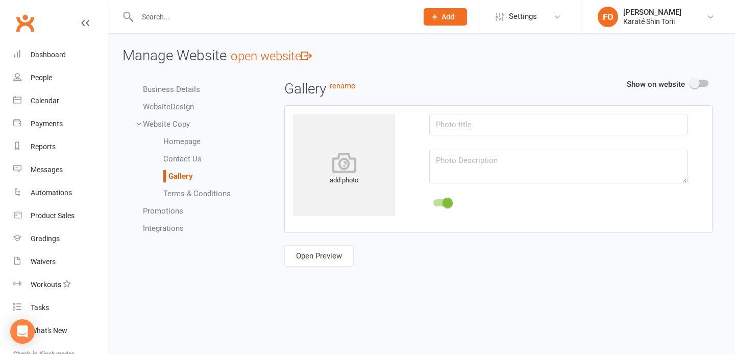
click at [178, 186] on ul "Homepage Contact Us Gallery Terms & Conditions" at bounding box center [202, 167] width 118 height 64
click at [165, 215] on link "Promotions" at bounding box center [163, 210] width 40 height 9
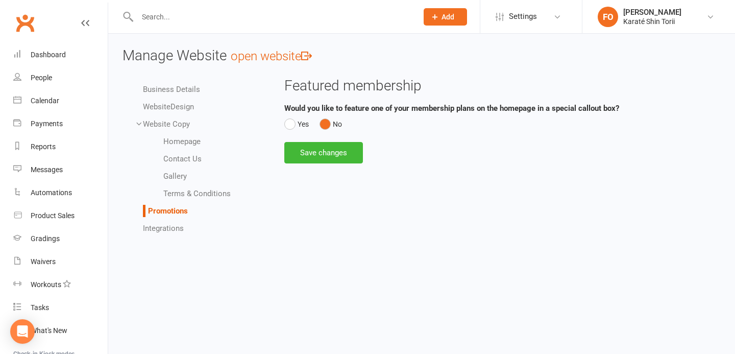
click at [163, 228] on link "Integrations" at bounding box center [163, 228] width 41 height 9
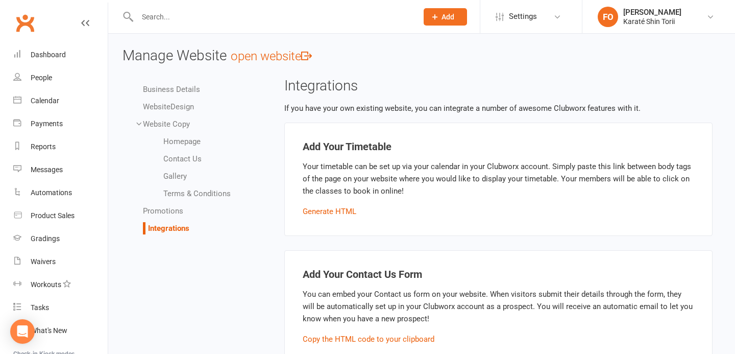
click at [276, 48] on h3 "Manage Website open website" at bounding box center [421, 56] width 598 height 16
click at [271, 58] on link "open website" at bounding box center [271, 56] width 81 height 14
click at [22, 13] on link "Clubworx" at bounding box center [25, 23] width 26 height 26
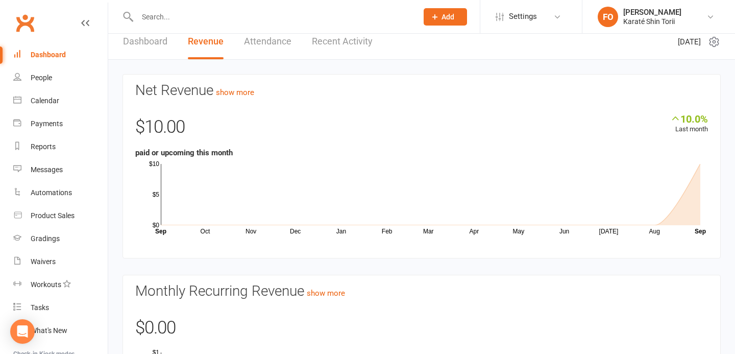
scroll to position [133, 0]
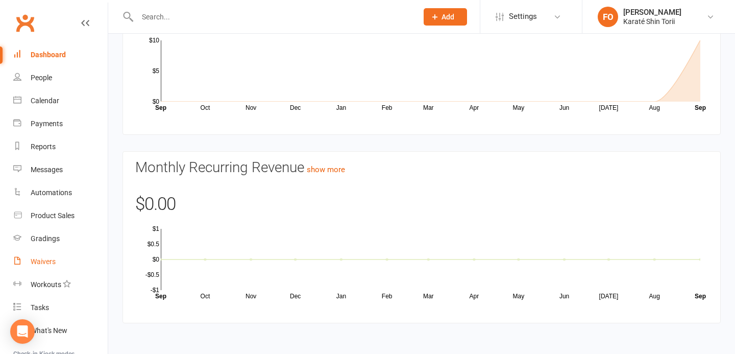
click at [46, 264] on div "Waivers" at bounding box center [43, 261] width 25 height 8
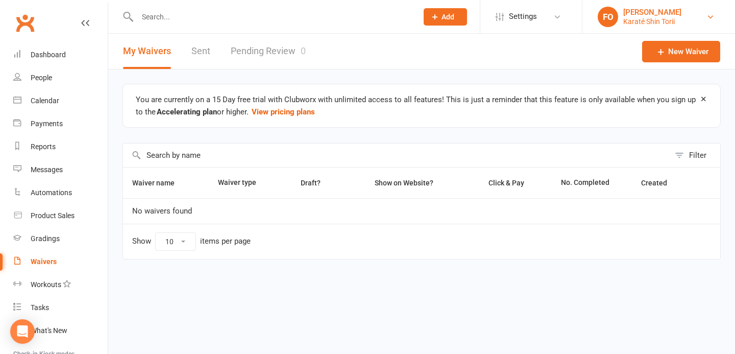
click at [649, 17] on div "Karaté Shin Torii" at bounding box center [652, 21] width 58 height 9
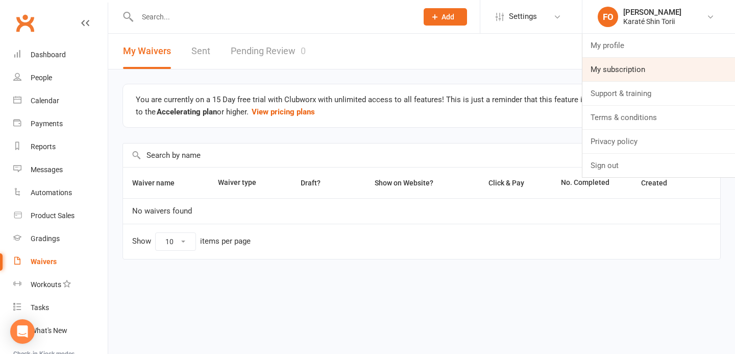
click at [610, 73] on link "My subscription" at bounding box center [658, 69] width 153 height 23
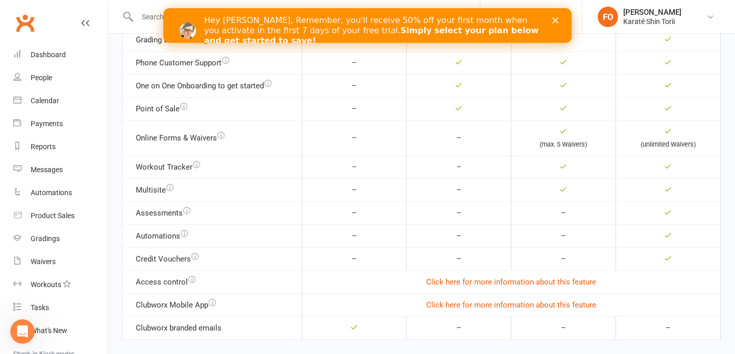
scroll to position [568, 0]
click at [560, 17] on div "Close" at bounding box center [557, 20] width 10 height 6
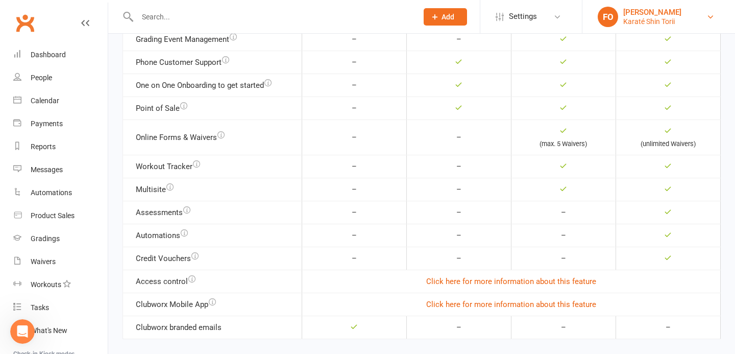
click at [627, 23] on div "Karaté Shin Torii" at bounding box center [652, 21] width 58 height 9
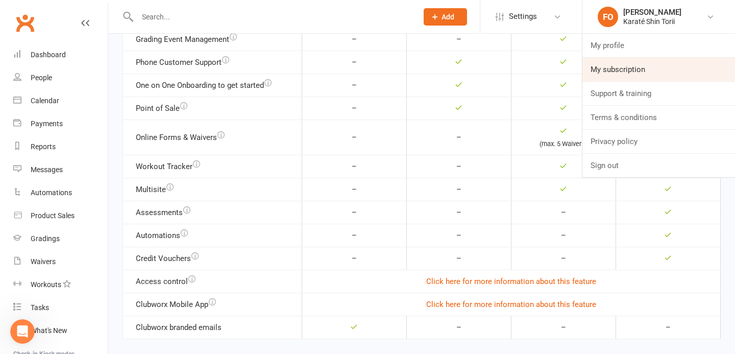
click at [610, 77] on link "My subscription" at bounding box center [658, 69] width 153 height 23
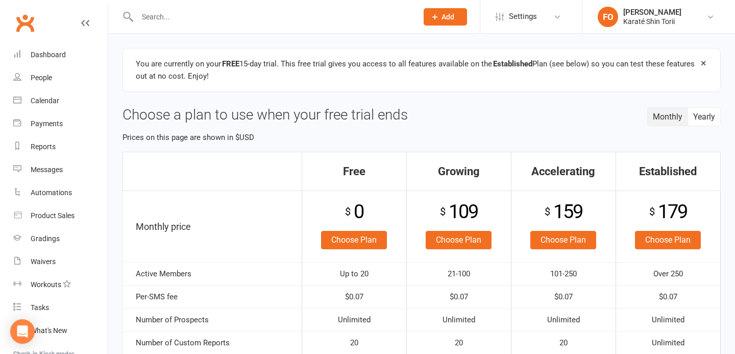
click at [638, 21] on div "Karaté Shin Torii" at bounding box center [652, 21] width 58 height 9
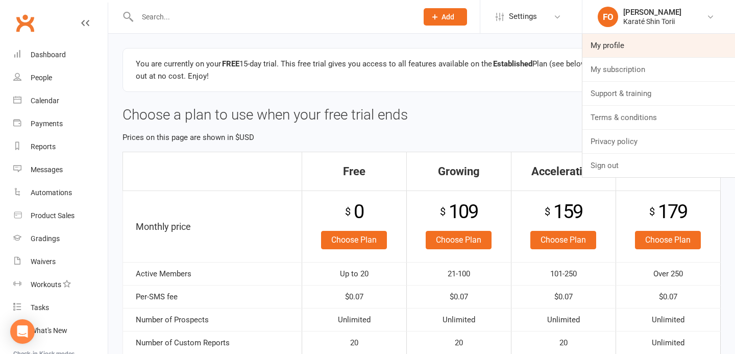
click at [604, 45] on link "My profile" at bounding box center [658, 45] width 153 height 23
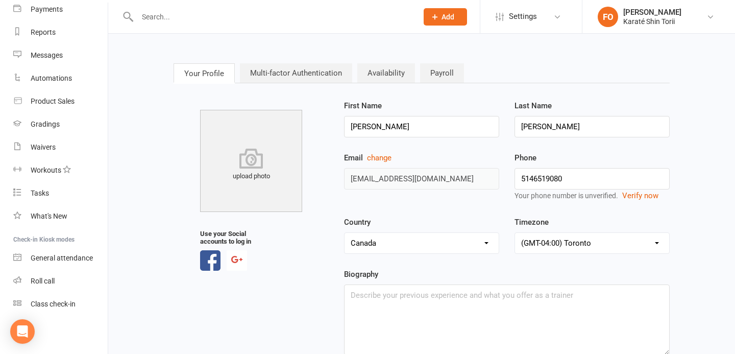
click at [387, 66] on link "Availability" at bounding box center [386, 72] width 58 height 19
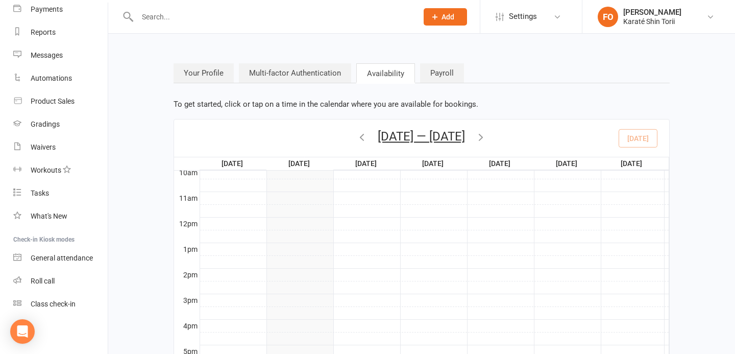
click at [485, 136] on icon "button" at bounding box center [480, 136] width 11 height 11
click at [359, 134] on icon "button" at bounding box center [361, 136] width 11 height 11
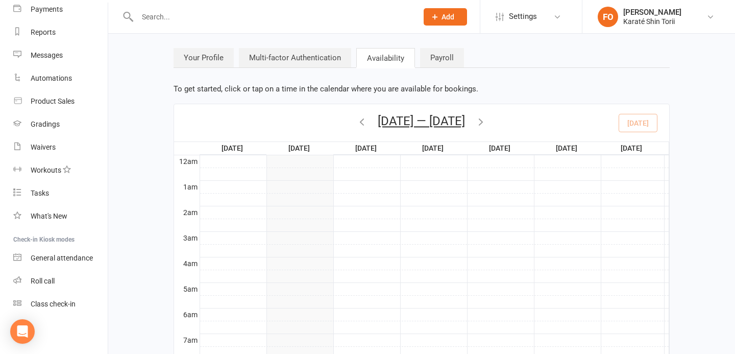
scroll to position [12, 0]
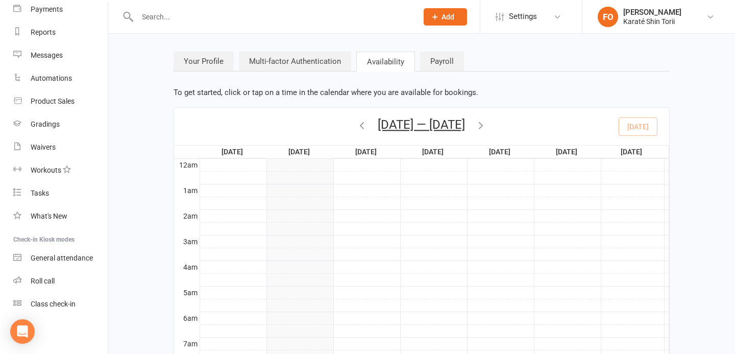
click at [441, 62] on link "Payroll" at bounding box center [442, 61] width 44 height 19
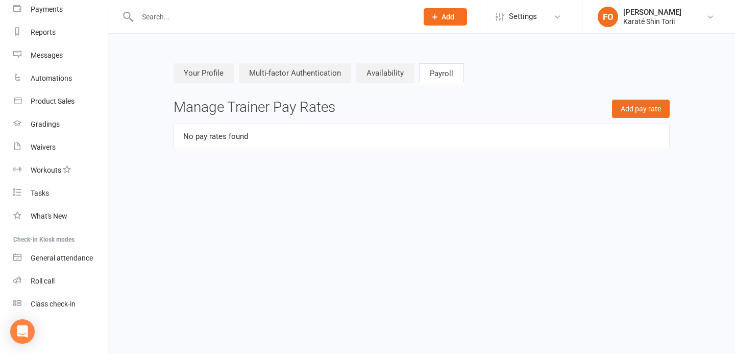
click at [215, 81] on link "Your Profile" at bounding box center [204, 72] width 60 height 19
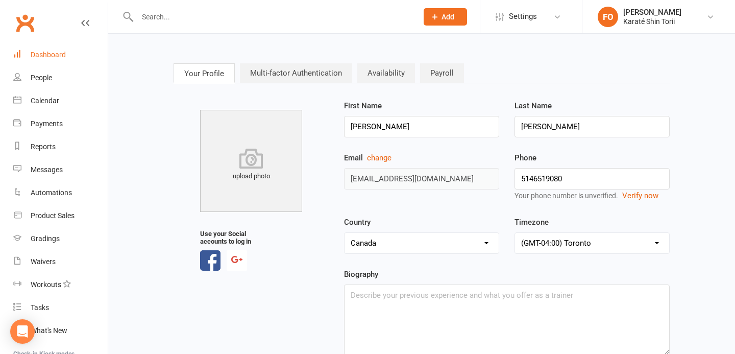
click at [43, 53] on div "Dashboard" at bounding box center [48, 55] width 35 height 8
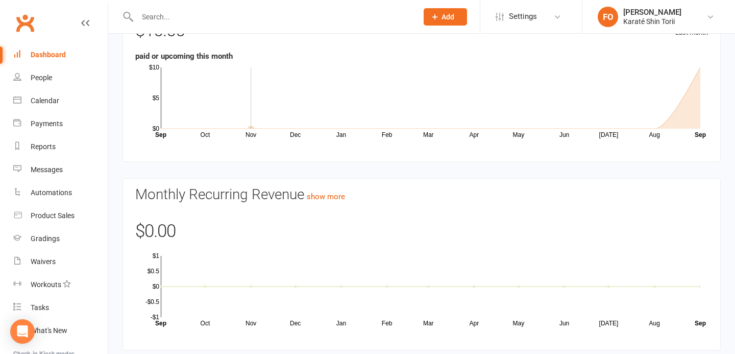
scroll to position [133, 0]
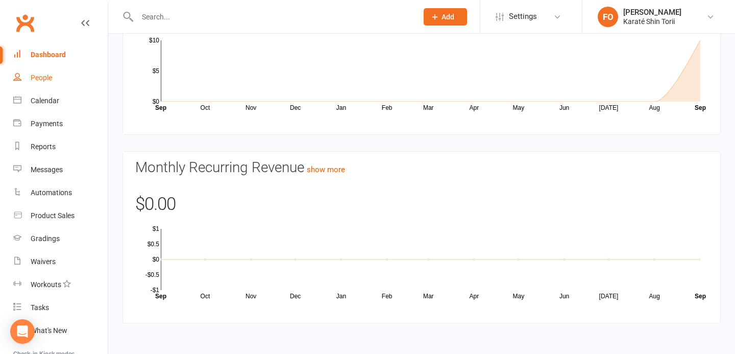
click at [45, 74] on div "People" at bounding box center [41, 77] width 21 height 8
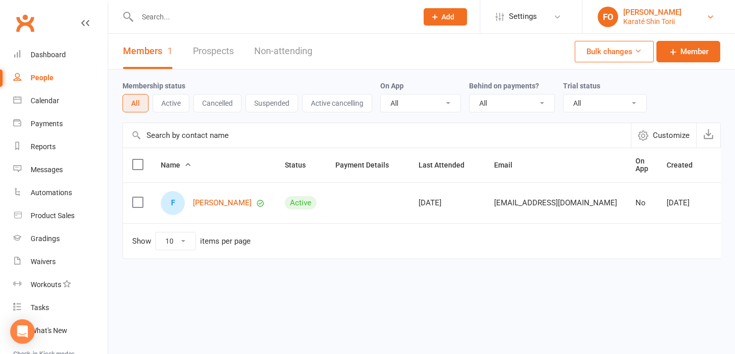
click at [673, 17] on div "Karaté Shin Torii" at bounding box center [652, 21] width 58 height 9
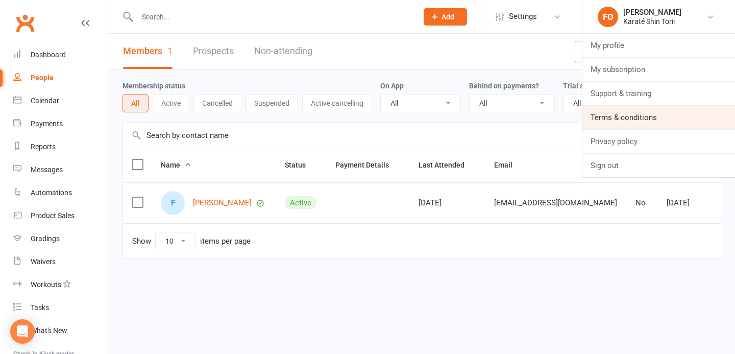
click at [627, 114] on link "Terms & conditions" at bounding box center [658, 117] width 153 height 23
